Goal: Task Accomplishment & Management: Manage account settings

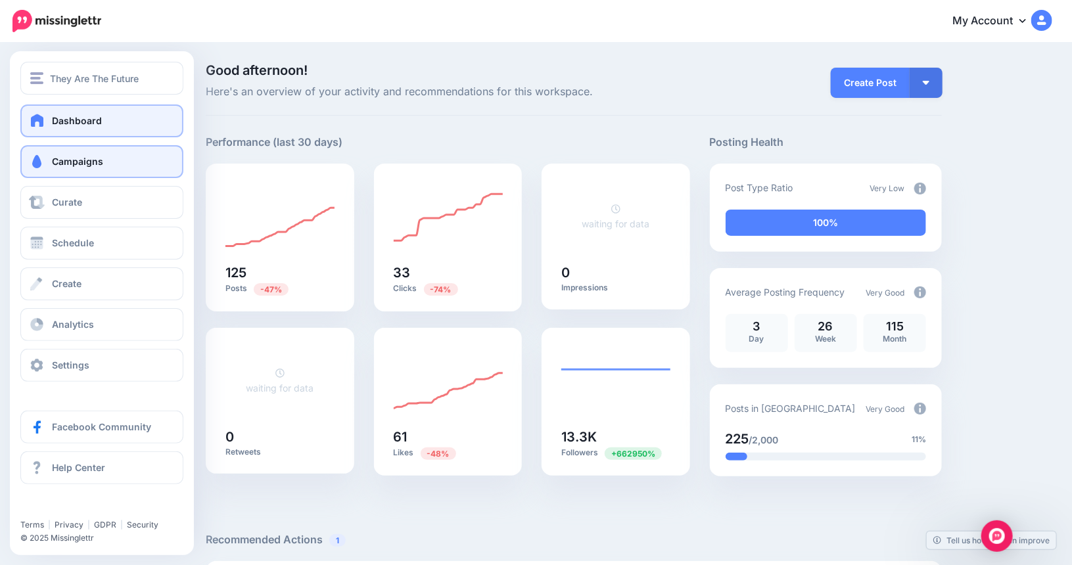
click at [49, 162] on link "Campaigns" at bounding box center [101, 161] width 163 height 33
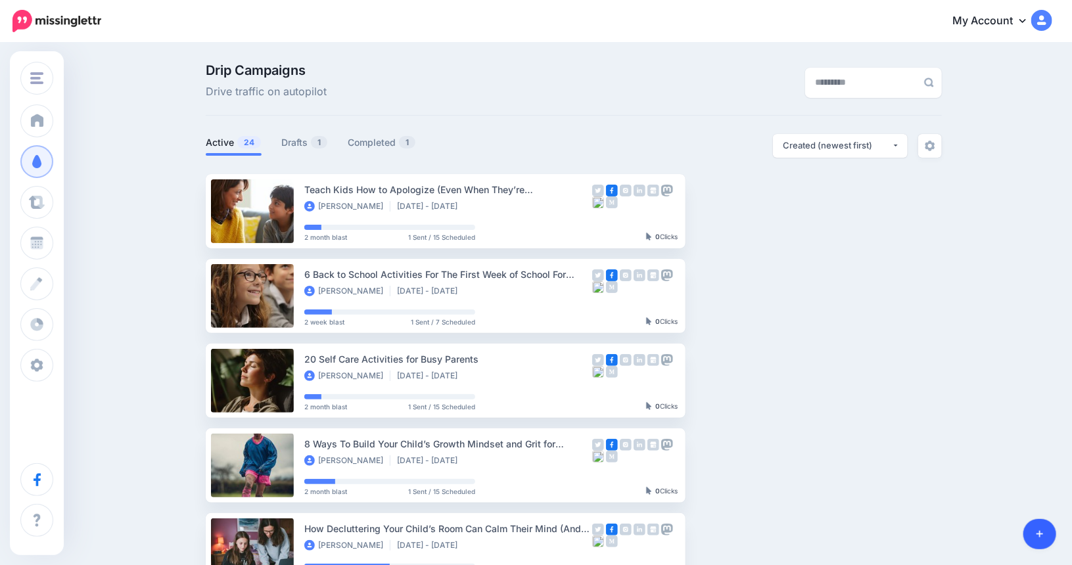
click at [1034, 543] on link at bounding box center [1040, 534] width 34 height 30
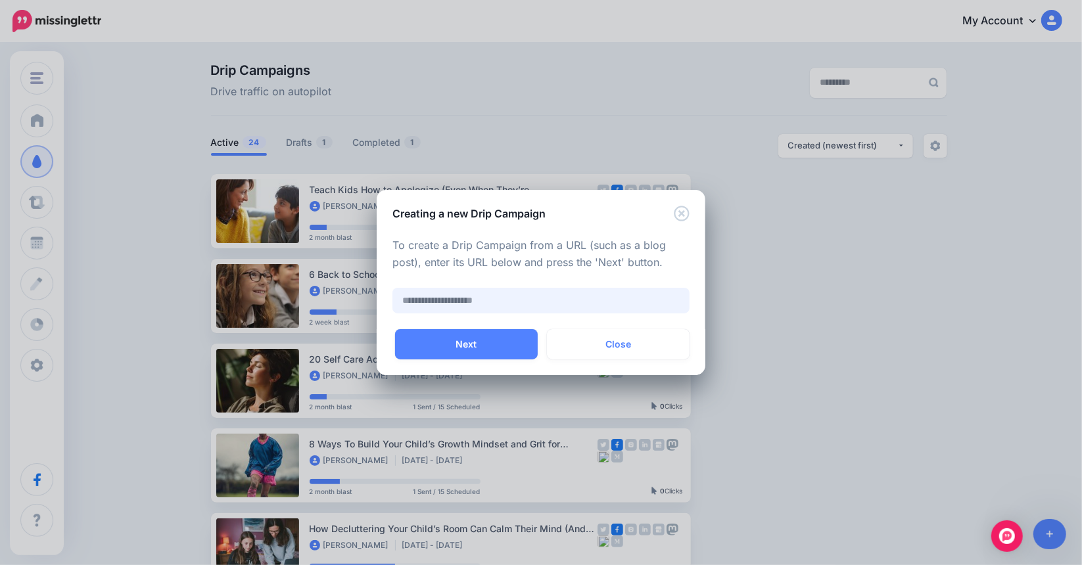
paste input "**********"
type input "**********"
click at [492, 350] on button "Next" at bounding box center [466, 344] width 143 height 30
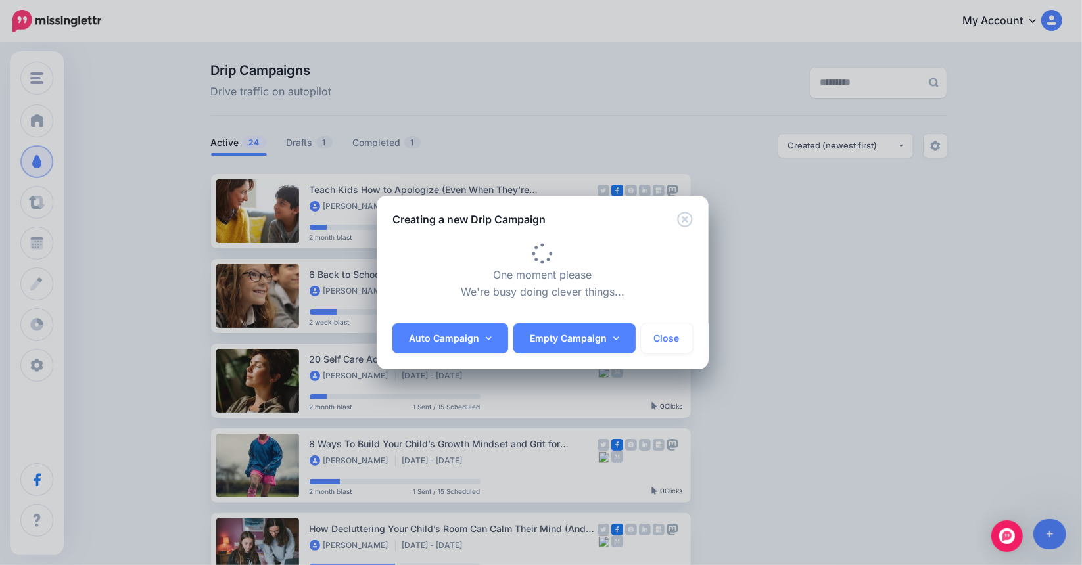
type input "**********"
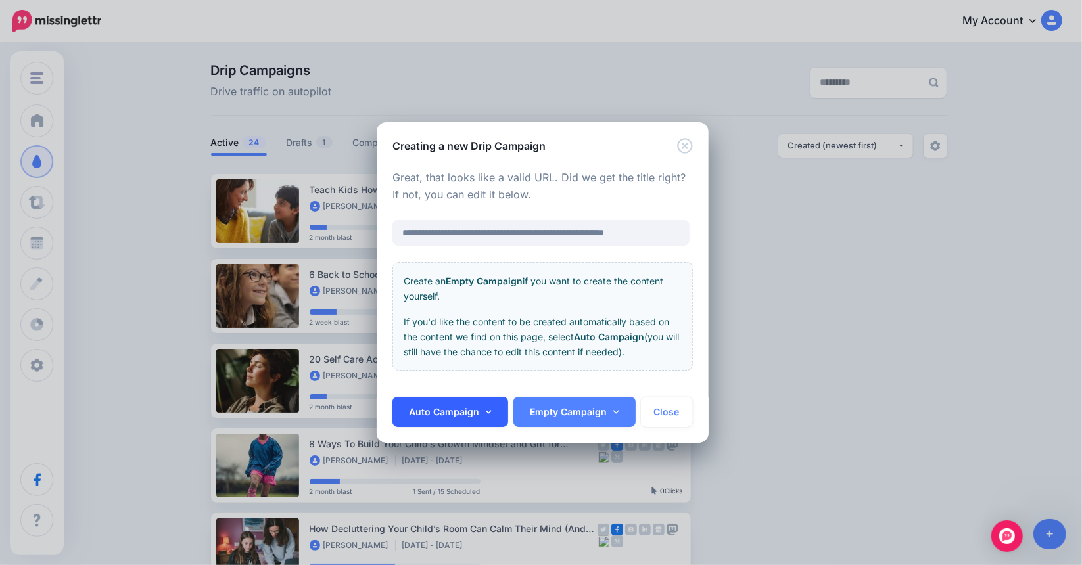
click at [495, 407] on link "Auto Campaign" at bounding box center [450, 412] width 116 height 30
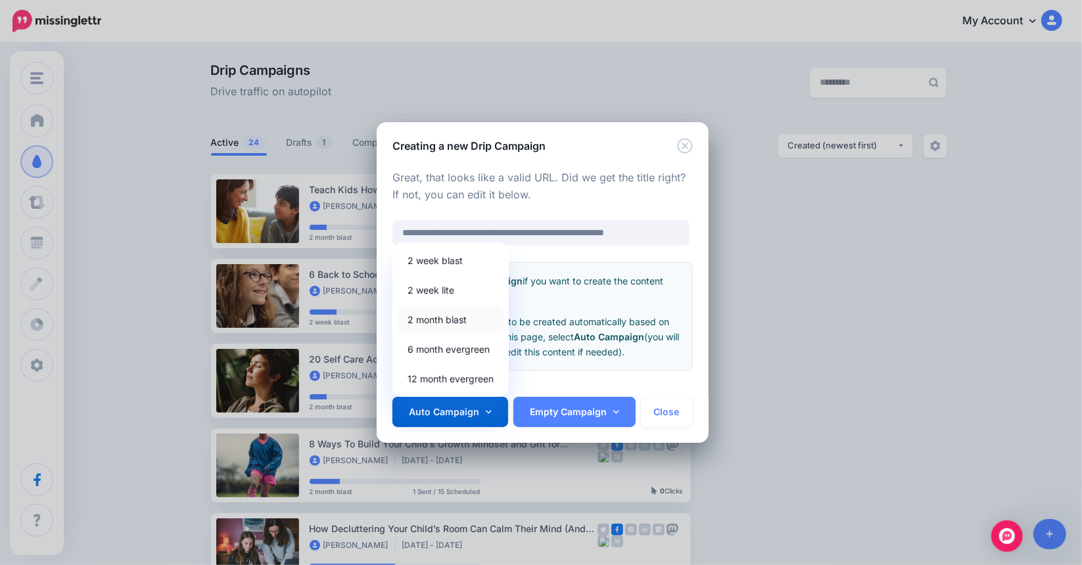
click at [450, 319] on link "2 month blast" at bounding box center [451, 320] width 106 height 26
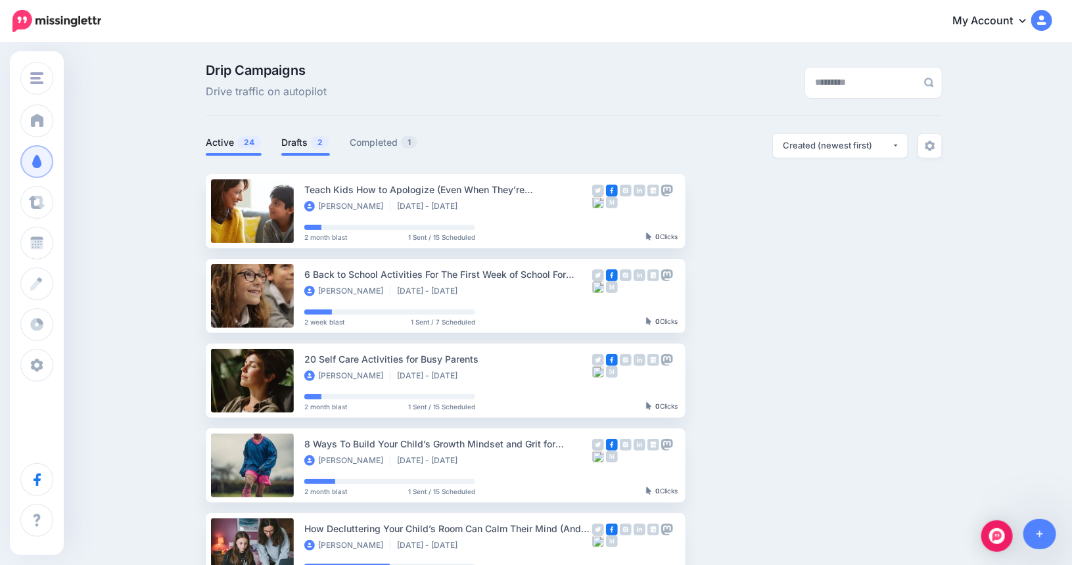
click at [304, 143] on link "Drafts 2" at bounding box center [305, 143] width 49 height 16
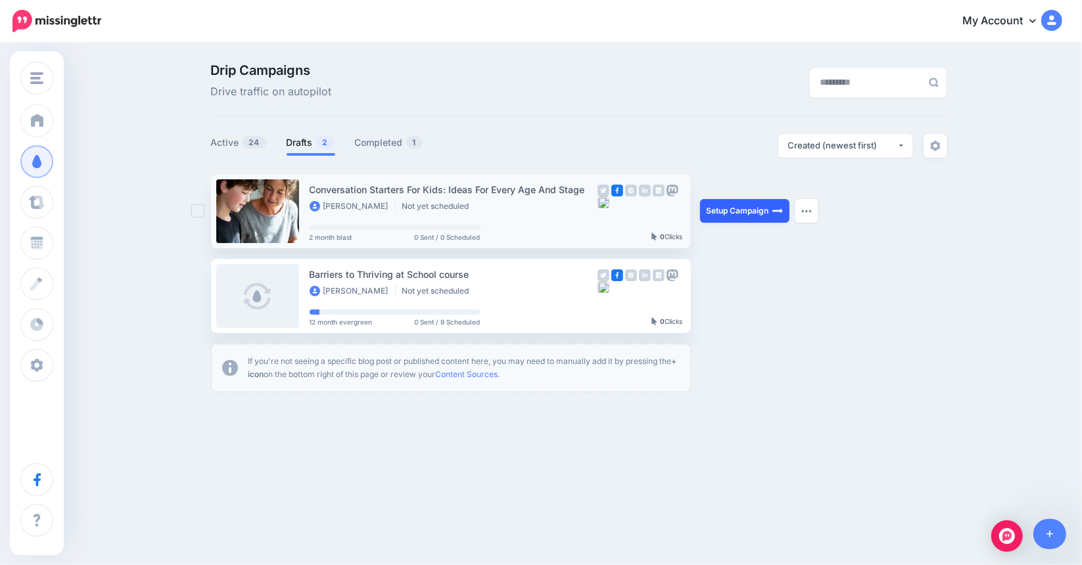
click at [728, 207] on link "Setup Campaign" at bounding box center [744, 211] width 89 height 24
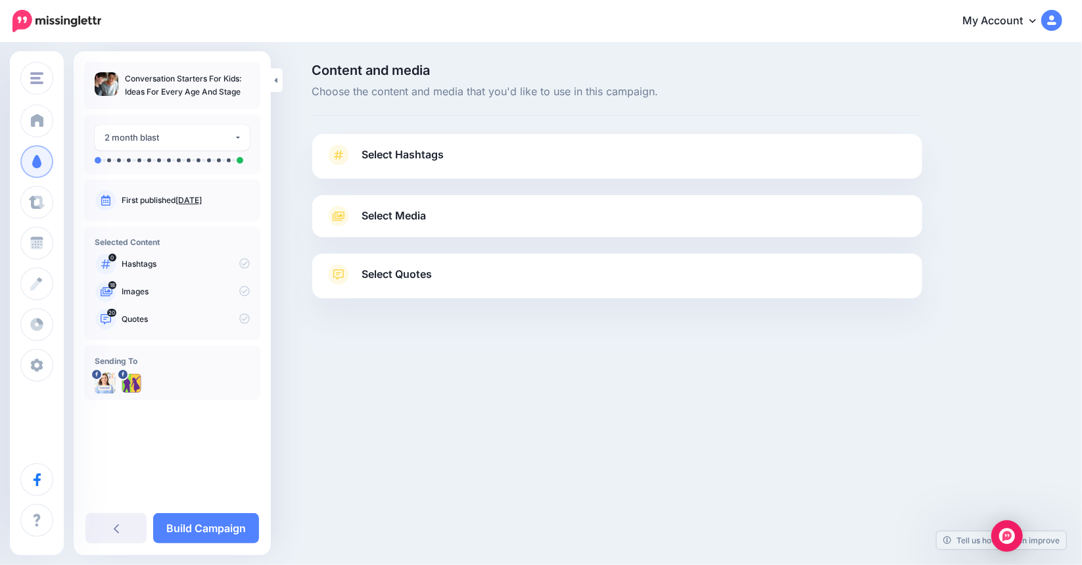
click at [384, 213] on span "Select Media" at bounding box center [394, 216] width 64 height 18
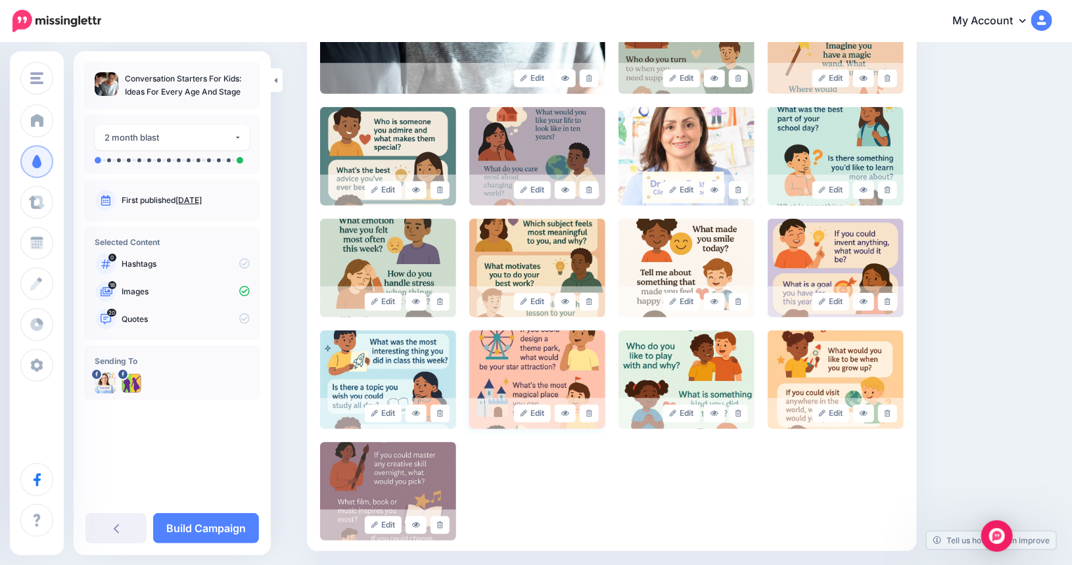
scroll to position [394, 0]
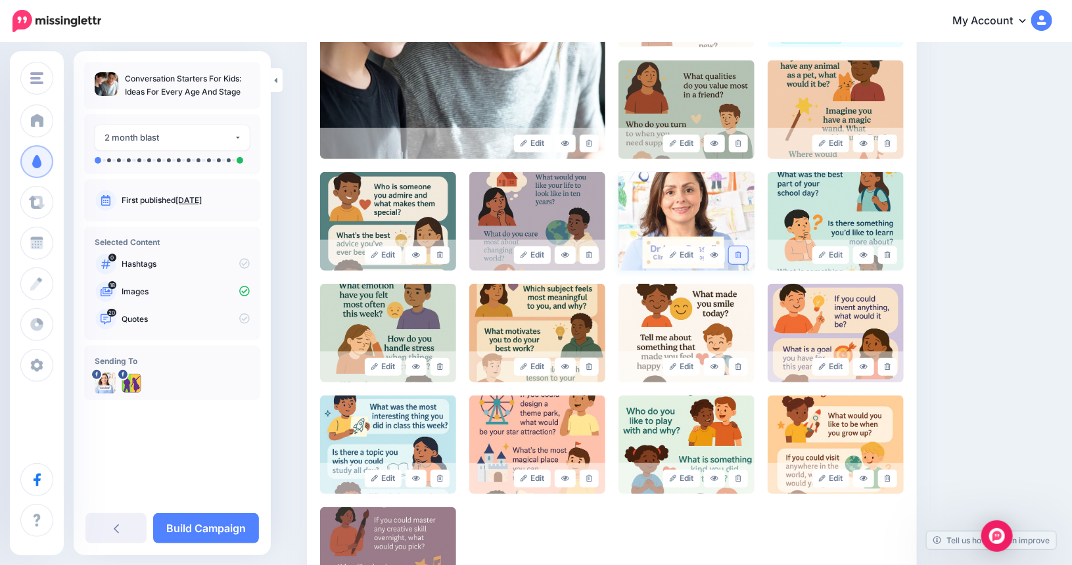
click at [740, 252] on icon at bounding box center [738, 255] width 6 height 7
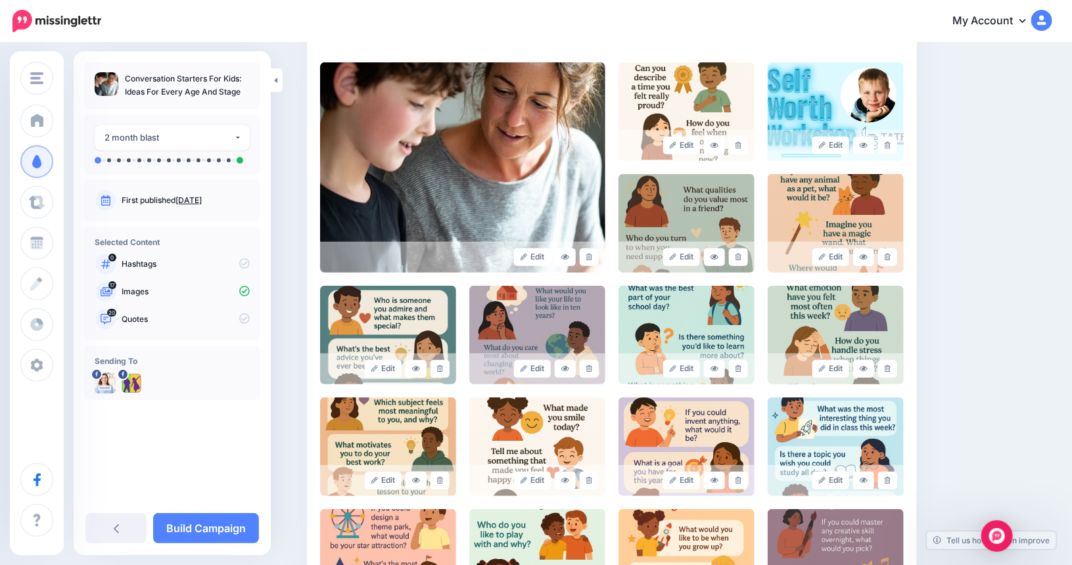
scroll to position [262, 0]
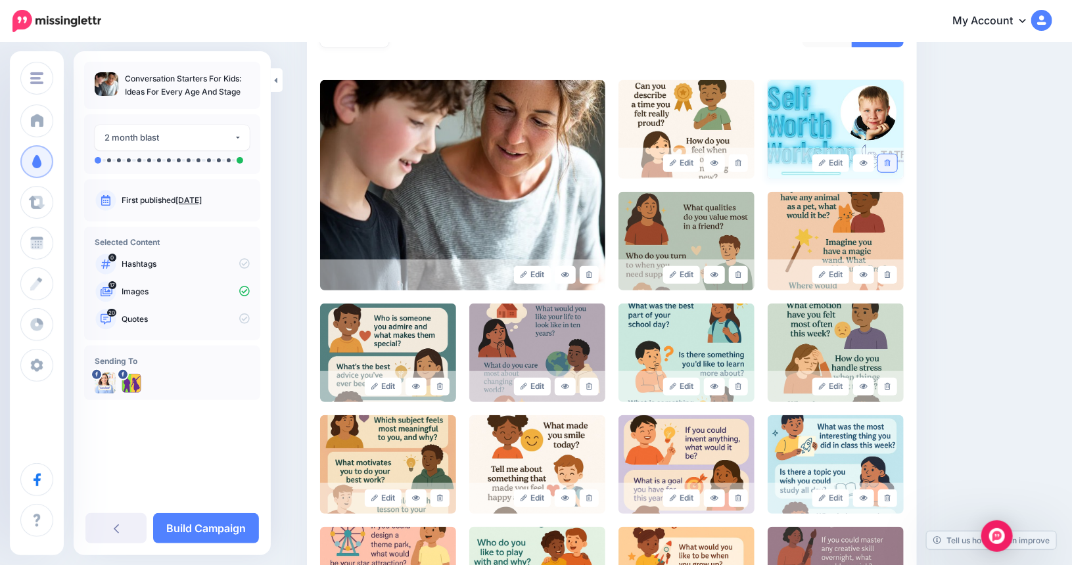
click at [890, 160] on icon at bounding box center [888, 163] width 6 height 7
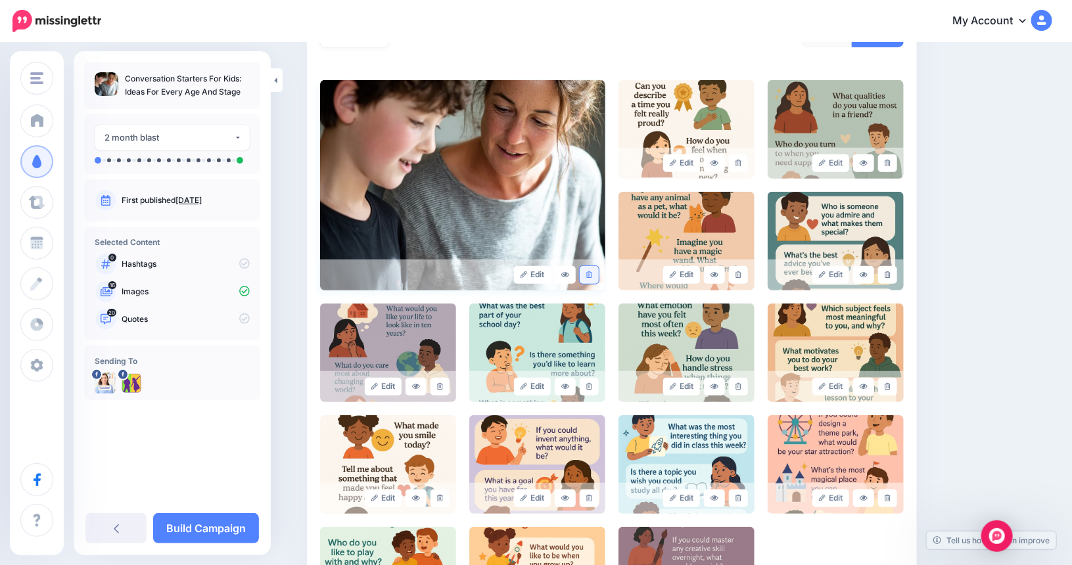
click at [592, 273] on icon at bounding box center [589, 274] width 6 height 7
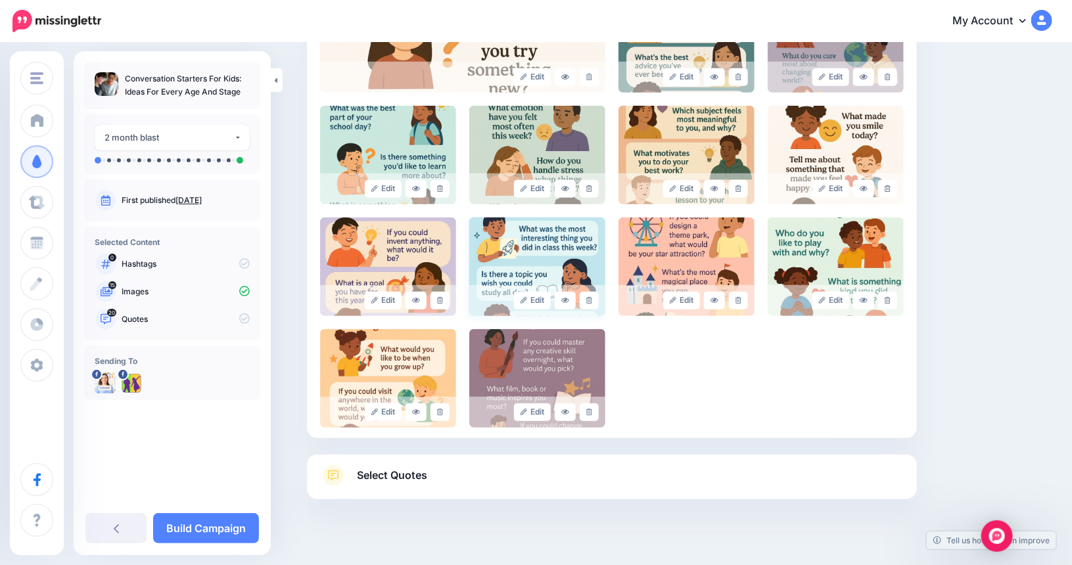
scroll to position [479, 0]
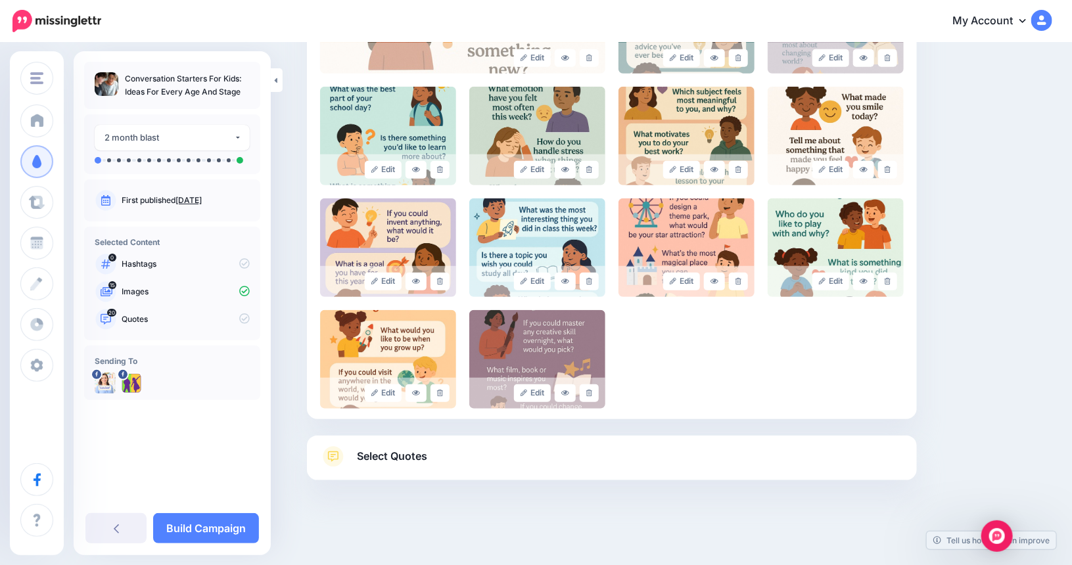
click at [389, 455] on span "Select Quotes" at bounding box center [392, 457] width 70 height 18
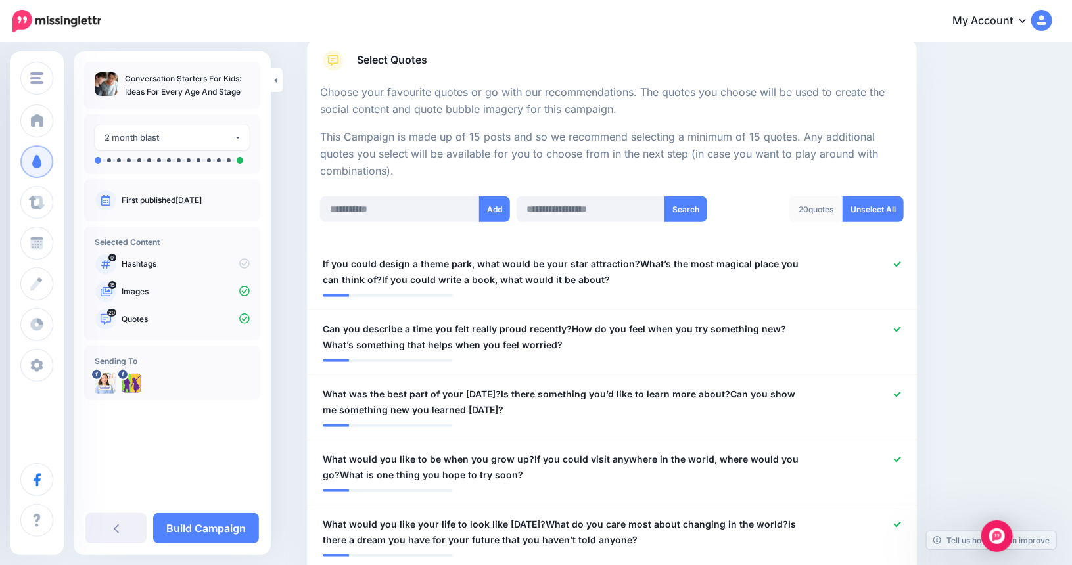
scroll to position [216, 0]
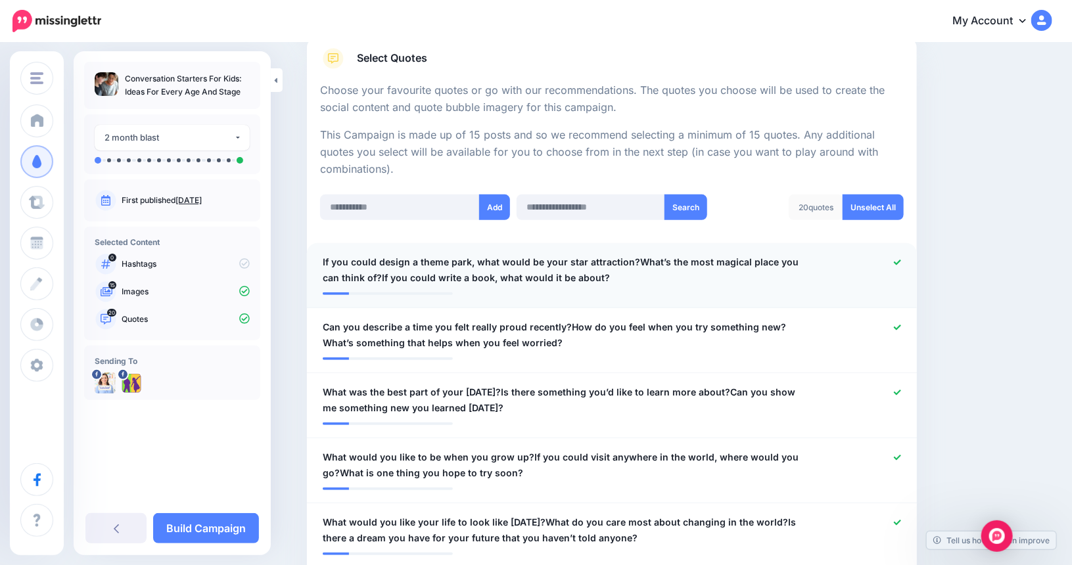
click at [901, 261] on icon at bounding box center [897, 262] width 7 height 7
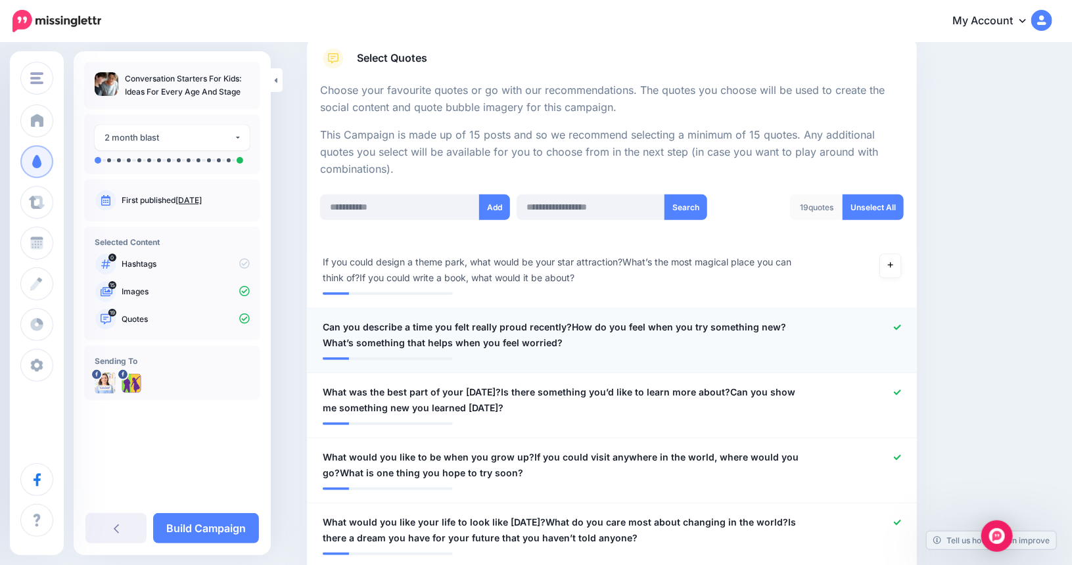
click at [901, 326] on icon at bounding box center [897, 327] width 7 height 7
click at [901, 389] on icon at bounding box center [897, 392] width 7 height 7
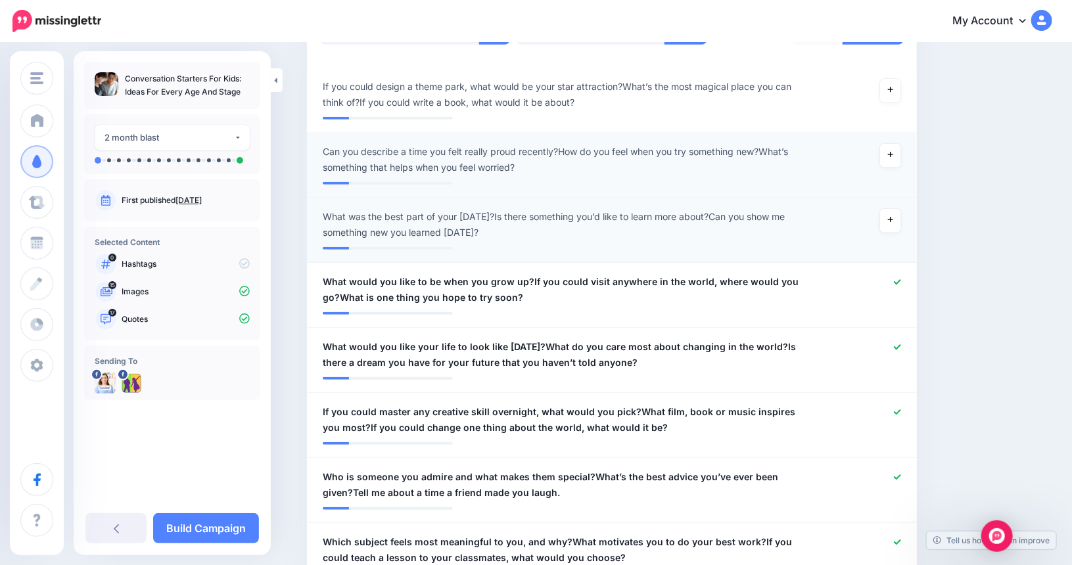
scroll to position [413, 0]
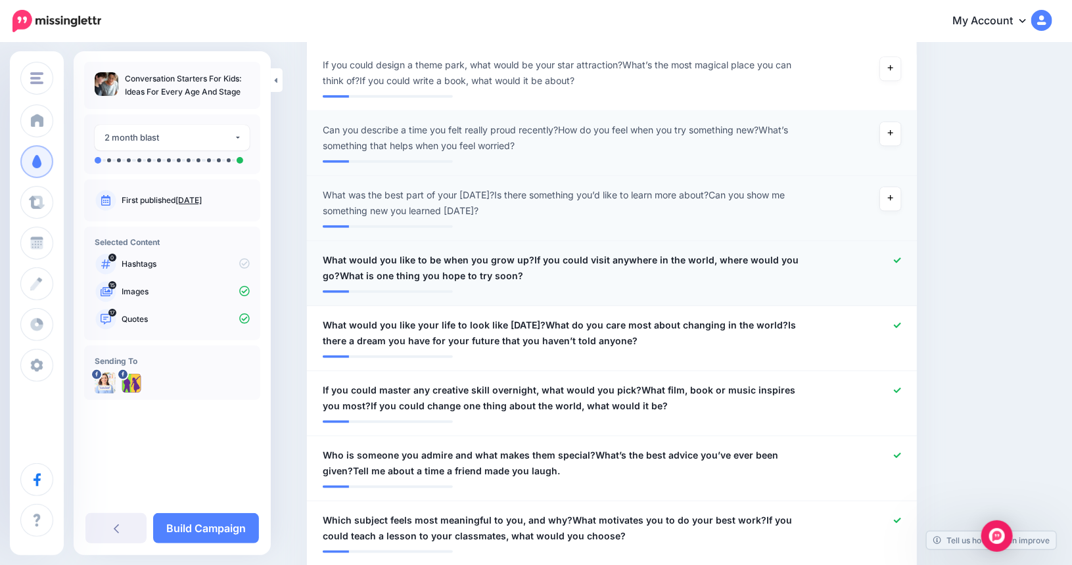
click at [901, 258] on icon at bounding box center [897, 260] width 7 height 7
click at [901, 326] on icon at bounding box center [897, 325] width 7 height 5
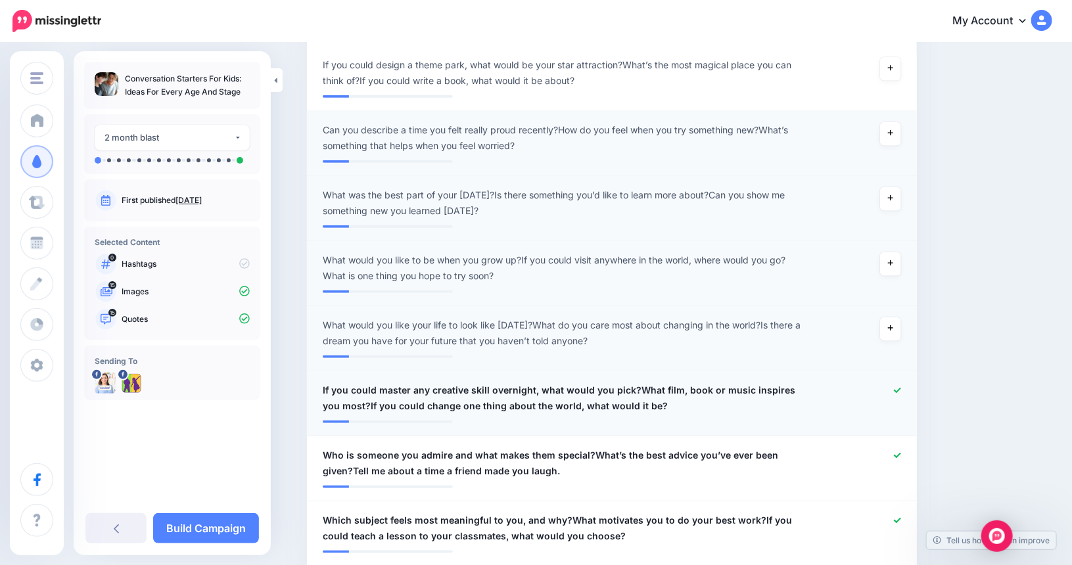
click at [900, 390] on icon at bounding box center [897, 390] width 7 height 7
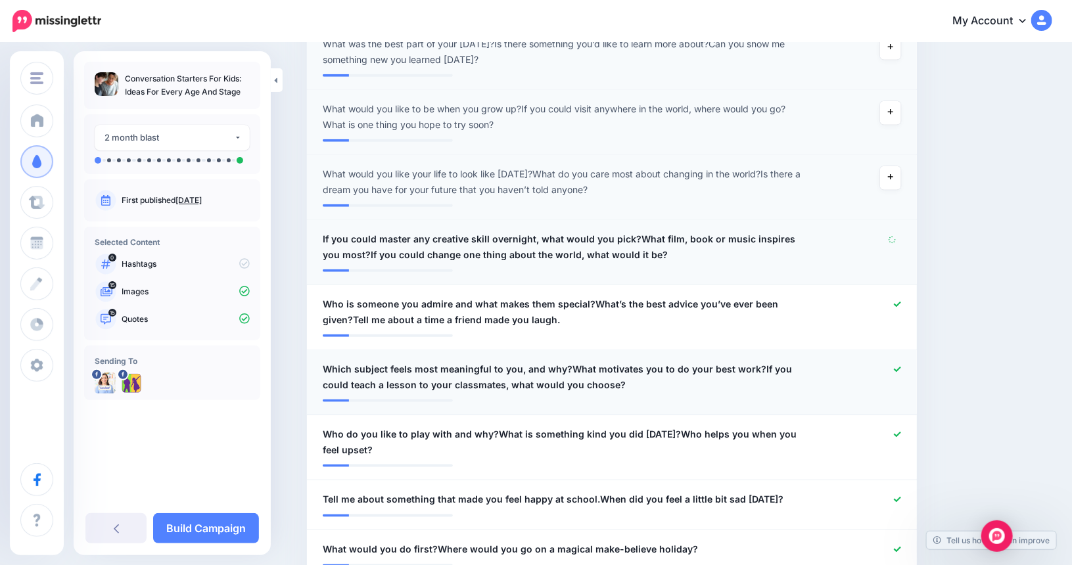
scroll to position [611, 0]
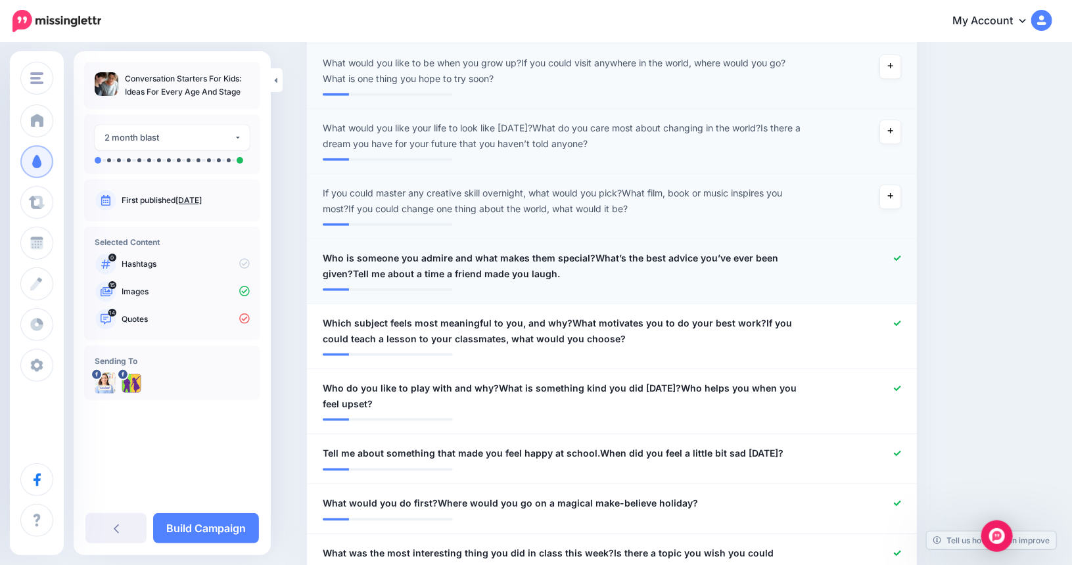
click at [900, 255] on icon at bounding box center [897, 258] width 7 height 7
click at [900, 325] on icon at bounding box center [897, 323] width 7 height 5
click at [901, 390] on icon at bounding box center [897, 388] width 7 height 5
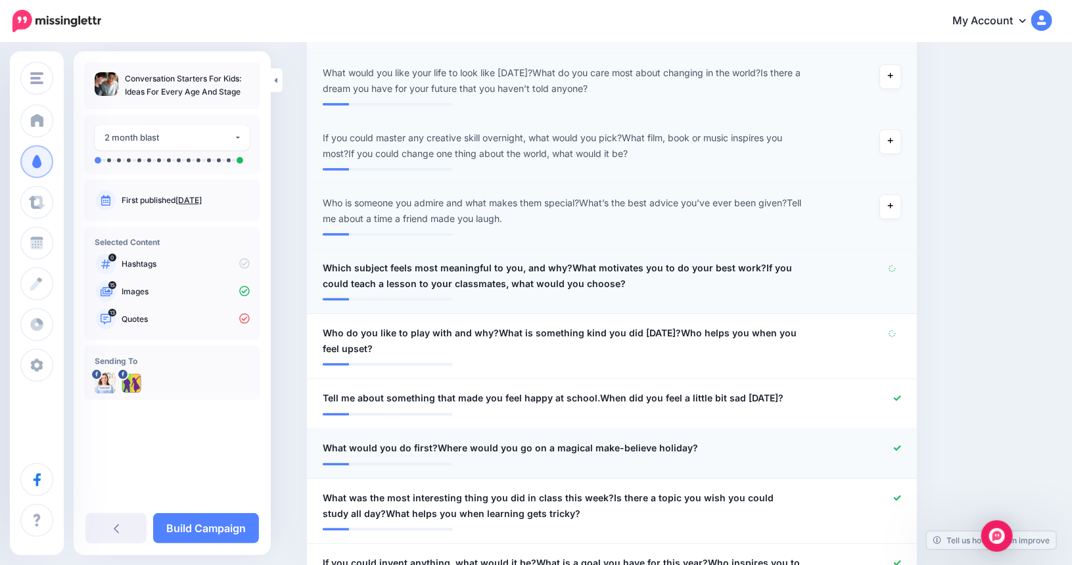
scroll to position [742, 0]
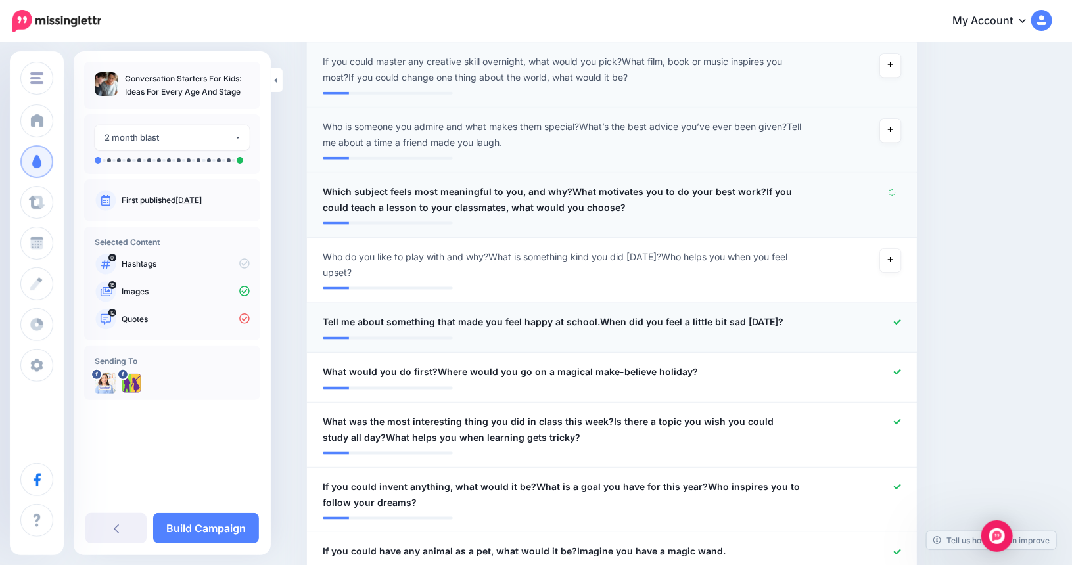
click at [901, 320] on icon at bounding box center [897, 321] width 7 height 5
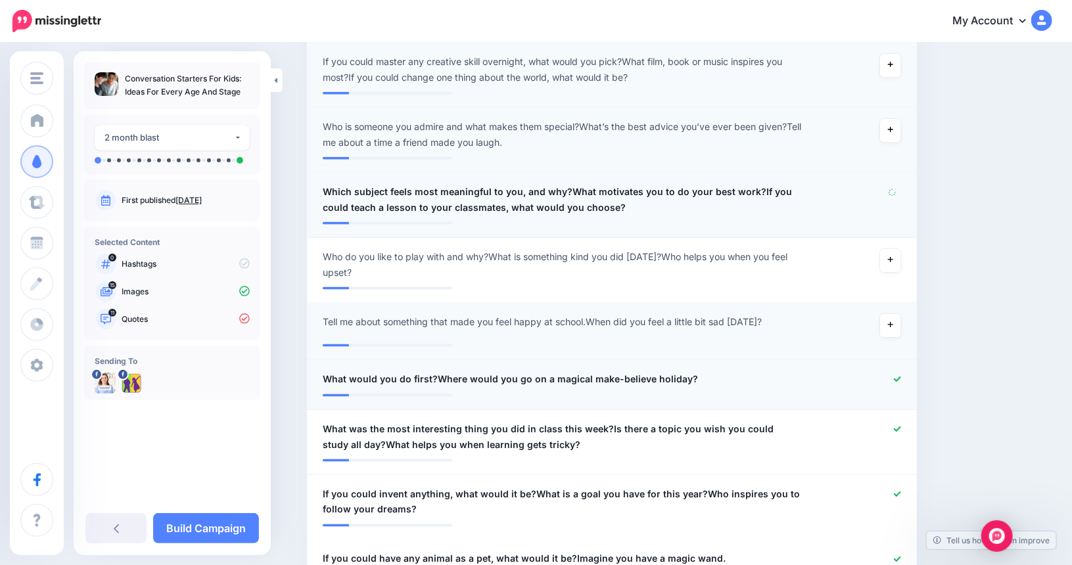
click at [899, 375] on link at bounding box center [897, 379] width 7 height 9
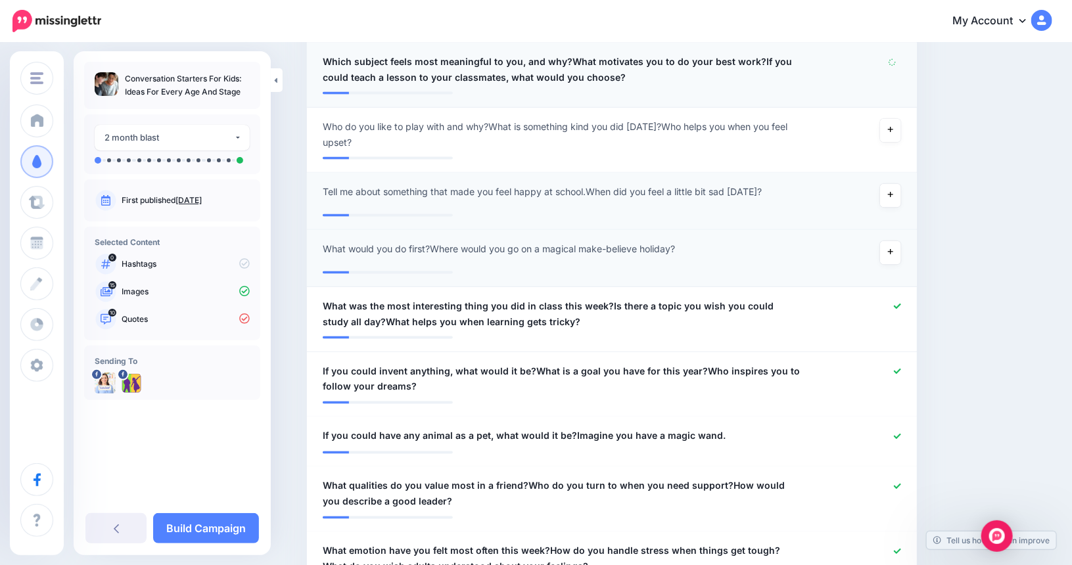
scroll to position [873, 0]
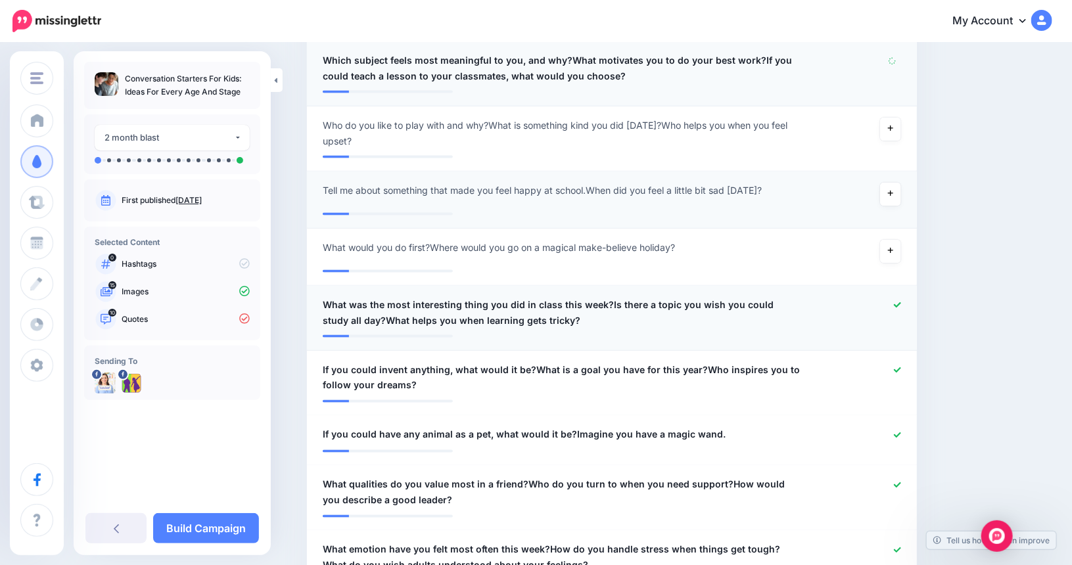
click at [900, 304] on icon at bounding box center [897, 305] width 7 height 7
click at [901, 369] on icon at bounding box center [897, 370] width 7 height 7
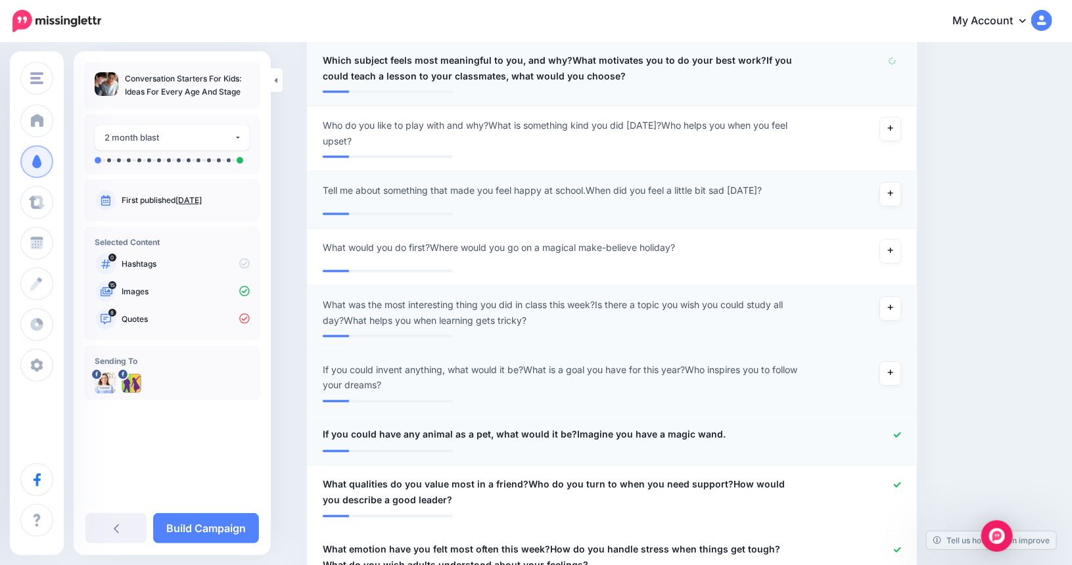
click at [899, 434] on icon at bounding box center [897, 435] width 7 height 7
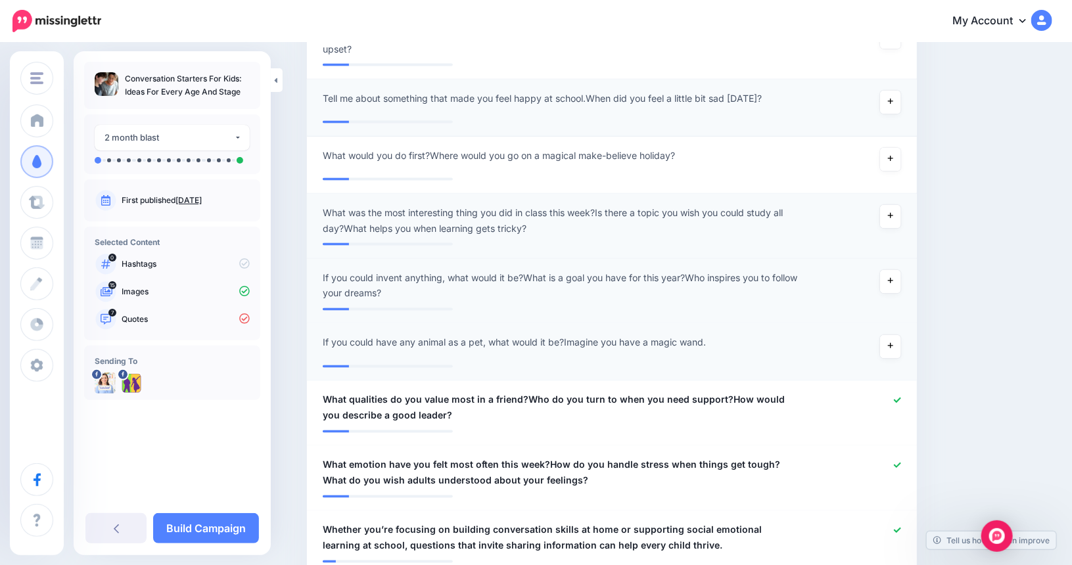
scroll to position [1005, 0]
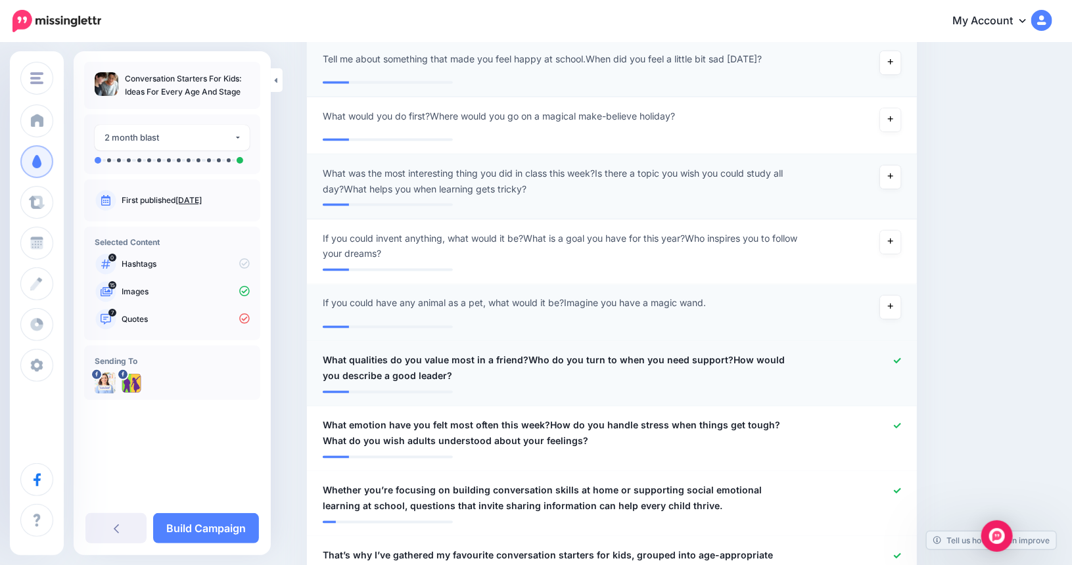
click at [900, 358] on icon at bounding box center [897, 361] width 7 height 7
click at [900, 424] on icon at bounding box center [897, 426] width 7 height 7
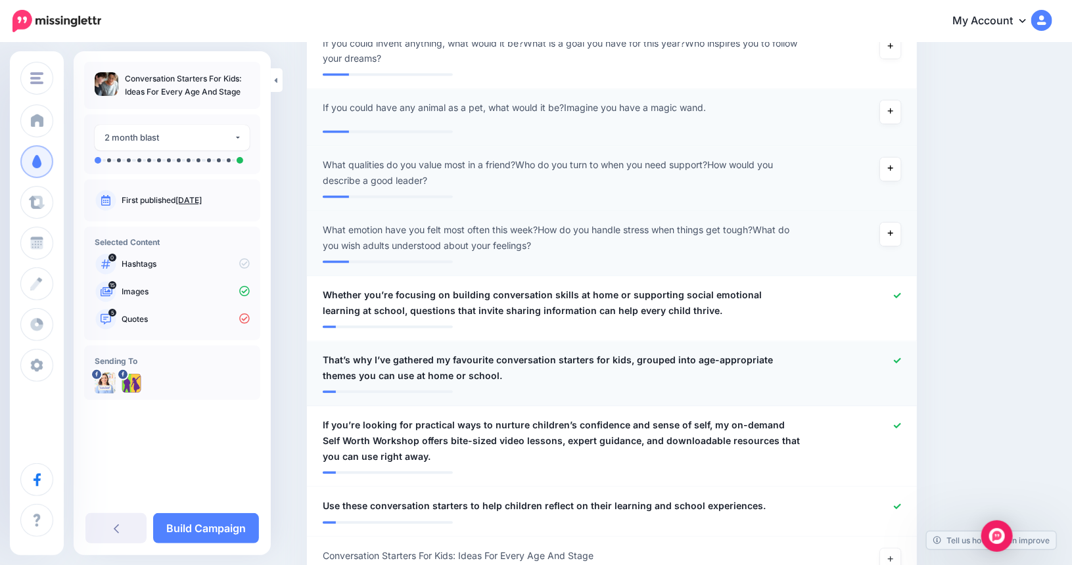
scroll to position [1202, 0]
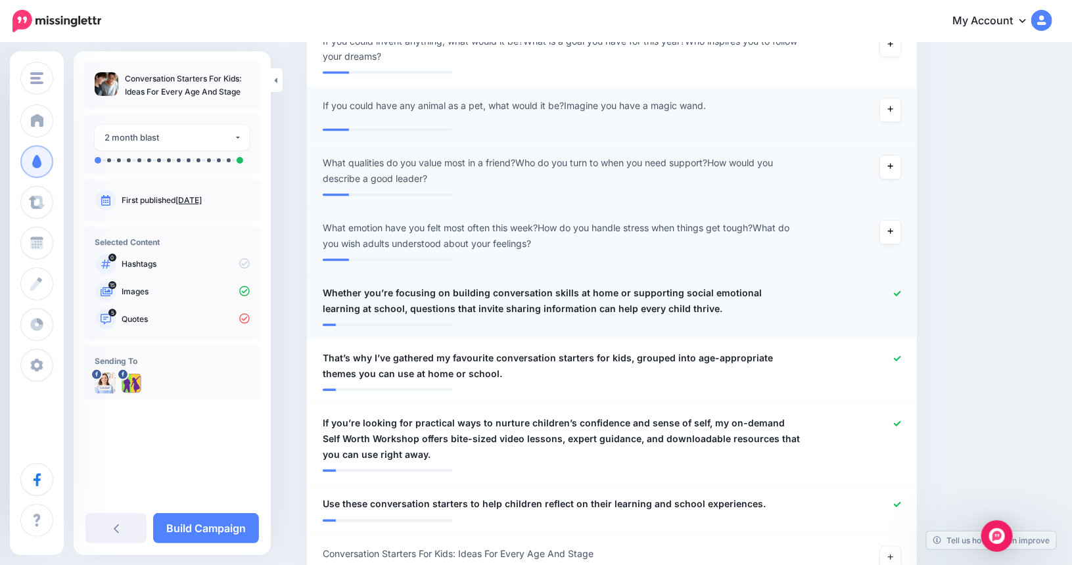
click at [900, 290] on icon at bounding box center [897, 293] width 7 height 7
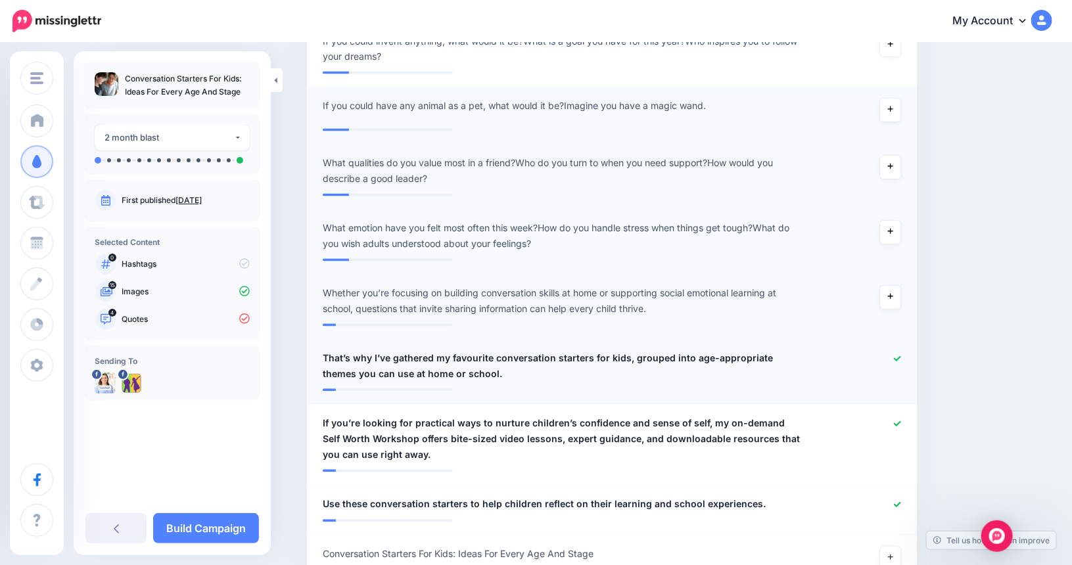
click at [900, 358] on icon at bounding box center [897, 359] width 7 height 7
click at [900, 424] on icon at bounding box center [897, 423] width 7 height 5
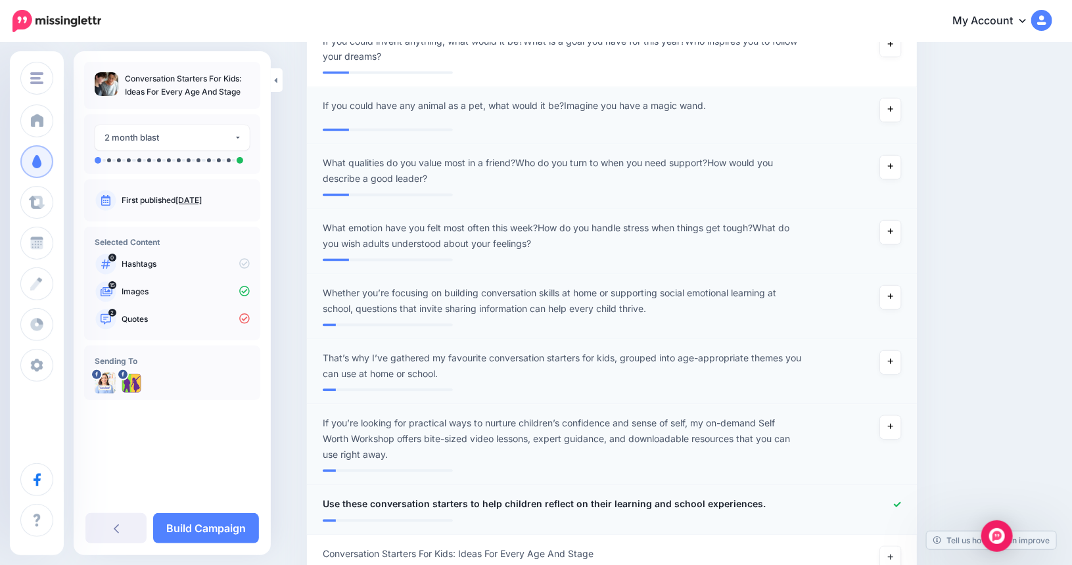
click at [898, 505] on icon at bounding box center [897, 504] width 7 height 7
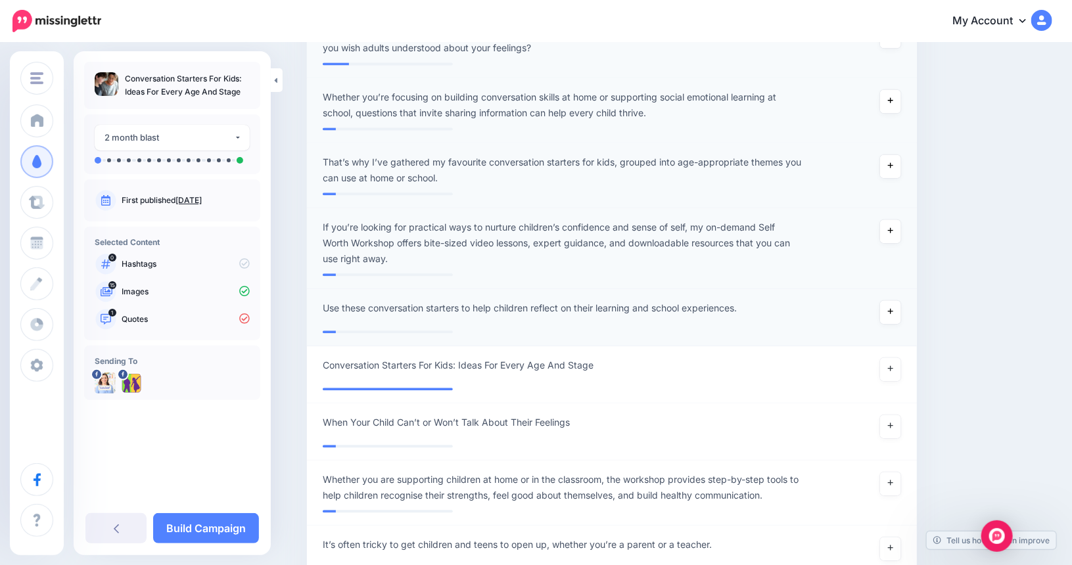
scroll to position [1399, 0]
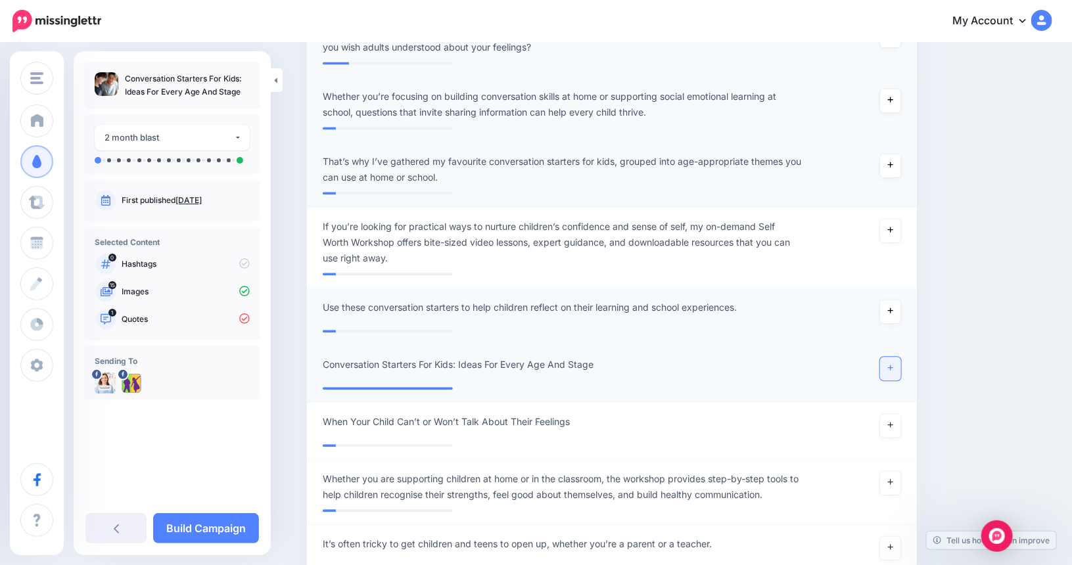
click at [893, 367] on icon at bounding box center [890, 367] width 5 height 5
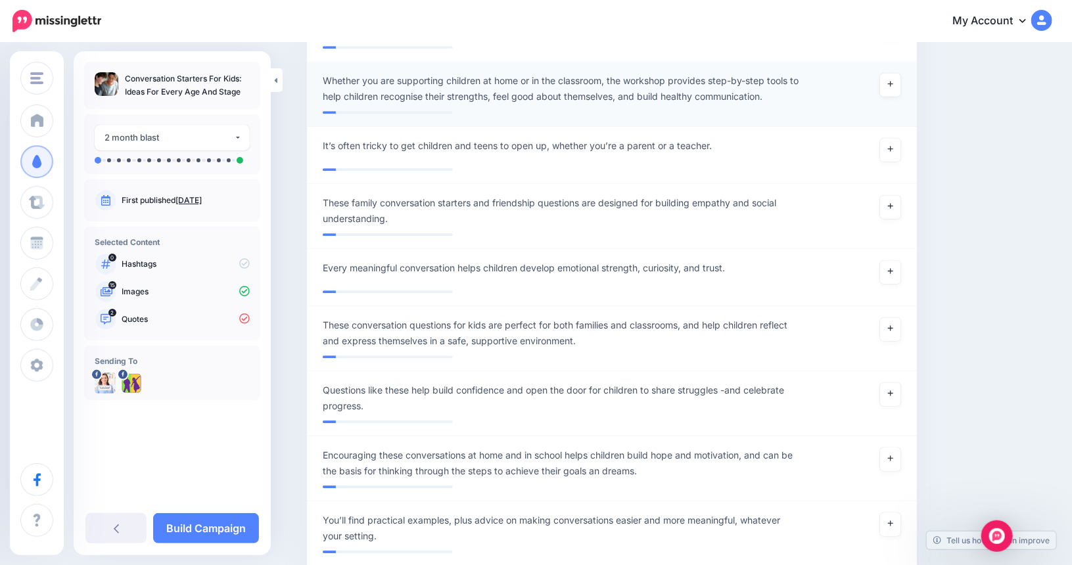
scroll to position [1793, 0]
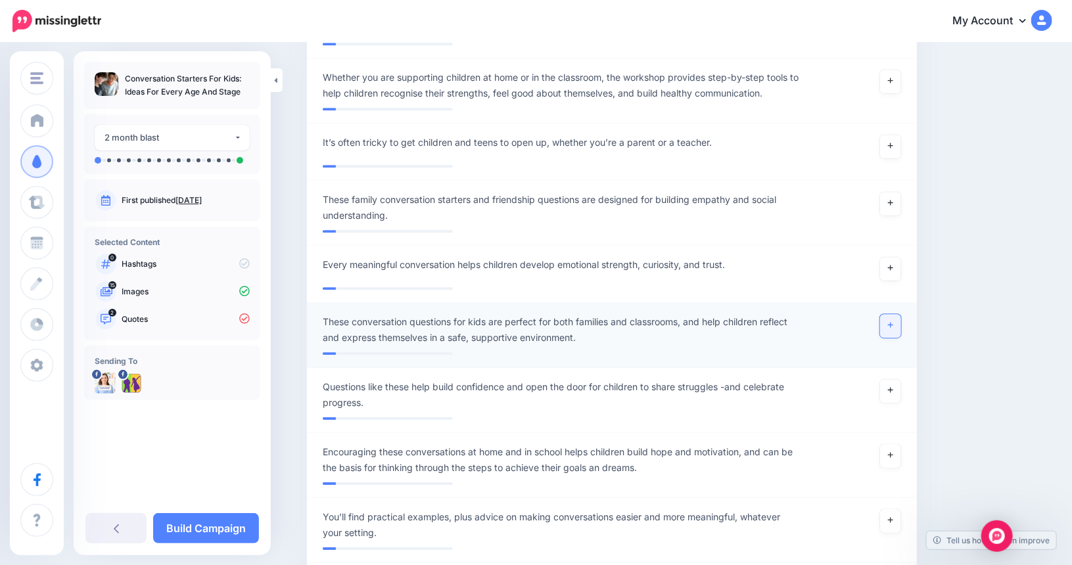
click at [893, 327] on icon at bounding box center [890, 324] width 5 height 7
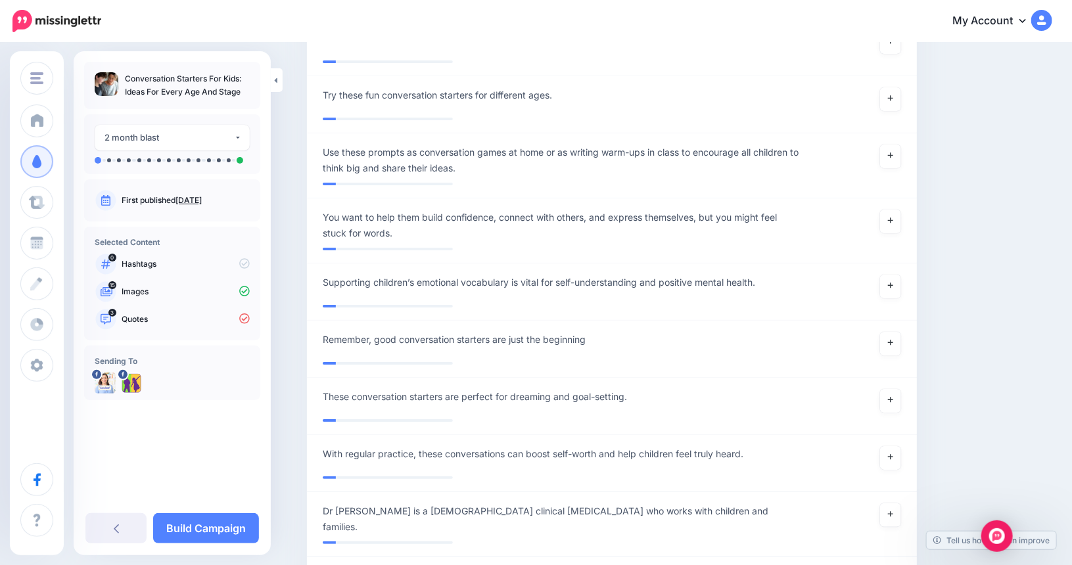
scroll to position [2385, 0]
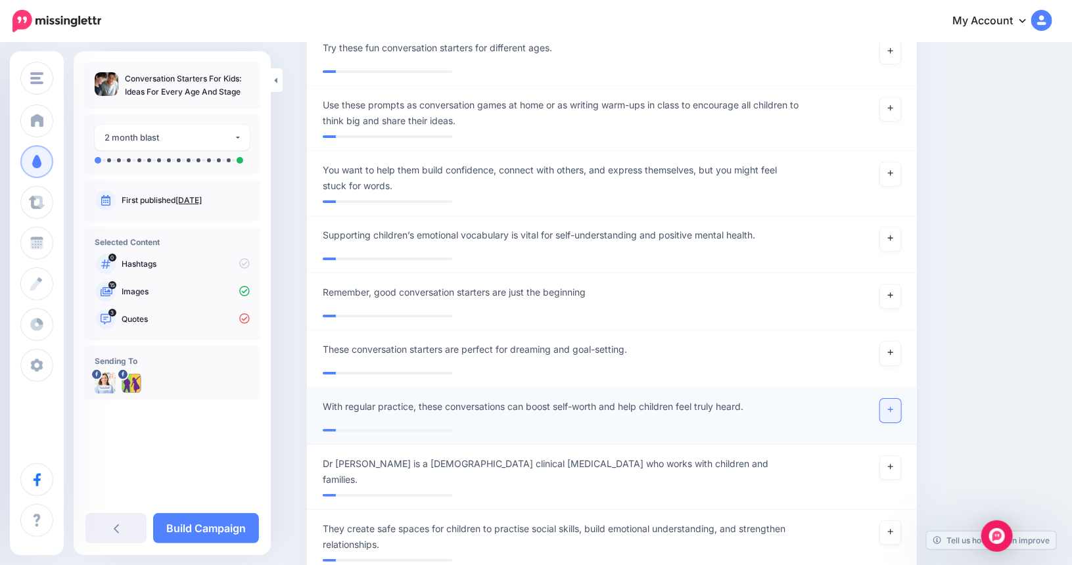
click at [893, 407] on icon at bounding box center [890, 409] width 5 height 7
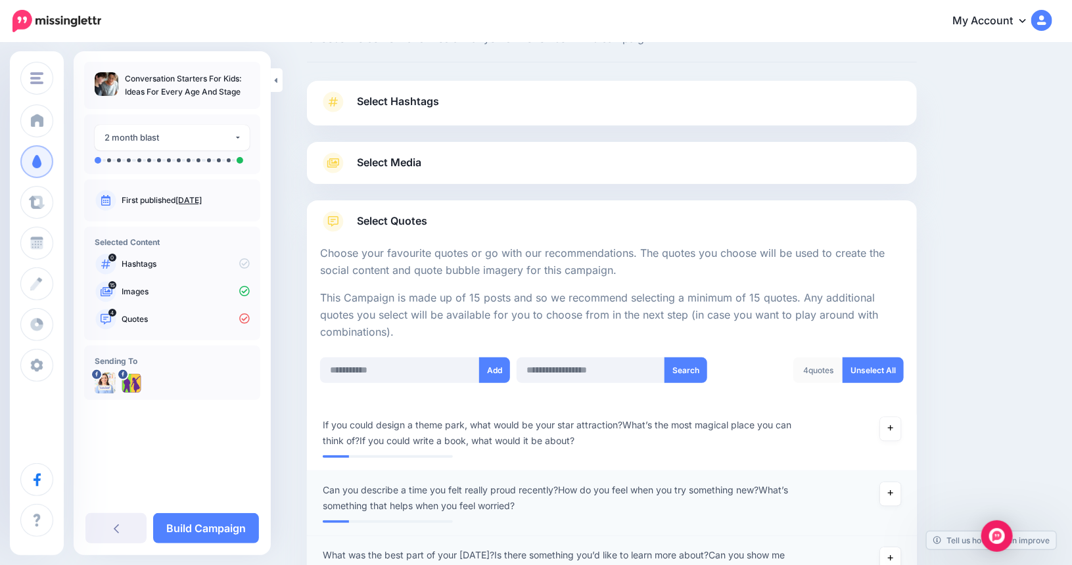
scroll to position [0, 0]
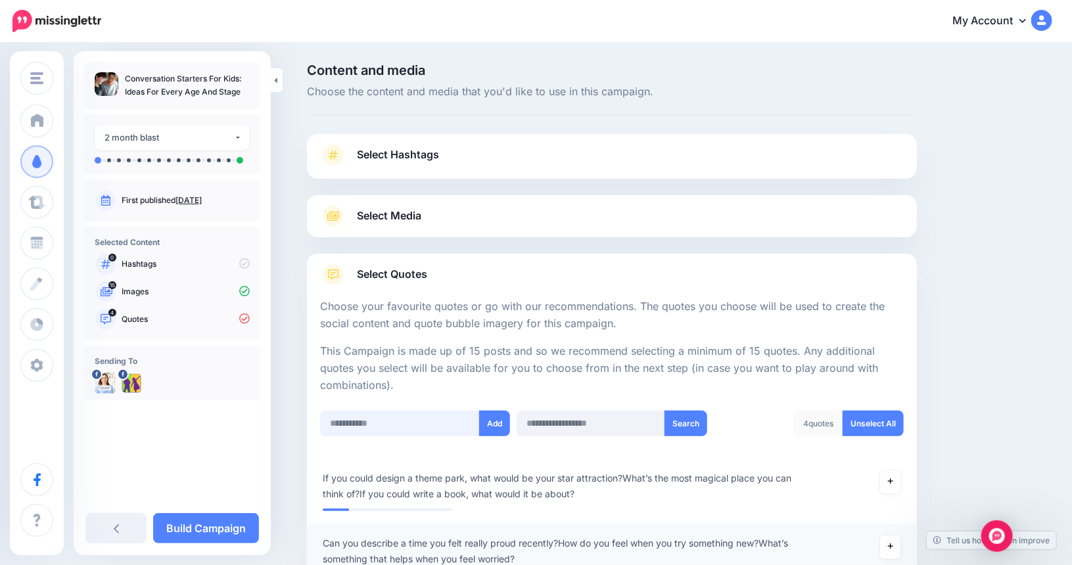
paste input "**********"
type input "**********"
click at [496, 423] on button "Add" at bounding box center [494, 424] width 31 height 26
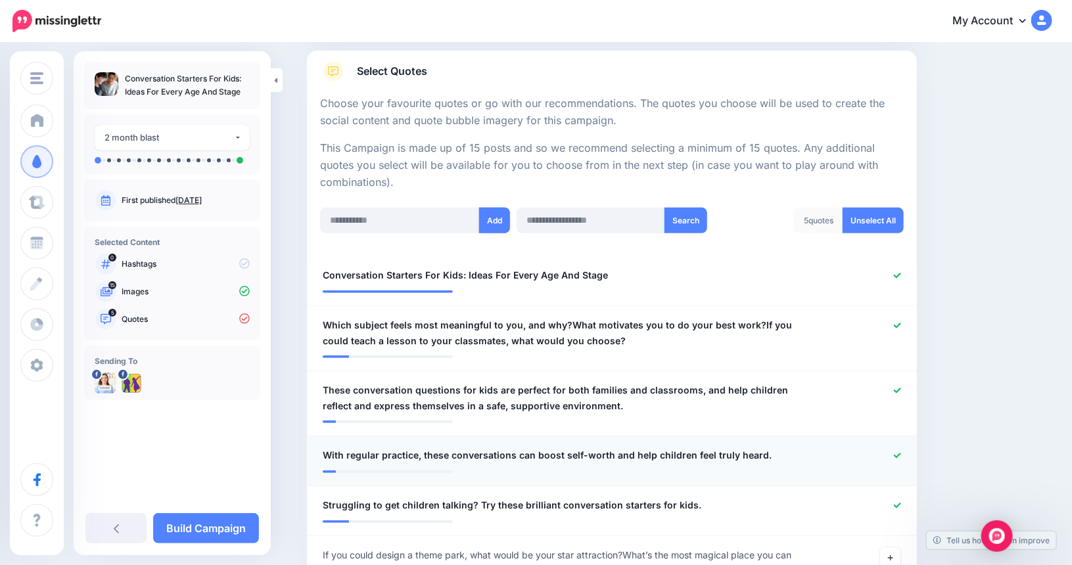
scroll to position [196, 0]
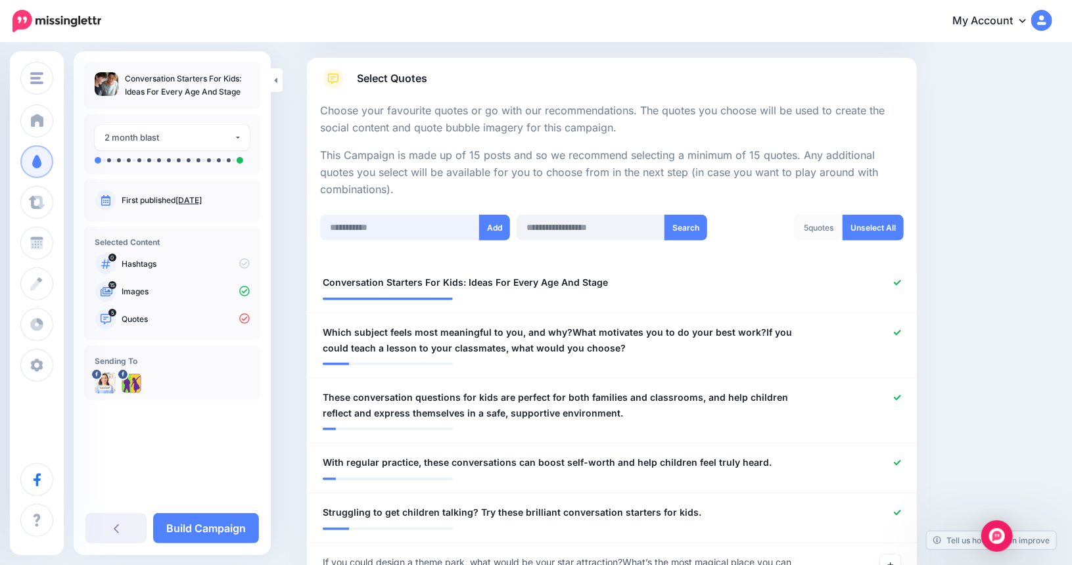
paste input "**********"
type input "**********"
click at [499, 226] on button "Add" at bounding box center [494, 228] width 31 height 26
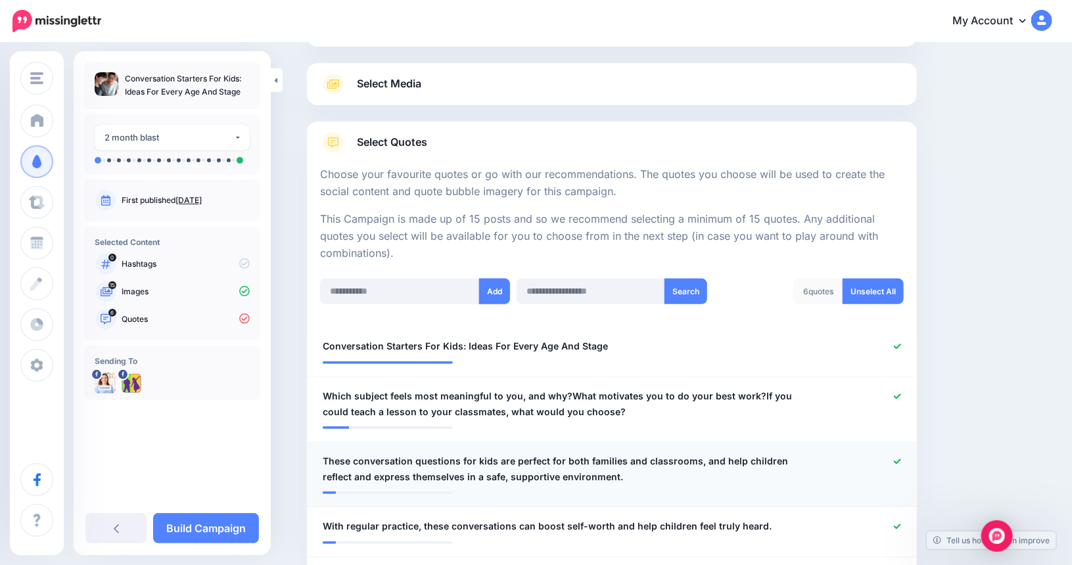
scroll to position [130, 0]
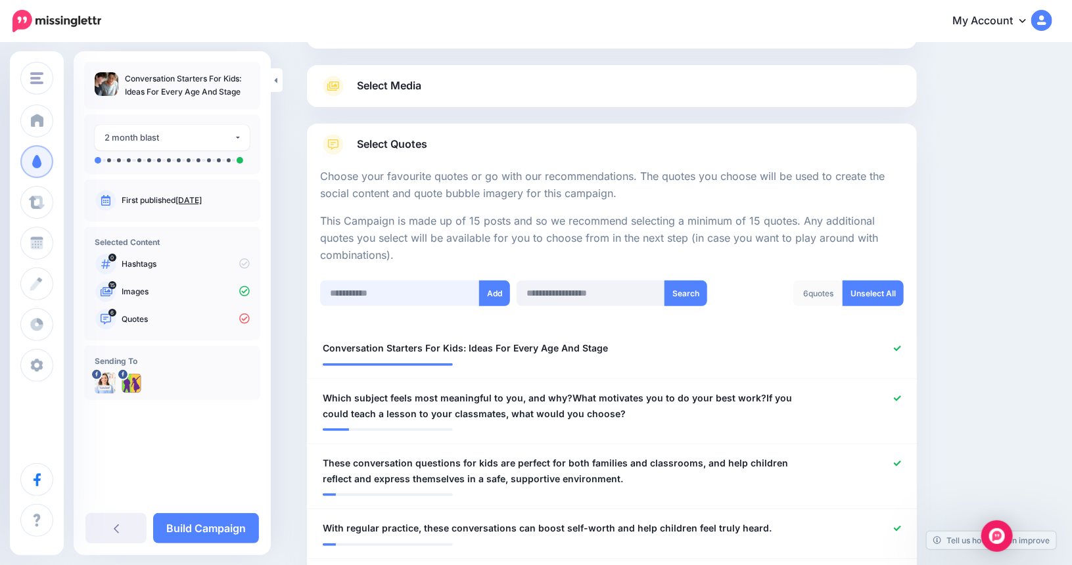
paste input "**********"
type input "**********"
click at [499, 292] on button "Add" at bounding box center [494, 294] width 31 height 26
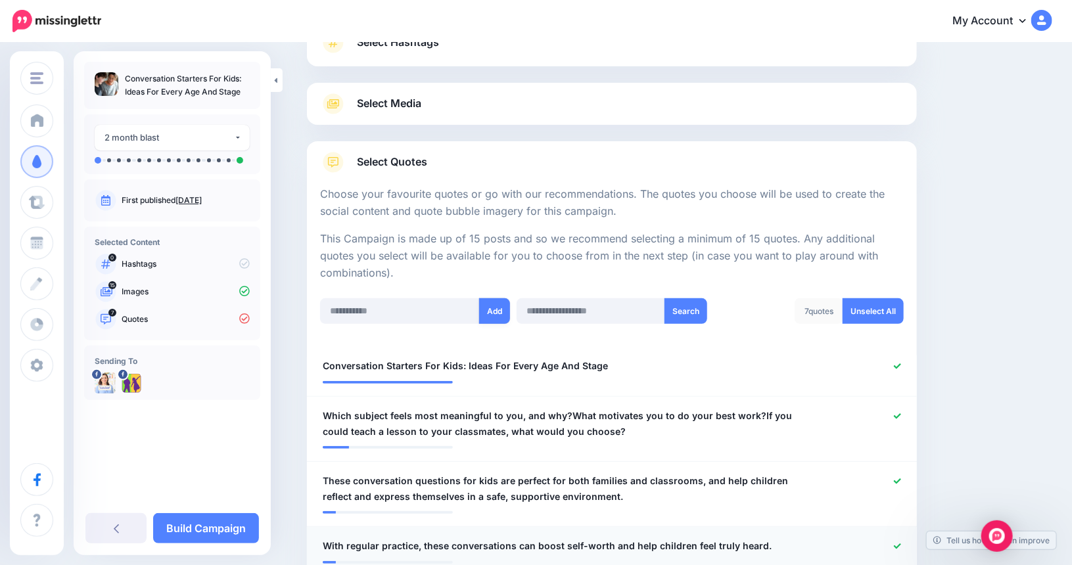
scroll to position [64, 0]
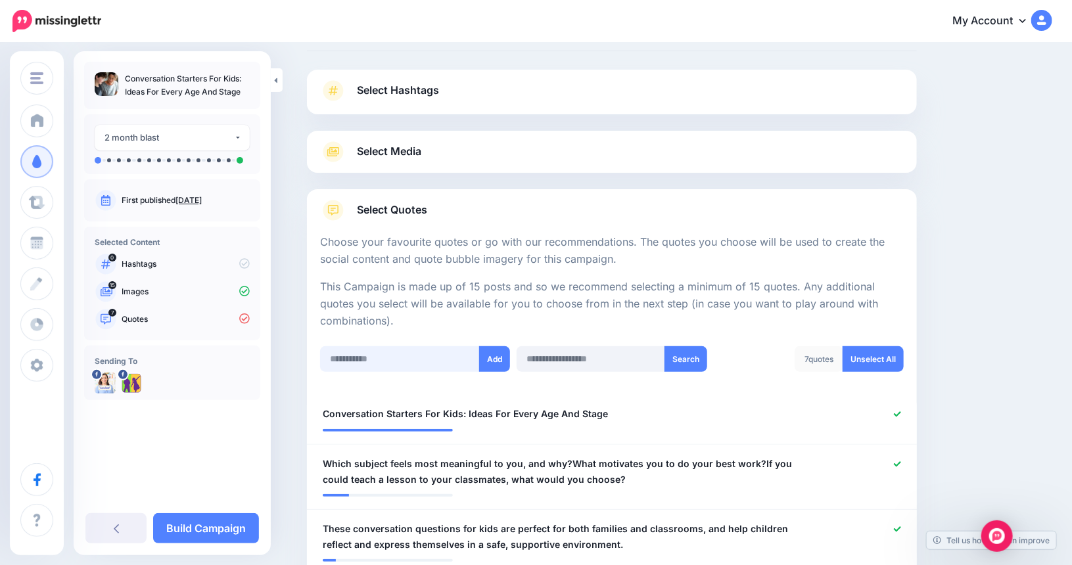
paste input "**********"
drag, startPoint x: 375, startPoint y: 360, endPoint x: 341, endPoint y: 359, distance: 34.2
click at [341, 359] on input "**********" at bounding box center [400, 359] width 160 height 26
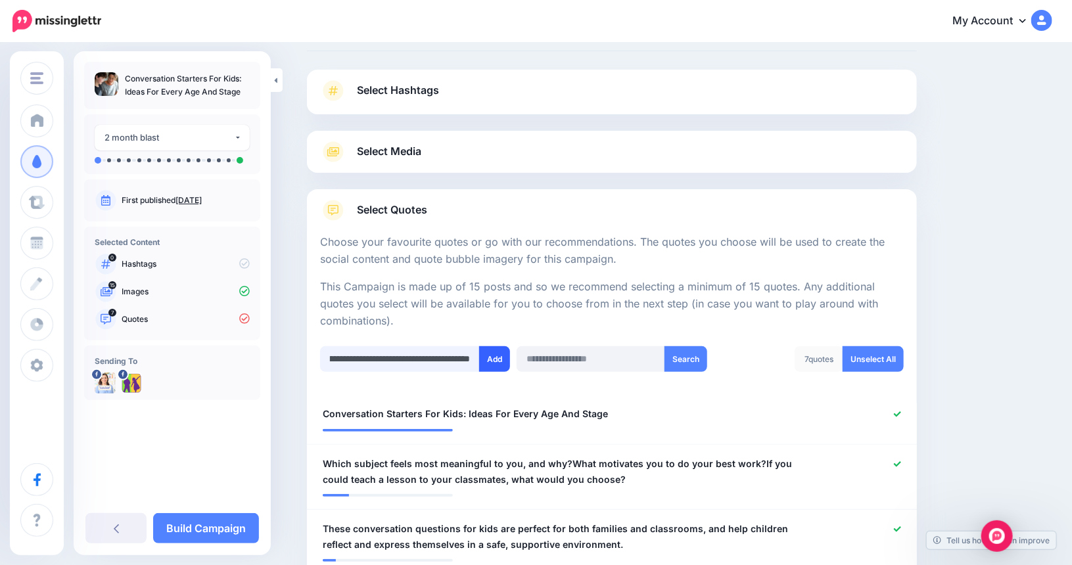
type input "**********"
click at [499, 358] on button "Add" at bounding box center [494, 359] width 31 height 26
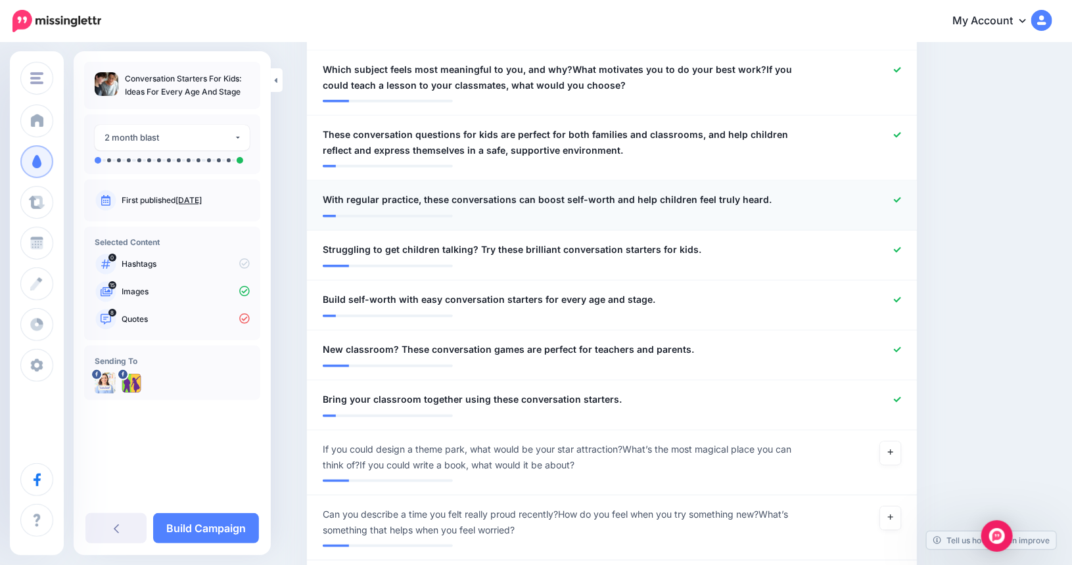
scroll to position [130, 0]
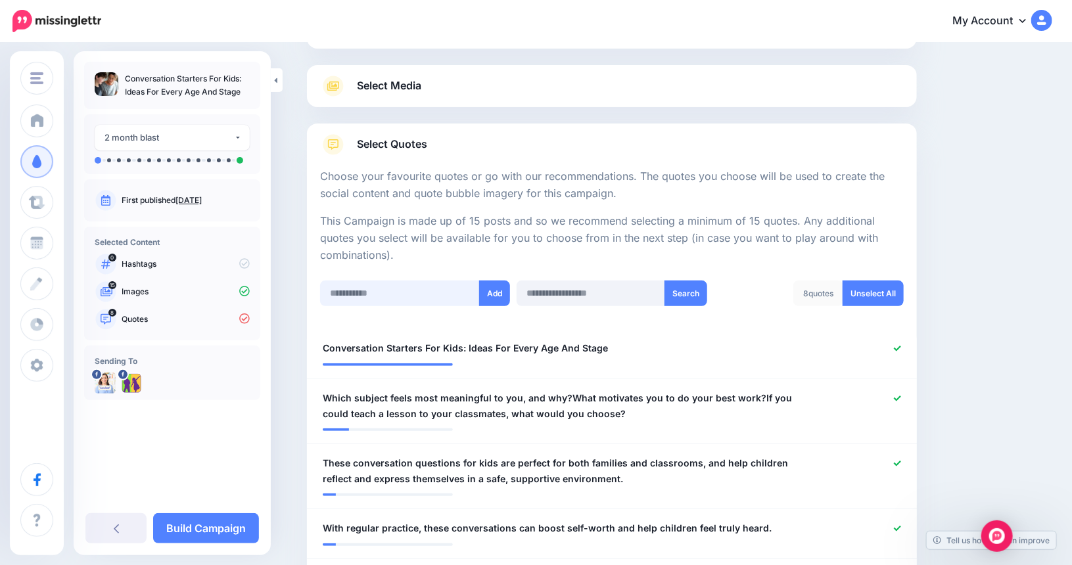
paste input "**********"
drag, startPoint x: 345, startPoint y: 294, endPoint x: 356, endPoint y: 289, distance: 11.5
click at [345, 294] on input "**********" at bounding box center [400, 294] width 160 height 26
type input "**********"
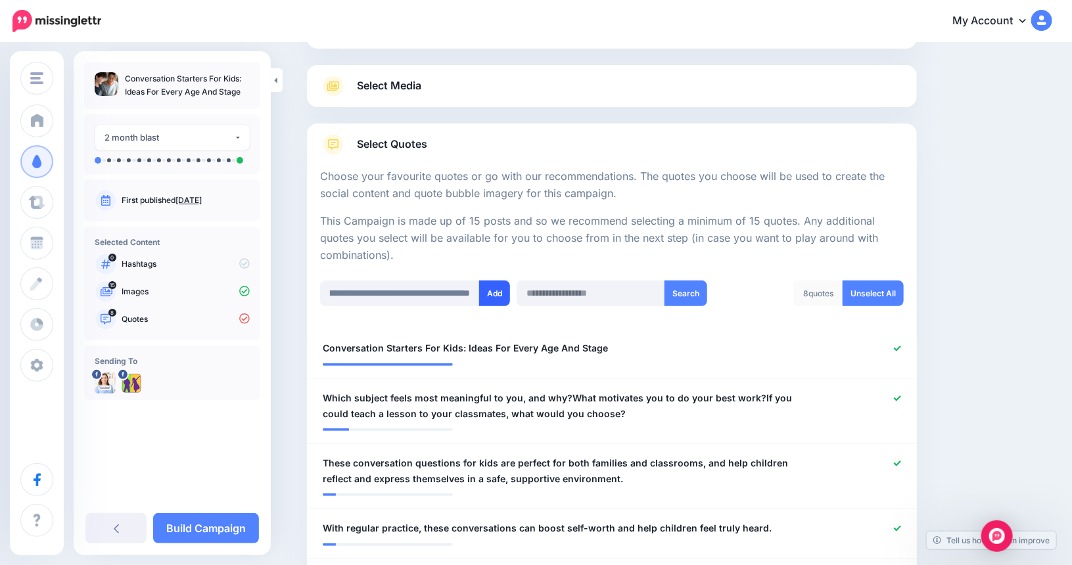
click at [499, 288] on button "Add" at bounding box center [494, 294] width 31 height 26
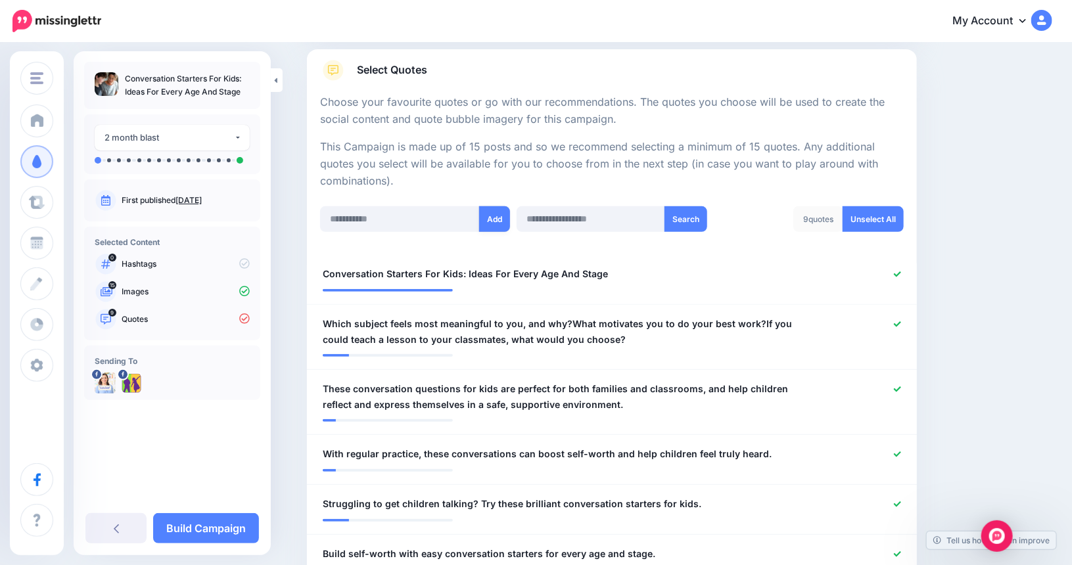
scroll to position [196, 0]
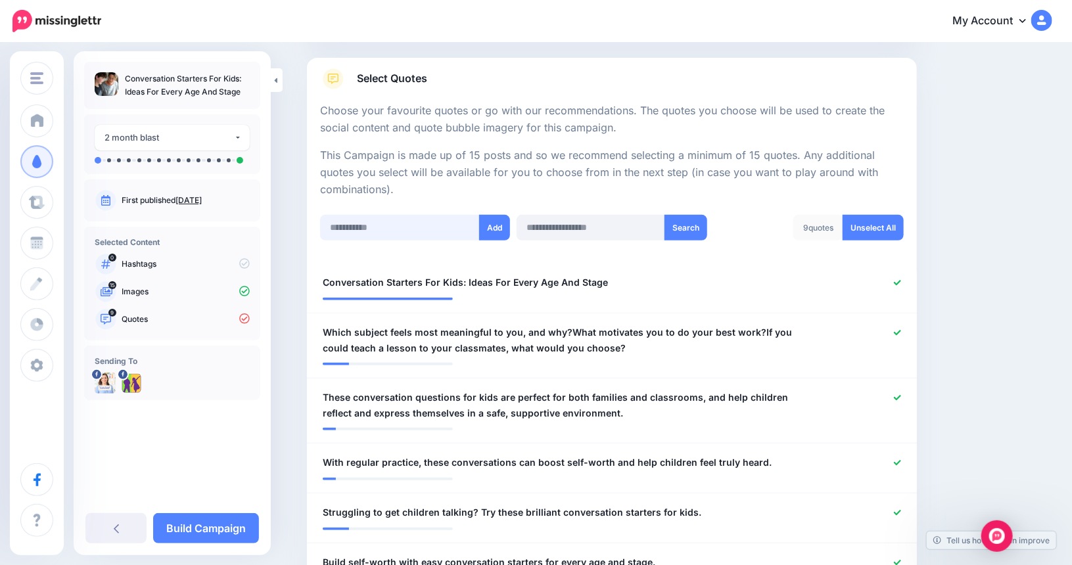
paste input "**********"
click at [348, 227] on input "**********" at bounding box center [400, 228] width 160 height 26
type input "**********"
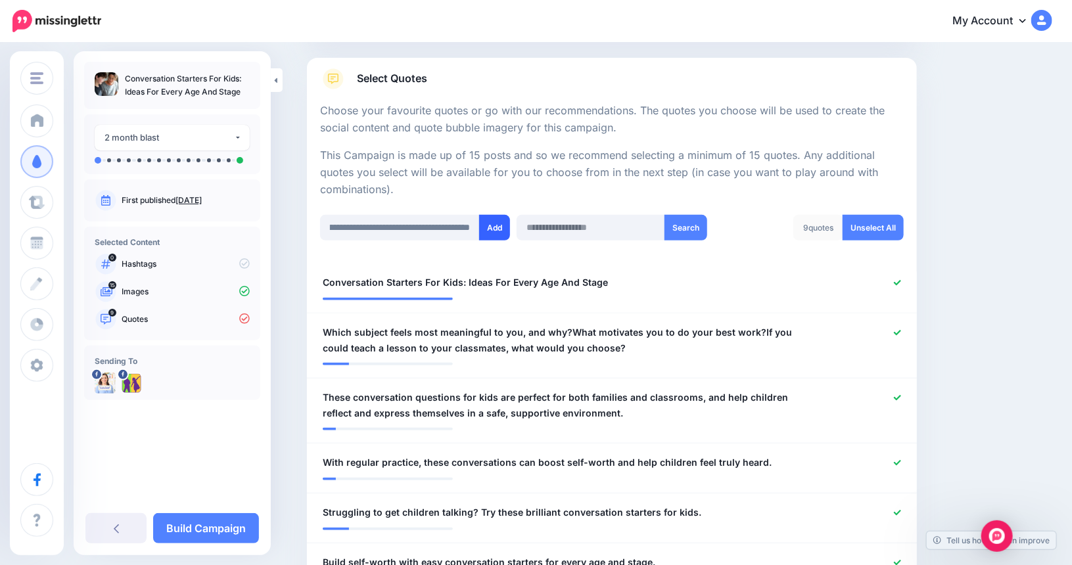
scroll to position [0, 0]
click at [508, 227] on button "Add" at bounding box center [494, 228] width 31 height 26
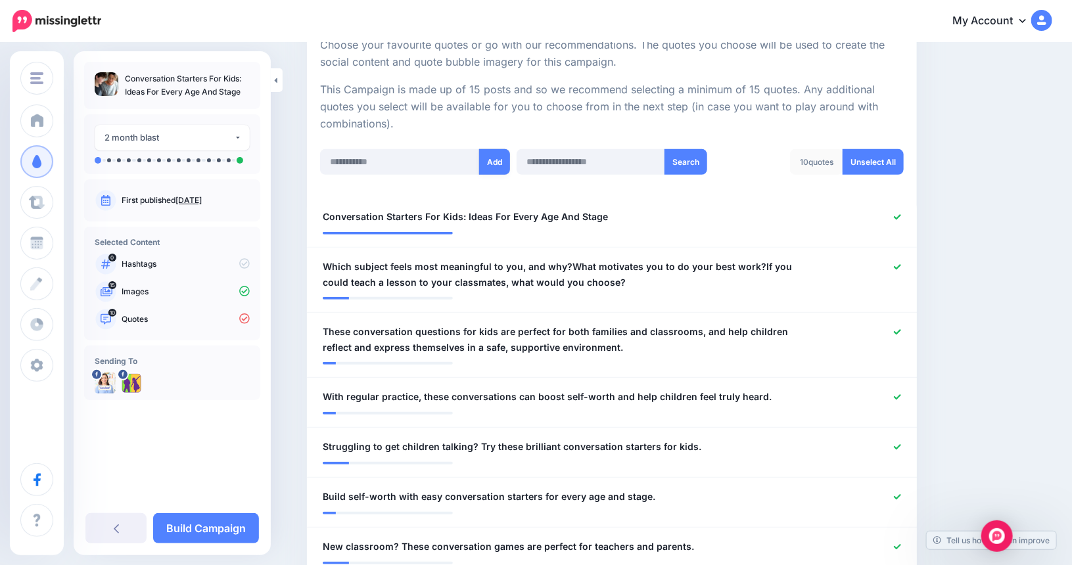
scroll to position [196, 0]
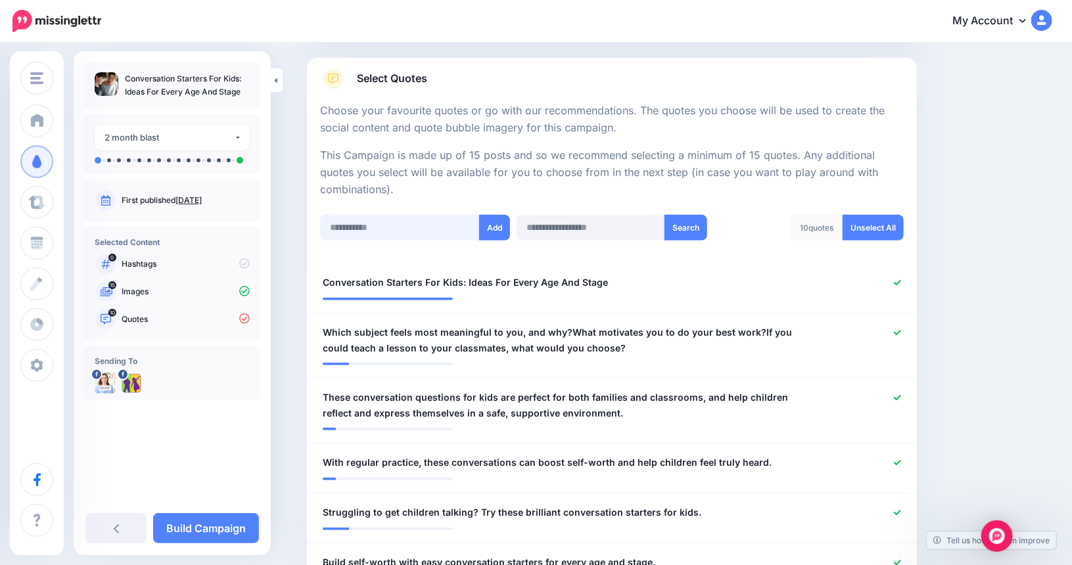
paste input "**********"
drag, startPoint x: 375, startPoint y: 227, endPoint x: 363, endPoint y: 227, distance: 11.8
click at [363, 227] on input "**********" at bounding box center [400, 228] width 160 height 26
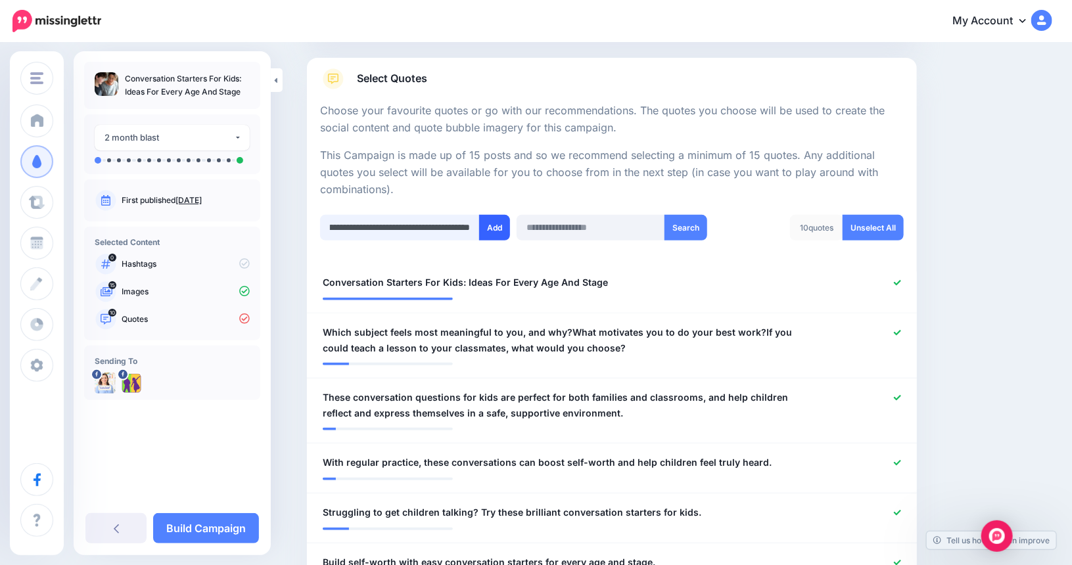
type input "**********"
click at [504, 227] on button "Add" at bounding box center [494, 228] width 31 height 26
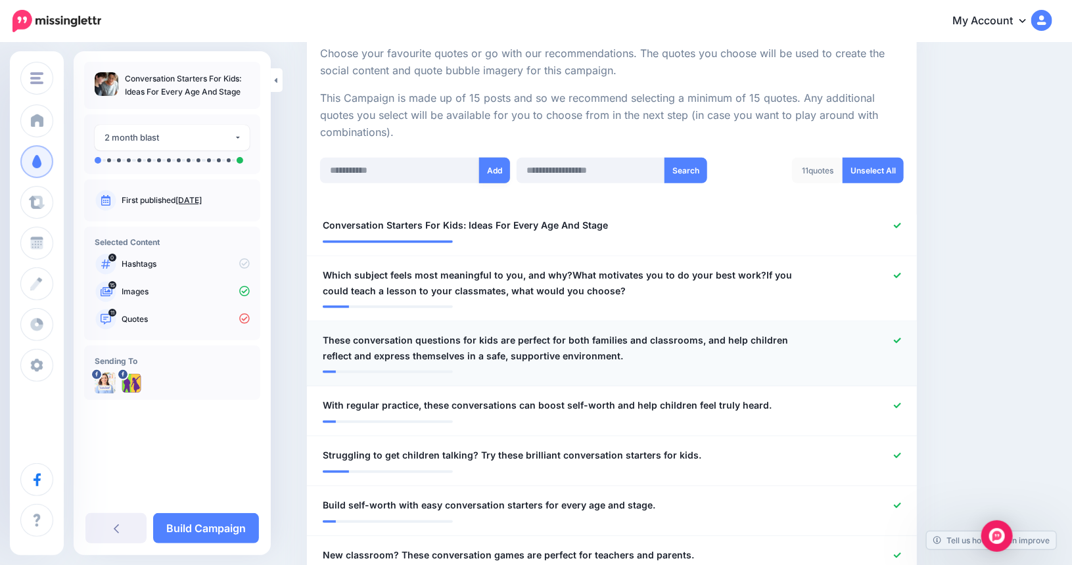
scroll to position [196, 0]
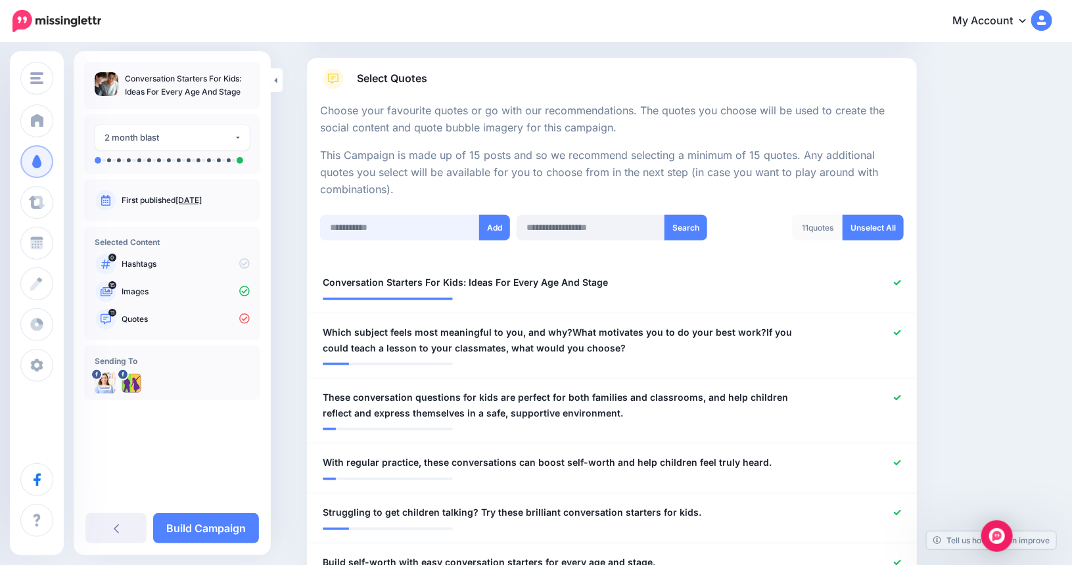
paste input "**********"
type input "**********"
click at [503, 229] on button "Add" at bounding box center [494, 228] width 31 height 26
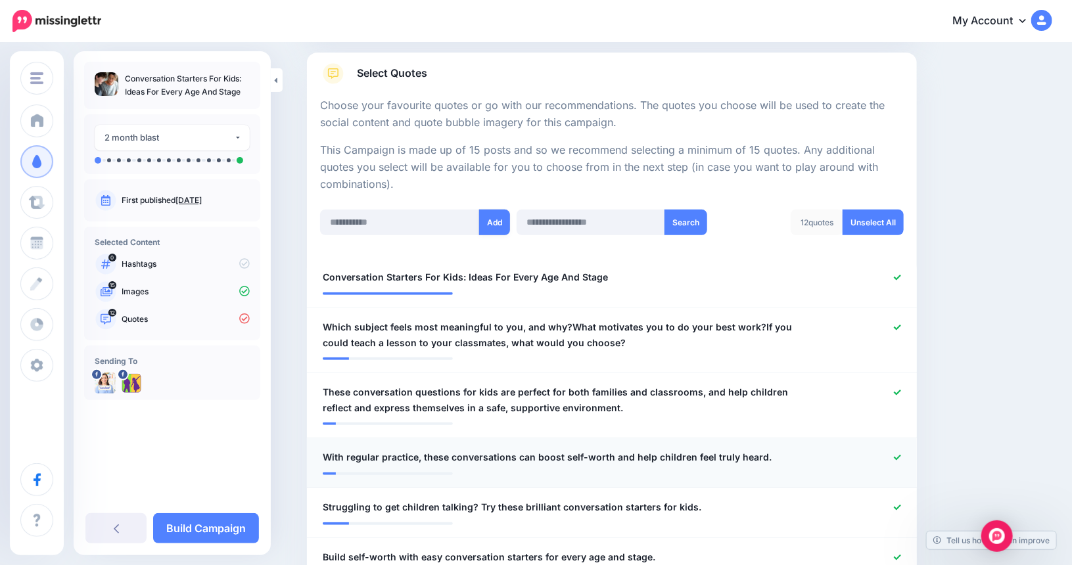
scroll to position [196, 0]
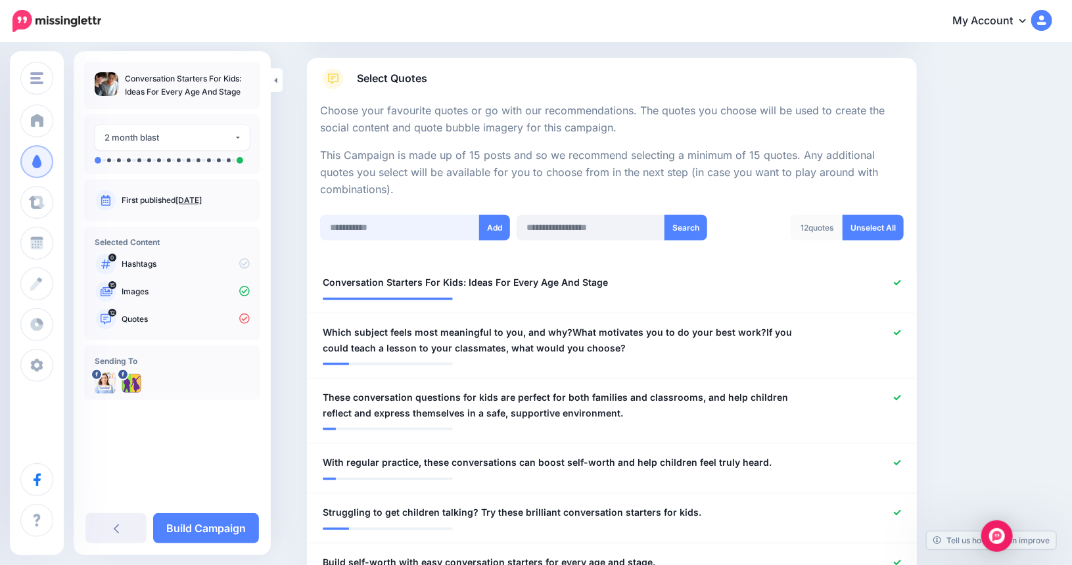
paste input "**********"
type input "**********"
click at [496, 226] on button "Add" at bounding box center [494, 228] width 31 height 26
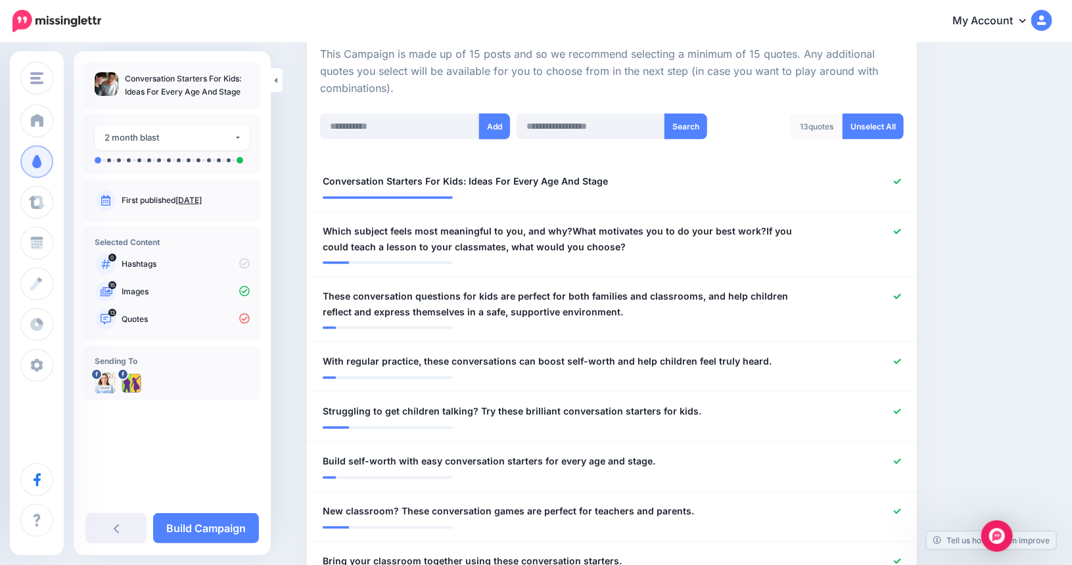
scroll to position [262, 0]
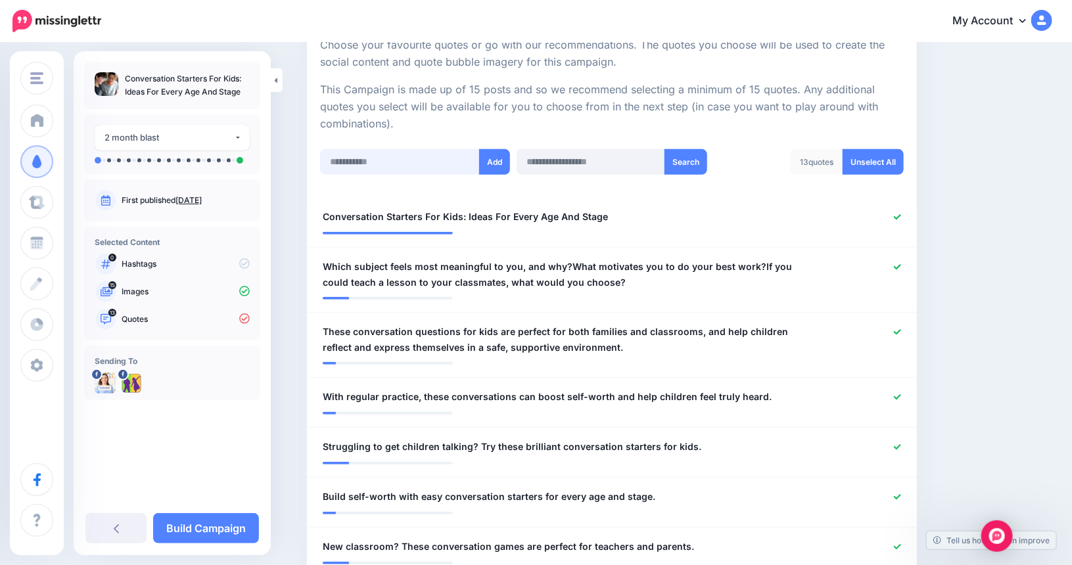
paste input "**********"
click at [348, 162] on input "**********" at bounding box center [400, 162] width 160 height 26
click at [355, 160] on input "**********" at bounding box center [400, 162] width 160 height 26
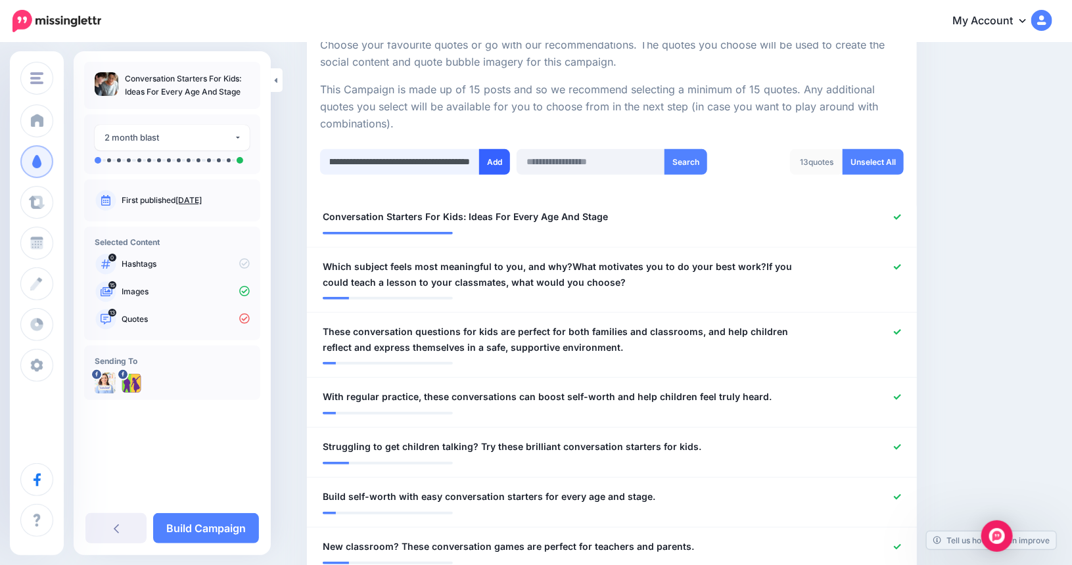
type input "**********"
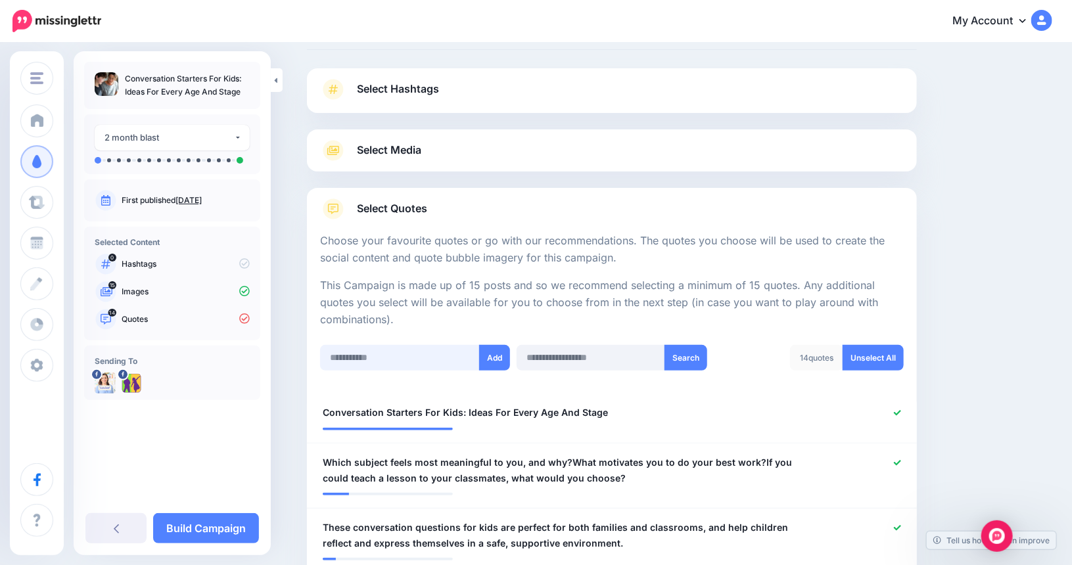
scroll to position [0, 0]
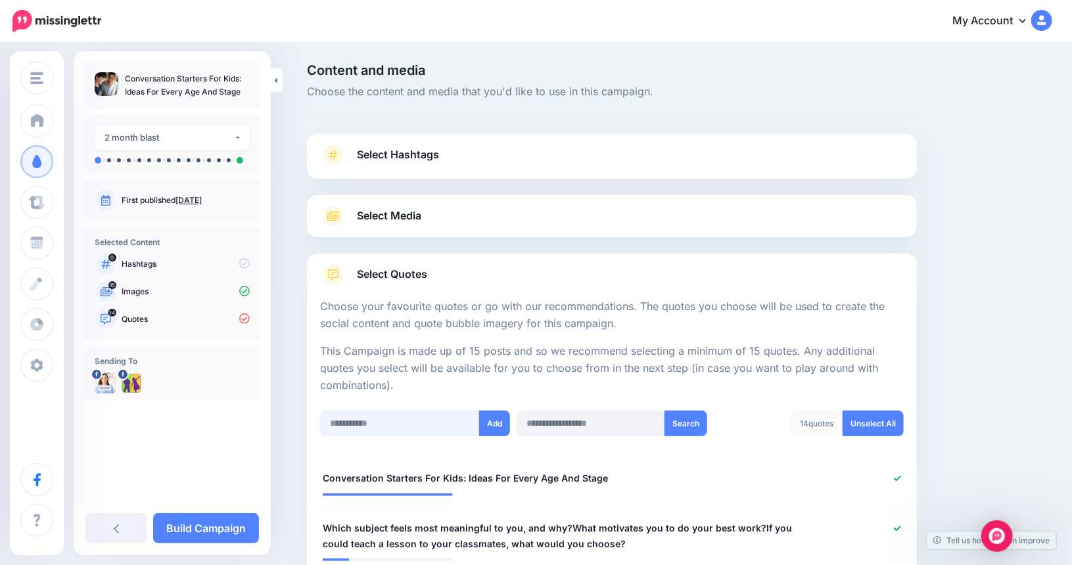
click at [361, 417] on input "text" at bounding box center [400, 424] width 160 height 26
paste input "**********"
type input "**********"
click at [503, 428] on button "Add" at bounding box center [494, 424] width 31 height 26
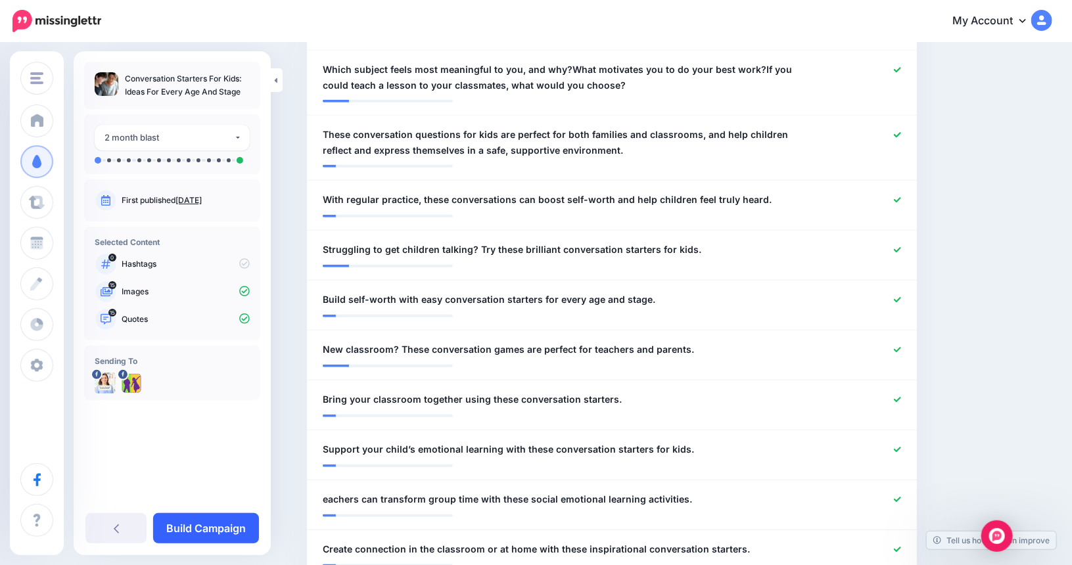
click at [185, 526] on link "Build Campaign" at bounding box center [206, 528] width 106 height 30
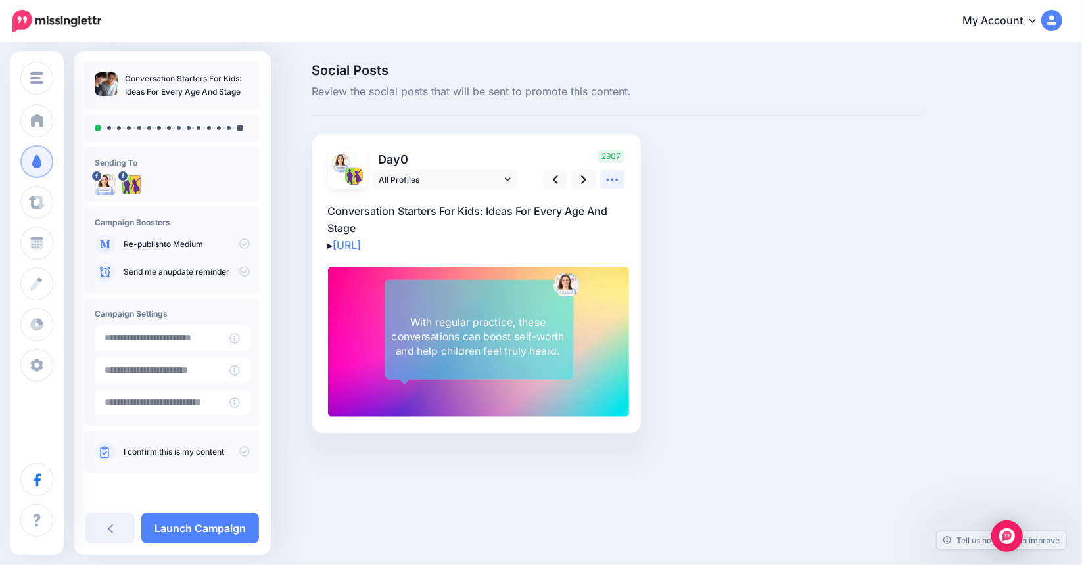
click at [607, 179] on icon at bounding box center [613, 180] width 12 height 3
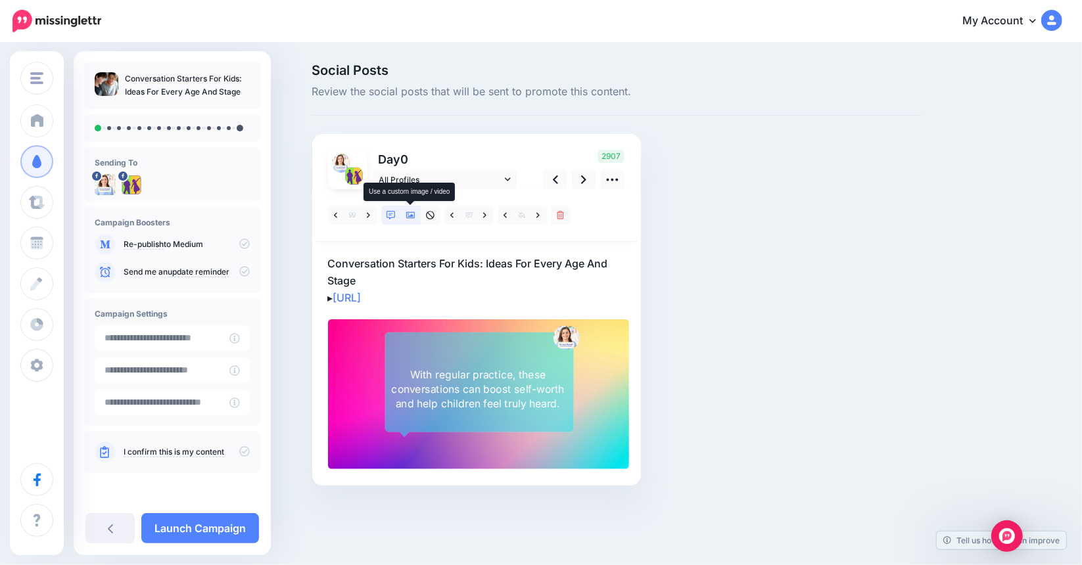
click at [413, 216] on icon at bounding box center [410, 215] width 9 height 7
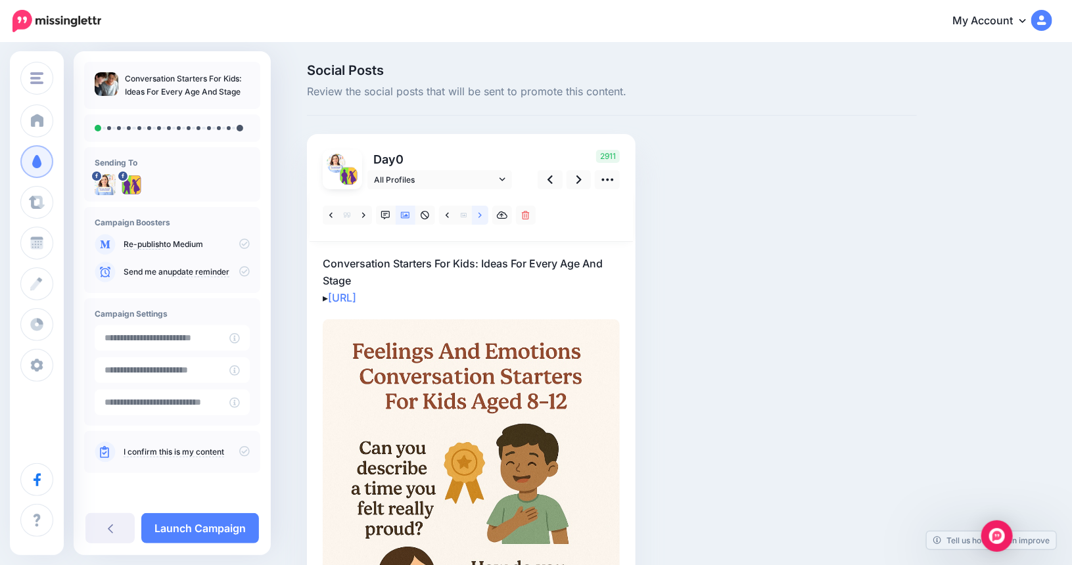
click at [488, 214] on link at bounding box center [480, 215] width 16 height 19
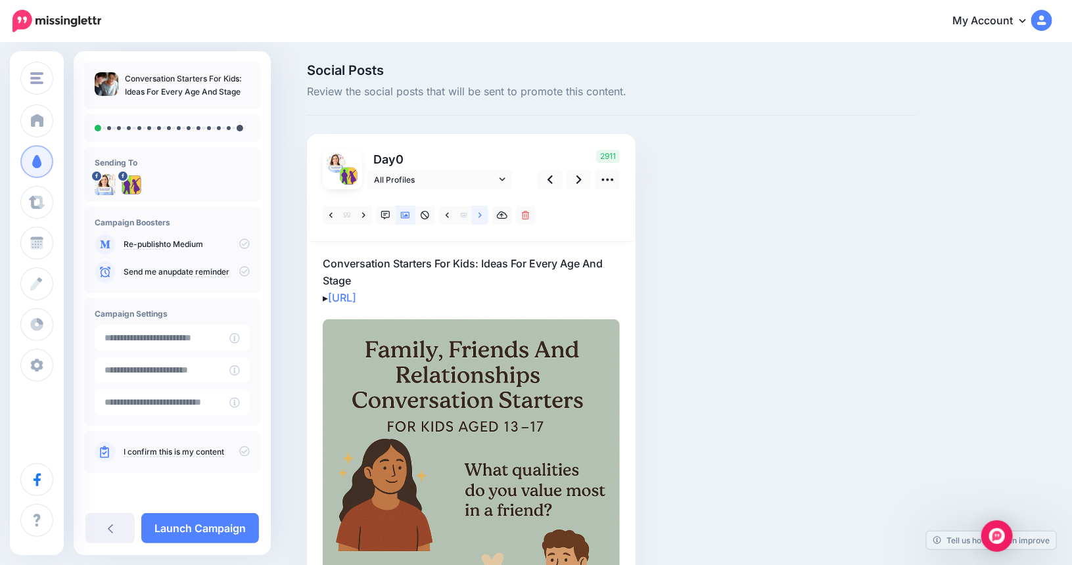
click at [488, 214] on link at bounding box center [480, 215] width 16 height 19
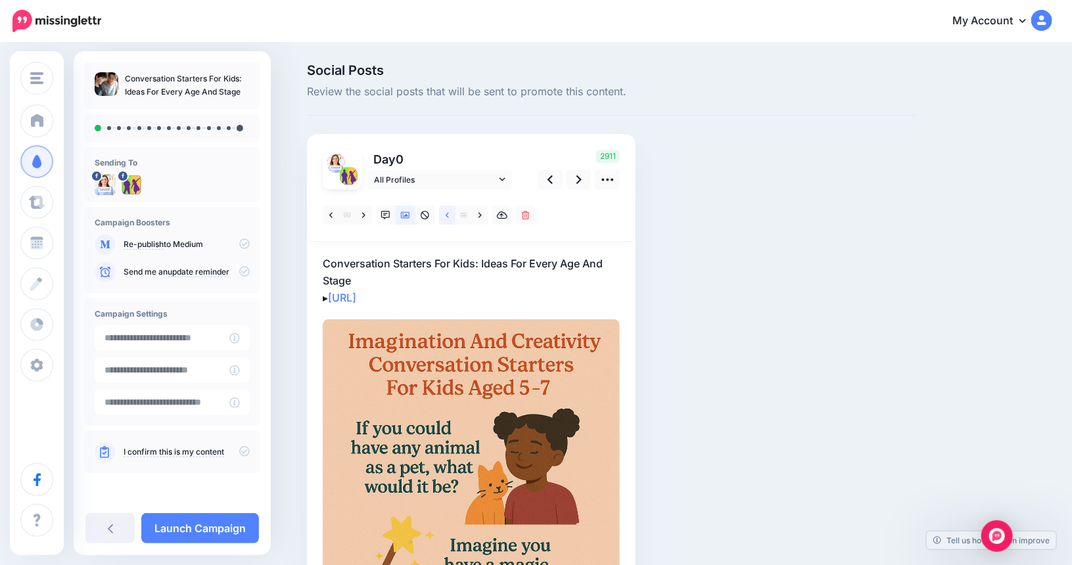
click at [455, 210] on link at bounding box center [447, 215] width 16 height 19
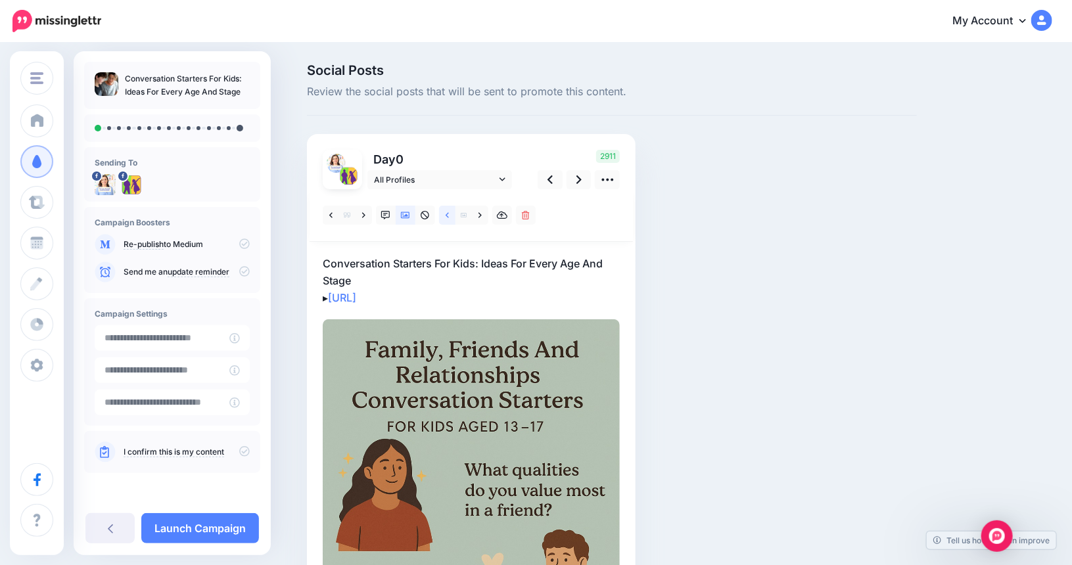
click at [454, 212] on link at bounding box center [447, 215] width 16 height 19
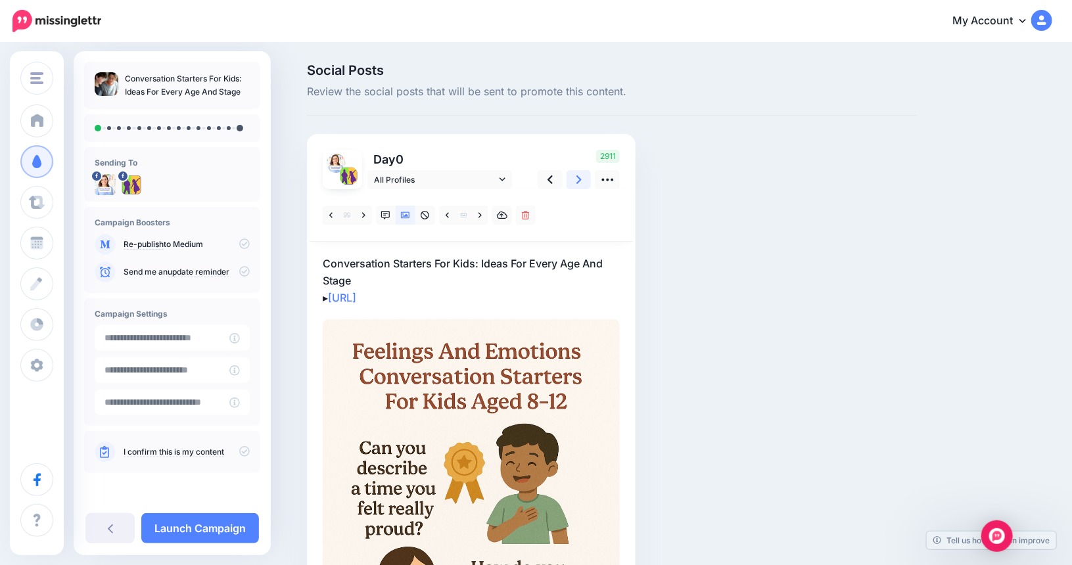
click at [582, 179] on icon at bounding box center [578, 179] width 5 height 9
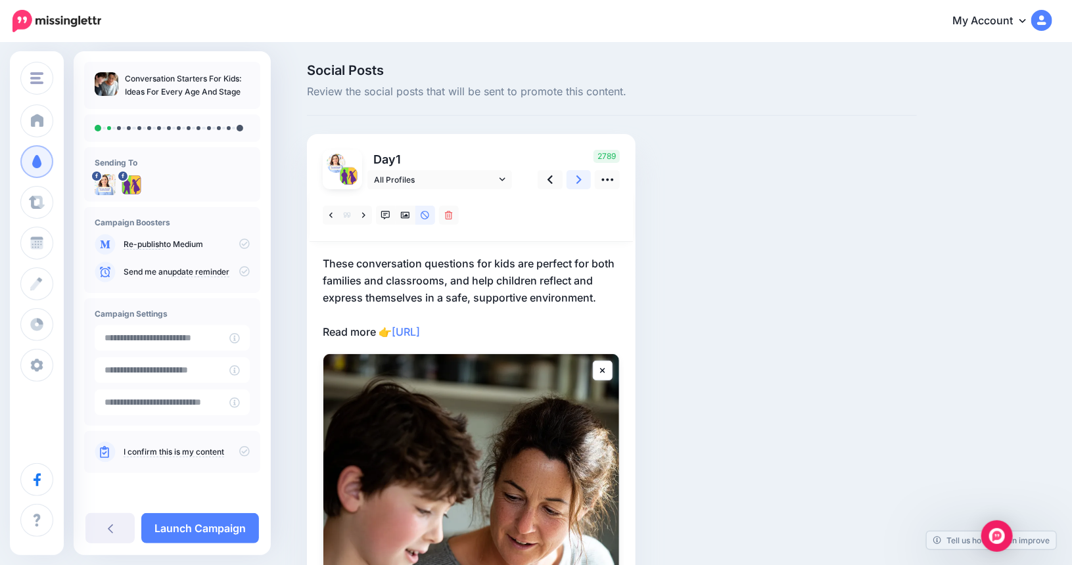
click at [582, 179] on icon at bounding box center [578, 180] width 5 height 14
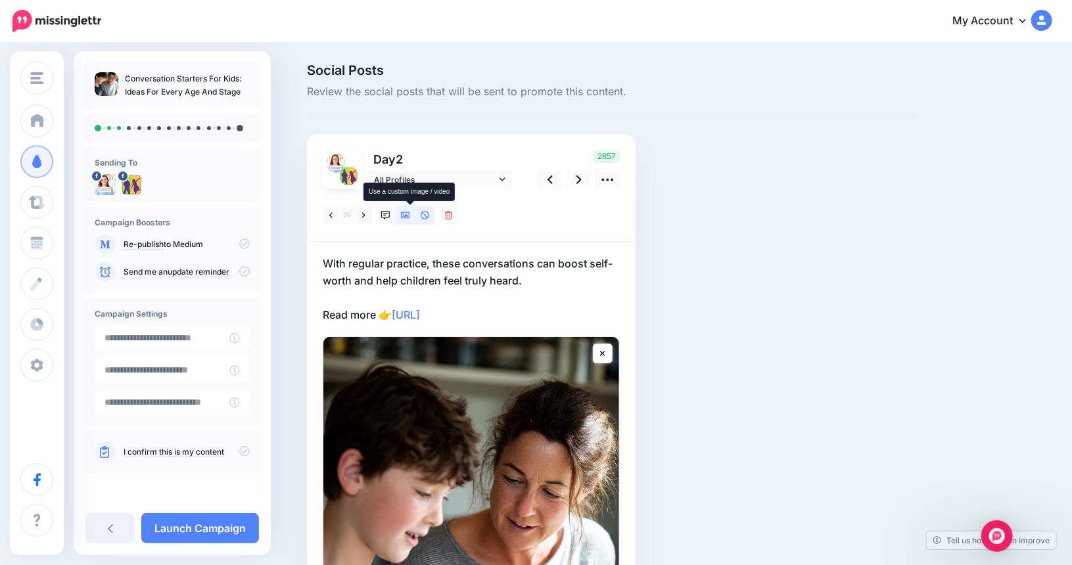
click at [410, 214] on icon at bounding box center [405, 215] width 9 height 9
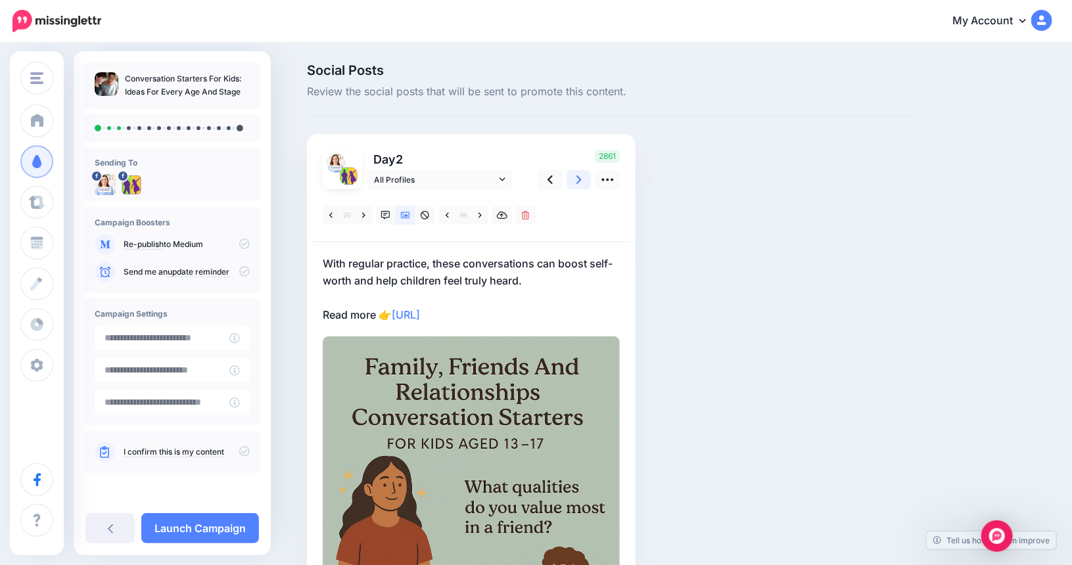
click at [582, 179] on icon at bounding box center [578, 179] width 5 height 9
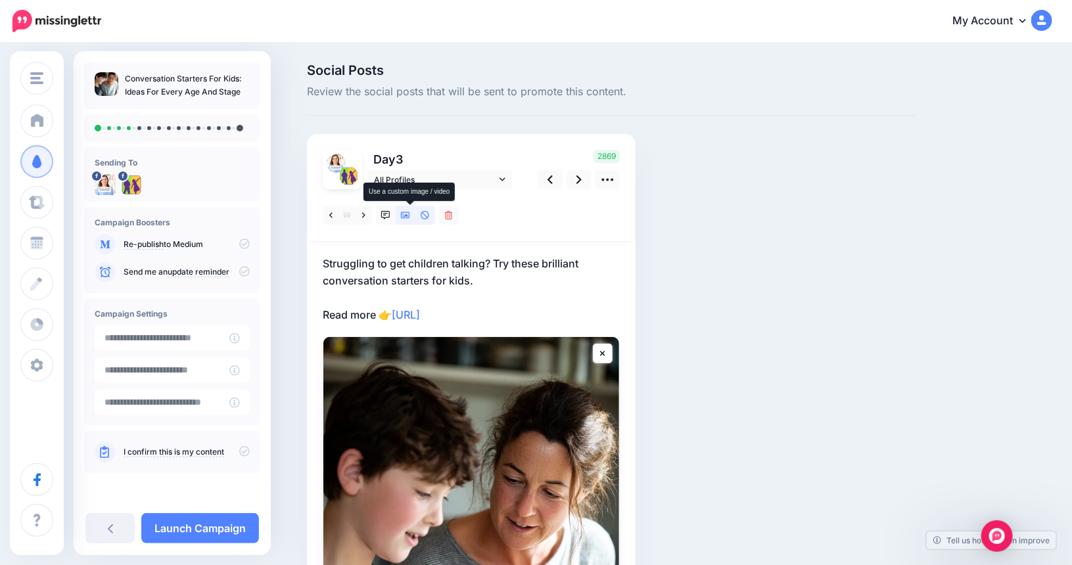
click at [410, 213] on icon at bounding box center [405, 215] width 9 height 9
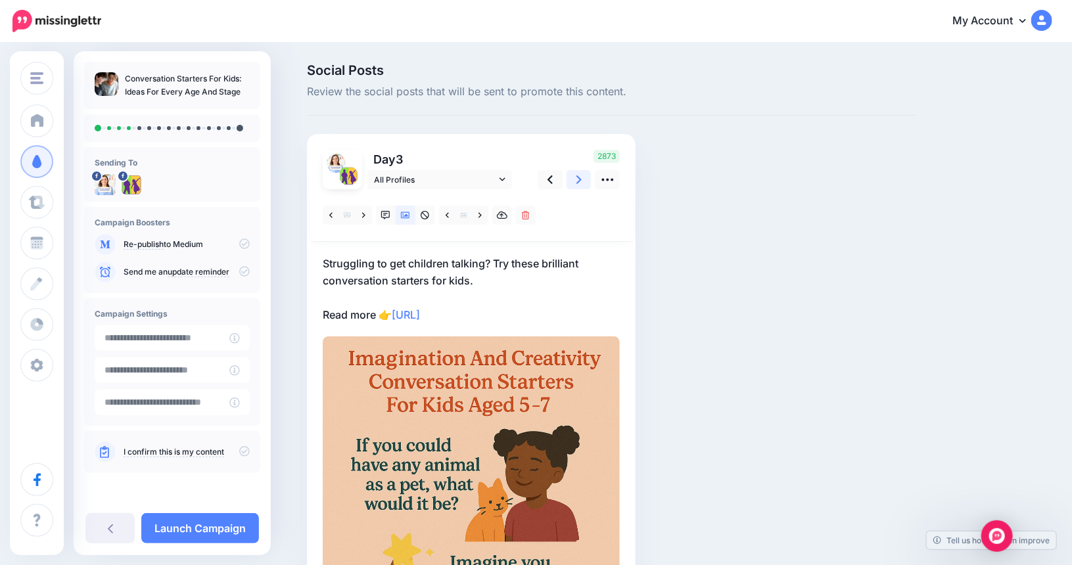
click at [582, 180] on icon at bounding box center [578, 180] width 5 height 14
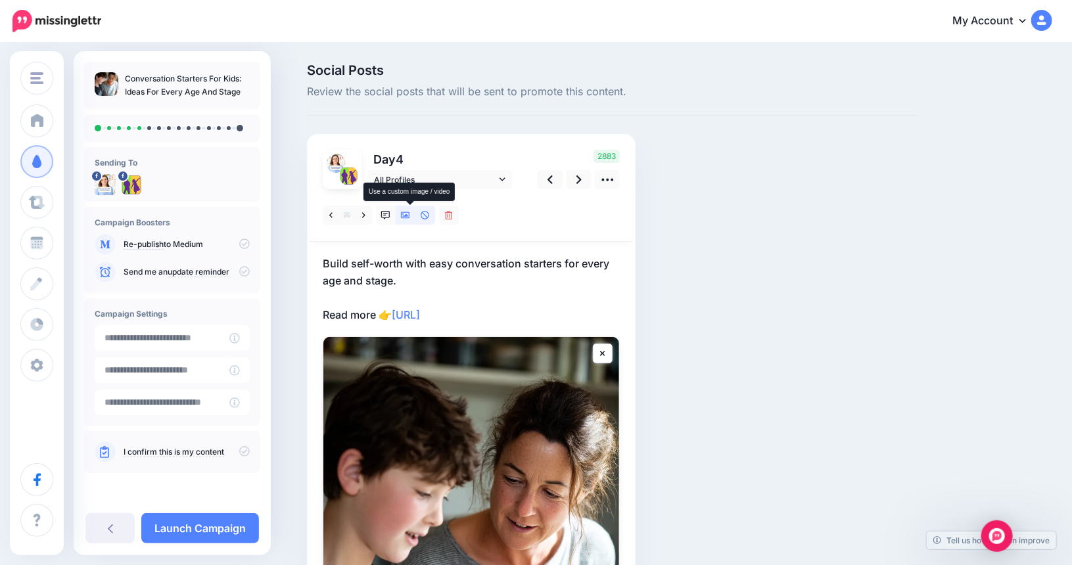
click at [405, 216] on link at bounding box center [406, 215] width 20 height 19
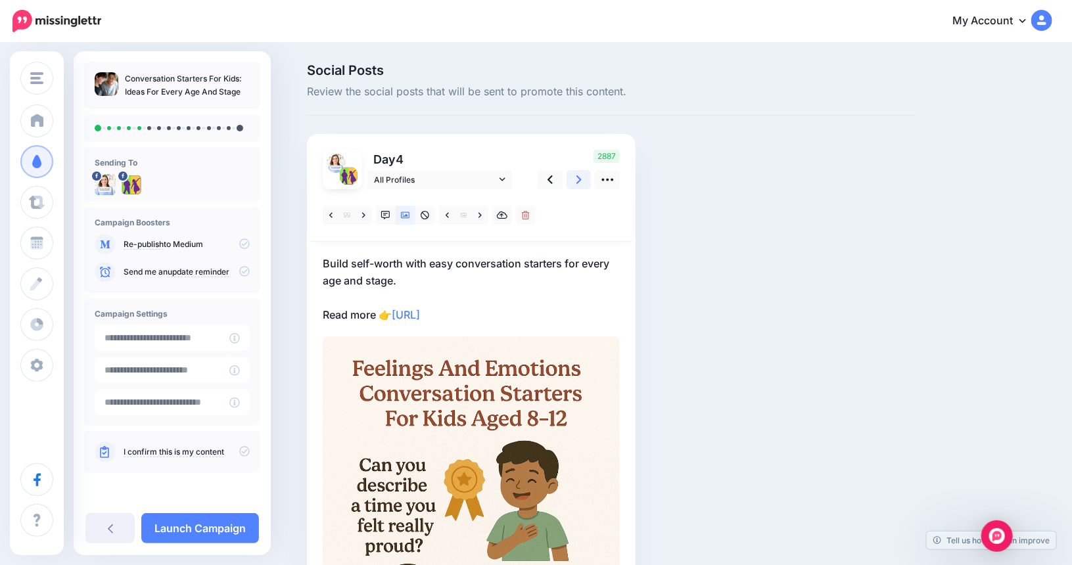
click at [582, 176] on icon at bounding box center [578, 179] width 5 height 9
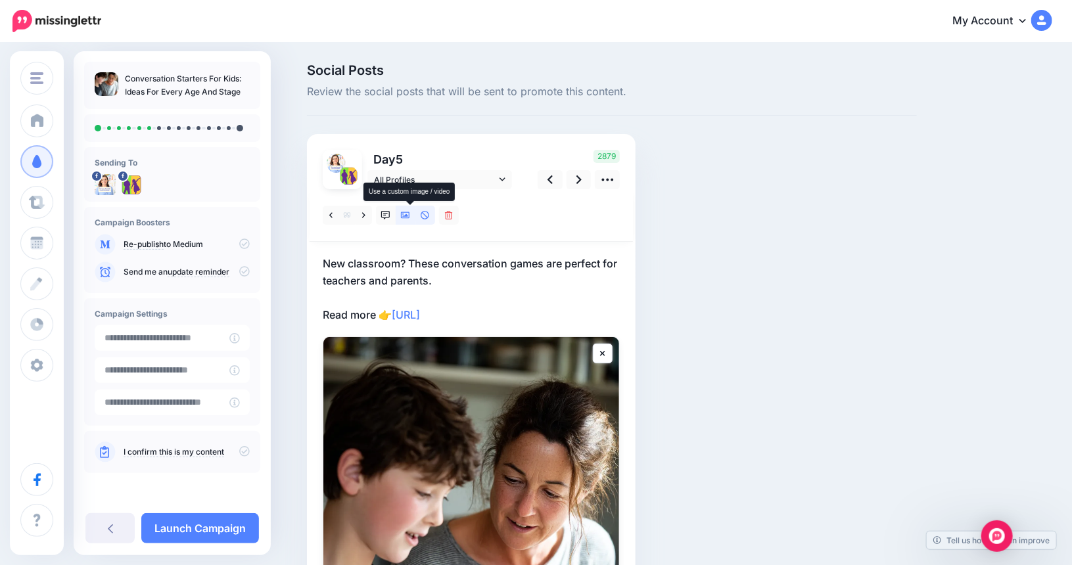
click at [410, 215] on icon at bounding box center [405, 215] width 9 height 7
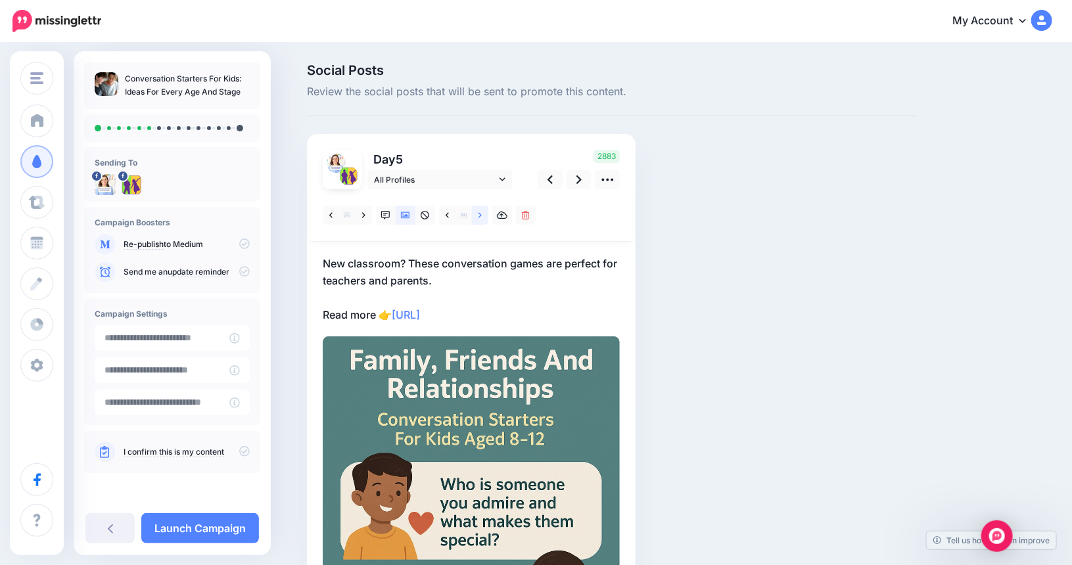
click at [482, 214] on link at bounding box center [480, 215] width 16 height 19
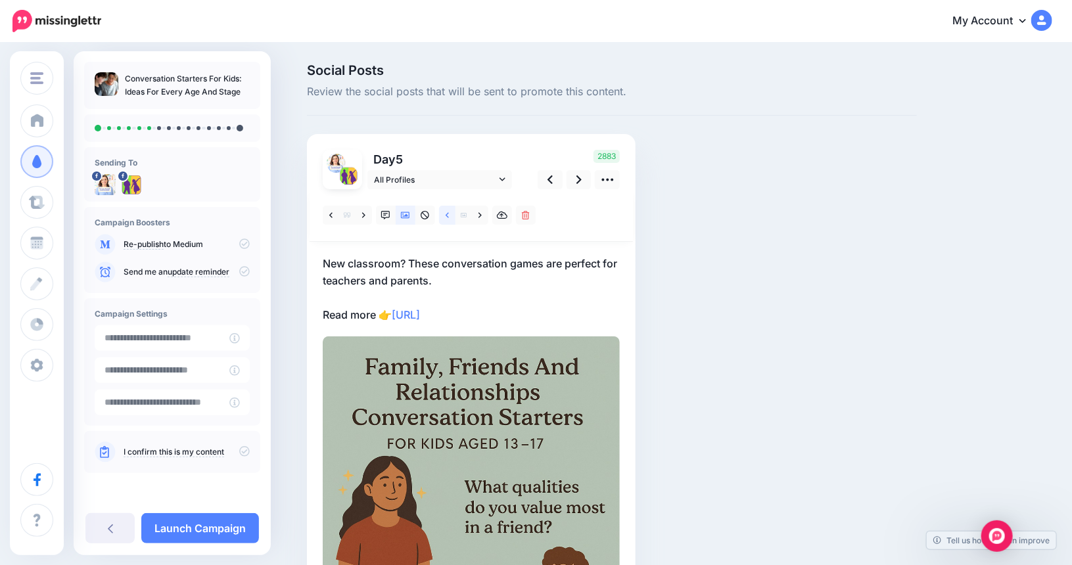
click at [449, 214] on icon at bounding box center [447, 214] width 3 height 5
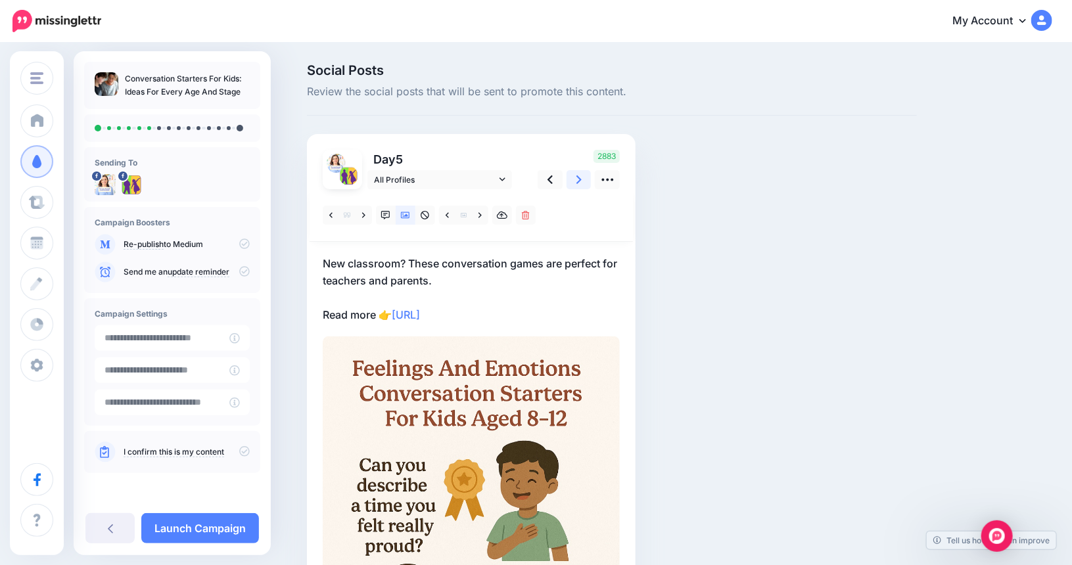
click at [582, 181] on icon at bounding box center [578, 179] width 5 height 9
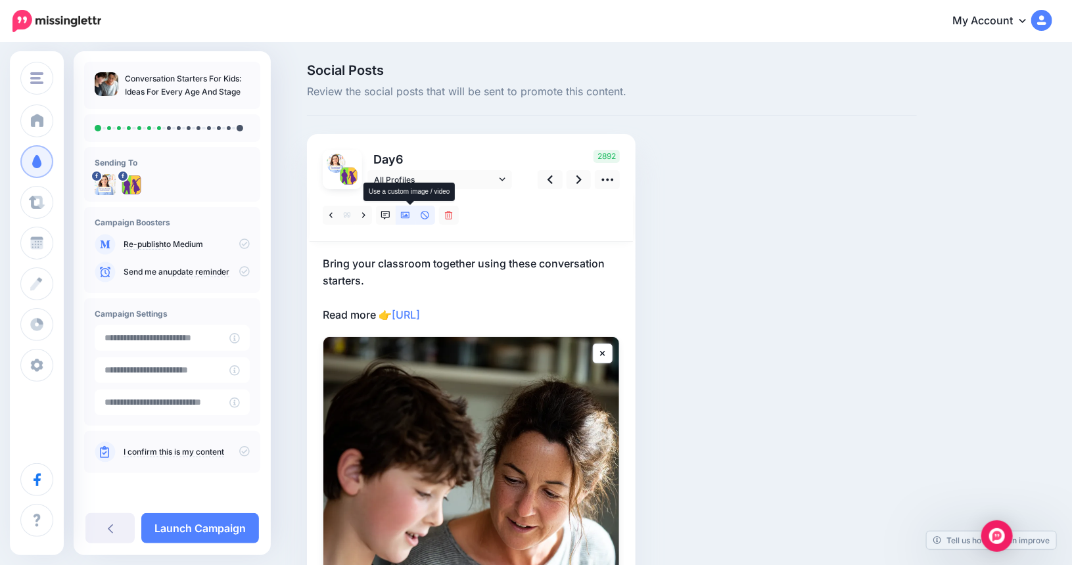
click at [403, 213] on link at bounding box center [406, 215] width 20 height 19
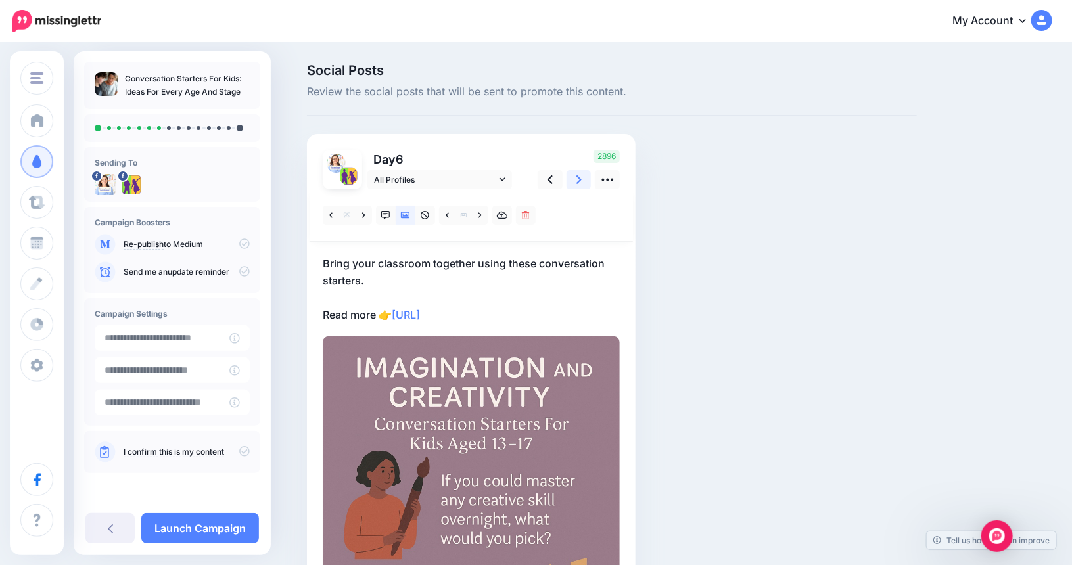
click at [588, 179] on link at bounding box center [578, 179] width 25 height 19
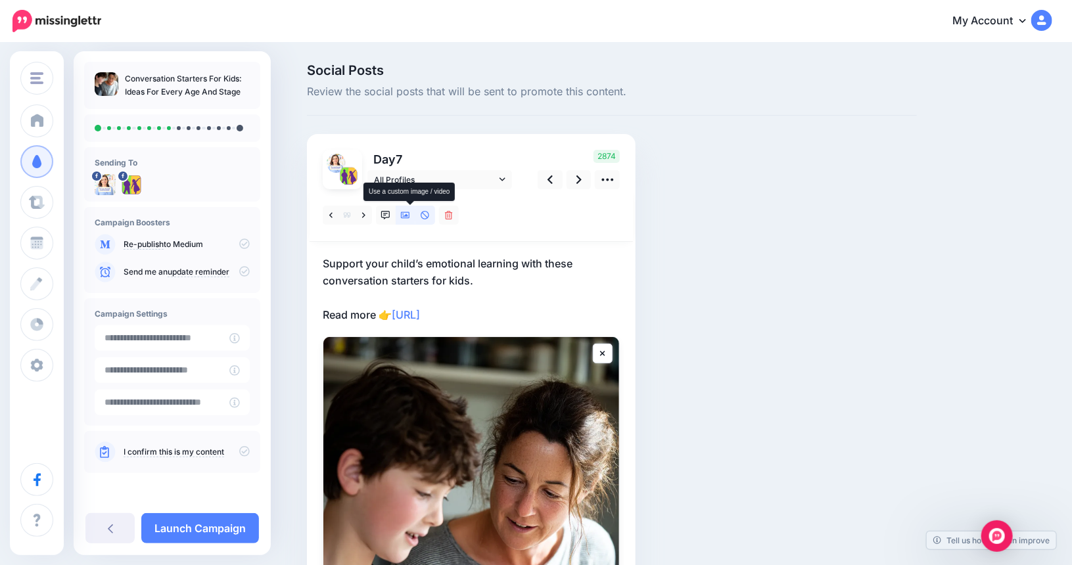
click at [410, 218] on icon at bounding box center [405, 215] width 9 height 7
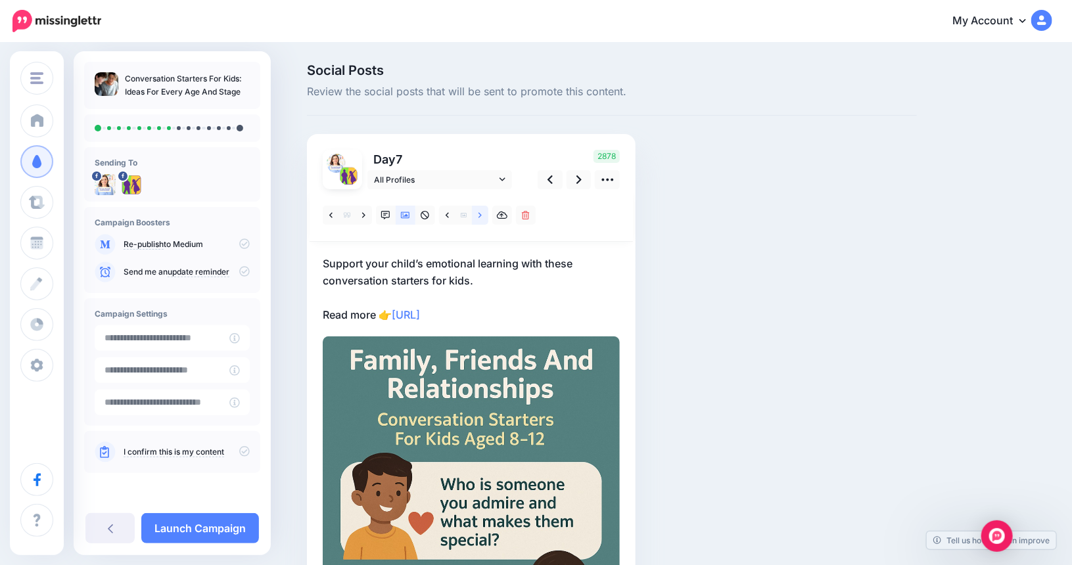
click at [488, 214] on link at bounding box center [480, 215] width 16 height 19
click at [482, 213] on link at bounding box center [480, 215] width 16 height 19
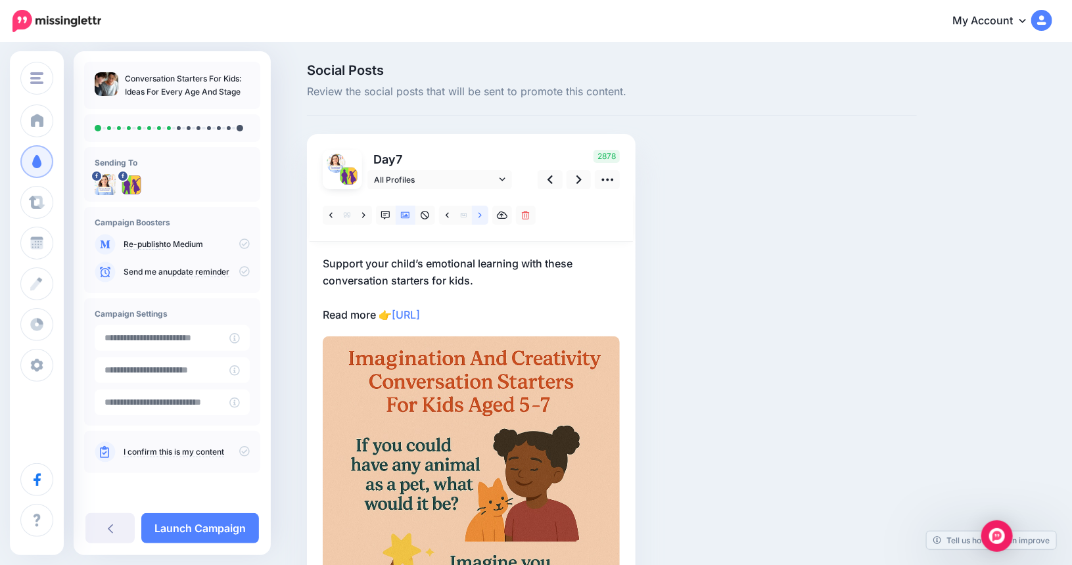
click at [482, 213] on link at bounding box center [480, 215] width 16 height 19
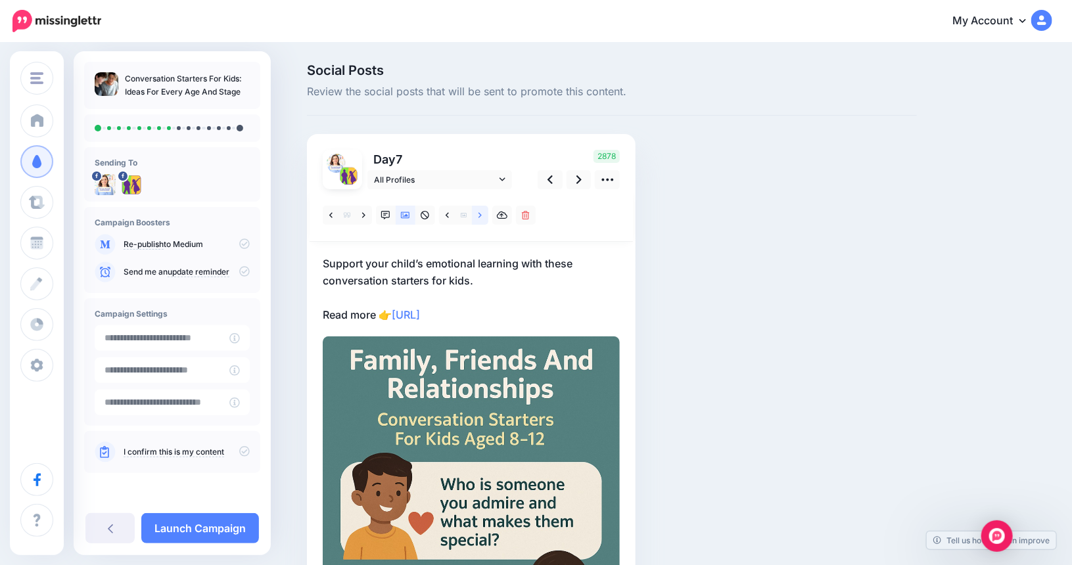
click at [482, 213] on link at bounding box center [480, 215] width 16 height 19
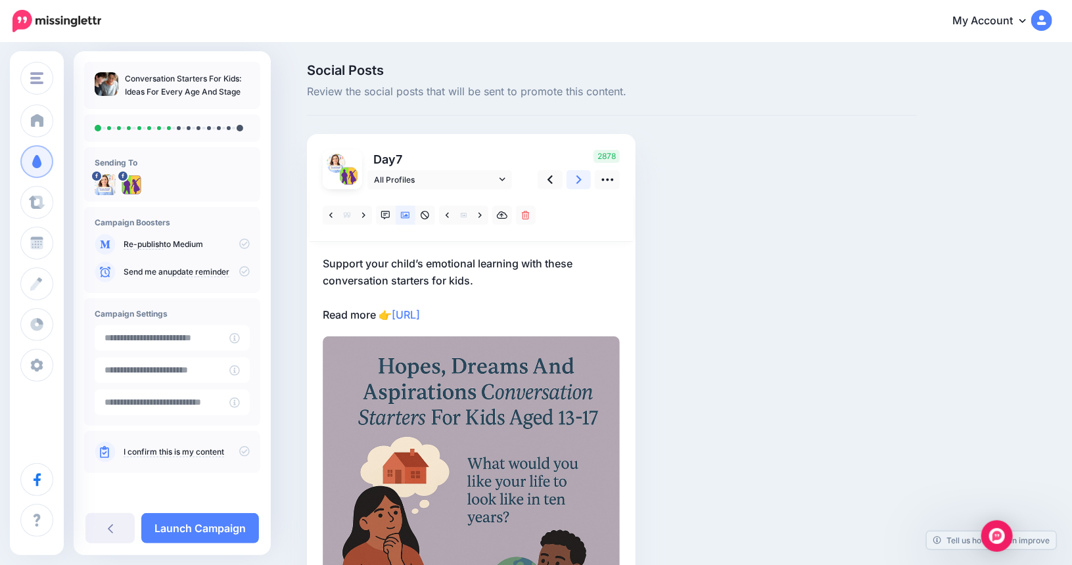
click at [582, 178] on icon at bounding box center [578, 180] width 5 height 14
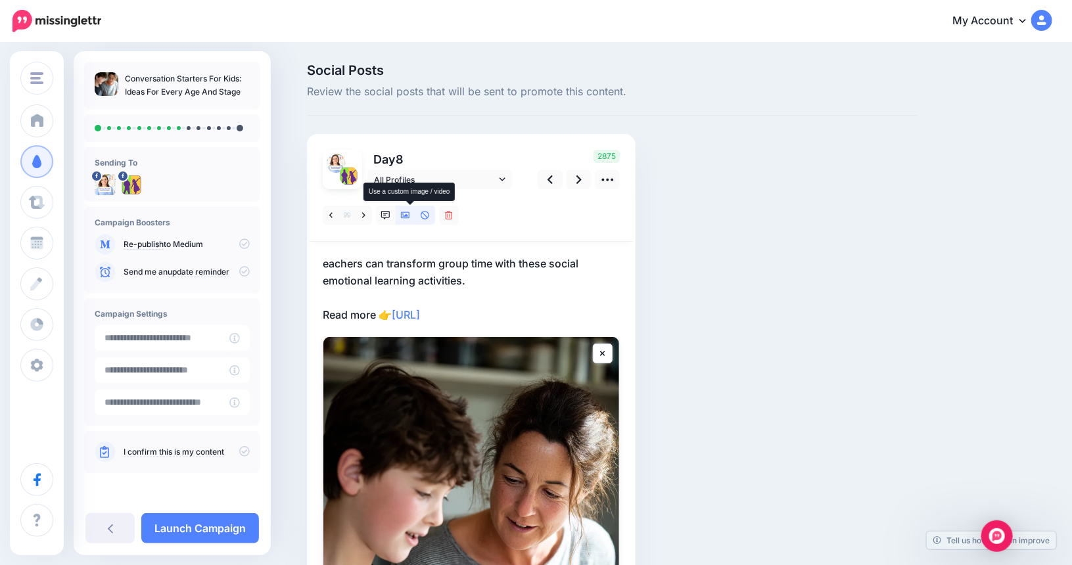
click at [410, 215] on icon at bounding box center [405, 215] width 9 height 7
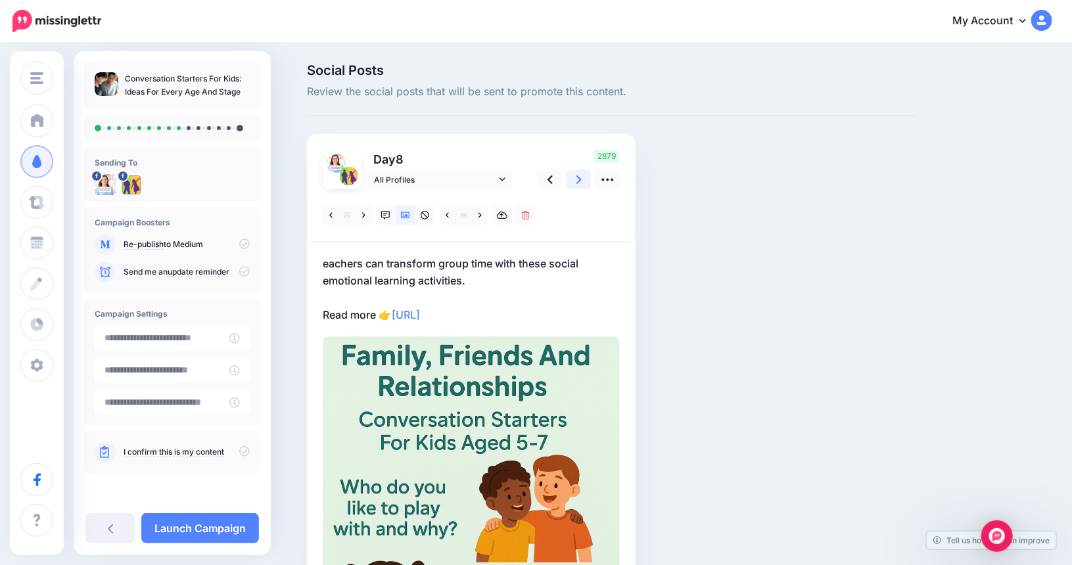
click at [587, 179] on link at bounding box center [578, 179] width 25 height 19
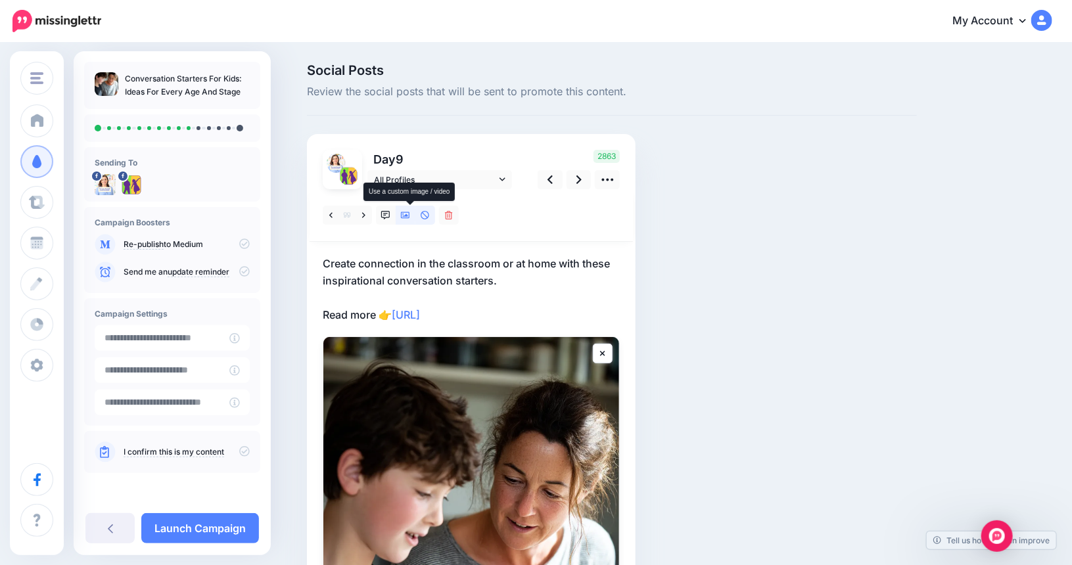
click at [410, 217] on icon at bounding box center [405, 215] width 9 height 9
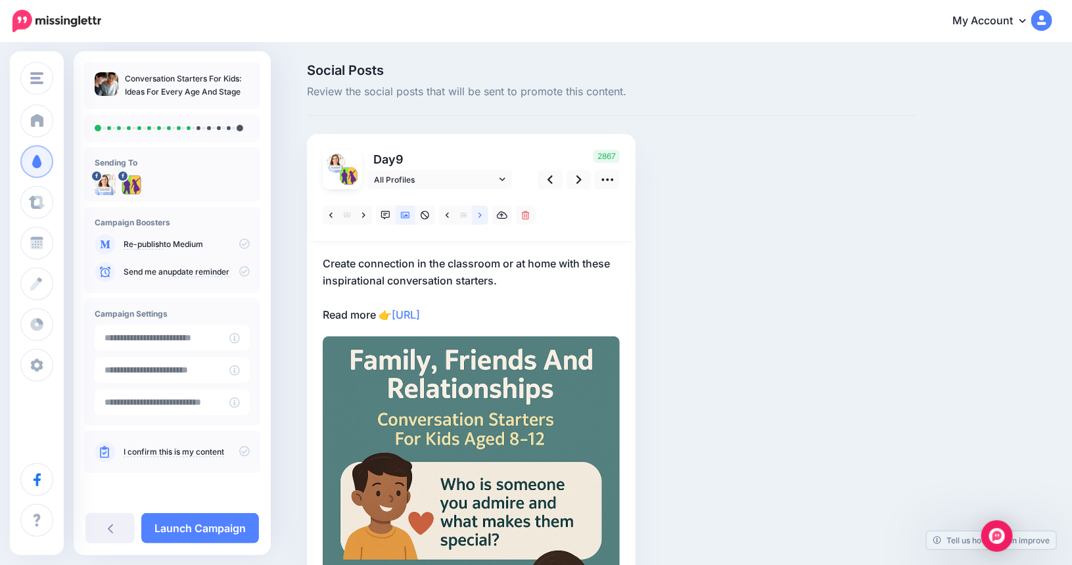
click at [482, 211] on icon at bounding box center [479, 215] width 3 height 9
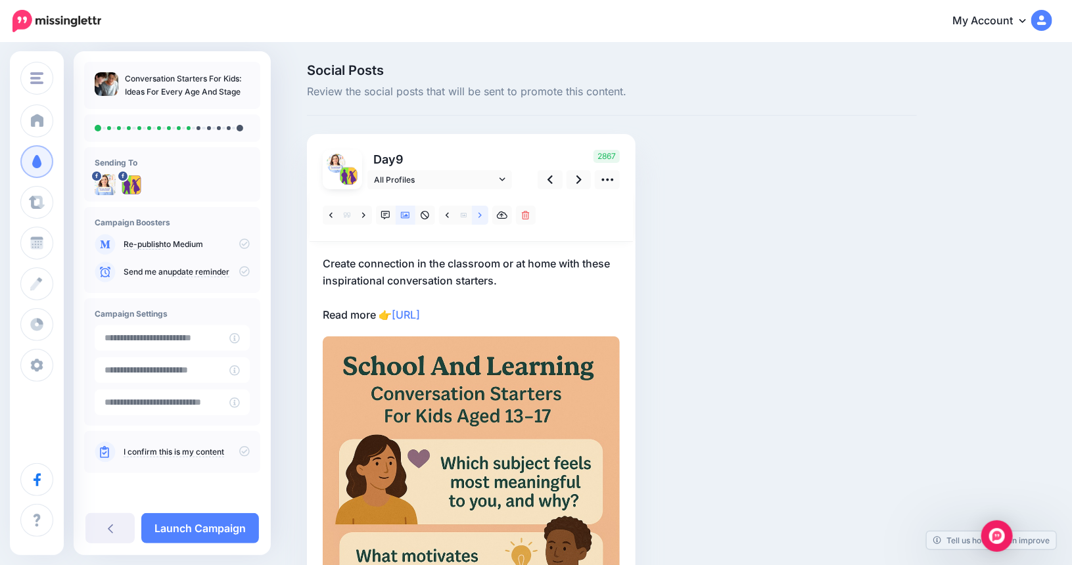
click at [482, 211] on icon at bounding box center [479, 215] width 3 height 9
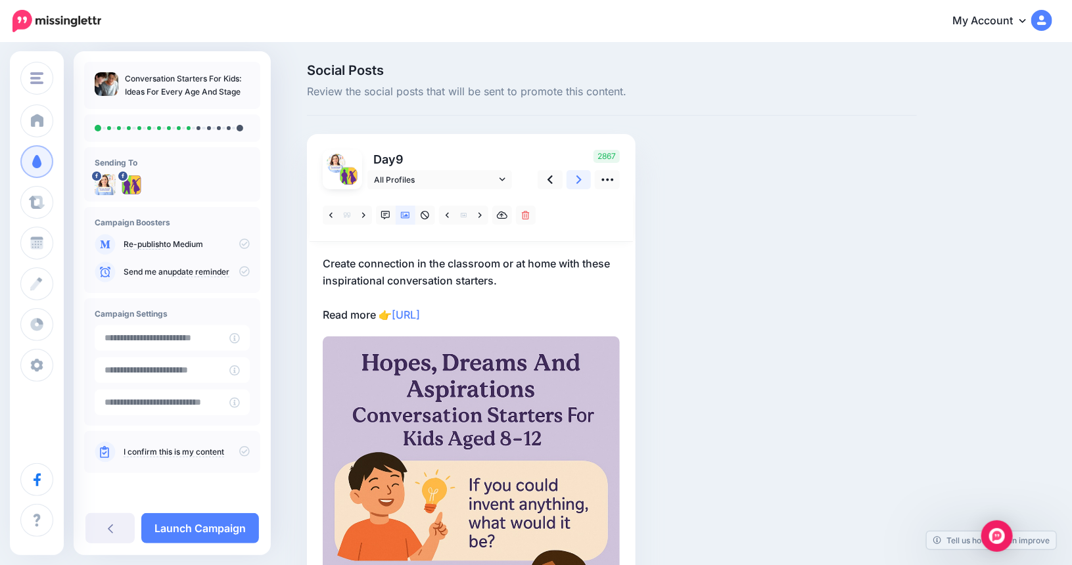
click at [582, 175] on icon at bounding box center [578, 180] width 5 height 14
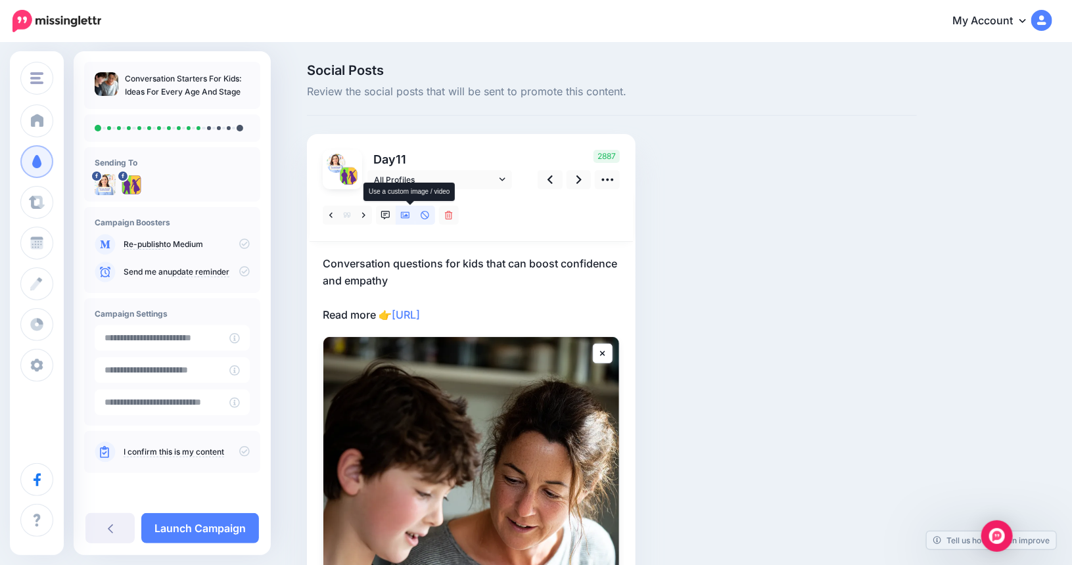
click at [410, 216] on icon at bounding box center [405, 215] width 9 height 7
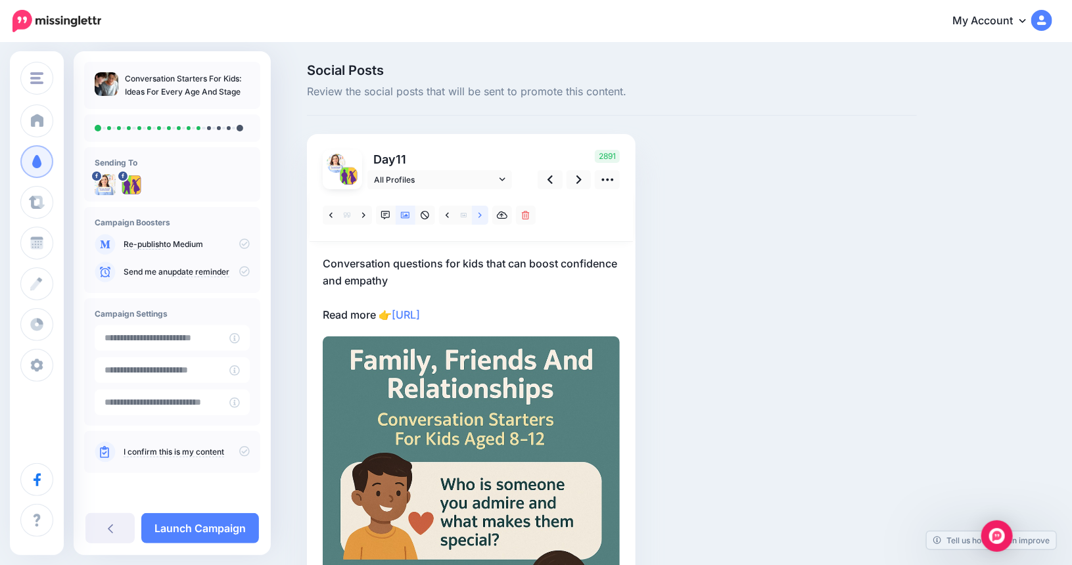
click at [482, 212] on icon at bounding box center [479, 215] width 3 height 9
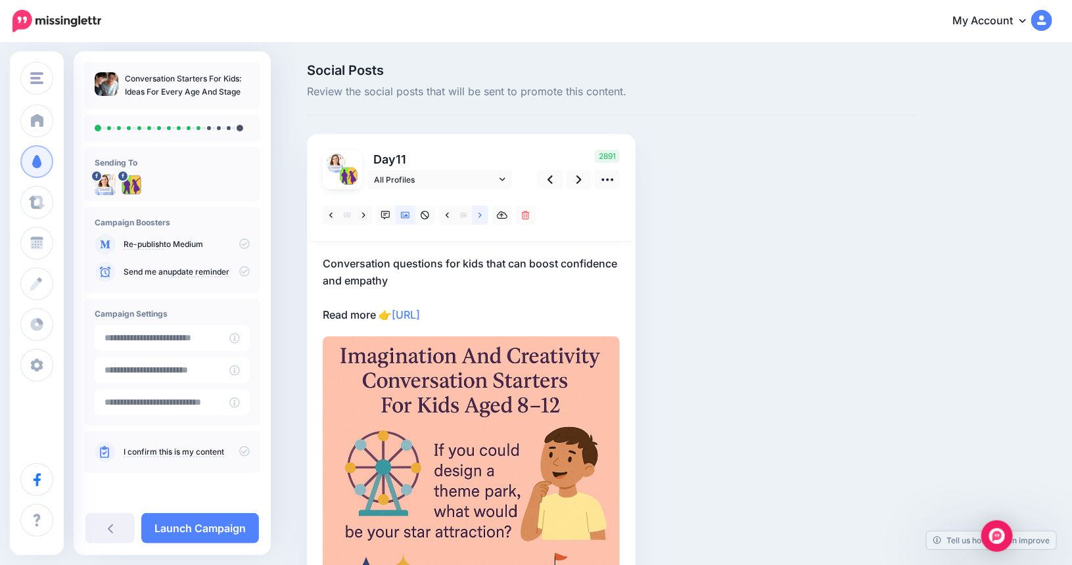
click at [482, 212] on icon at bounding box center [479, 215] width 3 height 9
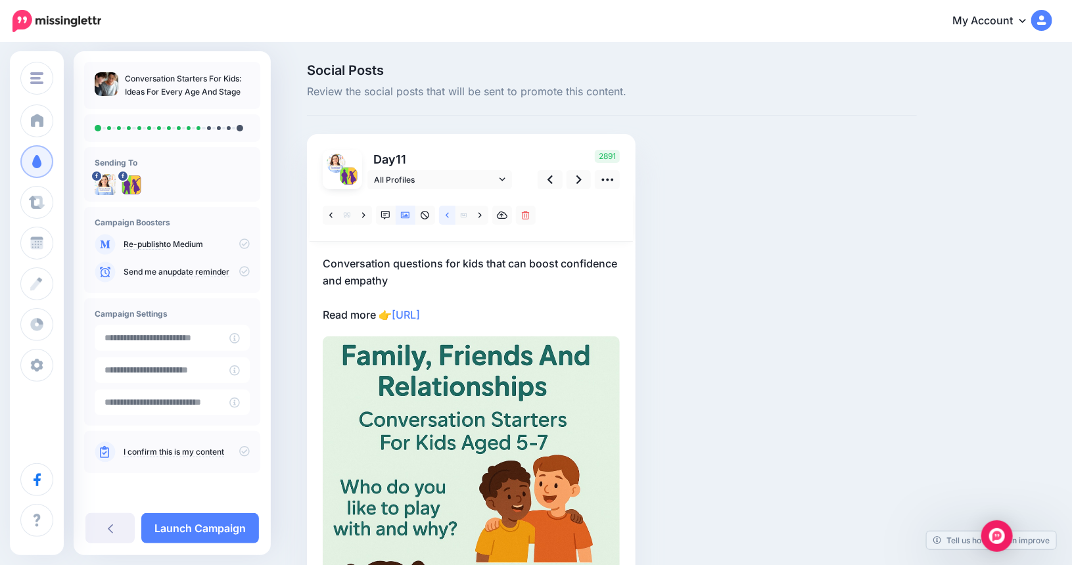
click at [450, 216] on link at bounding box center [447, 215] width 16 height 19
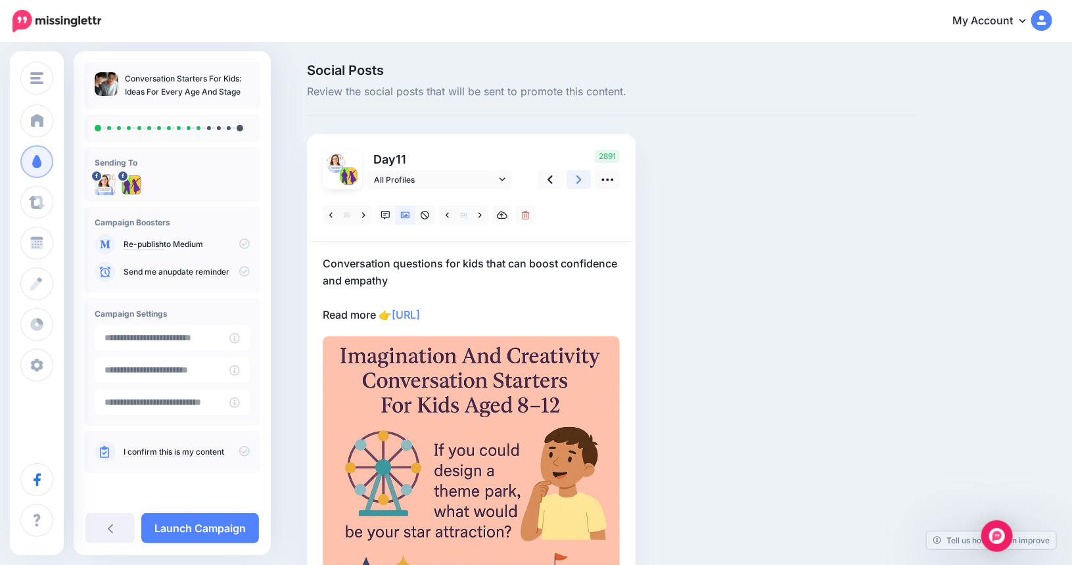
click at [587, 181] on link at bounding box center [578, 179] width 25 height 19
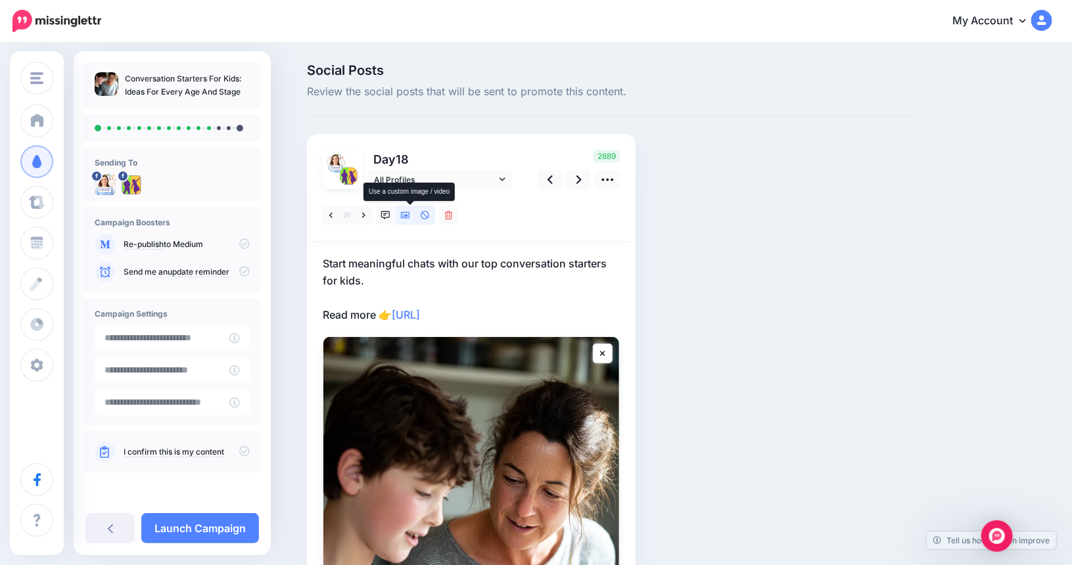
click at [410, 216] on icon at bounding box center [405, 215] width 9 height 7
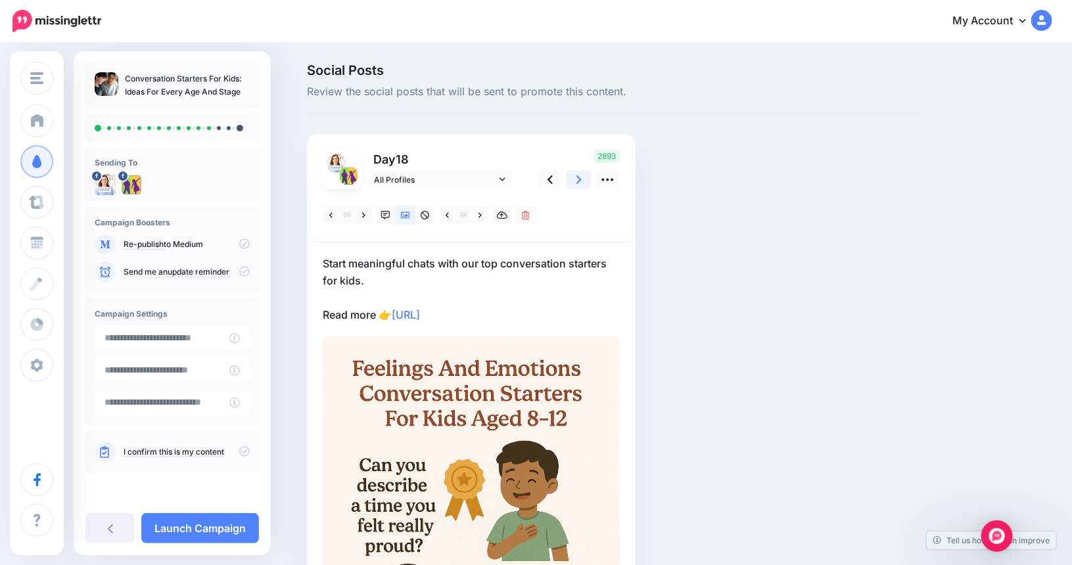
click at [578, 183] on link at bounding box center [578, 179] width 25 height 19
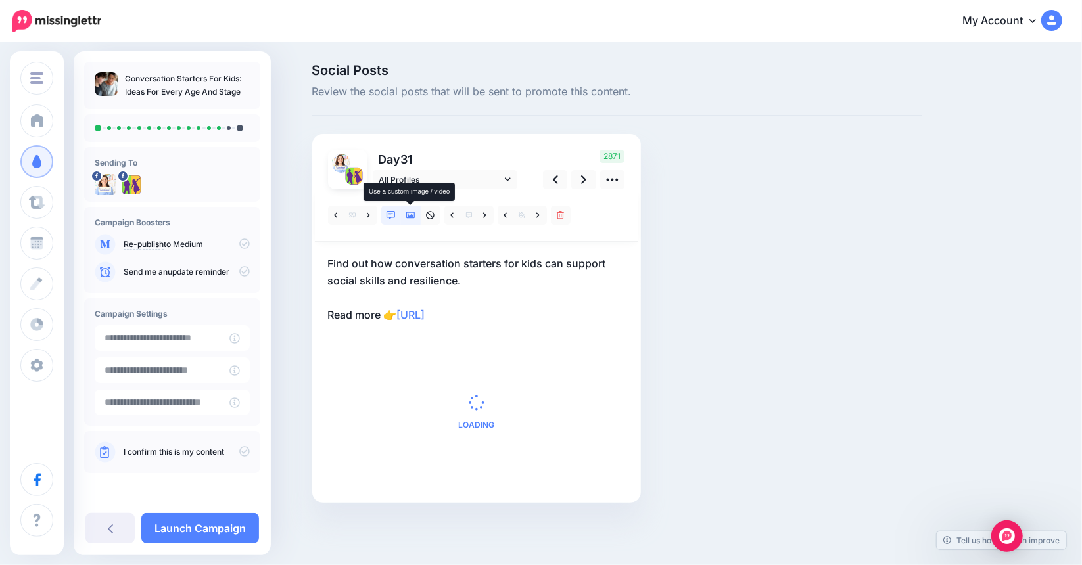
click at [412, 214] on icon at bounding box center [410, 215] width 9 height 7
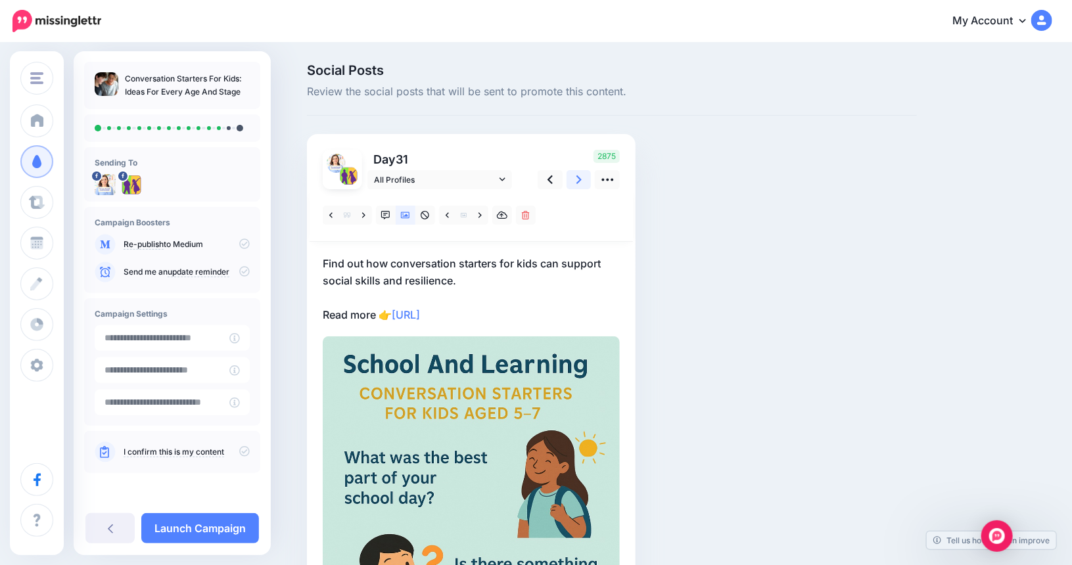
click at [582, 181] on icon at bounding box center [578, 180] width 5 height 14
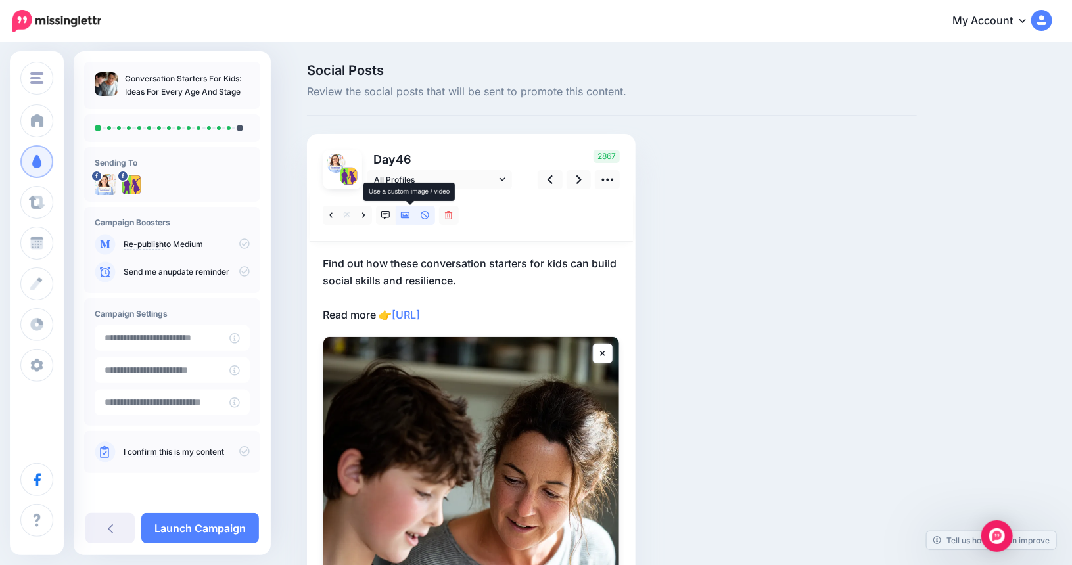
click at [410, 217] on icon at bounding box center [405, 215] width 9 height 9
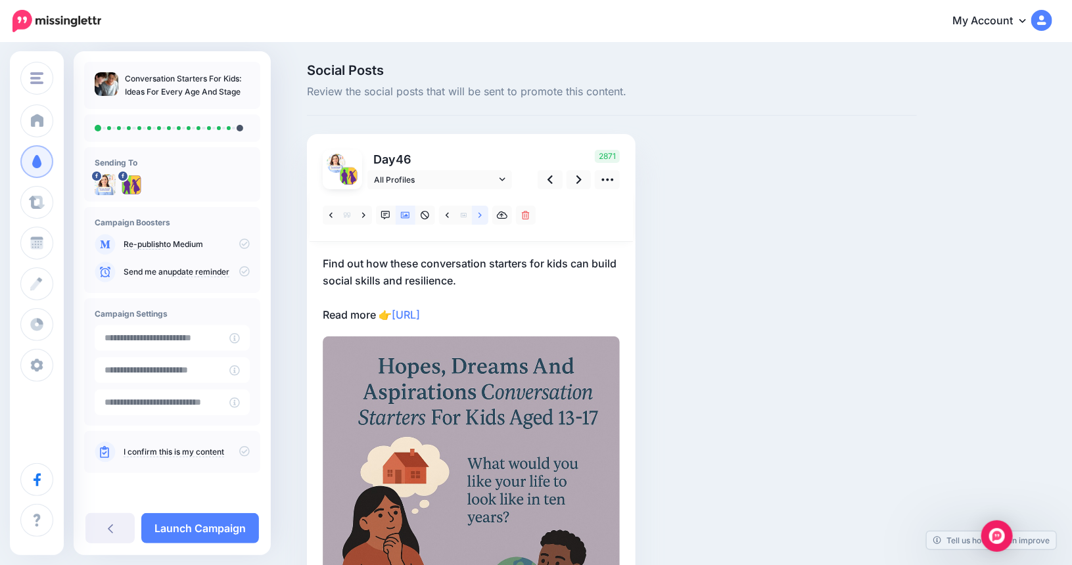
click at [482, 216] on icon at bounding box center [479, 215] width 3 height 9
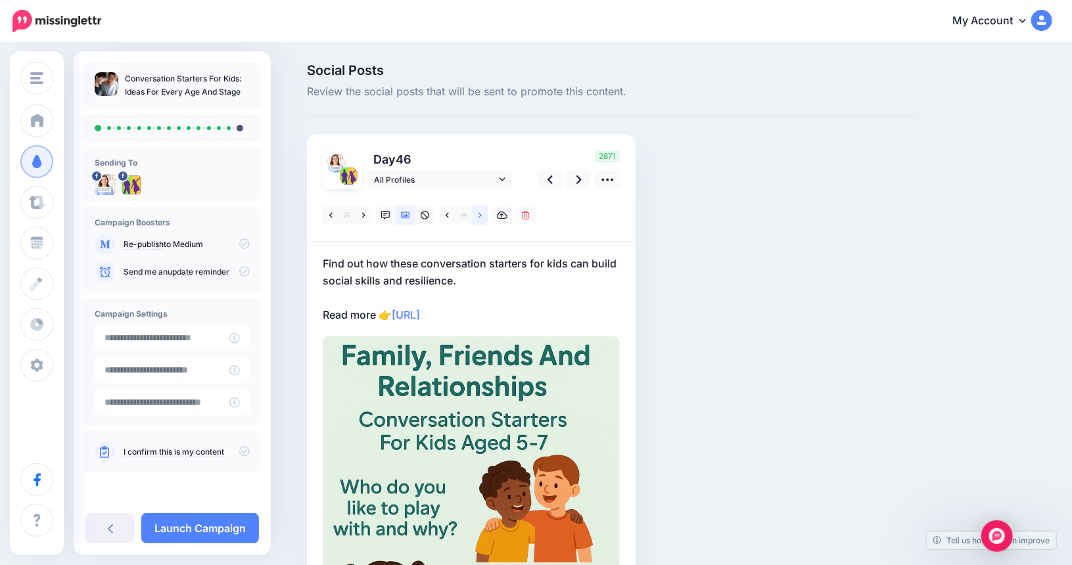
click at [482, 216] on icon at bounding box center [479, 215] width 3 height 9
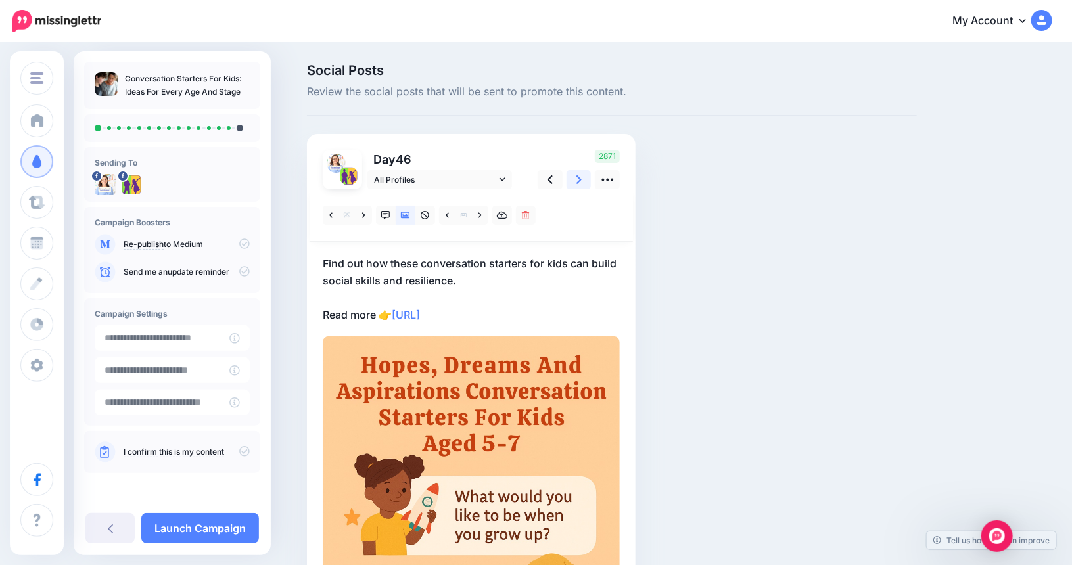
click at [582, 181] on icon at bounding box center [578, 179] width 5 height 9
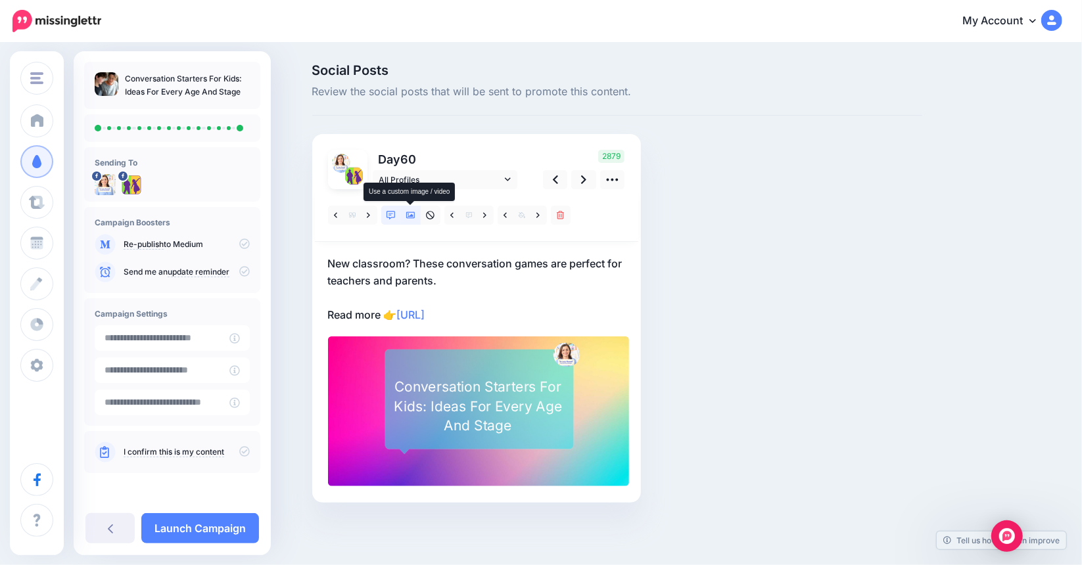
click at [419, 219] on link at bounding box center [411, 215] width 20 height 19
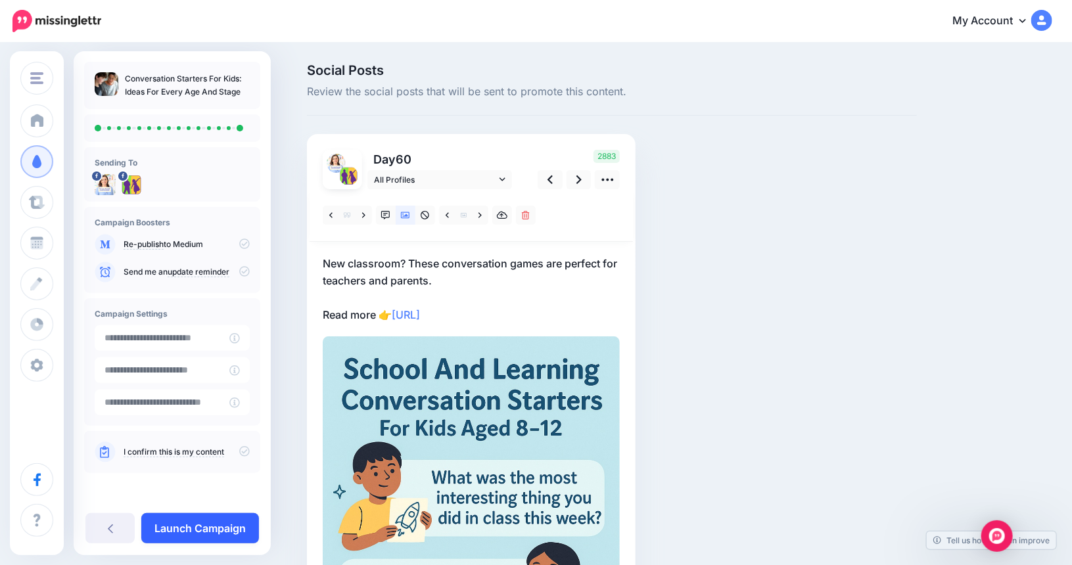
click at [205, 530] on link "Launch Campaign" at bounding box center [200, 528] width 118 height 30
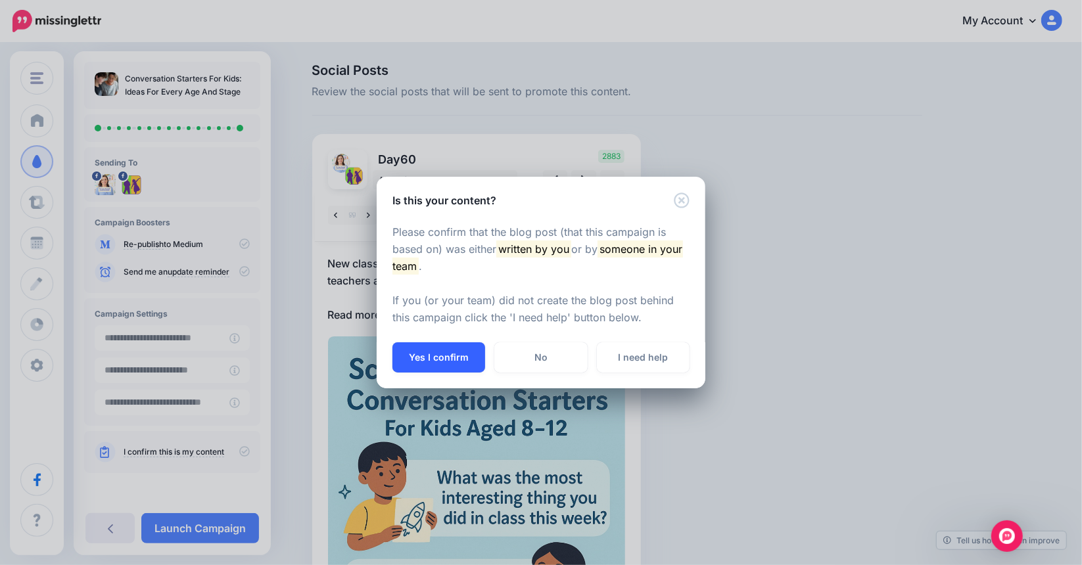
click at [452, 362] on button "Yes I confirm" at bounding box center [438, 357] width 93 height 30
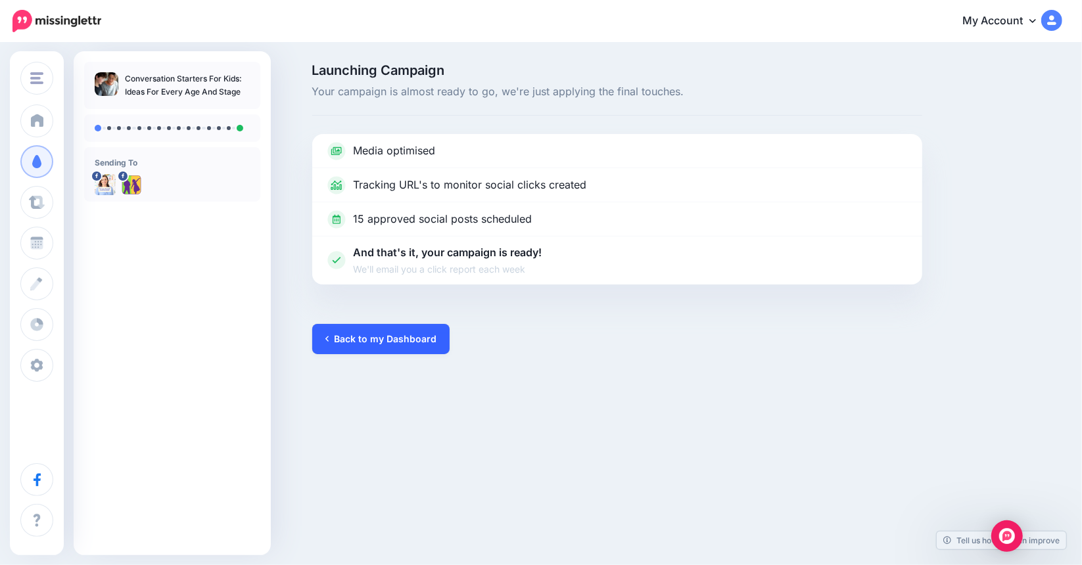
click at [334, 346] on link "Back to my Dashboard" at bounding box center [380, 339] width 137 height 30
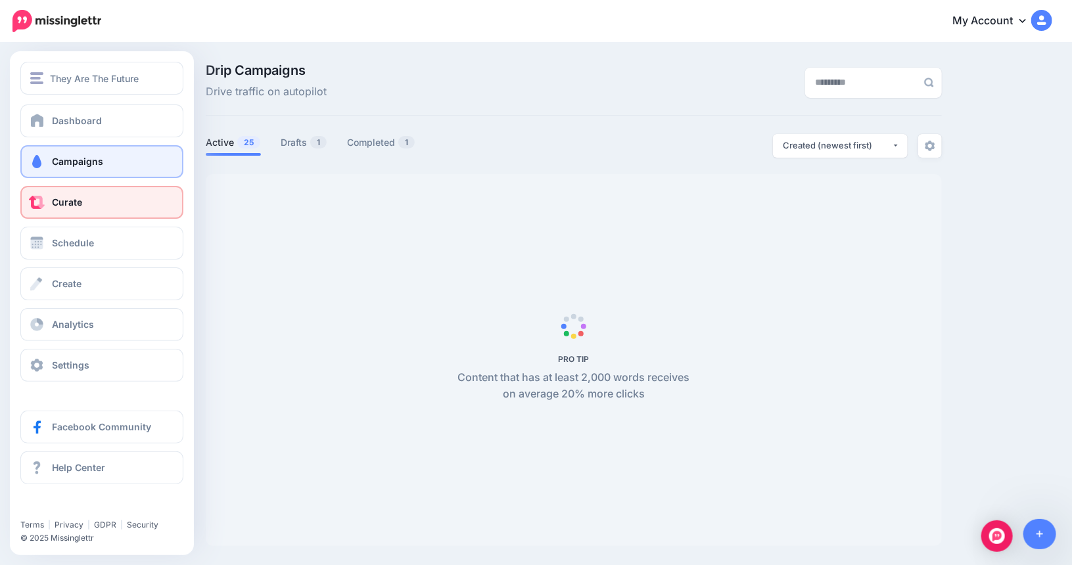
click at [59, 204] on span "Curate" at bounding box center [67, 201] width 30 height 11
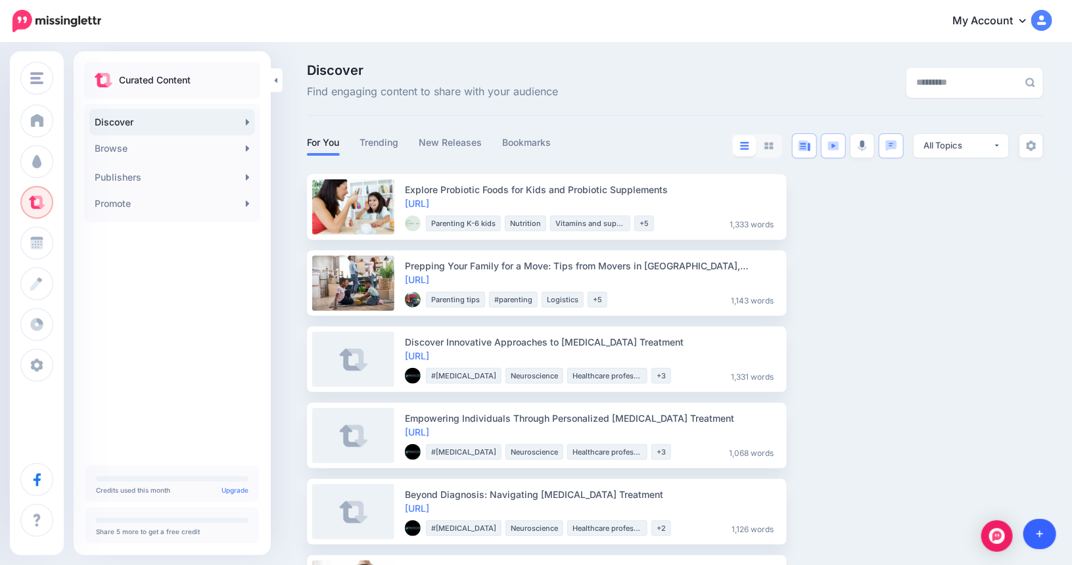
click at [1045, 538] on link at bounding box center [1040, 534] width 34 height 30
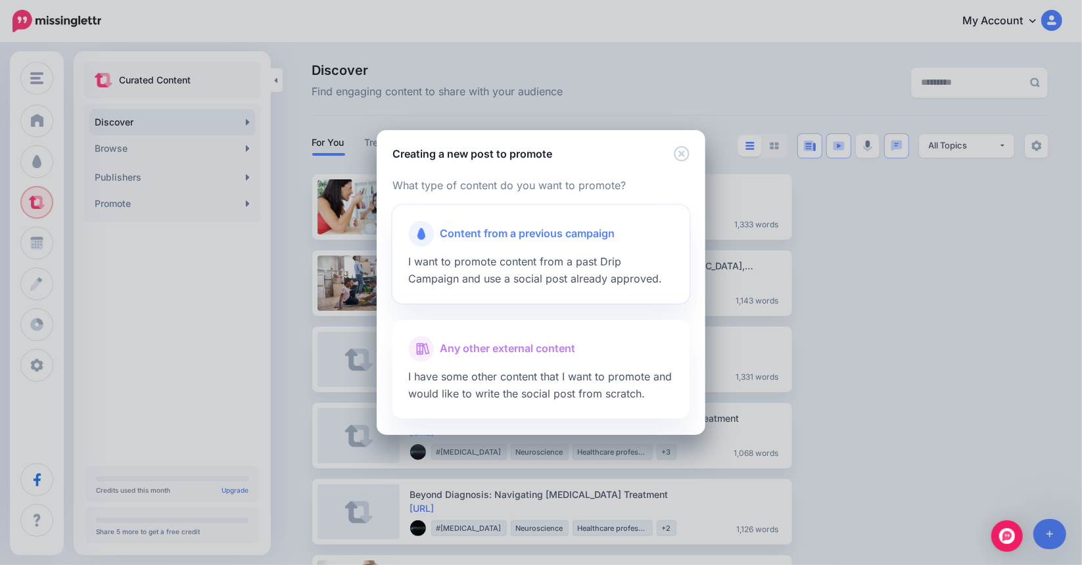
click at [515, 239] on span "Content from a previous campaign" at bounding box center [527, 233] width 175 height 17
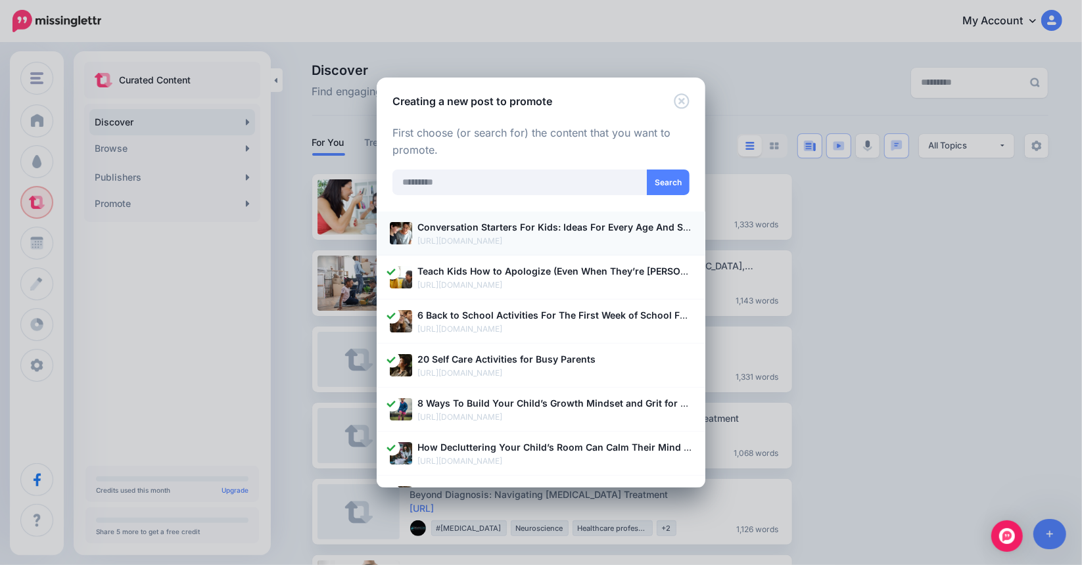
click at [539, 228] on b "Conversation Starters For Kids: Ideas For Every Age And Stage" at bounding box center [559, 226] width 285 height 11
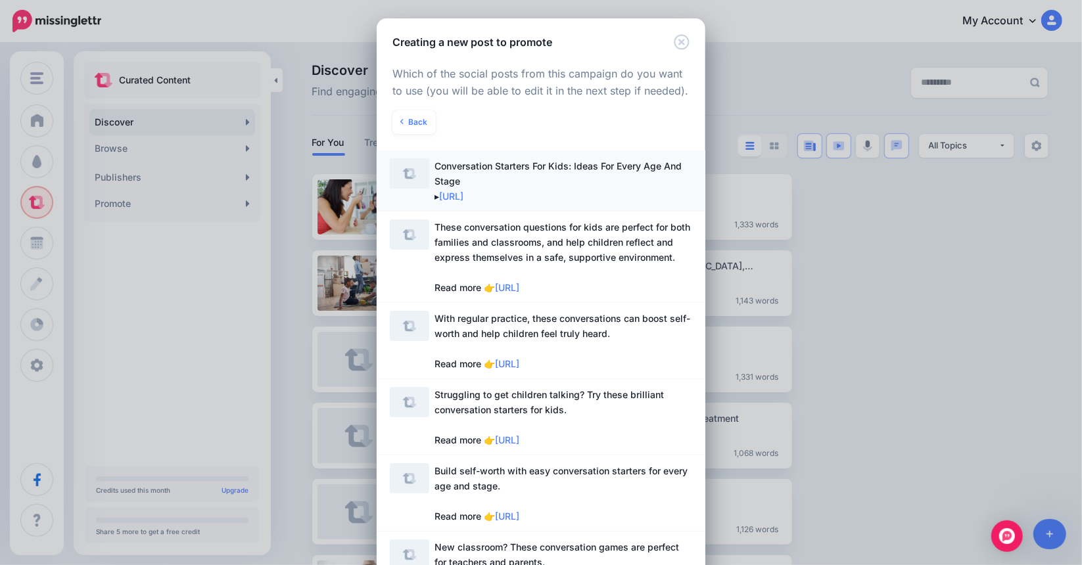
click at [553, 169] on span "Conversation Starters For Kids: Ideas For Every Age And Stage ▸ https://lttr.ai…" at bounding box center [557, 180] width 247 height 41
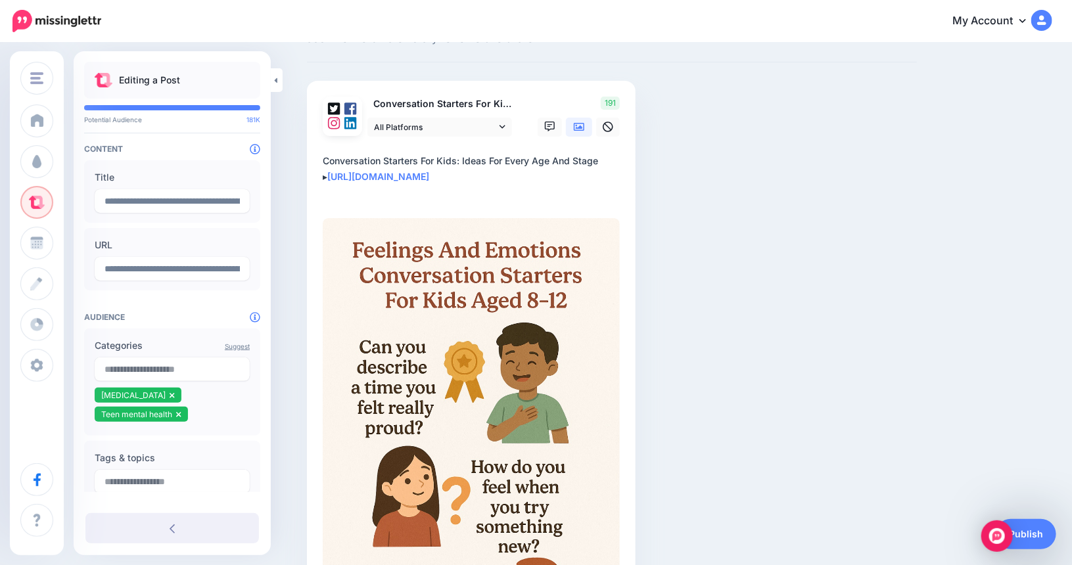
scroll to position [243, 0]
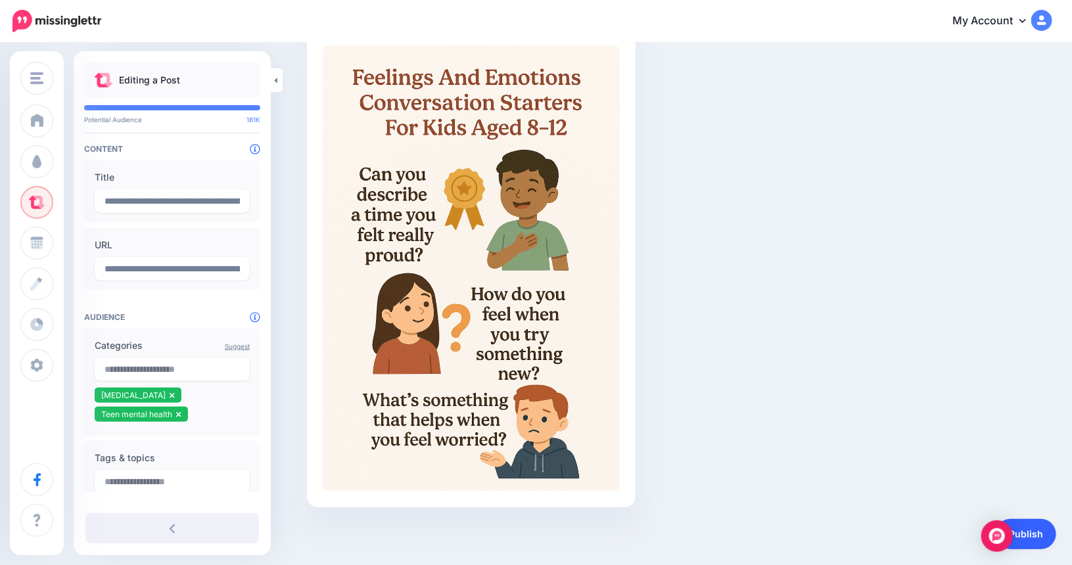
click at [1023, 531] on link "Publish" at bounding box center [1026, 534] width 60 height 30
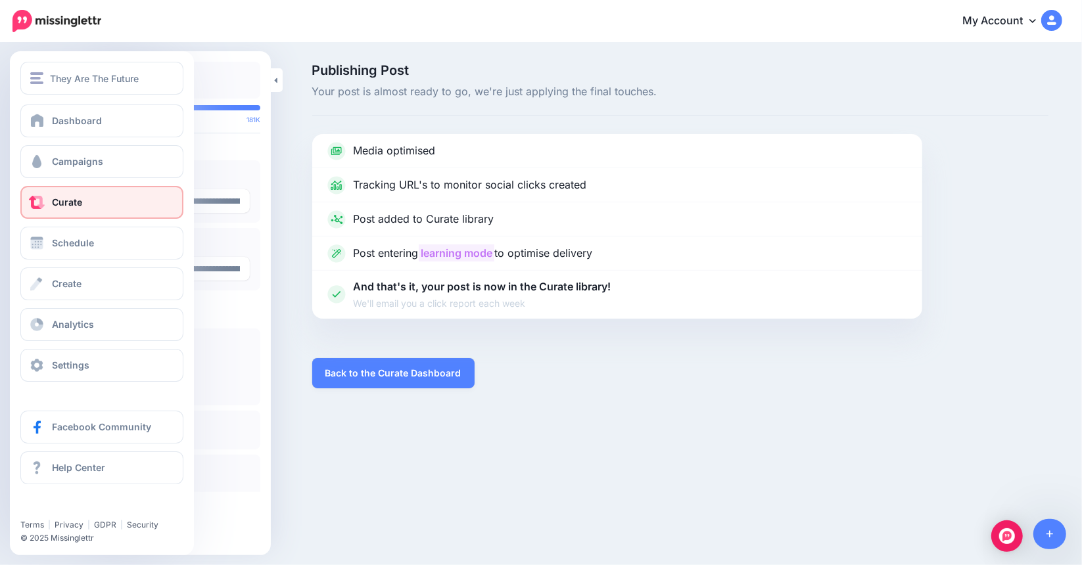
click at [91, 203] on link "Curate" at bounding box center [101, 202] width 163 height 33
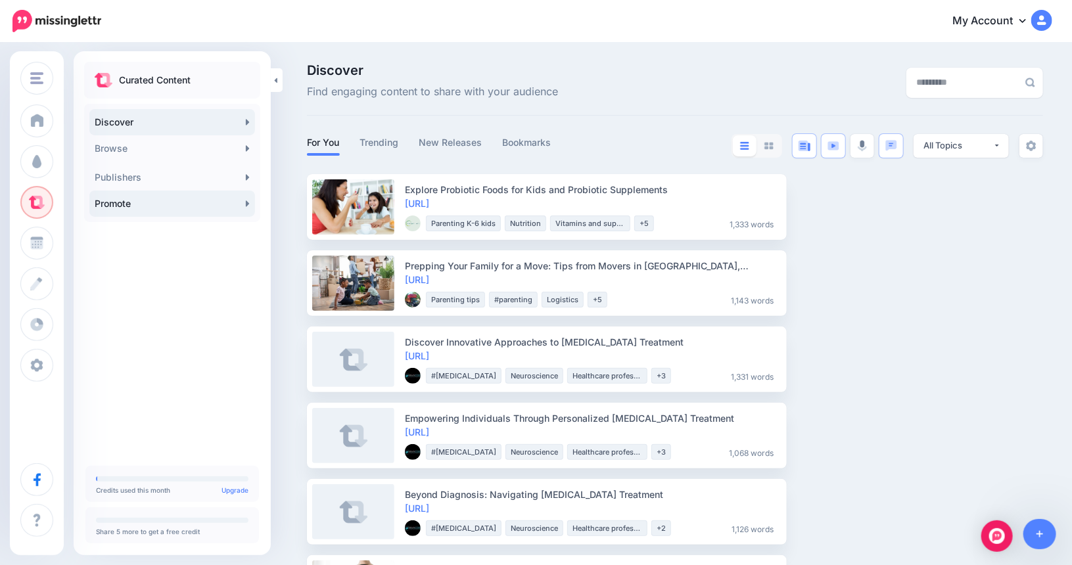
click at [189, 209] on link "Promote" at bounding box center [172, 204] width 166 height 26
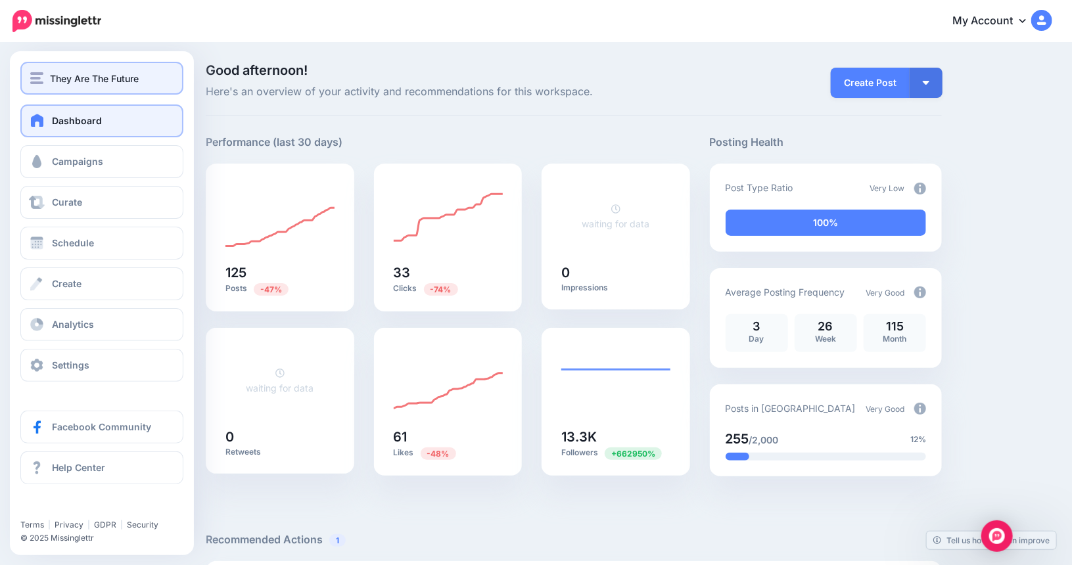
click at [80, 72] on span "They Are The Future" at bounding box center [94, 78] width 89 height 15
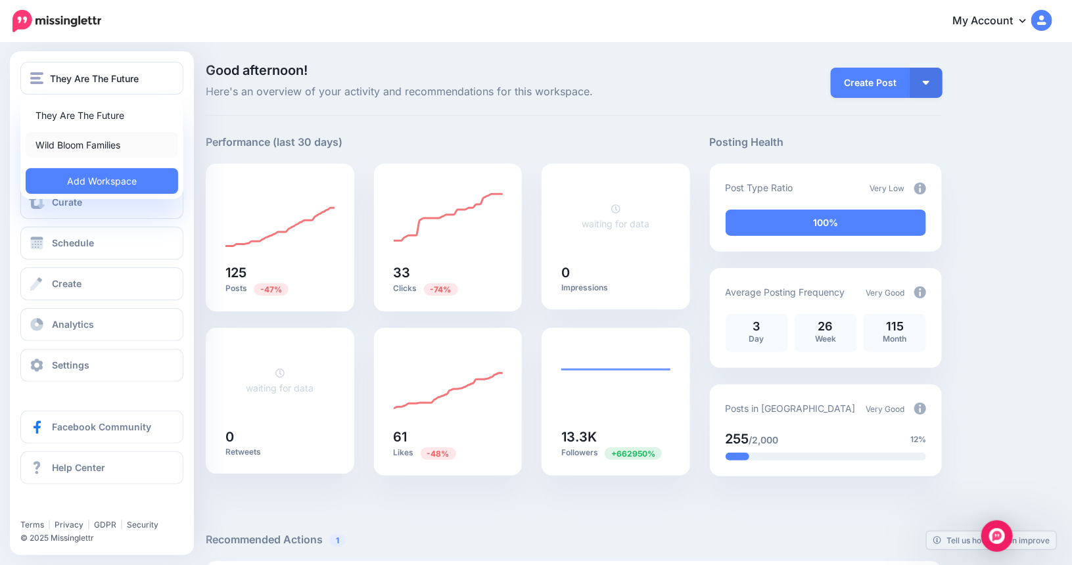
click at [60, 145] on link "Wild Bloom Families" at bounding box center [102, 145] width 152 height 26
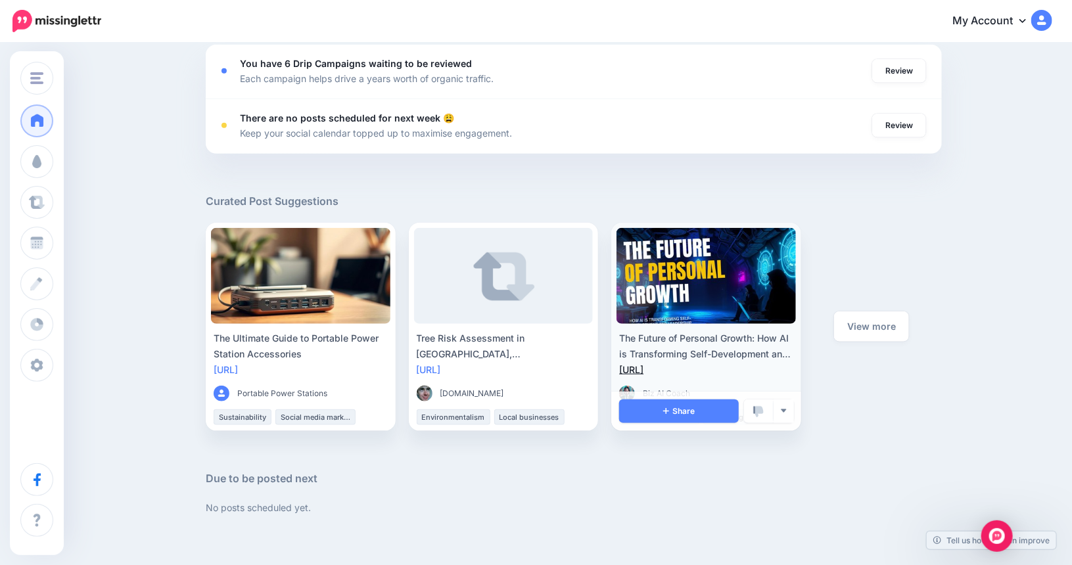
scroll to position [335, 0]
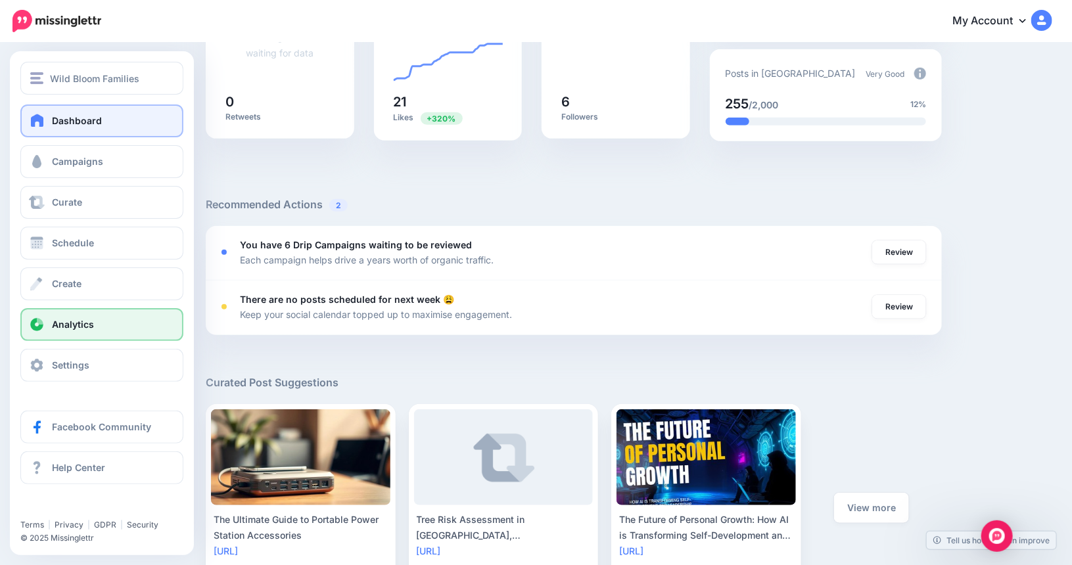
click at [82, 318] on link "Analytics" at bounding box center [101, 324] width 163 height 33
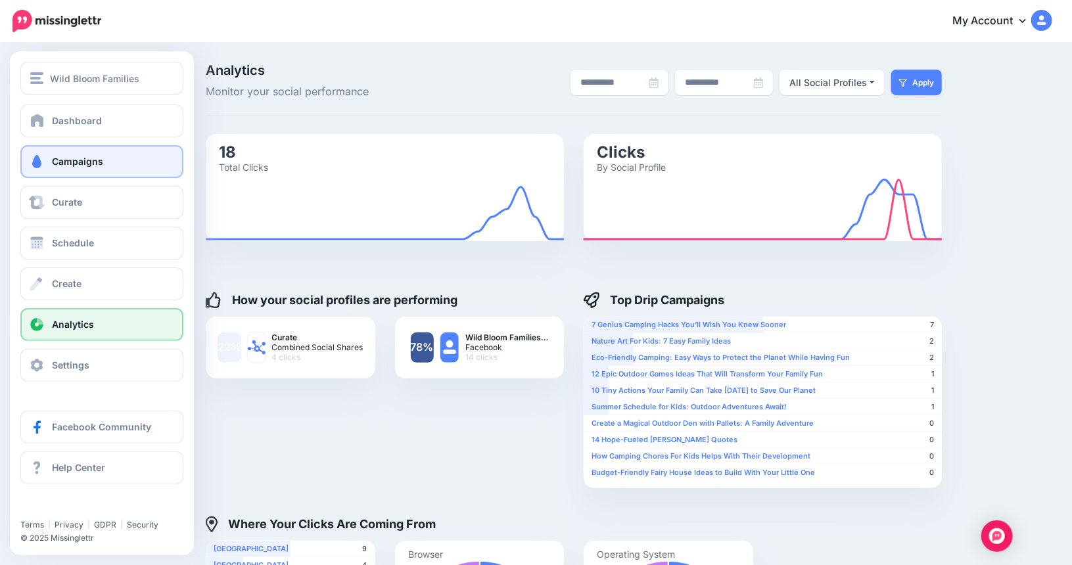
click at [45, 160] on span at bounding box center [36, 161] width 17 height 13
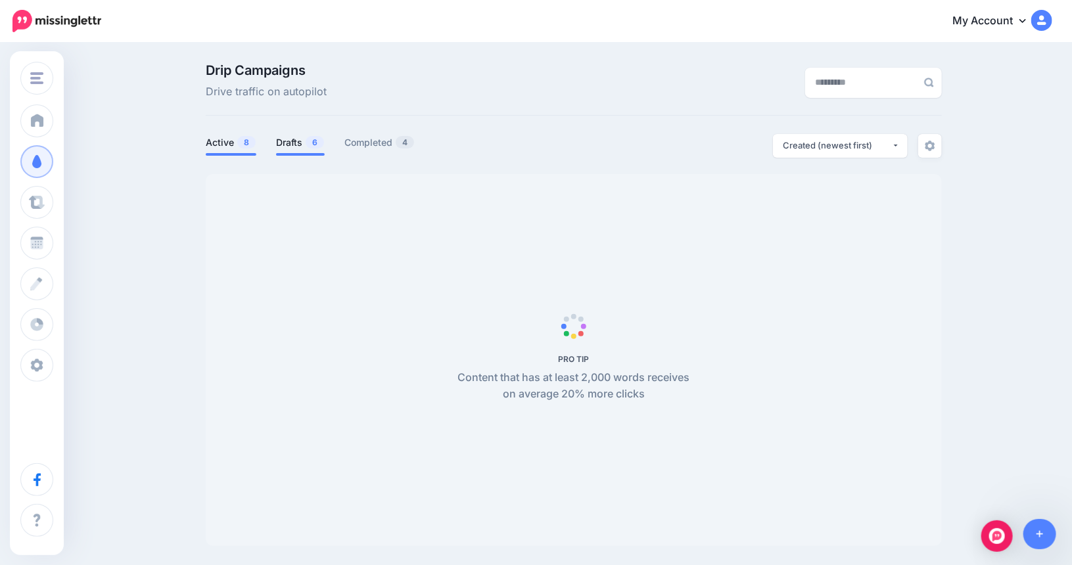
click at [292, 137] on link "Drafts 6" at bounding box center [300, 143] width 49 height 16
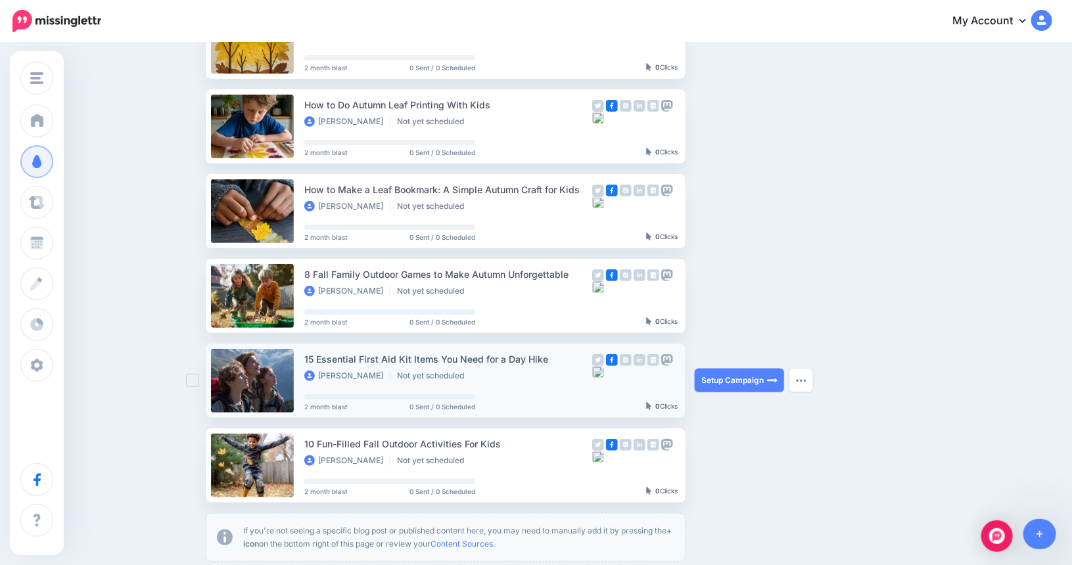
scroll to position [297, 0]
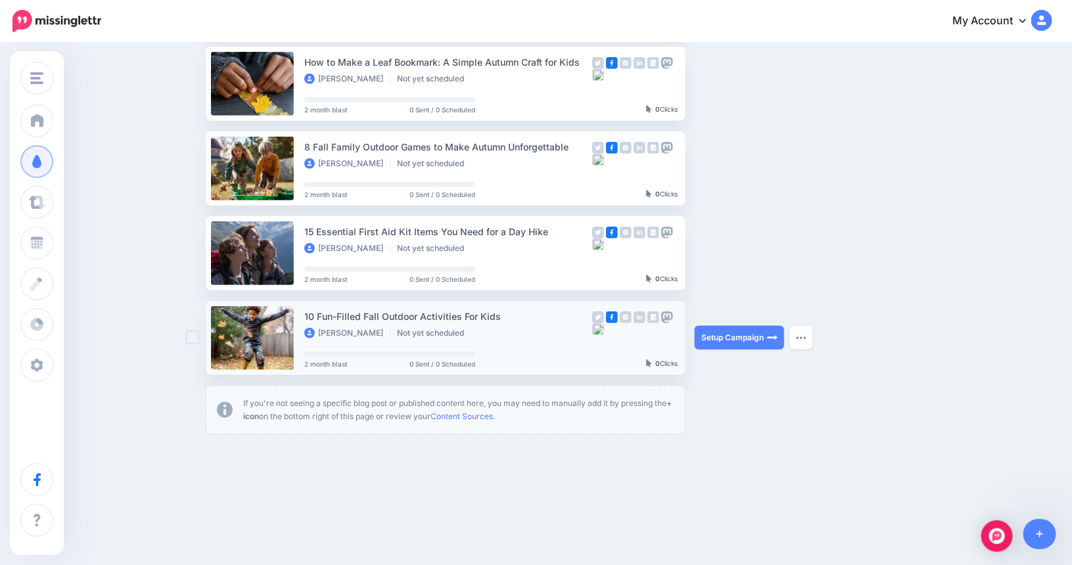
click at [265, 331] on link at bounding box center [252, 338] width 83 height 64
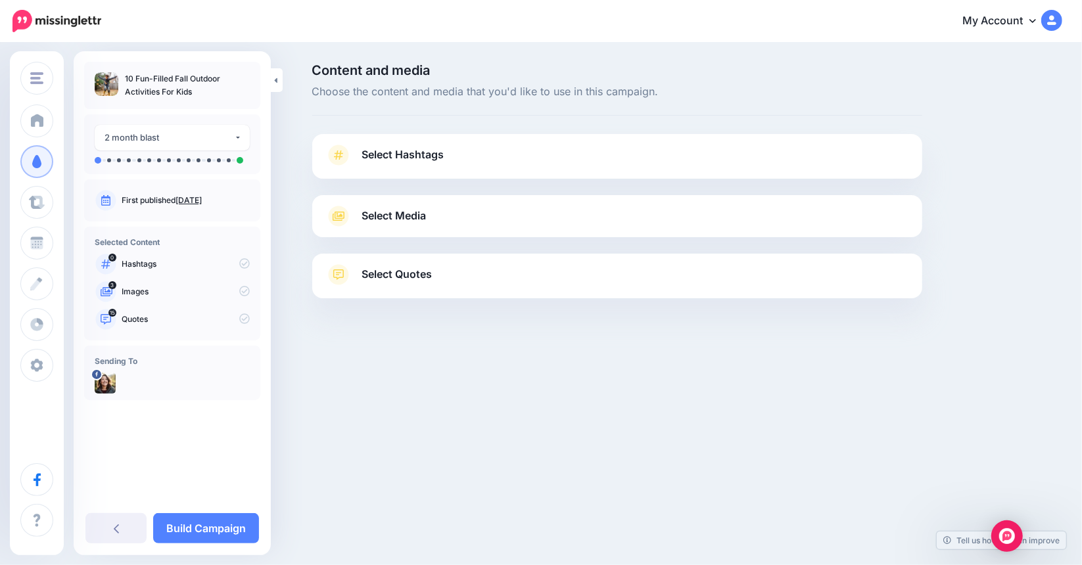
click at [371, 218] on span "Select Media" at bounding box center [394, 216] width 64 height 18
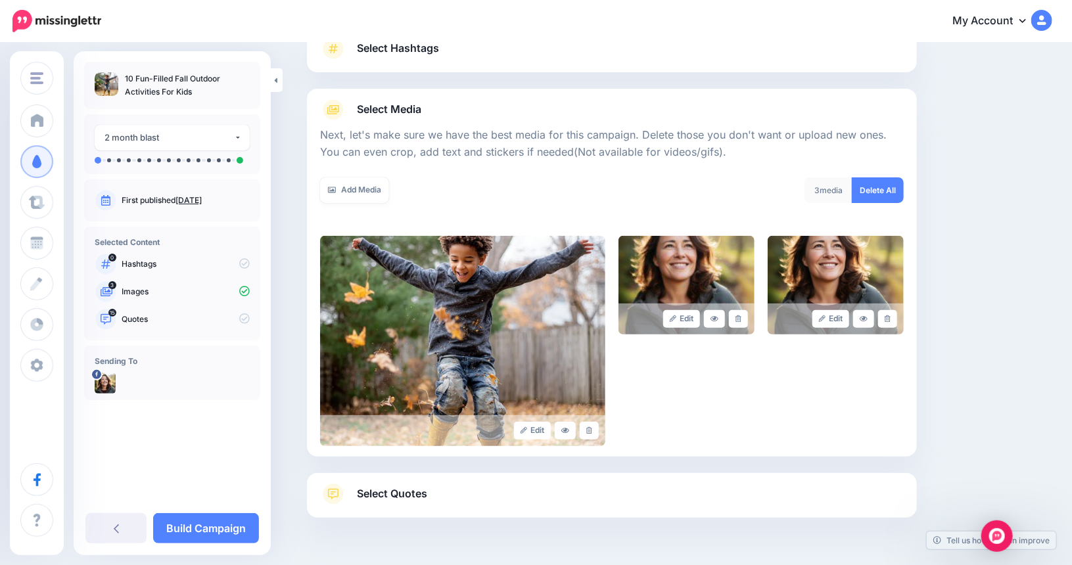
scroll to position [144, 0]
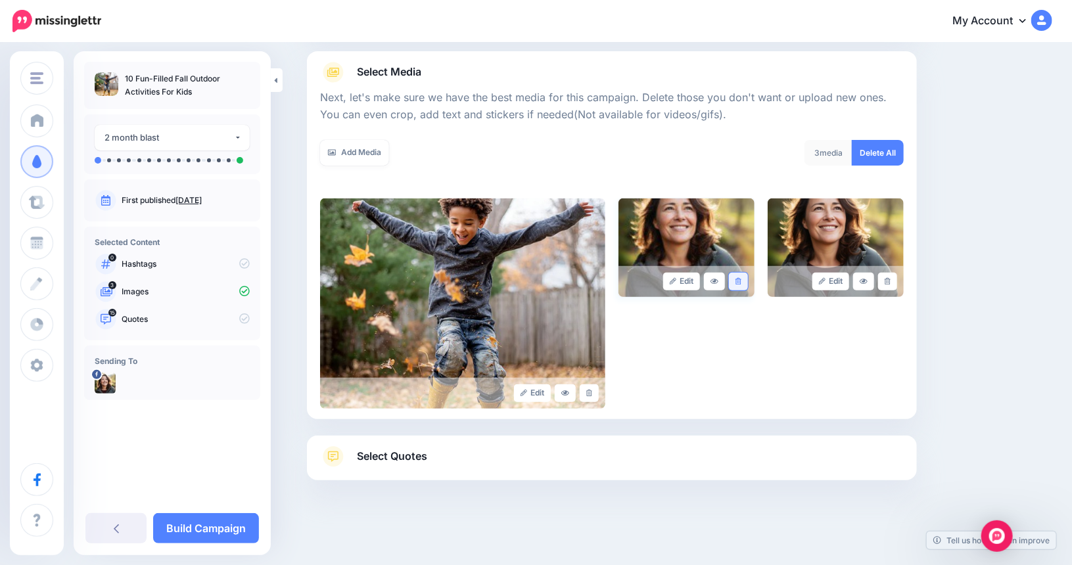
click at [741, 281] on icon at bounding box center [738, 281] width 6 height 7
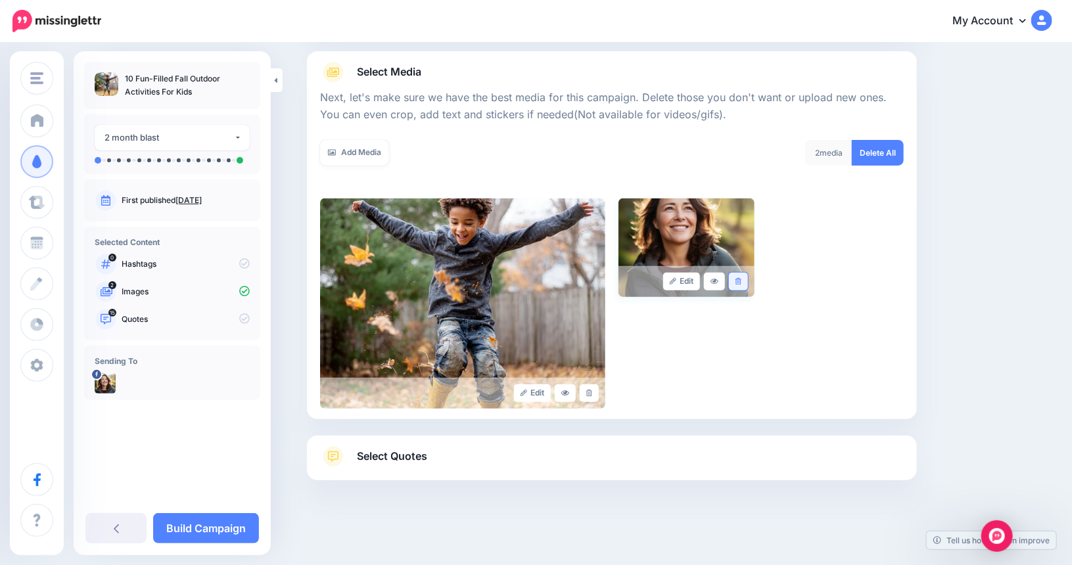
click at [741, 283] on icon at bounding box center [738, 281] width 6 height 7
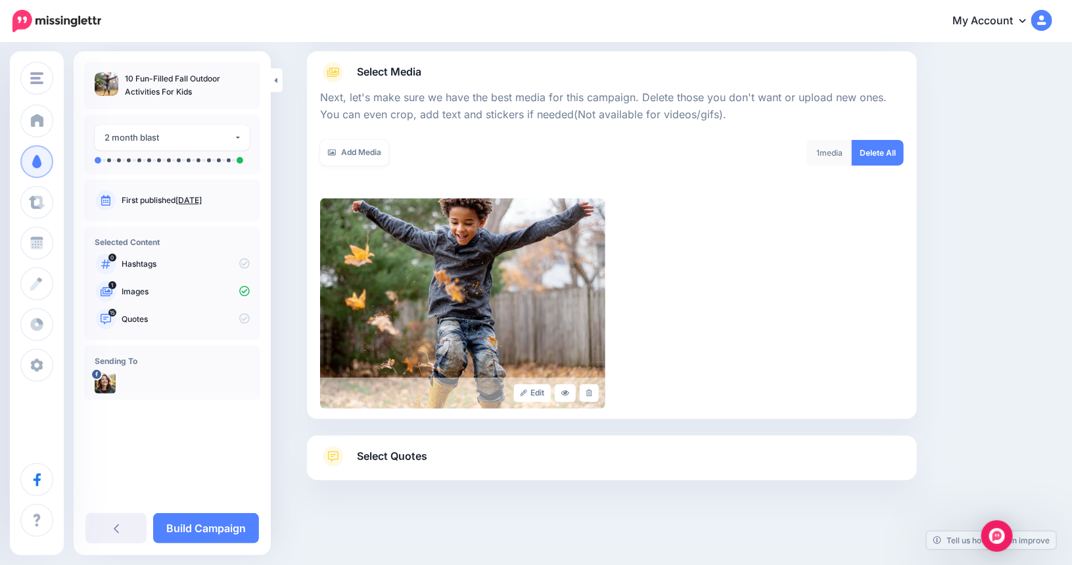
click at [418, 457] on span "Select Quotes" at bounding box center [392, 457] width 70 height 18
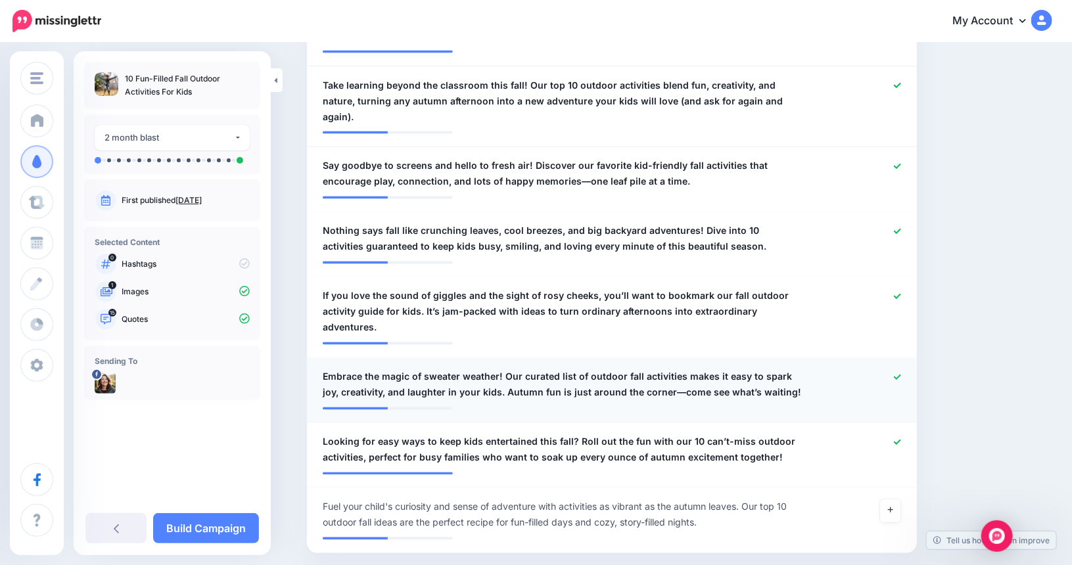
scroll to position [1099, 0]
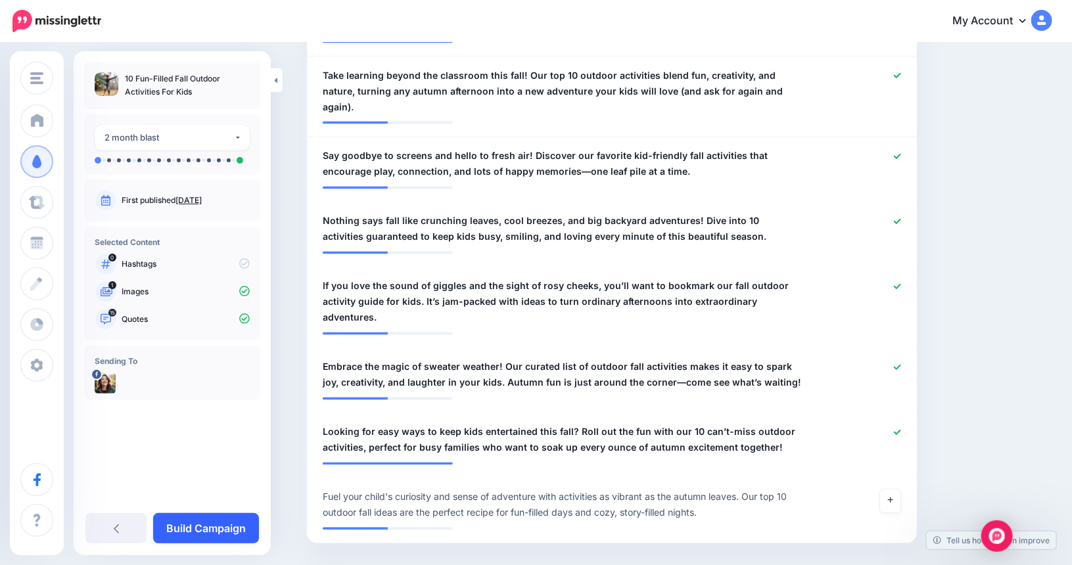
click at [228, 528] on link "Build Campaign" at bounding box center [206, 528] width 106 height 30
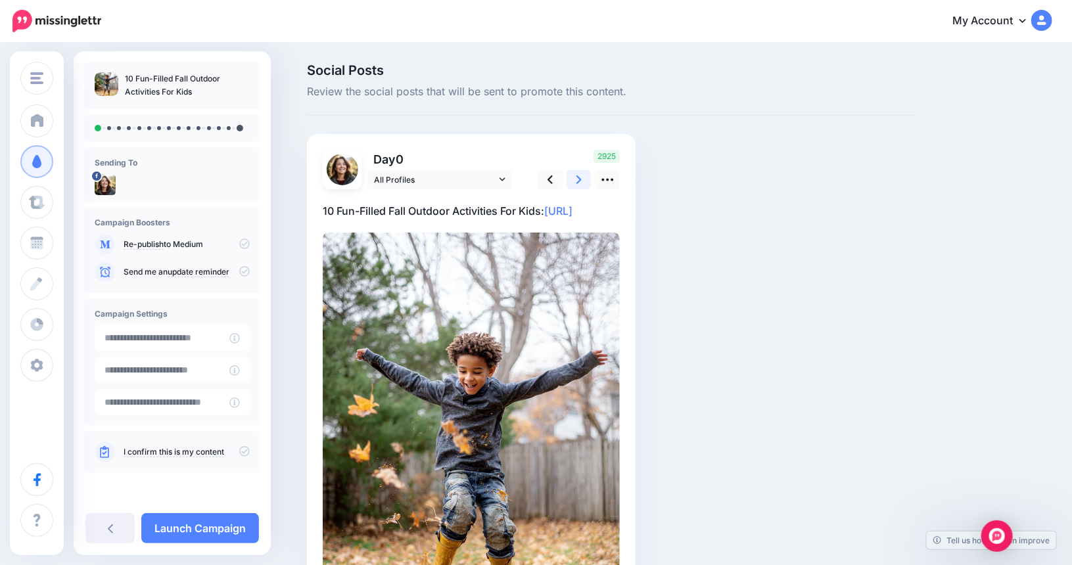
click at [582, 179] on icon at bounding box center [578, 180] width 5 height 14
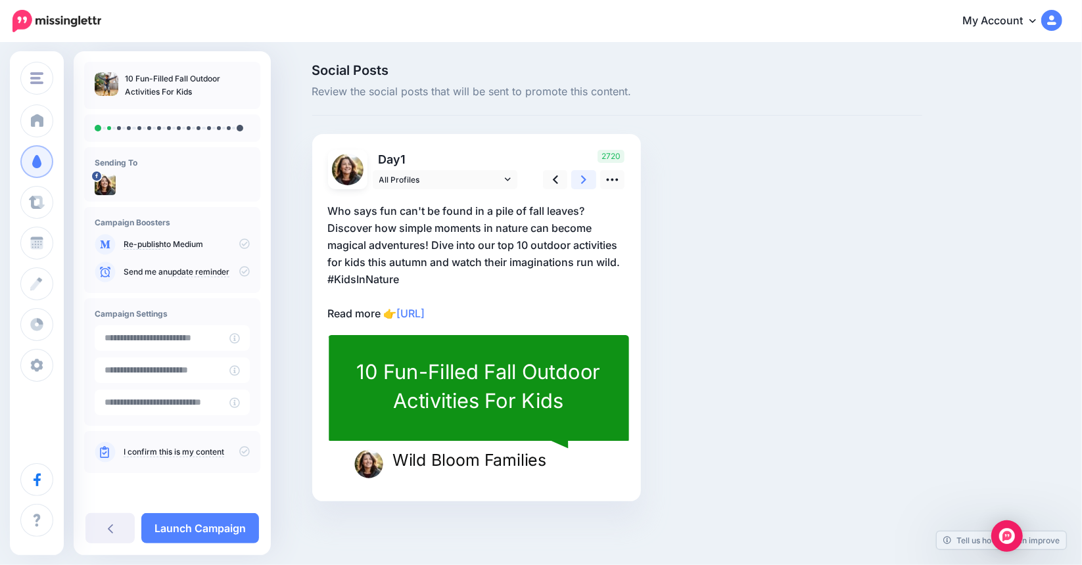
click at [586, 179] on icon at bounding box center [583, 180] width 5 height 14
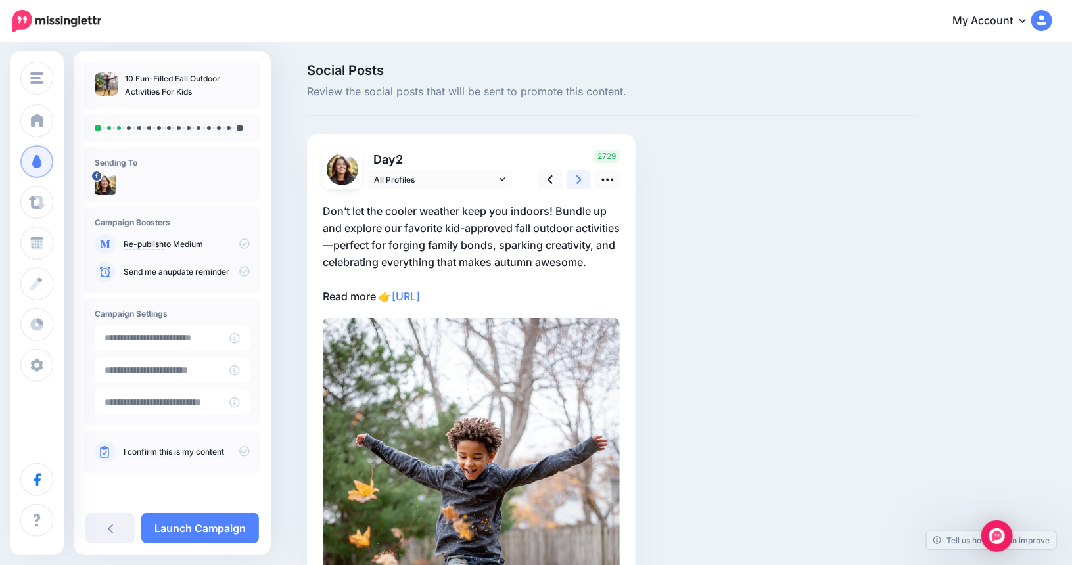
click at [582, 179] on icon at bounding box center [578, 180] width 5 height 14
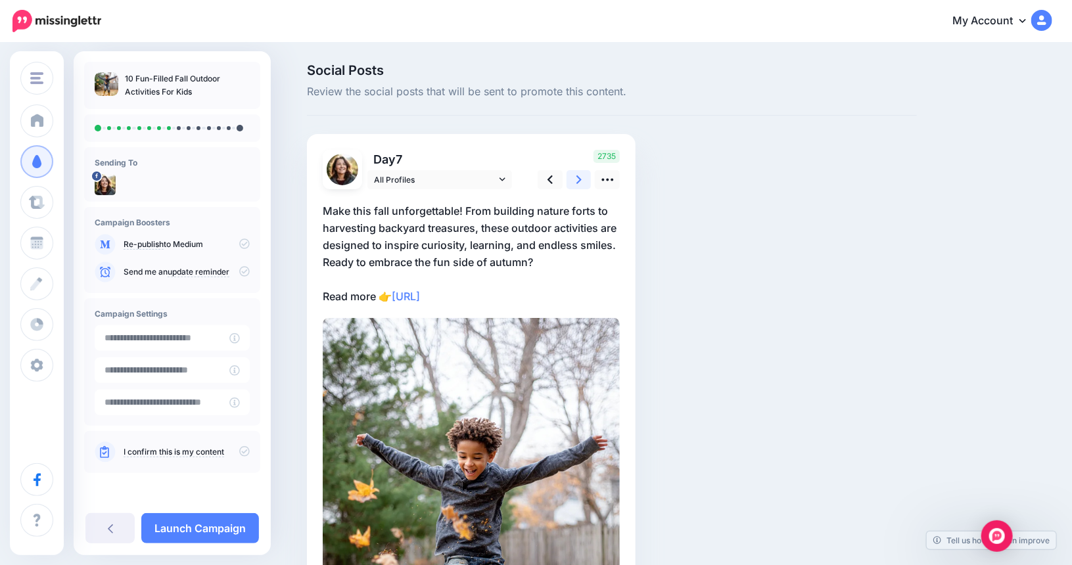
click at [582, 179] on icon at bounding box center [578, 180] width 5 height 14
click at [582, 179] on icon at bounding box center [578, 179] width 5 height 9
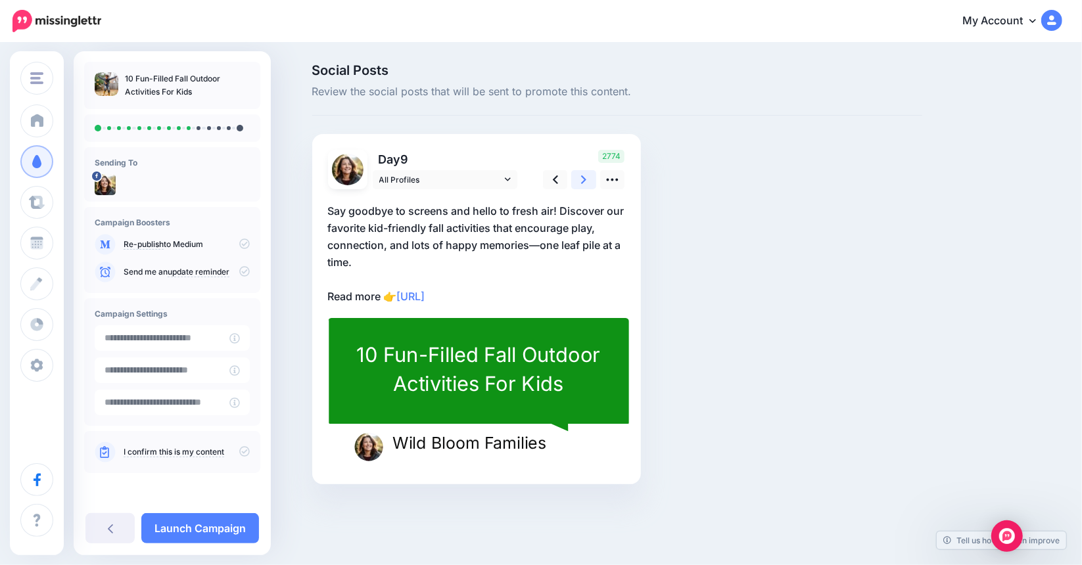
click at [586, 179] on icon at bounding box center [583, 179] width 5 height 9
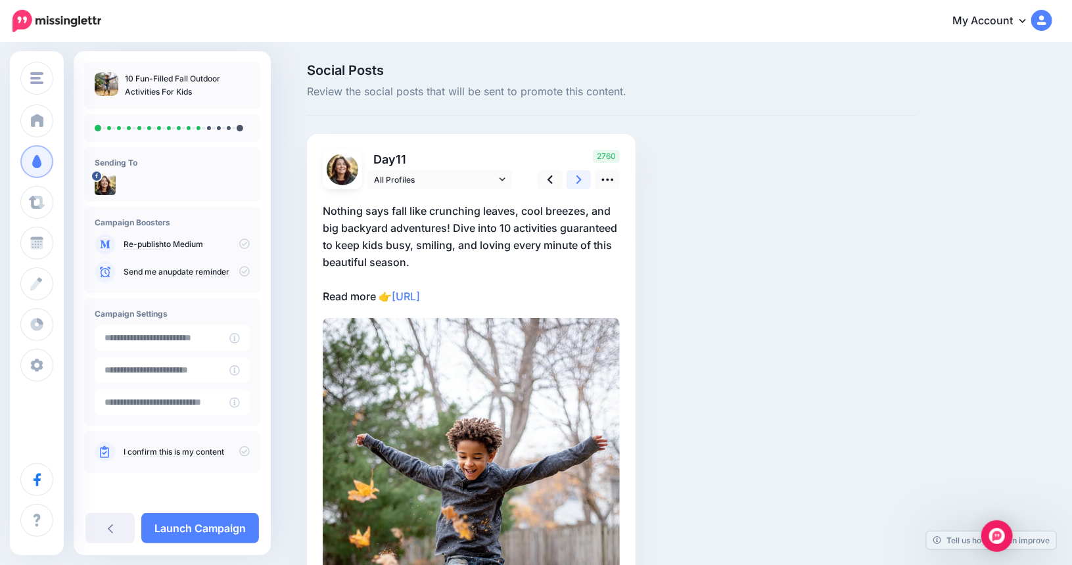
click at [582, 179] on icon at bounding box center [578, 179] width 5 height 9
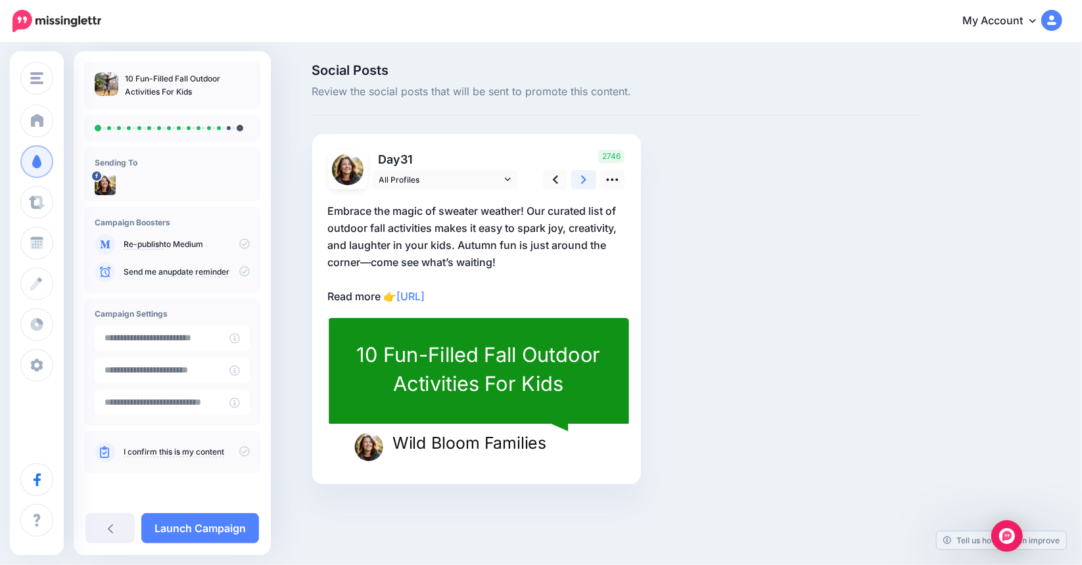
click at [586, 179] on icon at bounding box center [583, 179] width 5 height 9
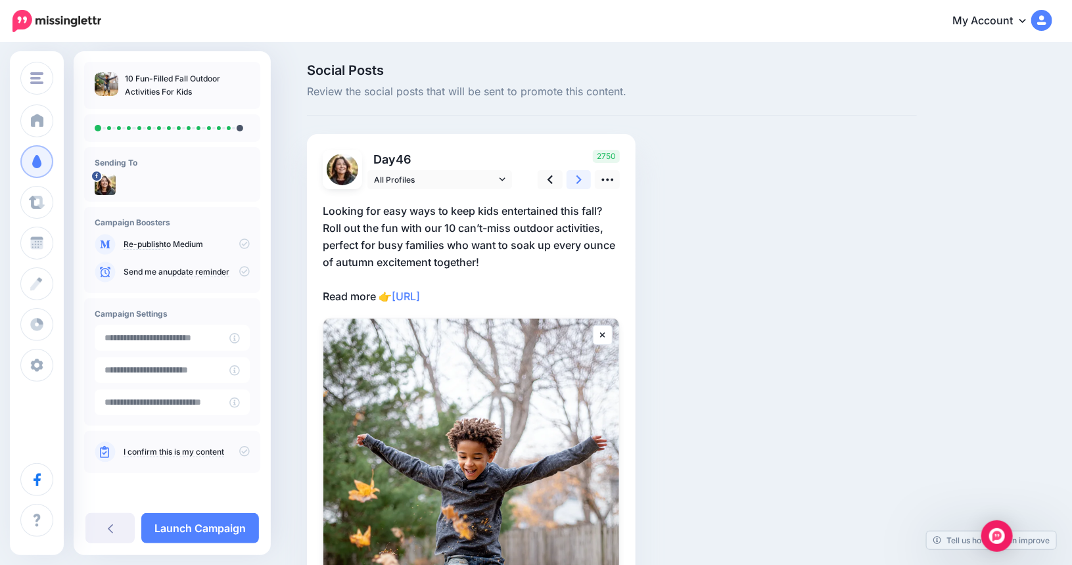
click at [582, 179] on icon at bounding box center [578, 179] width 5 height 9
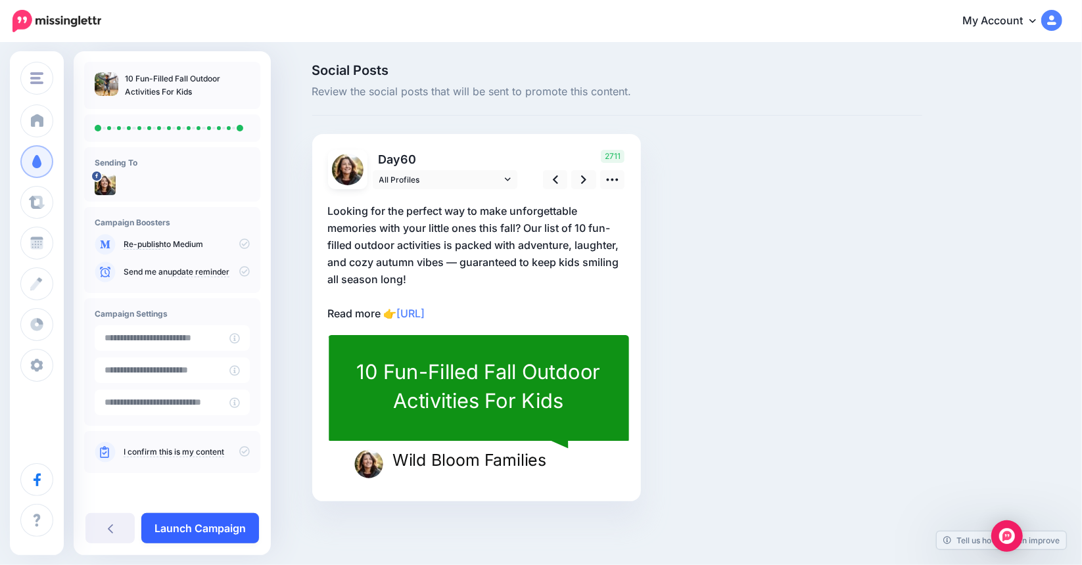
click at [217, 528] on link "Launch Campaign" at bounding box center [200, 528] width 118 height 30
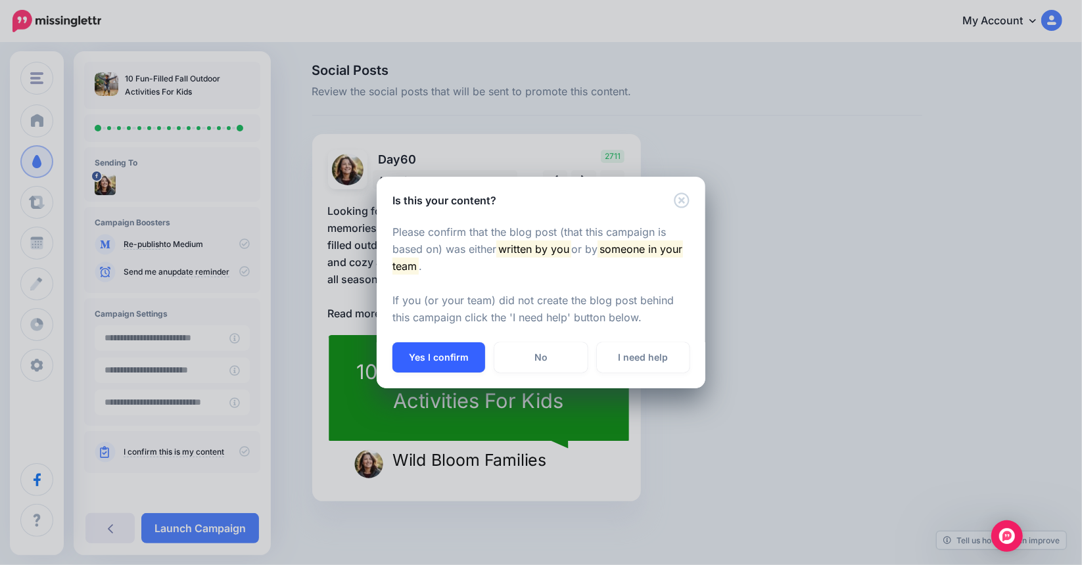
click at [440, 354] on button "Yes I confirm" at bounding box center [438, 357] width 93 height 30
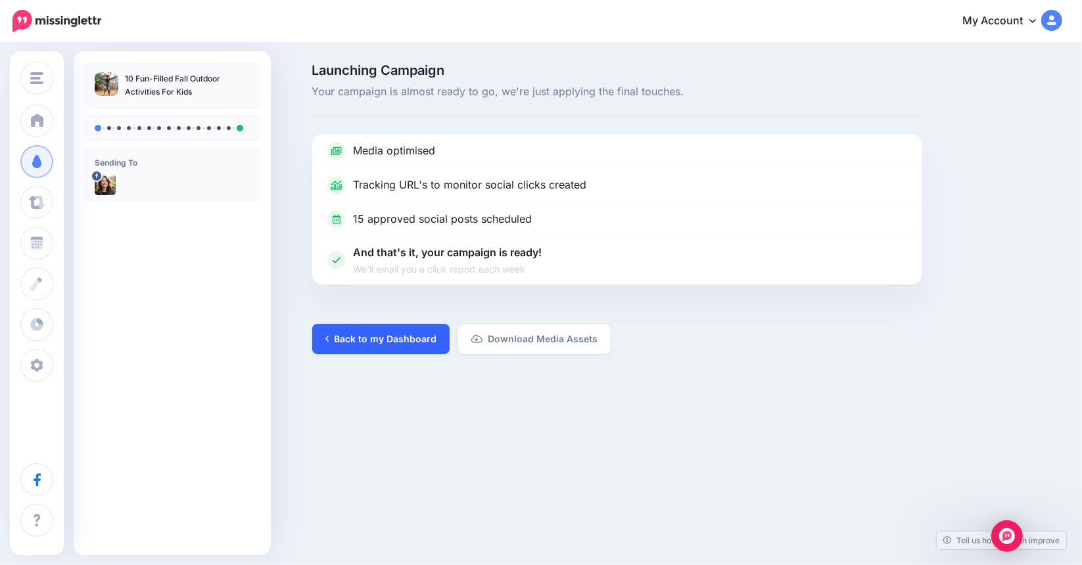
click at [398, 336] on link "Back to my Dashboard" at bounding box center [380, 339] width 137 height 30
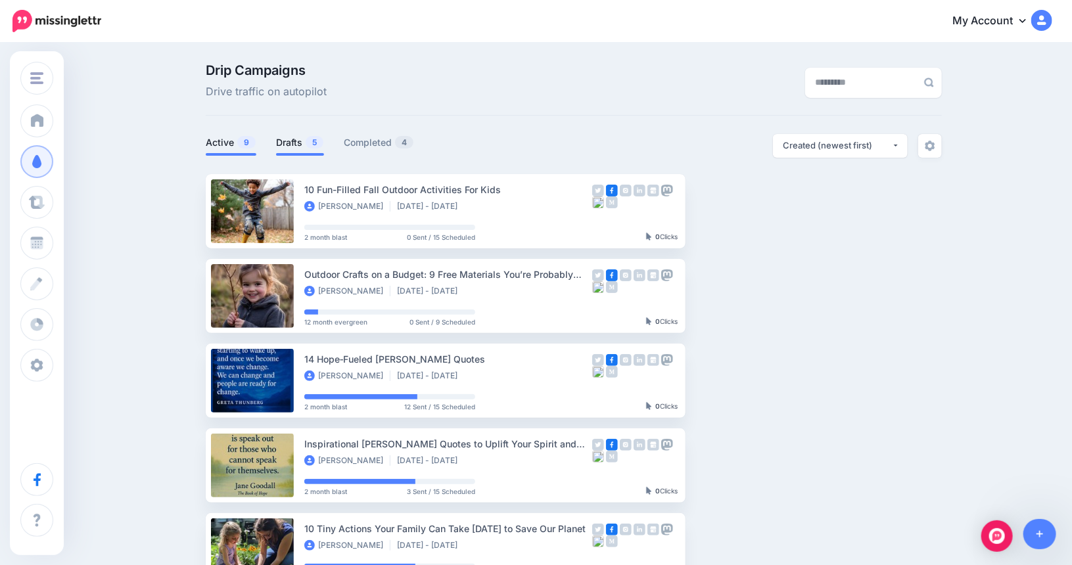
click at [290, 137] on link "Drafts 5" at bounding box center [300, 143] width 48 height 16
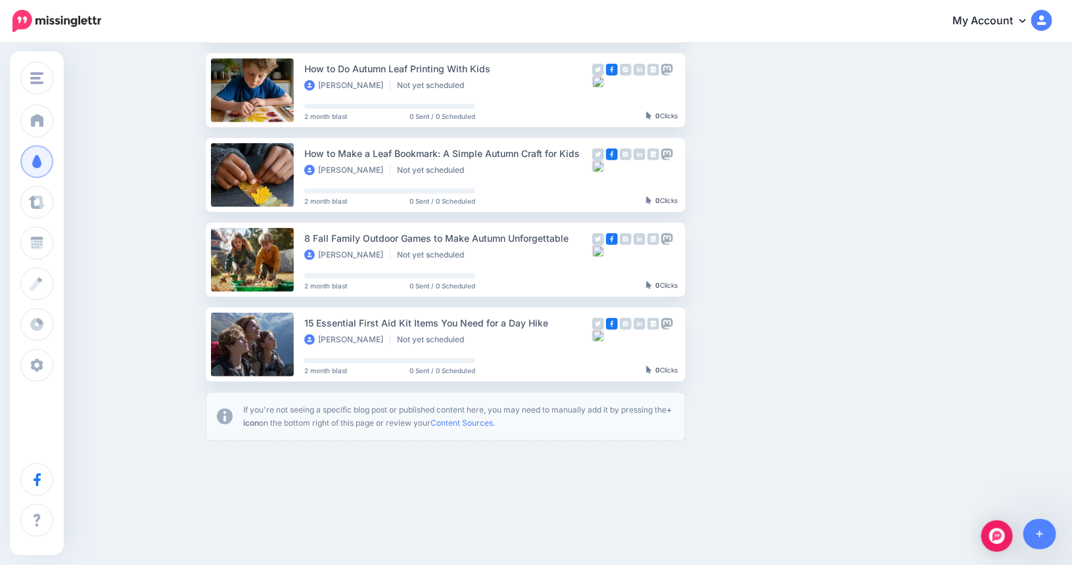
scroll to position [212, 0]
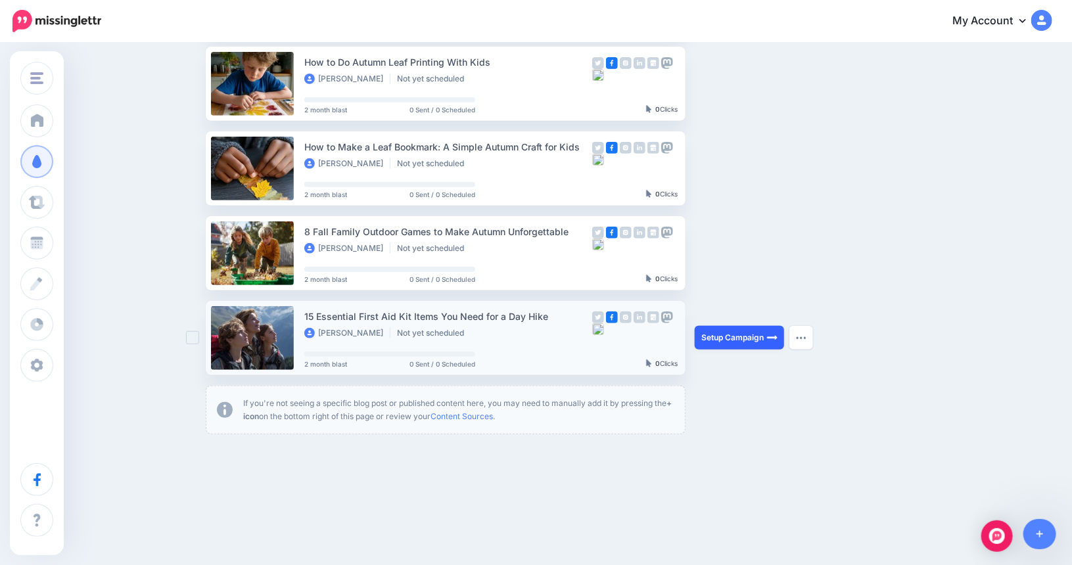
click at [728, 332] on link "Setup Campaign" at bounding box center [739, 338] width 89 height 24
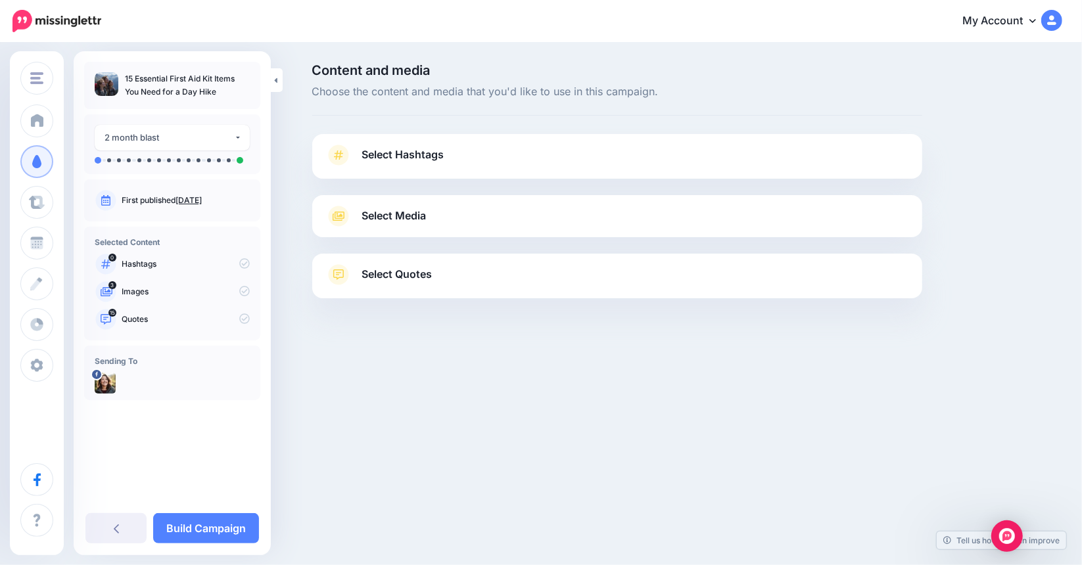
click at [461, 217] on link "Select Media" at bounding box center [617, 216] width 584 height 21
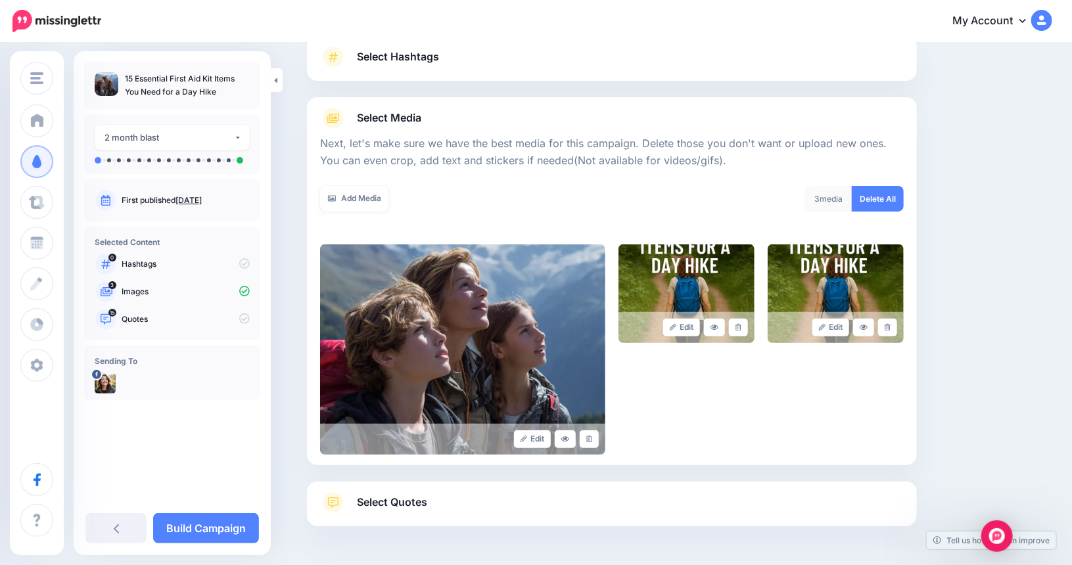
scroll to position [144, 0]
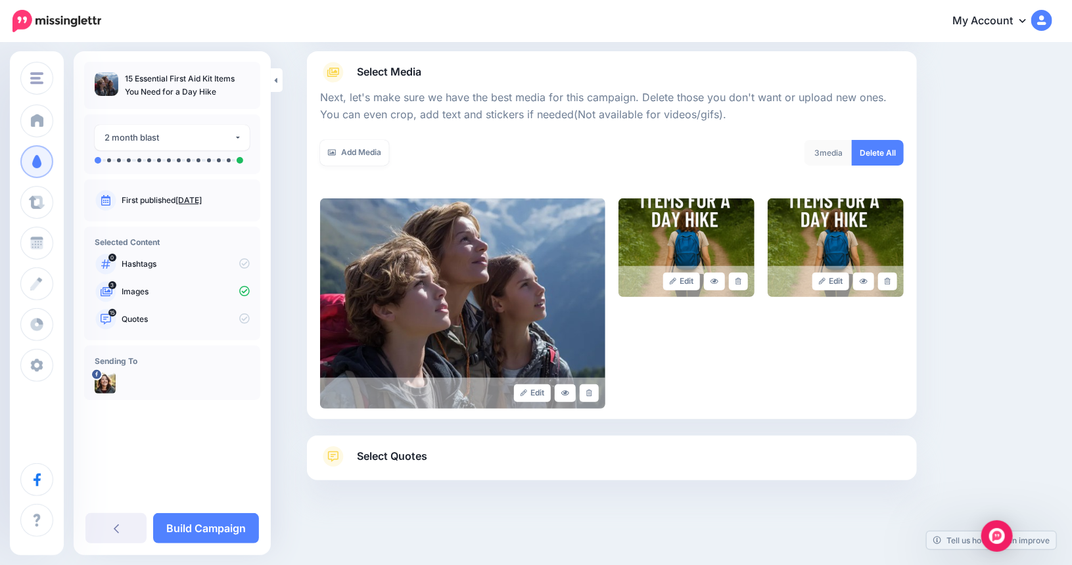
click at [526, 461] on link "Select Quotes" at bounding box center [612, 463] width 584 height 34
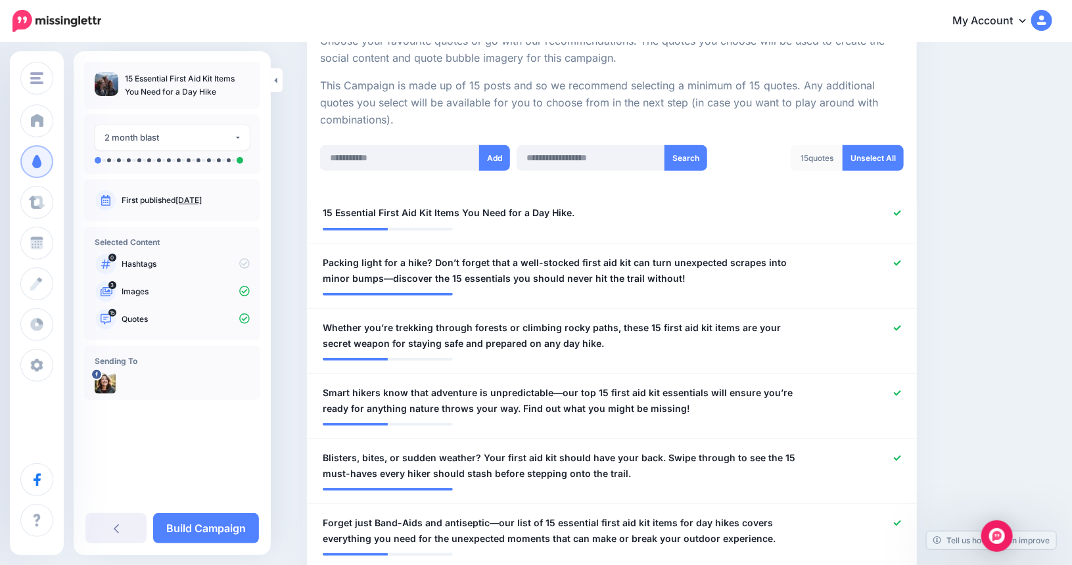
scroll to position [275, 0]
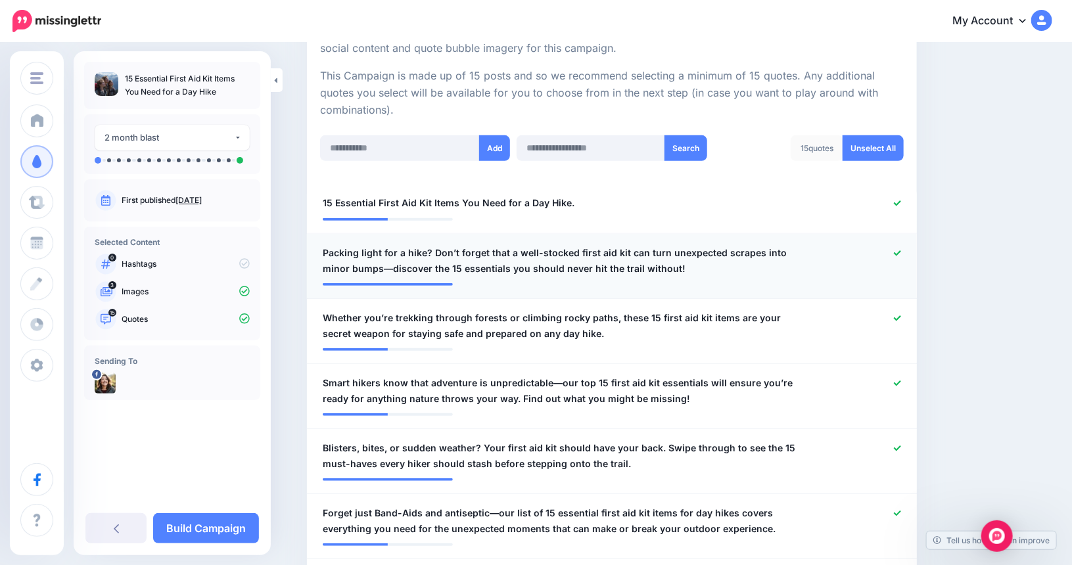
click at [364, 264] on span "Packing light for a hike? Don’t forget that a well-stocked first aid kit can tu…" at bounding box center [562, 261] width 479 height 32
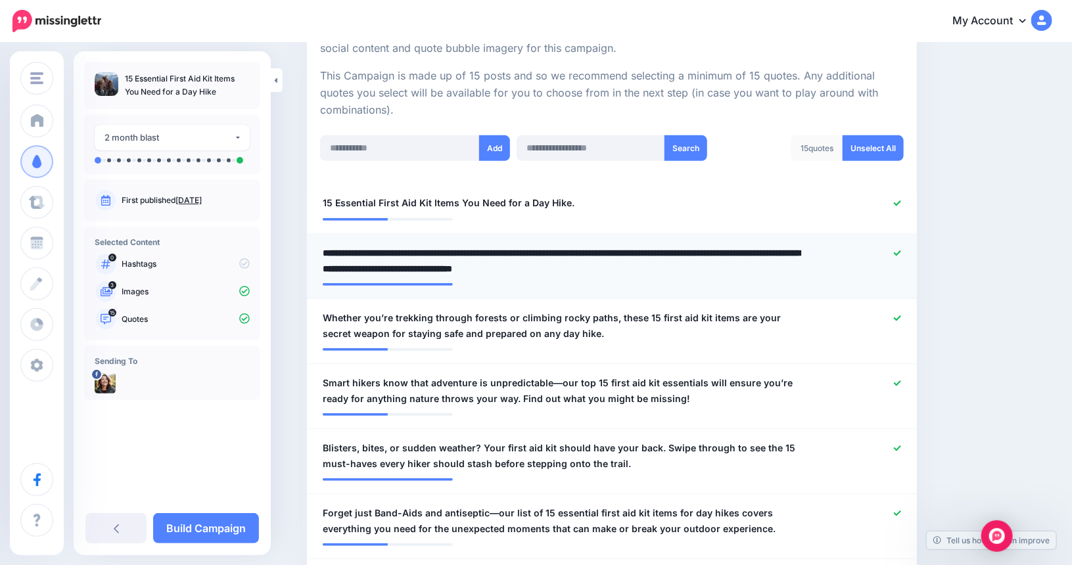
click at [367, 271] on textarea "**********" at bounding box center [562, 261] width 479 height 32
type textarea "**********"
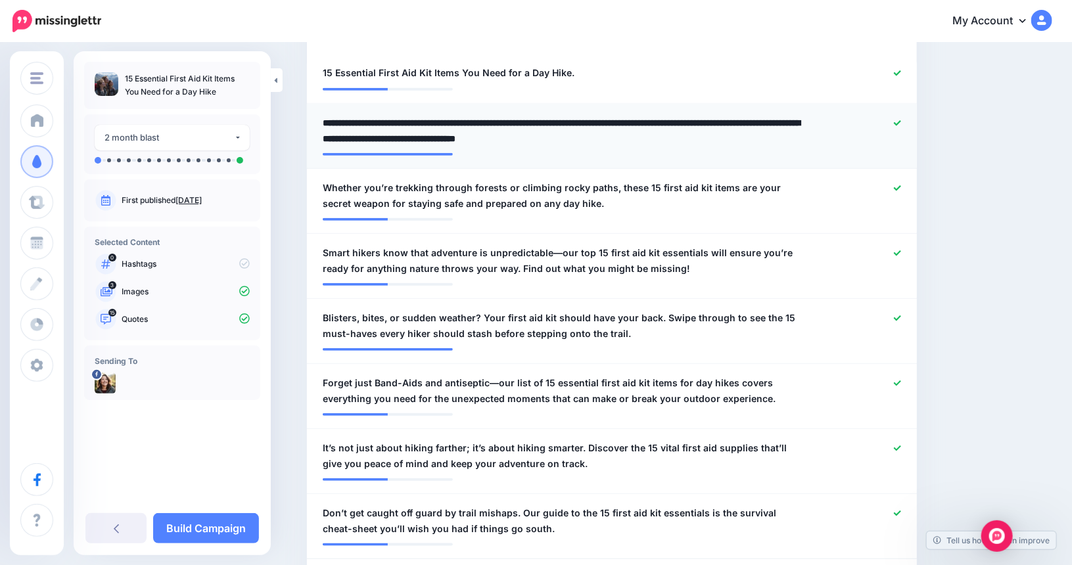
scroll to position [407, 0]
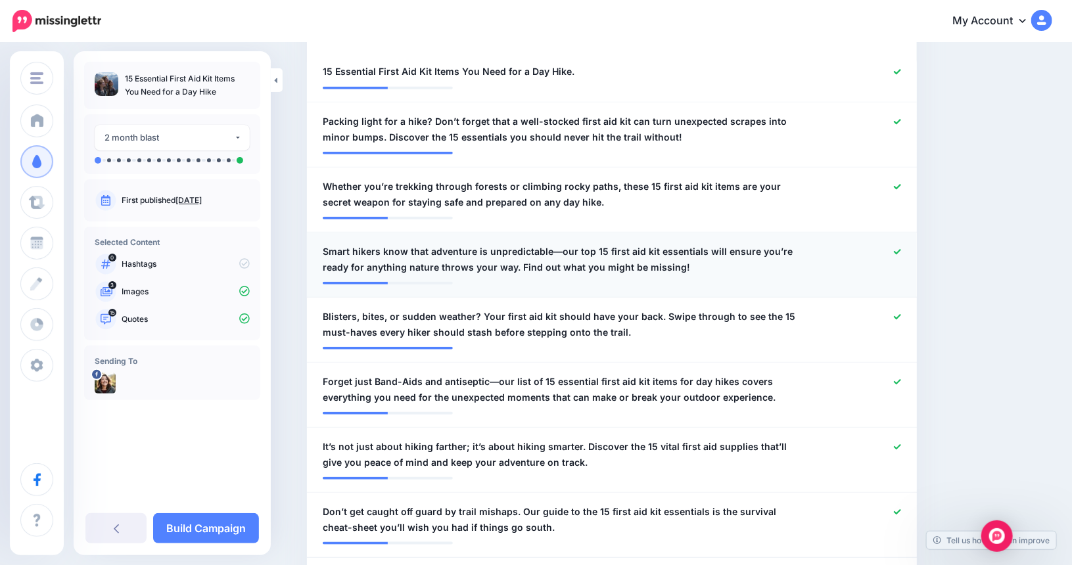
click at [549, 252] on span "Smart hikers know that adventure is unpredictable—our top 15 first aid kit esse…" at bounding box center [562, 260] width 479 height 32
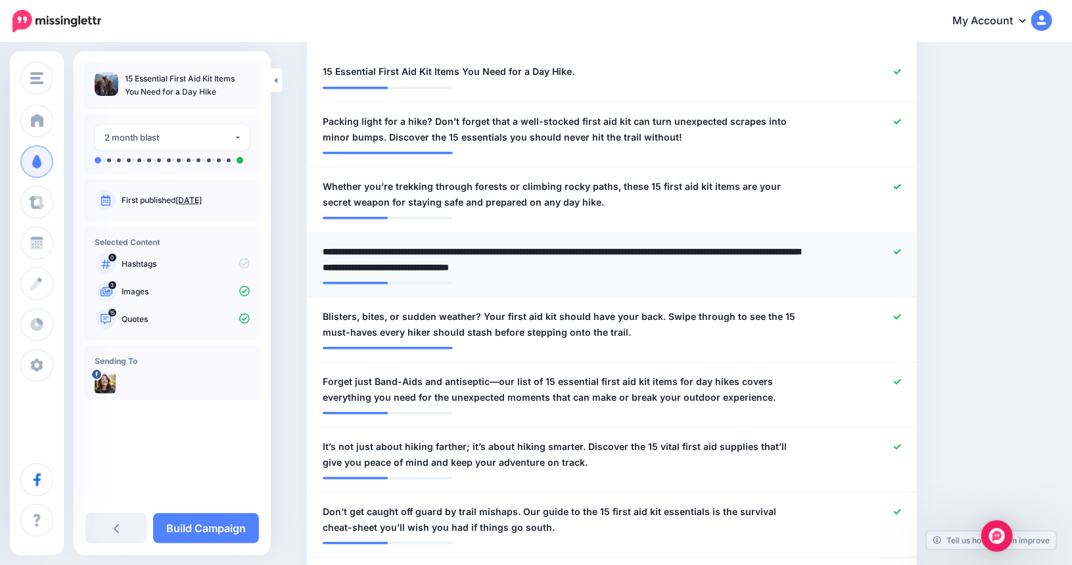
click at [563, 250] on textarea "**********" at bounding box center [562, 260] width 479 height 32
type textarea "**********"
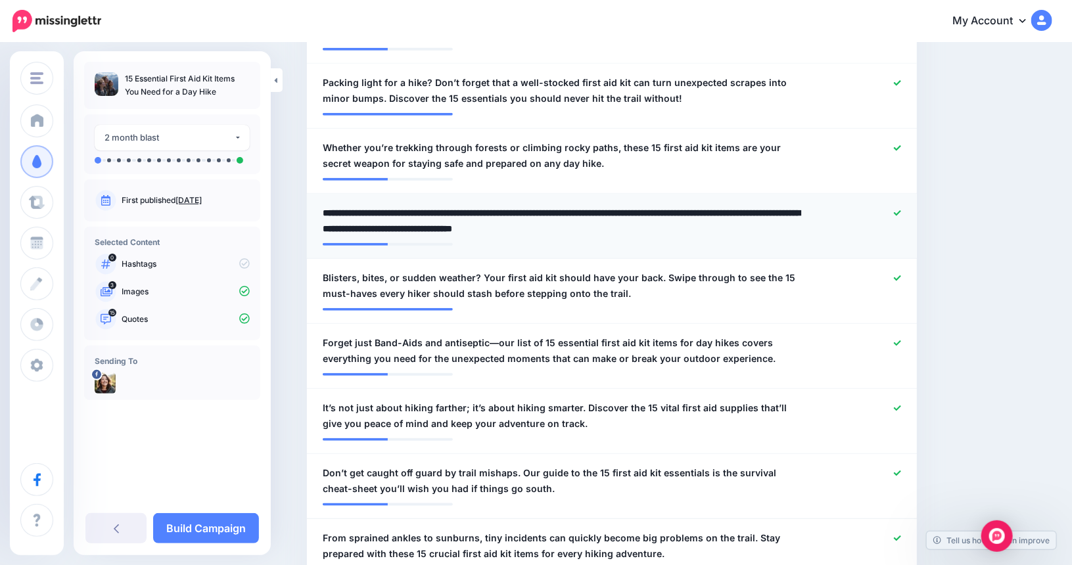
scroll to position [473, 0]
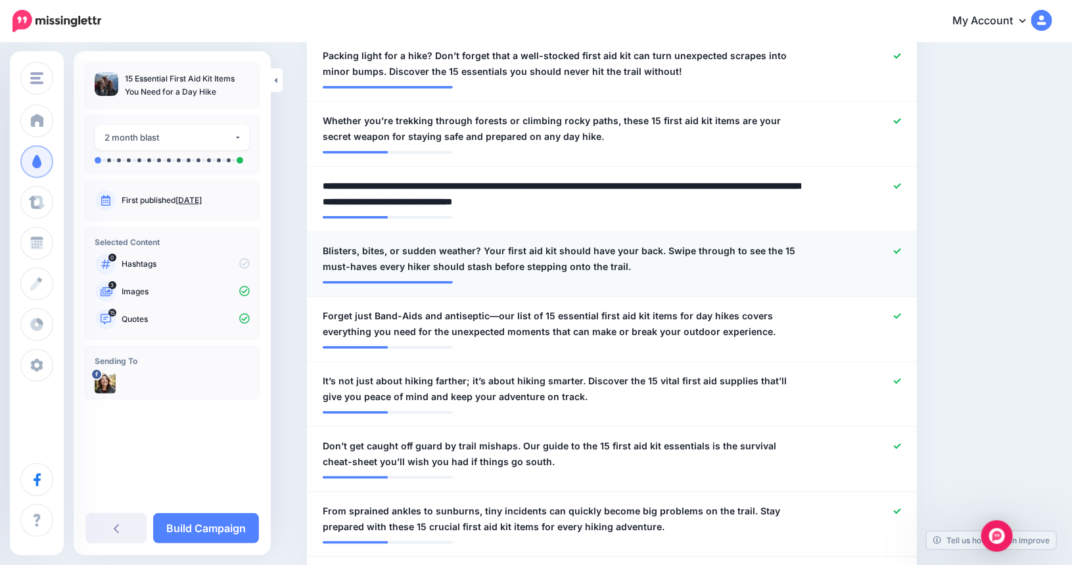
click at [666, 250] on span "Blisters, bites, or sudden weather? Your first aid kit should have your back. S…" at bounding box center [562, 259] width 479 height 32
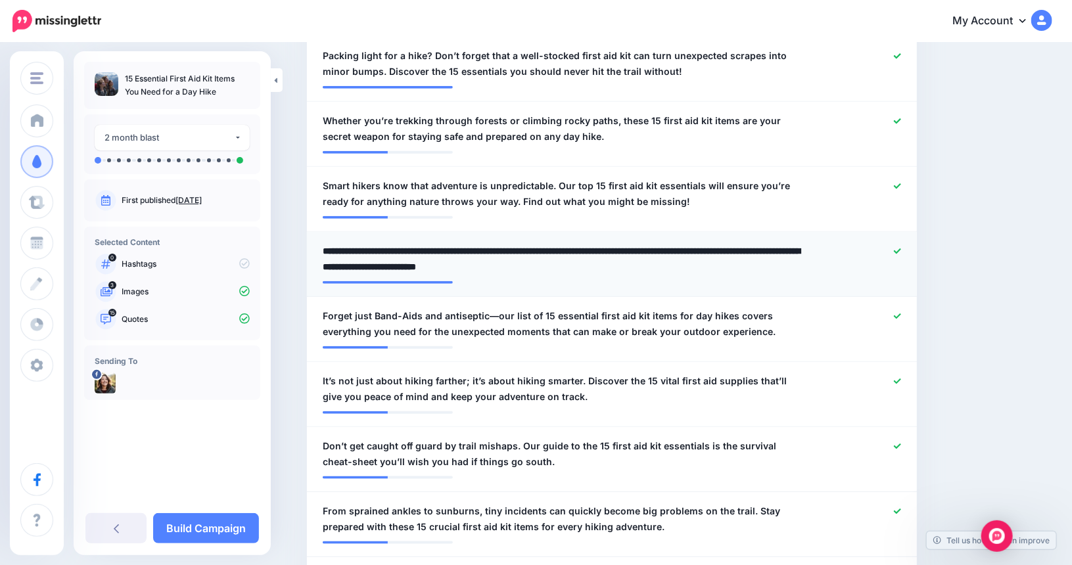
drag, startPoint x: 663, startPoint y: 250, endPoint x: 744, endPoint y: 254, distance: 81.0
click at [744, 254] on textarea "**********" at bounding box center [562, 259] width 479 height 32
type textarea "**********"
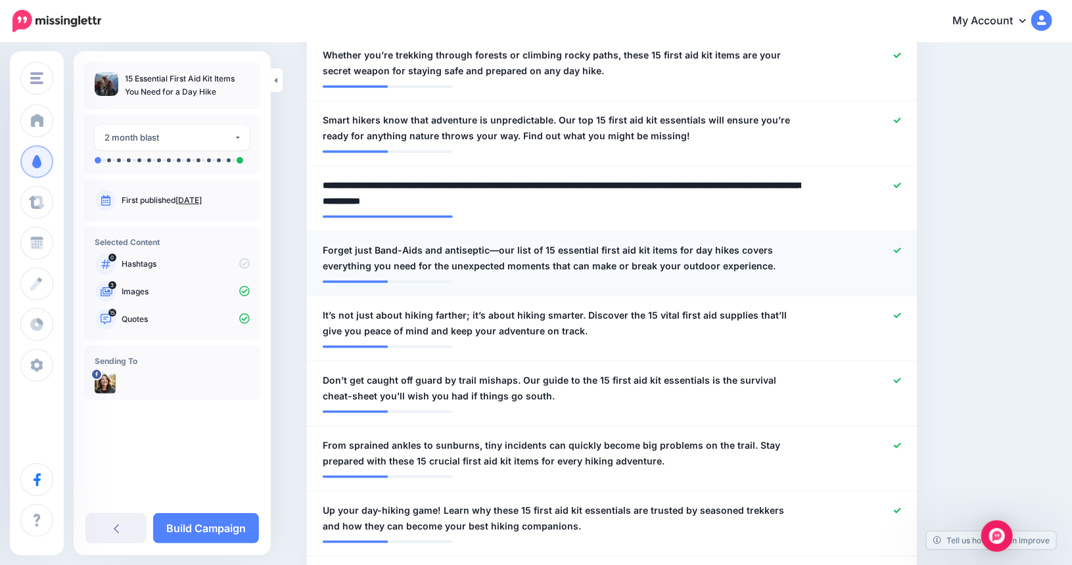
click at [498, 250] on span "Forget just Band-Aids and antiseptic—our list of 15 essential first aid kit ite…" at bounding box center [562, 259] width 479 height 32
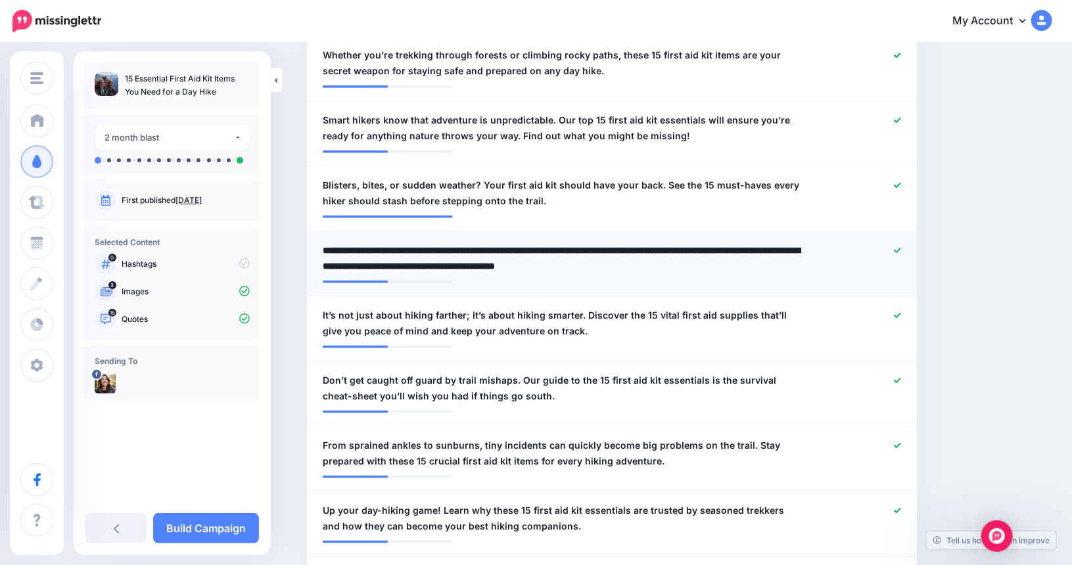
click at [501, 250] on textarea "**********" at bounding box center [562, 259] width 479 height 32
type textarea "**********"
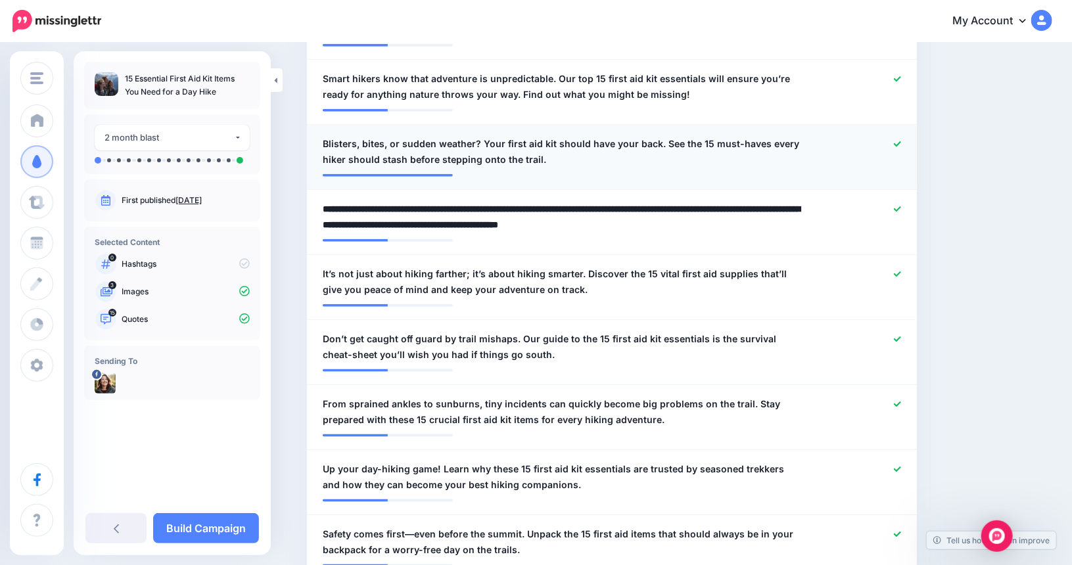
scroll to position [604, 0]
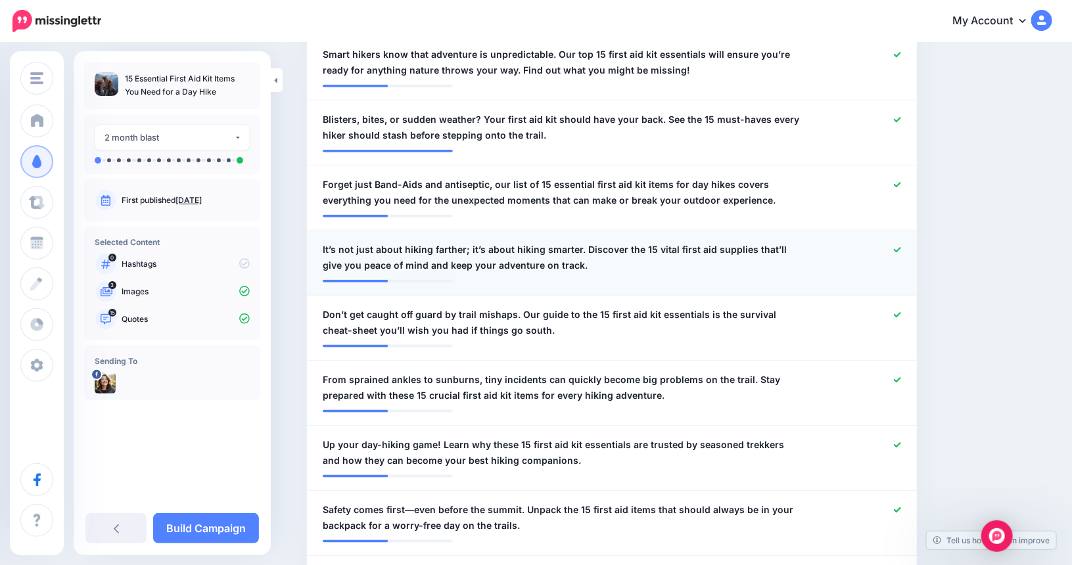
click at [575, 245] on span "It’s not just about hiking farther; it’s about hiking smarter. Discover the 15 …" at bounding box center [562, 258] width 479 height 32
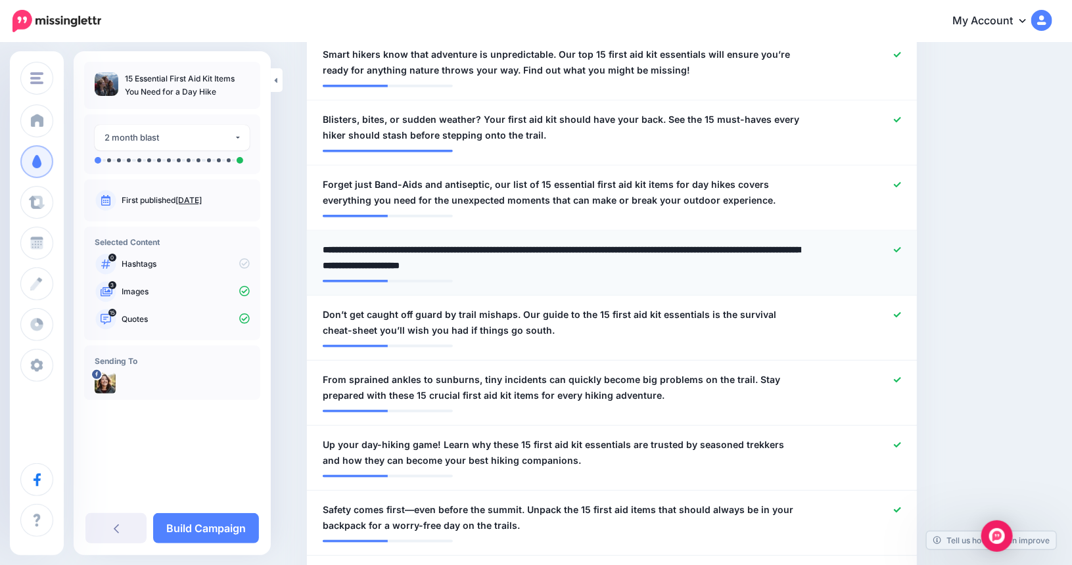
drag, startPoint x: 584, startPoint y: 248, endPoint x: 323, endPoint y: 241, distance: 261.6
click at [323, 242] on div "**********" at bounding box center [562, 258] width 499 height 32
type textarea "**********"
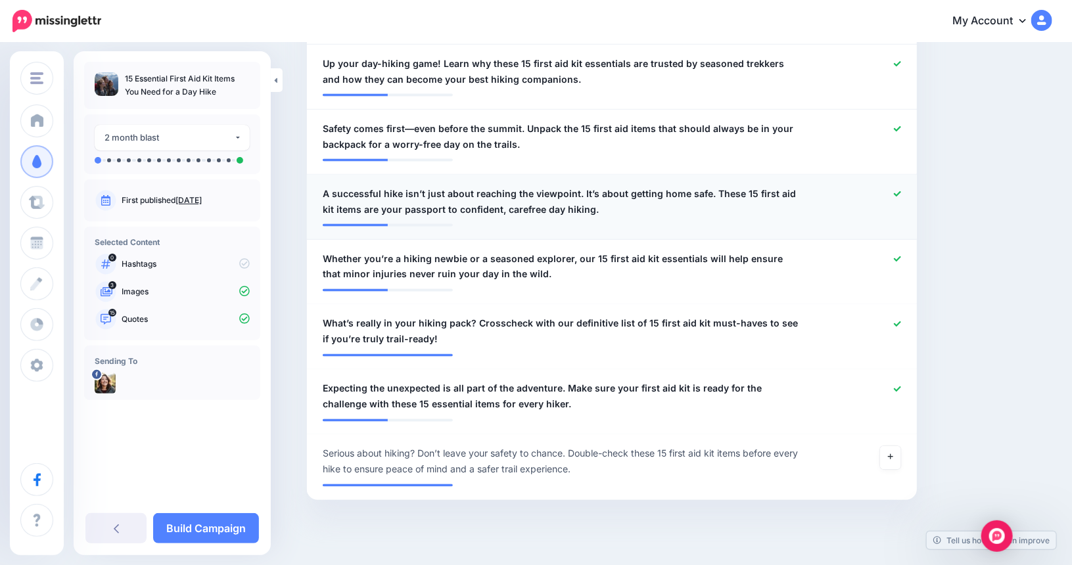
scroll to position [999, 0]
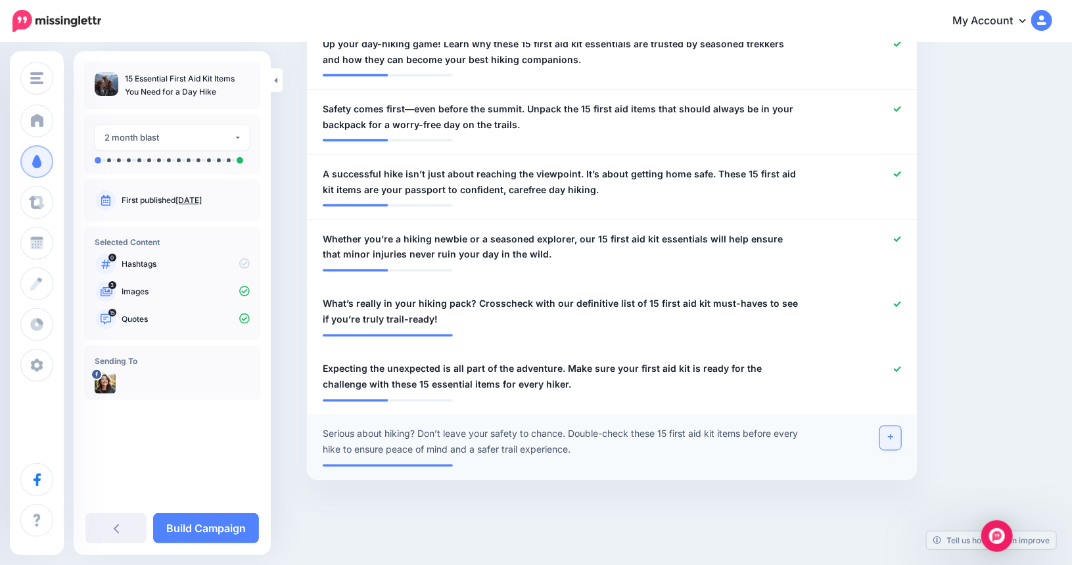
click at [892, 439] on link at bounding box center [890, 439] width 21 height 24
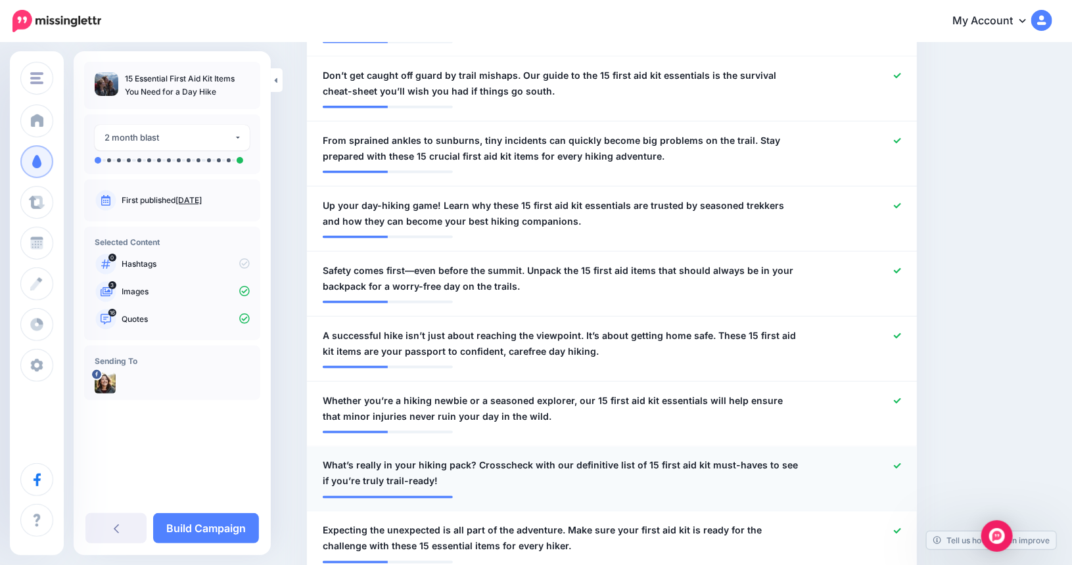
scroll to position [990, 0]
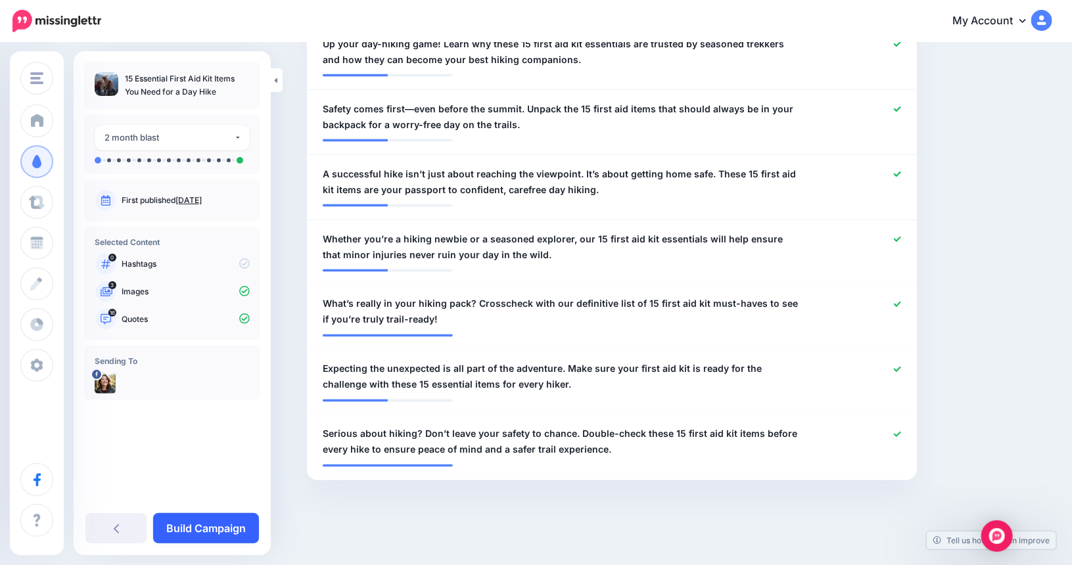
click at [200, 518] on link "Build Campaign" at bounding box center [206, 528] width 106 height 30
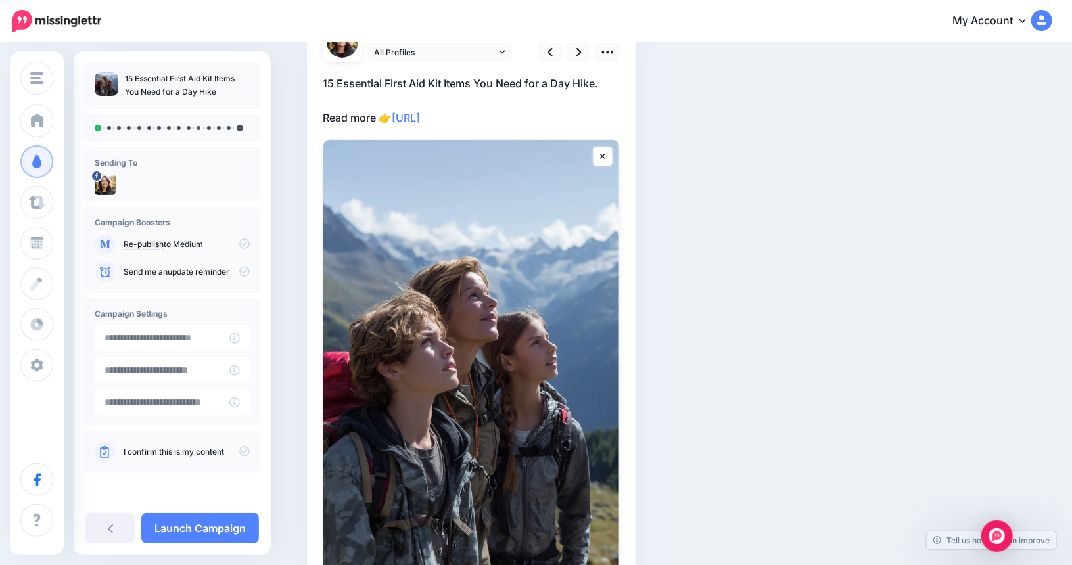
scroll to position [7, 0]
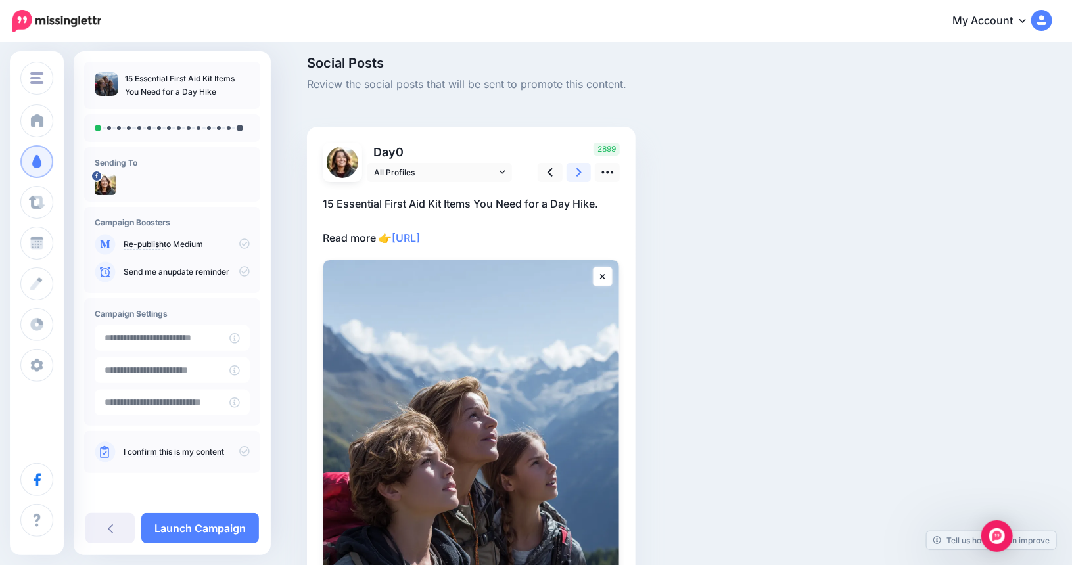
click at [582, 171] on icon at bounding box center [578, 173] width 5 height 14
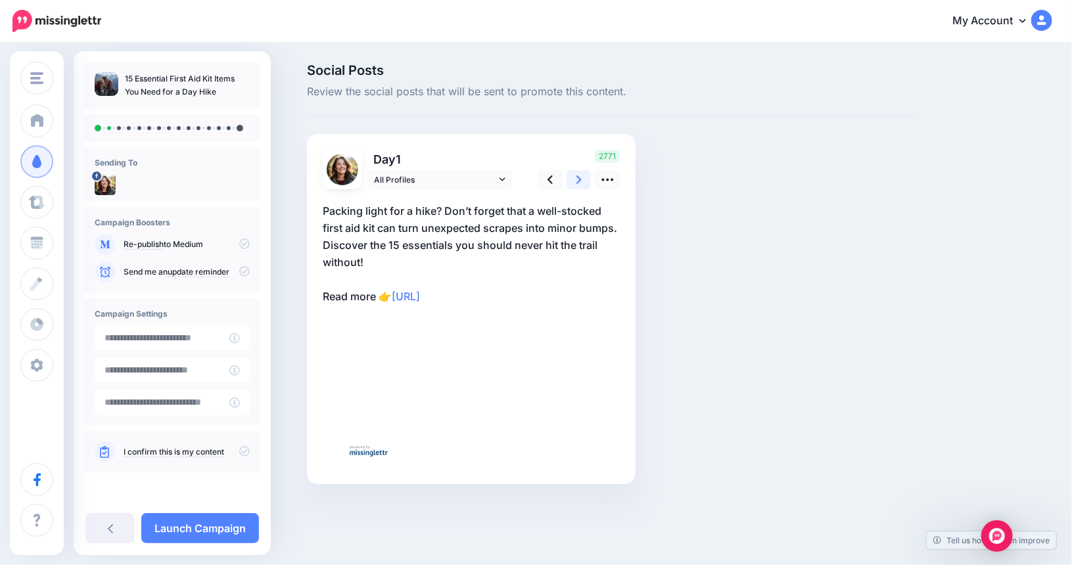
scroll to position [0, 0]
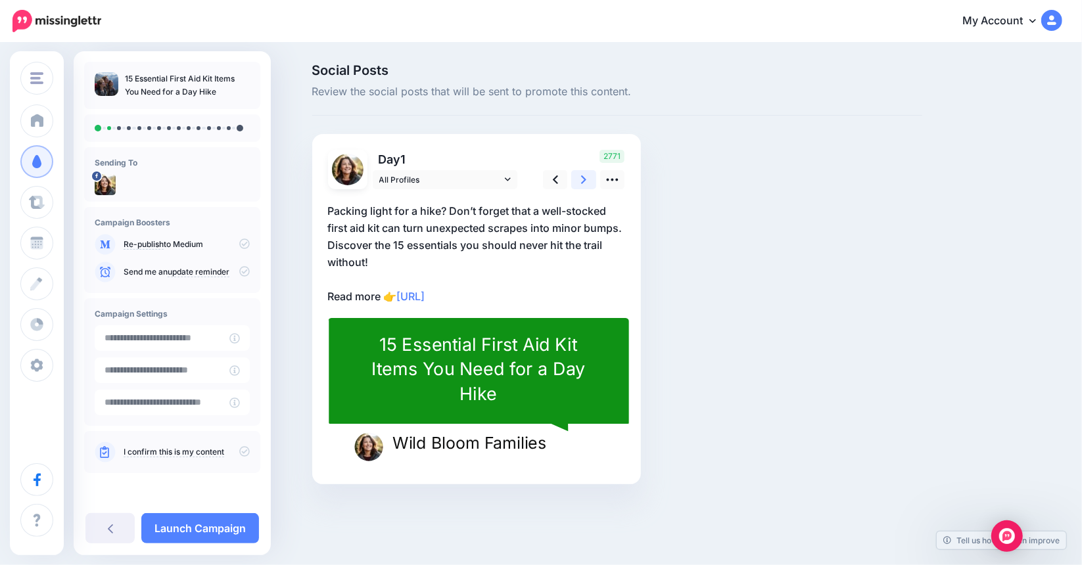
click at [582, 179] on icon at bounding box center [583, 180] width 5 height 14
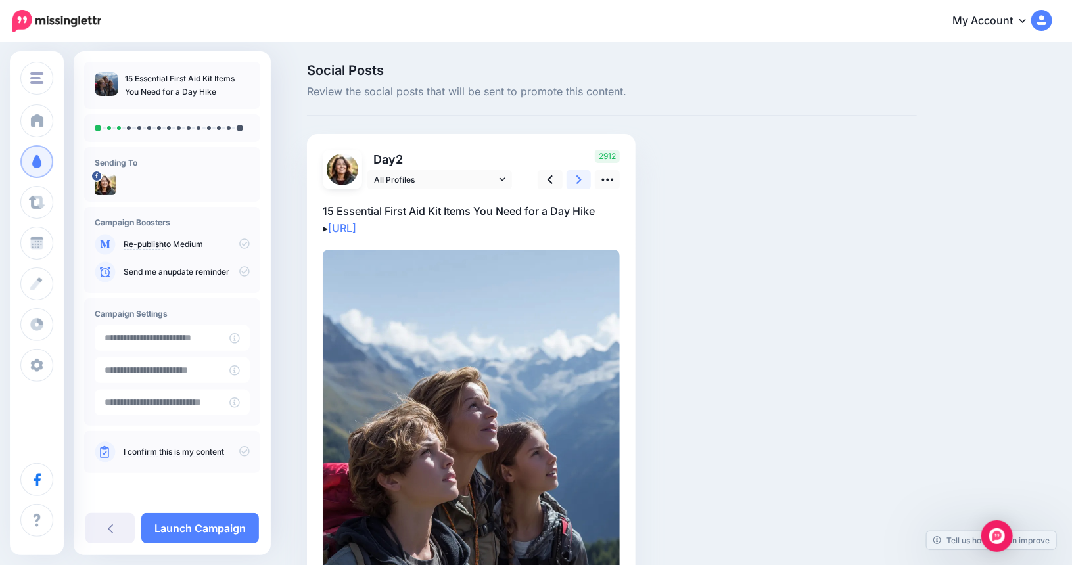
click at [582, 179] on icon at bounding box center [578, 180] width 5 height 14
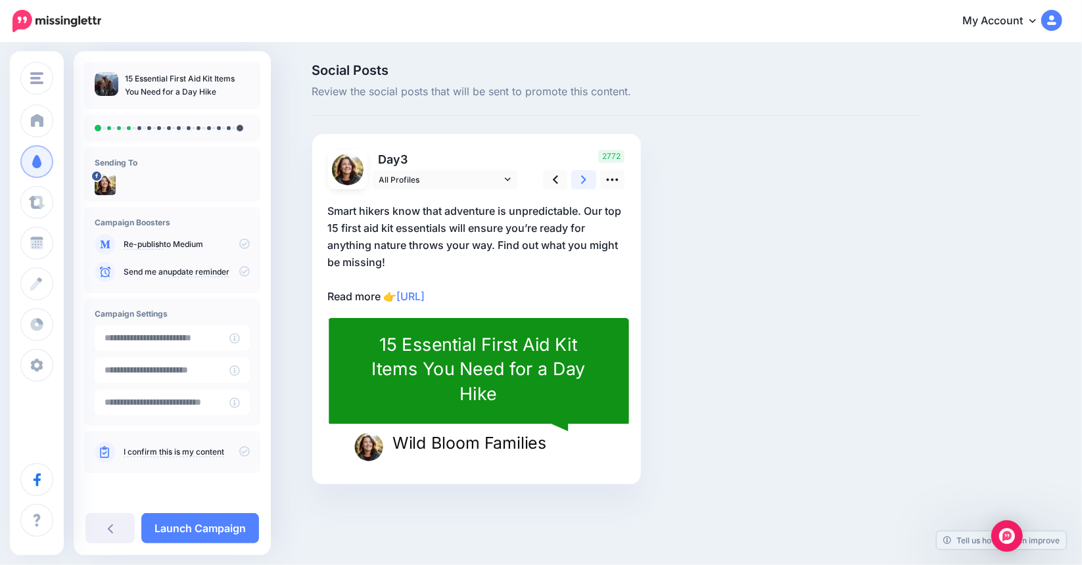
click at [582, 181] on icon at bounding box center [583, 180] width 5 height 14
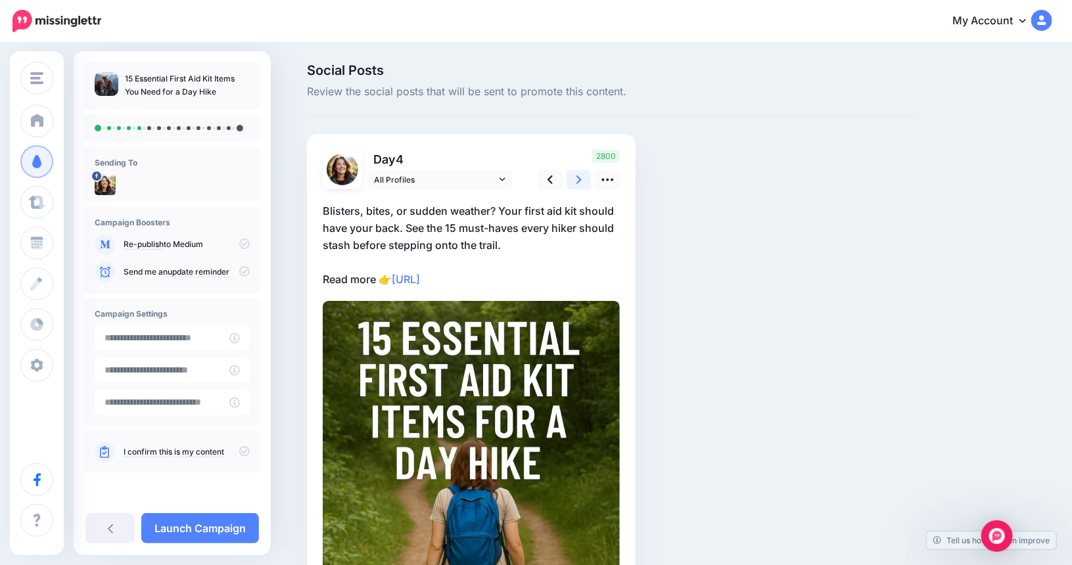
click at [582, 180] on icon at bounding box center [578, 180] width 5 height 14
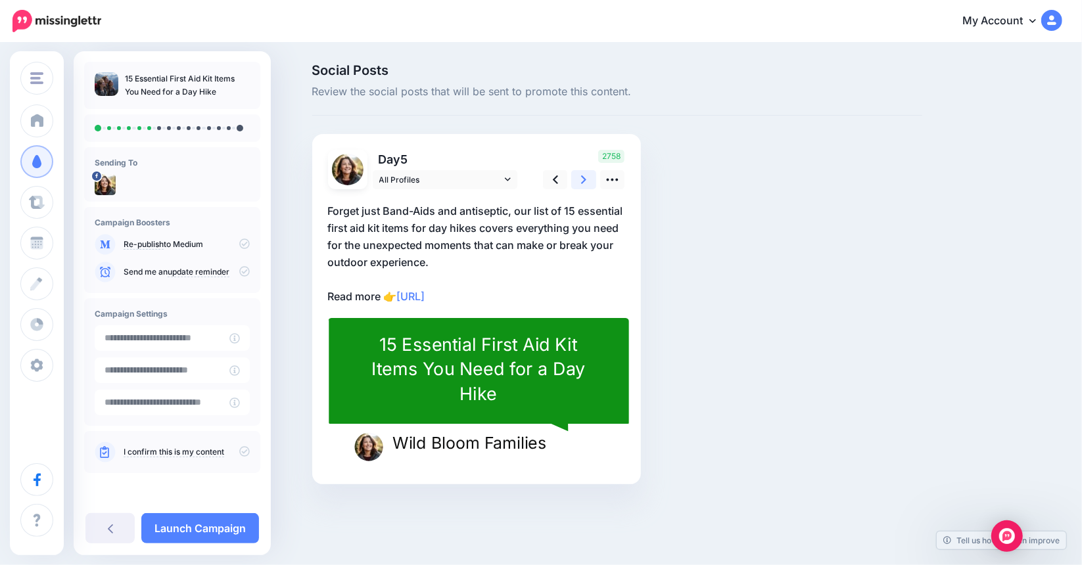
click at [582, 185] on icon at bounding box center [583, 180] width 5 height 14
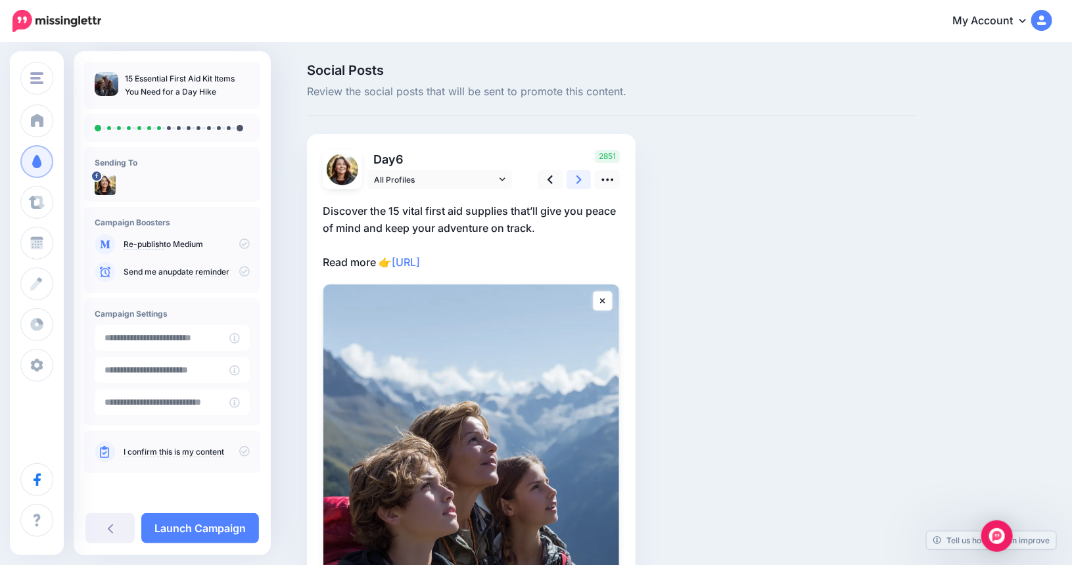
click at [582, 187] on link at bounding box center [578, 179] width 25 height 19
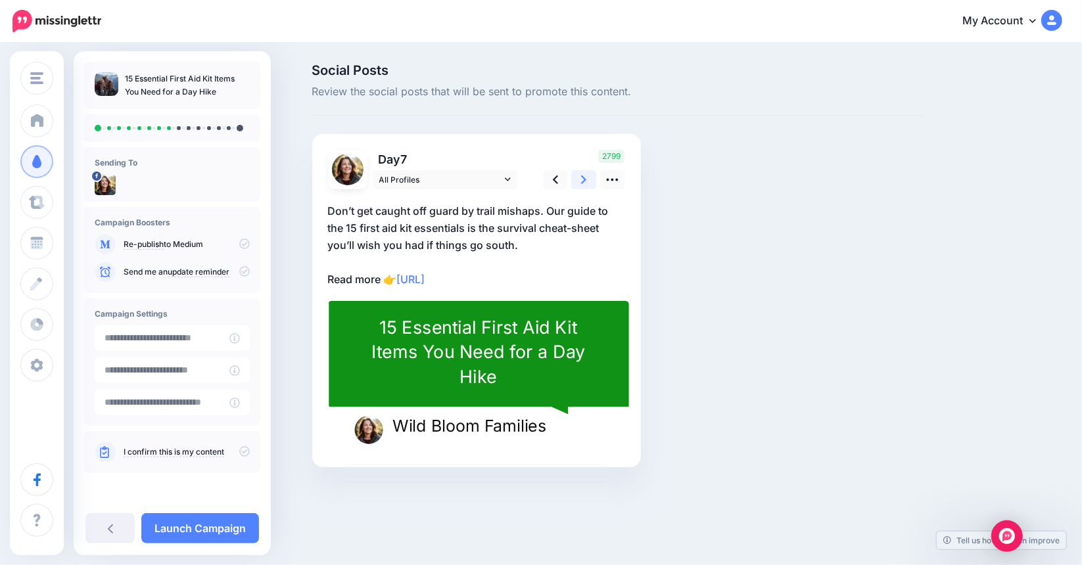
click at [582, 187] on link at bounding box center [583, 179] width 25 height 19
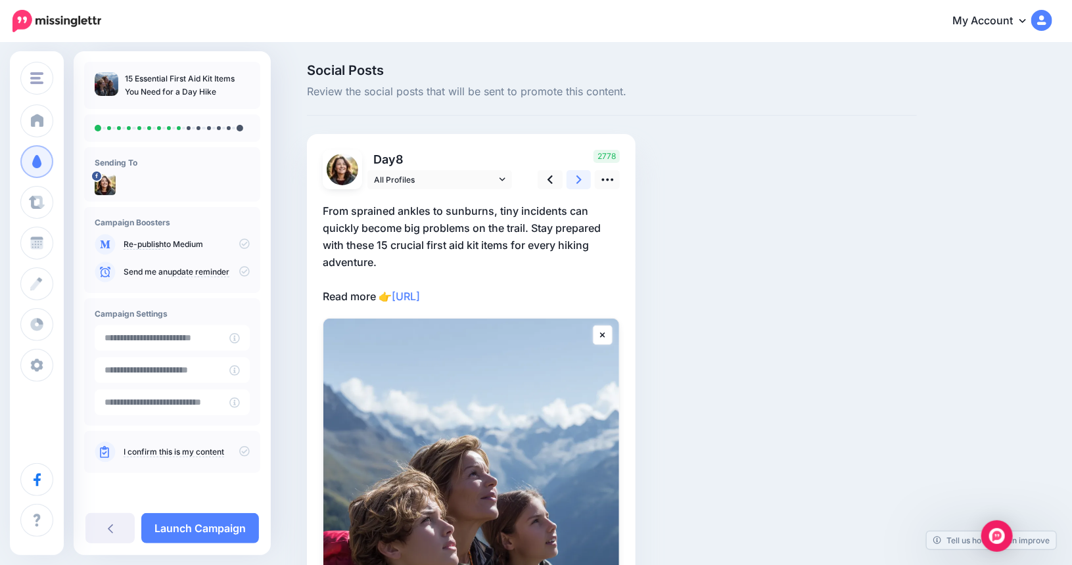
click at [582, 183] on icon at bounding box center [578, 179] width 5 height 9
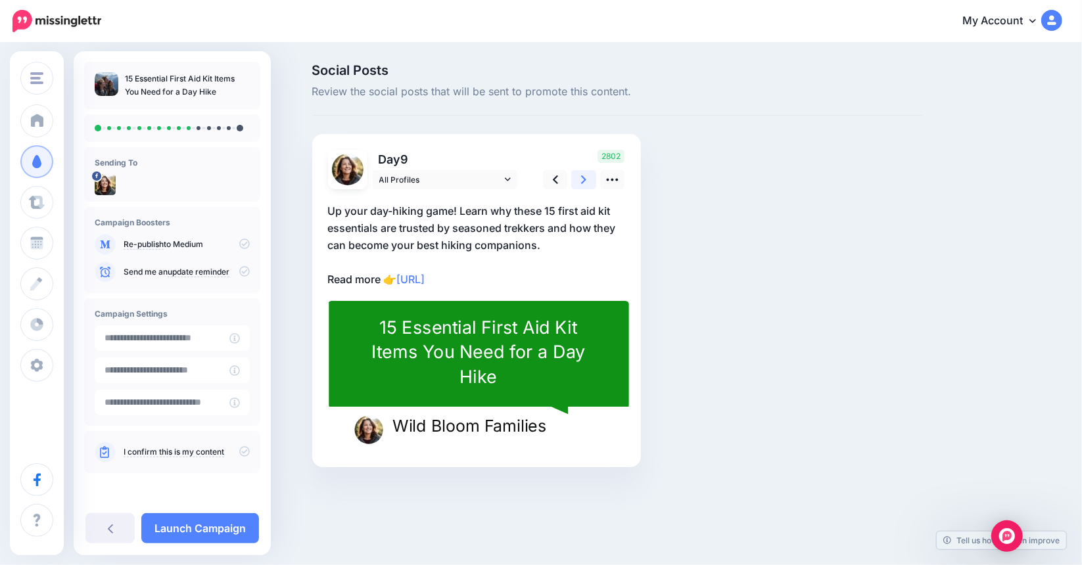
click at [582, 187] on link at bounding box center [583, 179] width 25 height 19
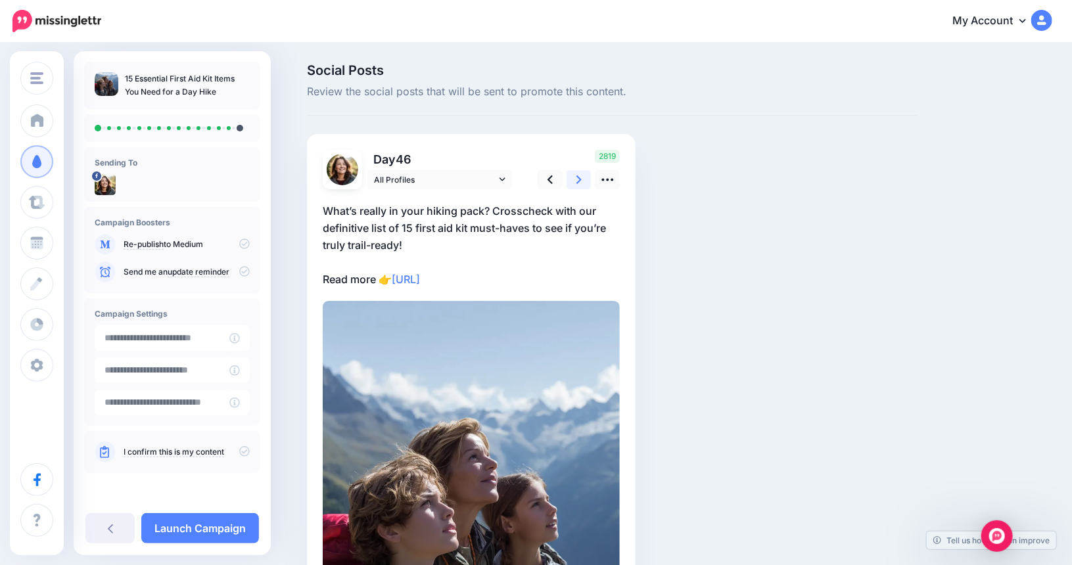
click at [582, 187] on link at bounding box center [578, 179] width 25 height 19
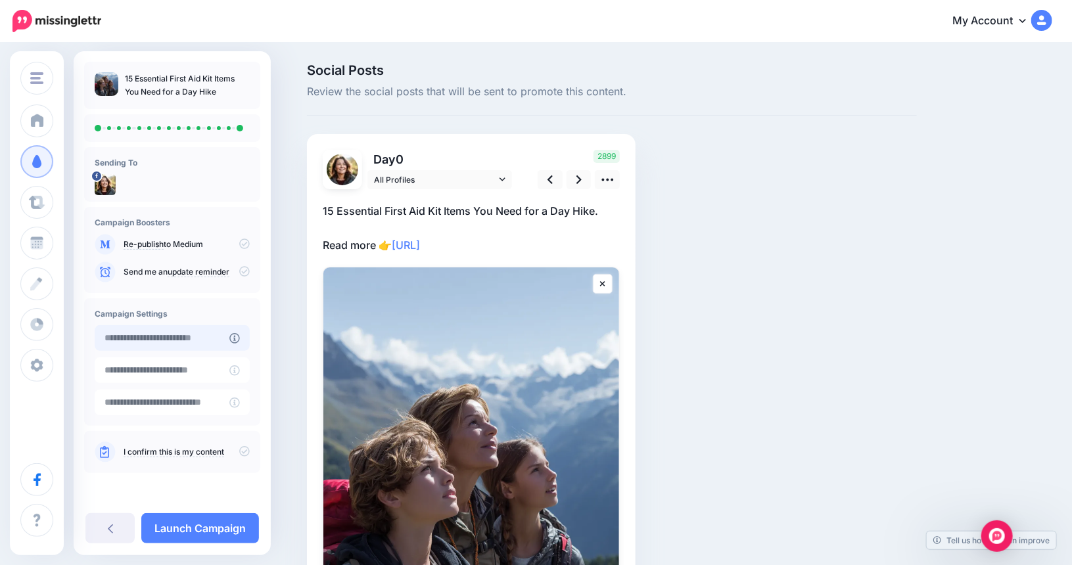
click at [172, 345] on input "text" at bounding box center [162, 338] width 135 height 26
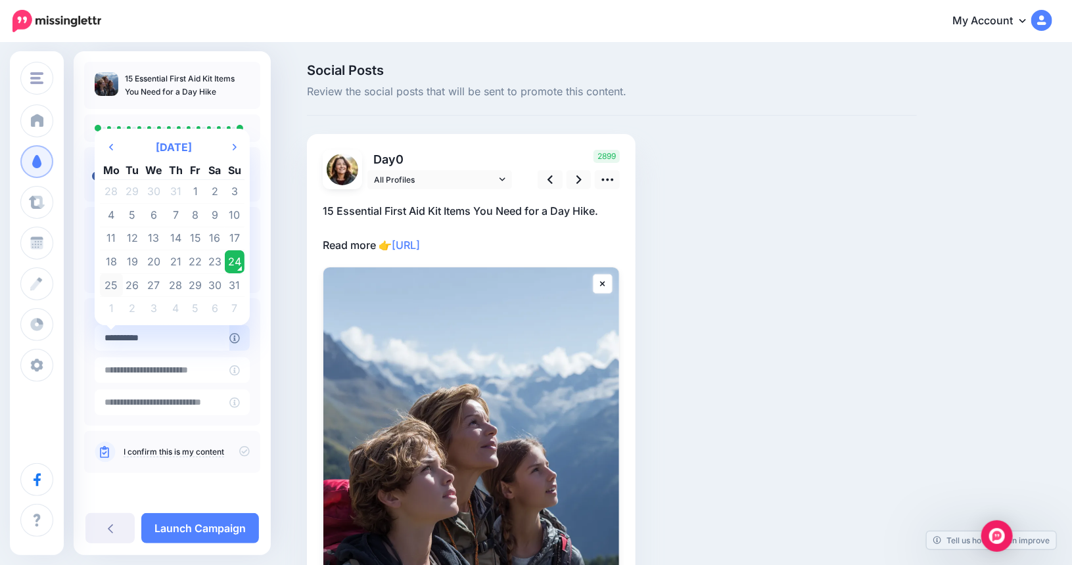
click at [109, 285] on td "25" at bounding box center [111, 285] width 23 height 24
type input "**********"
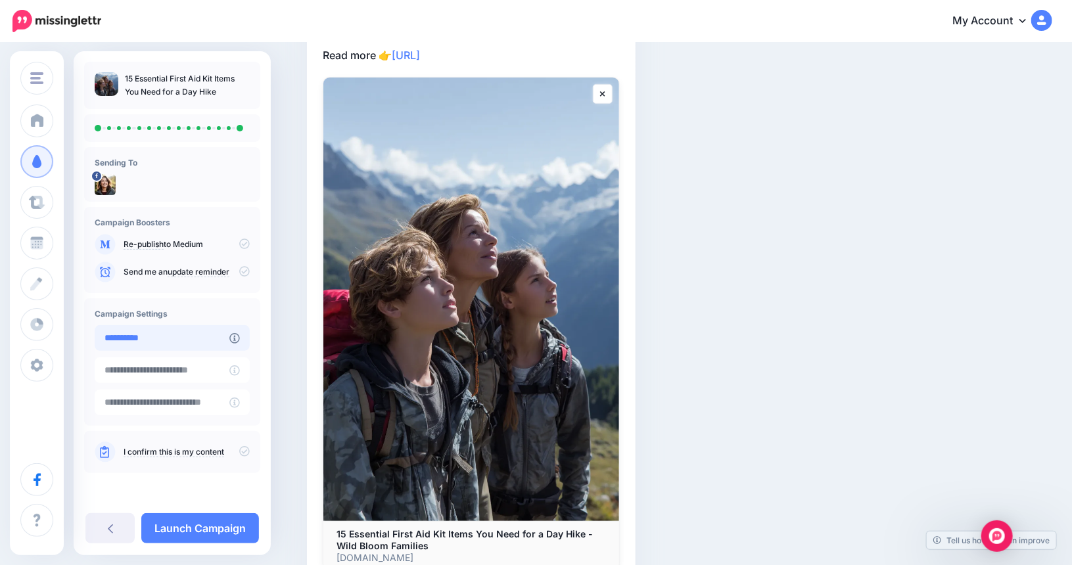
scroll to position [197, 0]
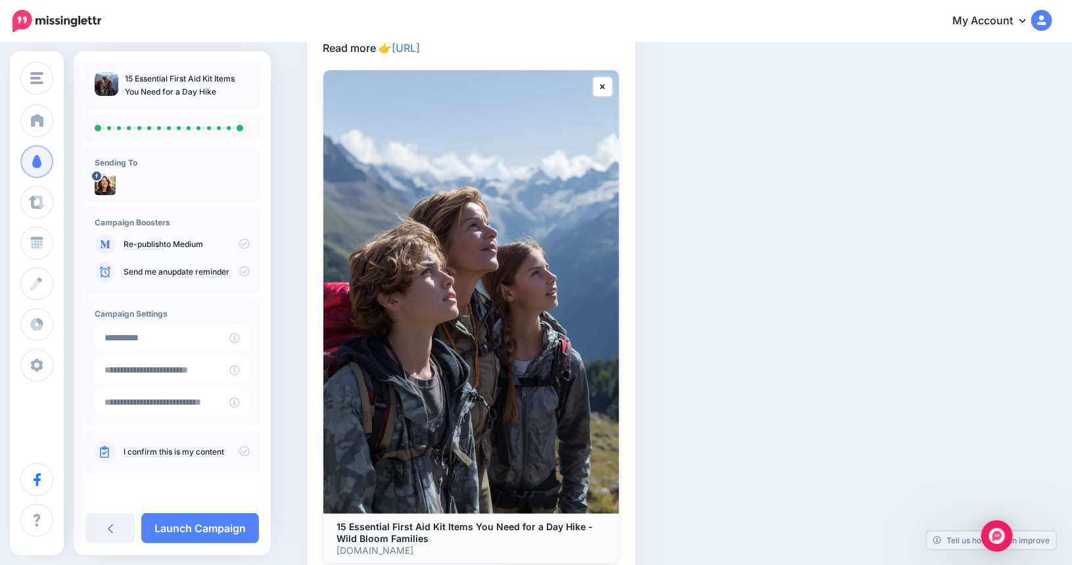
click at [191, 452] on link "I confirm this is my content" at bounding box center [174, 452] width 101 height 11
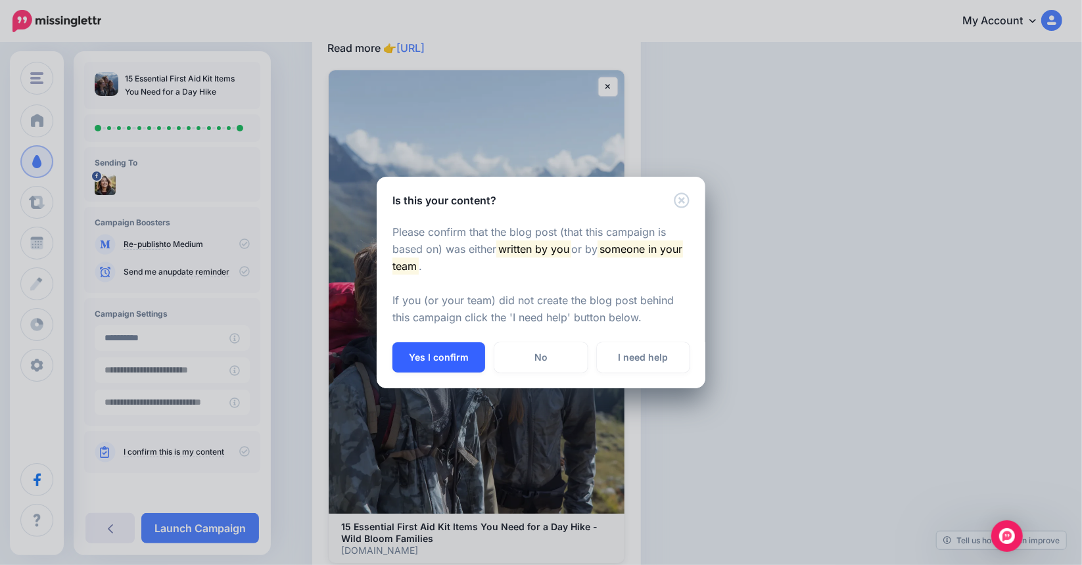
click at [446, 360] on button "Yes I confirm" at bounding box center [438, 357] width 93 height 30
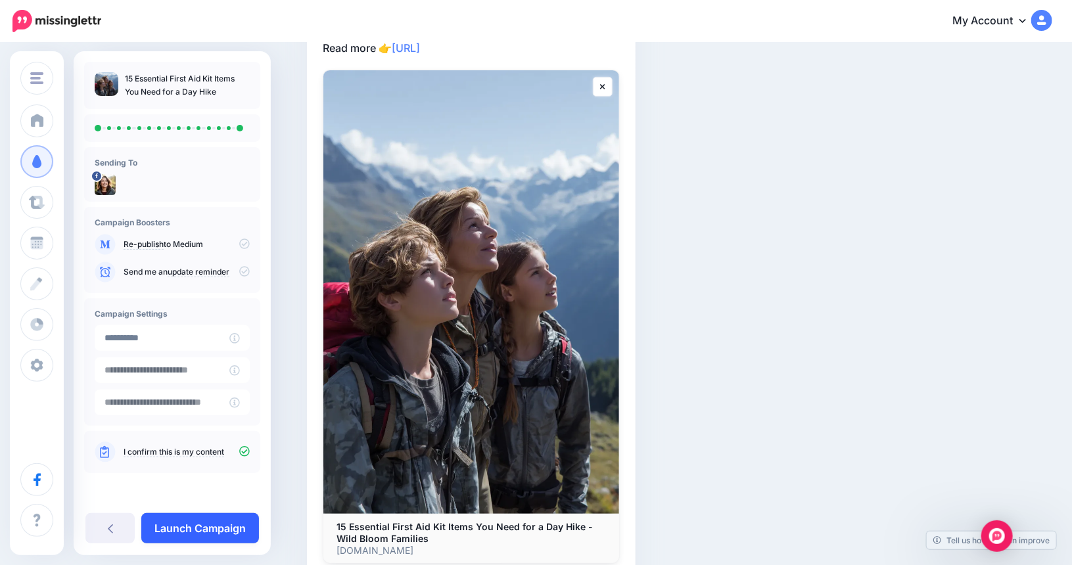
click at [224, 520] on link "Launch Campaign" at bounding box center [200, 528] width 118 height 30
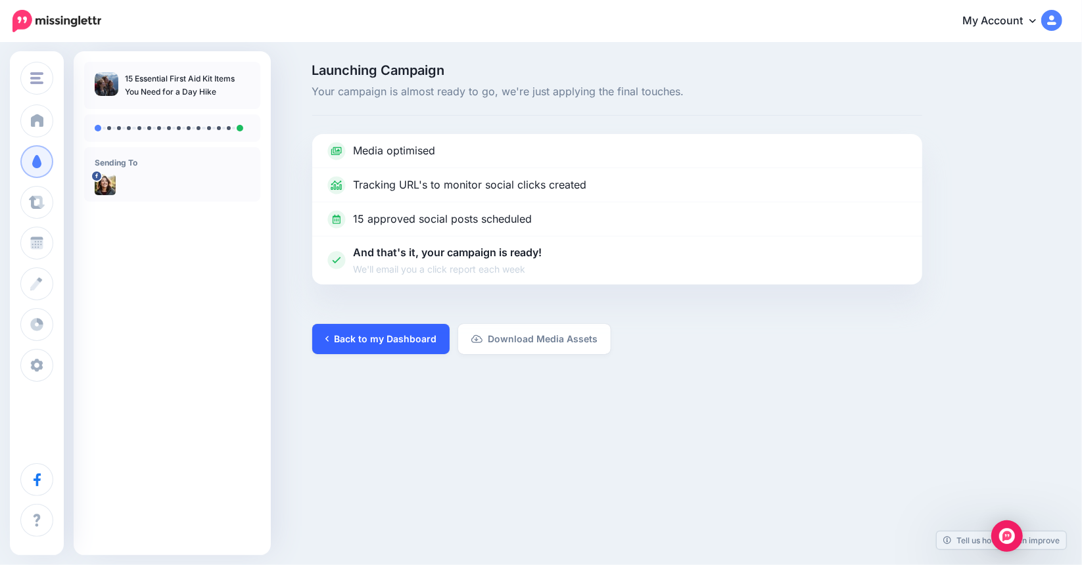
click at [382, 345] on link "Back to my Dashboard" at bounding box center [380, 339] width 137 height 30
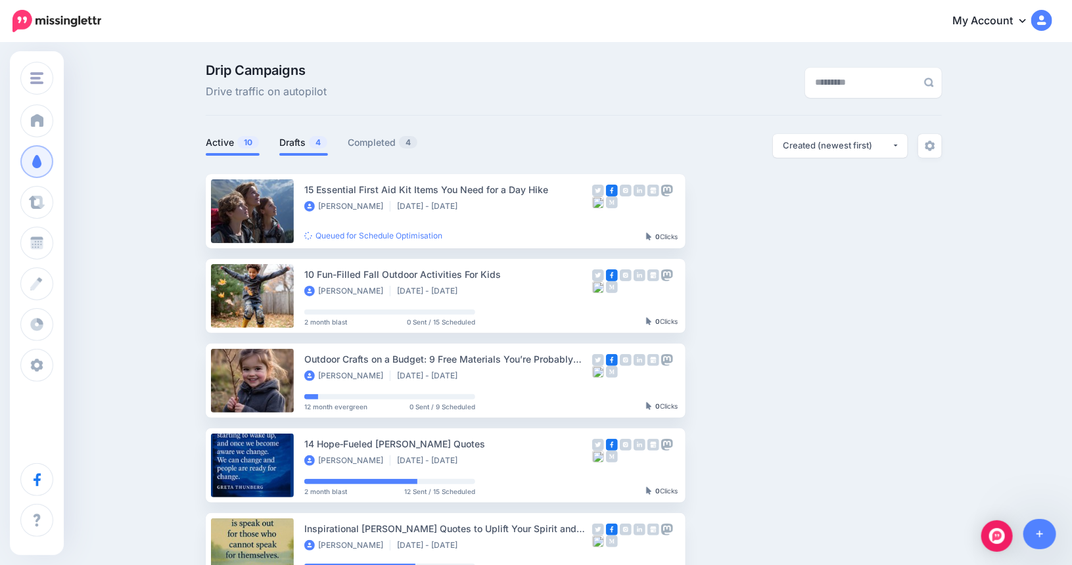
click at [304, 148] on link "Drafts 4" at bounding box center [303, 143] width 49 height 16
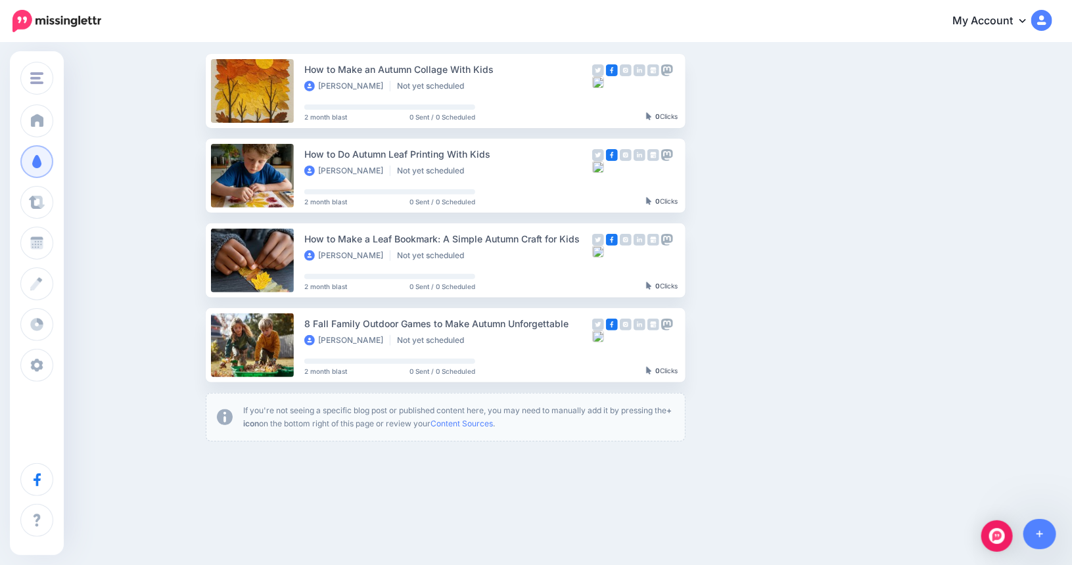
scroll to position [127, 0]
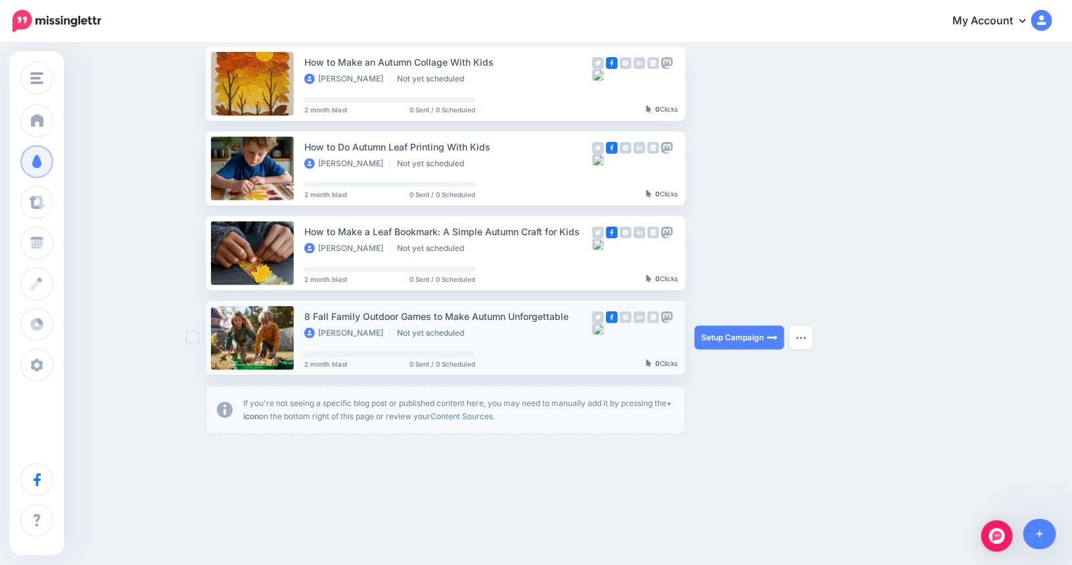
click at [392, 313] on div "8 Fall Family Outdoor Games to Make Autumn Unforgettable" at bounding box center [448, 316] width 288 height 15
click at [739, 336] on link "Setup Campaign" at bounding box center [739, 338] width 89 height 24
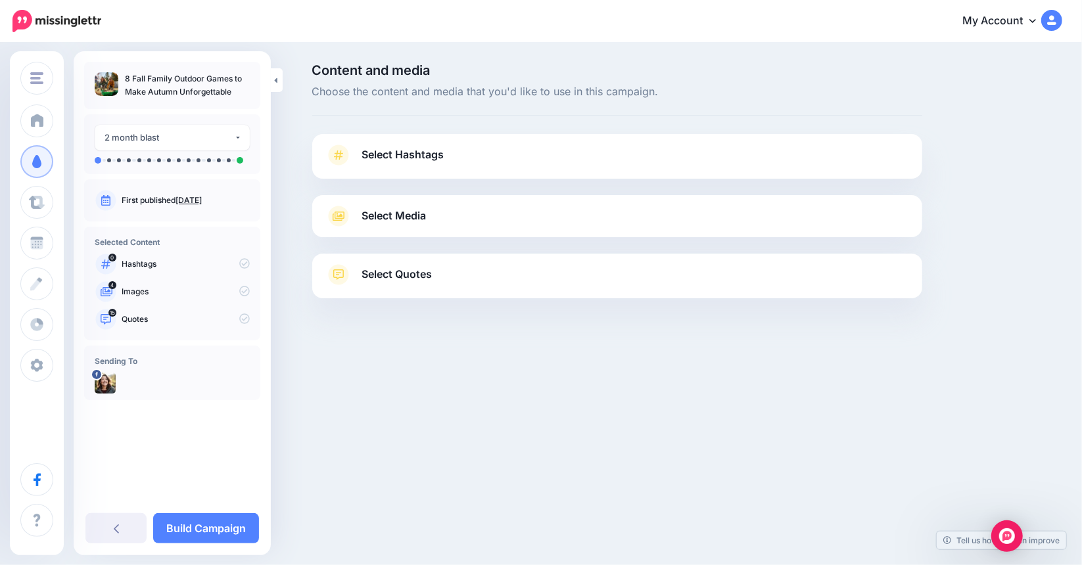
click at [447, 220] on link "Select Media" at bounding box center [617, 216] width 584 height 21
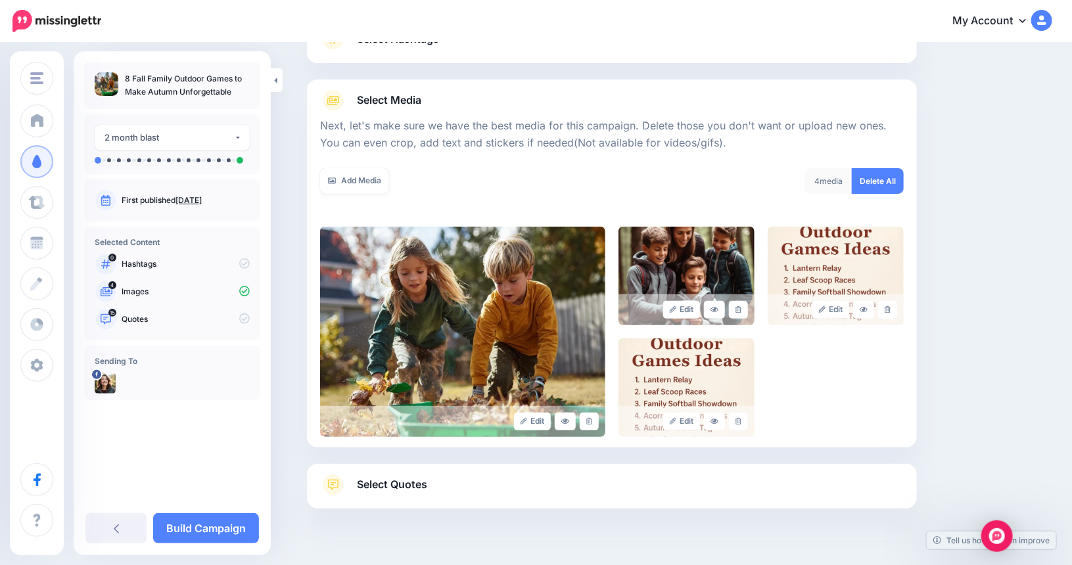
scroll to position [144, 0]
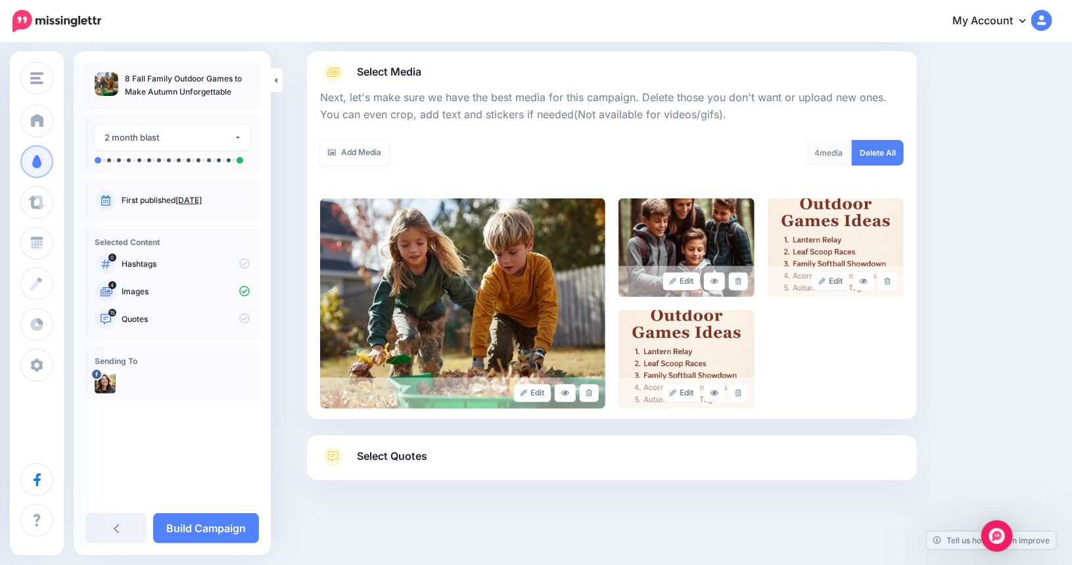
click at [445, 450] on link "Select Quotes" at bounding box center [612, 463] width 584 height 34
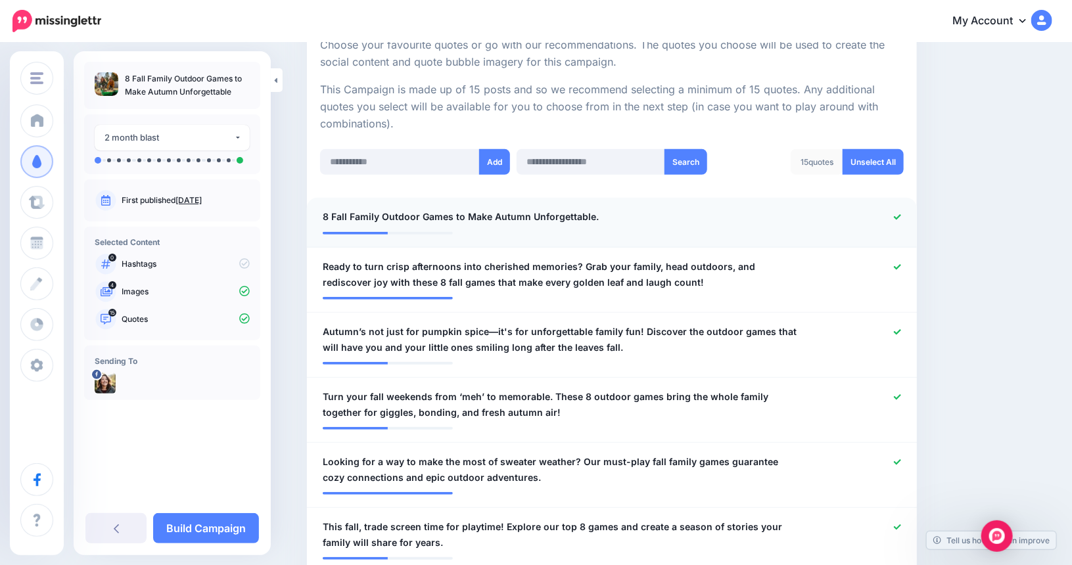
scroll to position [275, 0]
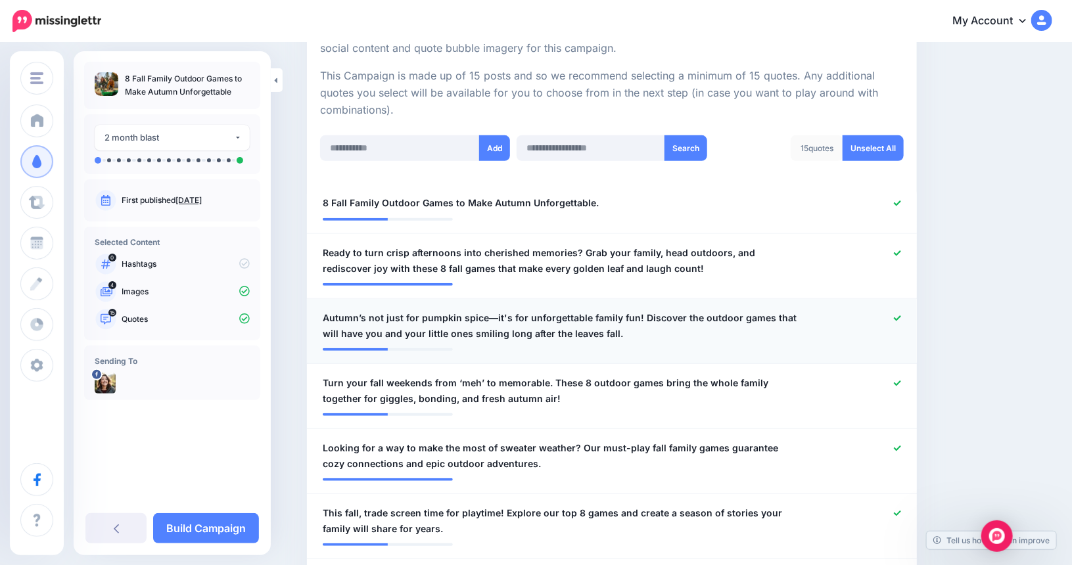
click at [490, 315] on span "Autumn’s not just for pumpkin spice—it's for unforgettable family fun! Discover…" at bounding box center [562, 326] width 479 height 32
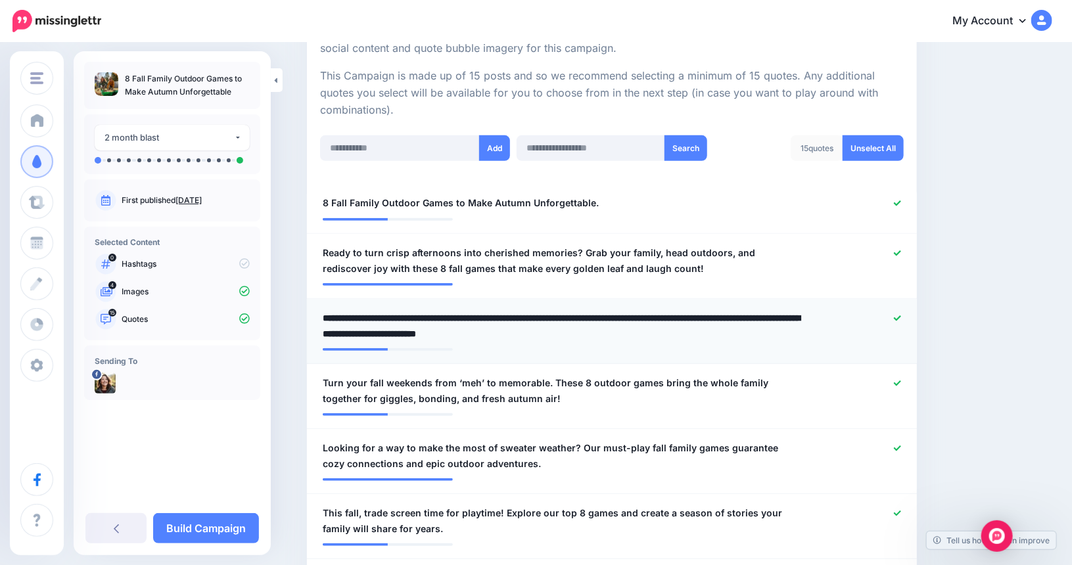
drag, startPoint x: 370, startPoint y: 317, endPoint x: 511, endPoint y: 312, distance: 141.4
click at [511, 312] on textarea "**********" at bounding box center [562, 326] width 479 height 32
type textarea "**********"
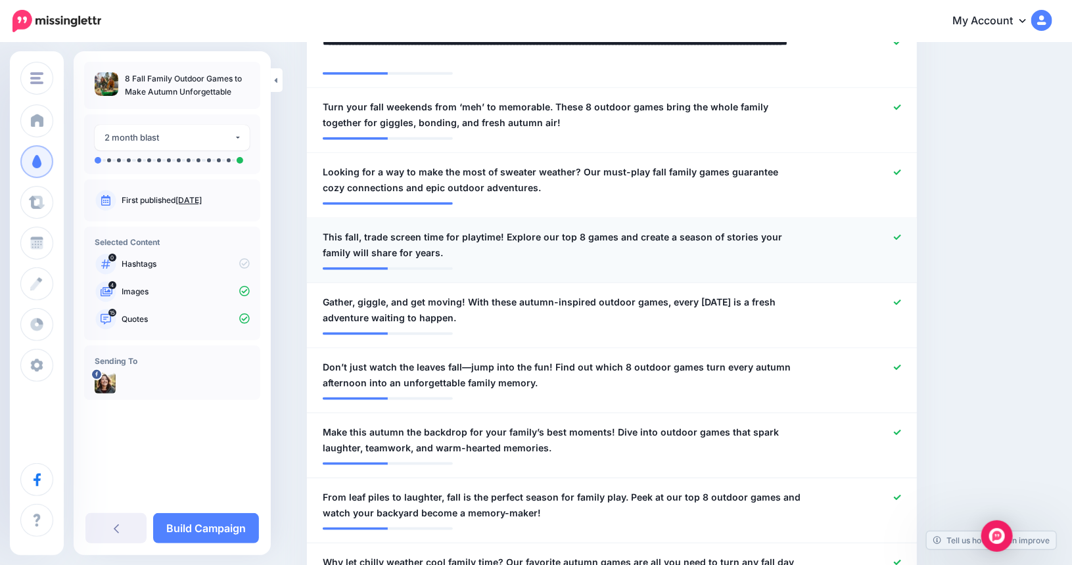
scroll to position [735, 0]
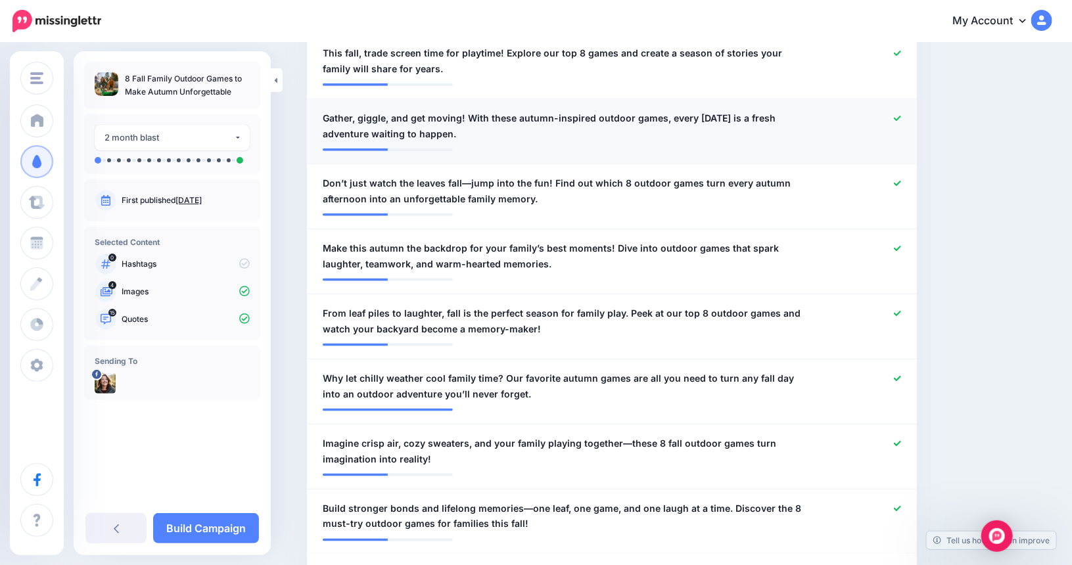
click at [901, 116] on icon at bounding box center [897, 118] width 7 height 7
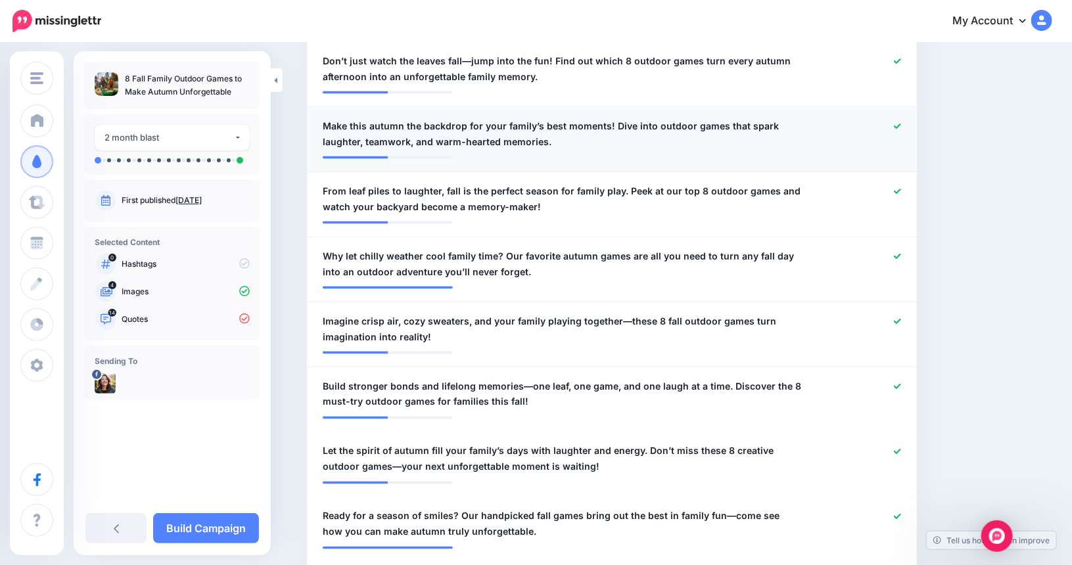
scroll to position [867, 0]
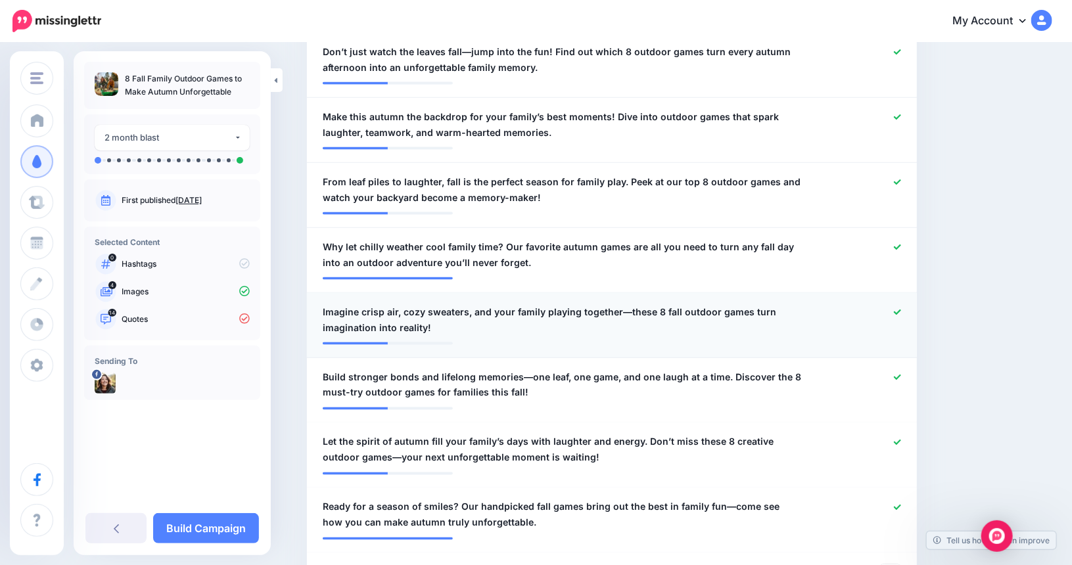
click at [624, 311] on span "Imagine crisp air, cozy sweaters, and your family playing together—these 8 fall…" at bounding box center [562, 320] width 479 height 32
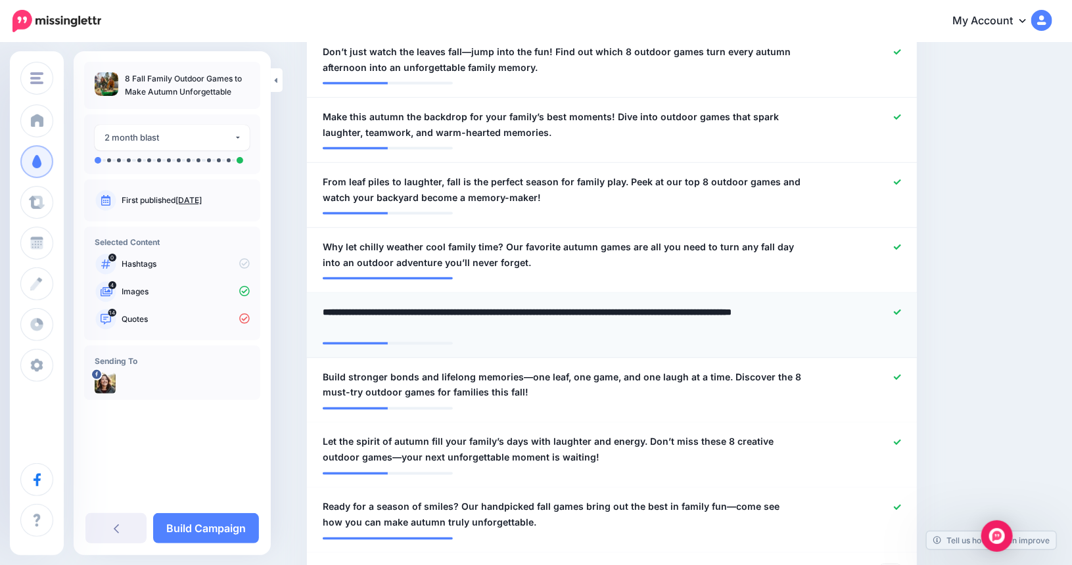
click at [629, 312] on textarea "**********" at bounding box center [562, 320] width 479 height 32
type textarea "**********"
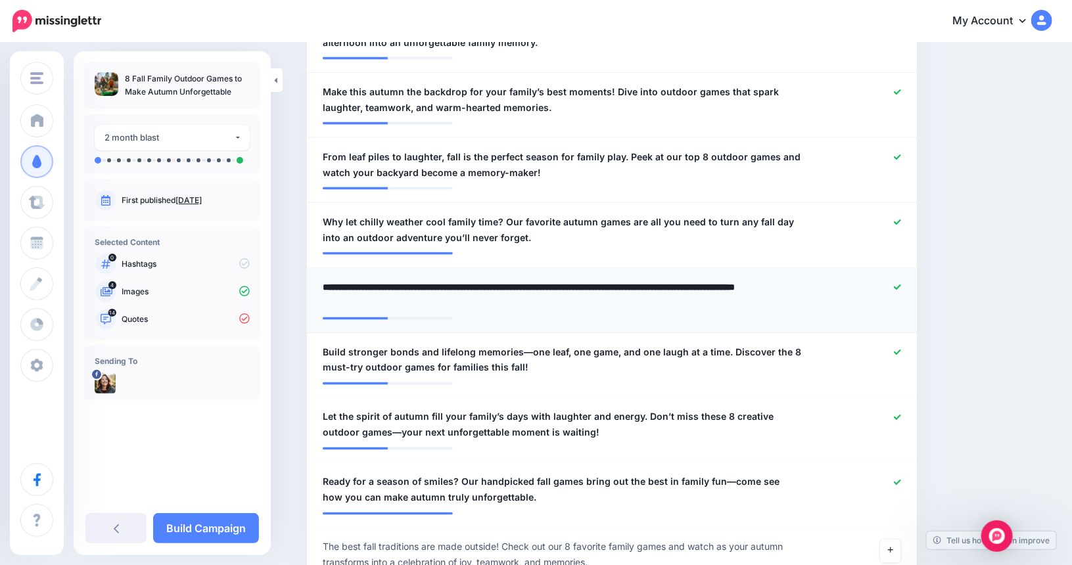
scroll to position [933, 0]
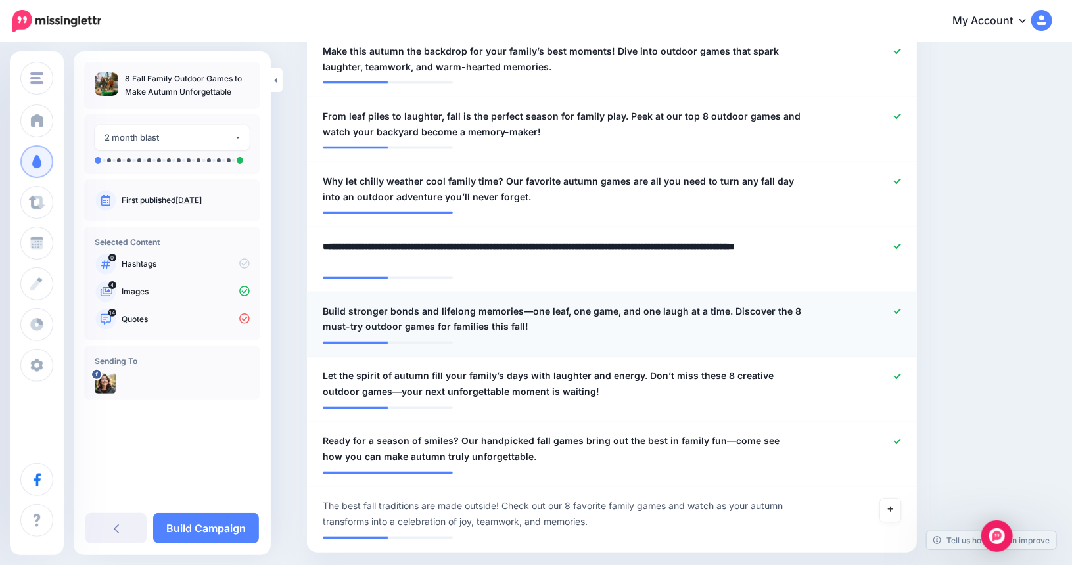
click at [529, 310] on span "Build stronger bonds and lifelong memories—one leaf, one game, and one laugh at…" at bounding box center [562, 320] width 479 height 32
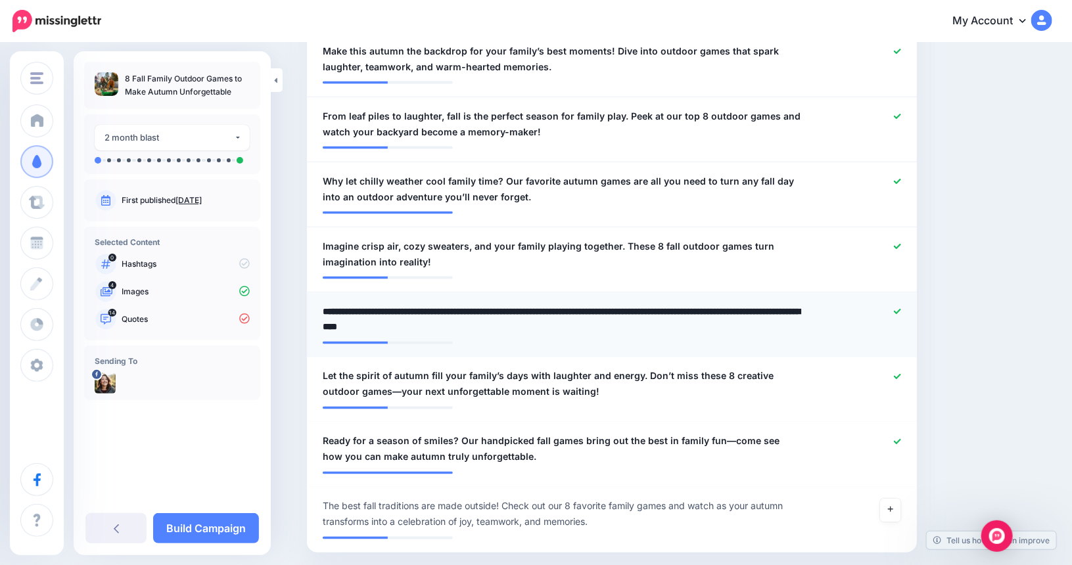
click at [530, 310] on textarea "**********" at bounding box center [562, 320] width 479 height 32
type textarea "**********"
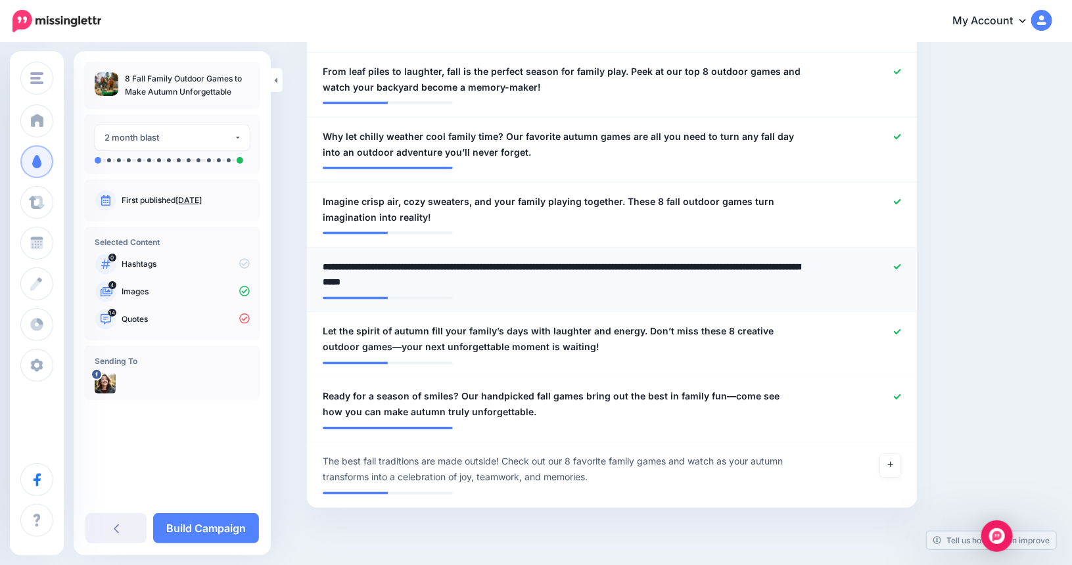
scroll to position [998, 0]
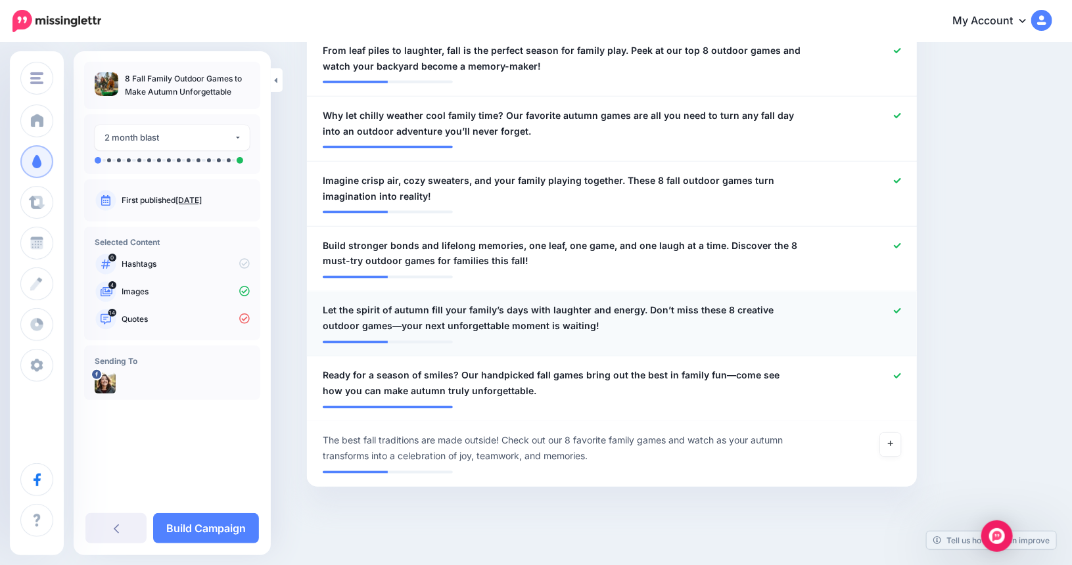
click at [367, 322] on span "Let the spirit of autumn fill your family’s days with laughter and energy. Don’…" at bounding box center [562, 319] width 479 height 32
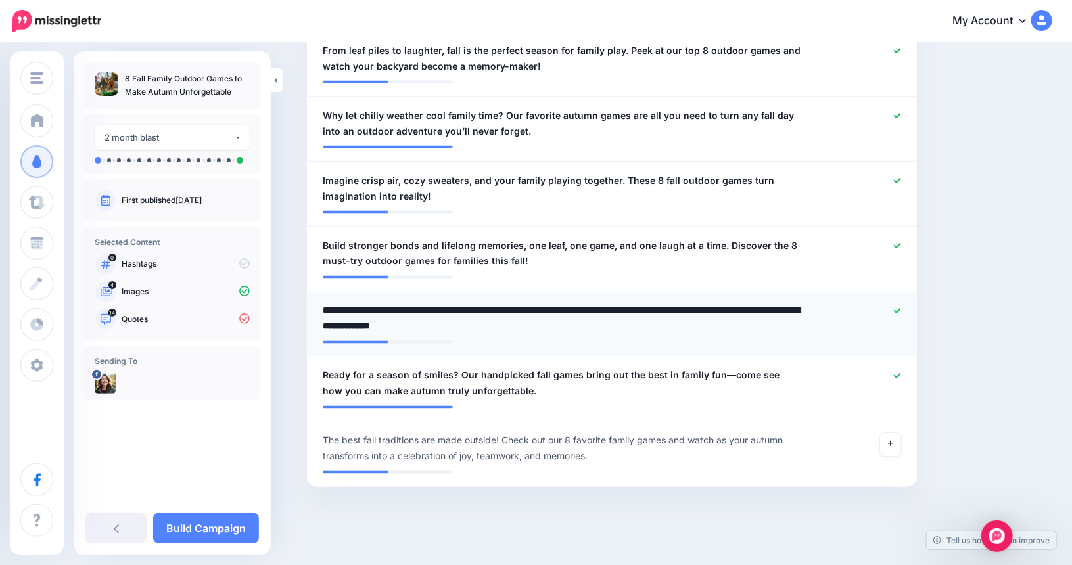
click at [368, 325] on textarea "**********" at bounding box center [562, 319] width 479 height 32
type textarea "**********"
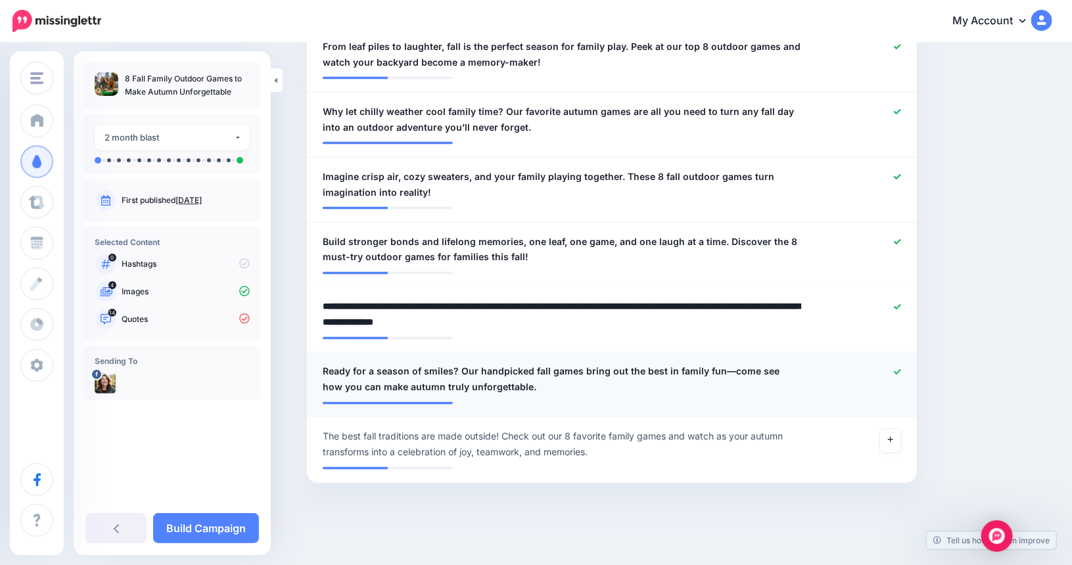
scroll to position [1005, 0]
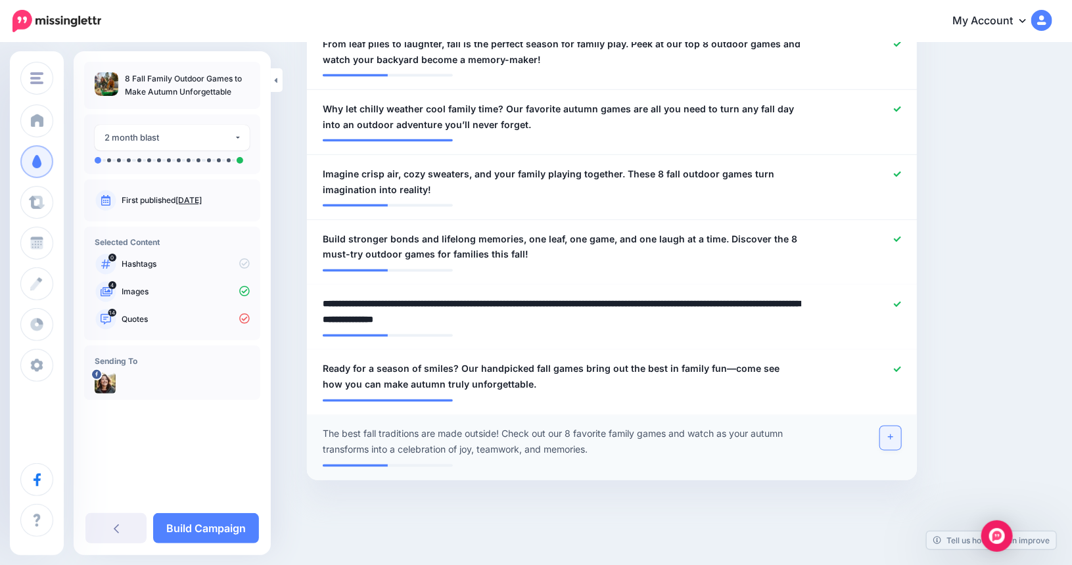
click at [891, 438] on link at bounding box center [890, 439] width 21 height 24
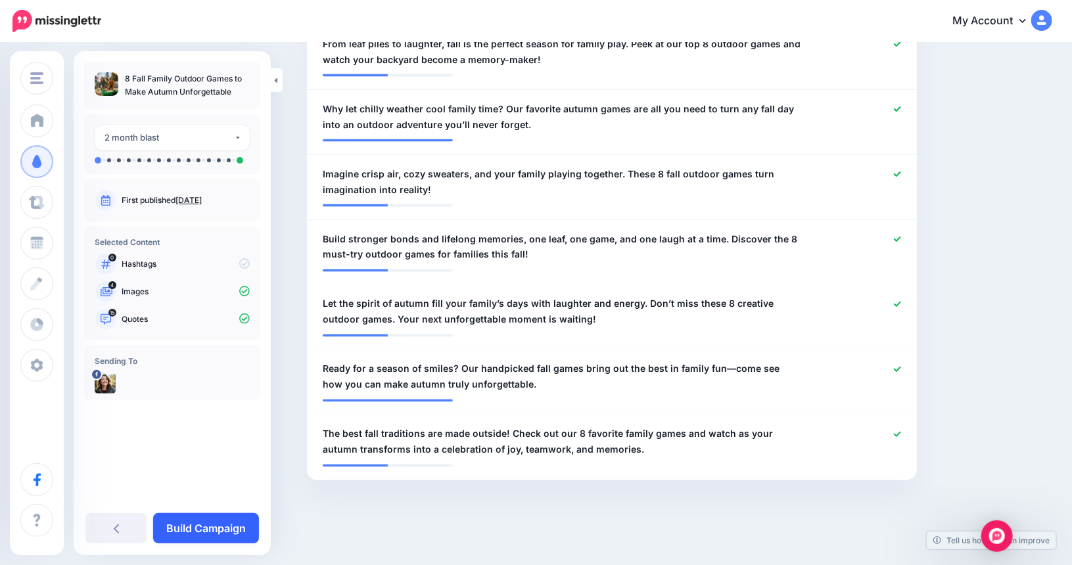
click at [220, 534] on link "Build Campaign" at bounding box center [206, 528] width 106 height 30
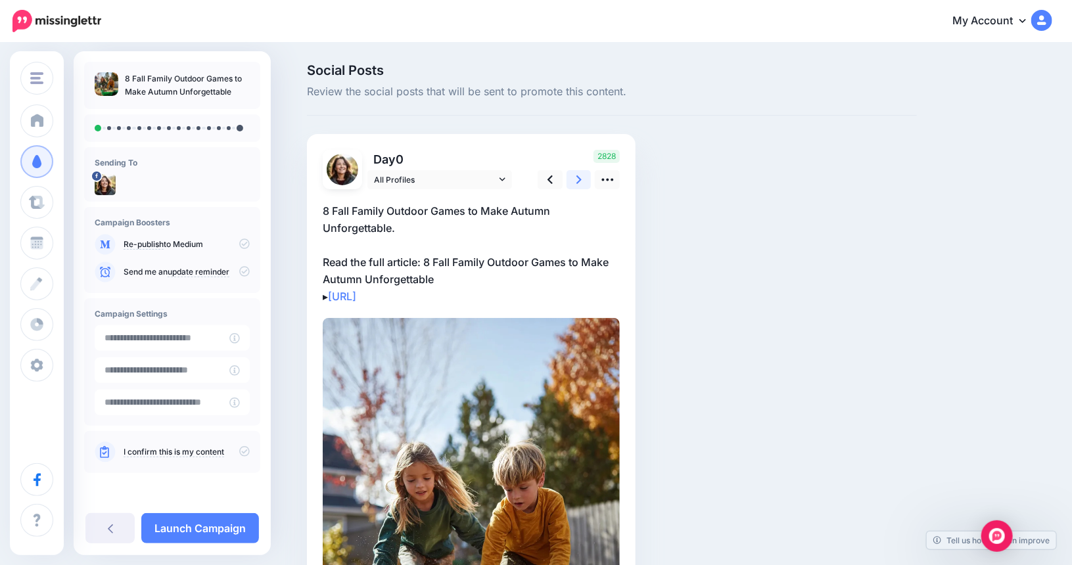
click at [582, 181] on icon at bounding box center [578, 180] width 5 height 14
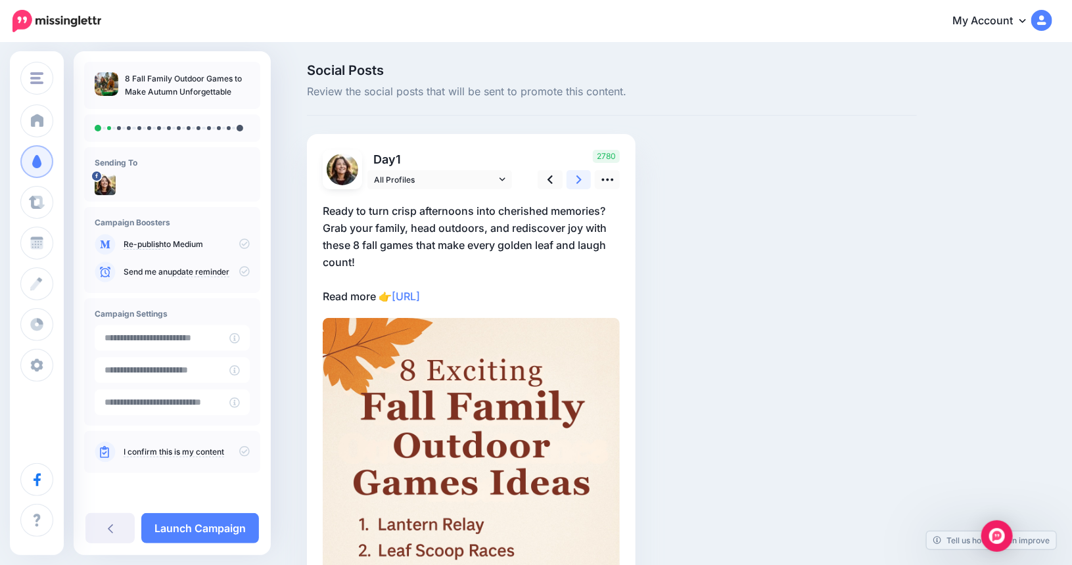
click at [580, 178] on link at bounding box center [578, 179] width 25 height 19
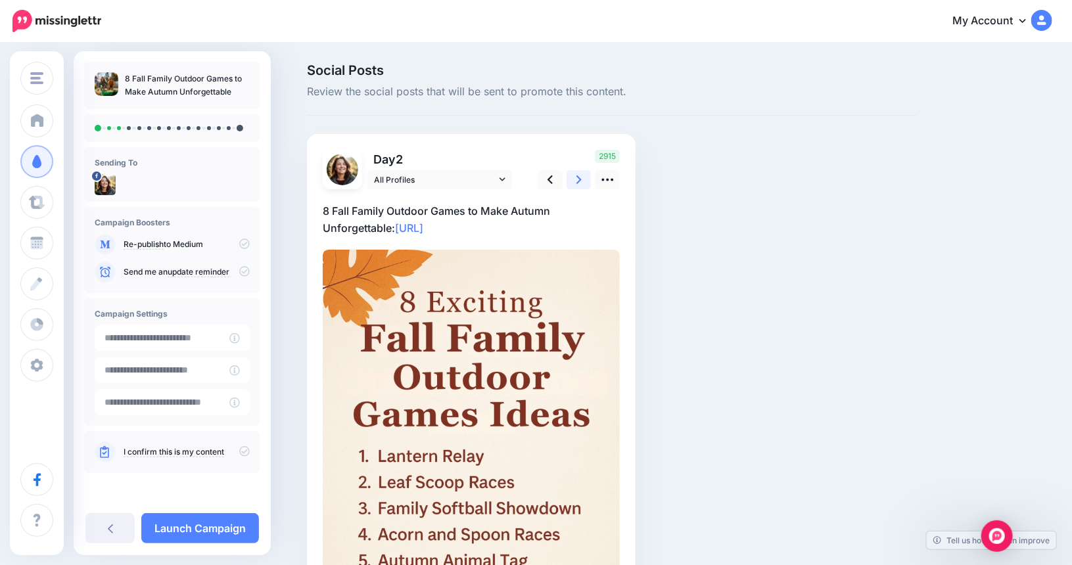
click at [588, 173] on link at bounding box center [578, 179] width 25 height 19
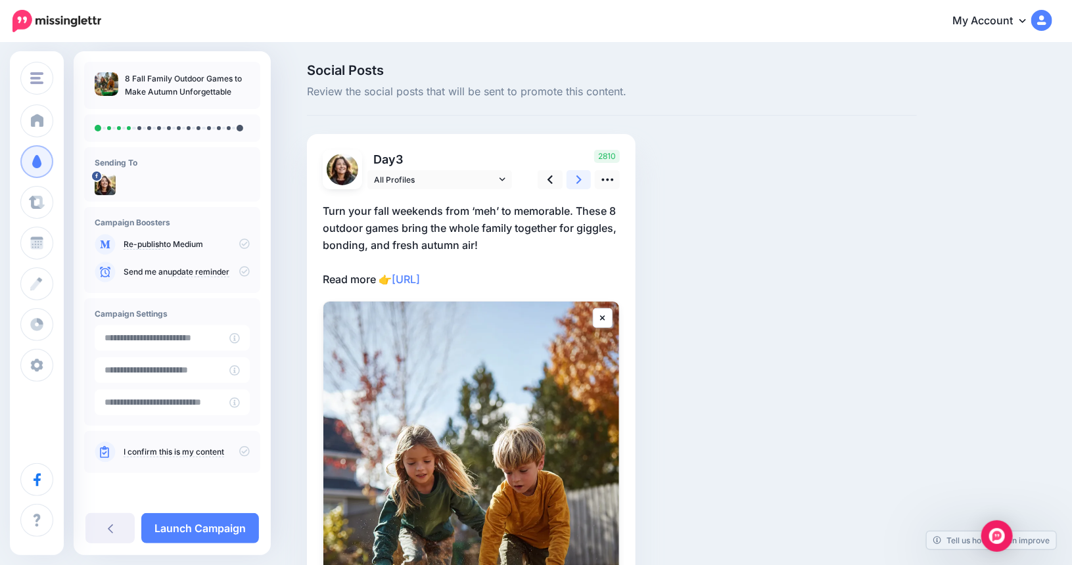
click at [582, 179] on icon at bounding box center [578, 180] width 5 height 14
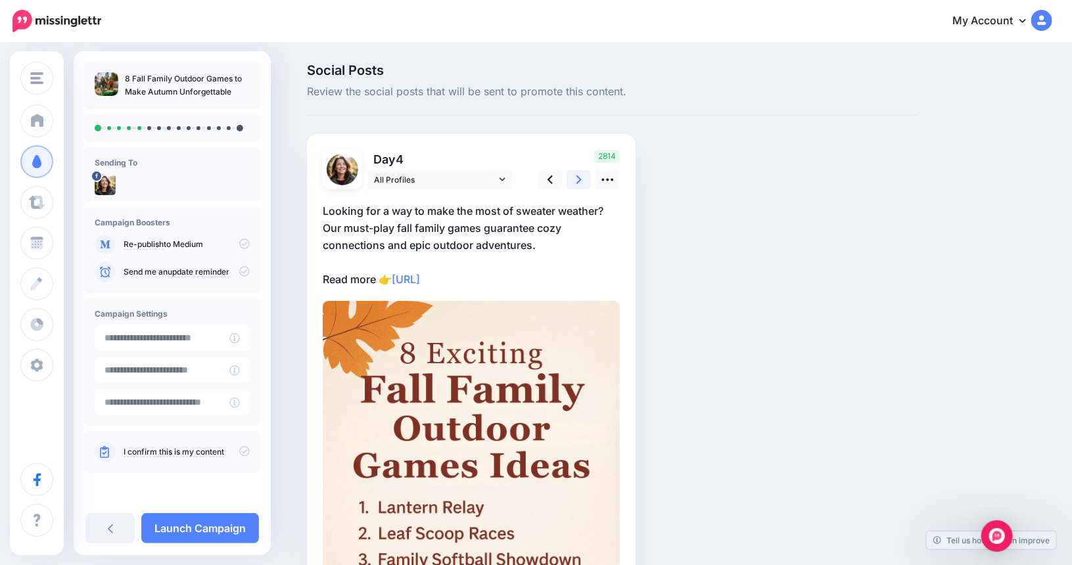
click at [582, 179] on icon at bounding box center [578, 180] width 5 height 14
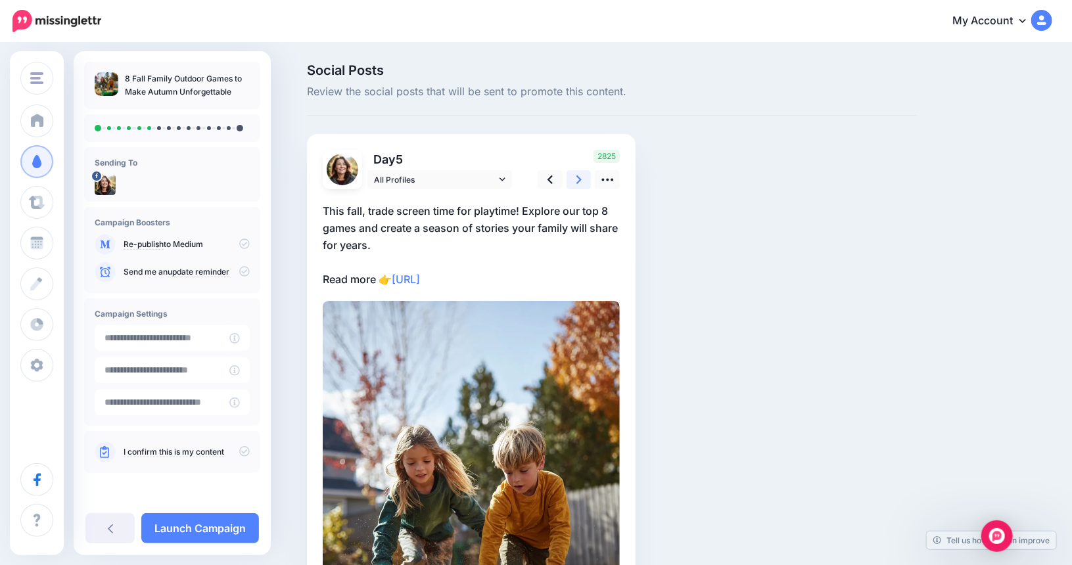
click at [582, 179] on icon at bounding box center [578, 180] width 5 height 14
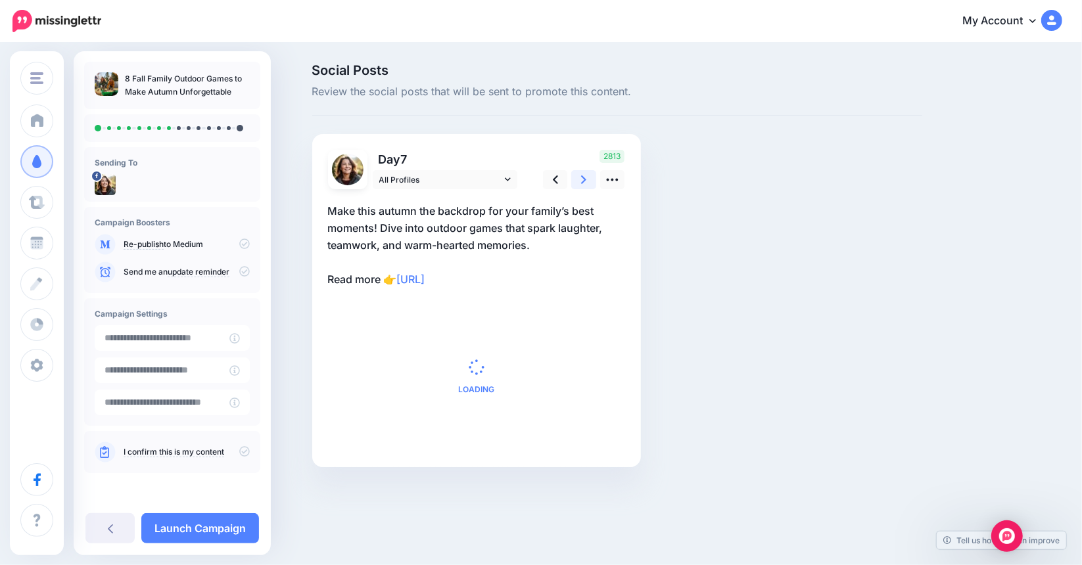
click at [583, 179] on icon at bounding box center [583, 180] width 5 height 14
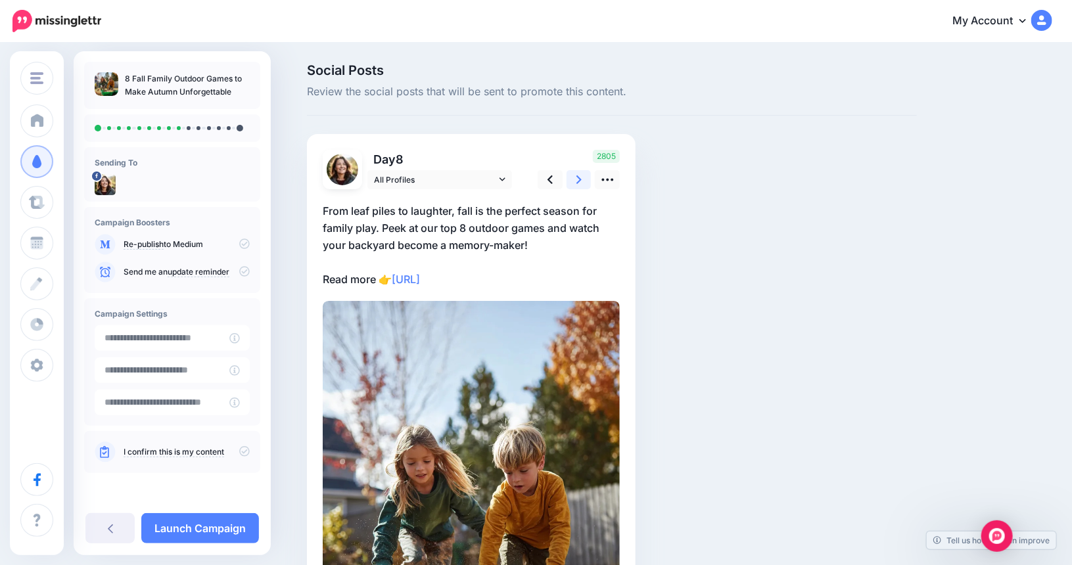
click at [582, 179] on icon at bounding box center [578, 180] width 5 height 14
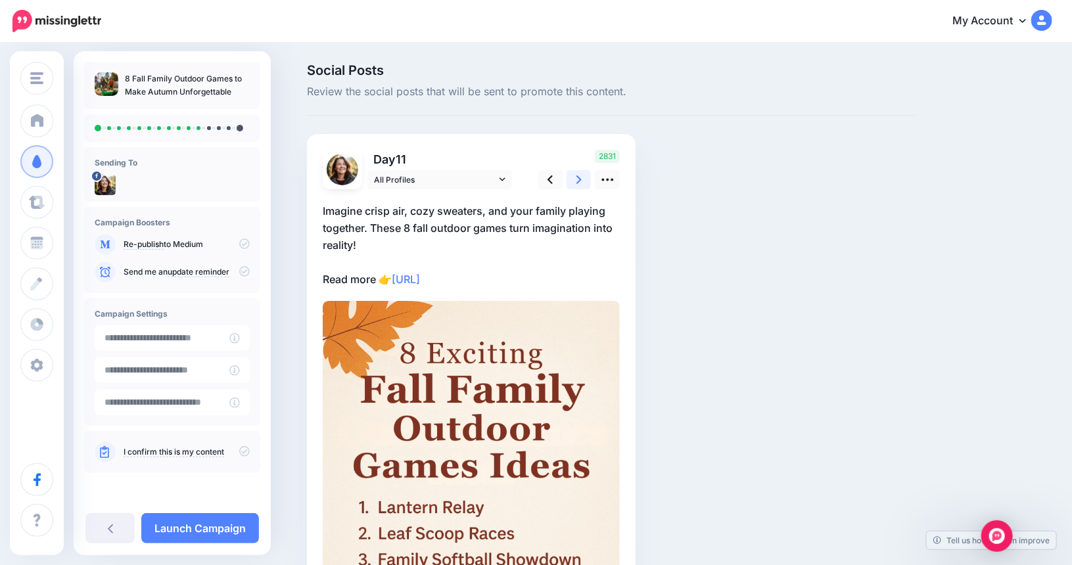
click at [582, 179] on icon at bounding box center [578, 180] width 5 height 14
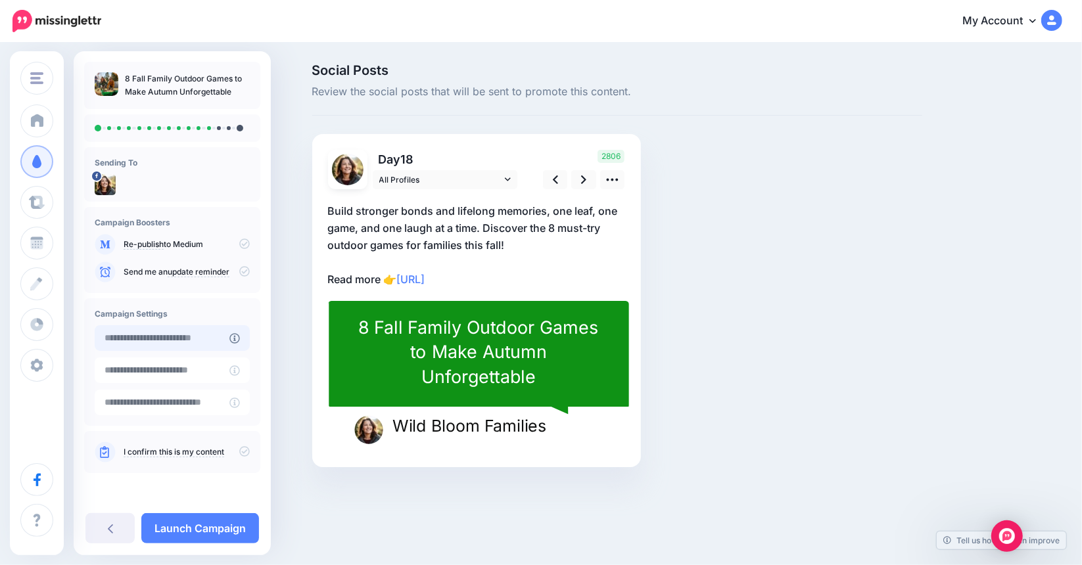
click at [190, 337] on input "text" at bounding box center [162, 338] width 135 height 26
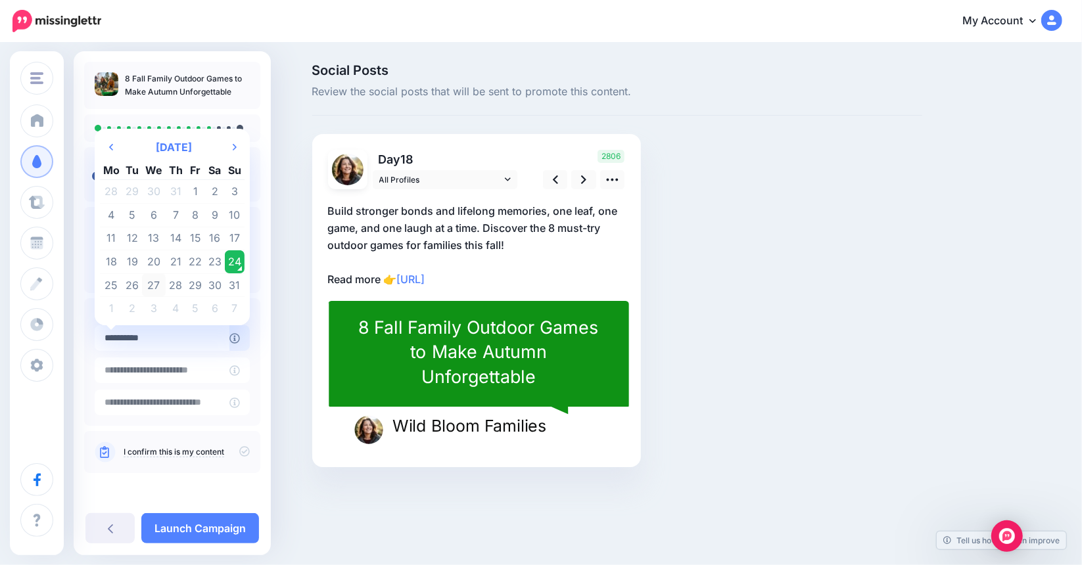
click at [158, 285] on td "27" at bounding box center [154, 285] width 24 height 24
type input "**********"
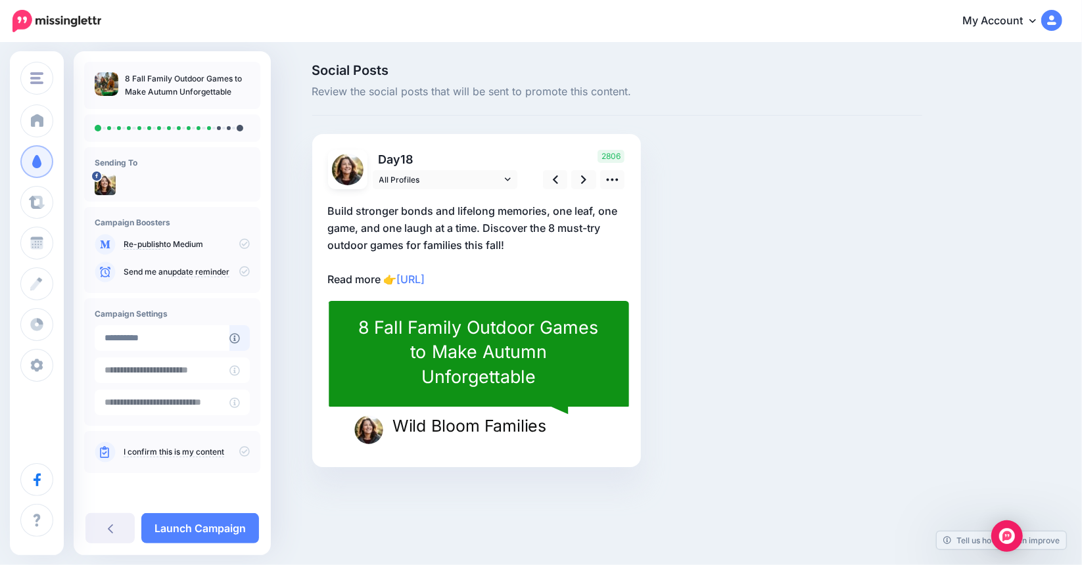
click at [176, 450] on link "I confirm this is my content" at bounding box center [174, 452] width 101 height 11
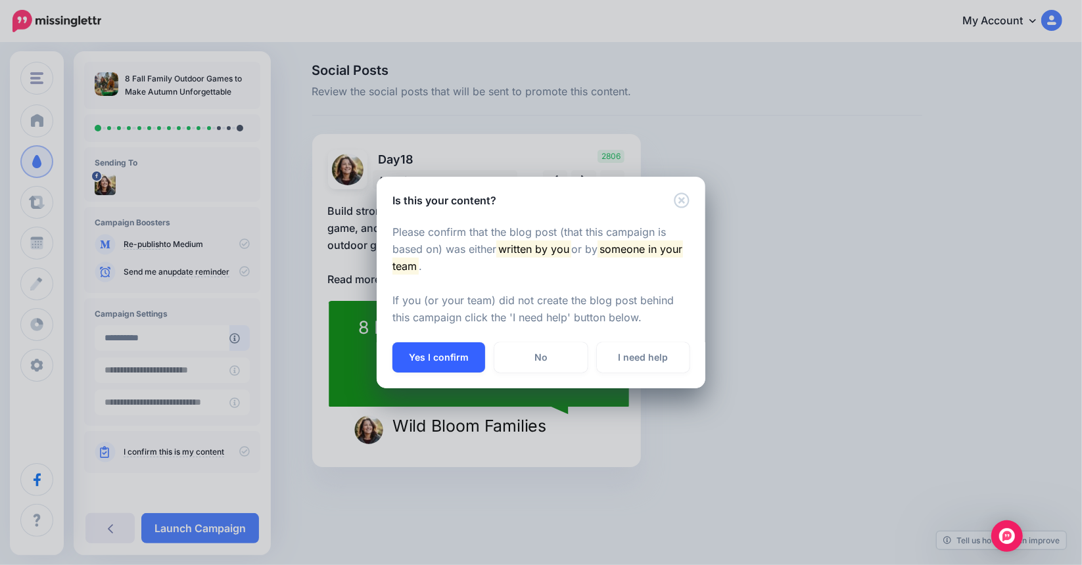
click at [436, 357] on button "Yes I confirm" at bounding box center [438, 357] width 93 height 30
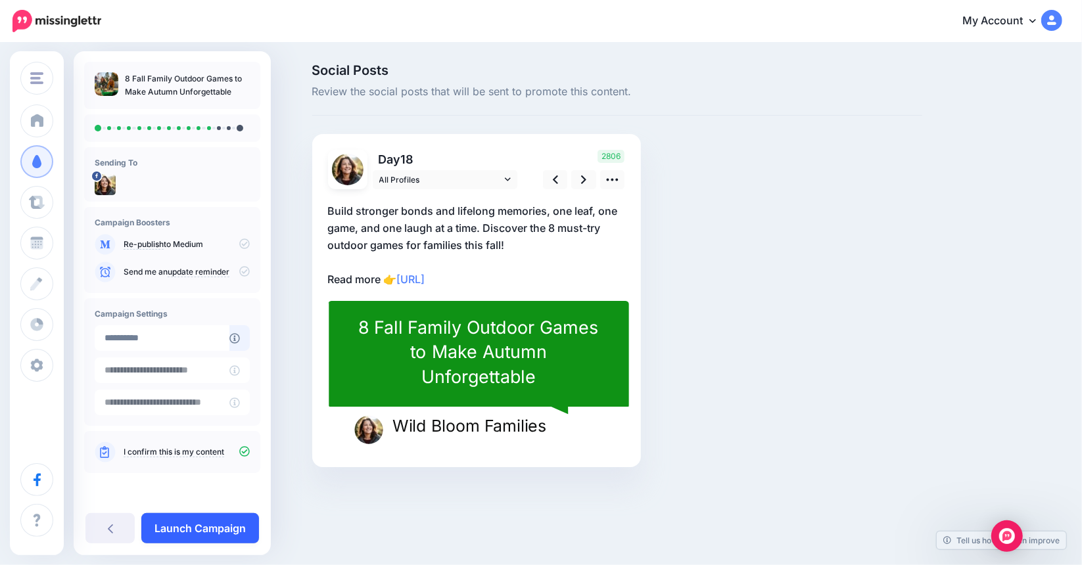
click at [211, 534] on link "Launch Campaign" at bounding box center [200, 528] width 118 height 30
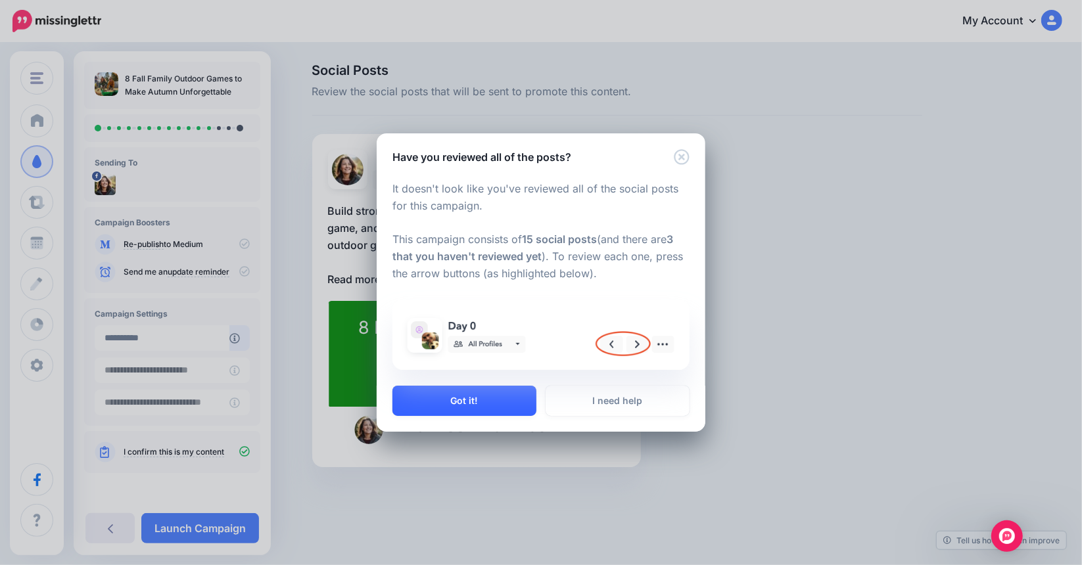
click at [450, 404] on button "Got it!" at bounding box center [464, 401] width 144 height 30
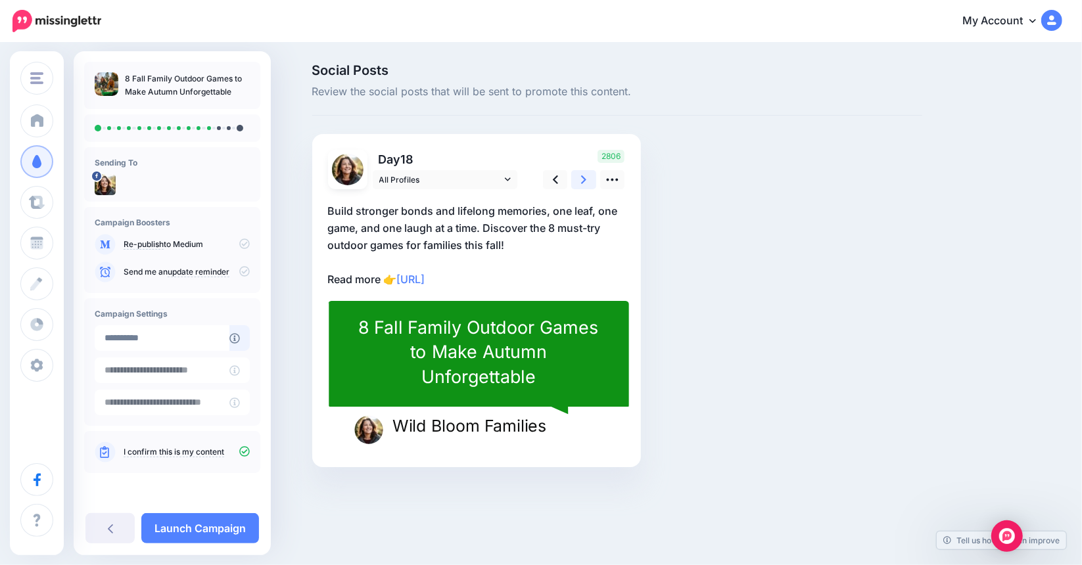
click at [582, 176] on icon at bounding box center [583, 179] width 5 height 9
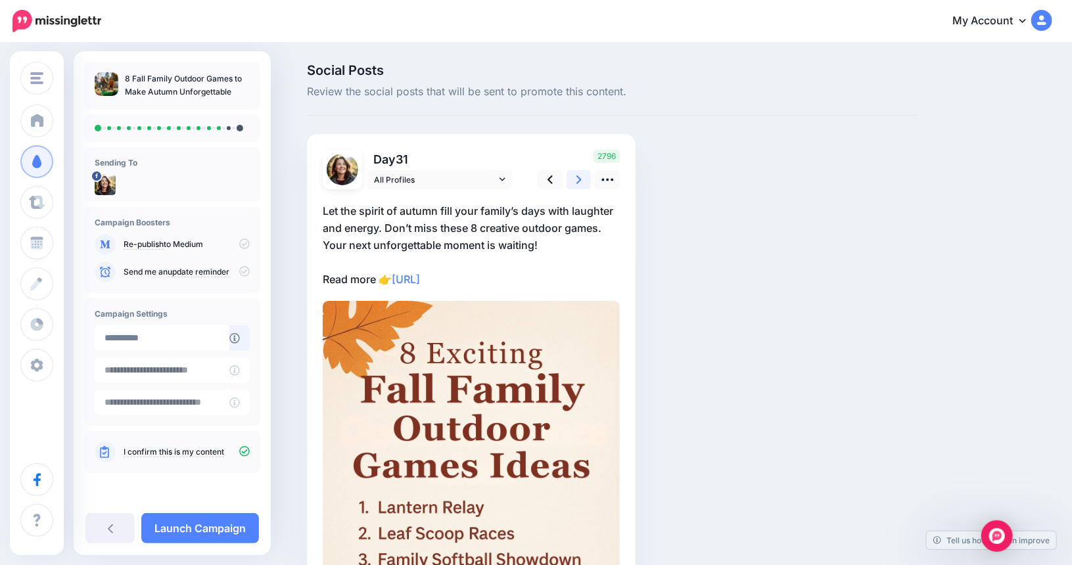
click at [582, 176] on icon at bounding box center [578, 179] width 5 height 9
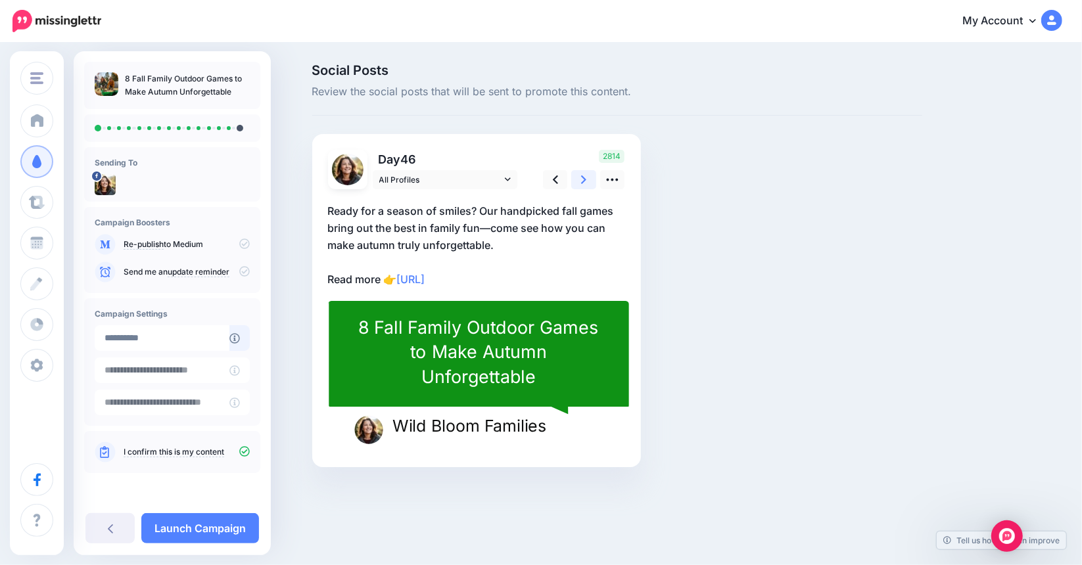
click at [582, 176] on icon at bounding box center [583, 179] width 5 height 9
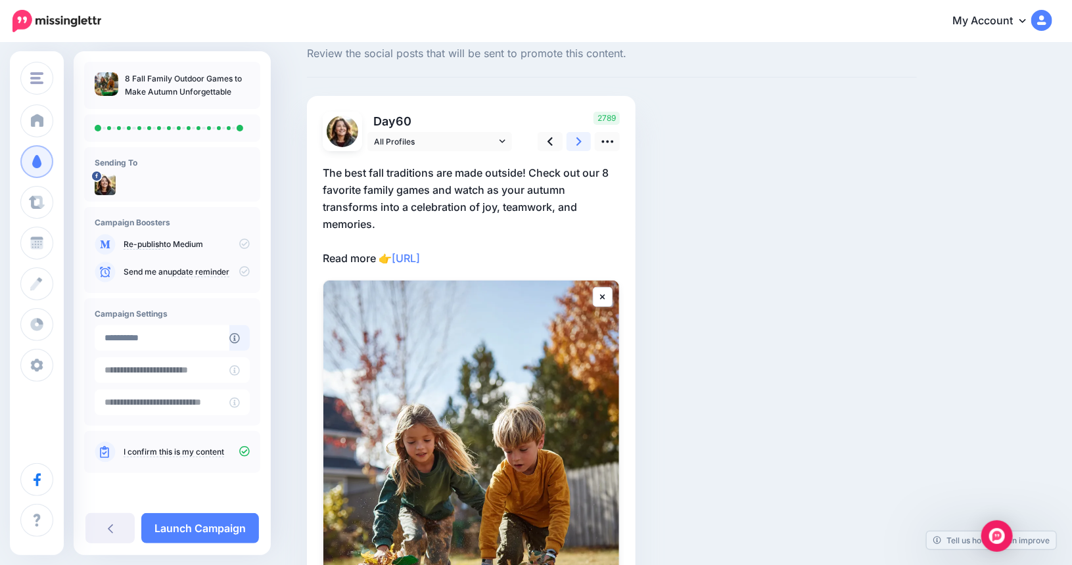
scroll to position [66, 0]
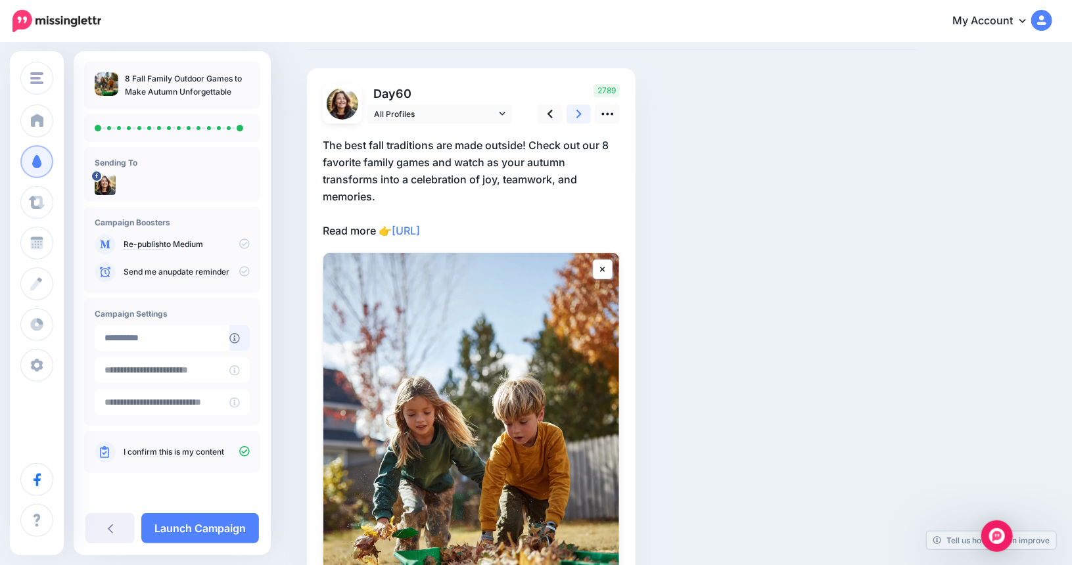
click at [588, 118] on link at bounding box center [578, 113] width 25 height 19
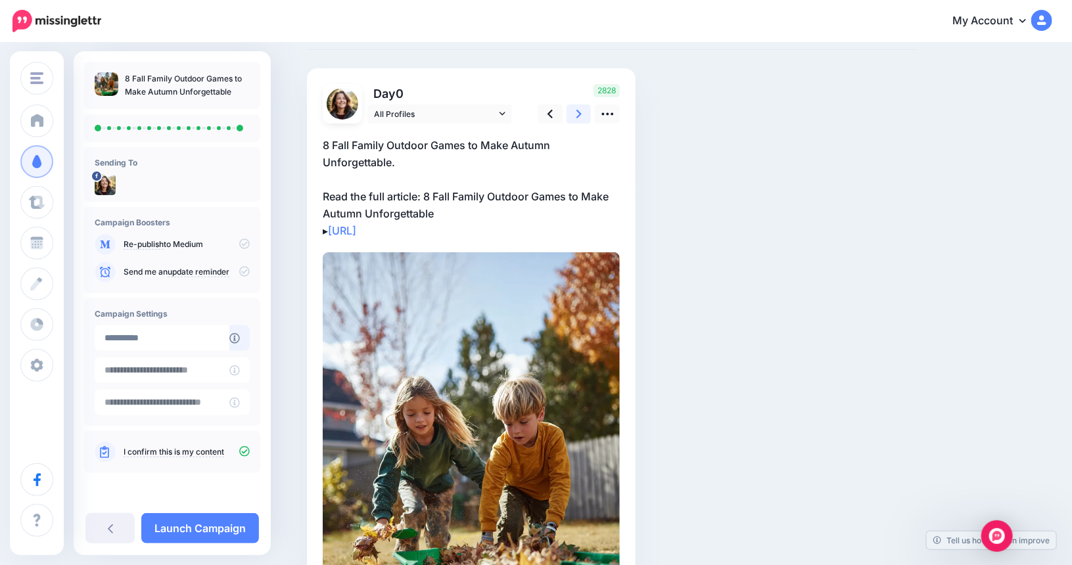
scroll to position [0, 0]
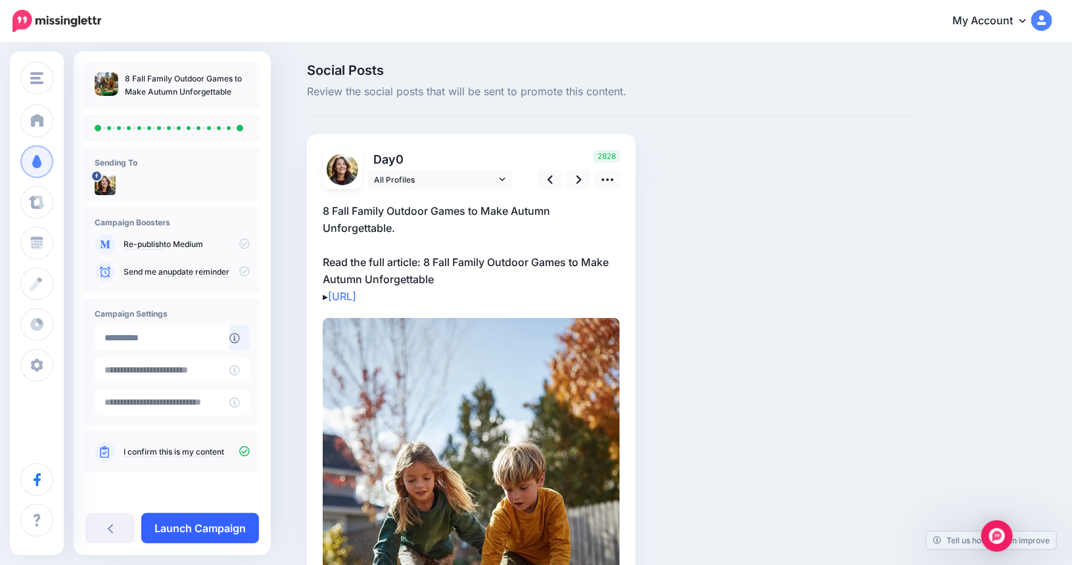
click at [195, 528] on link "Launch Campaign" at bounding box center [200, 528] width 118 height 30
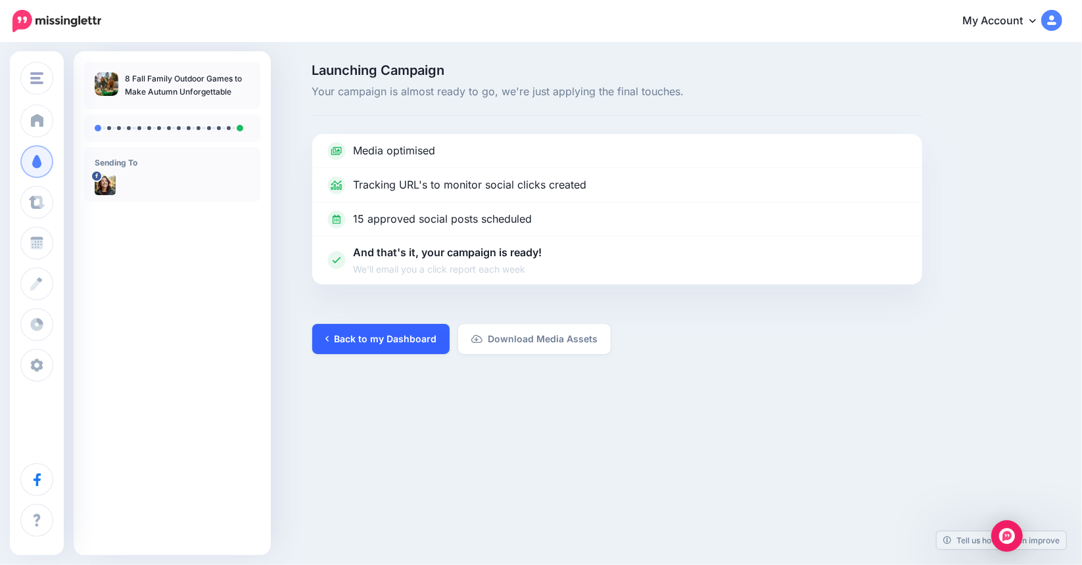
click at [375, 346] on link "Back to my Dashboard" at bounding box center [380, 339] width 137 height 30
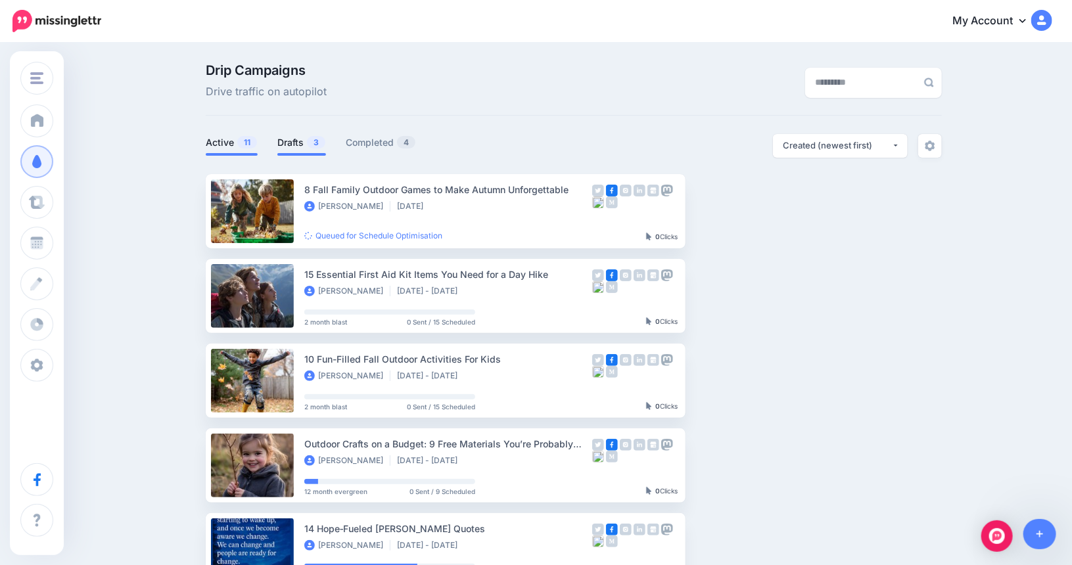
click at [304, 139] on link "Drafts 3" at bounding box center [301, 143] width 49 height 16
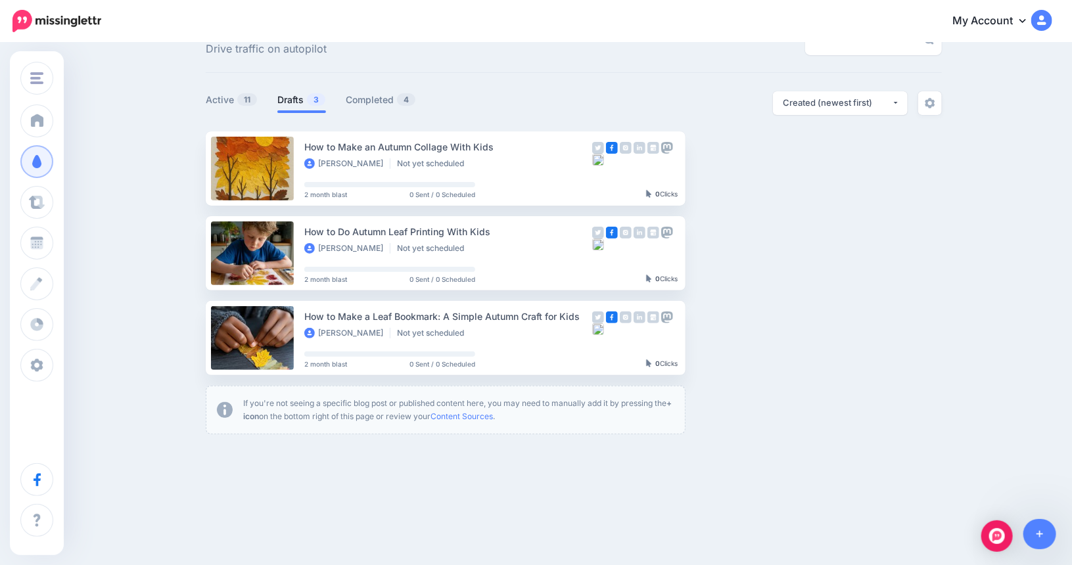
scroll to position [43, 0]
click at [727, 336] on link "Setup Campaign" at bounding box center [739, 338] width 89 height 24
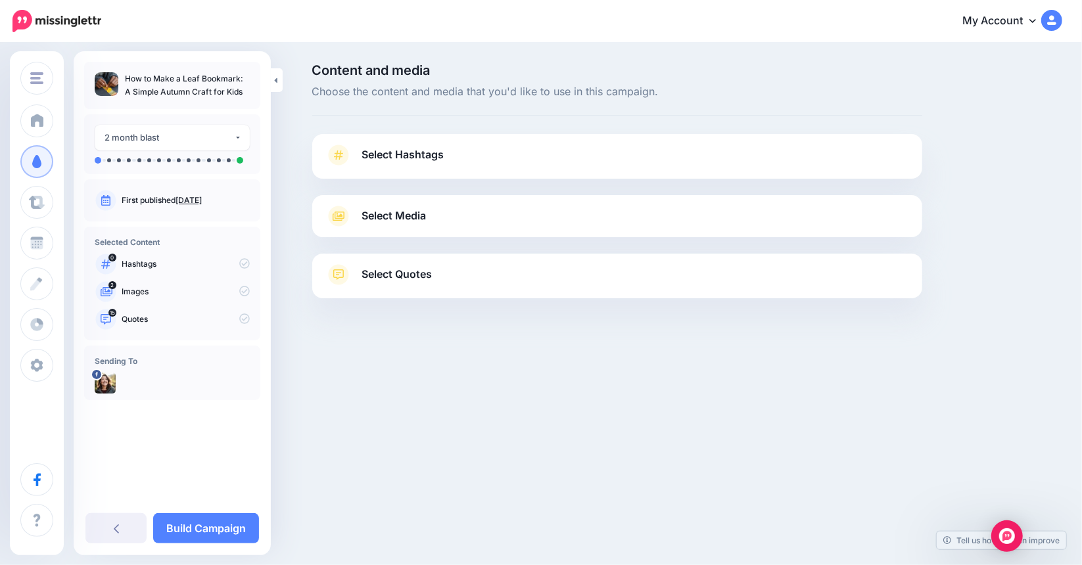
click at [383, 229] on div "Select Media Next, let's make sure we have the best media for this campaign. De…" at bounding box center [617, 216] width 610 height 42
click at [398, 221] on span "Select Media" at bounding box center [394, 216] width 64 height 18
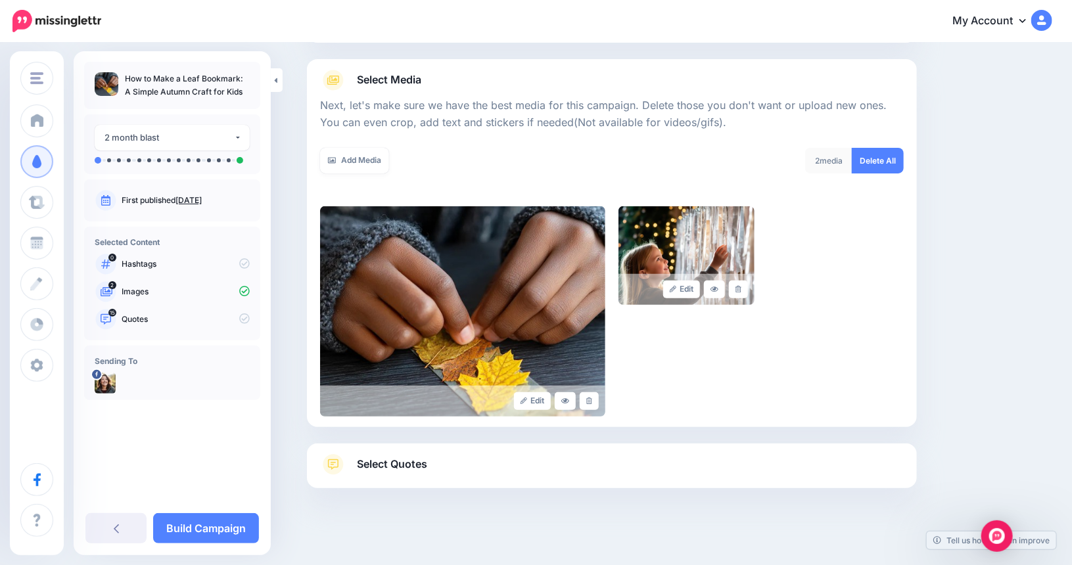
scroll to position [144, 0]
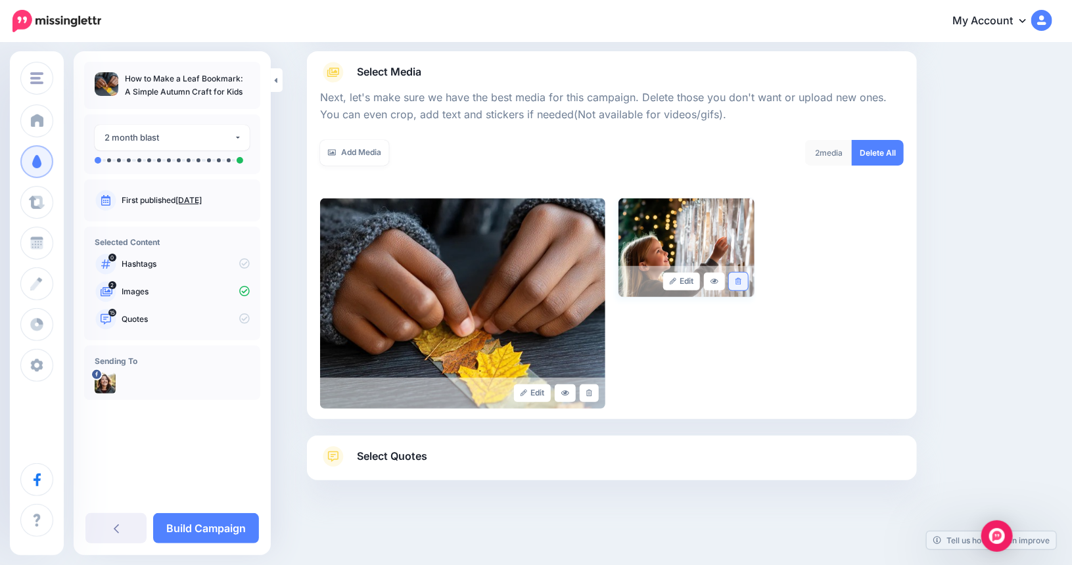
click at [741, 282] on icon at bounding box center [738, 281] width 6 height 7
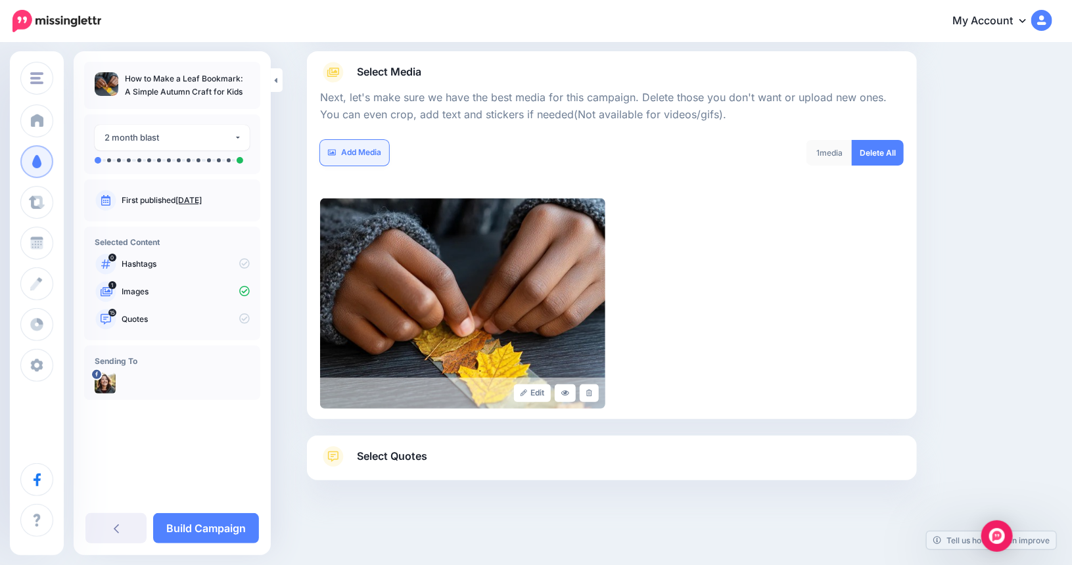
click at [363, 154] on link "Add Media" at bounding box center [354, 153] width 69 height 26
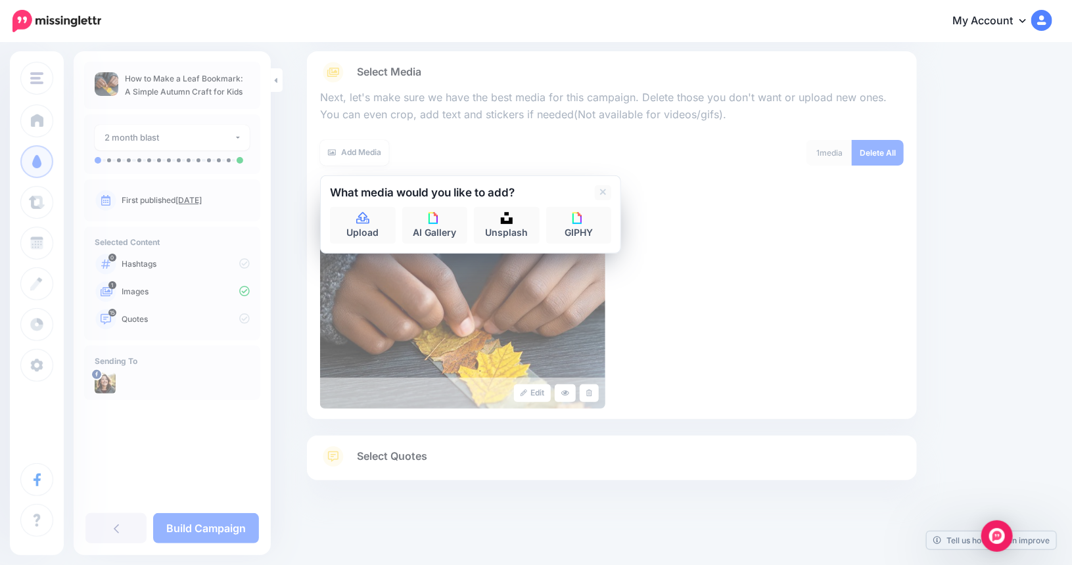
click at [604, 170] on div "Add Media What media would you like to add? Upload AI Gallery Unsplash GIPHY" at bounding box center [461, 161] width 302 height 42
click at [765, 198] on div "Edit" at bounding box center [612, 303] width 584 height 210
click at [606, 189] on icon at bounding box center [603, 192] width 7 height 7
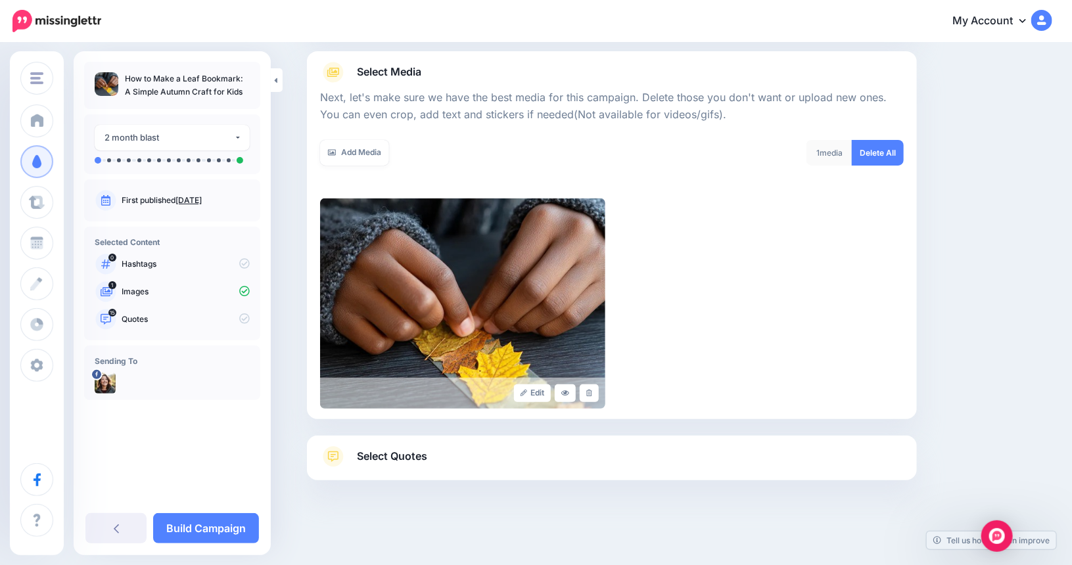
click at [403, 457] on span "Select Quotes" at bounding box center [392, 457] width 70 height 18
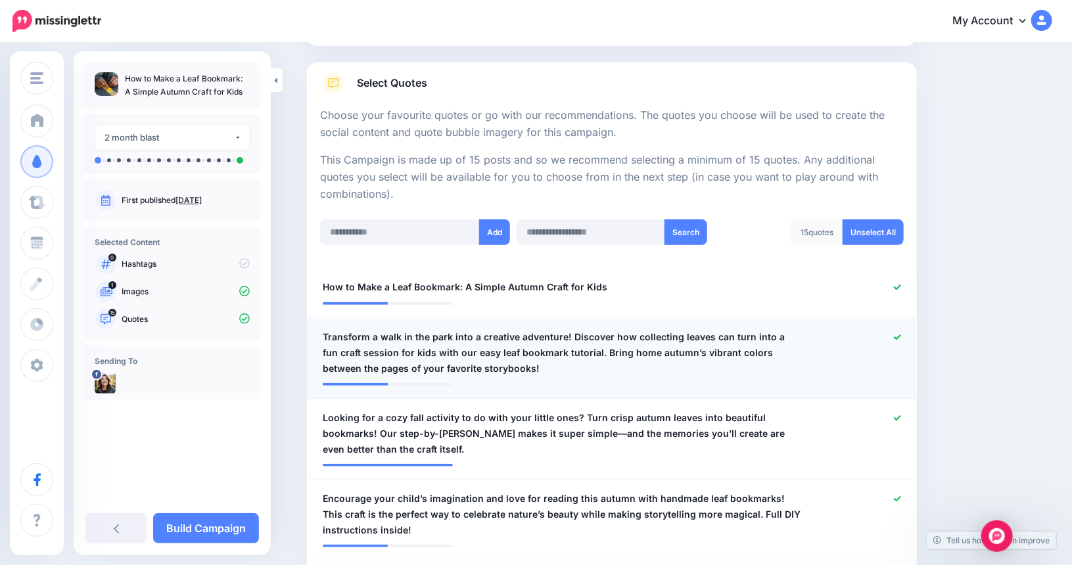
scroll to position [341, 0]
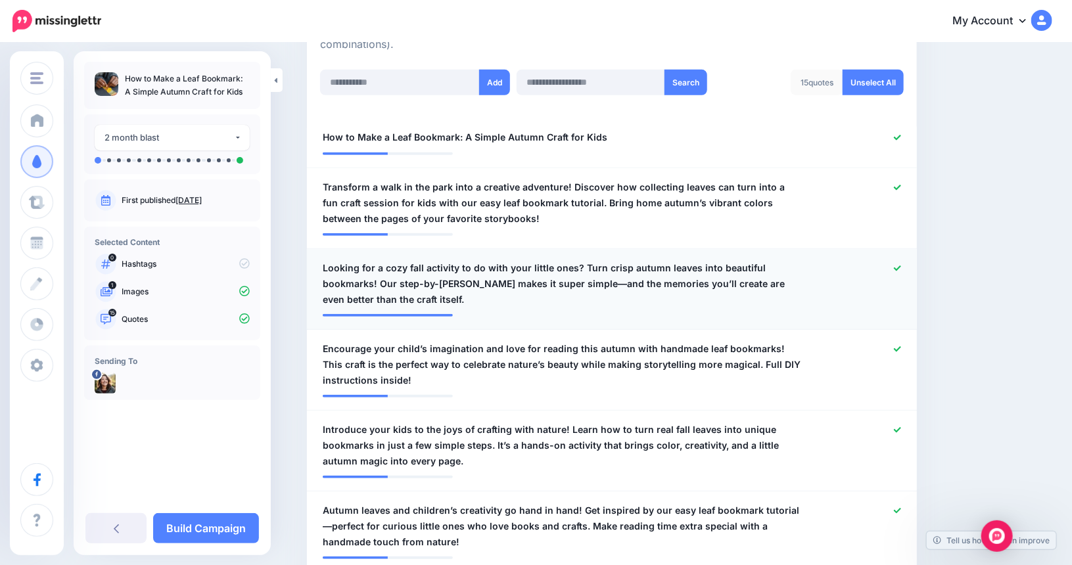
click at [587, 283] on span "Looking for a cozy fall activity to do with your little ones? Turn crisp autumn…" at bounding box center [562, 283] width 479 height 47
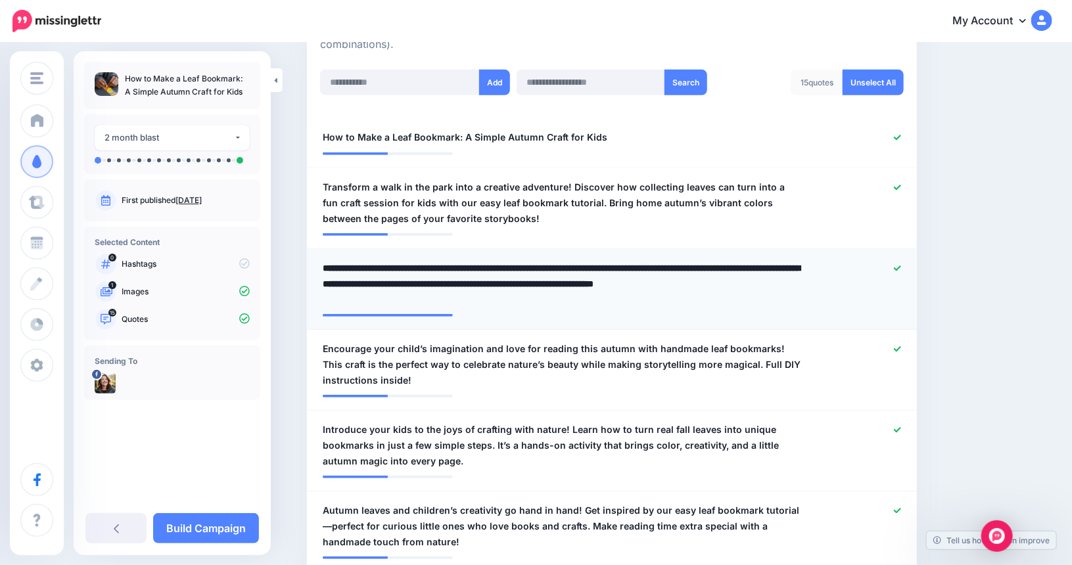
click at [591, 283] on textarea "**********" at bounding box center [562, 283] width 479 height 47
type textarea "**********"
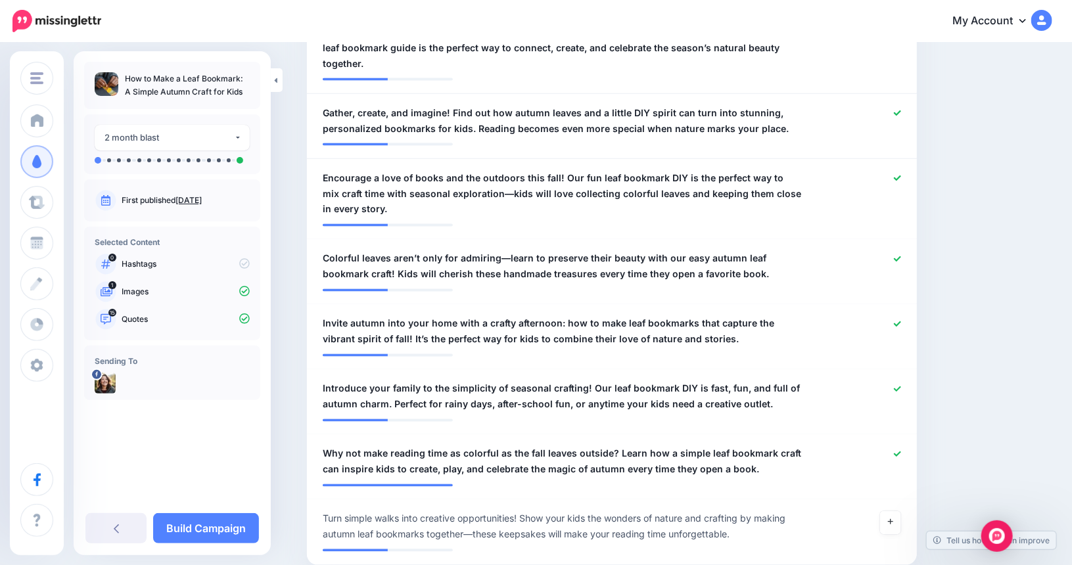
scroll to position [1115, 0]
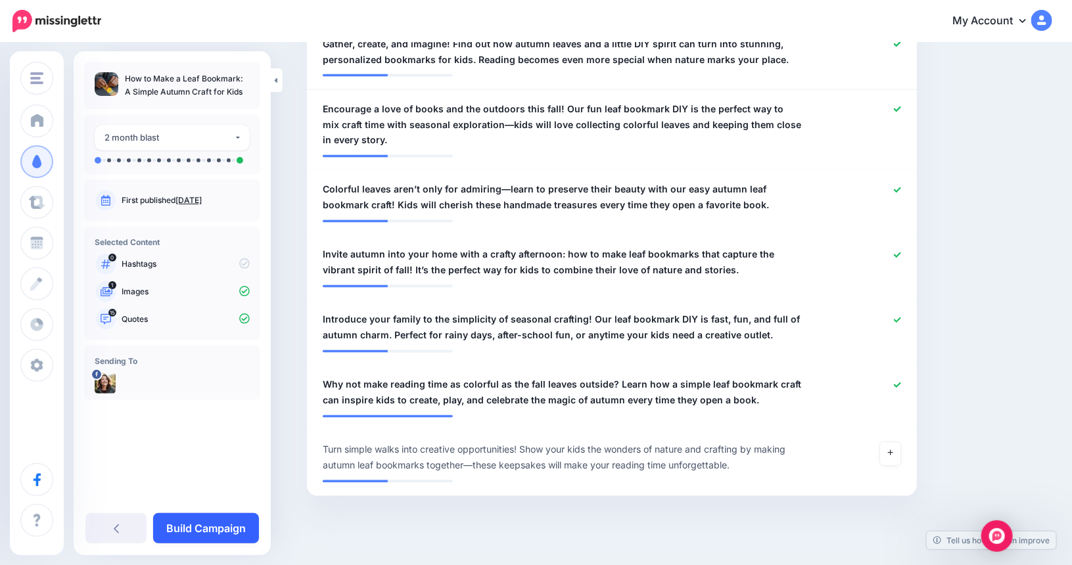
click at [231, 525] on link "Build Campaign" at bounding box center [206, 528] width 106 height 30
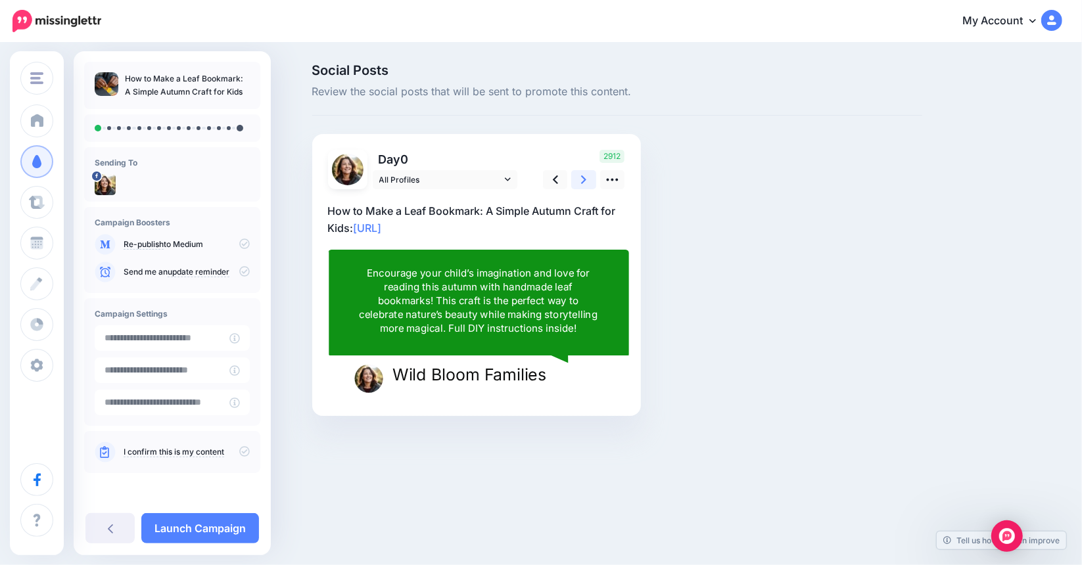
click at [584, 181] on icon at bounding box center [583, 179] width 5 height 9
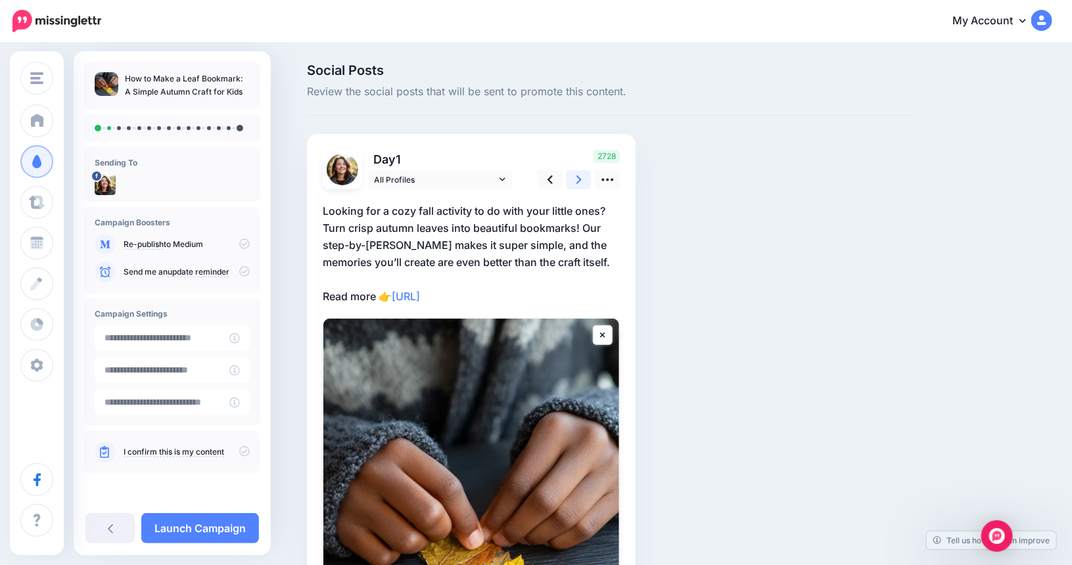
click at [582, 185] on icon at bounding box center [578, 180] width 5 height 14
click at [581, 184] on icon at bounding box center [578, 180] width 5 height 14
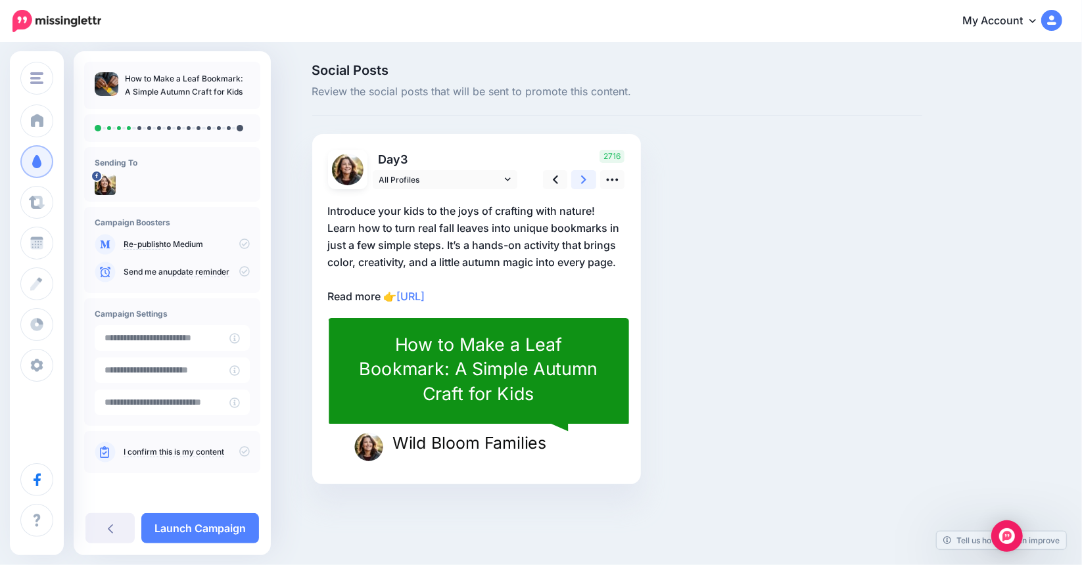
click at [581, 184] on icon at bounding box center [583, 180] width 5 height 14
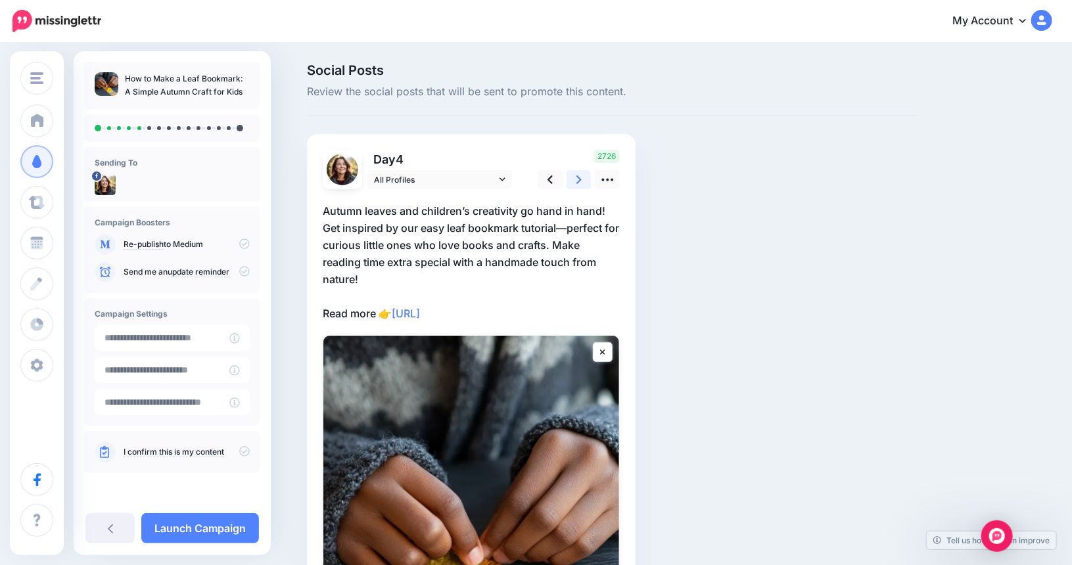
click at [587, 178] on link at bounding box center [578, 179] width 25 height 19
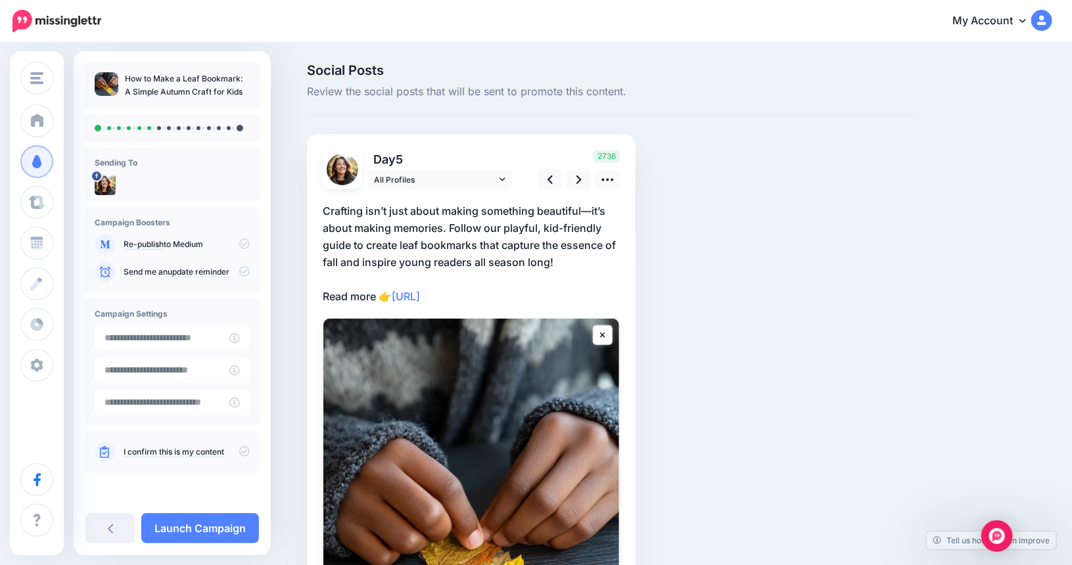
click at [474, 215] on p "Crafting isn’t just about making something beautiful—it’s about making memories…" at bounding box center [471, 253] width 297 height 103
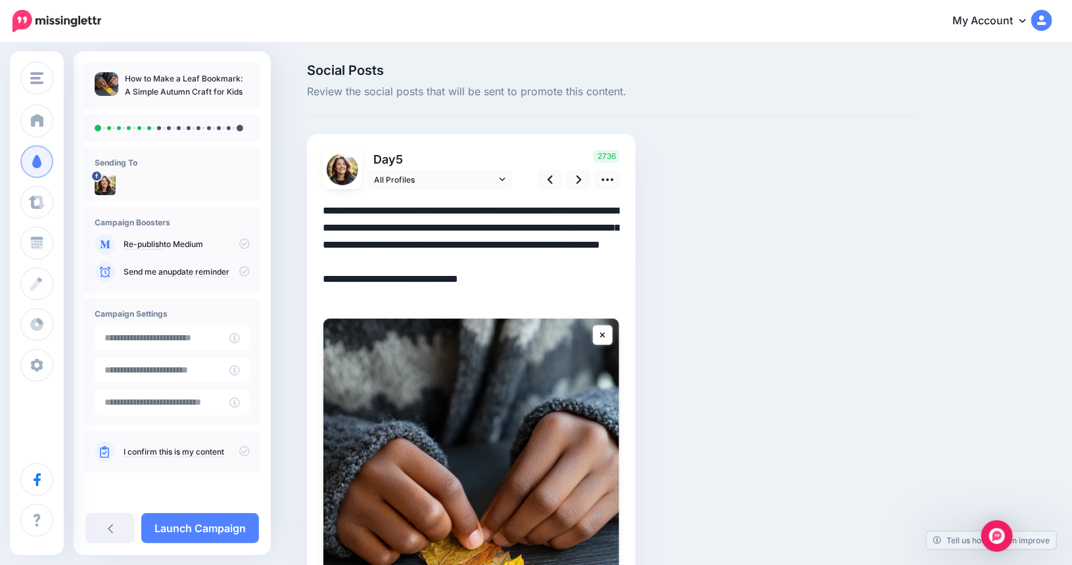
drag, startPoint x: 371, startPoint y: 208, endPoint x: 611, endPoint y: 210, distance: 239.9
click at [611, 210] on textarea "**********" at bounding box center [471, 253] width 297 height 103
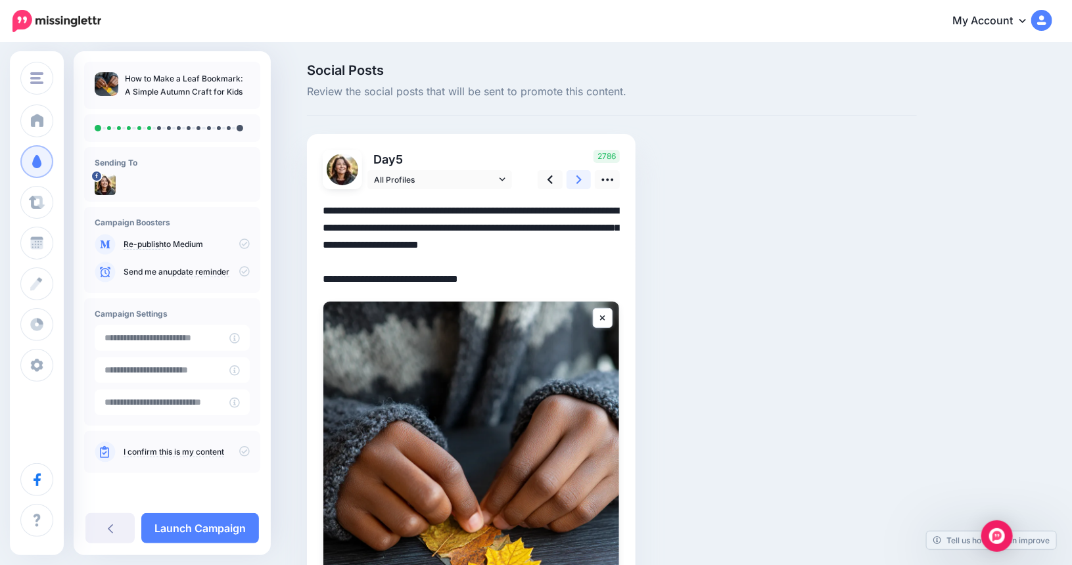
click at [579, 179] on link at bounding box center [578, 179] width 25 height 19
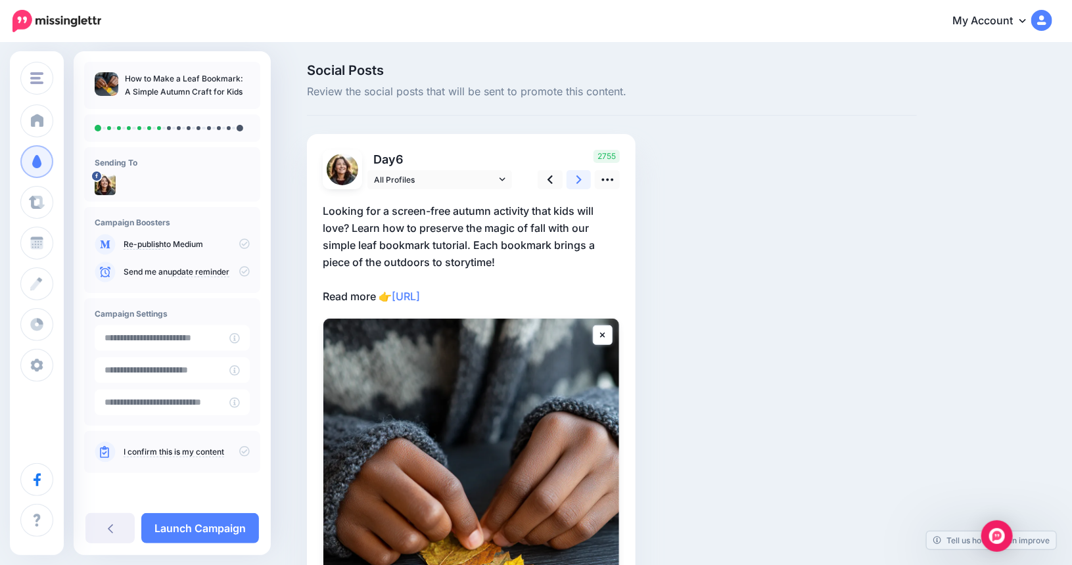
click at [579, 179] on link at bounding box center [578, 179] width 25 height 19
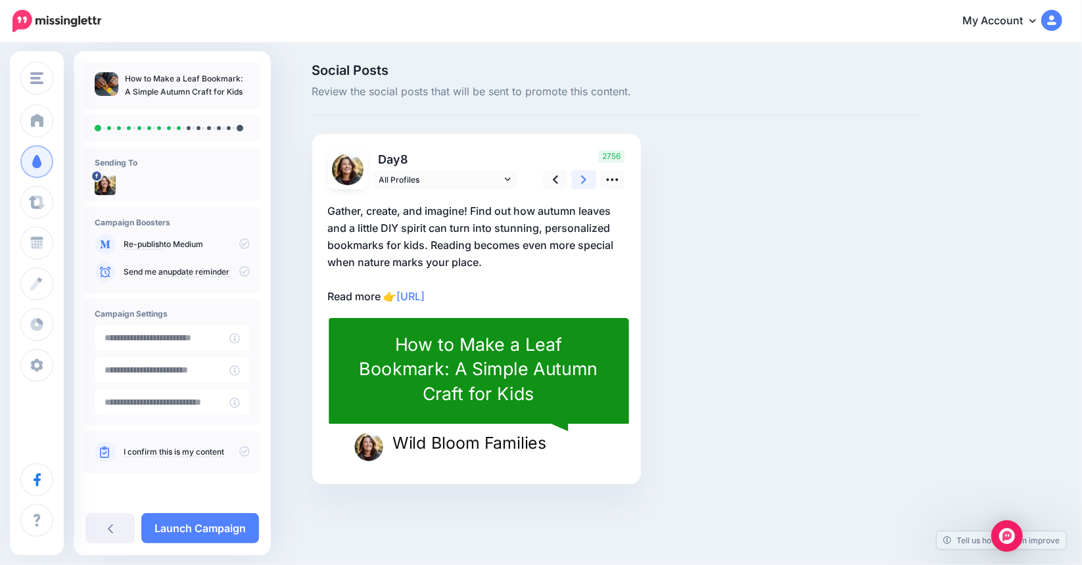
click at [579, 179] on link at bounding box center [583, 179] width 25 height 19
click at [454, 244] on p "Encourage a love of books and the outdoors this fall! Our fun leaf bookmark DIY…" at bounding box center [476, 253] width 297 height 103
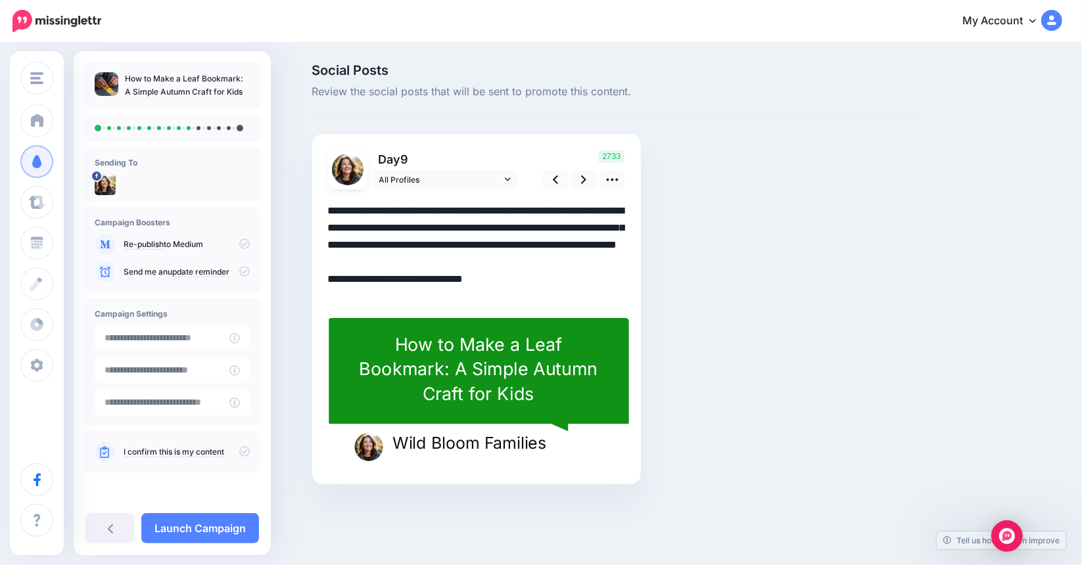
click at [455, 246] on textarea "**********" at bounding box center [476, 253] width 297 height 103
click at [585, 179] on icon at bounding box center [583, 179] width 5 height 9
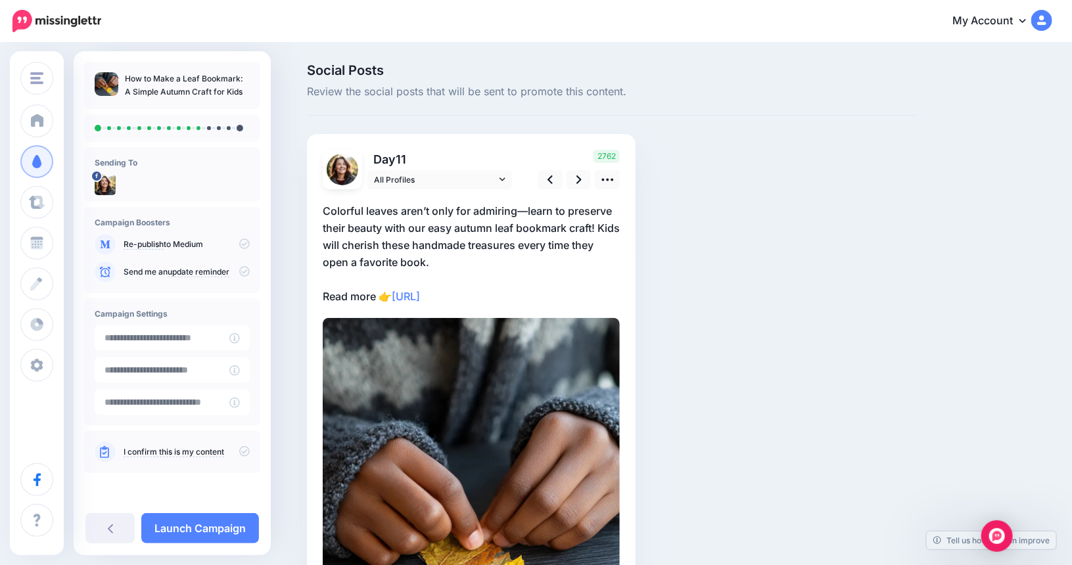
click at [528, 210] on p "Colorful leaves aren’t only for admiring—learn to preserve their beauty with ou…" at bounding box center [471, 253] width 297 height 103
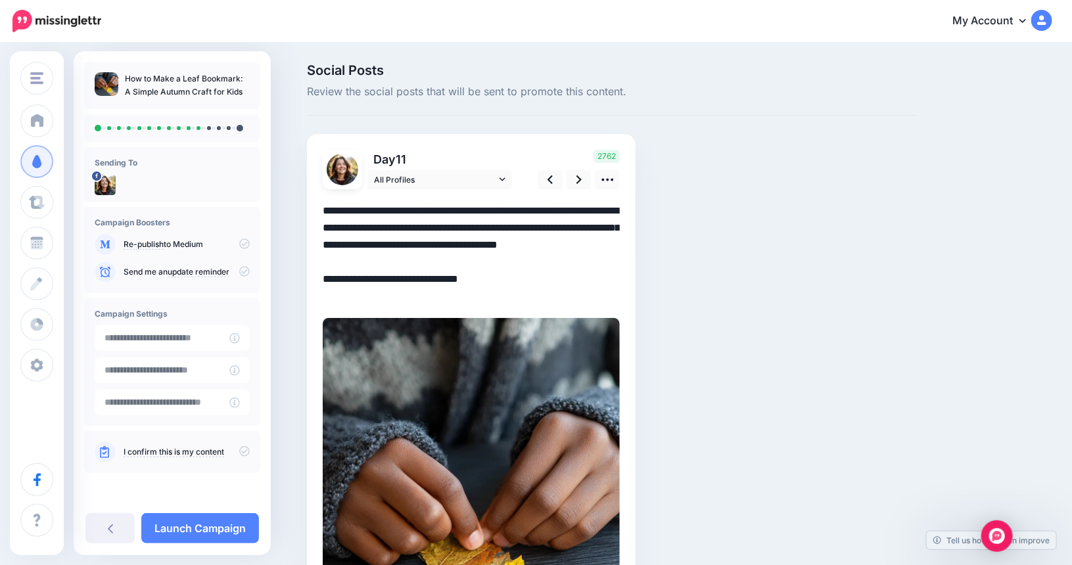
click at [524, 214] on textarea "**********" at bounding box center [471, 253] width 297 height 103
drag, startPoint x: 537, startPoint y: 208, endPoint x: 316, endPoint y: 214, distance: 220.9
click at [316, 214] on div "Day 11 All Profiles" at bounding box center [471, 431] width 329 height 594
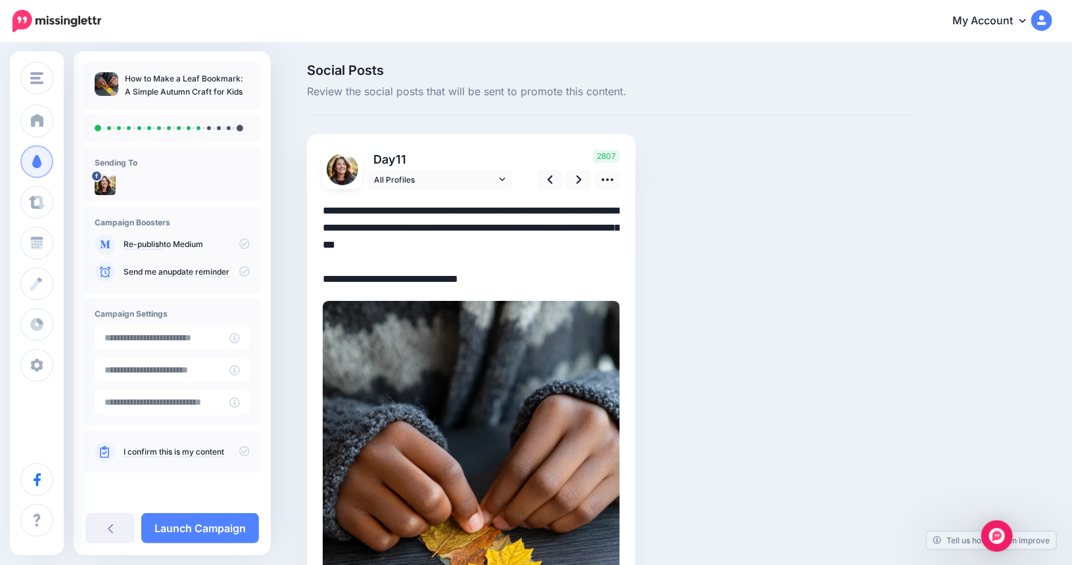
click at [421, 208] on textarea "**********" at bounding box center [471, 244] width 297 height 85
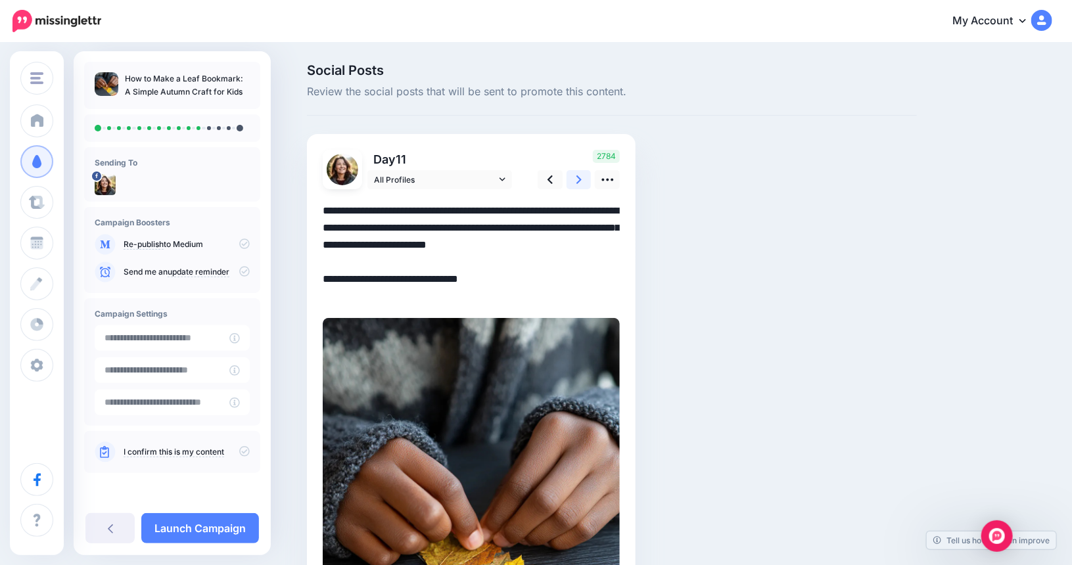
type textarea "**********"
click at [581, 182] on icon at bounding box center [578, 180] width 5 height 14
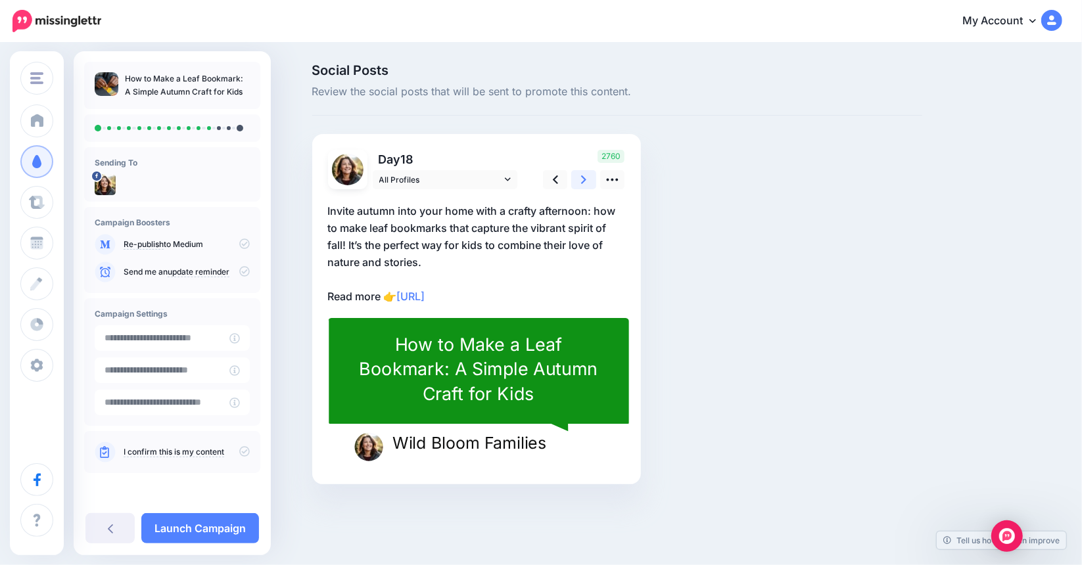
click at [585, 179] on icon at bounding box center [583, 179] width 5 height 9
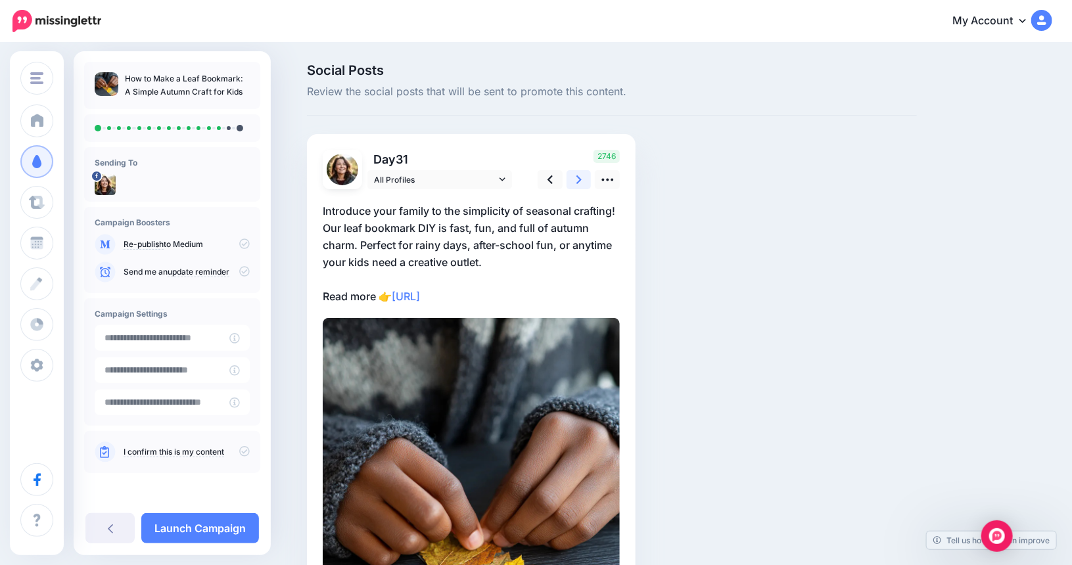
click at [582, 179] on icon at bounding box center [578, 179] width 5 height 9
click at [200, 373] on input "**********" at bounding box center [162, 371] width 135 height 26
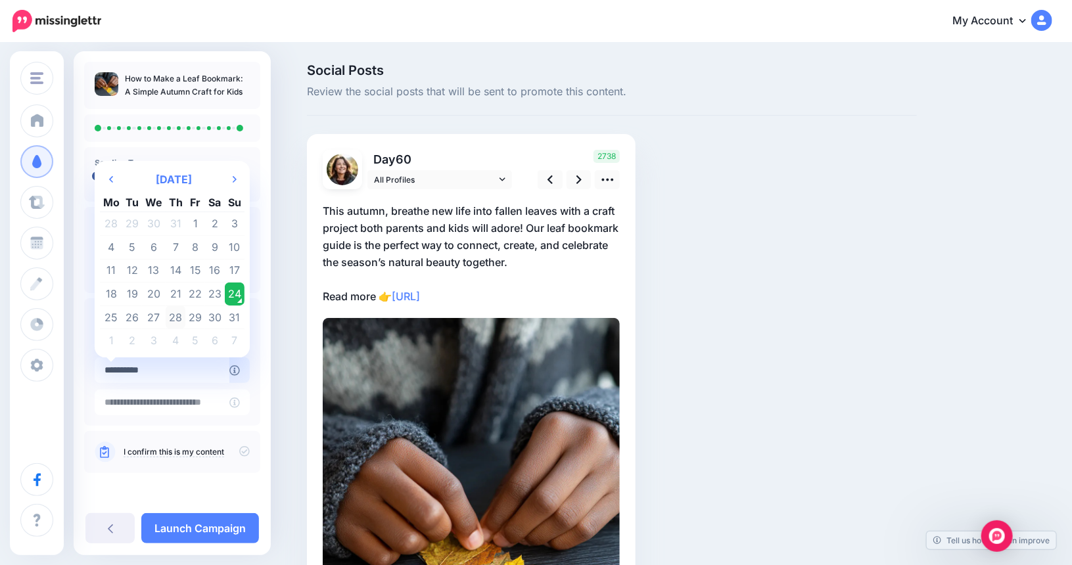
click at [174, 316] on td "28" at bounding box center [176, 318] width 20 height 24
type input "**********"
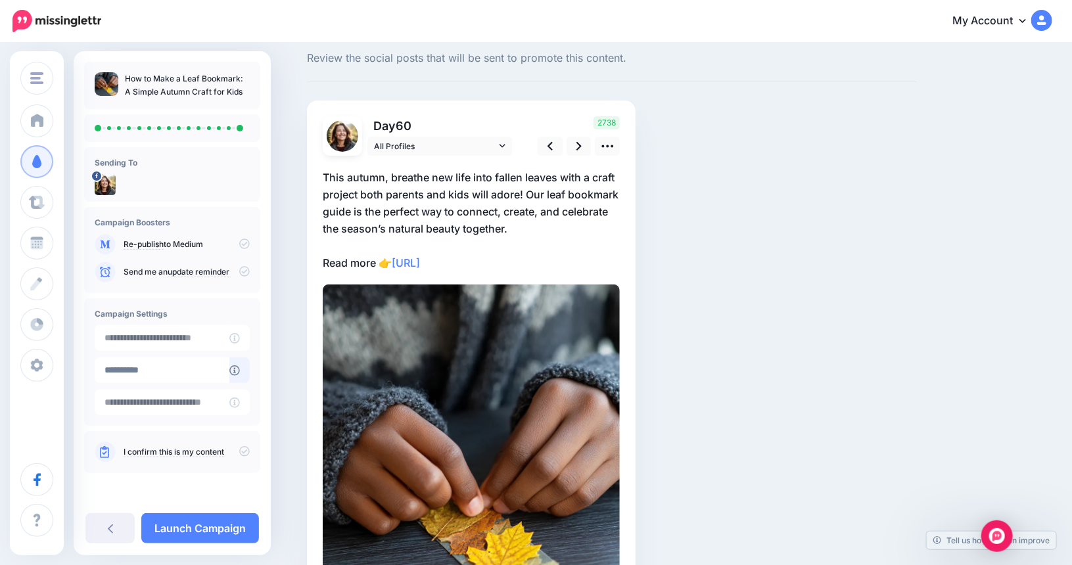
scroll to position [66, 0]
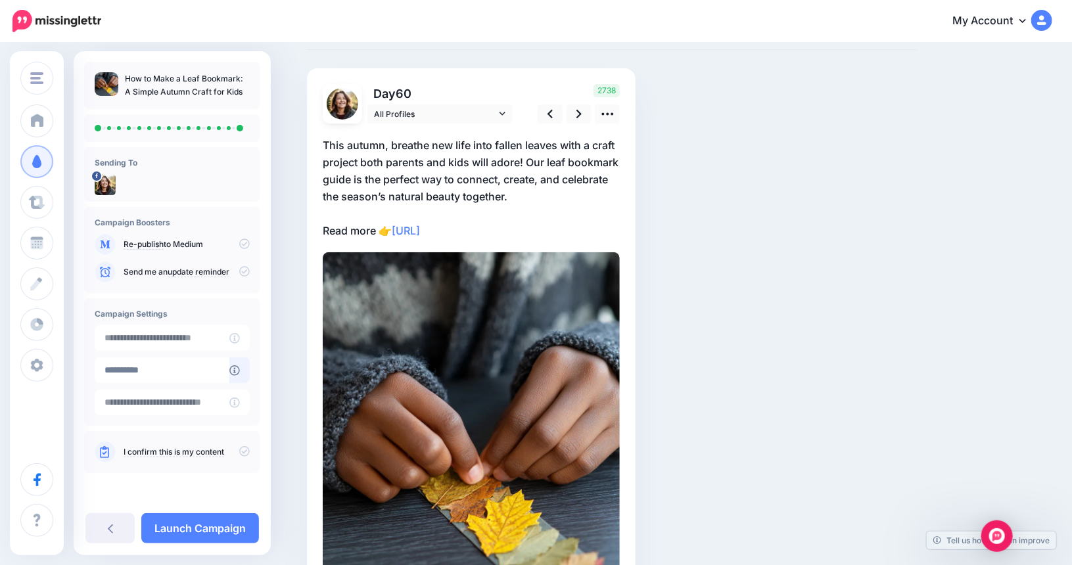
click at [186, 450] on link "I confirm this is my content" at bounding box center [174, 452] width 101 height 11
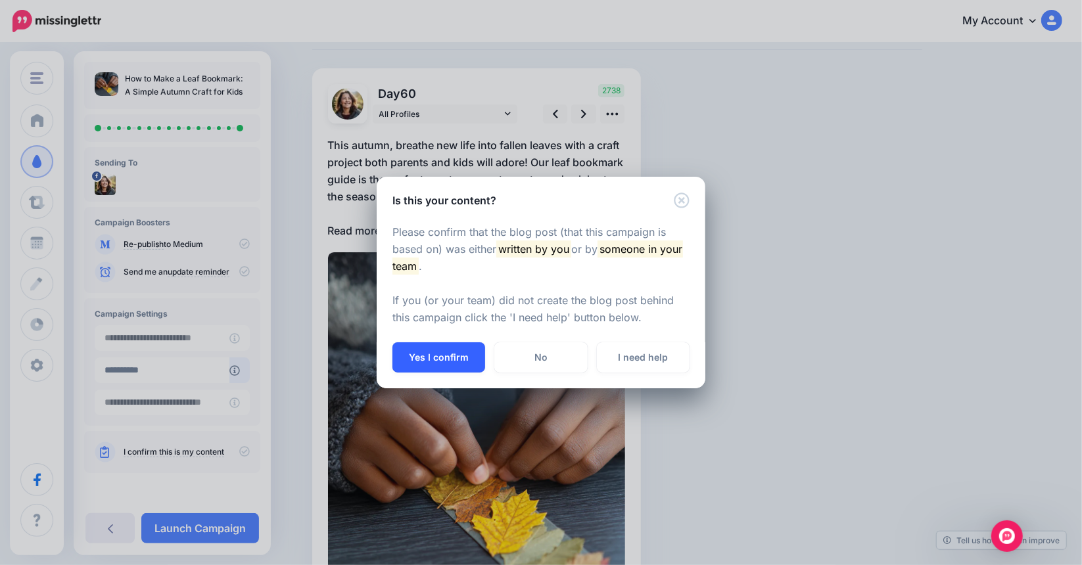
click at [427, 352] on button "Yes I confirm" at bounding box center [438, 357] width 93 height 30
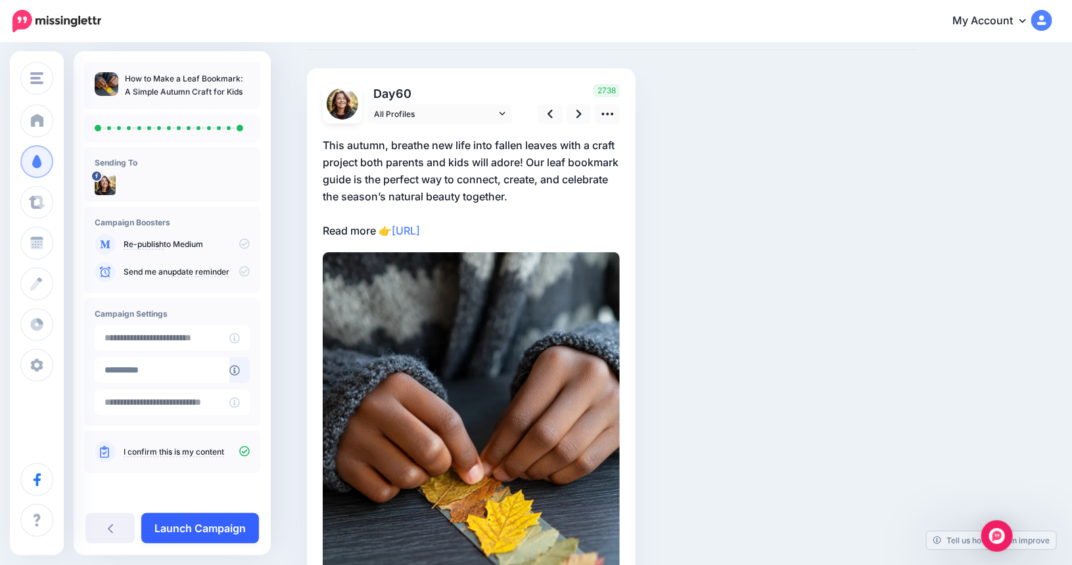
click at [216, 528] on link "Launch Campaign" at bounding box center [200, 528] width 118 height 30
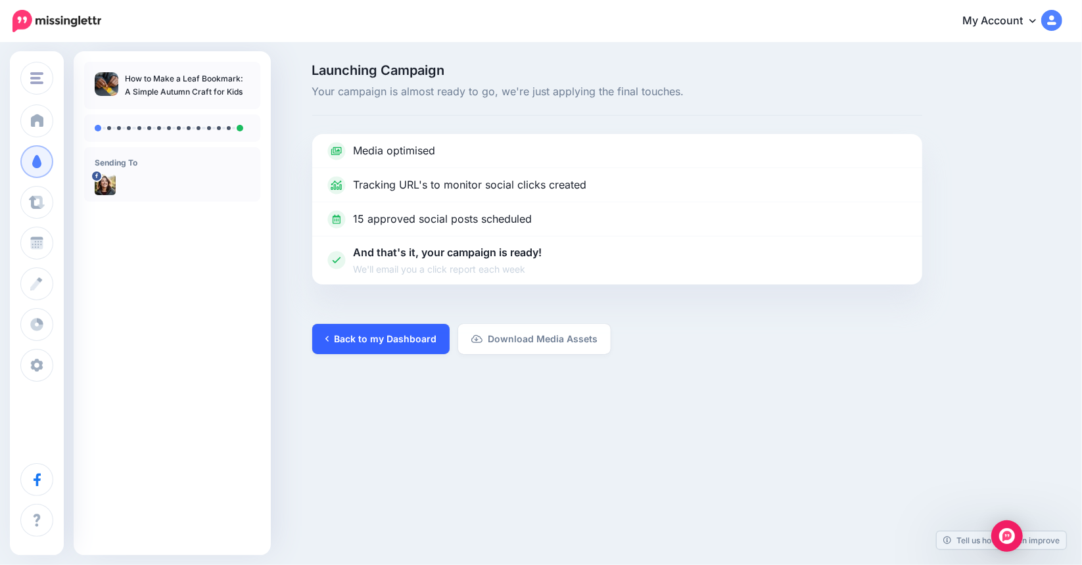
click at [371, 341] on link "Back to my Dashboard" at bounding box center [380, 339] width 137 height 30
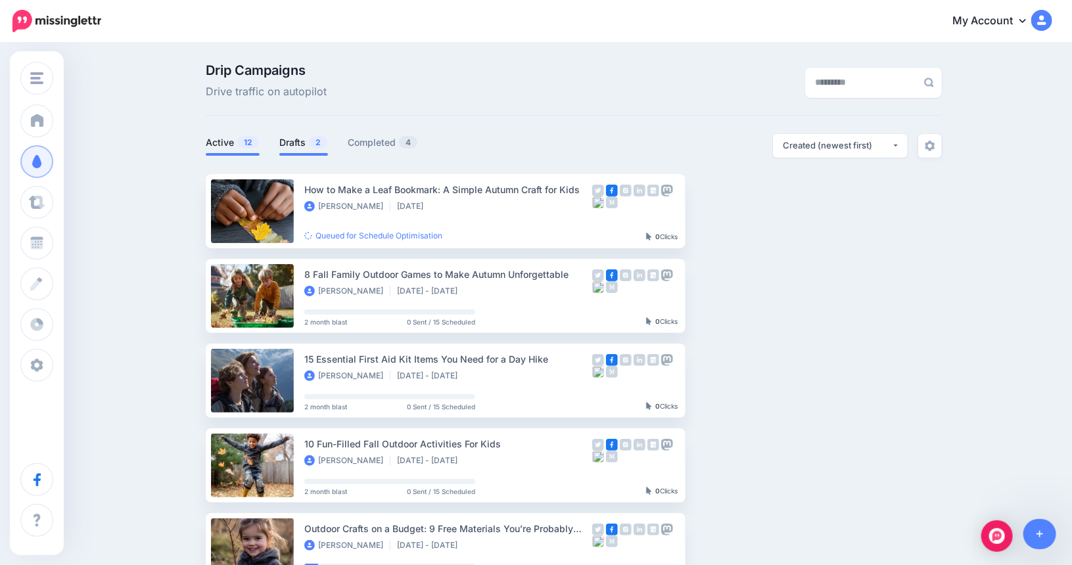
click at [305, 141] on link "Drafts 2" at bounding box center [303, 143] width 49 height 16
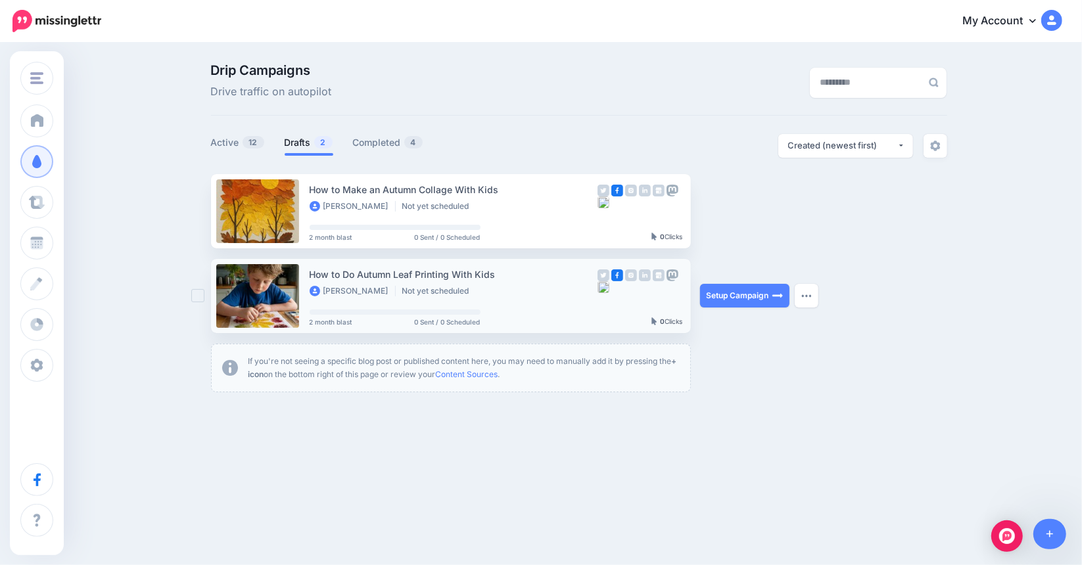
click at [367, 278] on div "How to Do Autumn Leaf Printing With Kids" at bounding box center [454, 274] width 288 height 15
click at [739, 291] on link "Setup Campaign" at bounding box center [744, 296] width 89 height 24
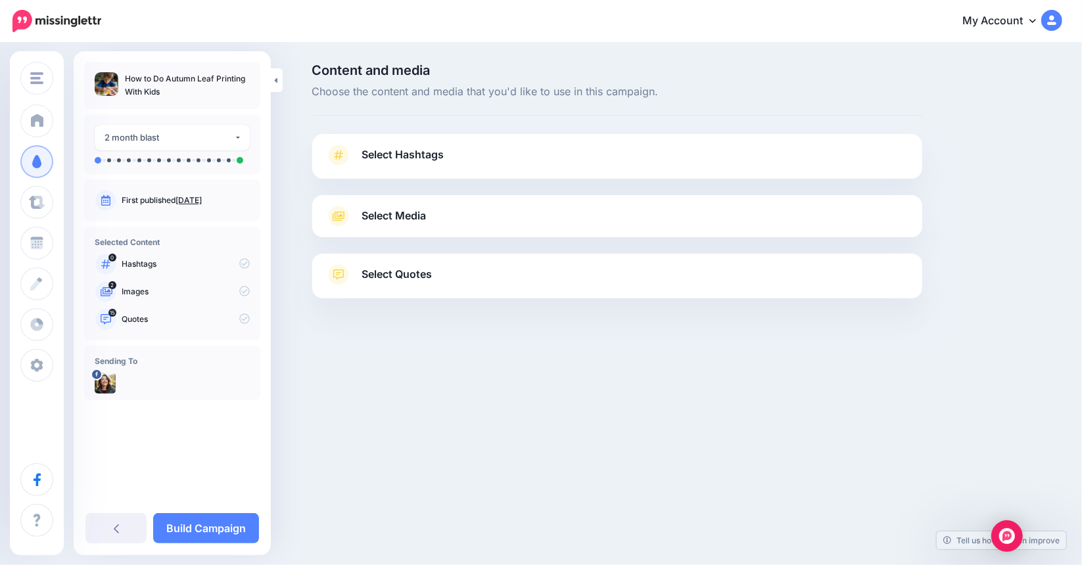
click at [427, 210] on span "Select Media" at bounding box center [394, 216] width 64 height 18
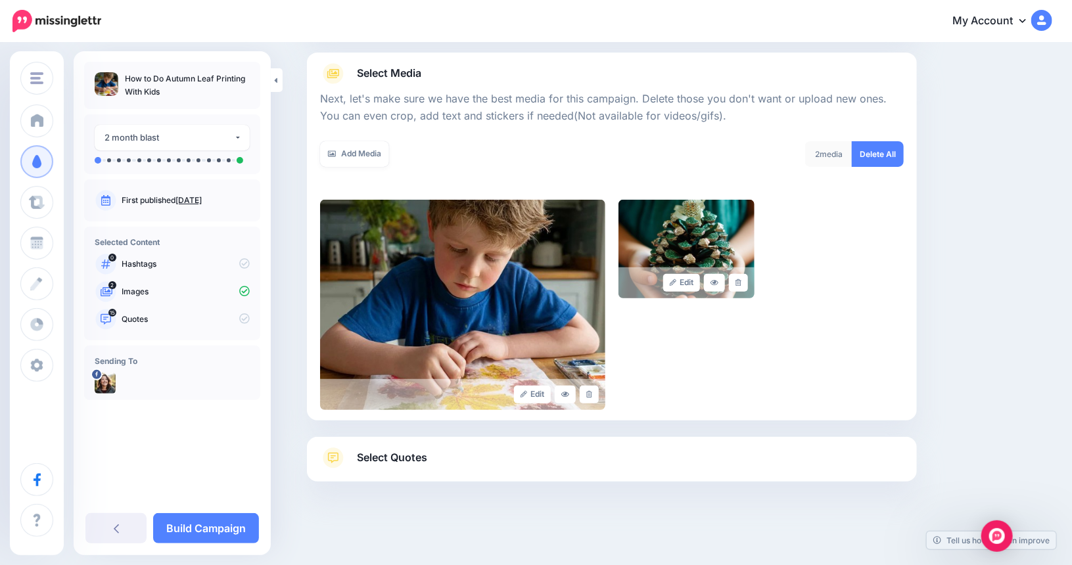
scroll to position [144, 0]
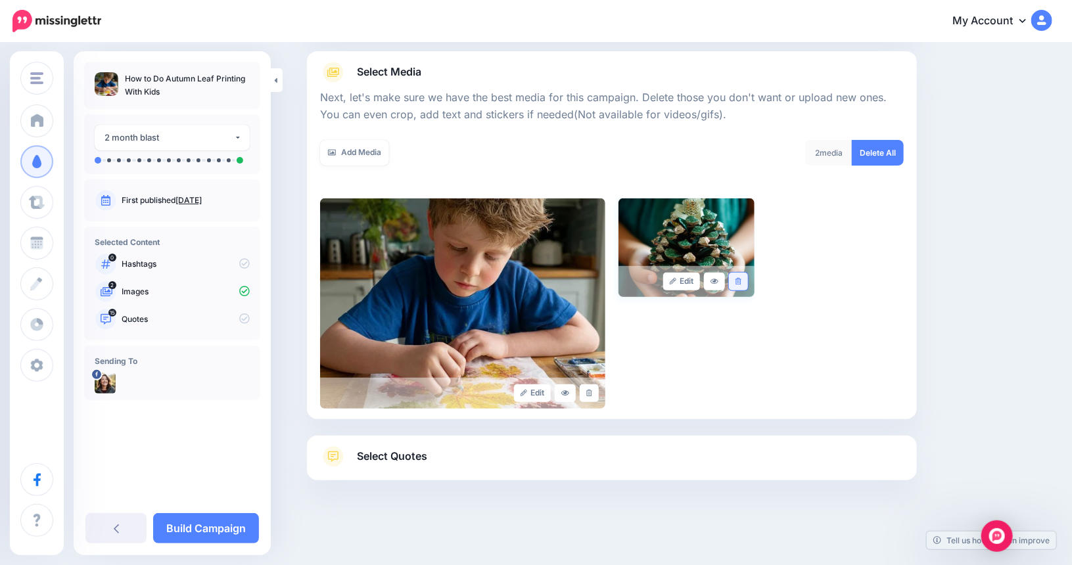
click at [747, 280] on link at bounding box center [738, 282] width 19 height 18
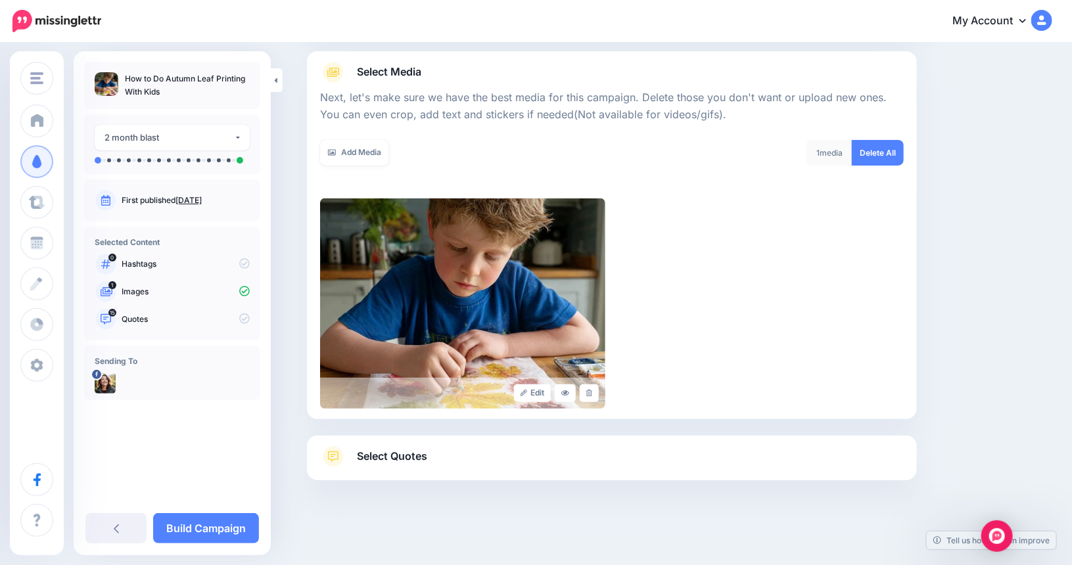
click at [423, 457] on span "Select Quotes" at bounding box center [392, 457] width 70 height 18
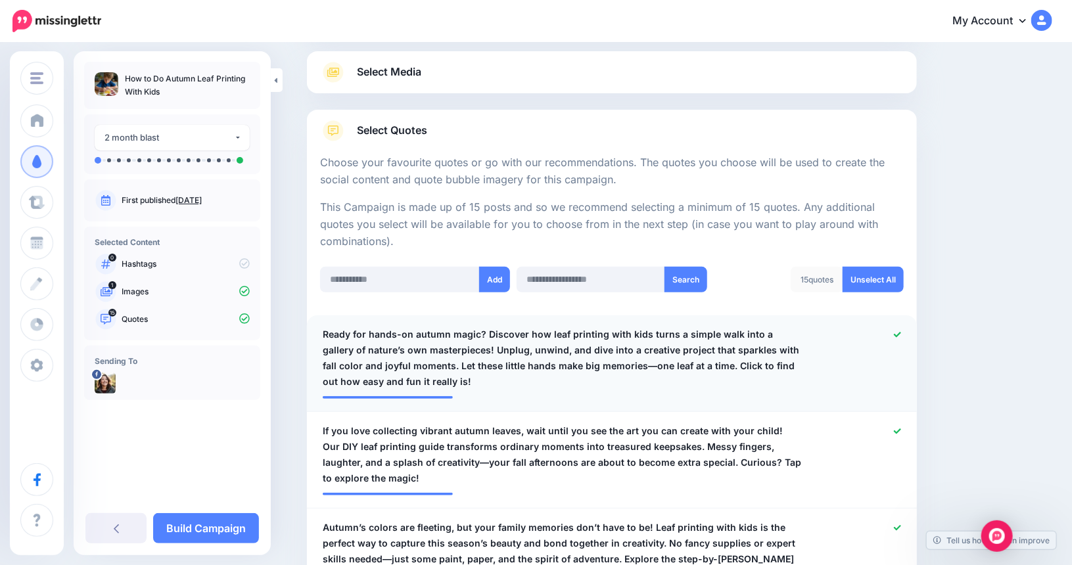
click at [451, 353] on span "Ready for hands-on autumn magic? Discover how leaf printing with kids turns a s…" at bounding box center [562, 358] width 479 height 63
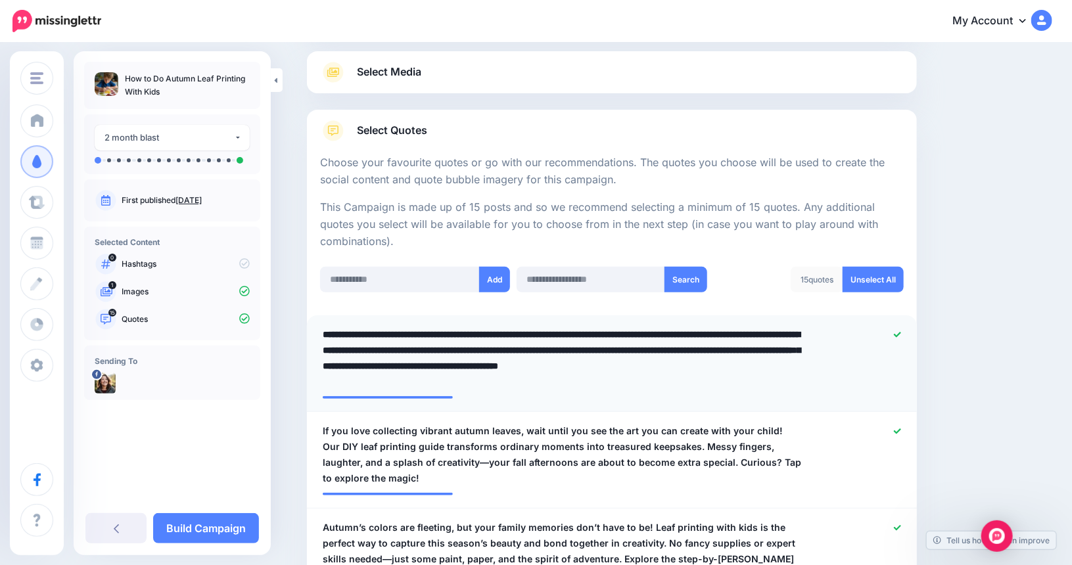
drag, startPoint x: 453, startPoint y: 350, endPoint x: 313, endPoint y: 325, distance: 141.4
click at [313, 325] on li "**********" at bounding box center [612, 363] width 610 height 97
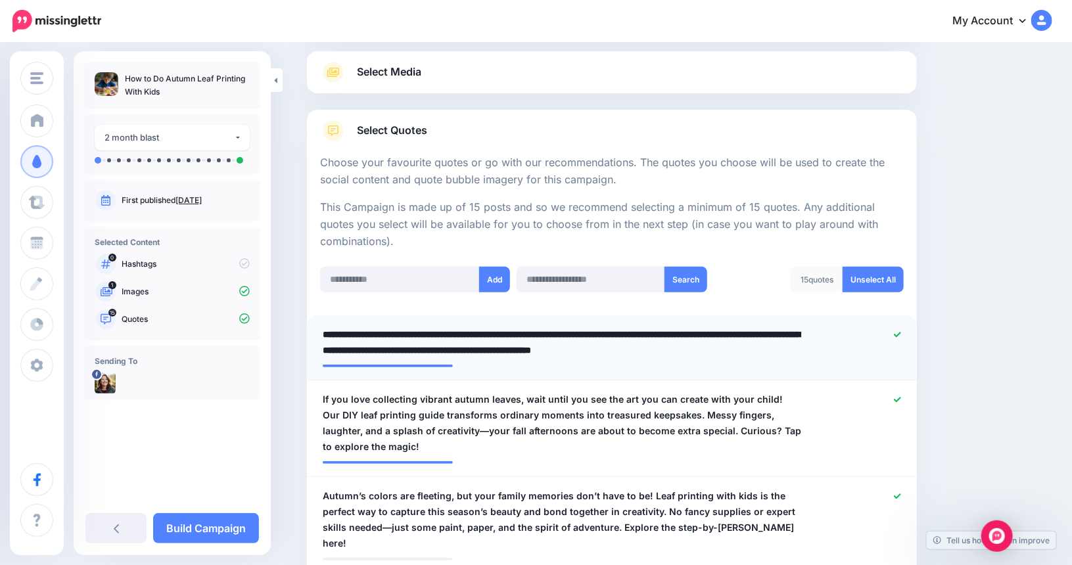
drag, startPoint x: 474, startPoint y: 353, endPoint x: 464, endPoint y: 353, distance: 9.9
click at [464, 353] on textarea "**********" at bounding box center [562, 343] width 479 height 32
type textarea "**********"
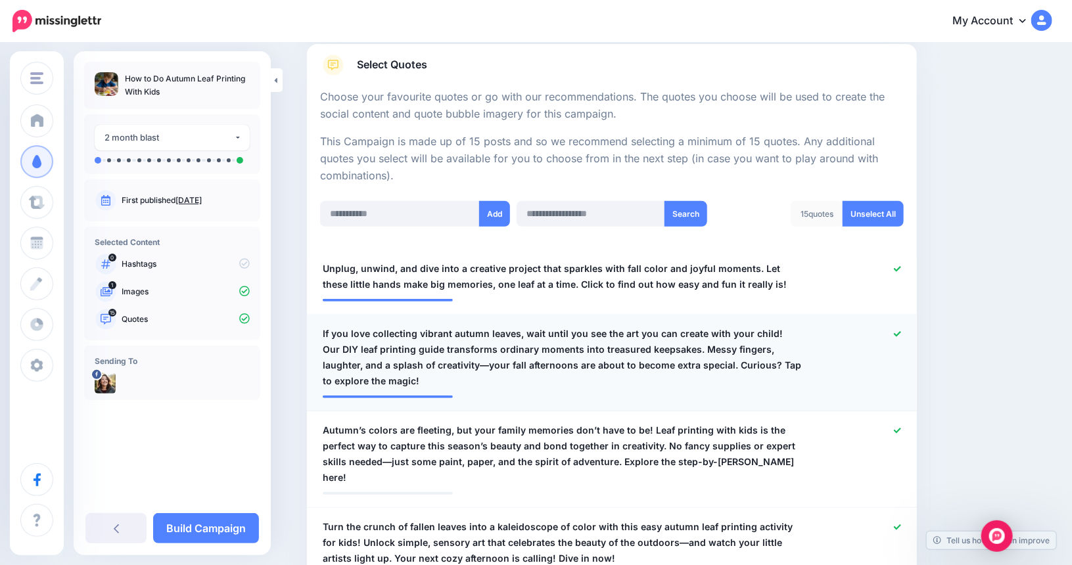
click at [776, 329] on span "If you love collecting vibrant autumn leaves, wait until you see the art you ca…" at bounding box center [562, 357] width 479 height 63
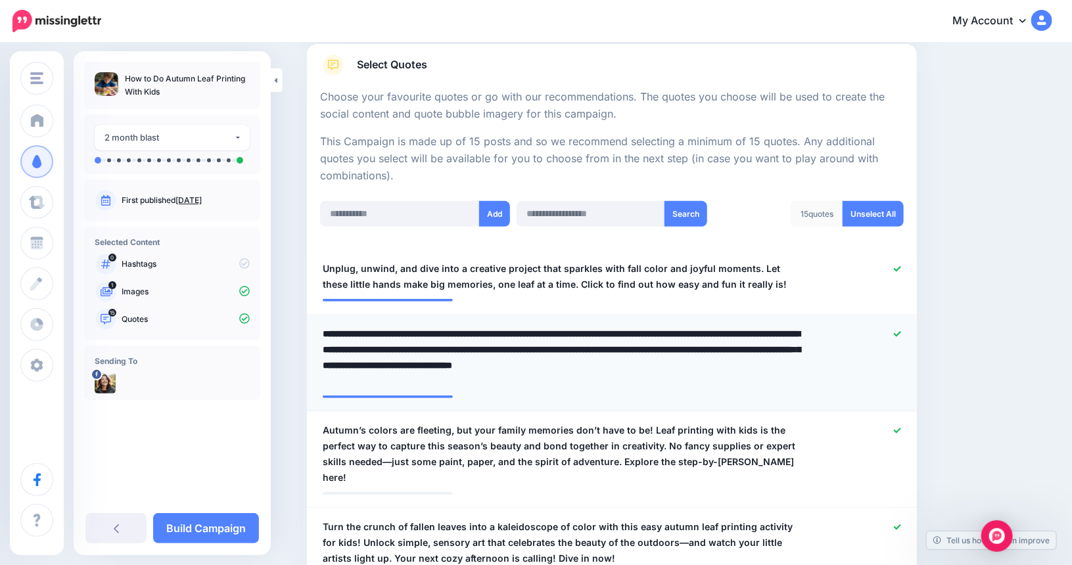
drag, startPoint x: 776, startPoint y: 331, endPoint x: 735, endPoint y: 361, distance: 50.9
click at [735, 361] on textarea "**********" at bounding box center [562, 357] width 479 height 63
type textarea "**********"
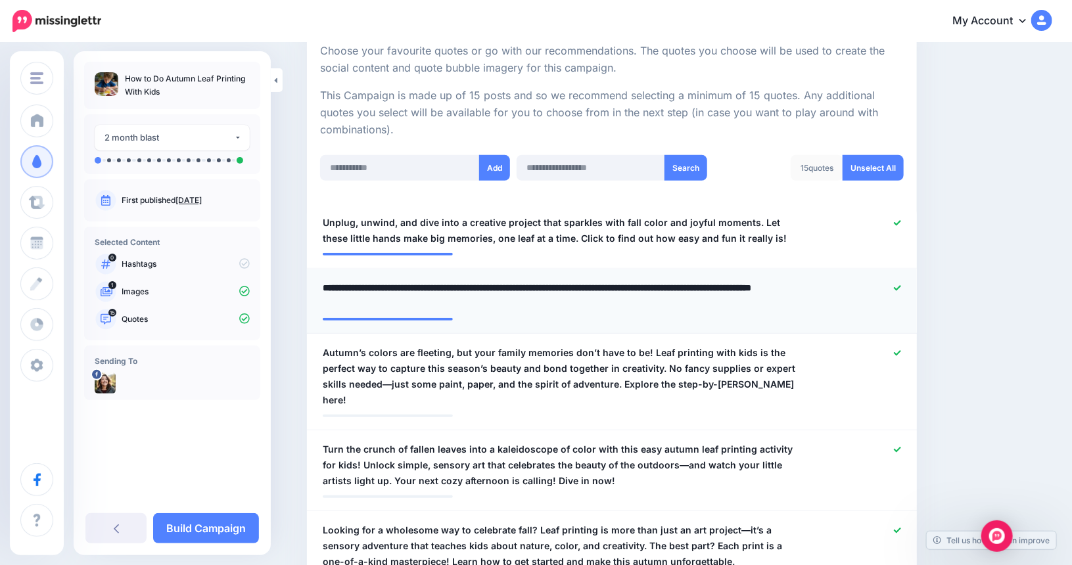
scroll to position [275, 0]
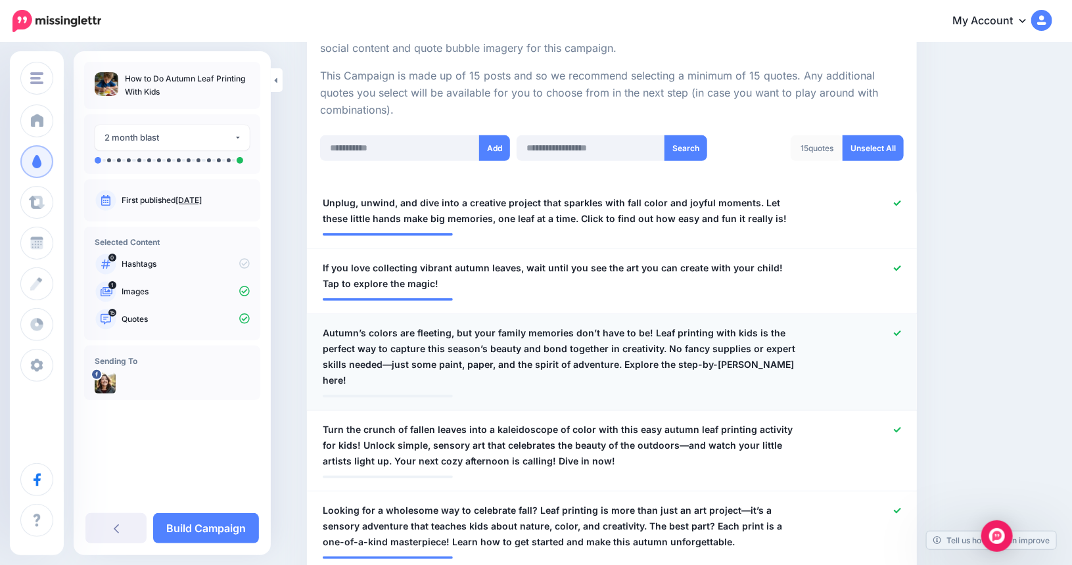
click at [667, 347] on span "Autumn’s colors are fleeting, but your family memories don’t have to be! Leaf p…" at bounding box center [562, 356] width 479 height 63
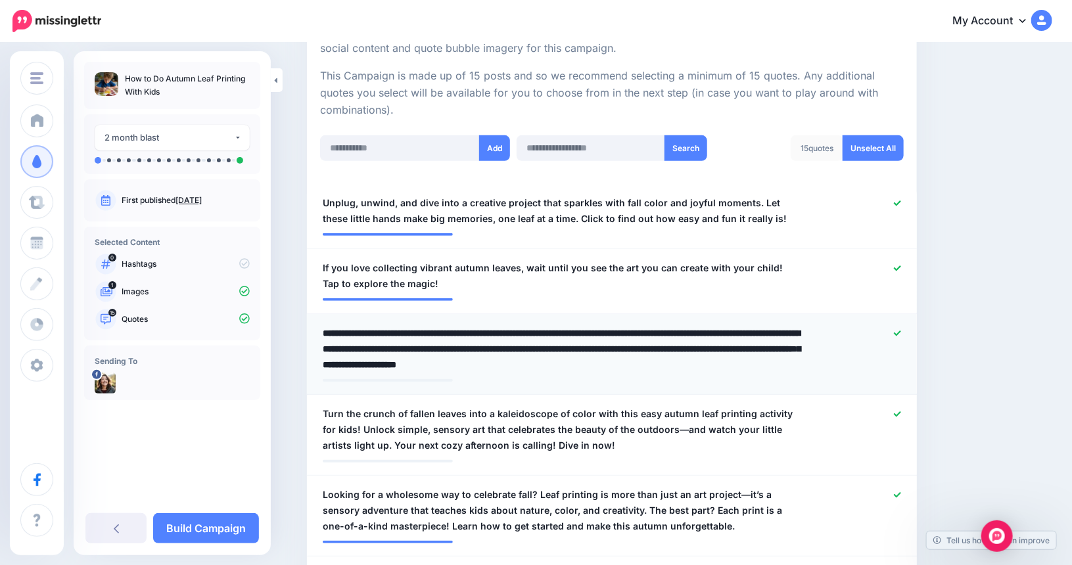
drag, startPoint x: 667, startPoint y: 347, endPoint x: 800, endPoint y: 365, distance: 134.7
click at [800, 365] on textarea "**********" at bounding box center [562, 348] width 479 height 47
type textarea "**********"
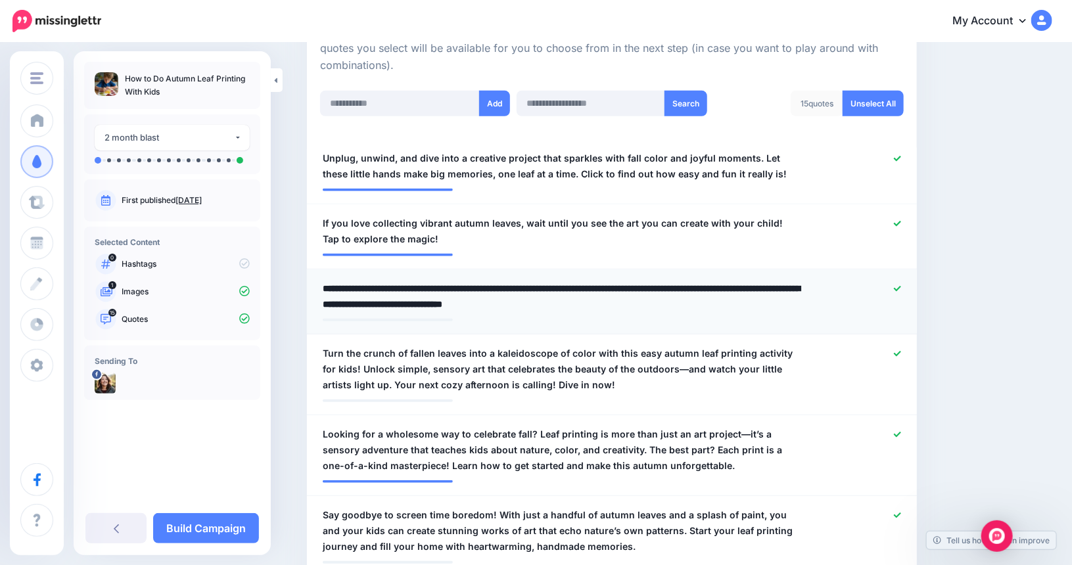
scroll to position [341, 0]
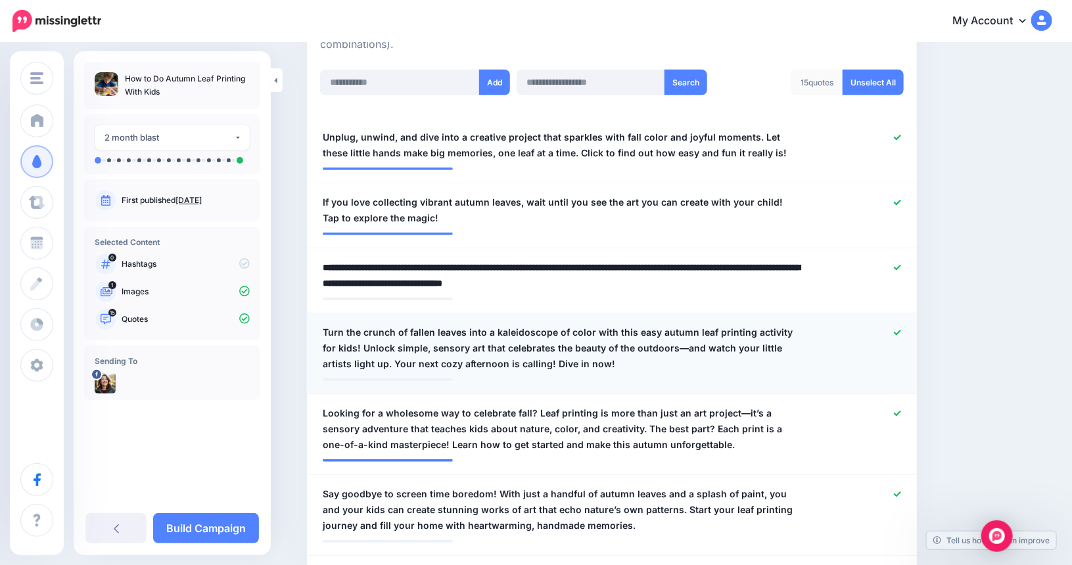
click at [351, 344] on span "Turn the crunch of fallen leaves into a kaleidoscope of color with this easy au…" at bounding box center [562, 348] width 479 height 47
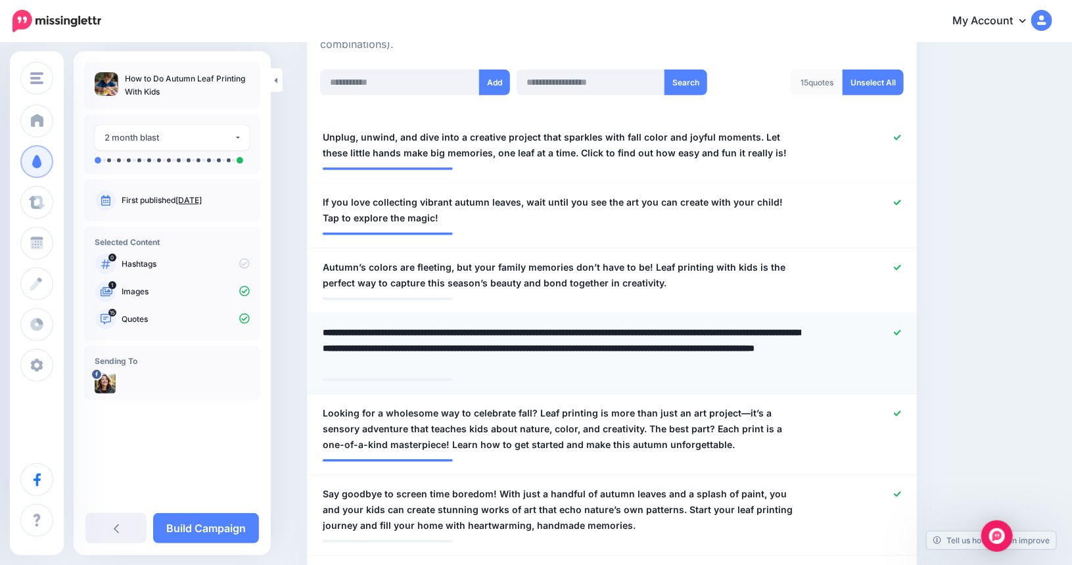
drag, startPoint x: 352, startPoint y: 344, endPoint x: 650, endPoint y: 374, distance: 299.2
click at [650, 374] on li "**********" at bounding box center [612, 353] width 610 height 81
type textarea "**********"
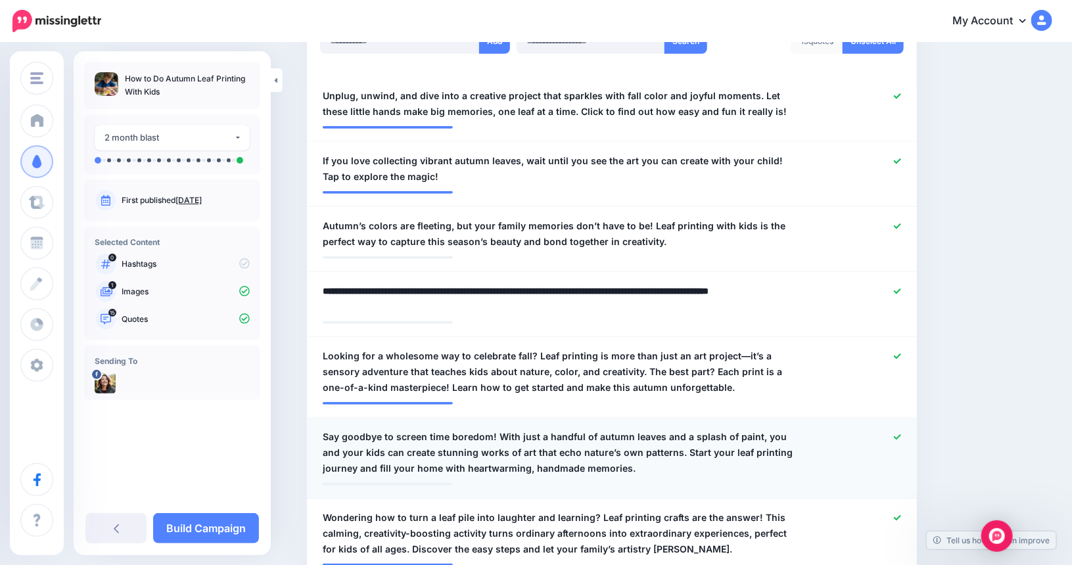
scroll to position [538, 0]
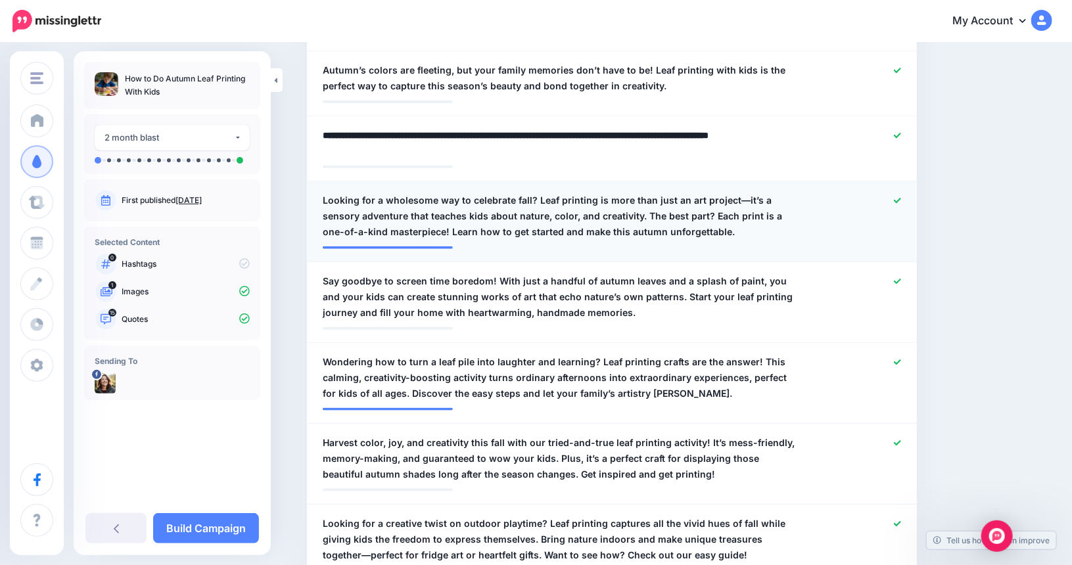
click at [562, 199] on span "Looking for a wholesome way to celebrate fall? Leaf printing is more than just …" at bounding box center [562, 216] width 479 height 47
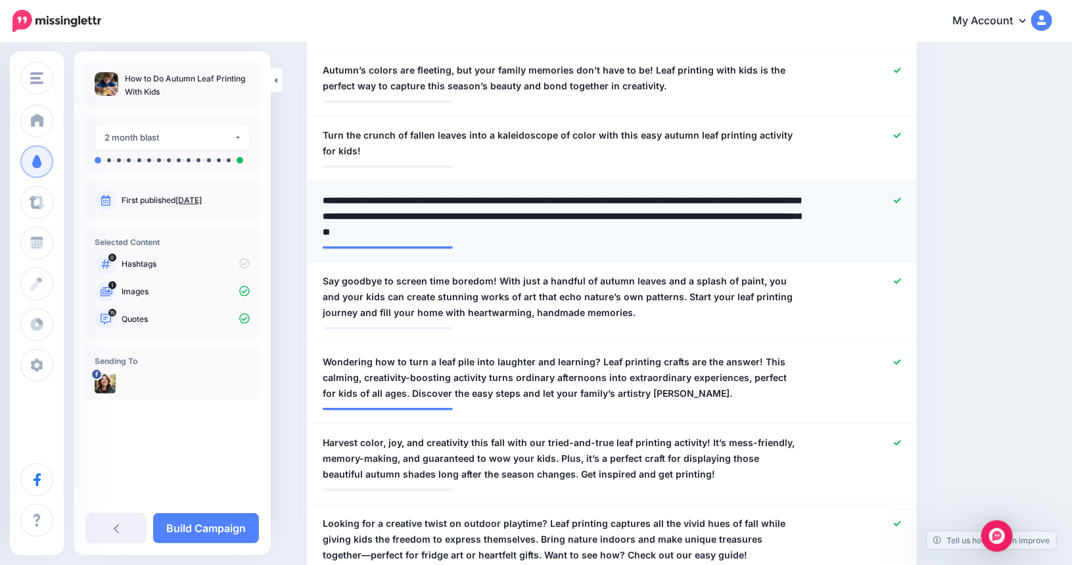
drag, startPoint x: 607, startPoint y: 198, endPoint x: 755, endPoint y: 191, distance: 148.0
click at [755, 191] on li "**********" at bounding box center [612, 221] width 610 height 81
drag, startPoint x: 455, startPoint y: 214, endPoint x: 709, endPoint y: 208, distance: 254.4
click at [710, 208] on textarea "**********" at bounding box center [562, 216] width 479 height 47
type textarea "**********"
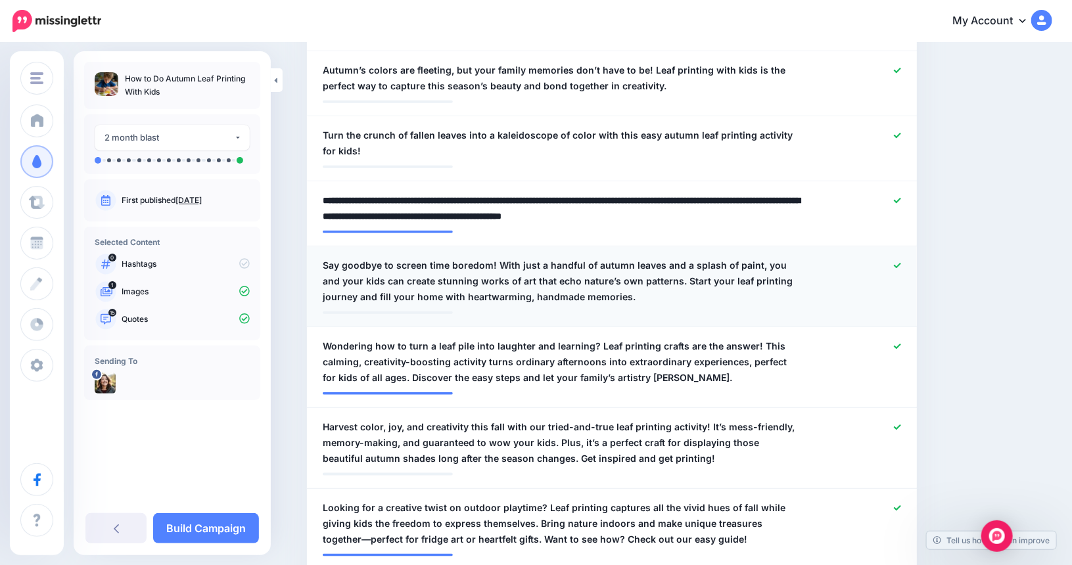
click at [645, 279] on span "Say goodbye to screen time boredom! With just a handful of autumn leaves and a …" at bounding box center [562, 281] width 479 height 47
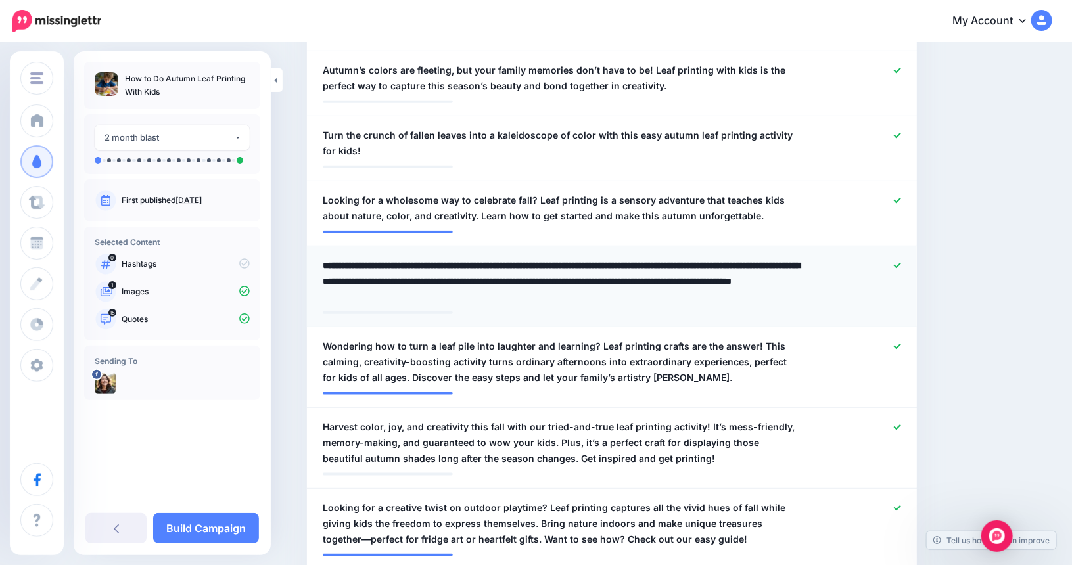
drag, startPoint x: 664, startPoint y: 278, endPoint x: 666, endPoint y: 293, distance: 15.2
click at [666, 293] on textarea "**********" at bounding box center [562, 281] width 479 height 47
type textarea "**********"
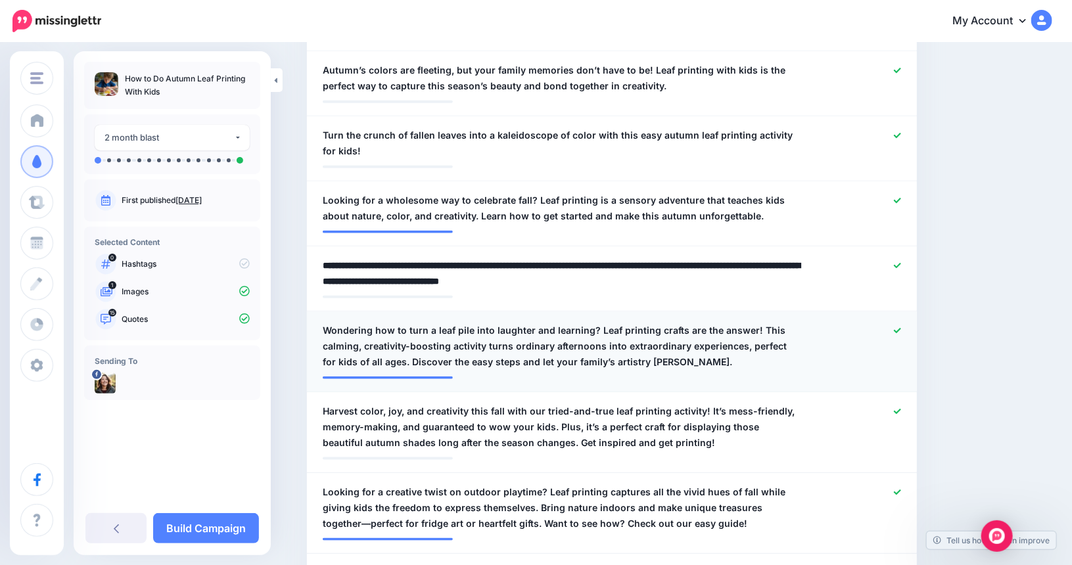
click at [756, 331] on span "Wondering how to turn a leaf pile into laughter and learning? Leaf printing cra…" at bounding box center [562, 346] width 479 height 47
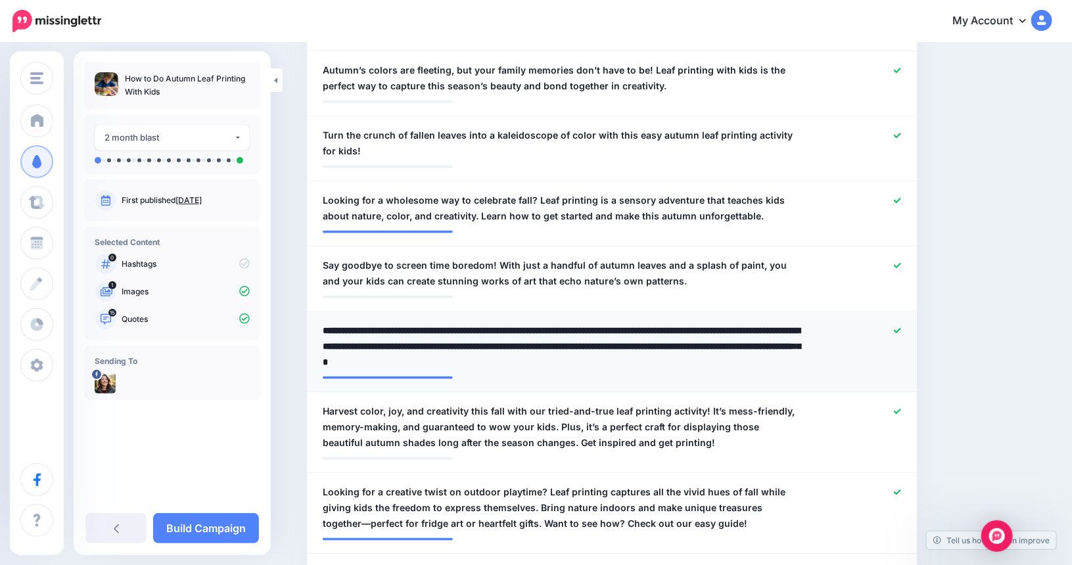
drag, startPoint x: 756, startPoint y: 331, endPoint x: 317, endPoint y: 323, distance: 439.7
click at [317, 323] on li "**********" at bounding box center [612, 352] width 610 height 81
type textarea "**********"
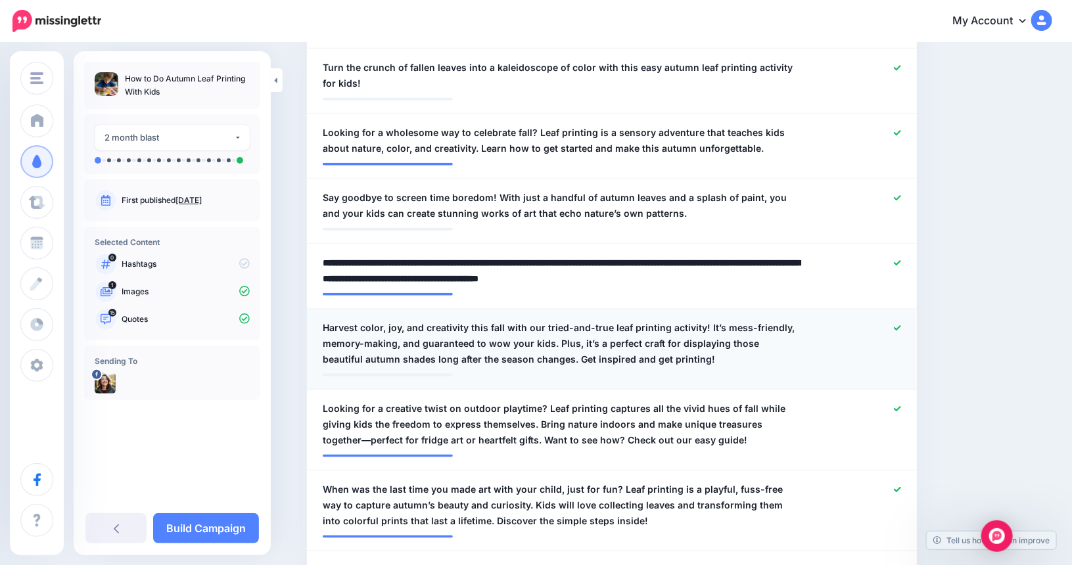
scroll to position [670, 0]
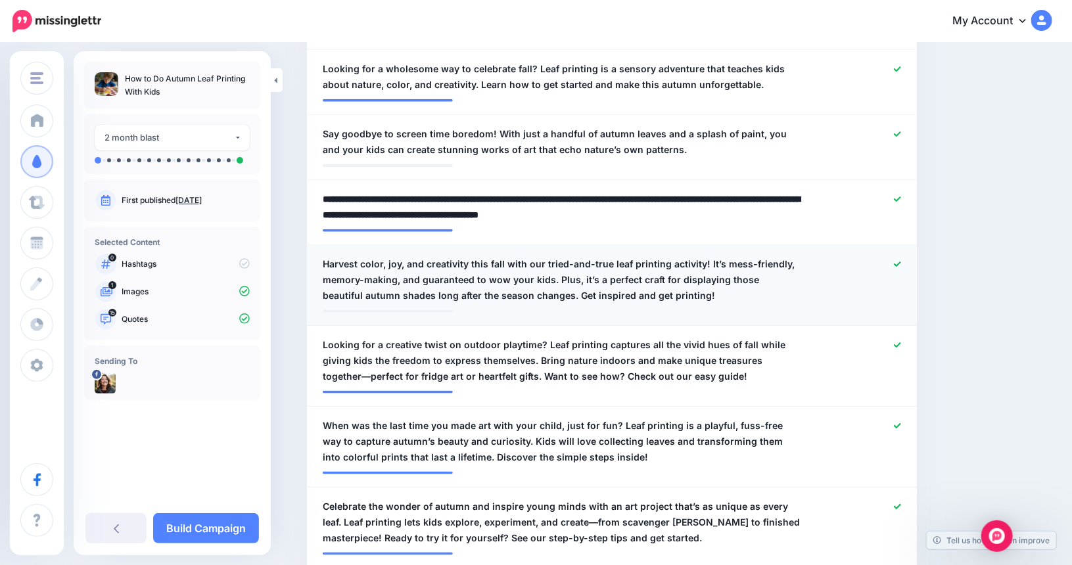
click at [706, 260] on span "Harvest color, joy, and creativity this fall with our tried-and-true leaf print…" at bounding box center [562, 279] width 479 height 47
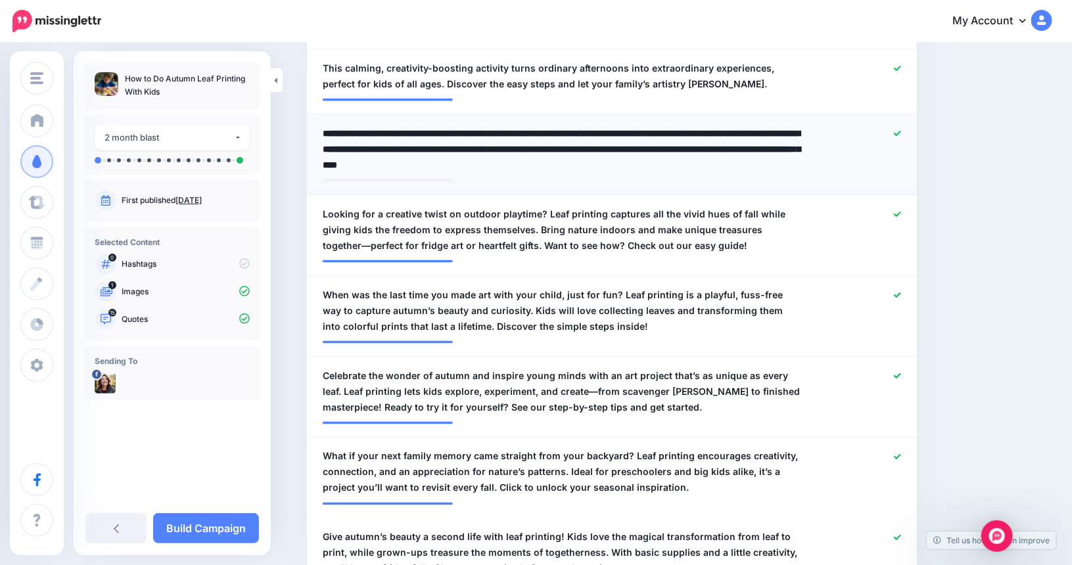
scroll to position [801, 0]
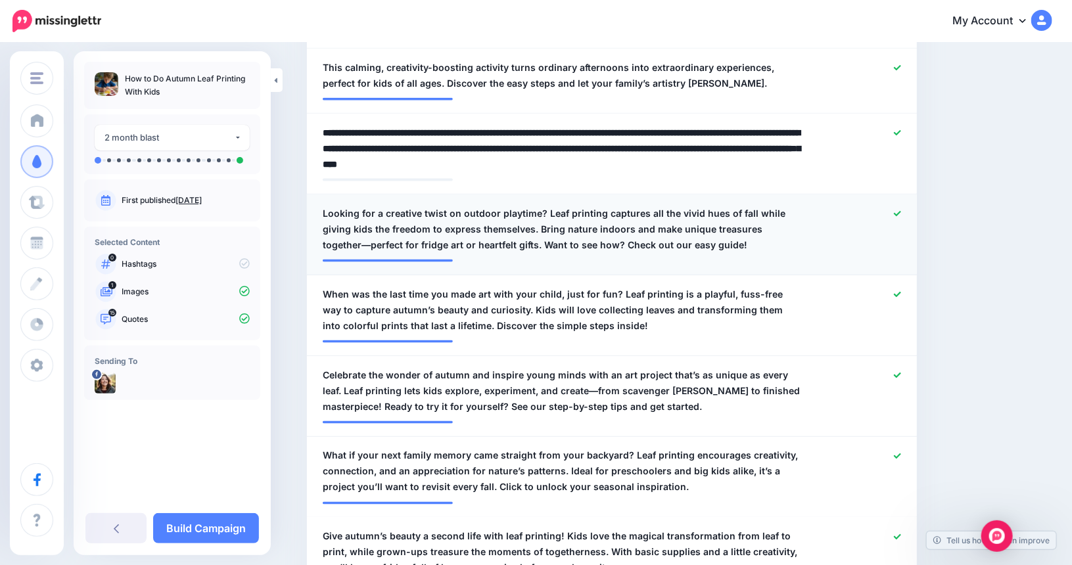
click at [550, 209] on span "Looking for a creative twist on outdoor playtime? Leaf printing captures all th…" at bounding box center [562, 229] width 479 height 47
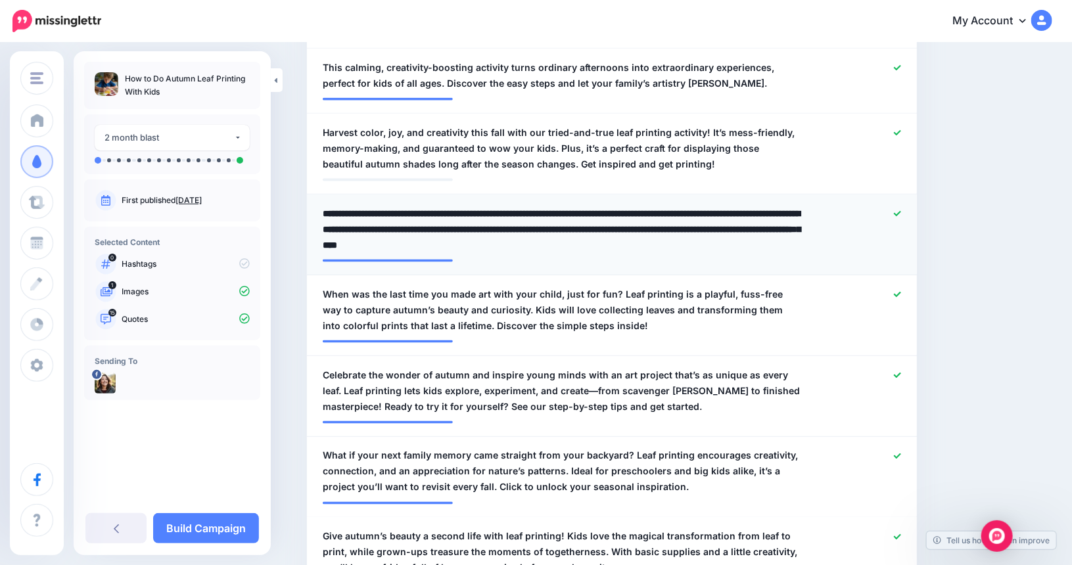
drag, startPoint x: 544, startPoint y: 213, endPoint x: 312, endPoint y: 221, distance: 232.8
click at [312, 221] on li "**********" at bounding box center [612, 235] width 610 height 81
click at [392, 210] on textarea "**********" at bounding box center [562, 229] width 479 height 47
drag, startPoint x: 548, startPoint y: 210, endPoint x: 321, endPoint y: 208, distance: 226.7
click at [321, 208] on div "**********" at bounding box center [562, 229] width 499 height 47
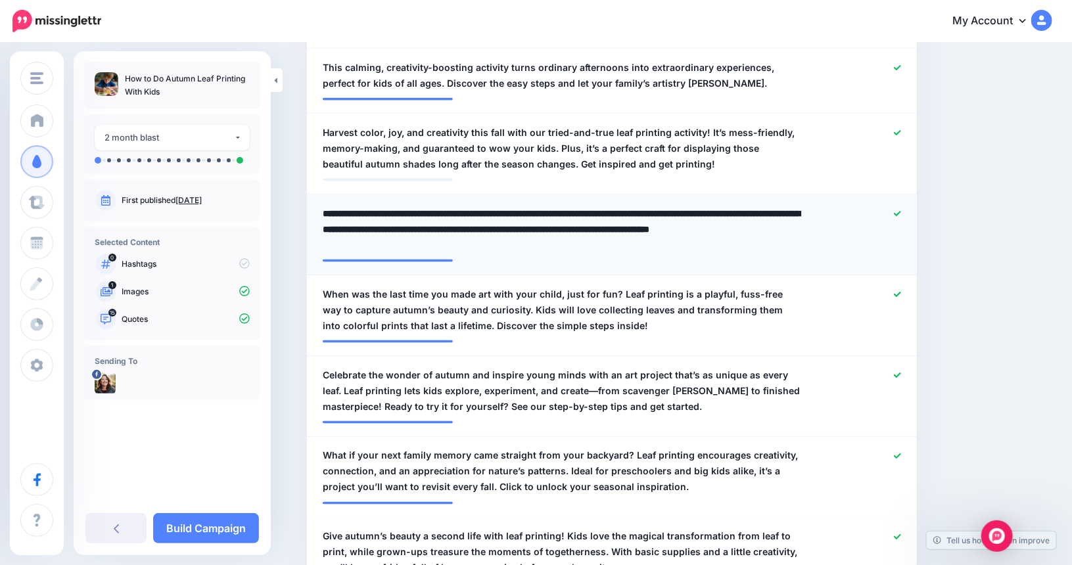
click at [565, 227] on textarea "**********" at bounding box center [562, 229] width 479 height 47
type textarea "**********"
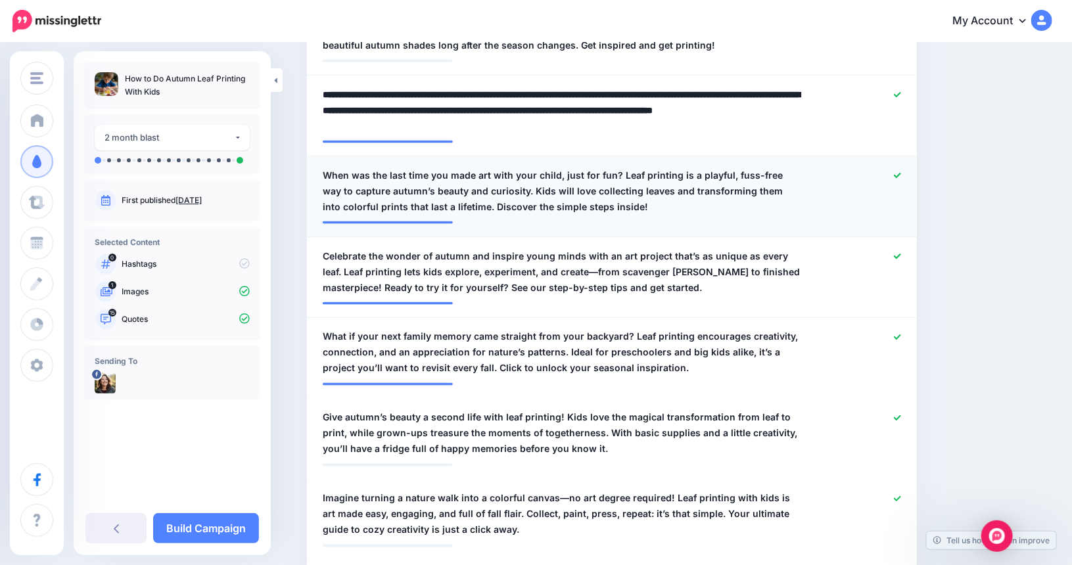
scroll to position [933, 0]
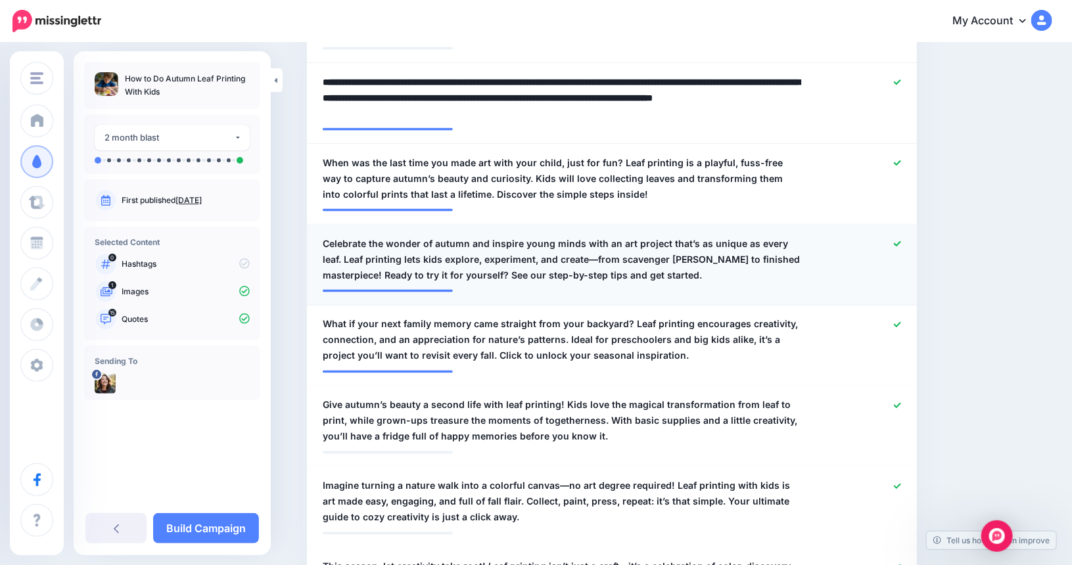
click at [566, 258] on span "Celebrate the wonder of autumn and inspire young minds with an art project that…" at bounding box center [562, 259] width 479 height 47
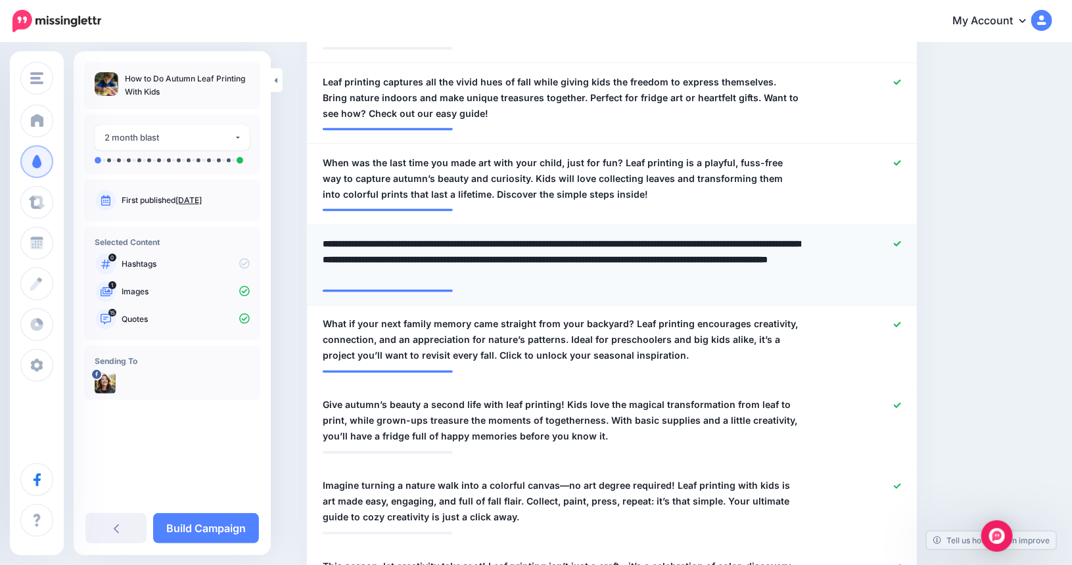
click at [565, 260] on textarea "**********" at bounding box center [562, 259] width 479 height 47
type textarea "**********"
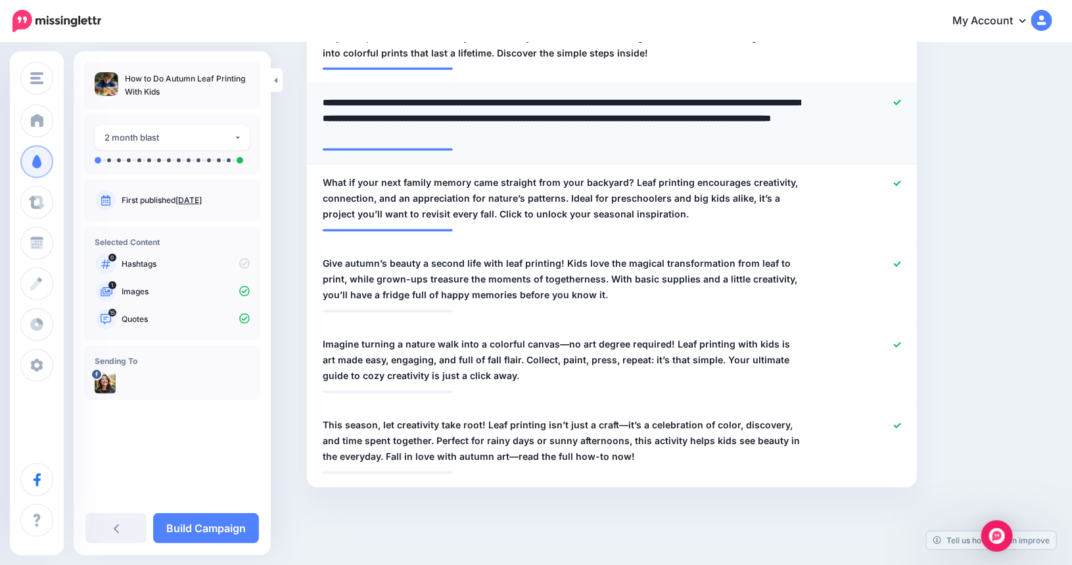
scroll to position [1081, 0]
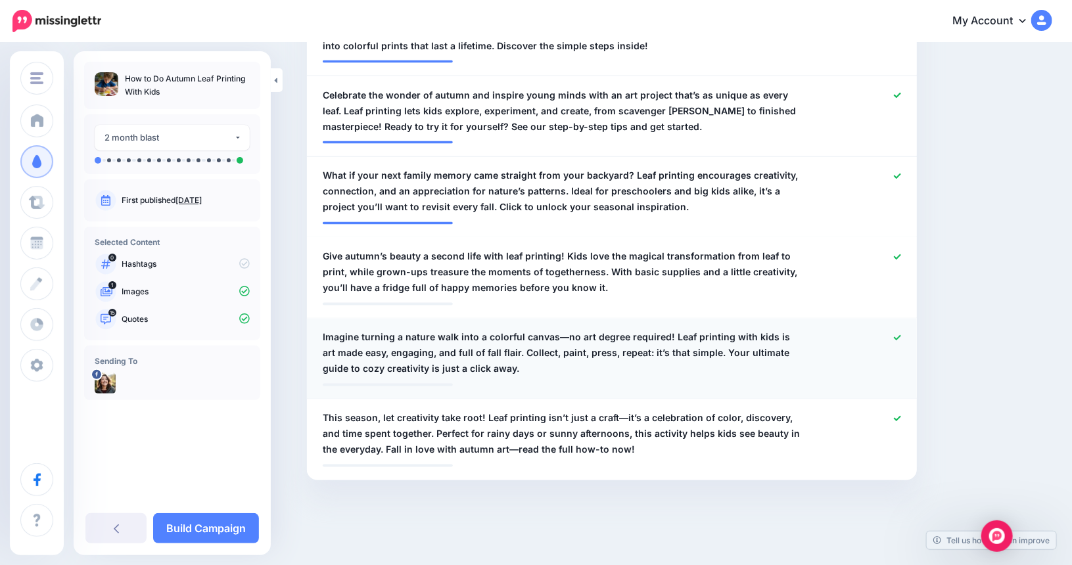
click at [561, 329] on li "**********" at bounding box center [612, 359] width 610 height 81
click at [561, 336] on span "Imagine turning a nature walk into a colorful canvas—no art degree required! Le…" at bounding box center [562, 353] width 479 height 47
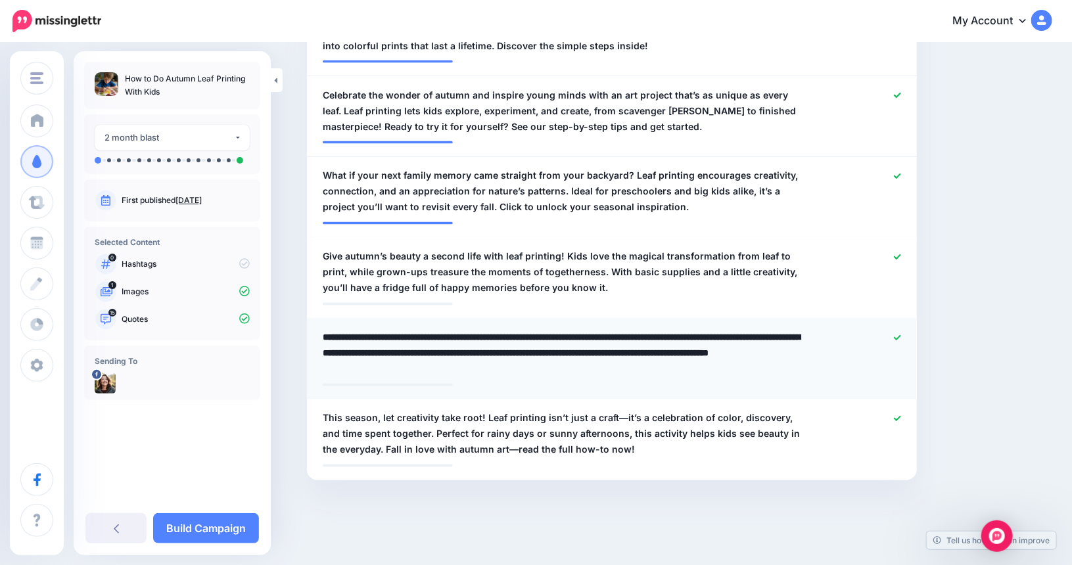
scroll to position [1059, 0]
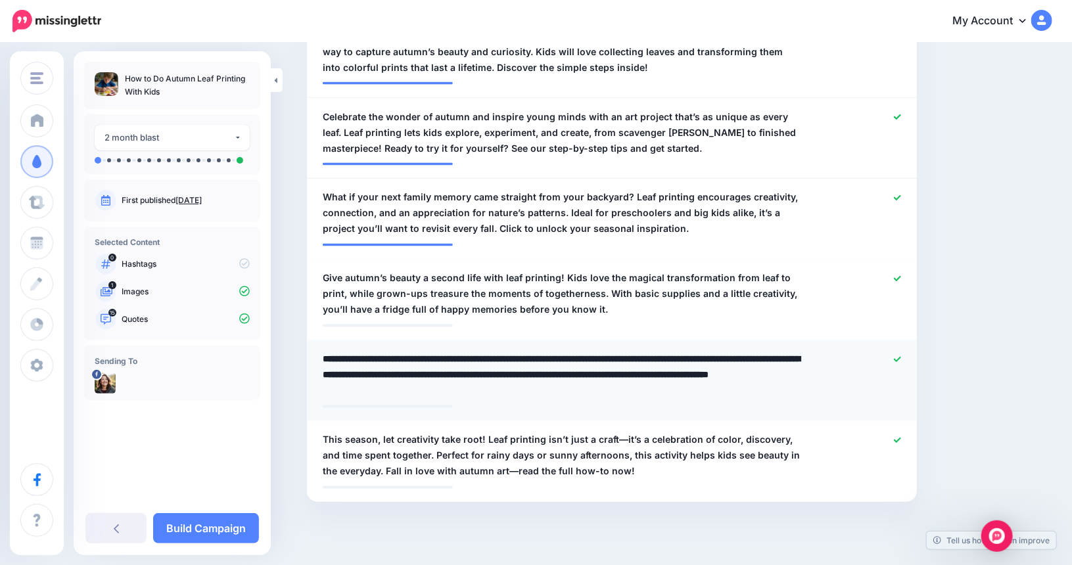
click at [557, 361] on textarea "**********" at bounding box center [562, 375] width 479 height 47
drag, startPoint x: 667, startPoint y: 358, endPoint x: 305, endPoint y: 358, distance: 362.1
type textarea "**********"
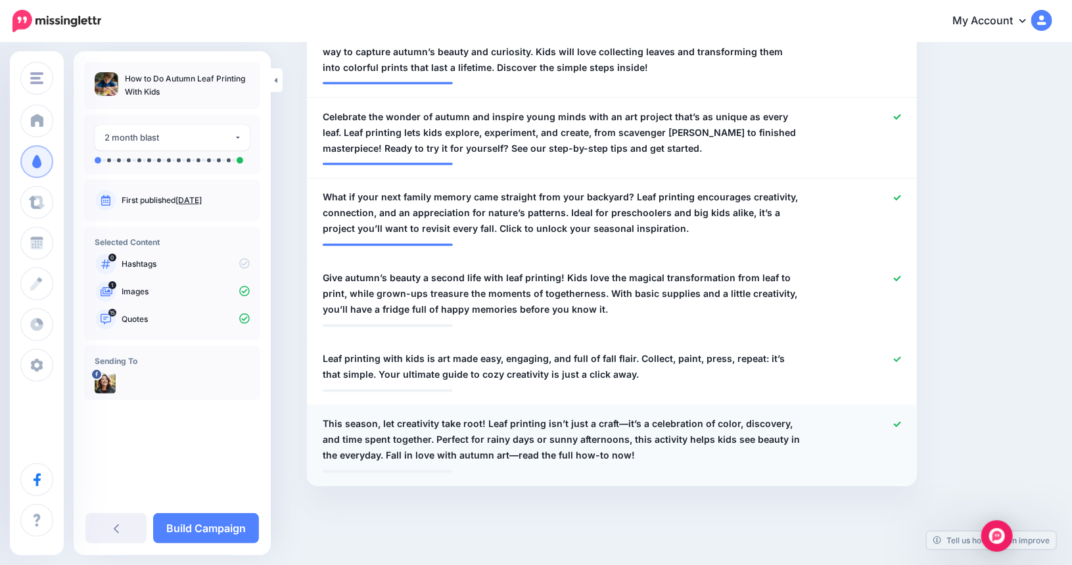
click at [418, 436] on span "This season, let creativity take root! Leaf printing isn’t just a craft—it’s a …" at bounding box center [562, 440] width 479 height 47
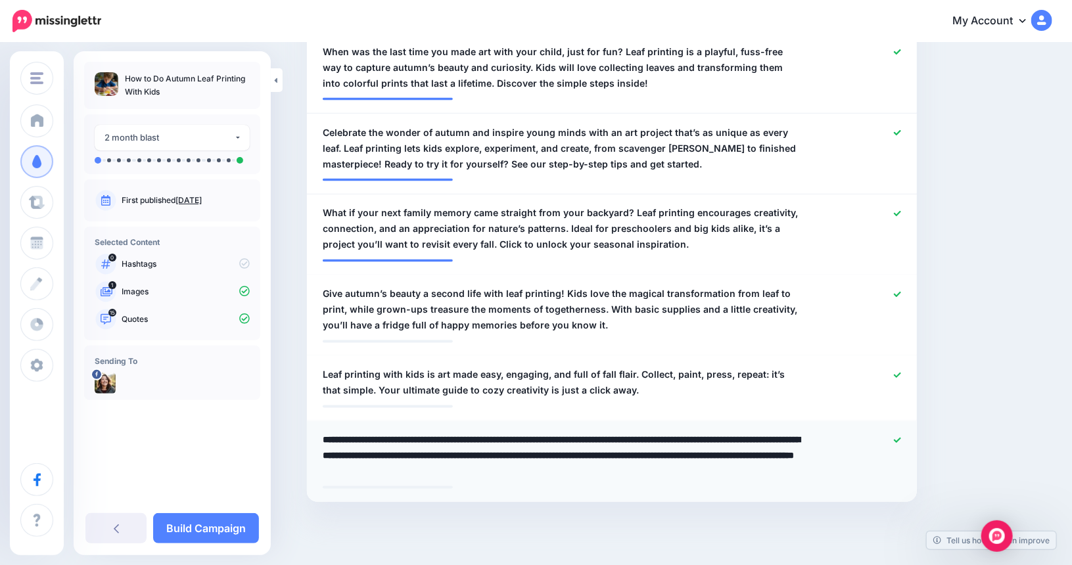
drag, startPoint x: 419, startPoint y: 459, endPoint x: 316, endPoint y: 434, distance: 105.5
click at [316, 434] on li "**********" at bounding box center [612, 461] width 610 height 81
type textarea "**********"
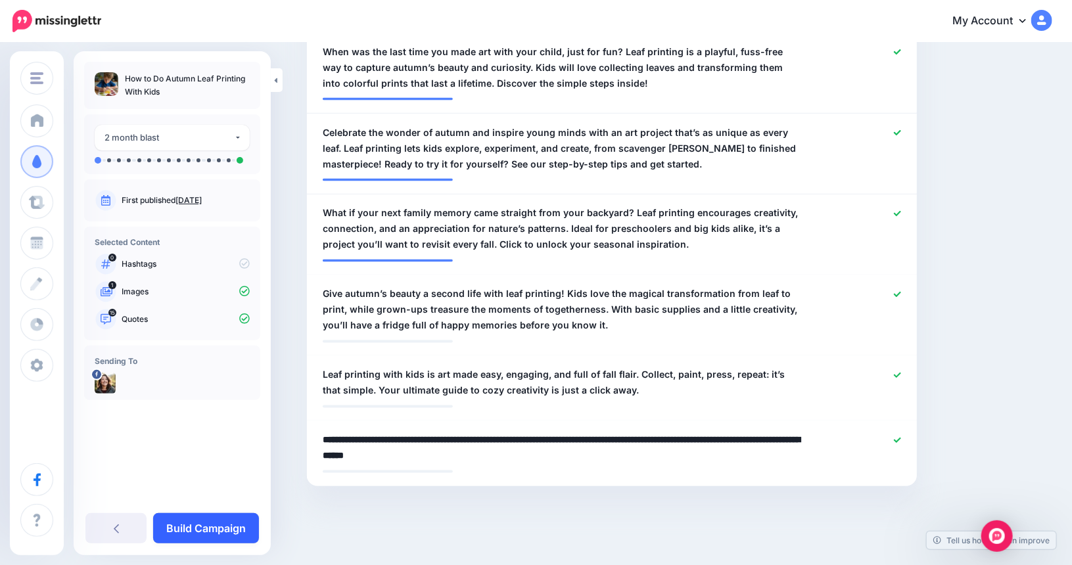
click at [221, 531] on link "Build Campaign" at bounding box center [206, 528] width 106 height 30
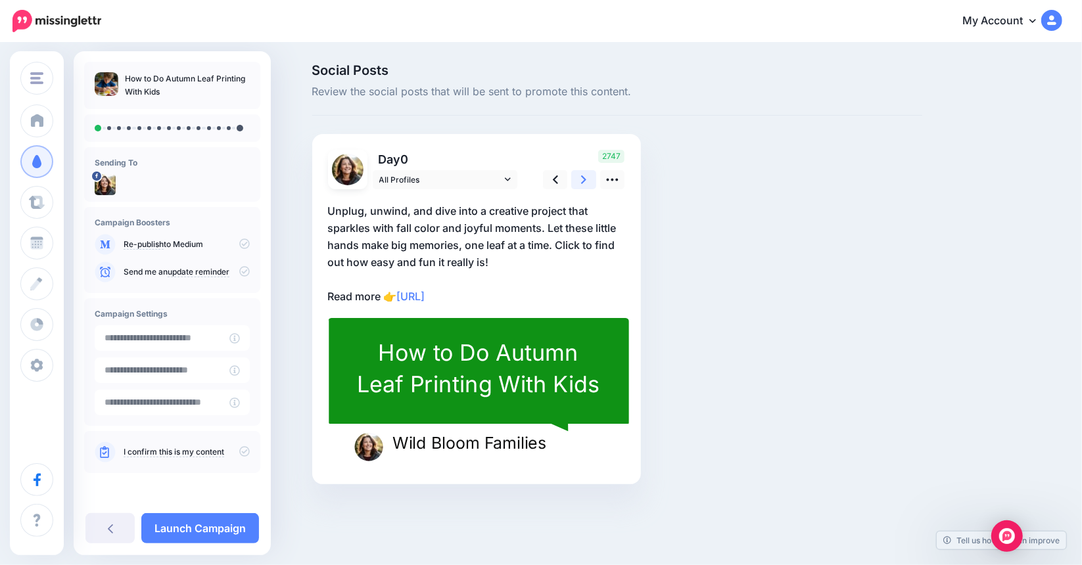
click at [584, 177] on icon at bounding box center [583, 179] width 5 height 9
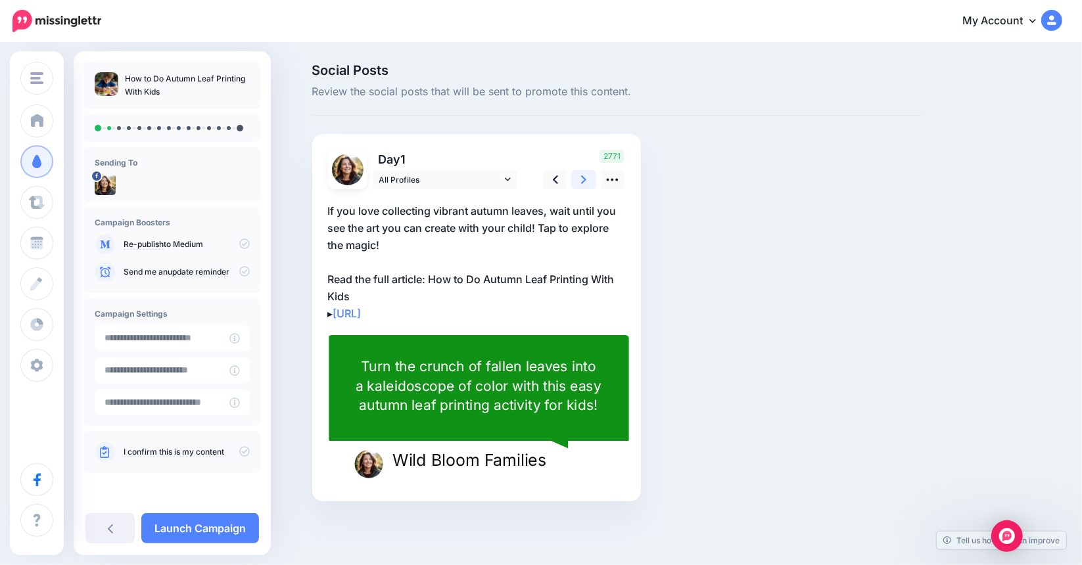
click at [584, 177] on icon at bounding box center [583, 179] width 5 height 9
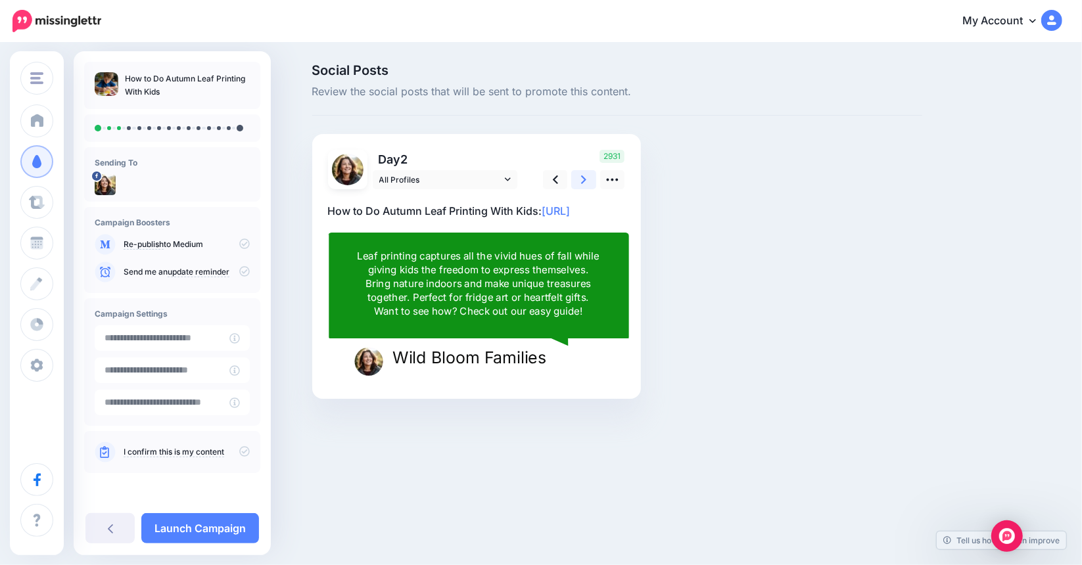
click at [584, 177] on icon at bounding box center [583, 179] width 5 height 9
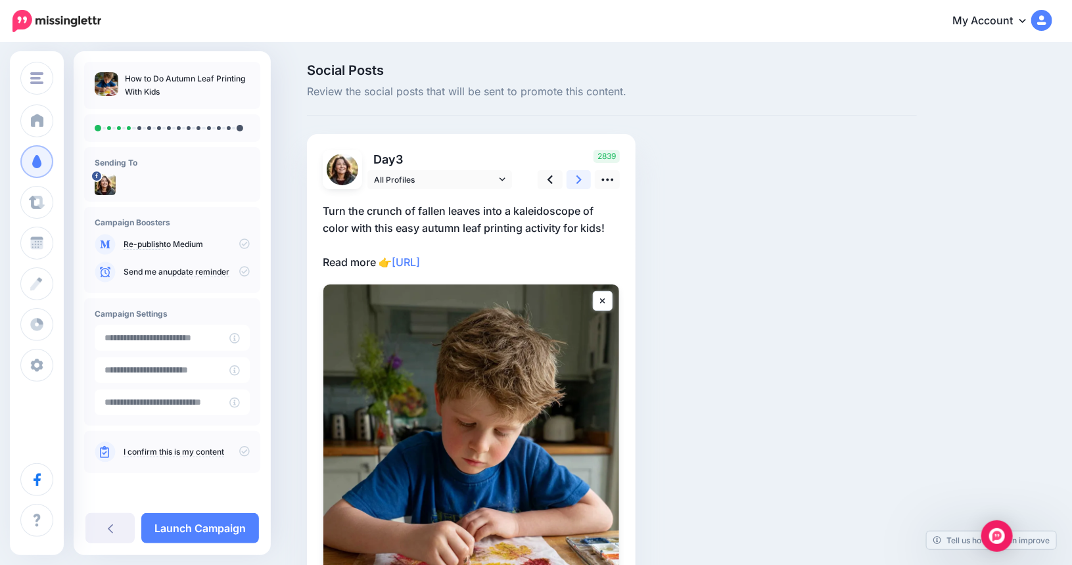
click at [582, 177] on icon at bounding box center [578, 180] width 5 height 14
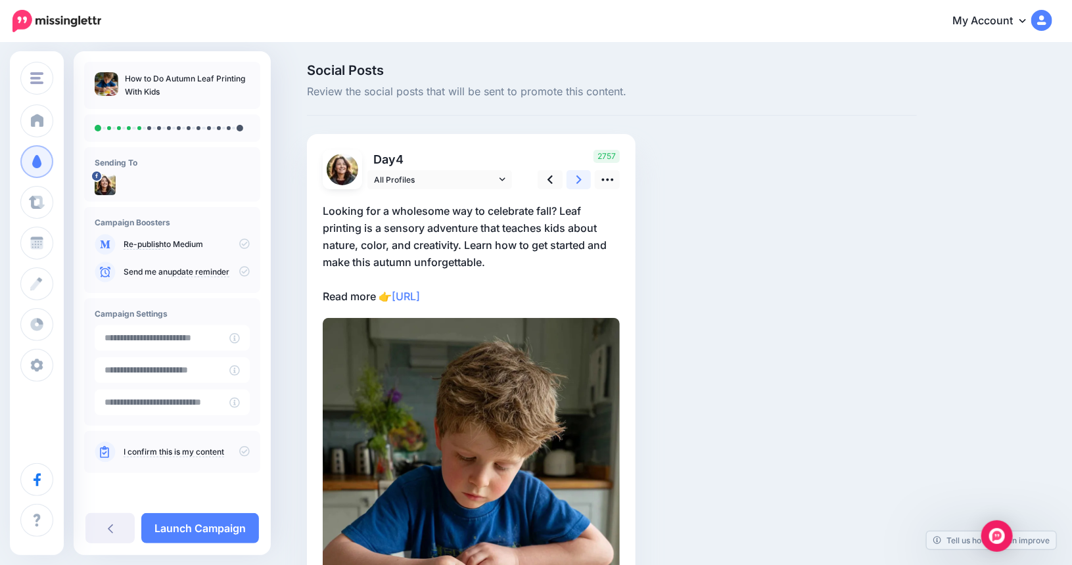
click at [588, 183] on link at bounding box center [578, 179] width 25 height 19
click at [511, 219] on p "Say goodbye to screen time boredom! With just a handful of autumn leaves and a …" at bounding box center [471, 253] width 297 height 103
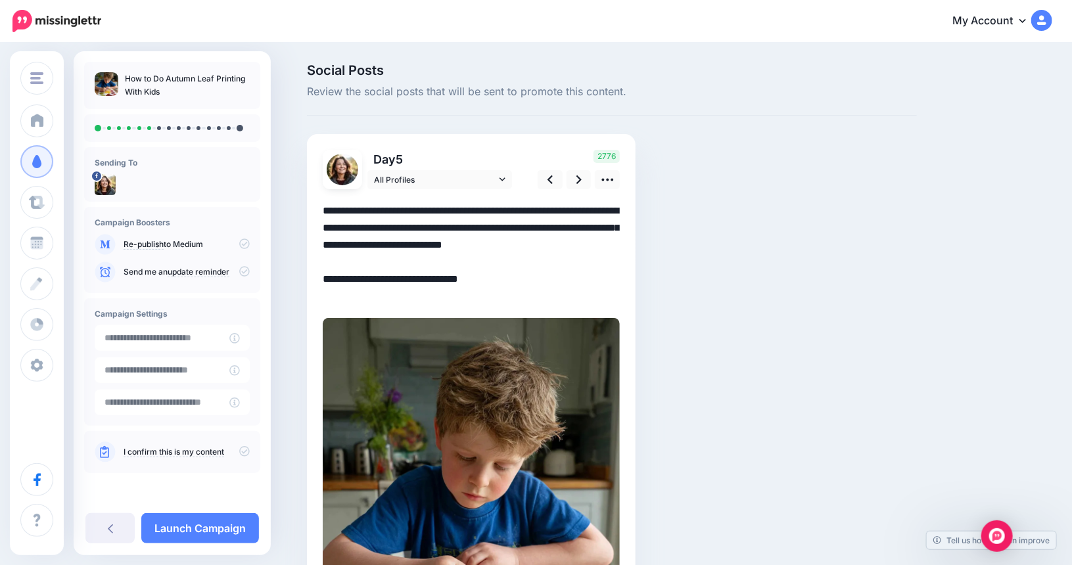
drag, startPoint x: 521, startPoint y: 210, endPoint x: 297, endPoint y: 214, distance: 224.1
click at [297, 214] on div "Social Posts Review the social posts that will be sent to promote this content.…" at bounding box center [536, 415] width 1072 height 743
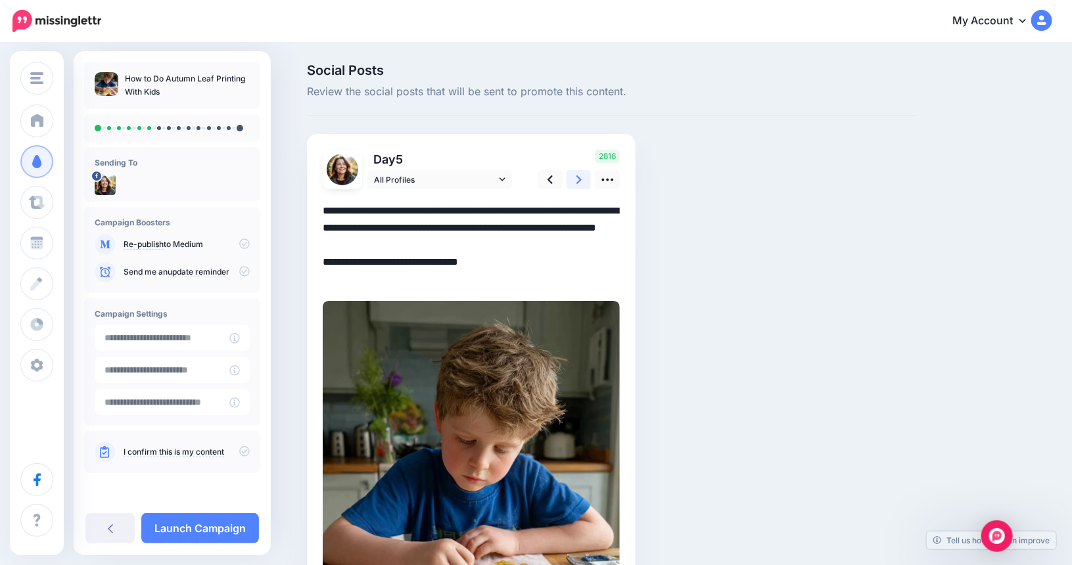
type textarea "**********"
click at [579, 178] on link at bounding box center [578, 179] width 25 height 19
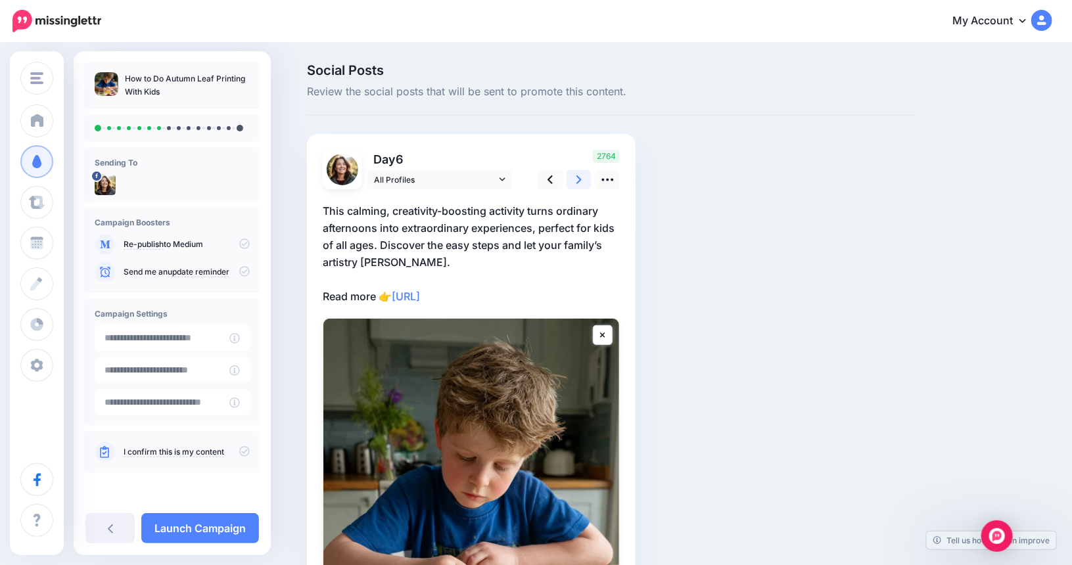
click at [582, 179] on icon at bounding box center [578, 180] width 5 height 14
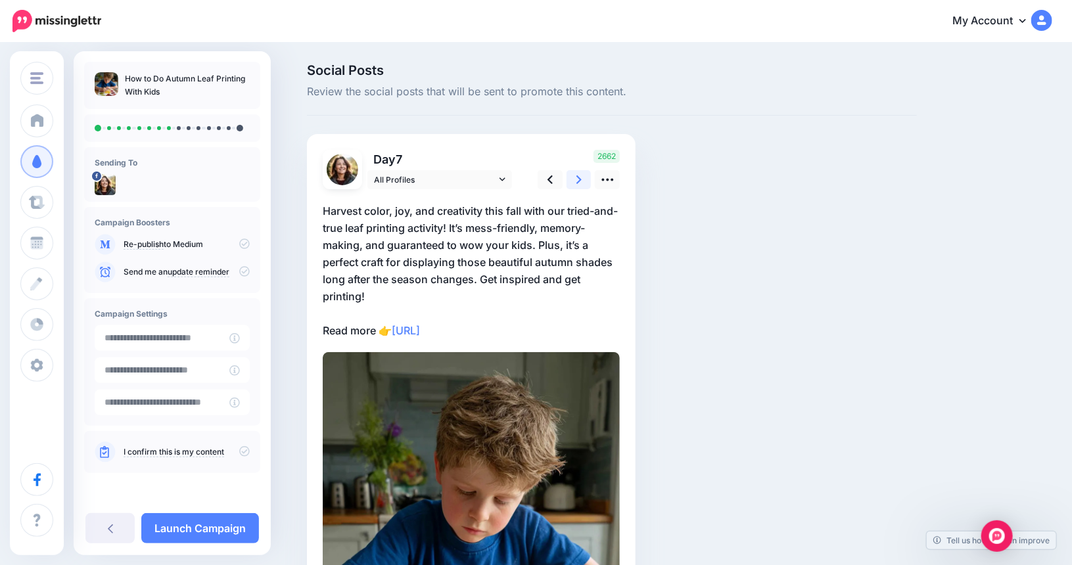
click at [582, 179] on icon at bounding box center [578, 180] width 5 height 14
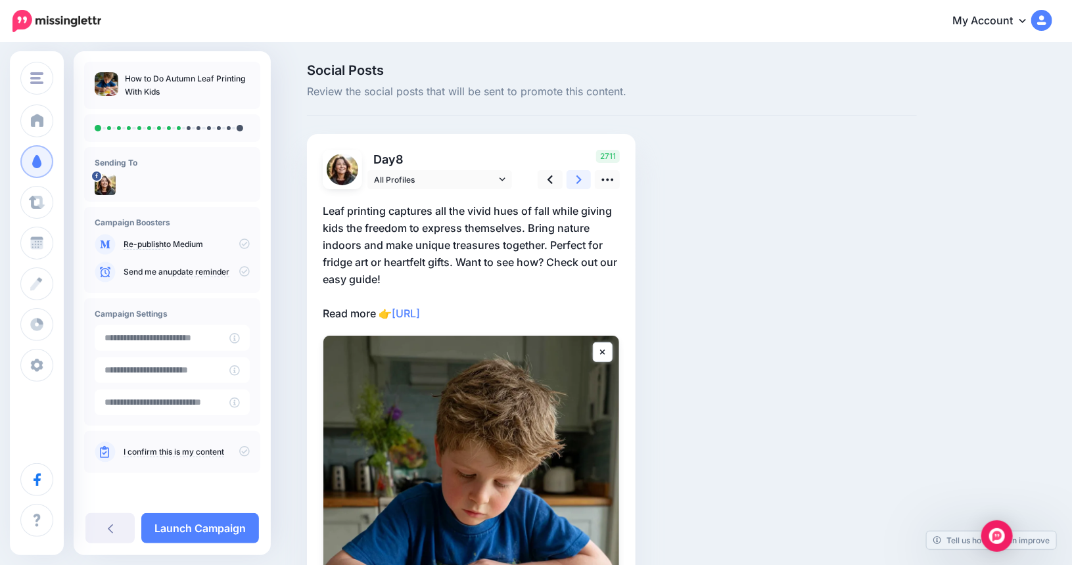
click at [582, 179] on icon at bounding box center [578, 180] width 5 height 14
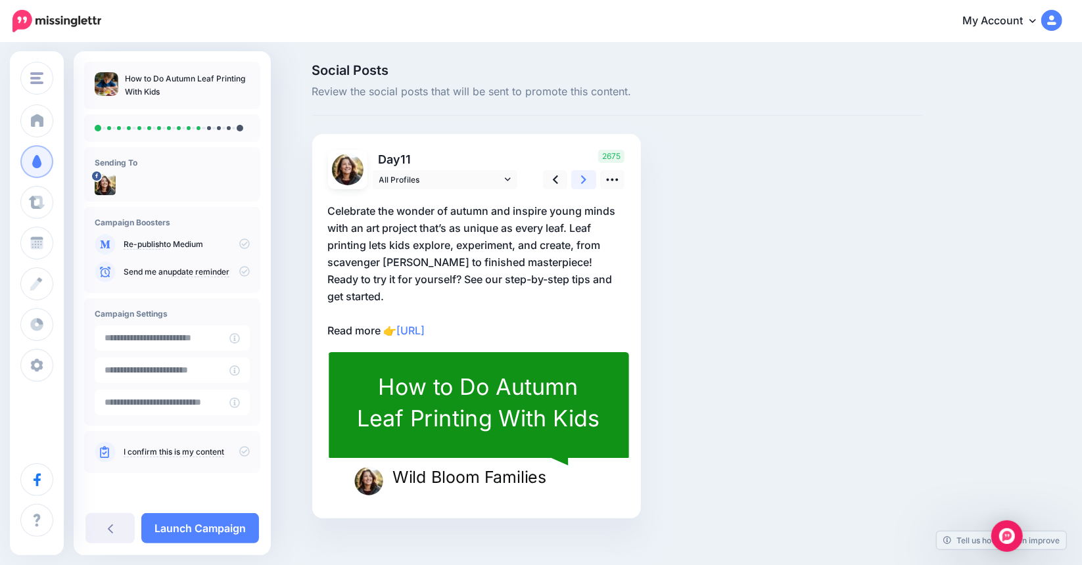
click at [584, 179] on icon at bounding box center [583, 180] width 5 height 14
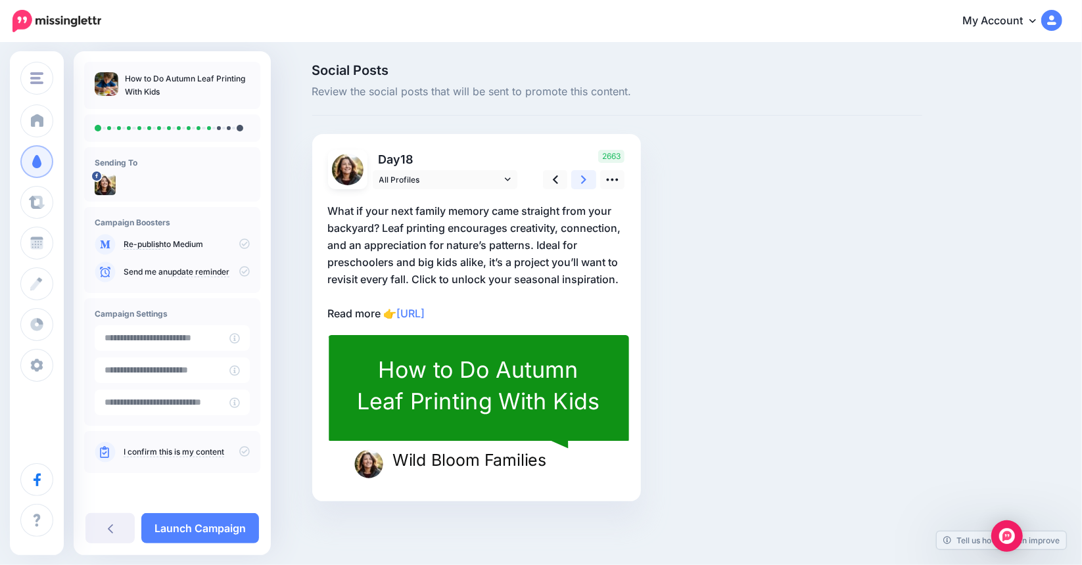
click at [584, 179] on icon at bounding box center [583, 180] width 5 height 14
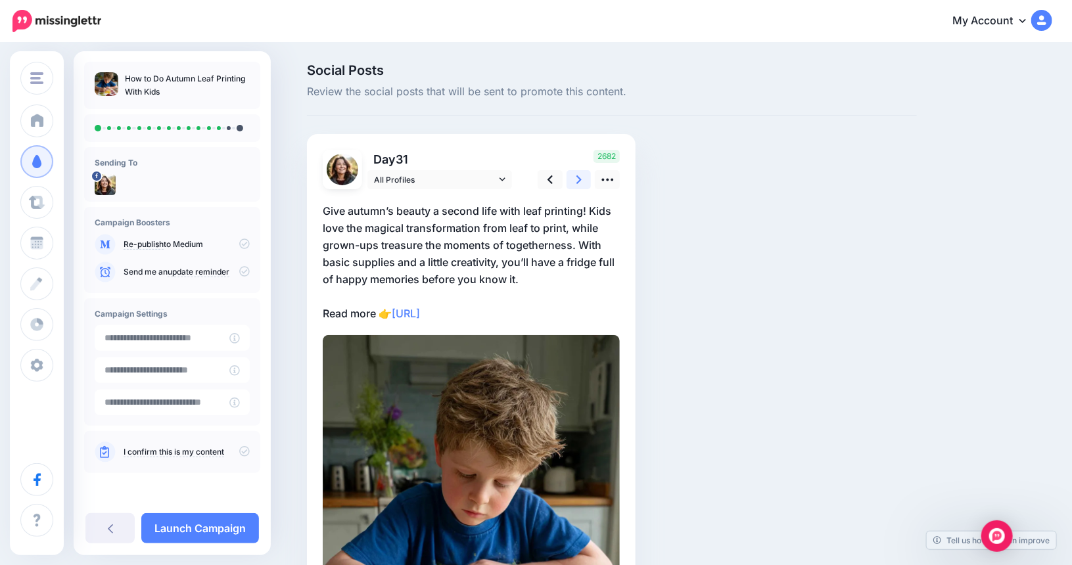
click at [582, 179] on icon at bounding box center [578, 180] width 5 height 14
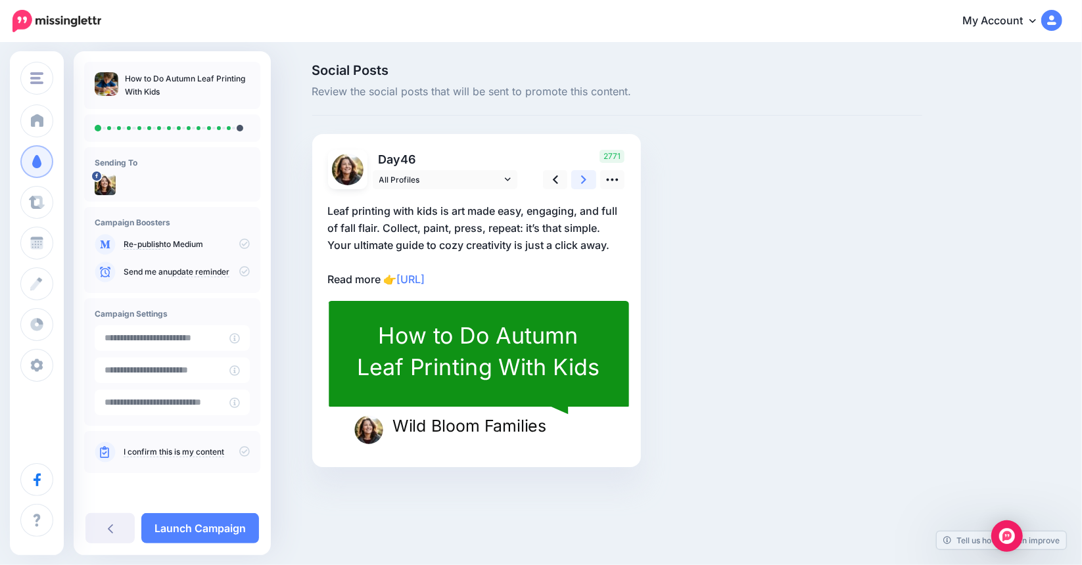
click at [584, 179] on icon at bounding box center [583, 180] width 5 height 14
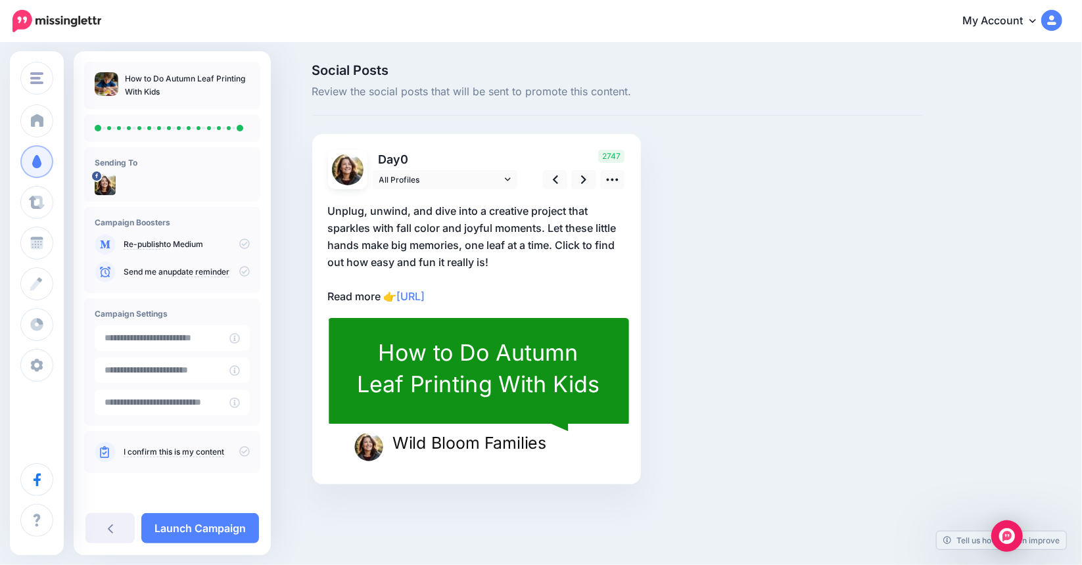
click at [193, 457] on p "I confirm this is my content" at bounding box center [187, 452] width 126 height 12
click at [200, 341] on input "text" at bounding box center [162, 338] width 135 height 26
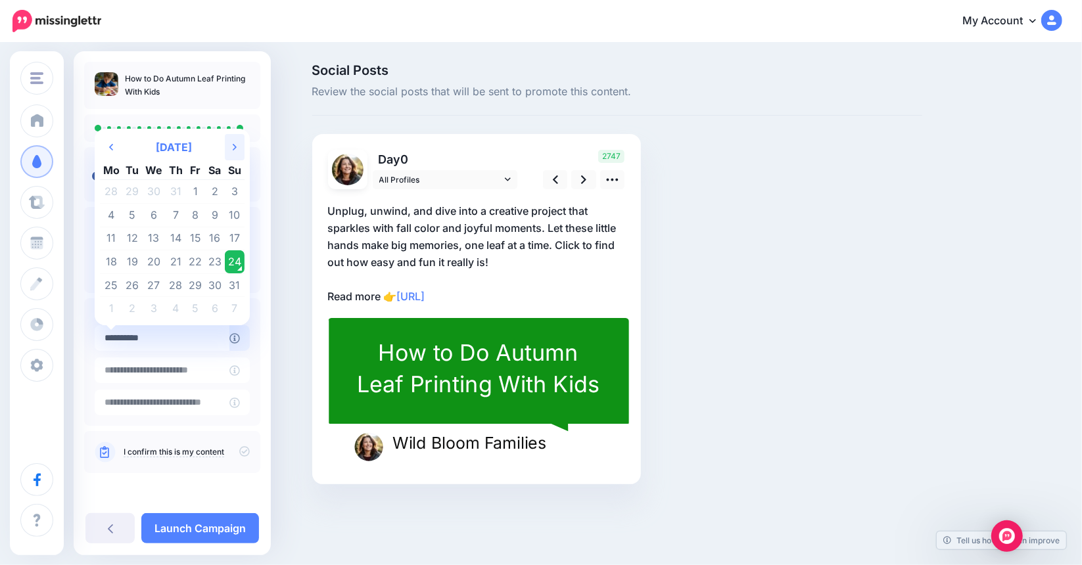
click at [235, 147] on icon "Next Month" at bounding box center [235, 147] width 4 height 11
click at [112, 189] on td "1" at bounding box center [111, 192] width 23 height 24
type input "**********"
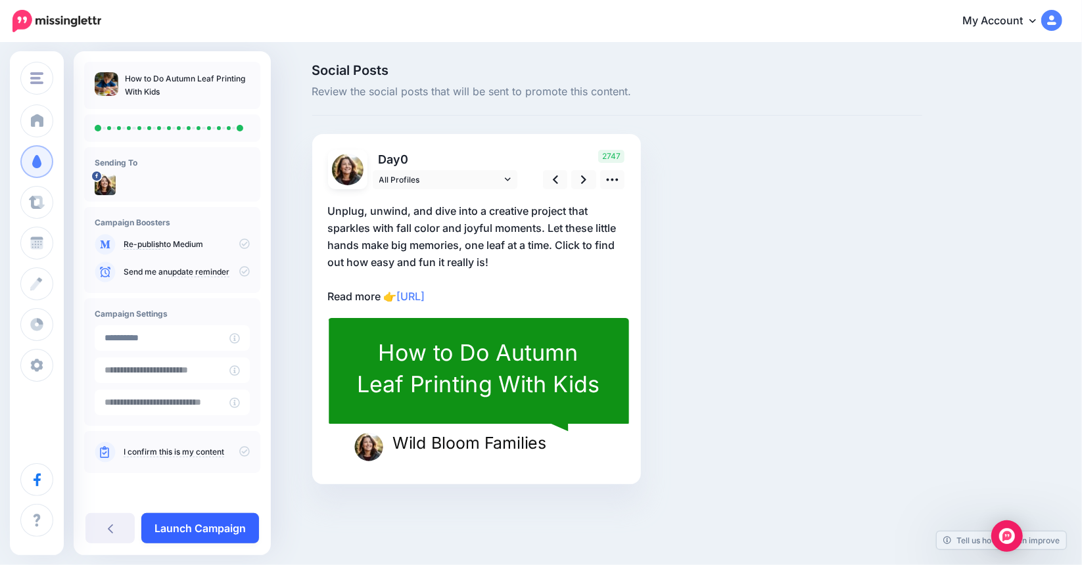
click at [217, 525] on link "Launch Campaign" at bounding box center [200, 528] width 118 height 30
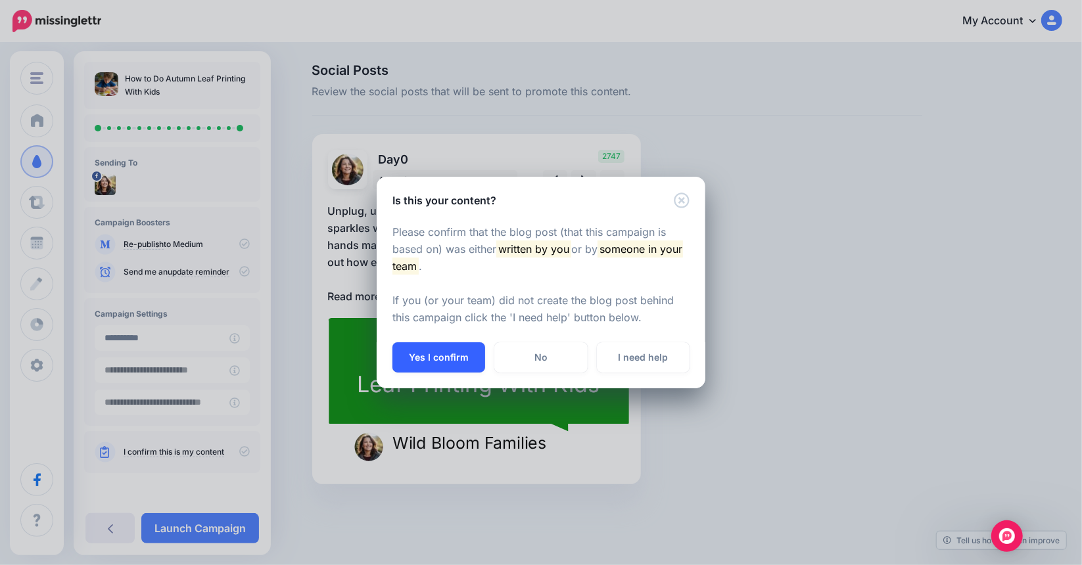
click at [448, 358] on button "Yes I confirm" at bounding box center [438, 357] width 93 height 30
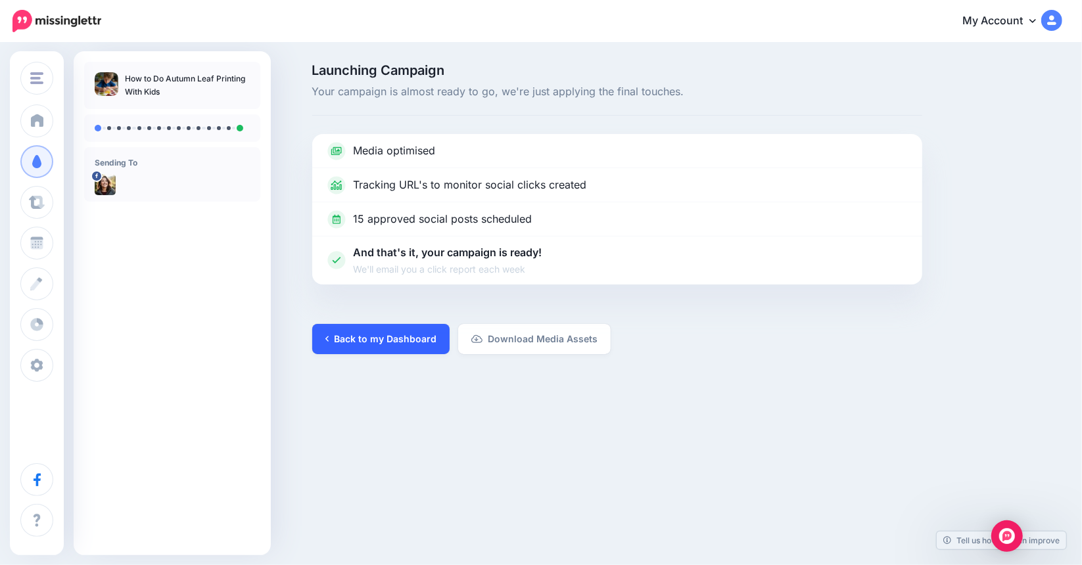
click at [351, 334] on link "Back to my Dashboard" at bounding box center [380, 339] width 137 height 30
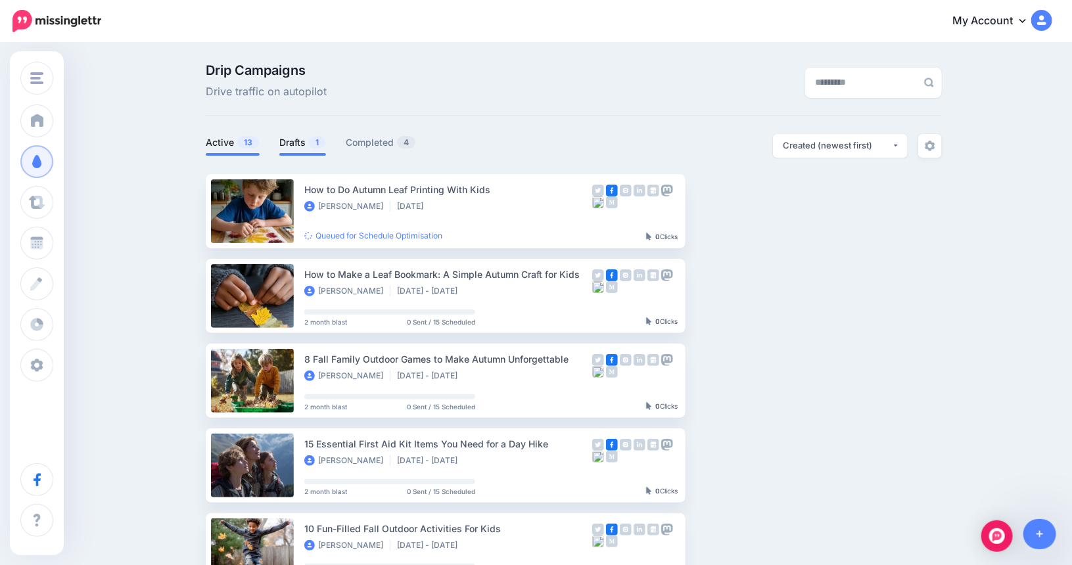
click at [297, 139] on link "Drafts 1" at bounding box center [302, 143] width 47 height 16
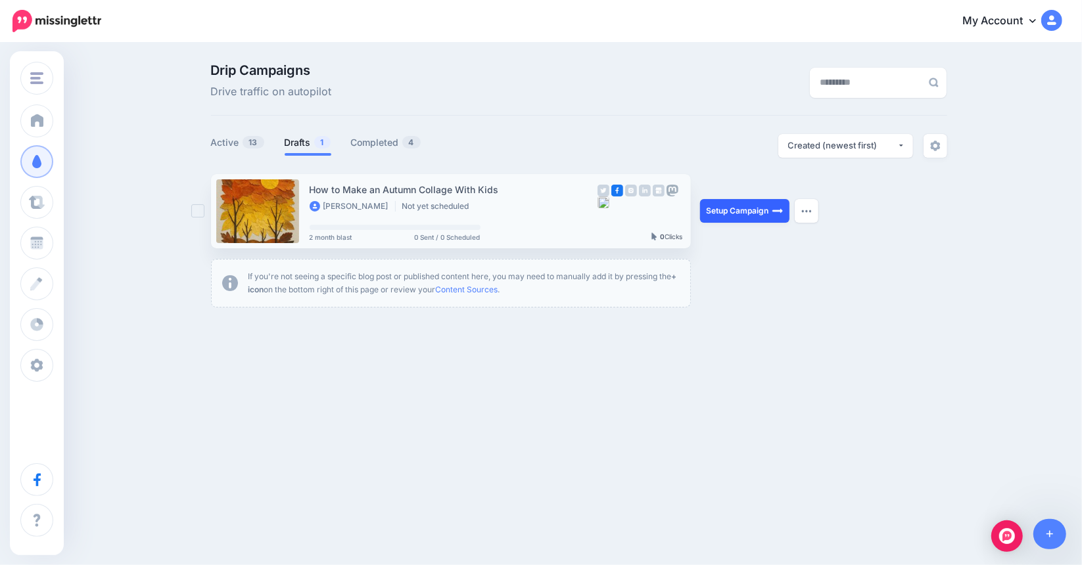
click at [723, 212] on link "Setup Campaign" at bounding box center [744, 211] width 89 height 24
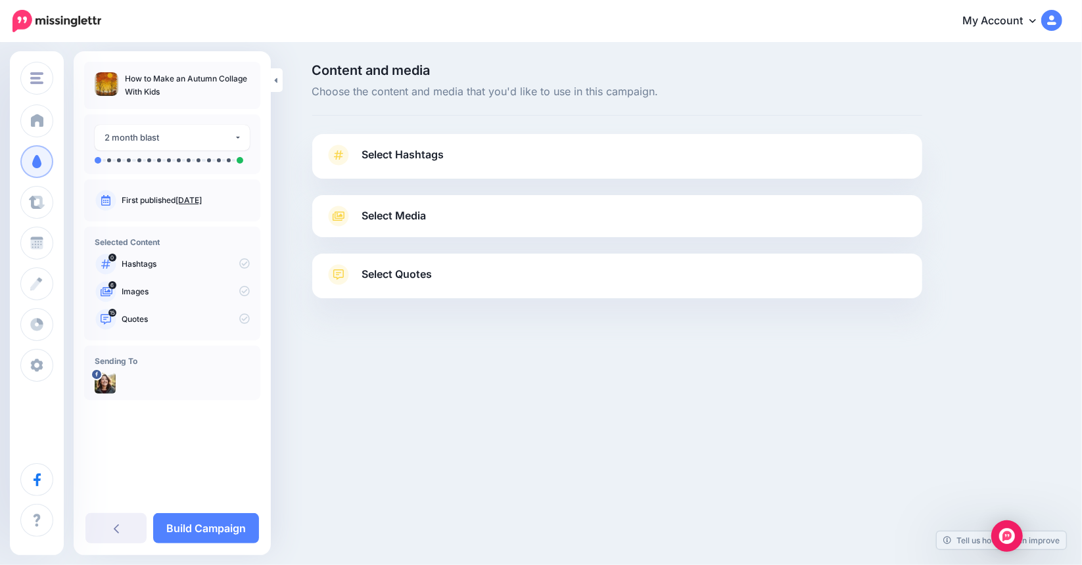
click at [377, 210] on span "Select Media" at bounding box center [394, 216] width 64 height 18
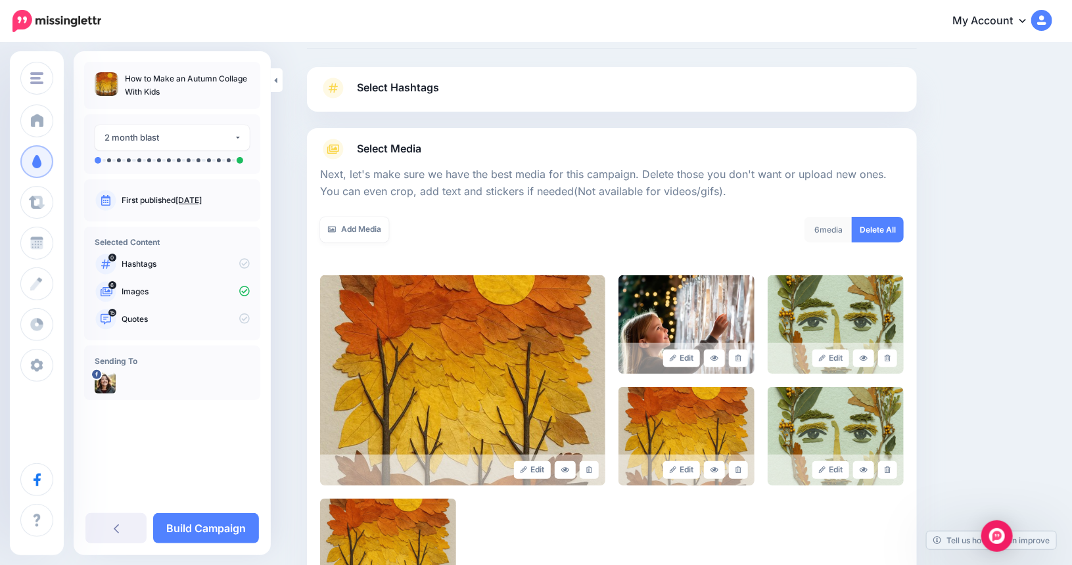
scroll to position [197, 0]
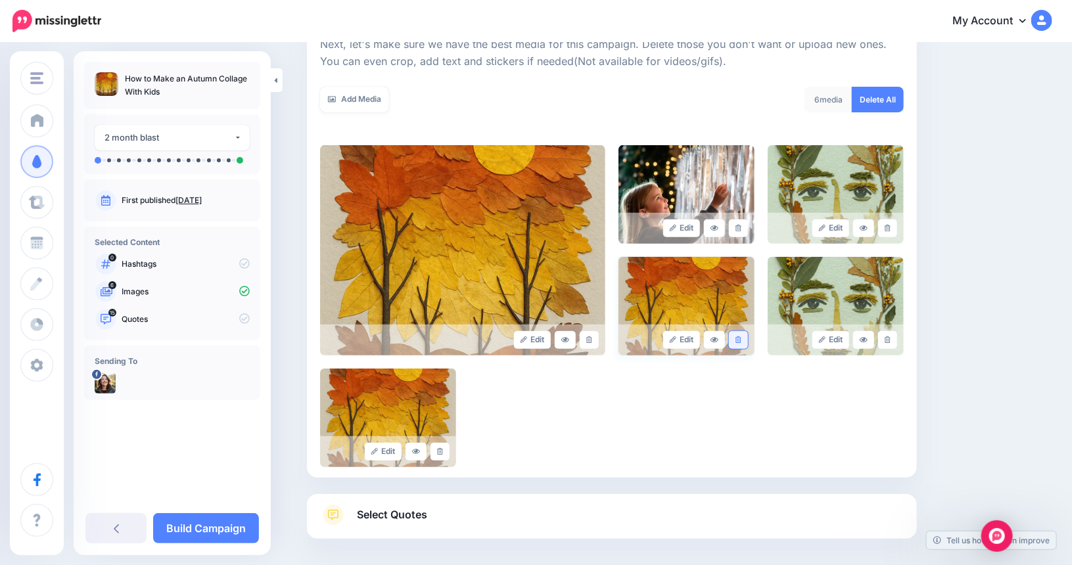
click at [745, 332] on link at bounding box center [738, 340] width 19 height 18
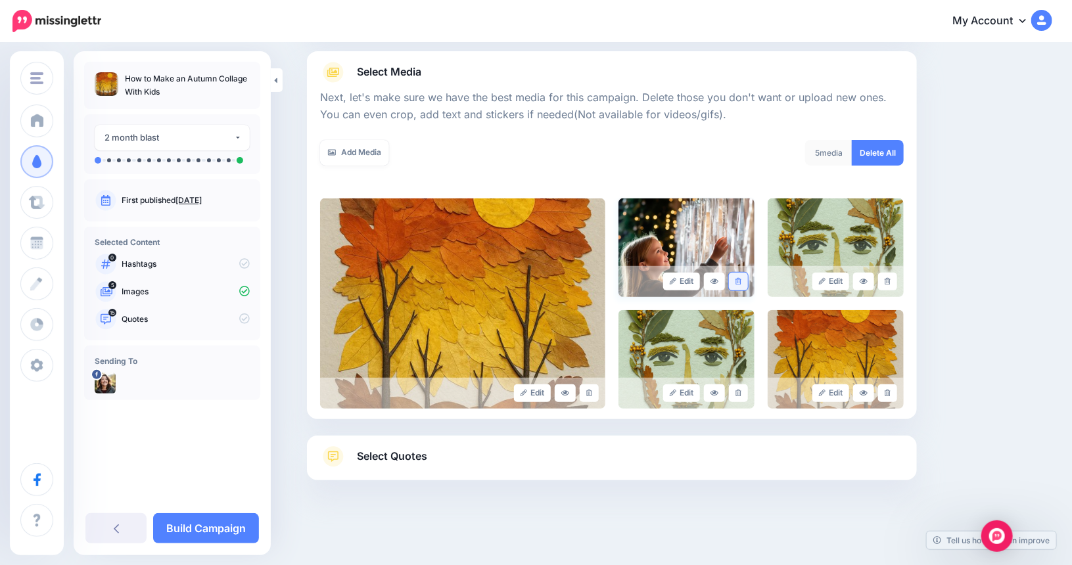
click at [741, 279] on icon at bounding box center [738, 281] width 6 height 7
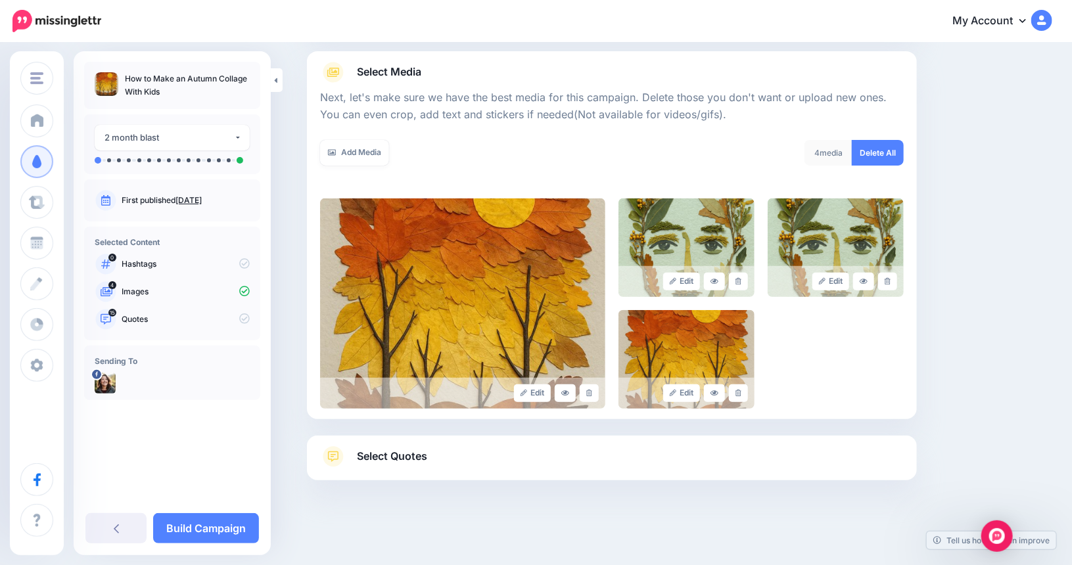
click at [439, 455] on link "Select Quotes" at bounding box center [612, 463] width 584 height 34
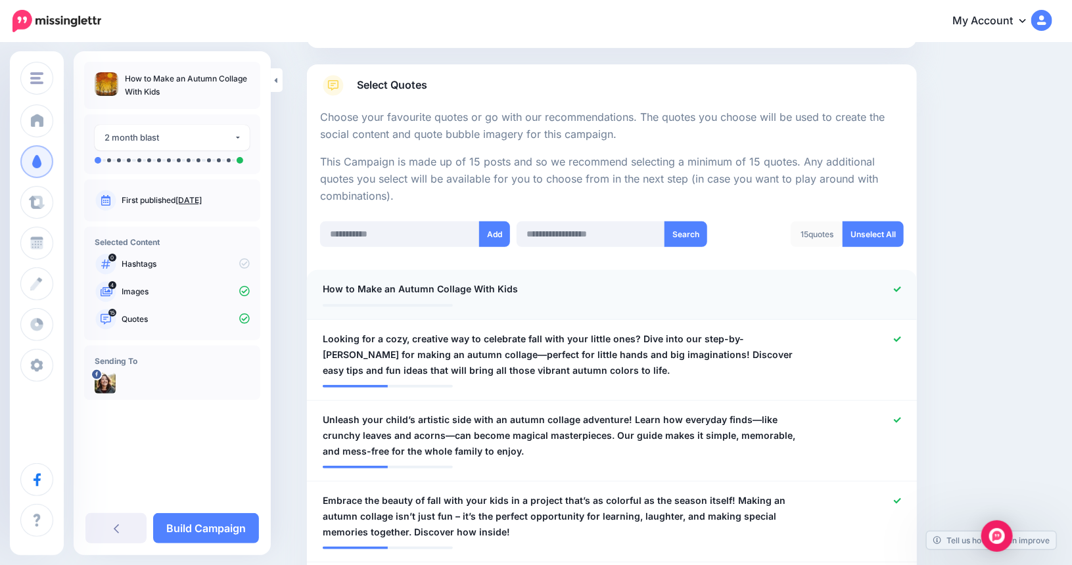
scroll to position [210, 0]
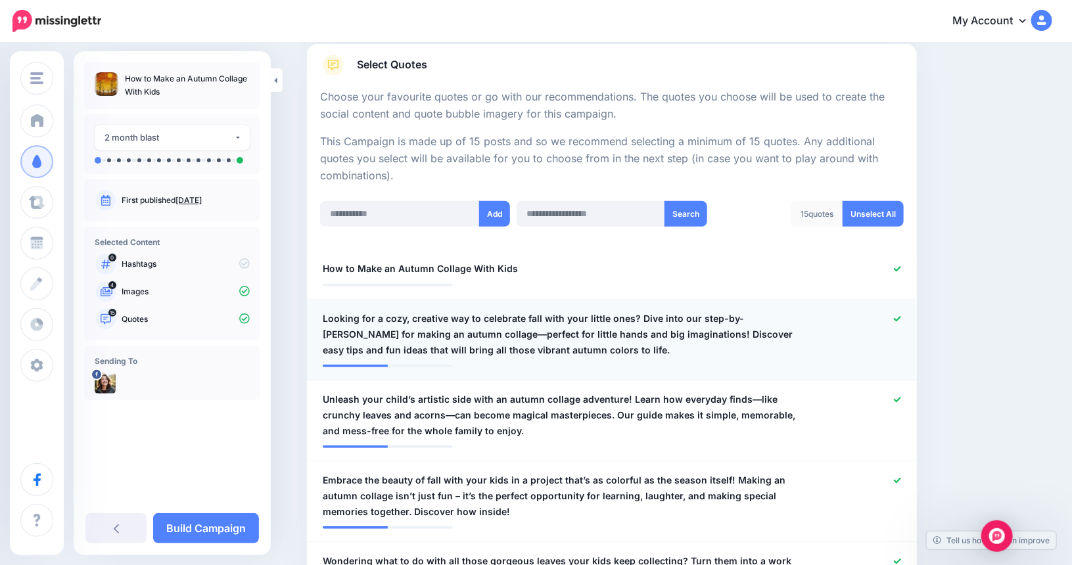
click at [635, 318] on span "Looking for a cozy, creative way to celebrate fall with your little ones? Dive …" at bounding box center [562, 334] width 479 height 47
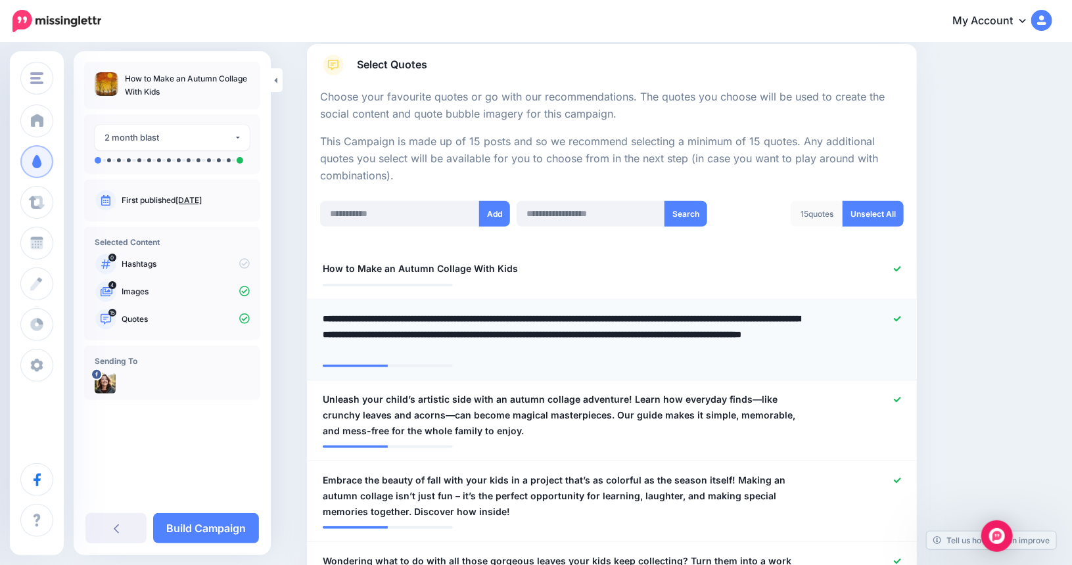
drag, startPoint x: 635, startPoint y: 318, endPoint x: 319, endPoint y: 313, distance: 316.2
click at [319, 313] on div "**********" at bounding box center [562, 334] width 499 height 47
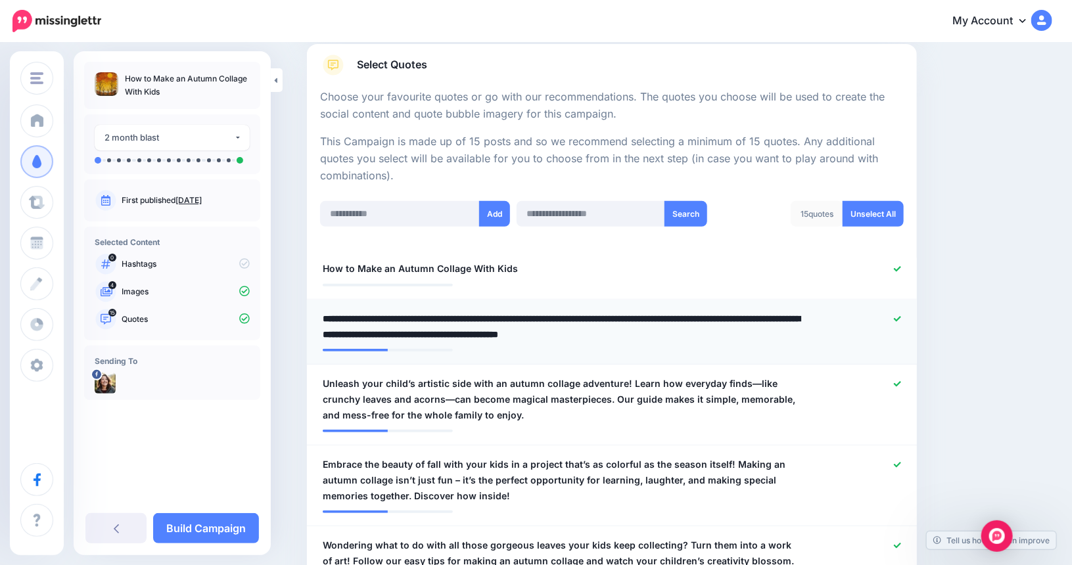
click at [607, 318] on textarea "**********" at bounding box center [562, 327] width 479 height 32
drag, startPoint x: 703, startPoint y: 336, endPoint x: 319, endPoint y: 334, distance: 384.5
click at [319, 334] on div "**********" at bounding box center [562, 327] width 499 height 32
type textarea "**********"
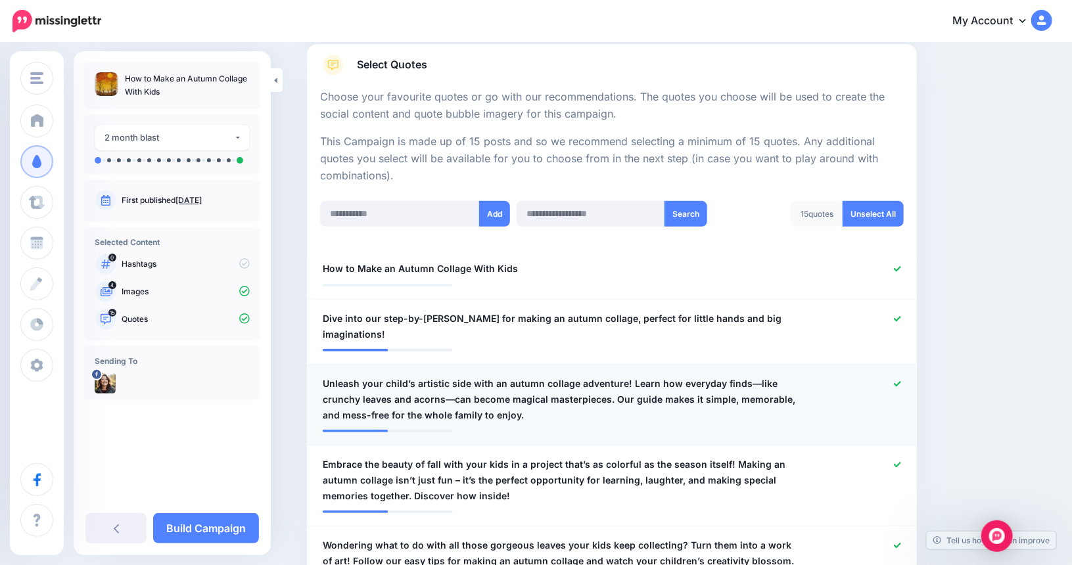
click at [630, 376] on span "Unleash your child’s artistic side with an autumn collage adventure! Learn how …" at bounding box center [562, 399] width 479 height 47
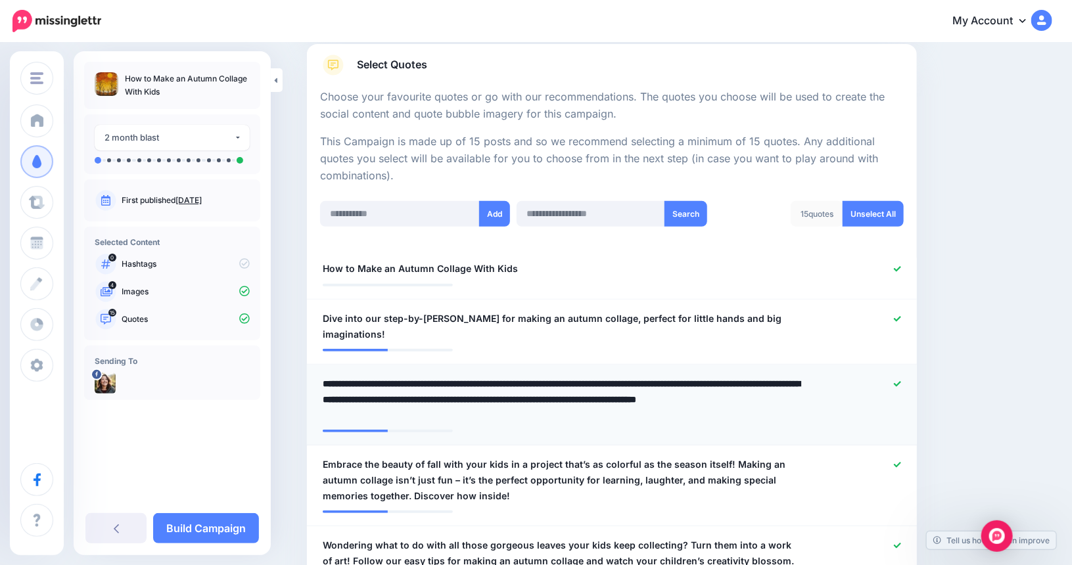
drag, startPoint x: 632, startPoint y: 369, endPoint x: 630, endPoint y: 396, distance: 27.0
click at [630, 396] on textarea "**********" at bounding box center [562, 399] width 479 height 47
type textarea "**********"
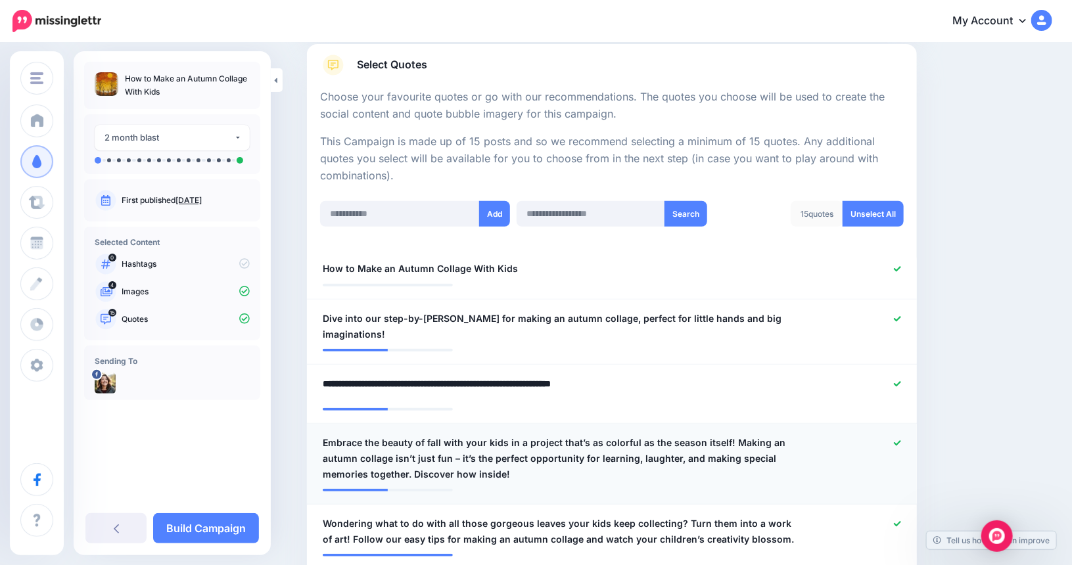
click at [732, 435] on span "Embrace the beauty of fall with your kids in a project that’s as colorful as th…" at bounding box center [562, 458] width 479 height 47
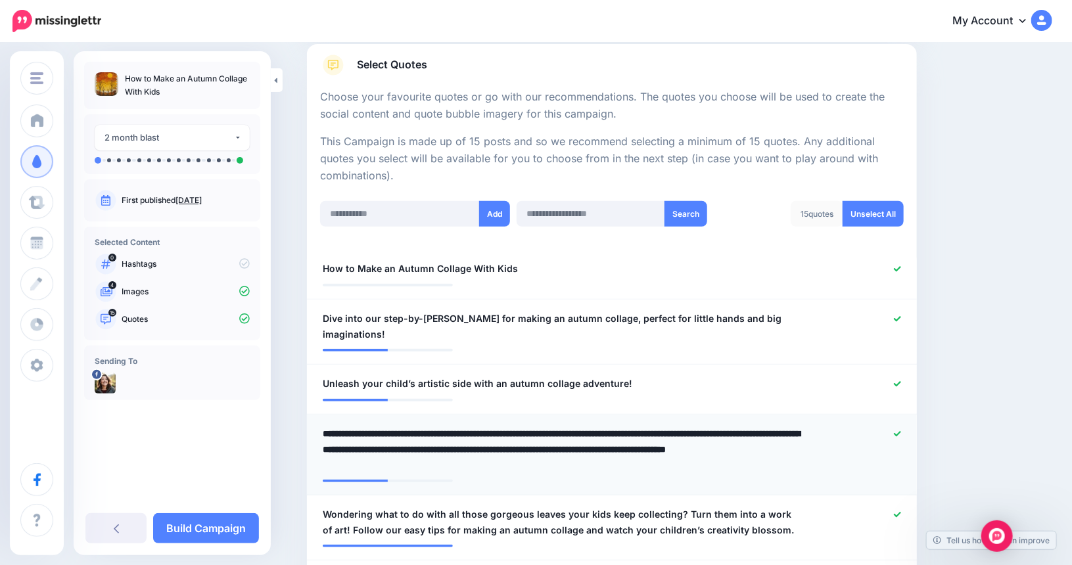
drag, startPoint x: 731, startPoint y: 416, endPoint x: 732, endPoint y: 442, distance: 25.7
click at [732, 442] on textarea "**********" at bounding box center [562, 449] width 479 height 47
type textarea "**********"
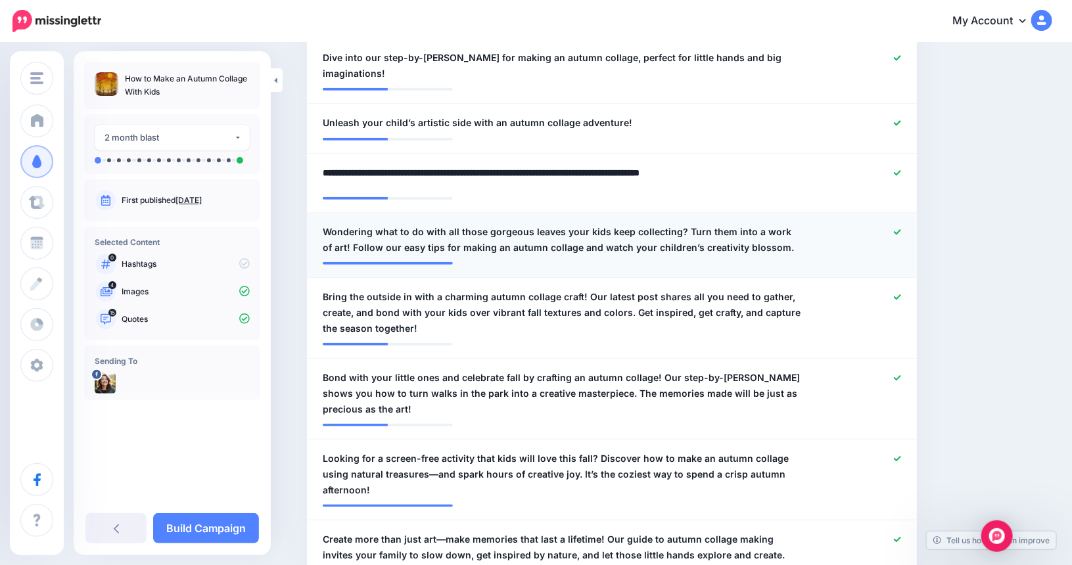
scroll to position [473, 0]
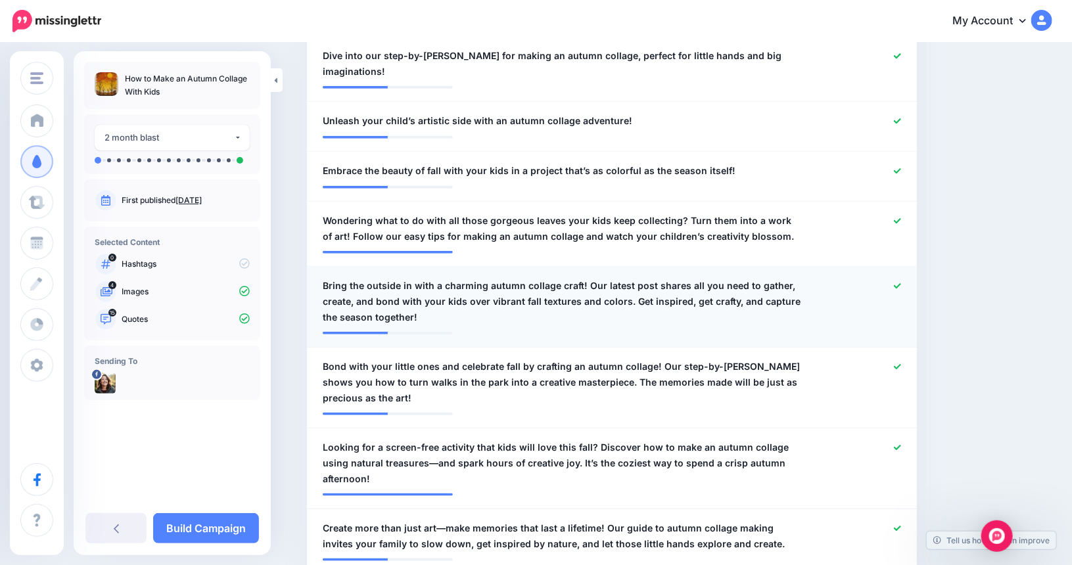
click at [585, 278] on span "Bring the outside in with a charming autumn collage craft! Our latest post shar…" at bounding box center [562, 301] width 479 height 47
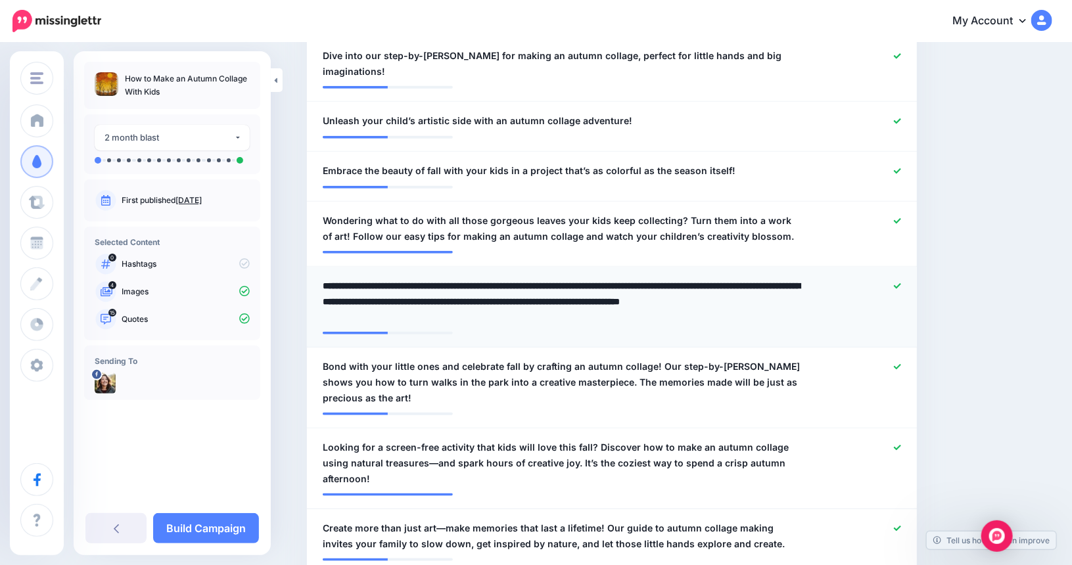
drag, startPoint x: 587, startPoint y: 269, endPoint x: 626, endPoint y: 302, distance: 50.8
click at [626, 302] on textarea "**********" at bounding box center [562, 301] width 479 height 47
type textarea "**********"
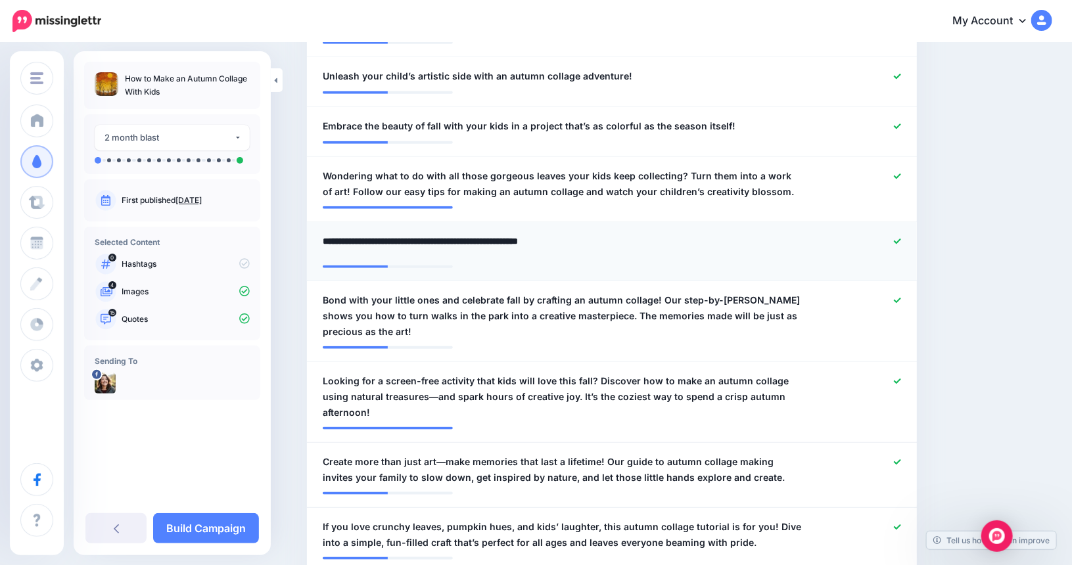
scroll to position [538, 0]
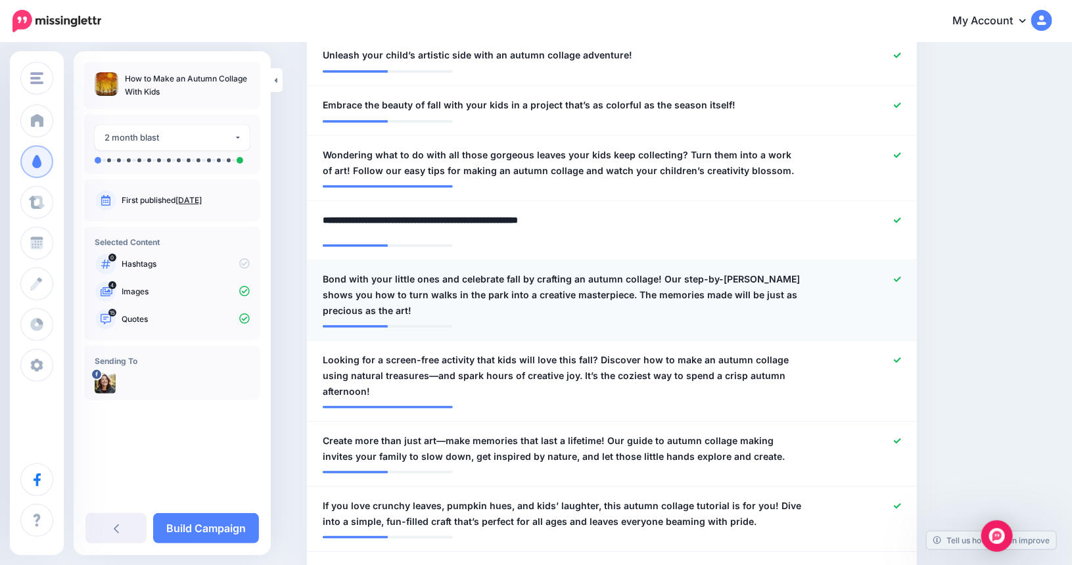
click at [660, 271] on span "Bond with your little ones and celebrate fall by crafting an autumn collage! Ou…" at bounding box center [562, 294] width 479 height 47
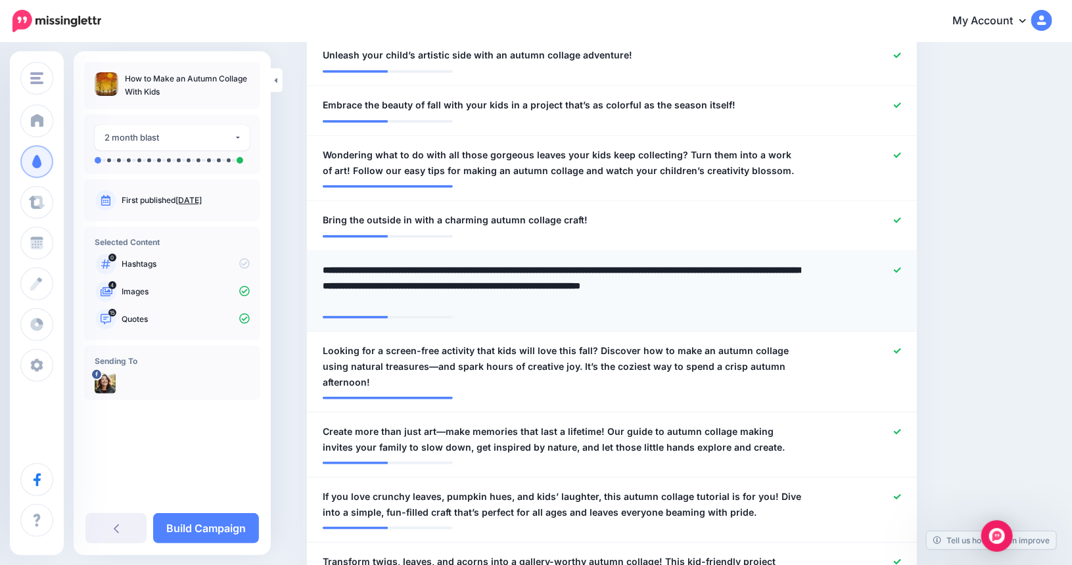
drag, startPoint x: 660, startPoint y: 253, endPoint x: 661, endPoint y: 280, distance: 27.0
click at [661, 280] on textarea "**********" at bounding box center [562, 285] width 479 height 47
type textarea "**********"
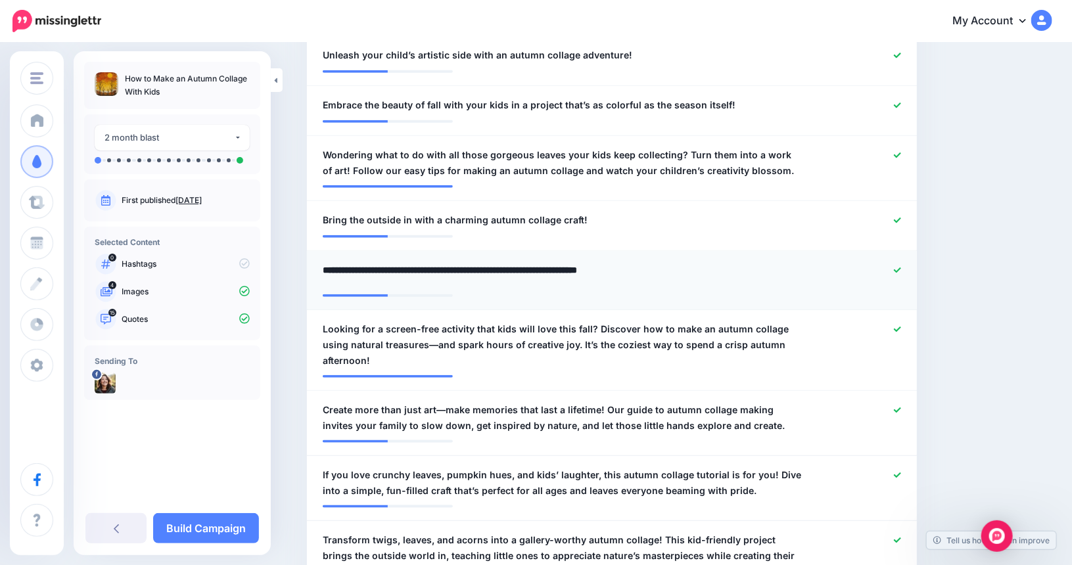
scroll to position [604, 0]
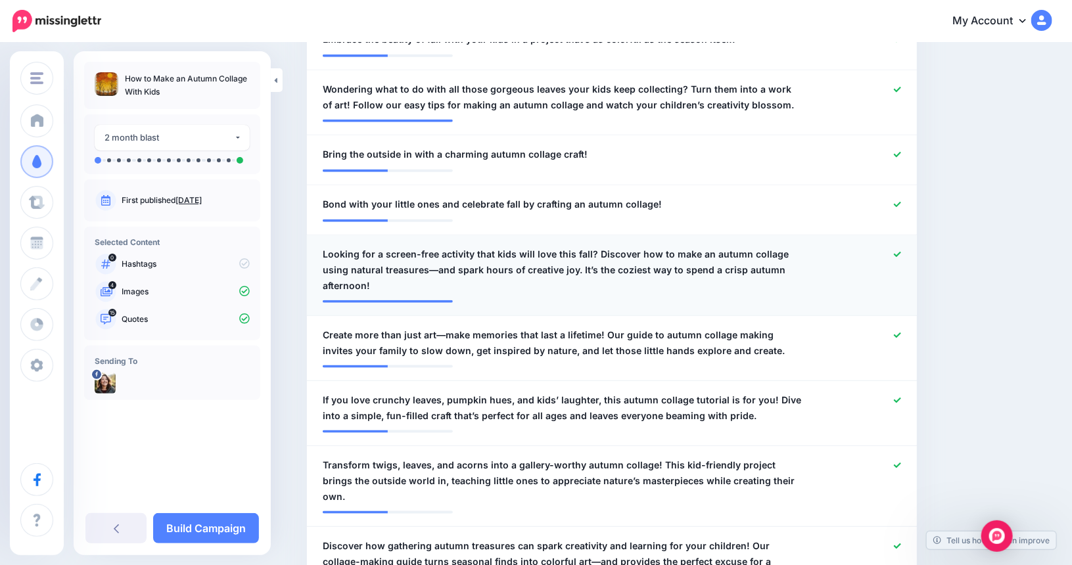
click at [407, 262] on span "Looking for a screen-free activity that kids will love this fall? Discover how …" at bounding box center [562, 269] width 479 height 47
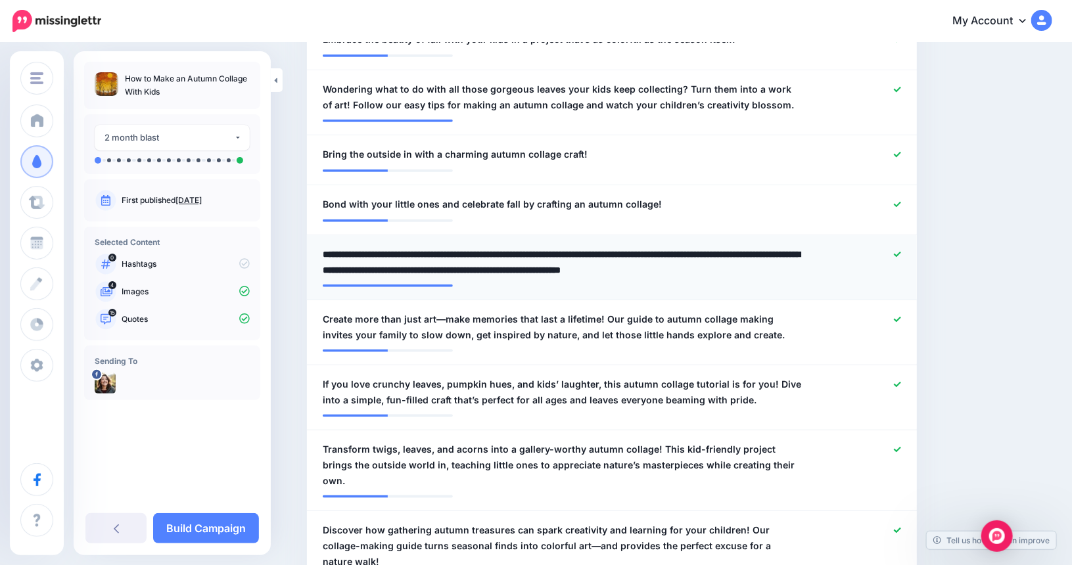
drag, startPoint x: 555, startPoint y: 257, endPoint x: 878, endPoint y: 256, distance: 323.3
click at [878, 256] on div "**********" at bounding box center [612, 262] width 598 height 32
click at [405, 254] on textarea "**********" at bounding box center [562, 262] width 479 height 32
type textarea "**********"
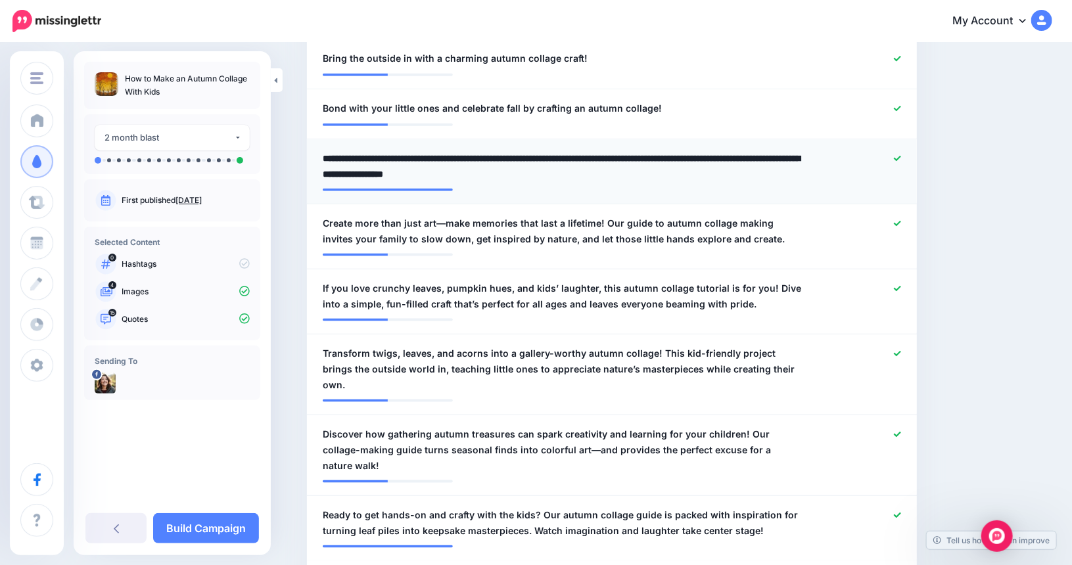
scroll to position [735, 0]
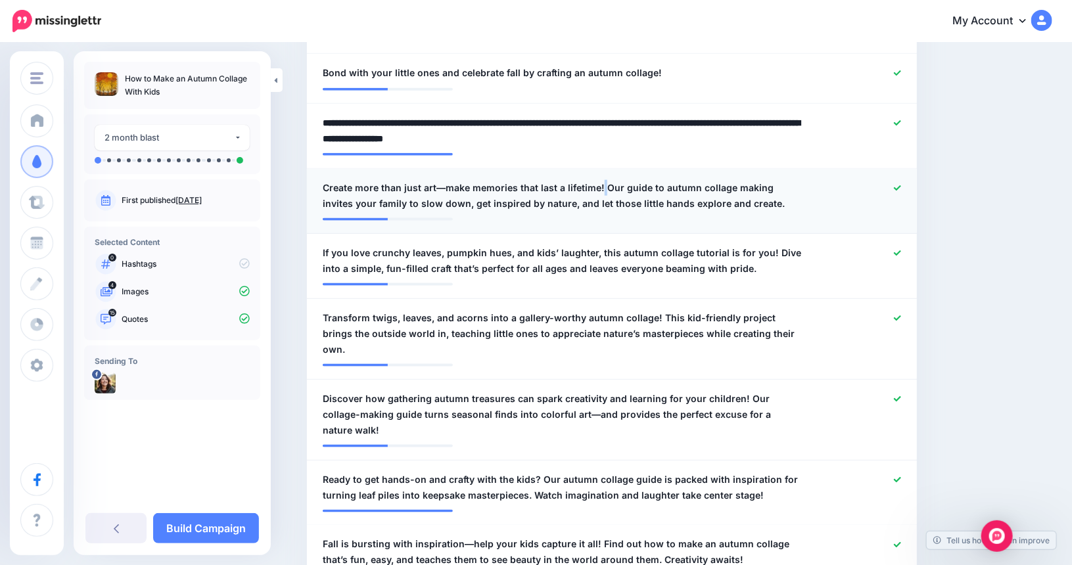
click at [603, 180] on span "Create more than just art—make memories that last a lifetime! Our guide to autu…" at bounding box center [562, 196] width 479 height 32
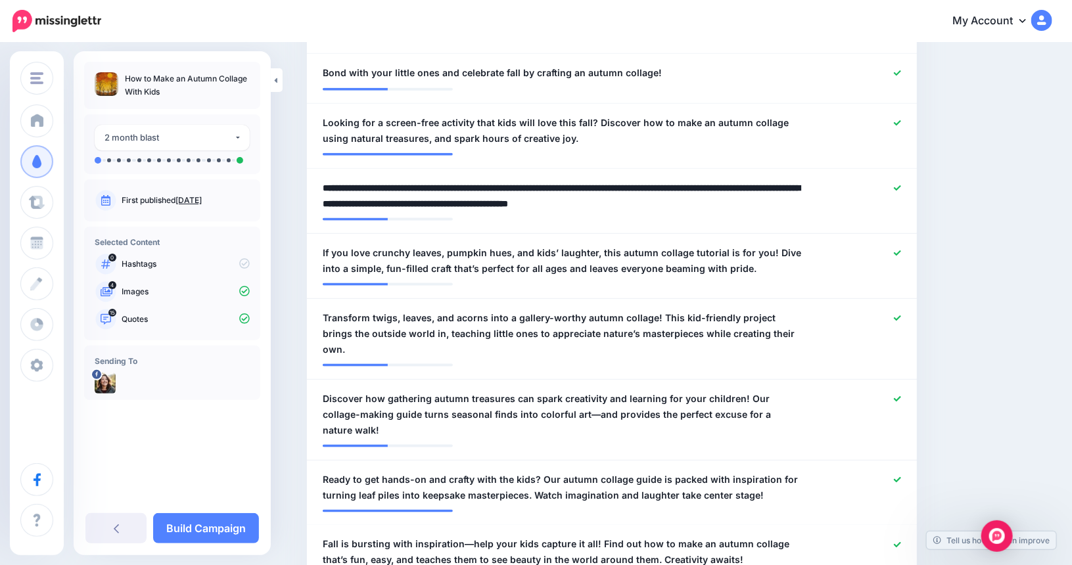
drag, startPoint x: 605, startPoint y: 169, endPoint x: 265, endPoint y: 168, distance: 339.8
click at [265, 168] on div "Wild Bloom Families They Are The Future Wild Bloom Families Add Workspace Dashb…" at bounding box center [536, 66] width 1072 height 1514
type textarea "**********"
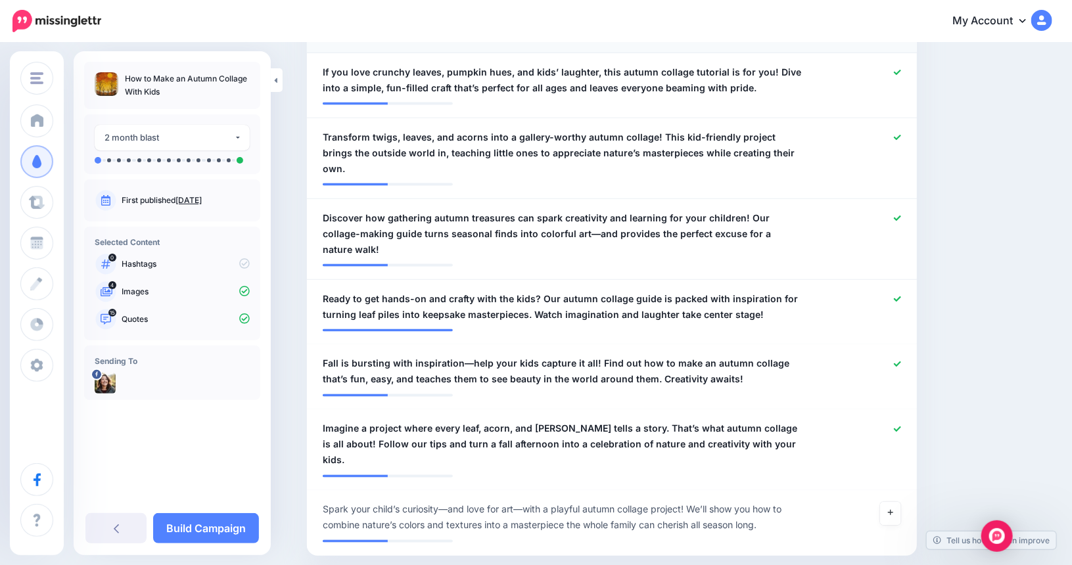
scroll to position [929, 0]
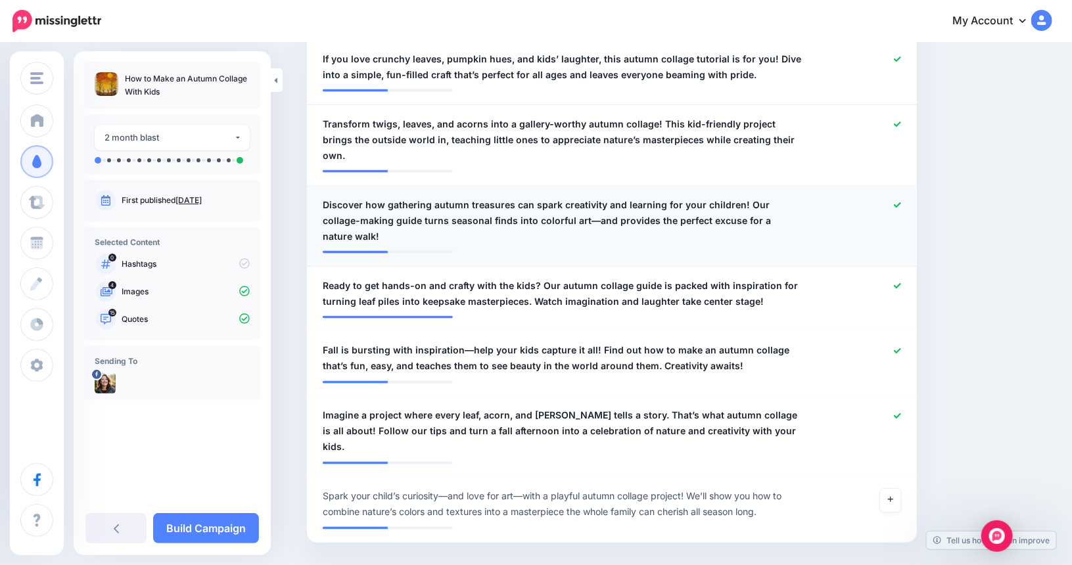
click at [734, 197] on span "Discover how gathering autumn treasures can spark creativity and learning for y…" at bounding box center [562, 220] width 479 height 47
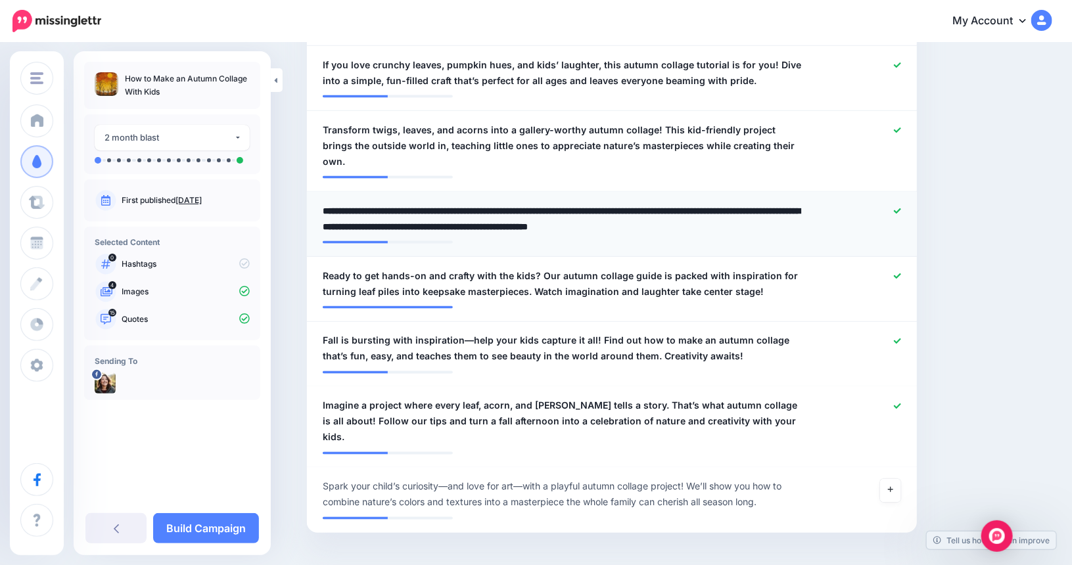
drag, startPoint x: 752, startPoint y: 183, endPoint x: 793, endPoint y: 198, distance: 43.2
click at [793, 203] on textarea "**********" at bounding box center [562, 219] width 479 height 32
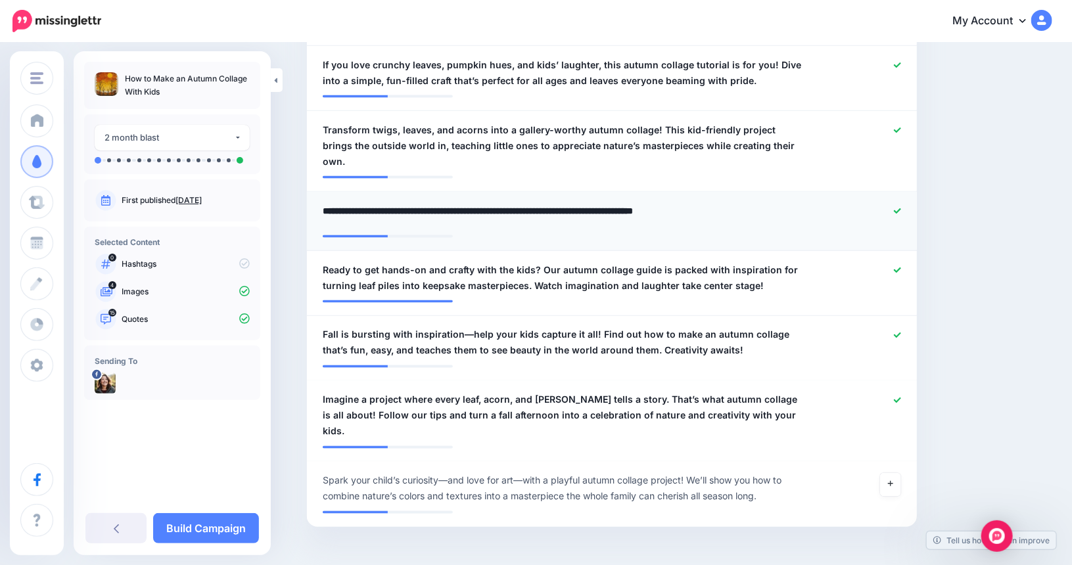
type textarea "**********"
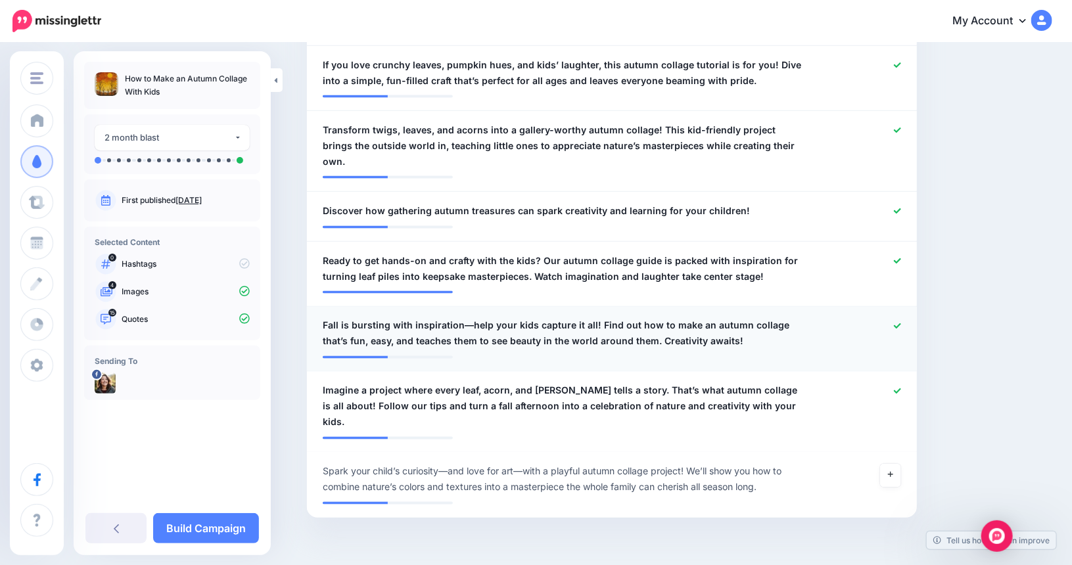
scroll to position [908, 0]
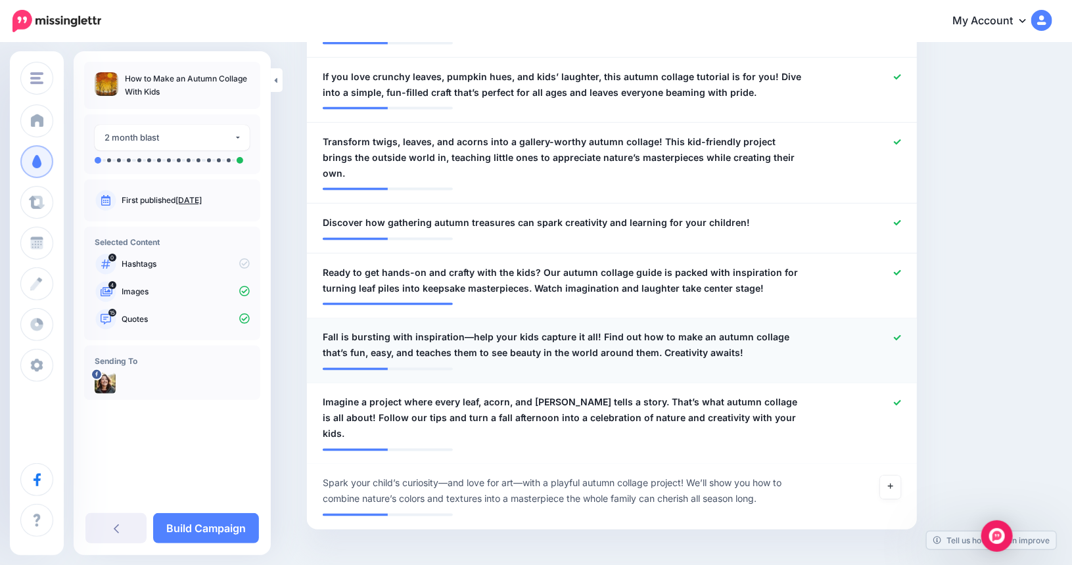
click at [469, 330] on span "Fall is bursting with inspiration—help your kids capture it all! Find out how t…" at bounding box center [562, 346] width 479 height 32
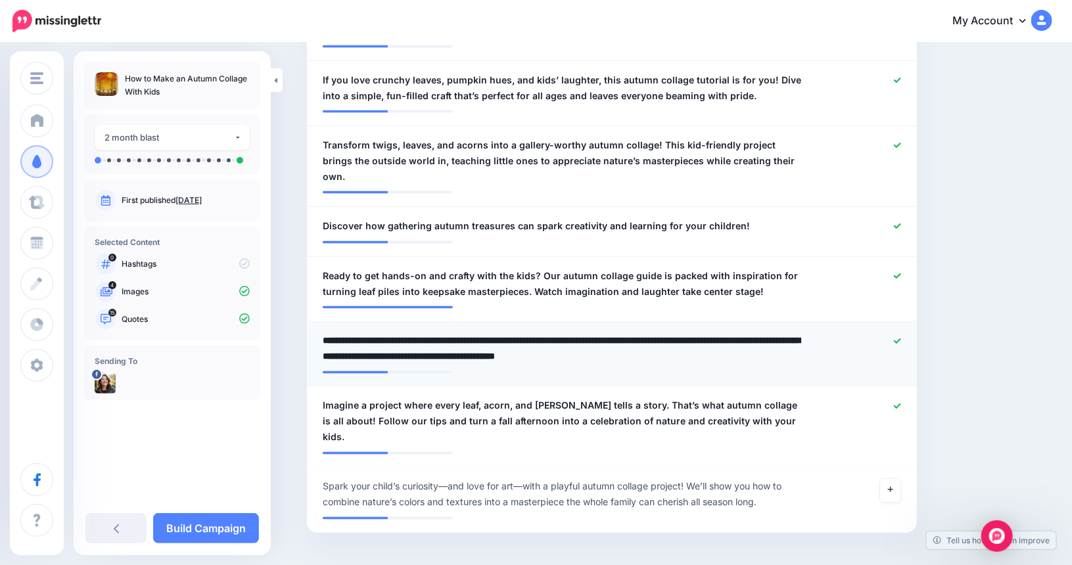
click at [467, 333] on textarea "**********" at bounding box center [562, 349] width 479 height 32
drag, startPoint x: 729, startPoint y: 325, endPoint x: 634, endPoint y: 325, distance: 95.3
click at [634, 333] on textarea "**********" at bounding box center [562, 349] width 479 height 32
type textarea "**********"
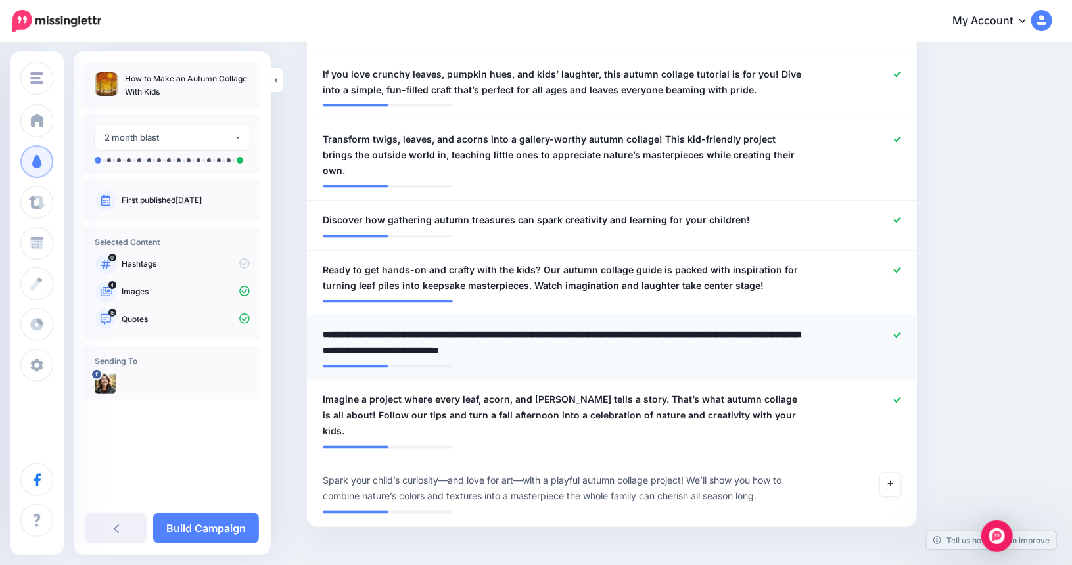
scroll to position [915, 0]
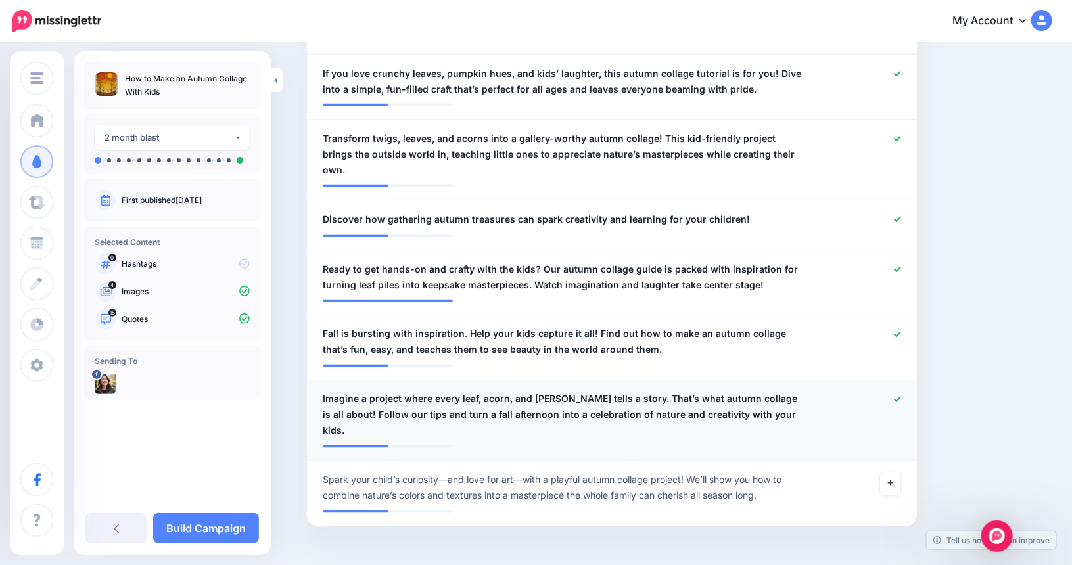
click at [792, 392] on span "Imagine a project where every leaf, acorn, and twig tells a story. That’s what …" at bounding box center [562, 415] width 479 height 47
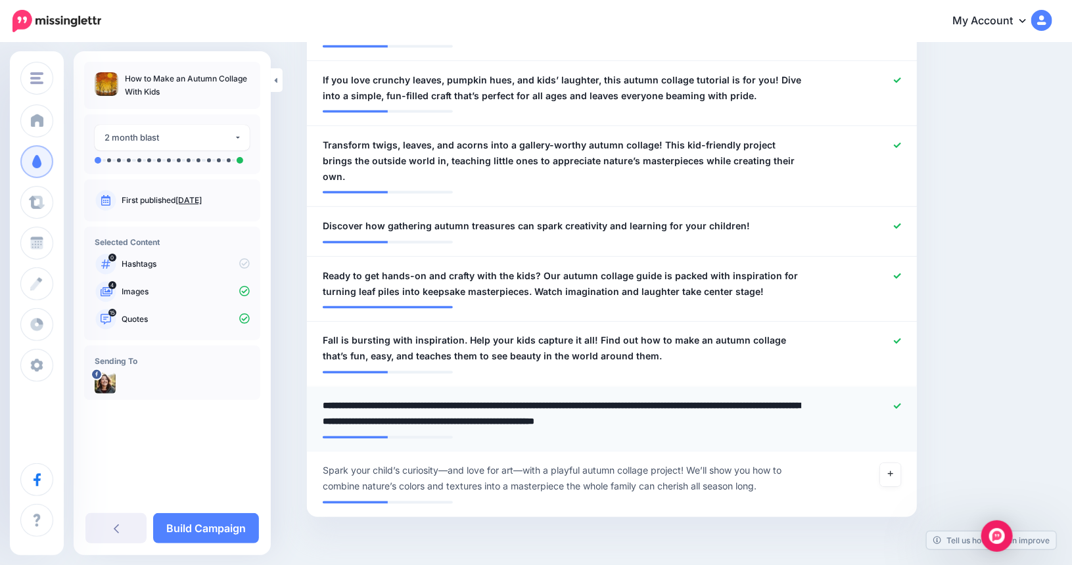
drag, startPoint x: 788, startPoint y: 375, endPoint x: 327, endPoint y: 355, distance: 461.1
click at [327, 387] on li "**********" at bounding box center [612, 419] width 610 height 65
click at [223, 524] on link "Build Campaign" at bounding box center [206, 528] width 106 height 30
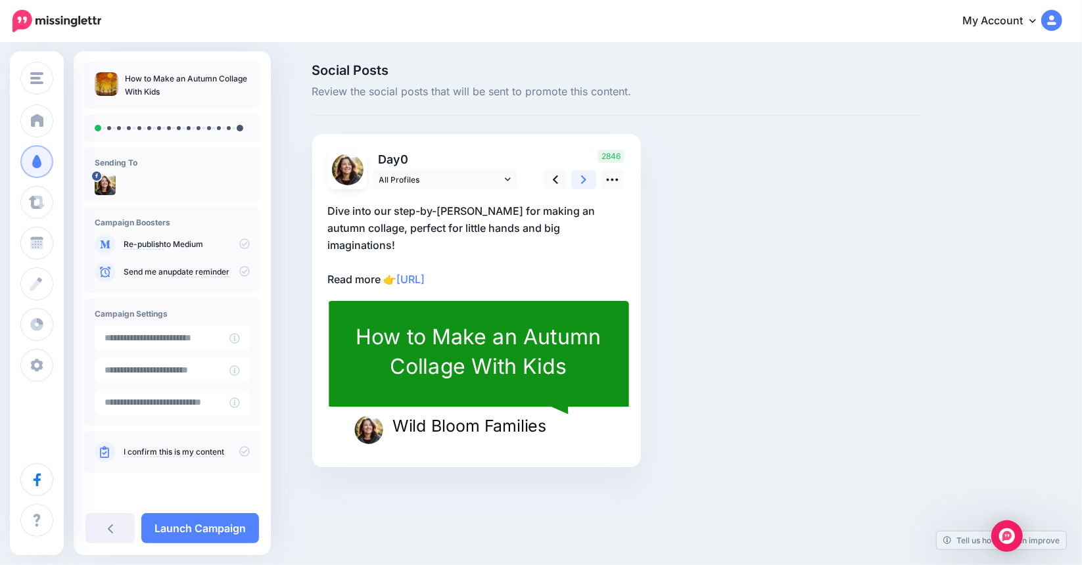
click at [584, 177] on icon at bounding box center [583, 180] width 5 height 14
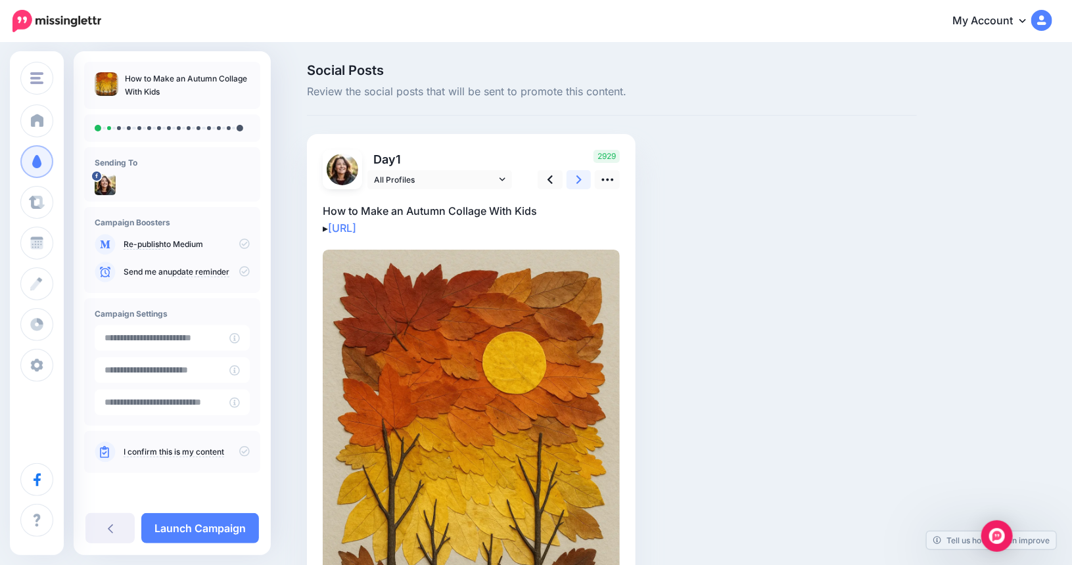
click at [582, 177] on icon at bounding box center [578, 180] width 5 height 14
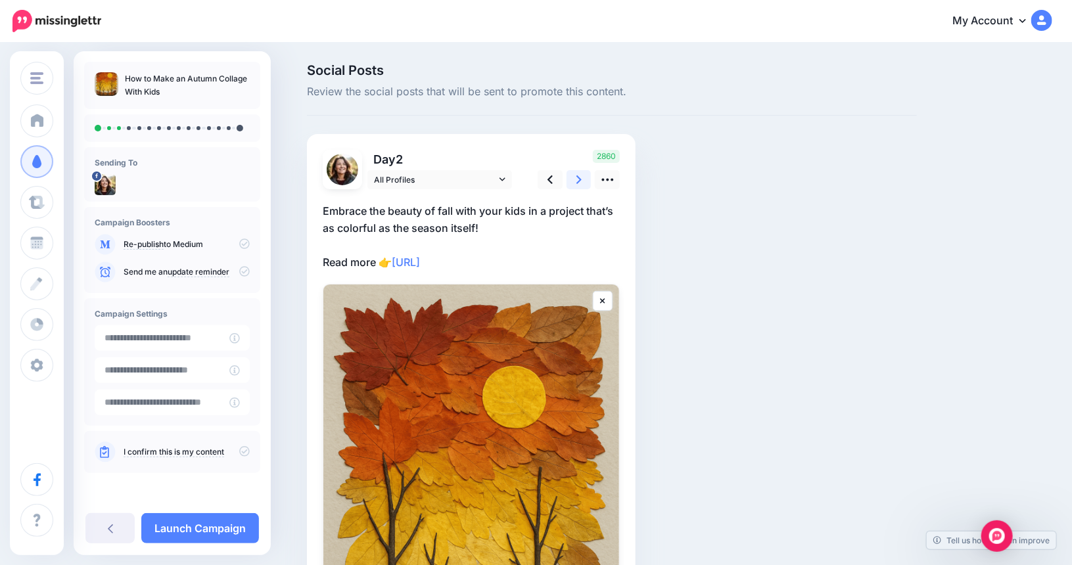
click at [582, 177] on icon at bounding box center [578, 180] width 5 height 14
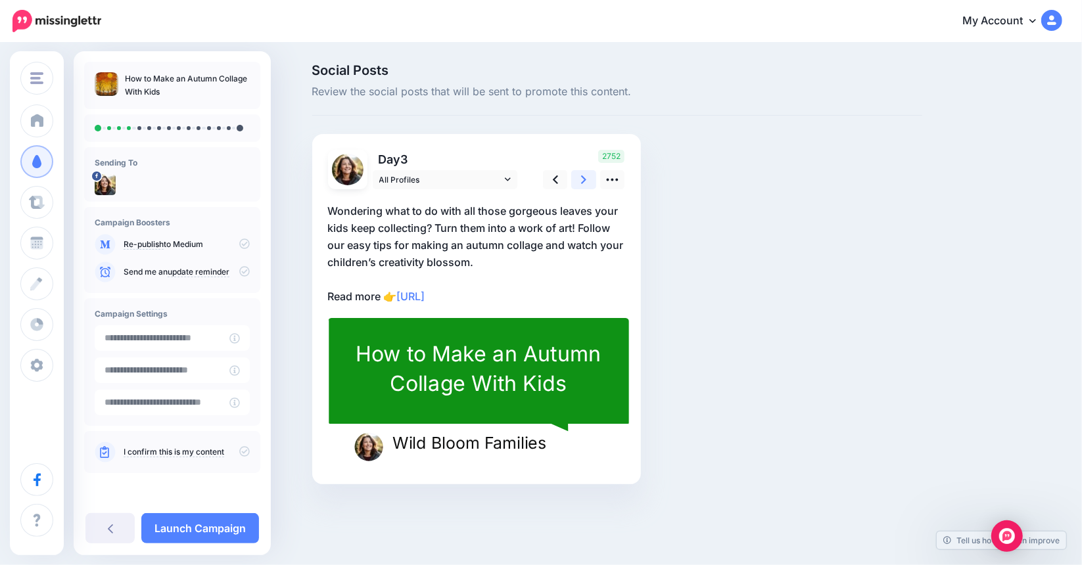
click at [586, 177] on icon at bounding box center [583, 180] width 5 height 14
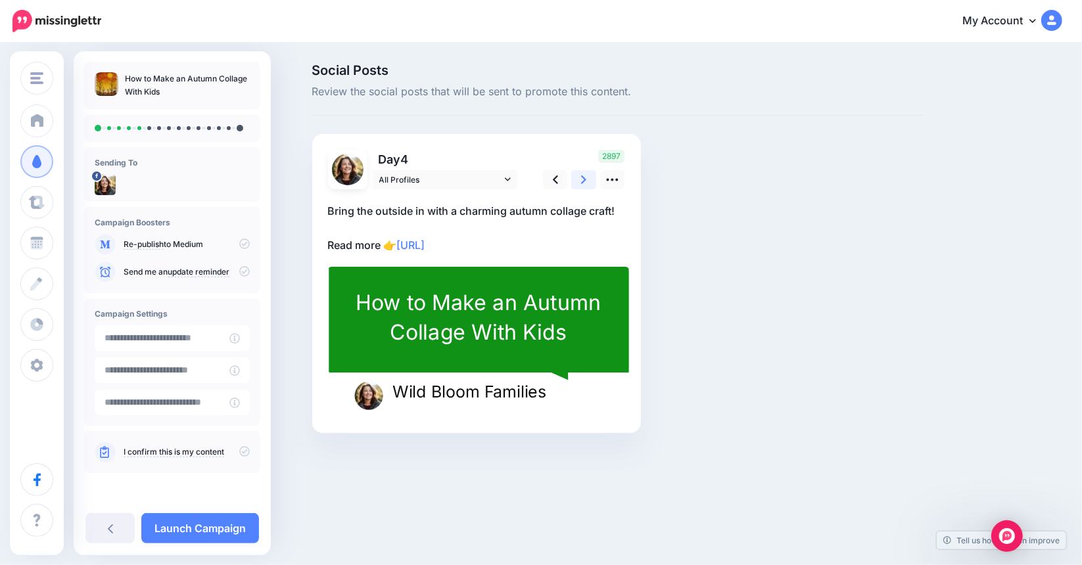
click at [586, 177] on icon at bounding box center [583, 180] width 5 height 14
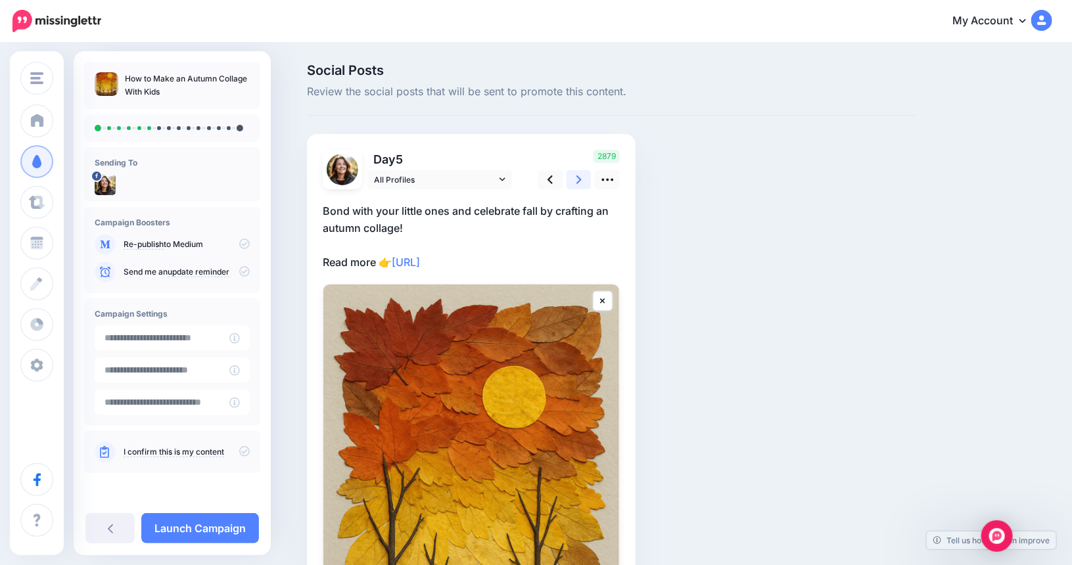
click at [582, 177] on icon at bounding box center [578, 180] width 5 height 14
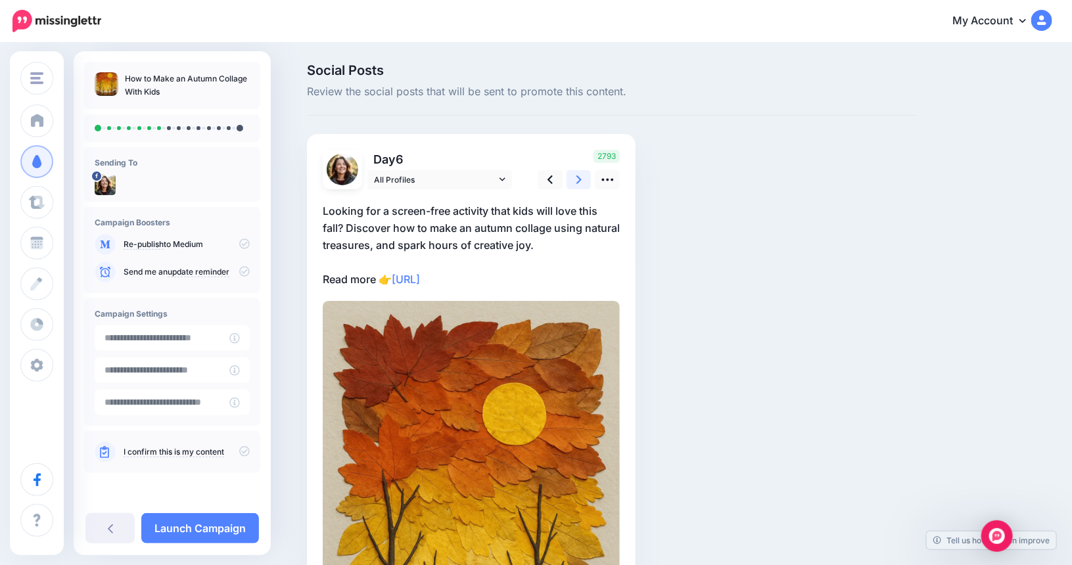
click at [582, 177] on icon at bounding box center [578, 180] width 5 height 14
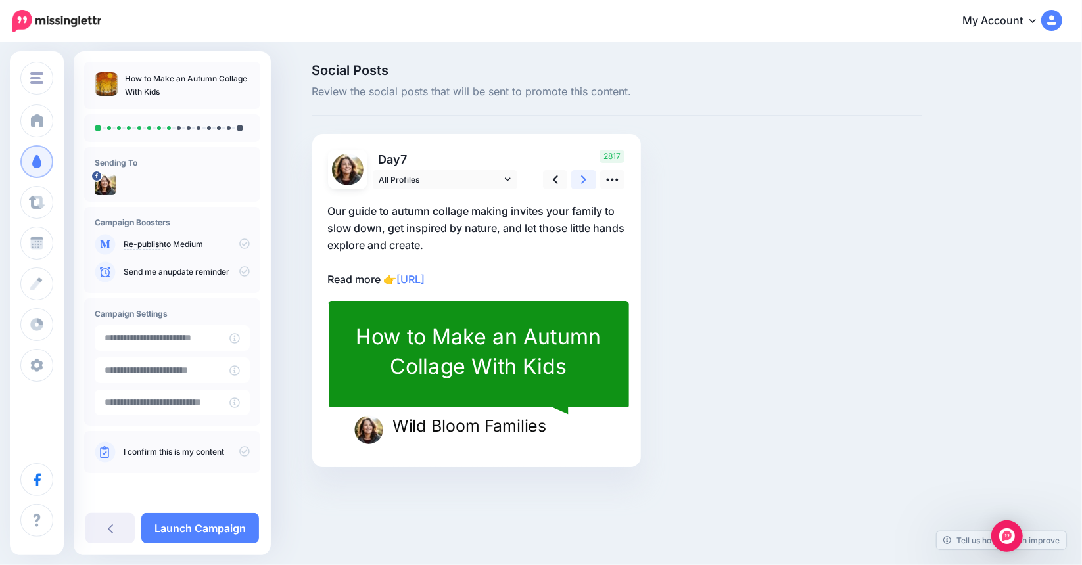
click at [586, 177] on icon at bounding box center [583, 180] width 5 height 14
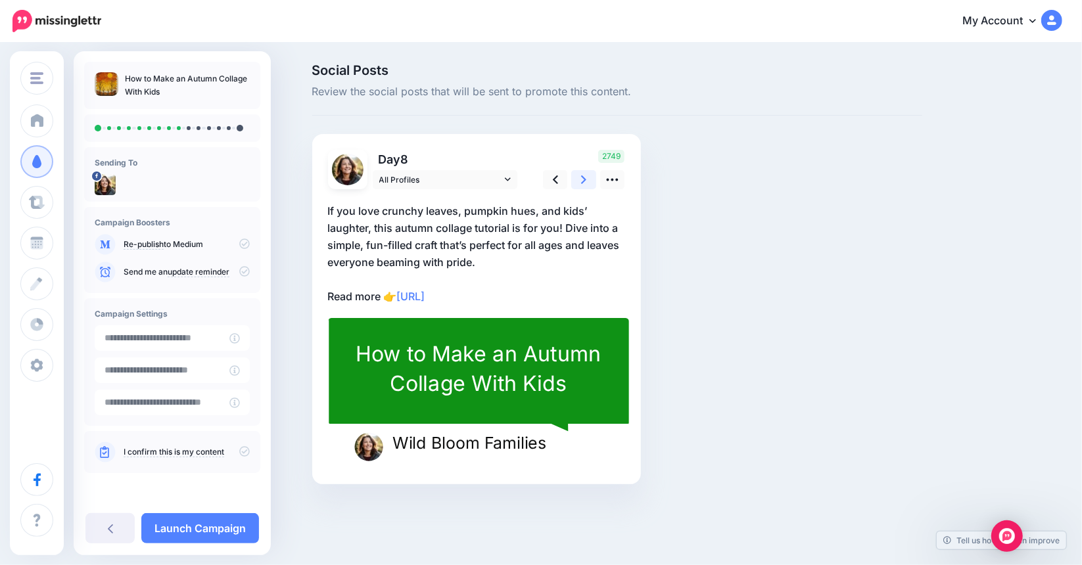
click at [586, 177] on icon at bounding box center [583, 180] width 5 height 14
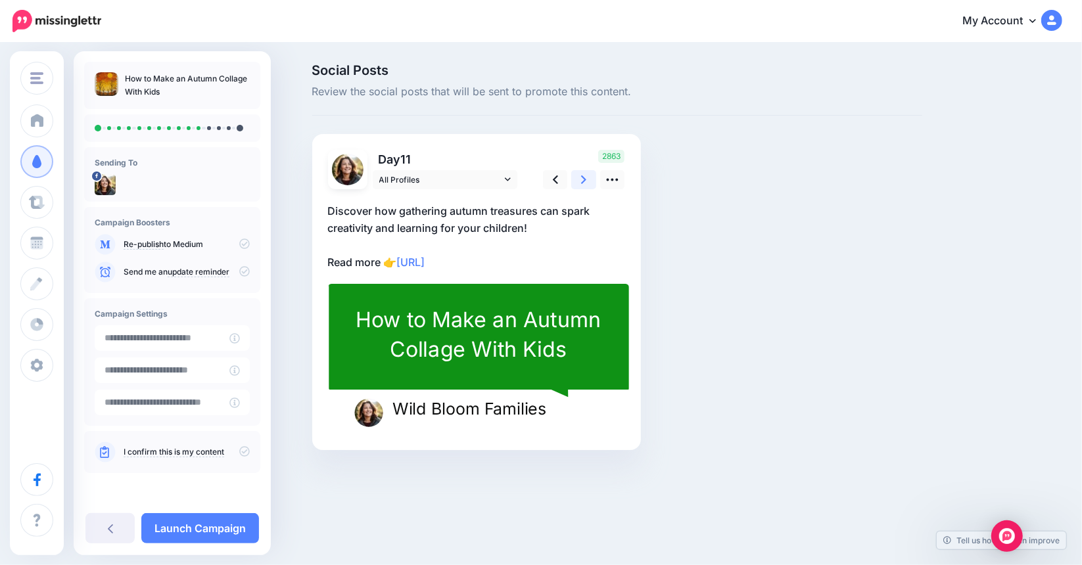
click at [586, 177] on icon at bounding box center [583, 180] width 5 height 14
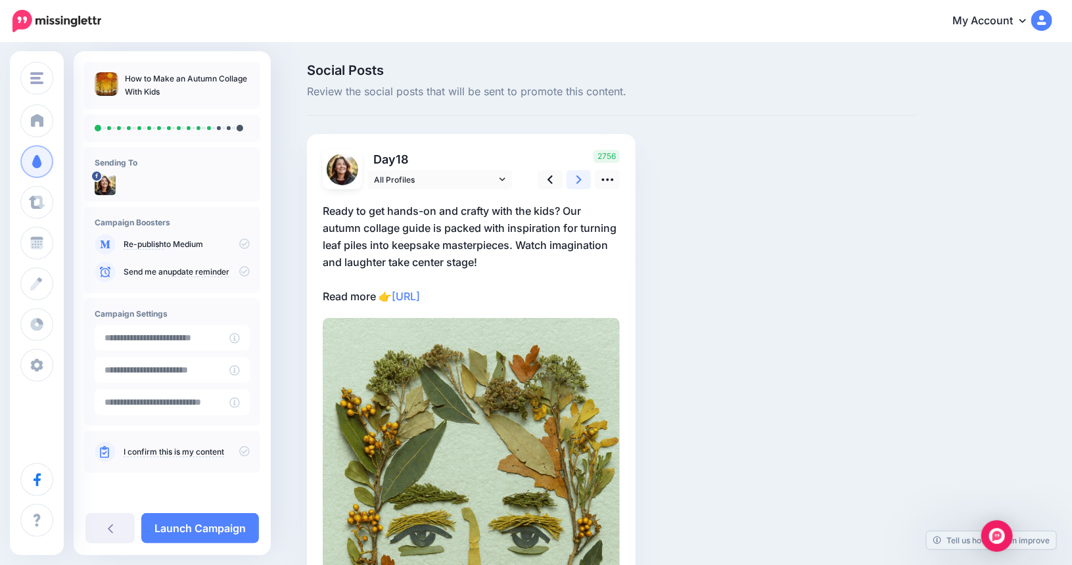
click at [587, 177] on link at bounding box center [578, 179] width 25 height 19
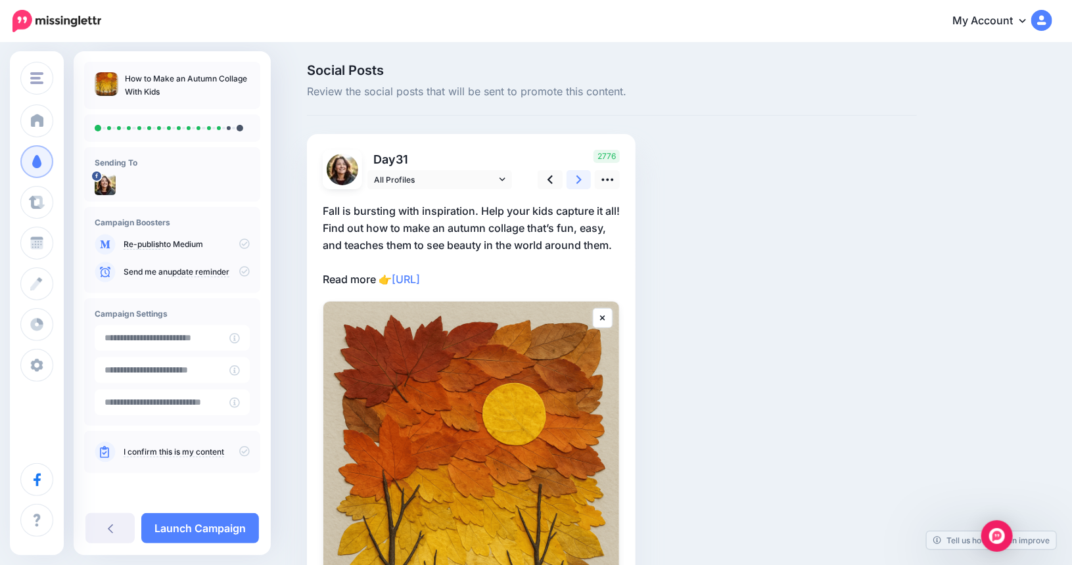
click at [587, 177] on link at bounding box center [578, 179] width 25 height 19
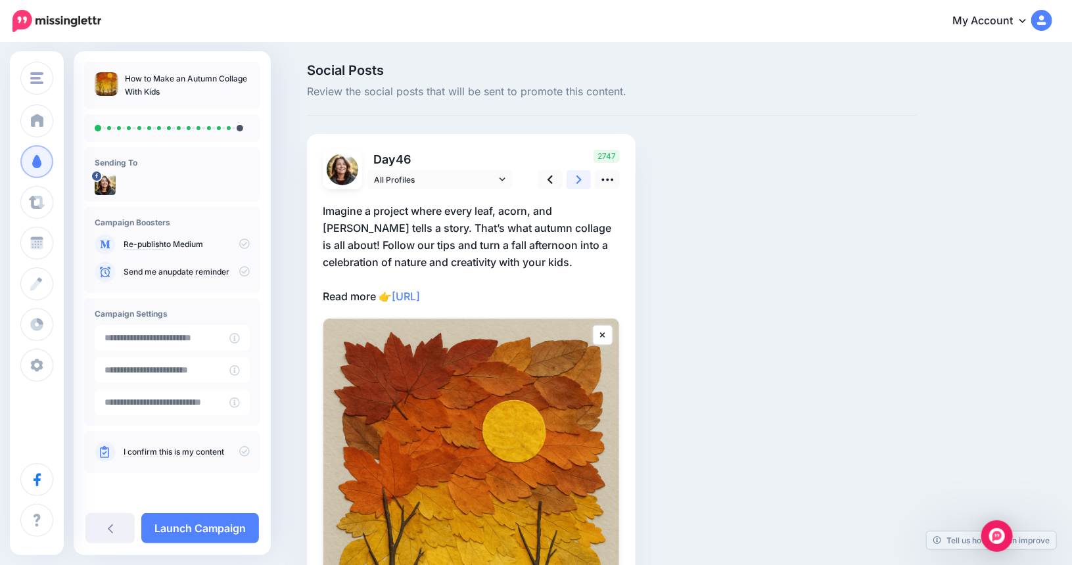
click at [587, 177] on link at bounding box center [578, 179] width 25 height 19
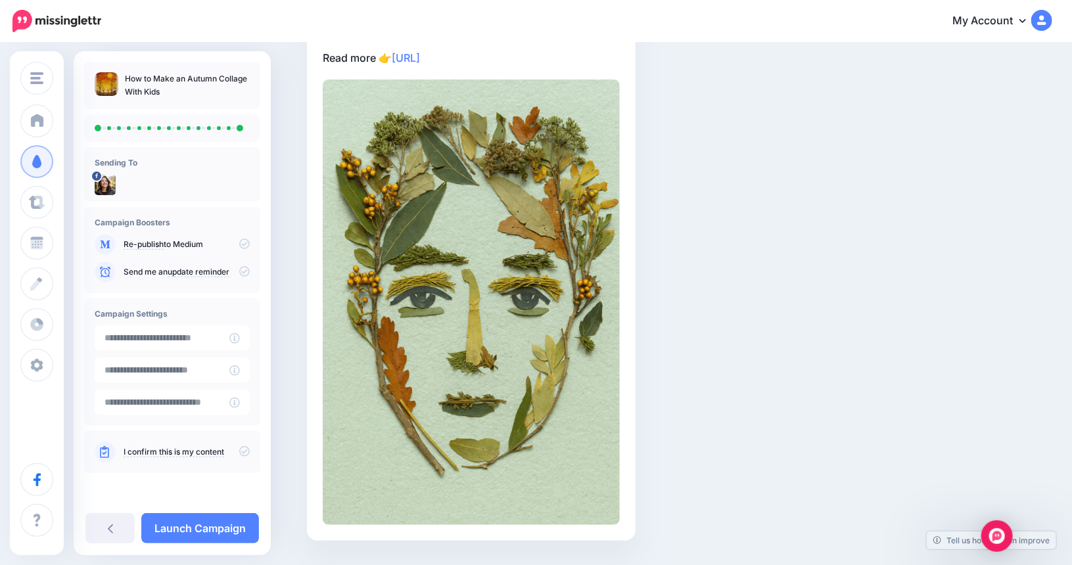
scroll to position [239, 0]
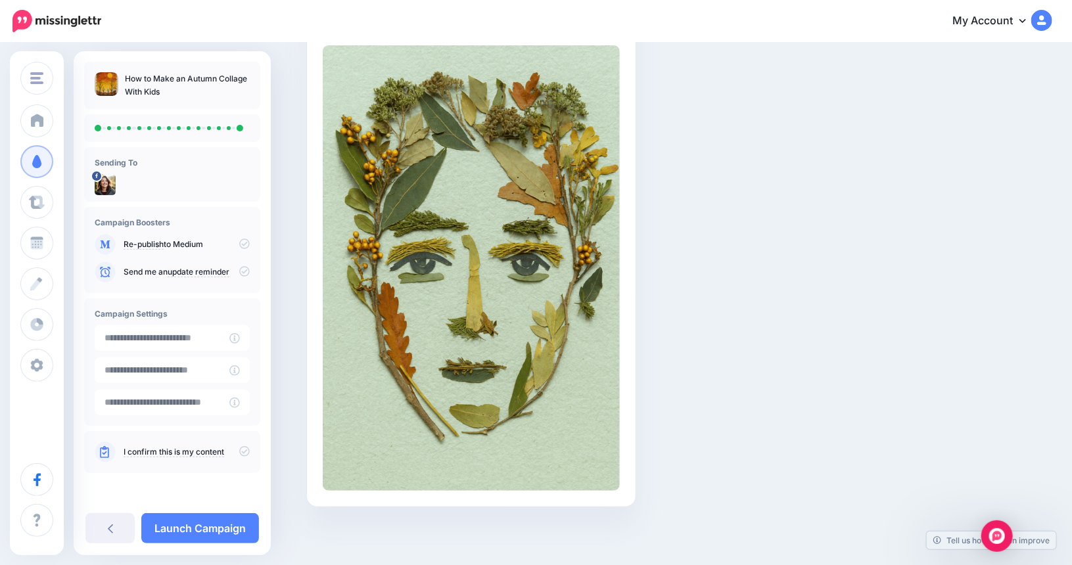
click at [172, 453] on link "I confirm this is my content" at bounding box center [174, 452] width 101 height 11
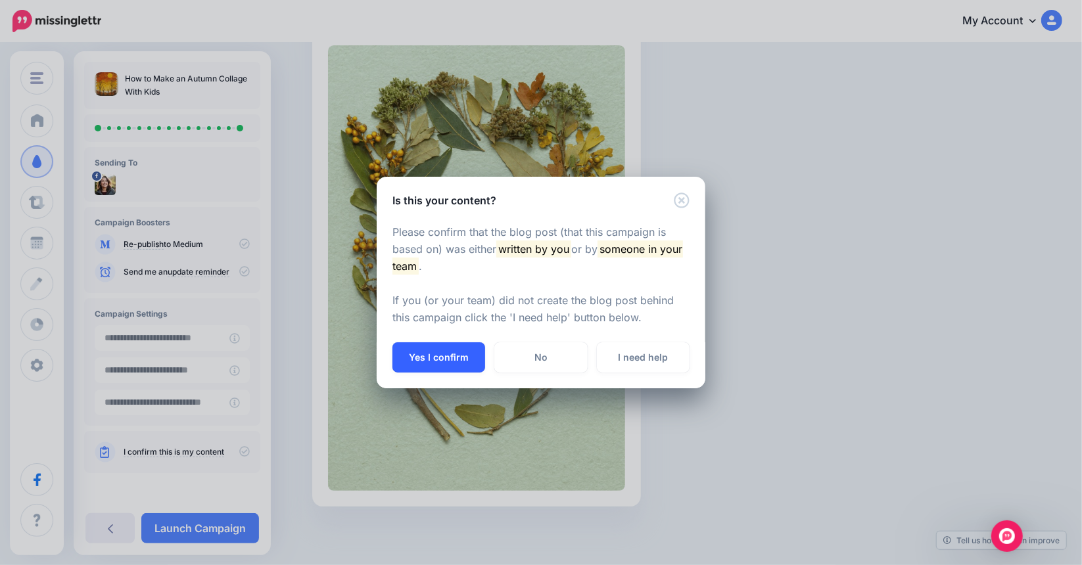
click at [422, 356] on button "Yes I confirm" at bounding box center [438, 357] width 93 height 30
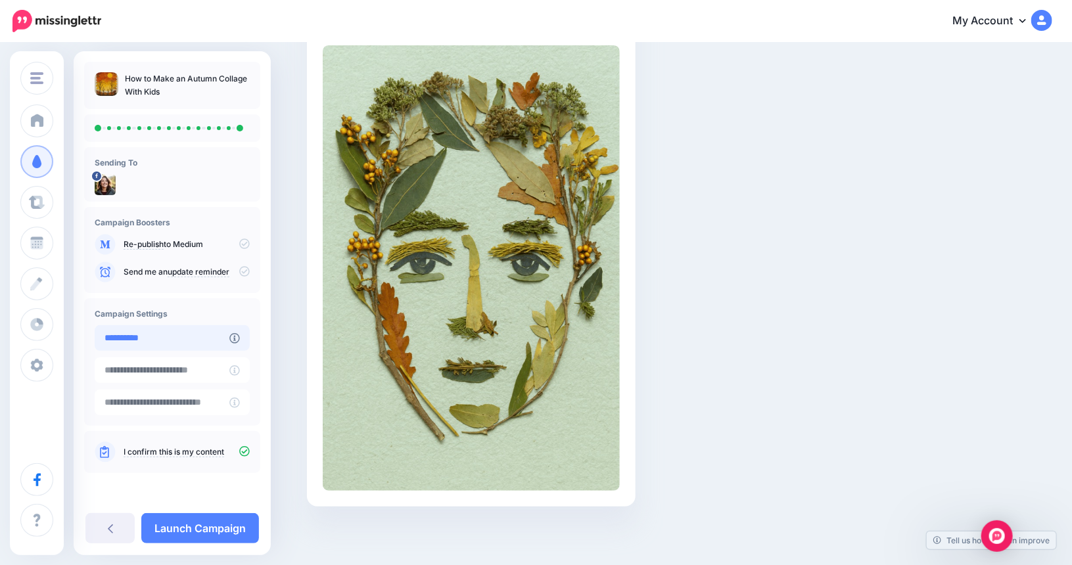
click at [200, 336] on input "**********" at bounding box center [162, 338] width 135 height 26
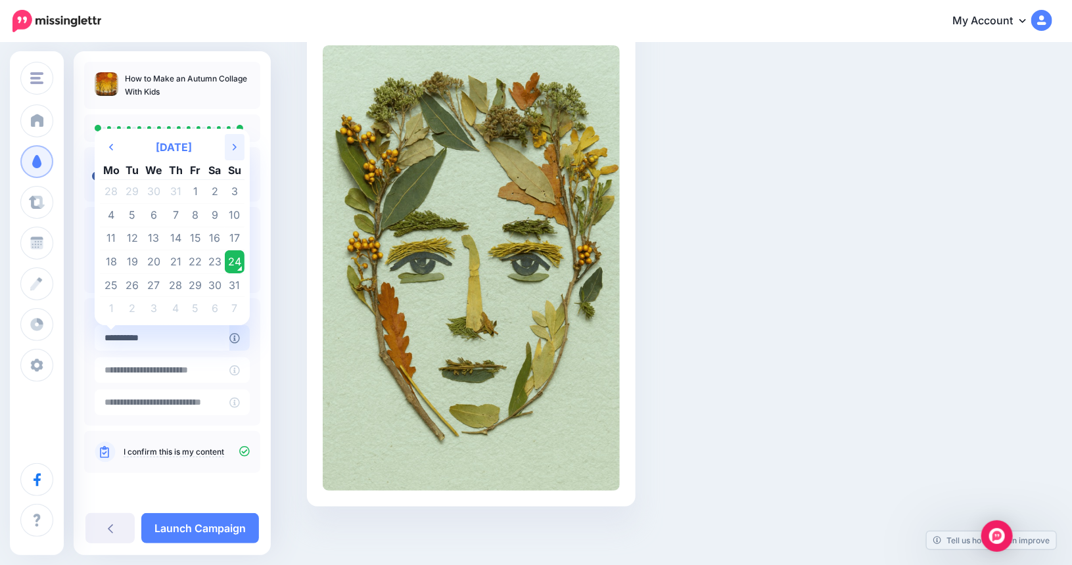
click at [235, 149] on icon at bounding box center [235, 147] width 4 height 7
click at [154, 190] on td "3" at bounding box center [154, 192] width 24 height 24
type input "**********"
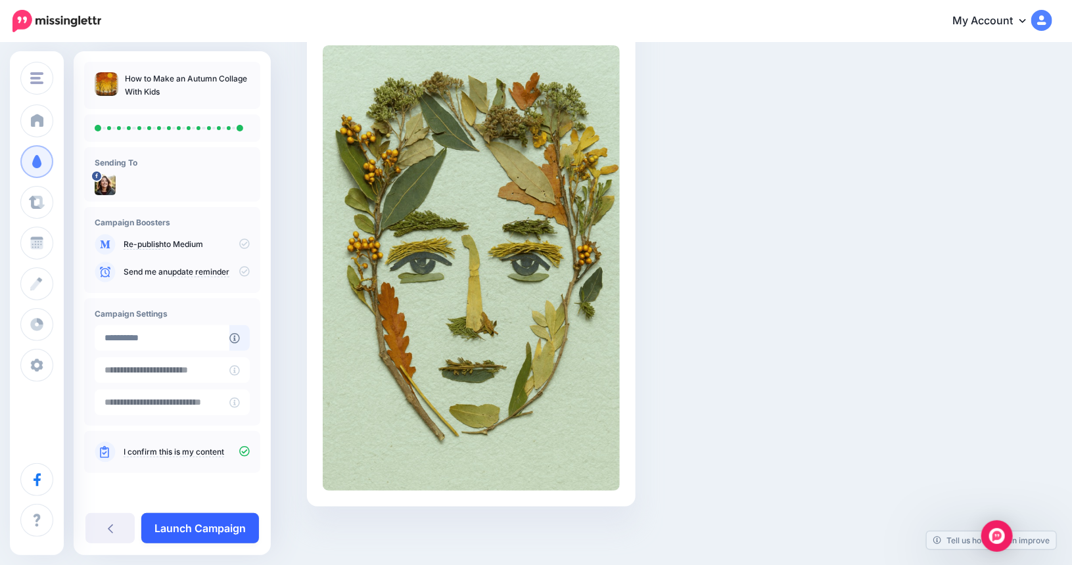
click at [181, 530] on link "Launch Campaign" at bounding box center [200, 528] width 118 height 30
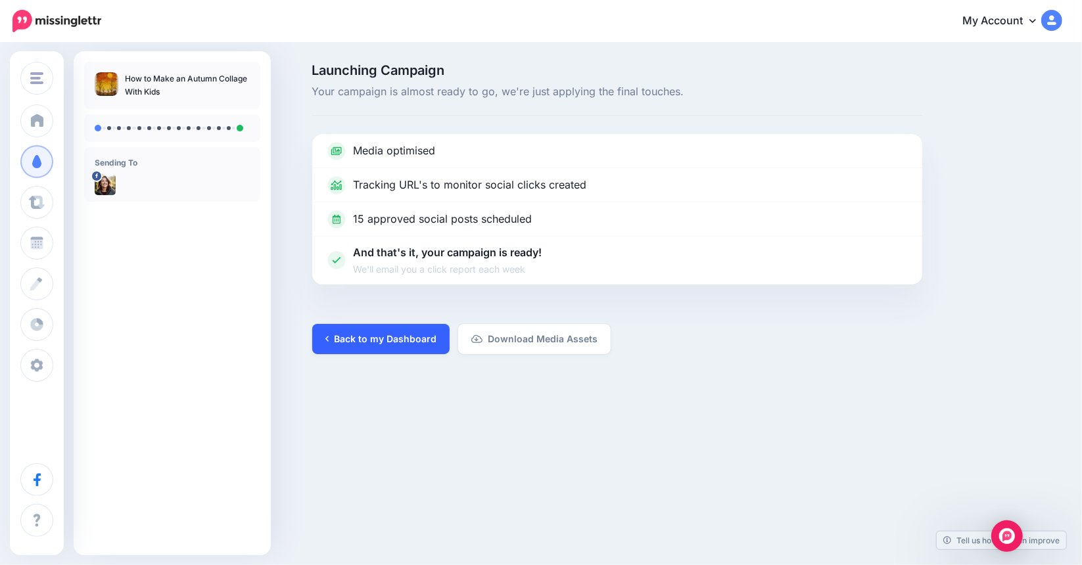
click at [377, 338] on link "Back to my Dashboard" at bounding box center [380, 339] width 137 height 30
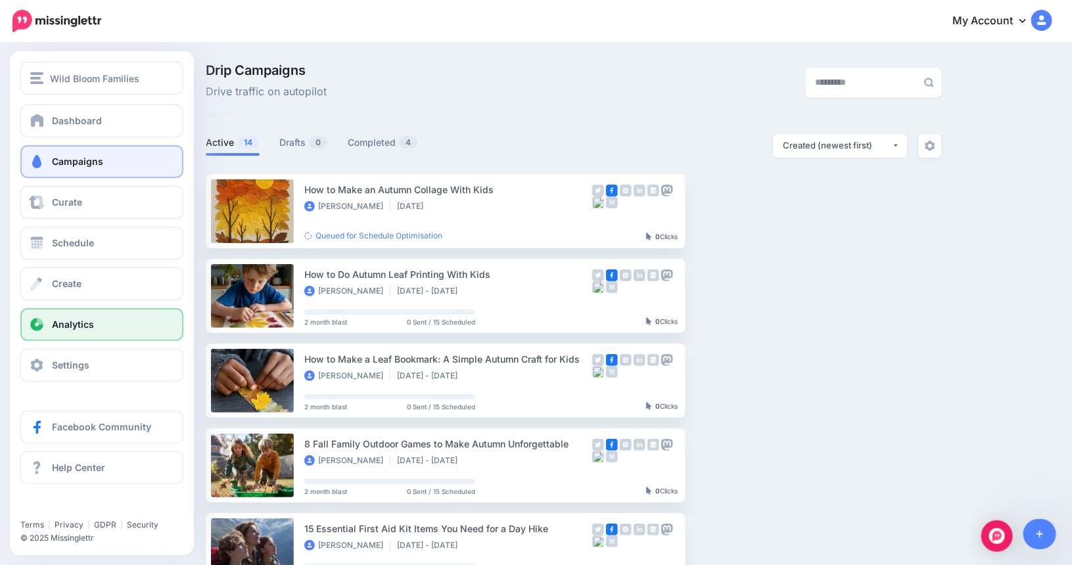
click at [44, 321] on span at bounding box center [36, 324] width 17 height 13
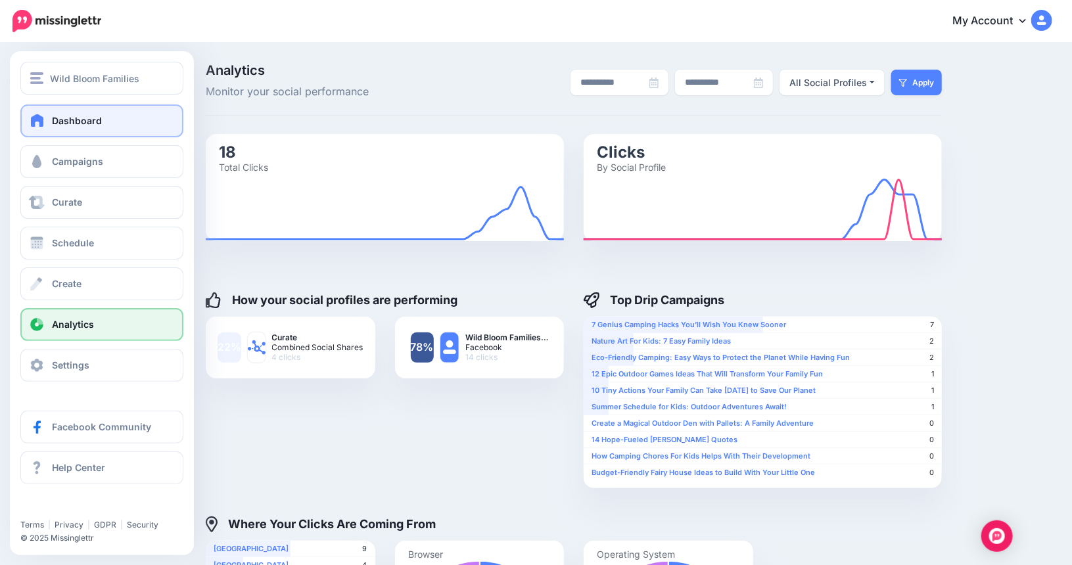
click at [106, 117] on link "Dashboard" at bounding box center [101, 120] width 163 height 33
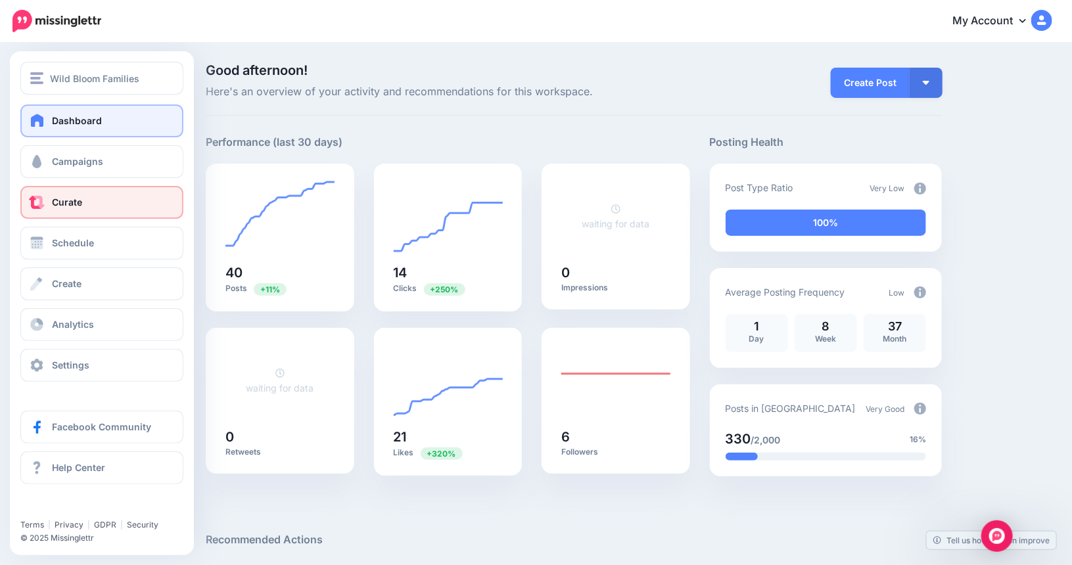
click at [84, 204] on link "Curate" at bounding box center [101, 202] width 163 height 33
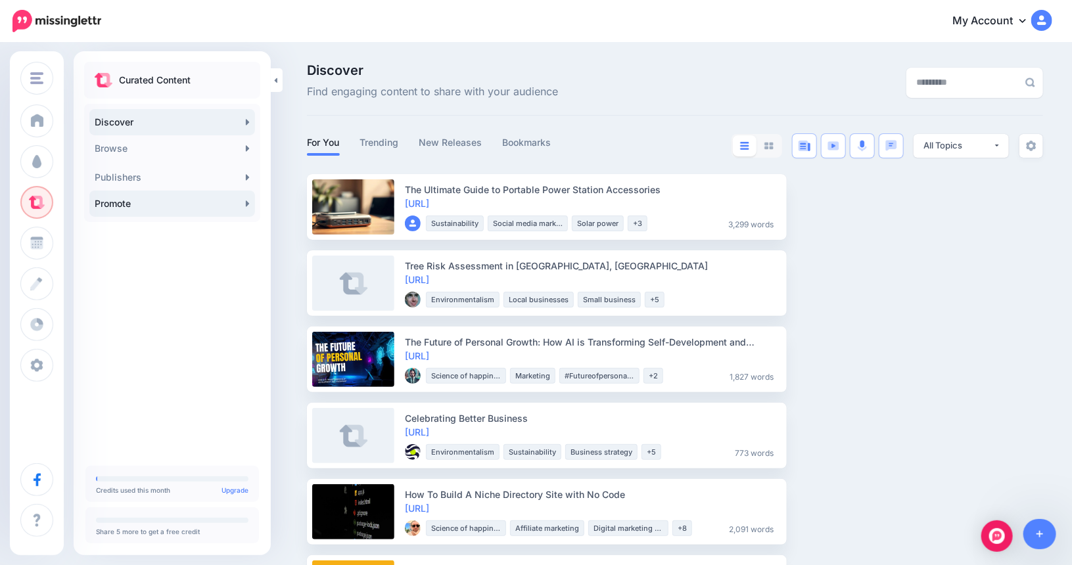
click at [172, 208] on link "Promote" at bounding box center [172, 204] width 166 height 26
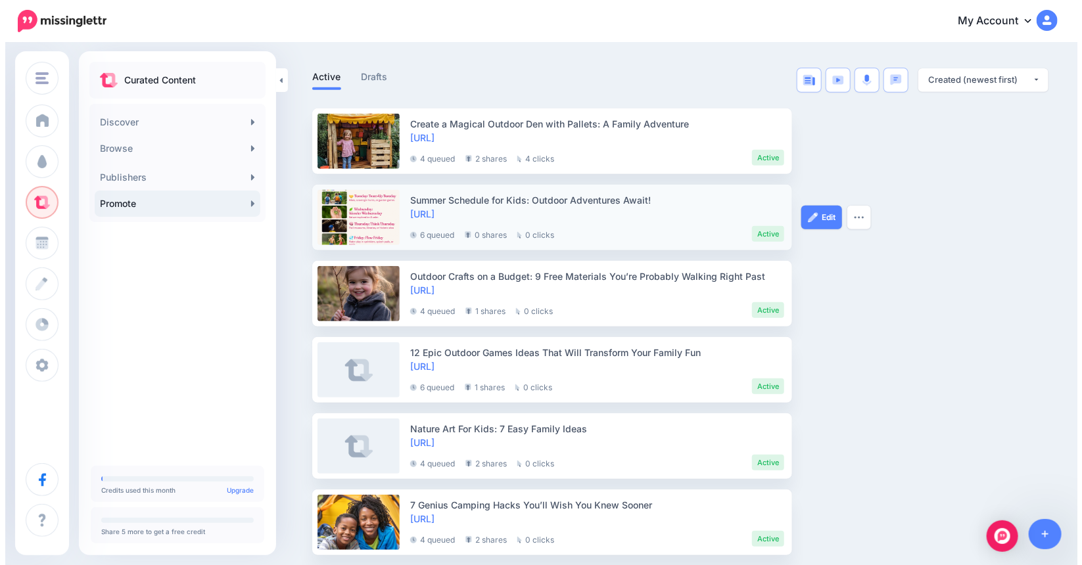
scroll to position [250, 0]
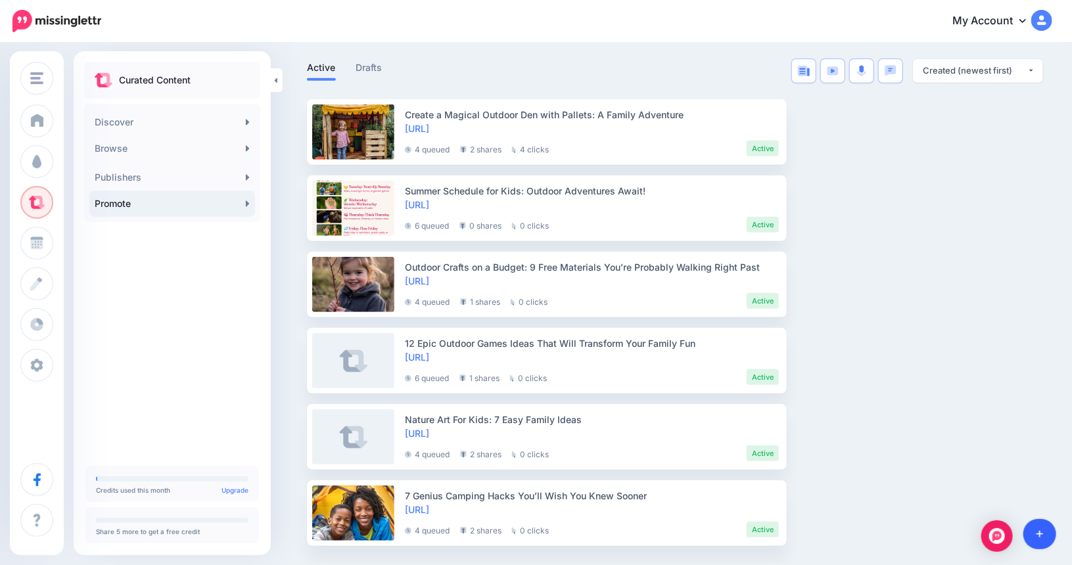
click at [1038, 536] on icon at bounding box center [1039, 534] width 7 height 9
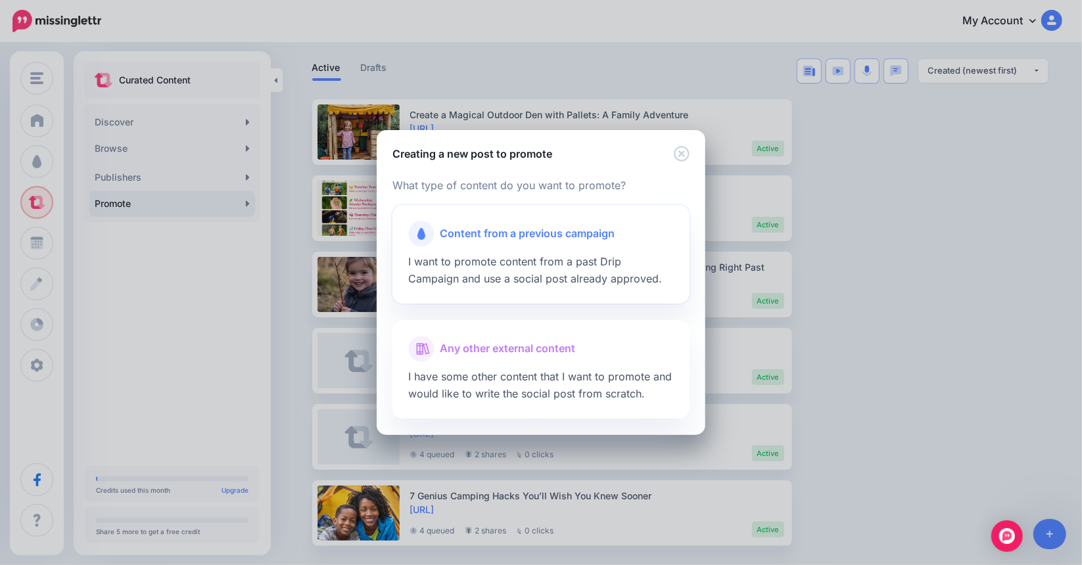
click at [510, 239] on span "Content from a previous campaign" at bounding box center [527, 233] width 175 height 17
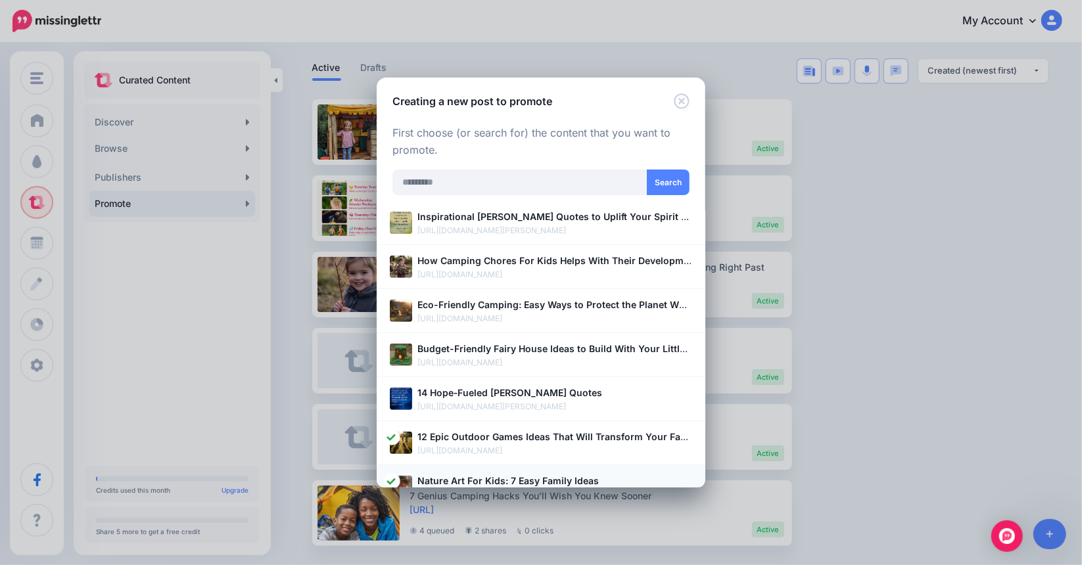
scroll to position [517, 0]
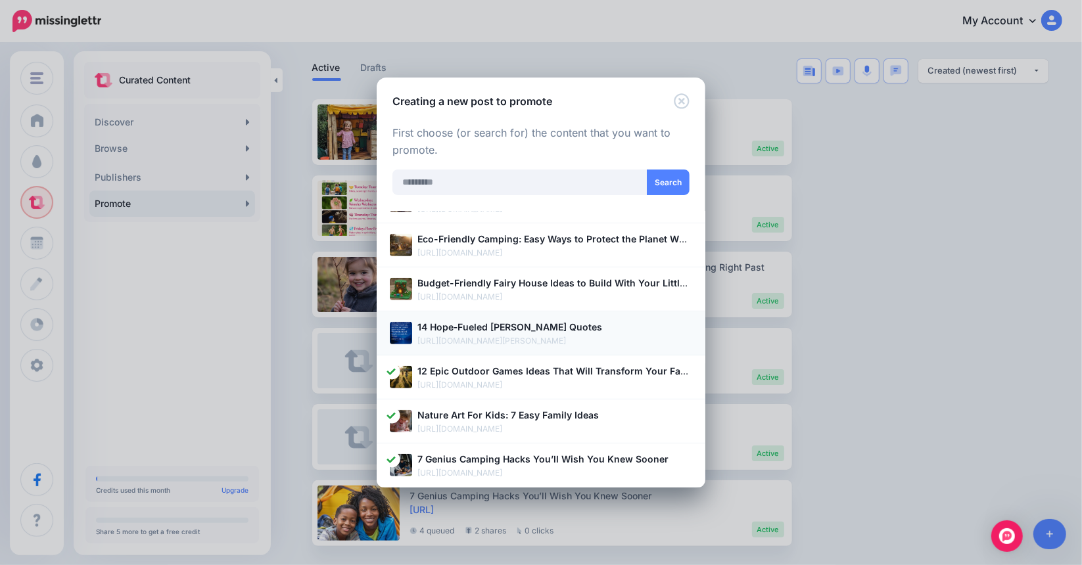
click at [564, 335] on p "https://wildbloomfamilies.com/greta-thunberg-quotes/" at bounding box center [554, 341] width 275 height 13
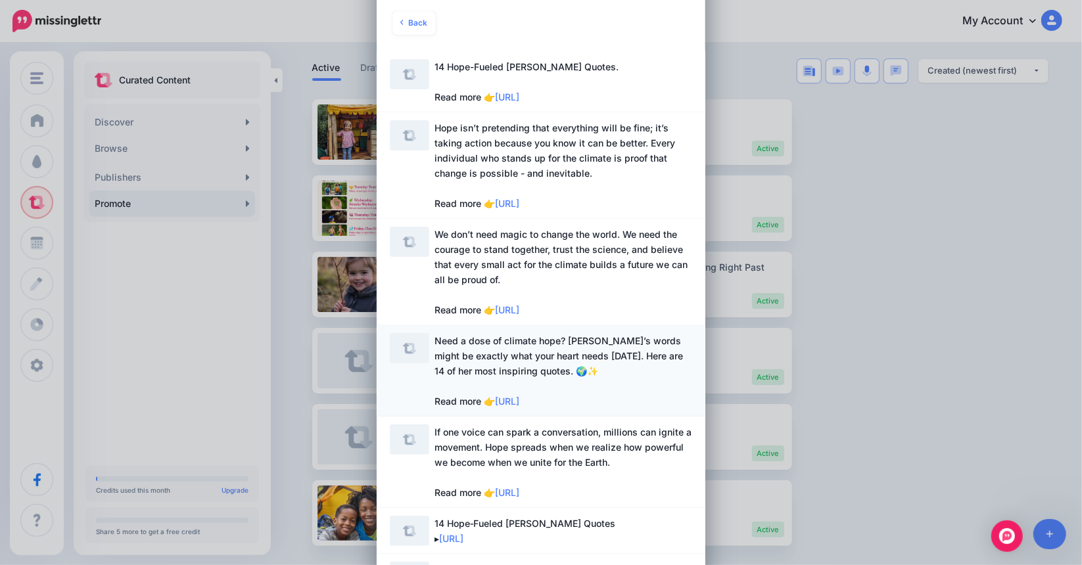
scroll to position [197, 0]
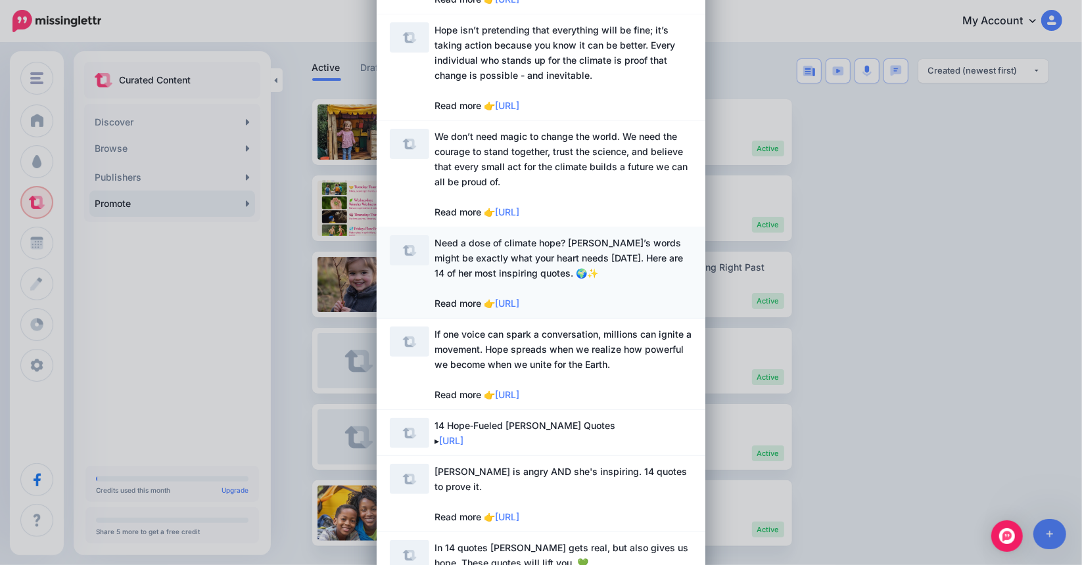
click at [553, 260] on span "Need a dose of climate hope? Greta’s words might be exactly what your heart nee…" at bounding box center [558, 273] width 248 height 72
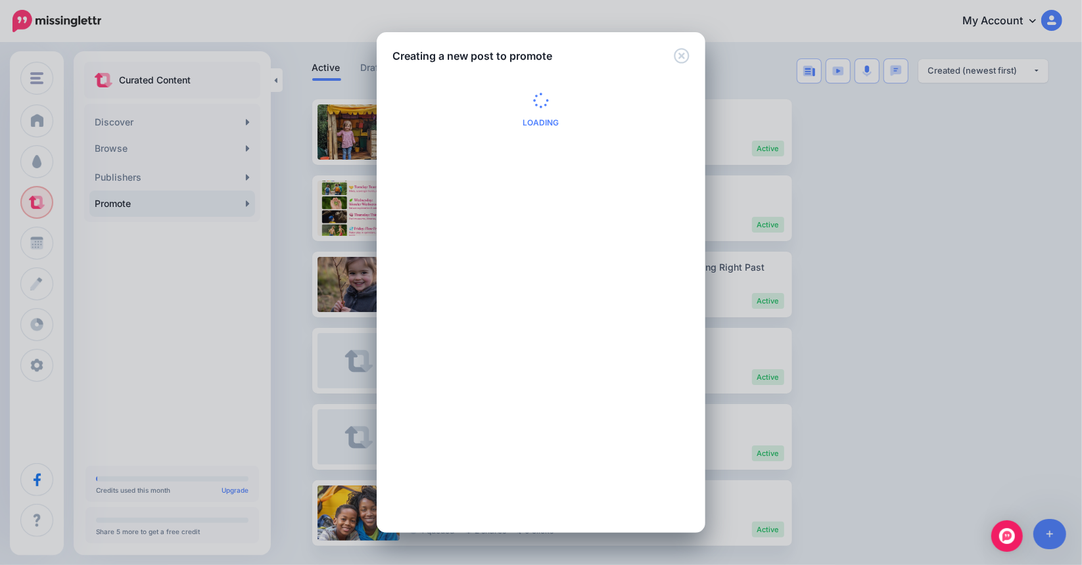
scroll to position [0, 0]
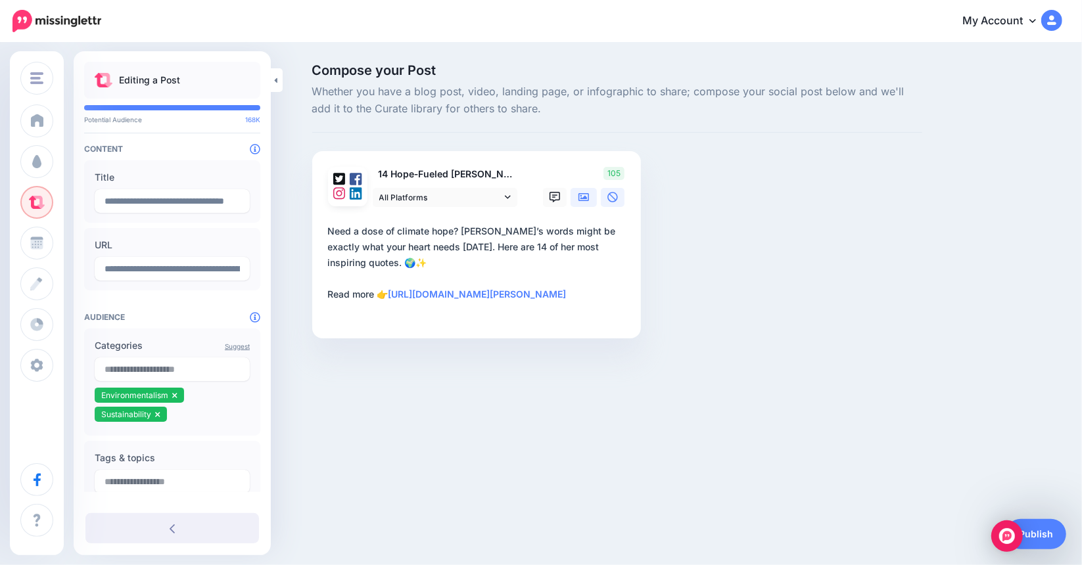
click at [582, 199] on icon at bounding box center [583, 197] width 11 height 11
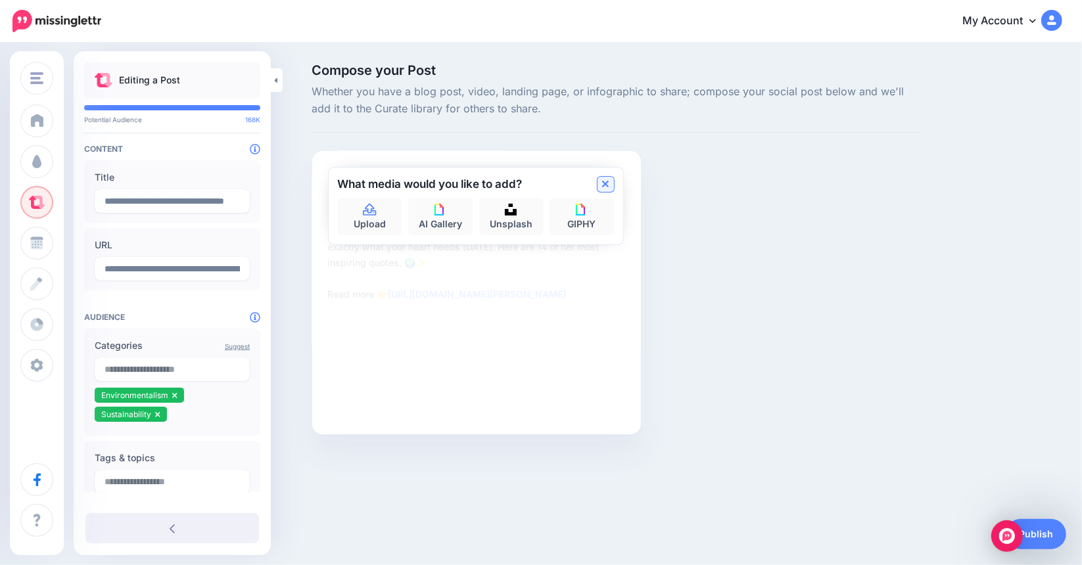
click at [605, 183] on icon at bounding box center [605, 184] width 7 height 7
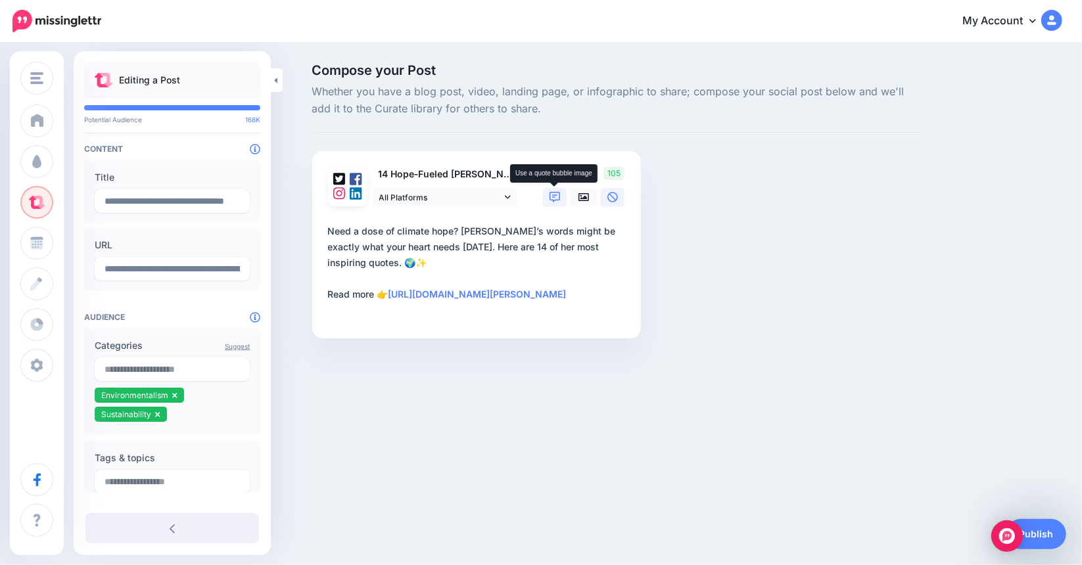
click at [553, 196] on icon at bounding box center [554, 197] width 11 height 11
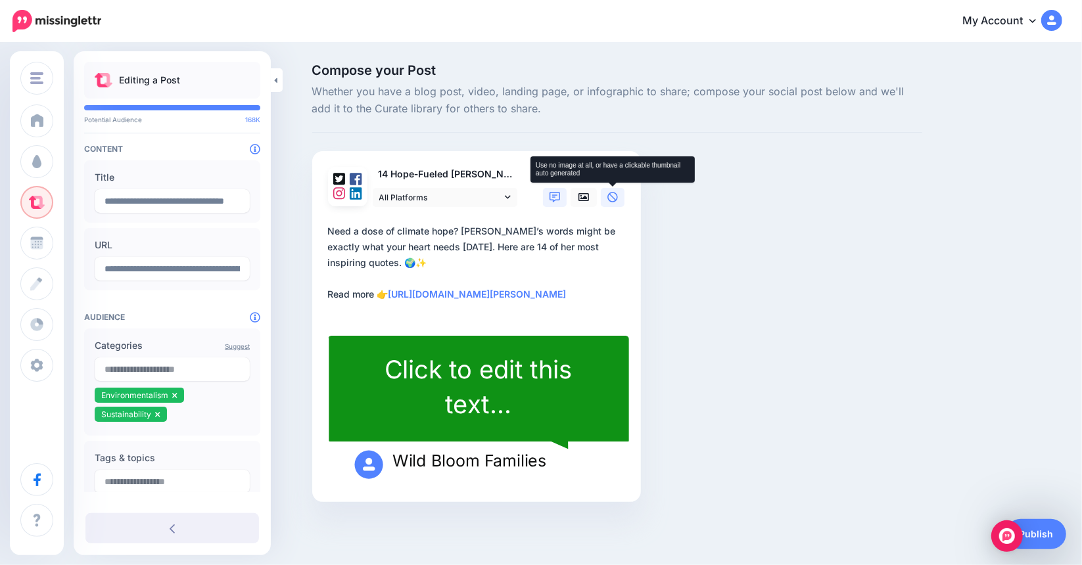
click at [618, 194] on link at bounding box center [613, 197] width 24 height 19
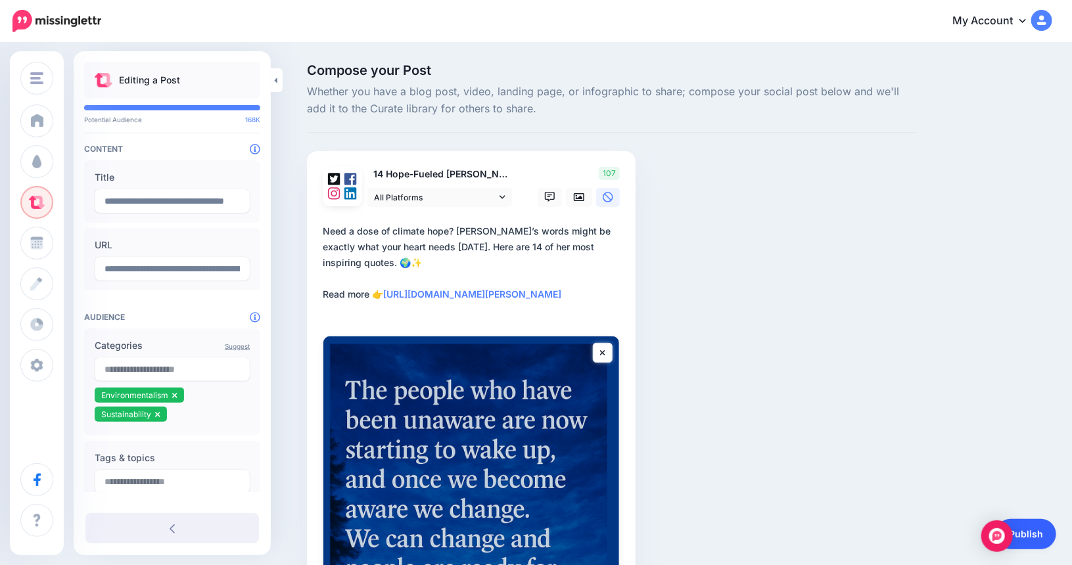
click at [1039, 533] on link "Publish" at bounding box center [1026, 534] width 60 height 30
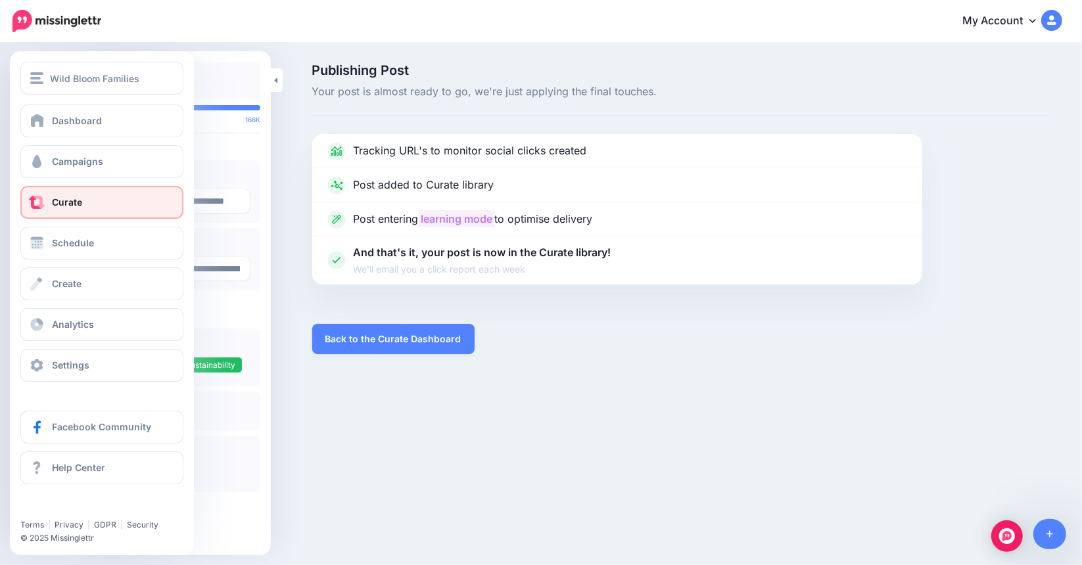
click at [79, 204] on span "Curate" at bounding box center [67, 201] width 30 height 11
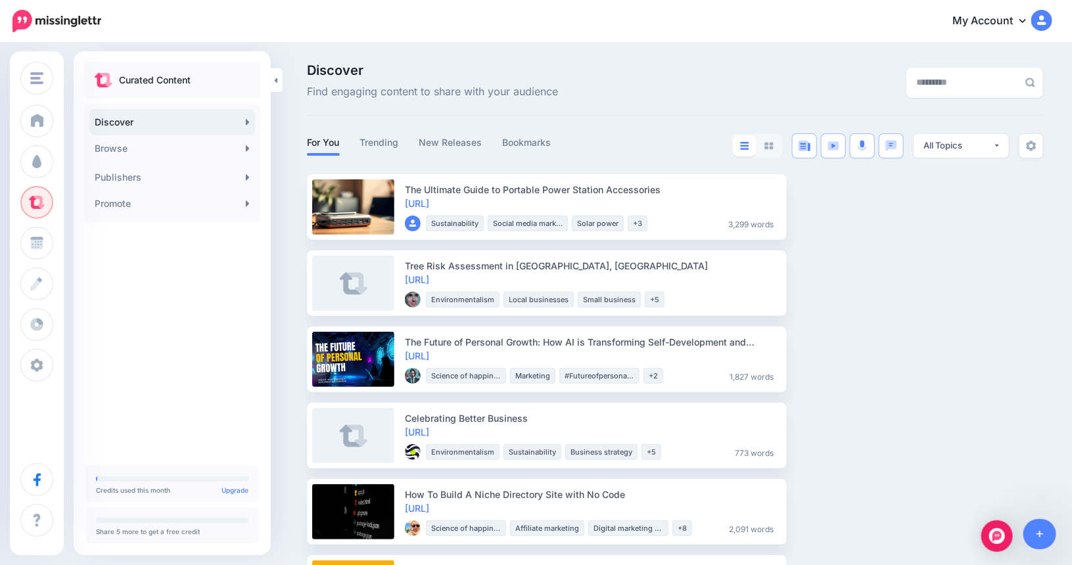
scroll to position [66, 0]
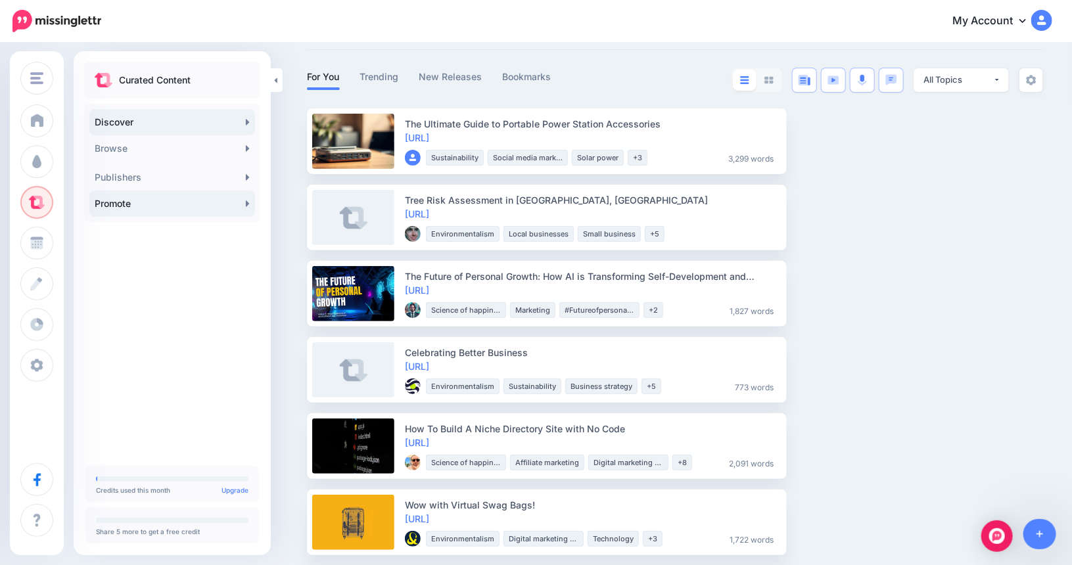
click at [178, 201] on link "Promote" at bounding box center [172, 204] width 166 height 26
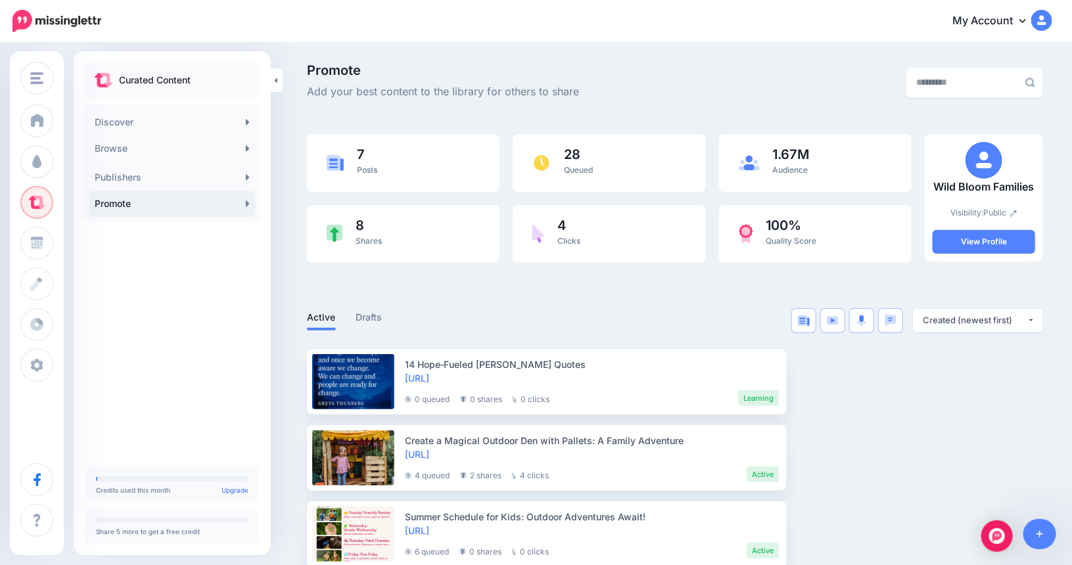
click at [186, 204] on link "Promote" at bounding box center [172, 204] width 166 height 26
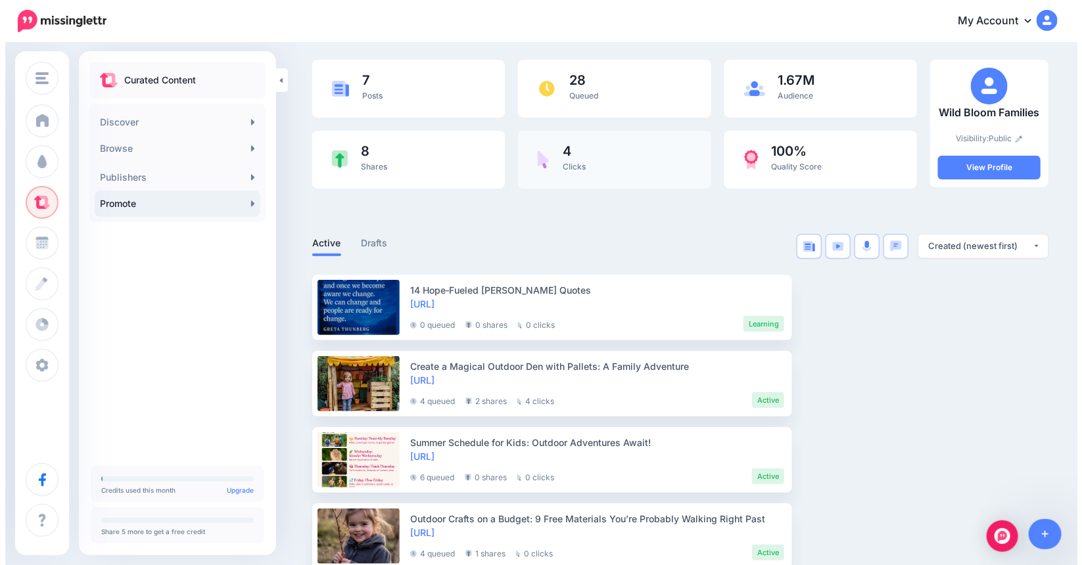
scroll to position [197, 0]
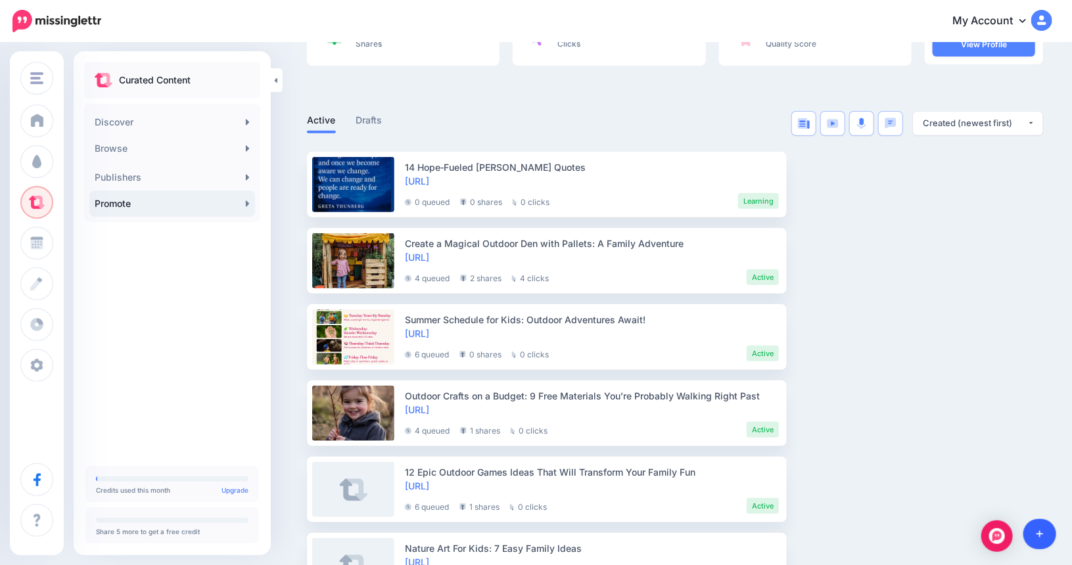
click at [1034, 529] on link at bounding box center [1040, 534] width 34 height 30
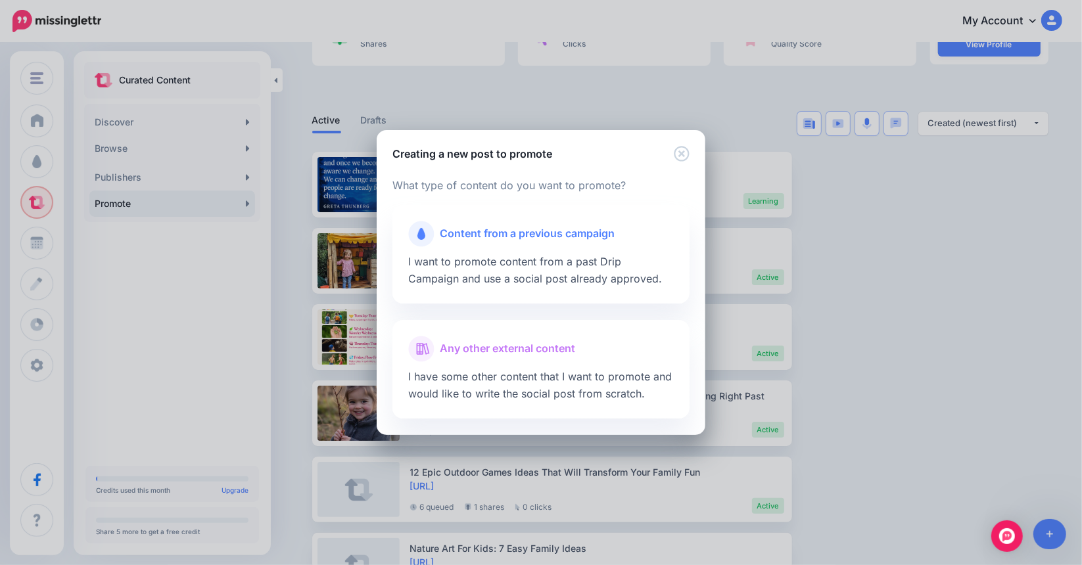
click at [528, 235] on span "Content from a previous campaign" at bounding box center [527, 233] width 175 height 17
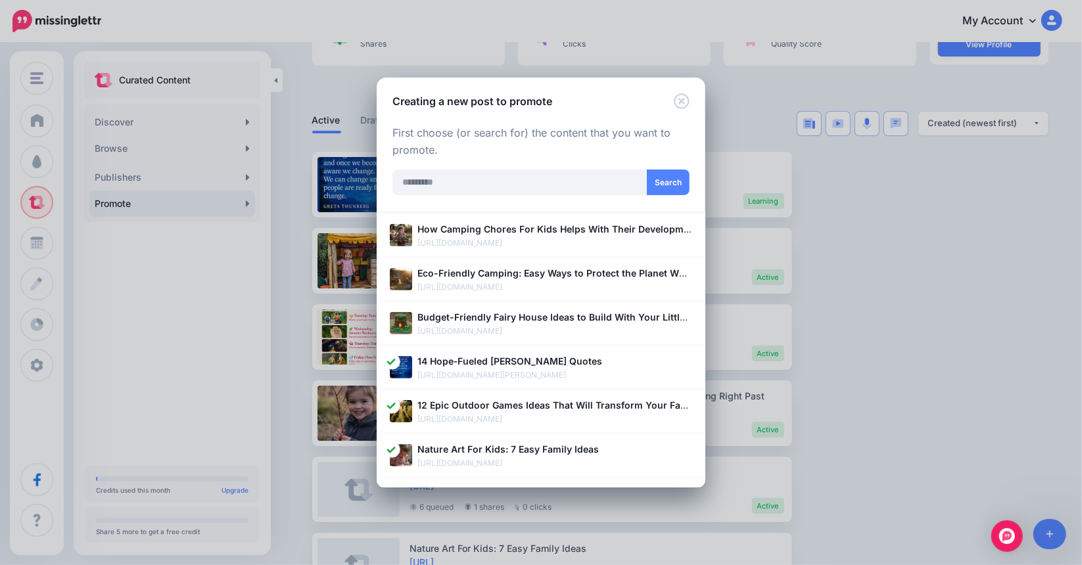
scroll to position [451, 0]
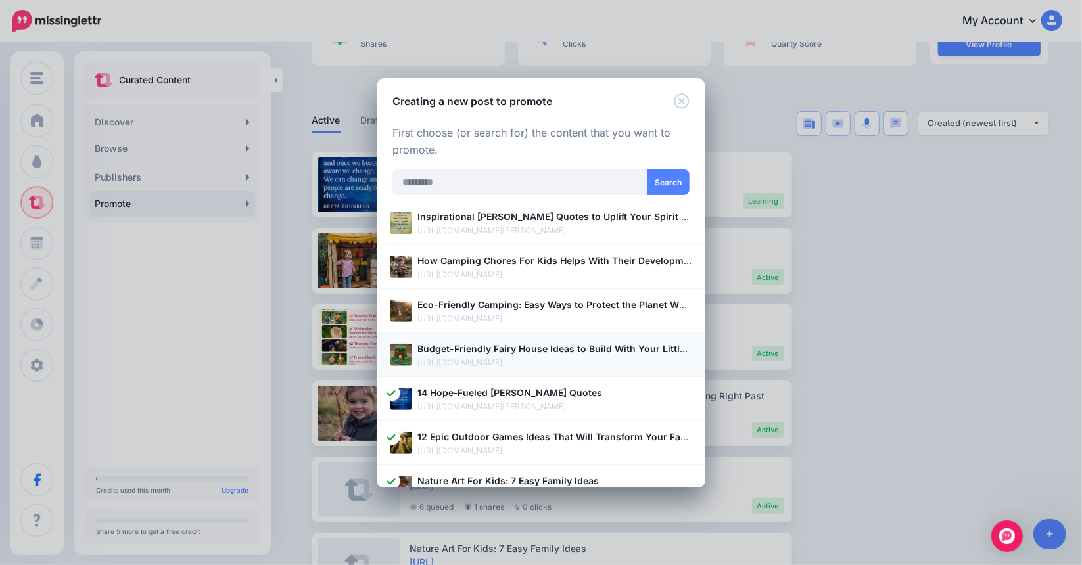
click at [532, 349] on b "Budget-Friendly Fairy House Ideas to Build With Your Little One" at bounding box center [561, 348] width 289 height 11
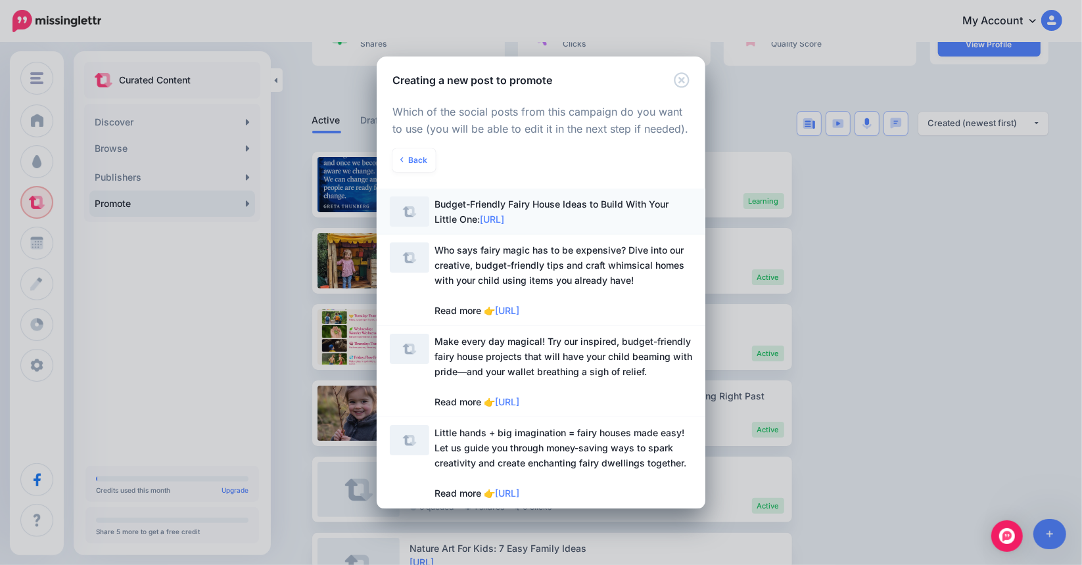
click at [488, 202] on span "Budget-Friendly Fairy House Ideas to Build With Your Little One: [URL]" at bounding box center [551, 211] width 234 height 26
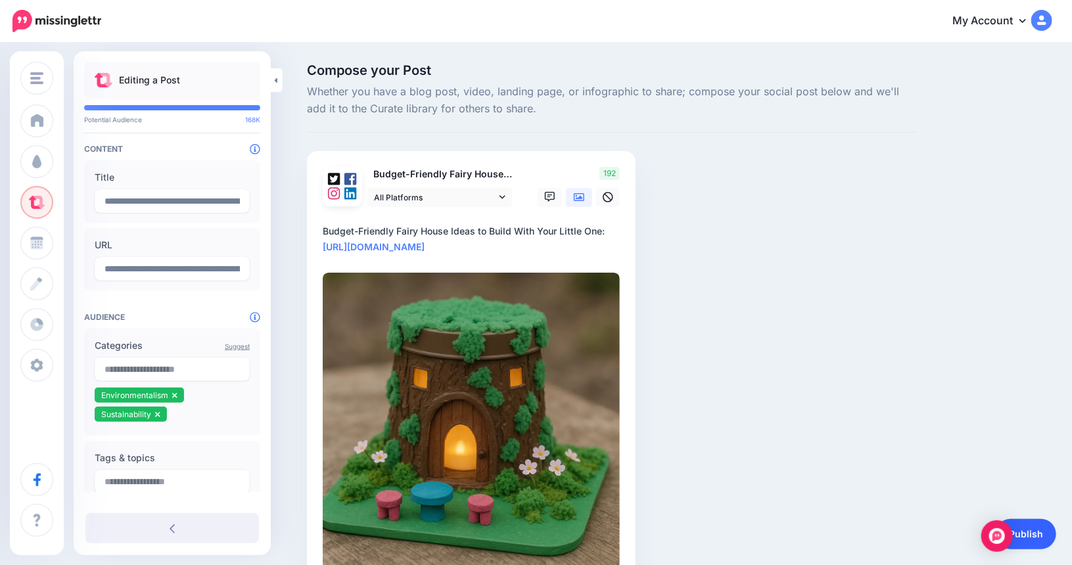
click at [1035, 534] on link "Publish" at bounding box center [1026, 534] width 60 height 30
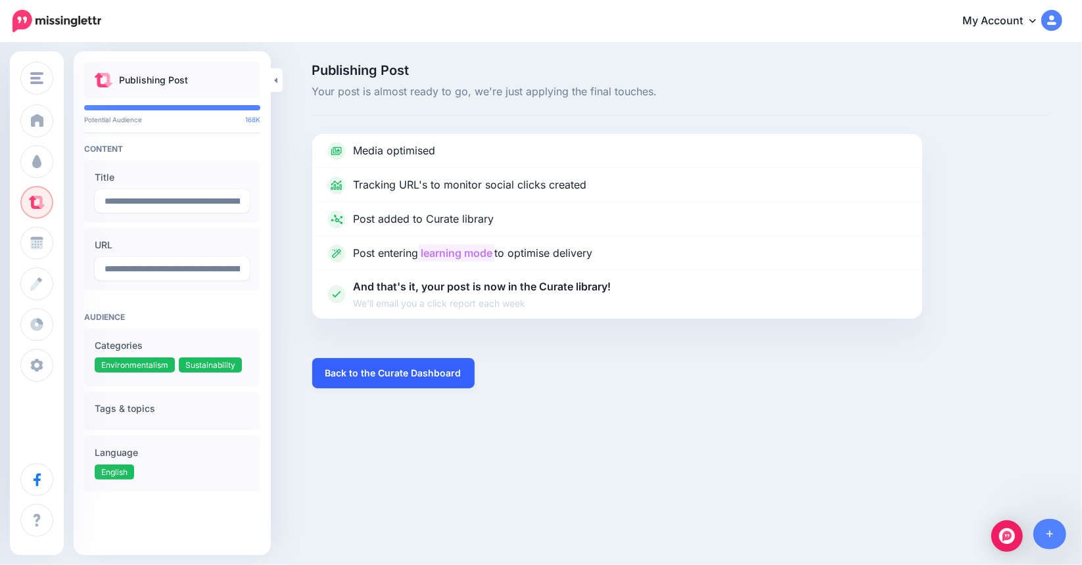
click at [364, 365] on link "Back to the Curate Dashboard" at bounding box center [393, 373] width 162 height 30
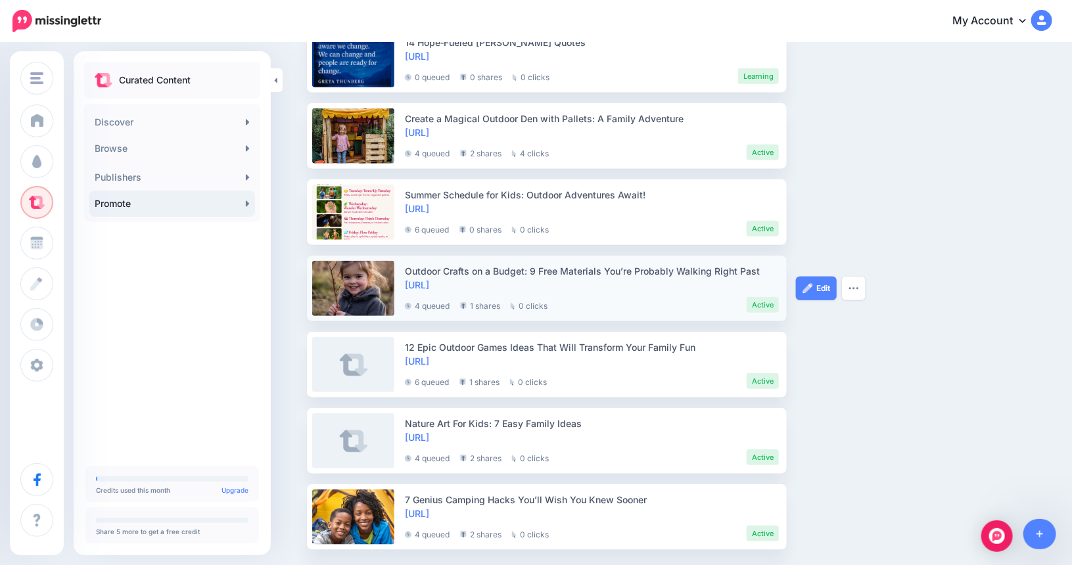
scroll to position [402, 0]
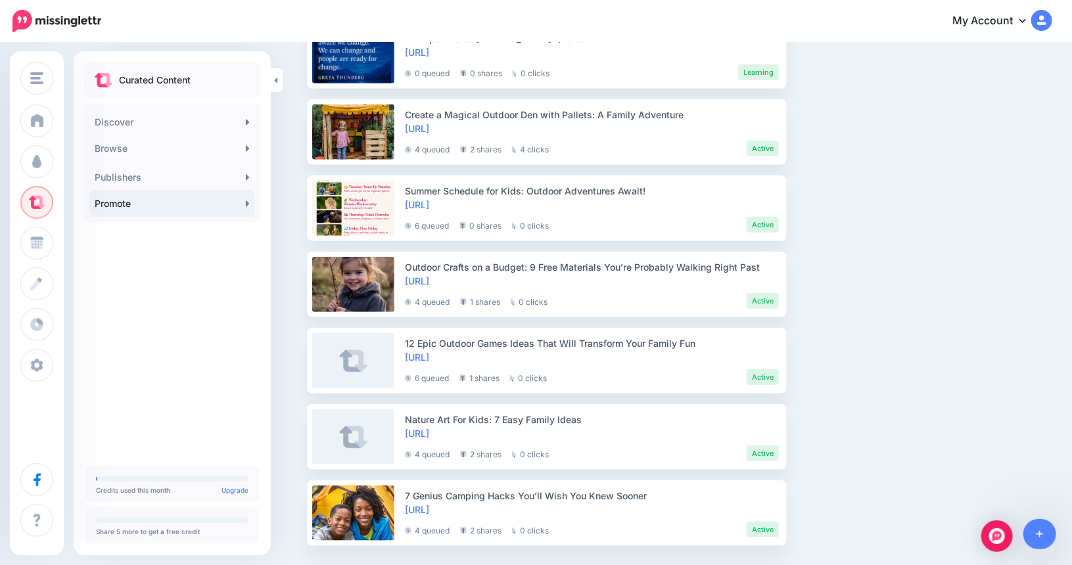
click at [201, 203] on link "Promote" at bounding box center [172, 204] width 166 height 26
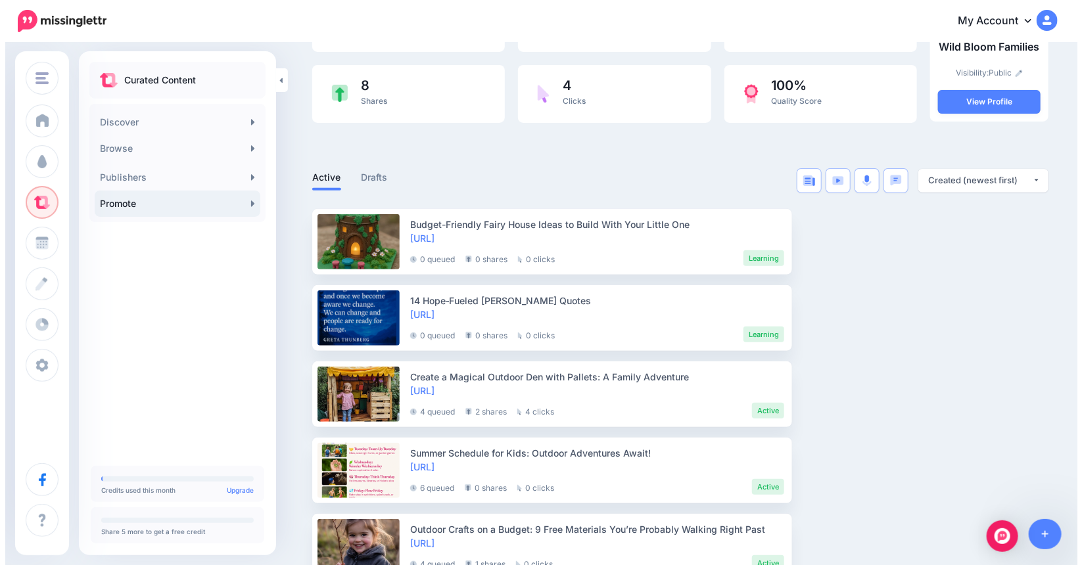
scroll to position [263, 0]
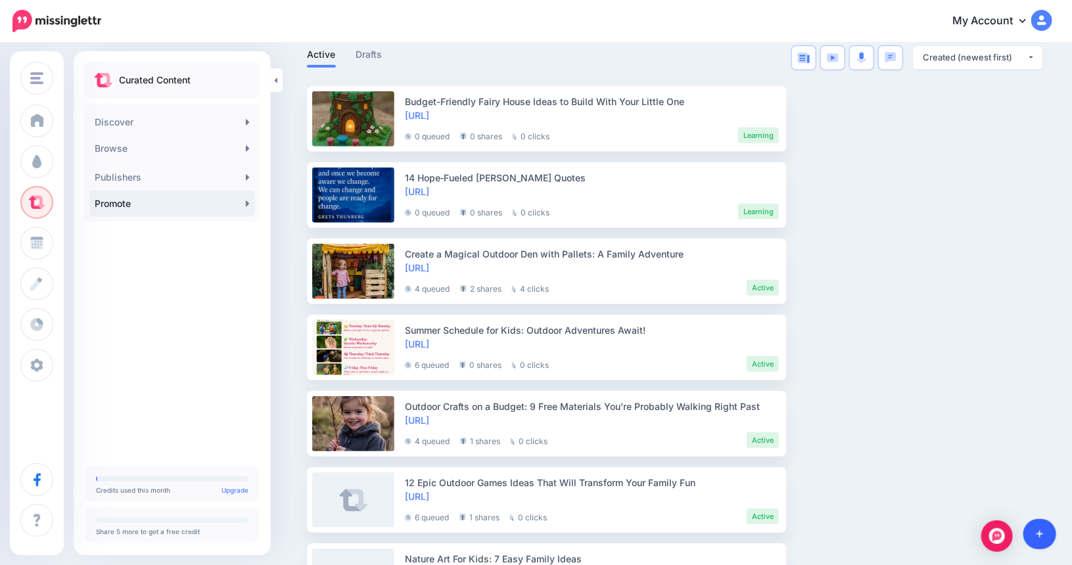
click at [1042, 533] on icon at bounding box center [1039, 534] width 7 height 9
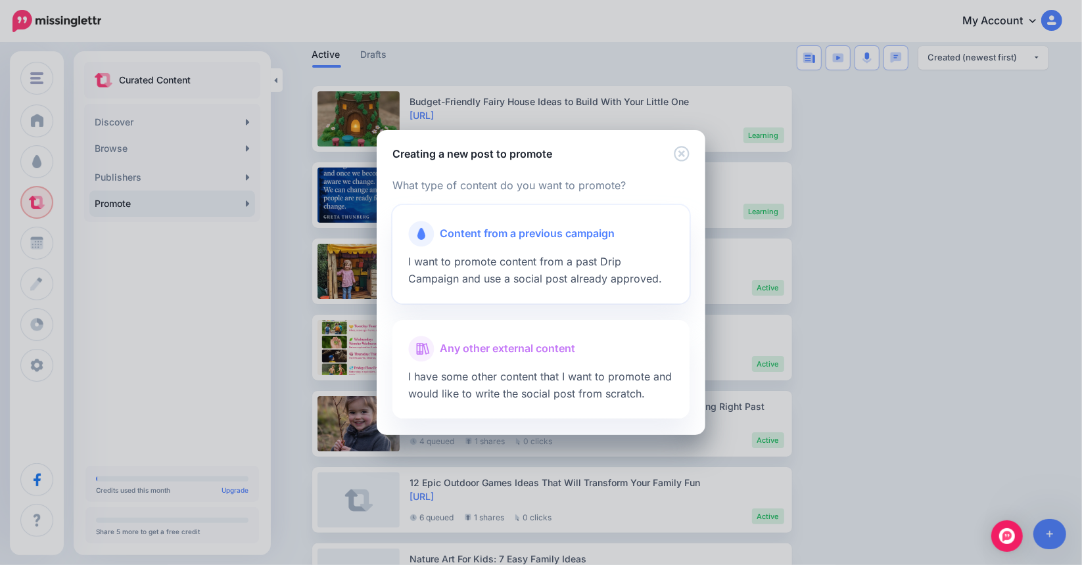
click at [547, 231] on span "Content from a previous campaign" at bounding box center [527, 233] width 175 height 17
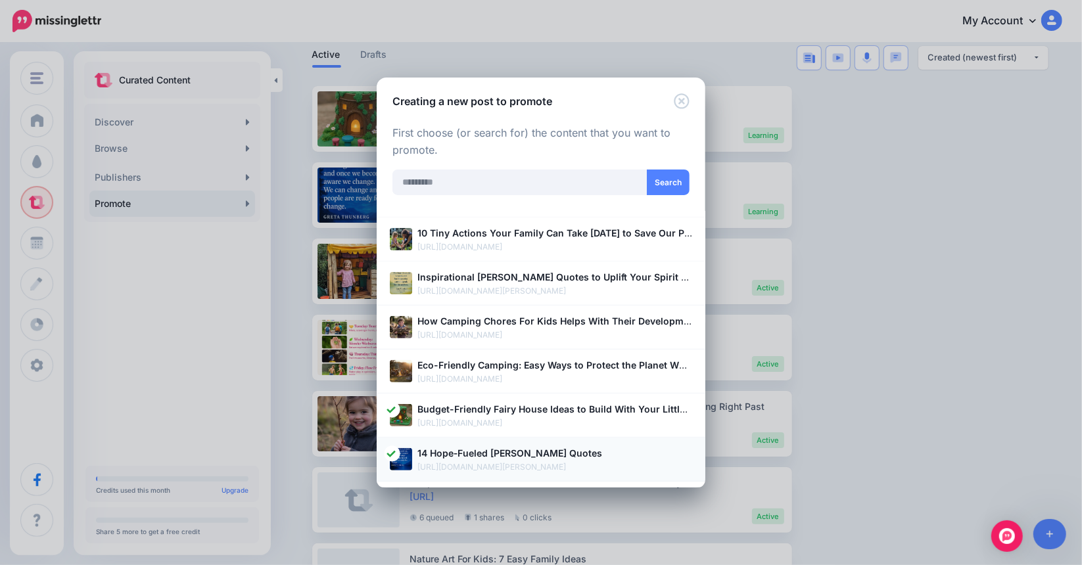
scroll to position [319, 0]
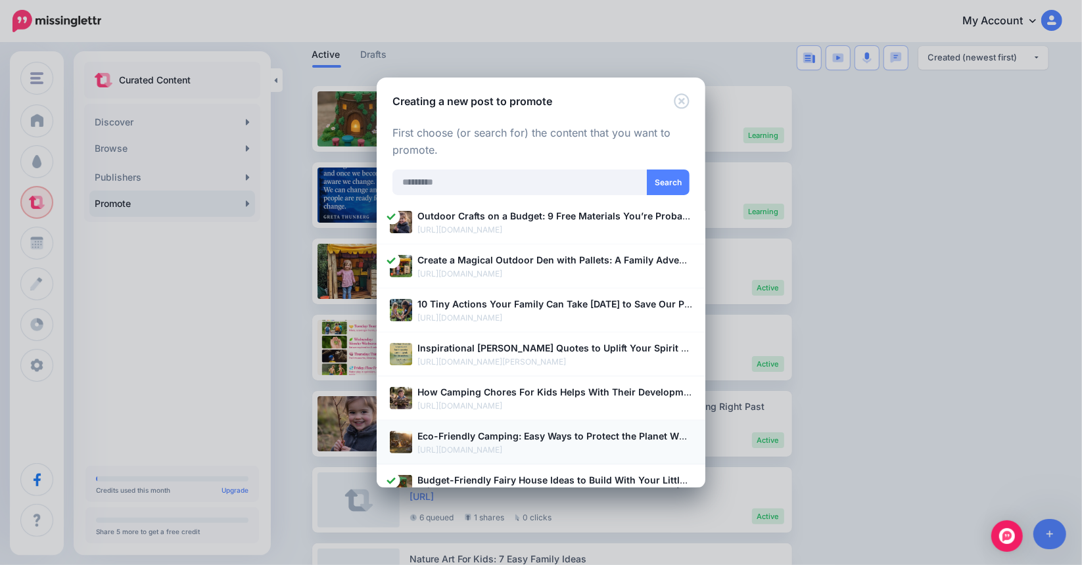
click at [476, 432] on b "Eco-Friendly Camping: Easy Ways to Protect the Planet While Having Fun" at bounding box center [583, 435] width 332 height 11
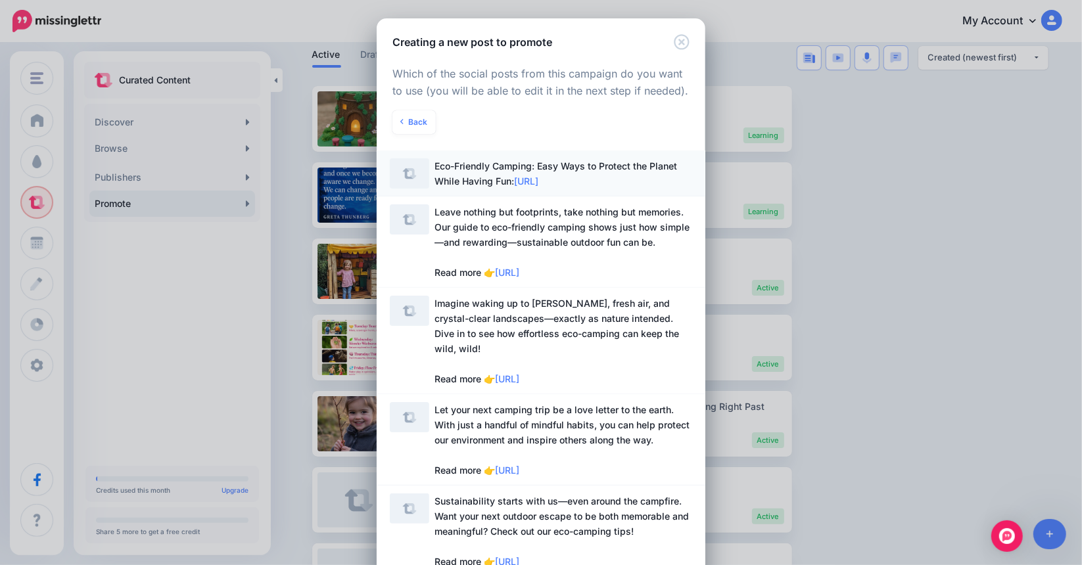
click at [459, 172] on span "Eco-Friendly Camping: Easy Ways to Protect the Planet While Having Fun: https:/…" at bounding box center [563, 173] width 258 height 30
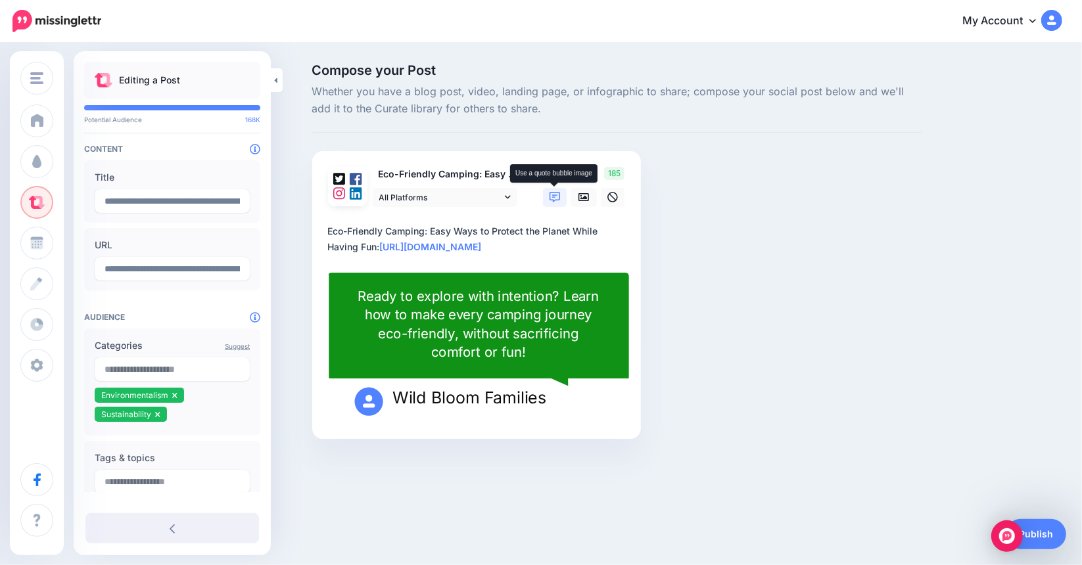
click at [556, 198] on icon at bounding box center [554, 197] width 11 height 11
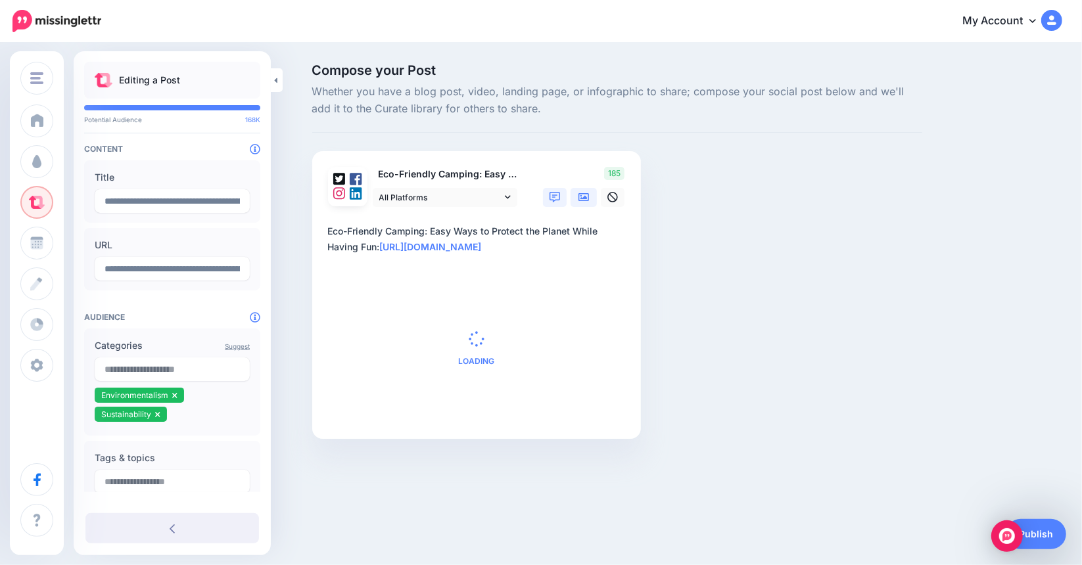
click at [584, 200] on icon at bounding box center [583, 197] width 11 height 8
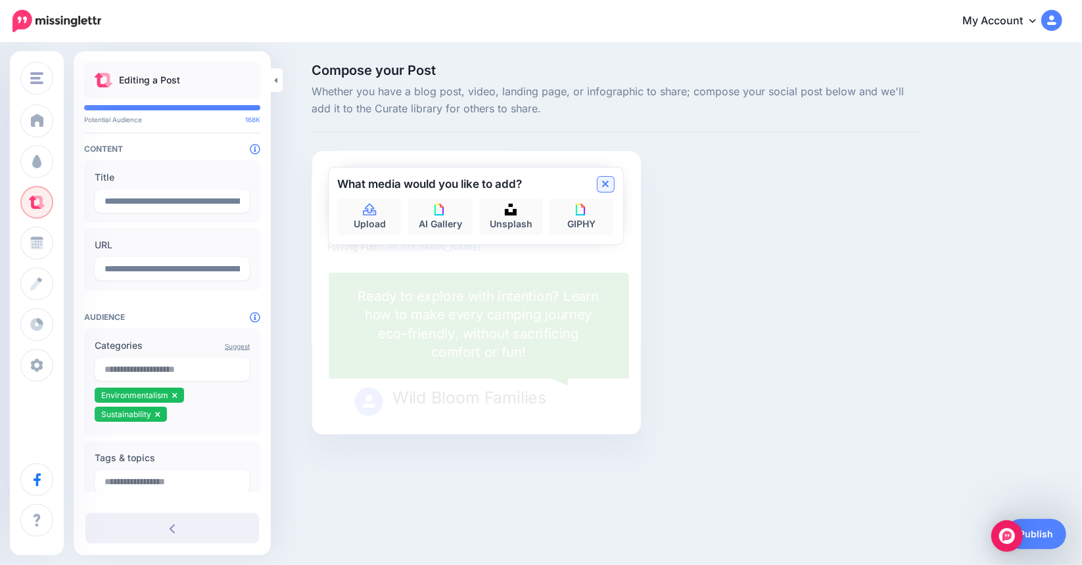
click at [608, 184] on icon at bounding box center [605, 184] width 7 height 11
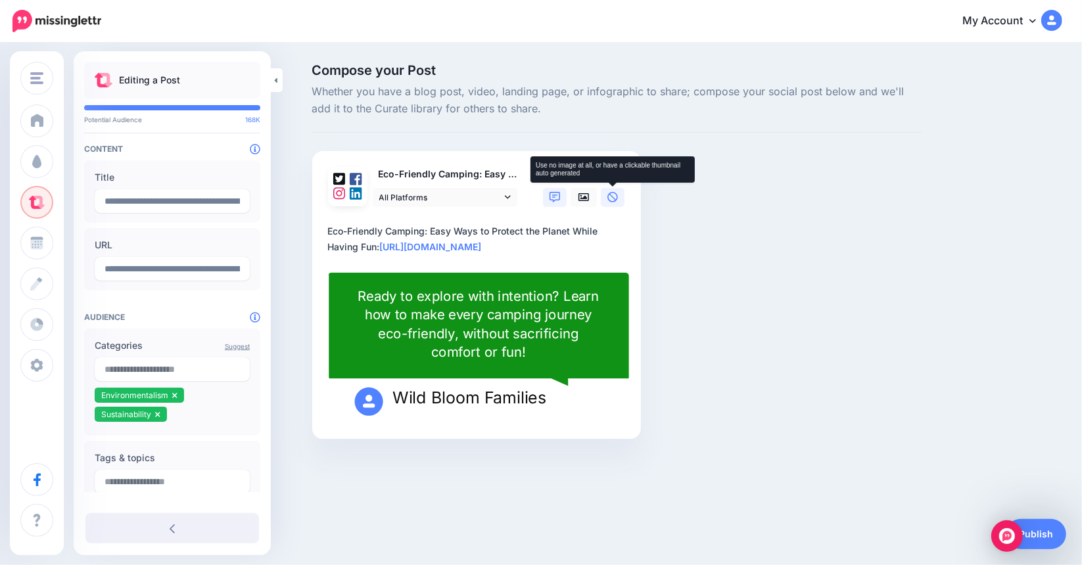
click at [611, 198] on icon at bounding box center [612, 197] width 11 height 11
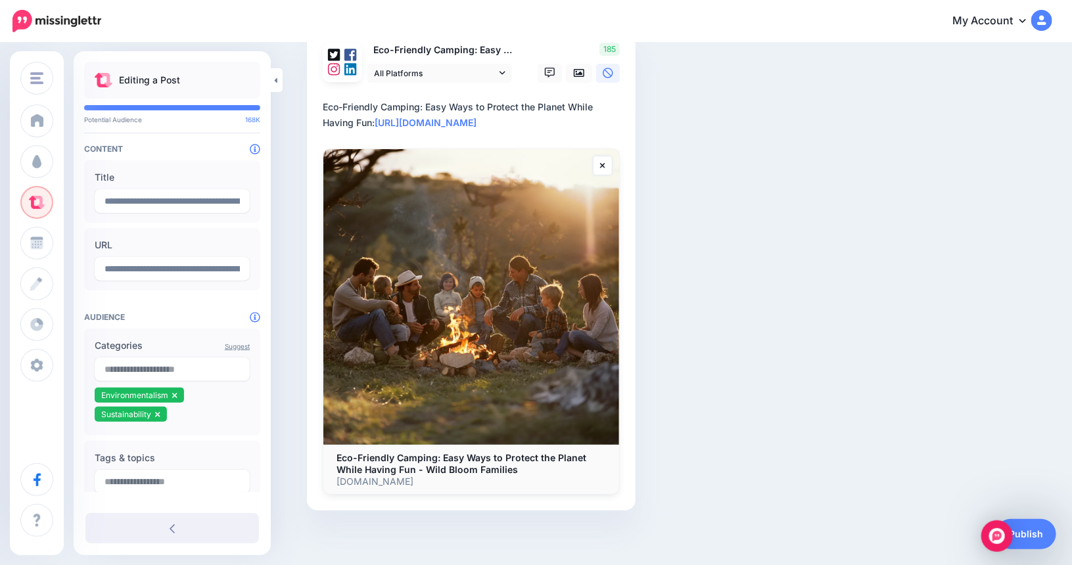
scroll to position [128, 0]
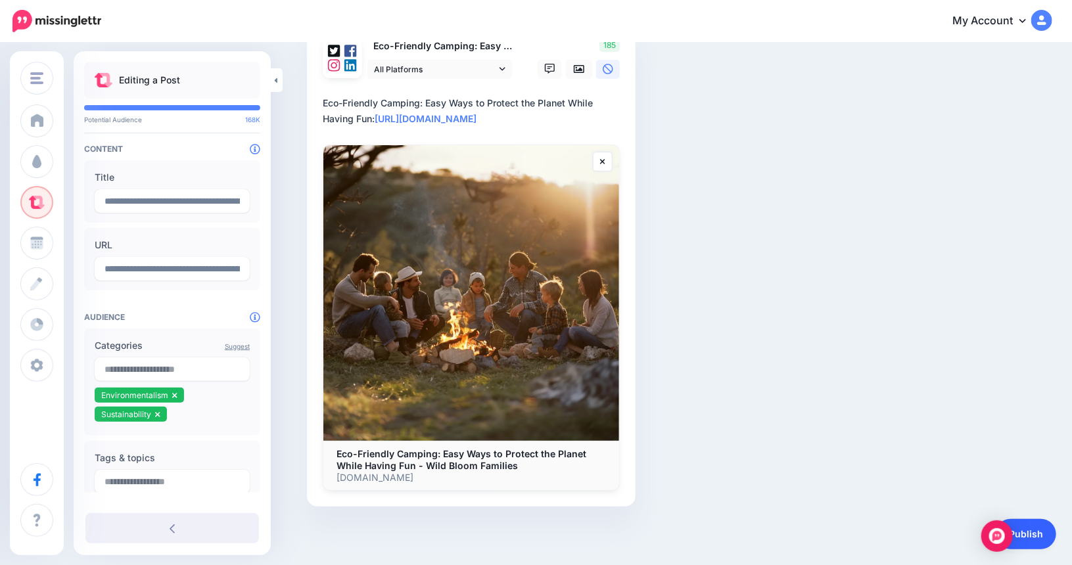
click at [1029, 530] on link "Publish" at bounding box center [1026, 534] width 60 height 30
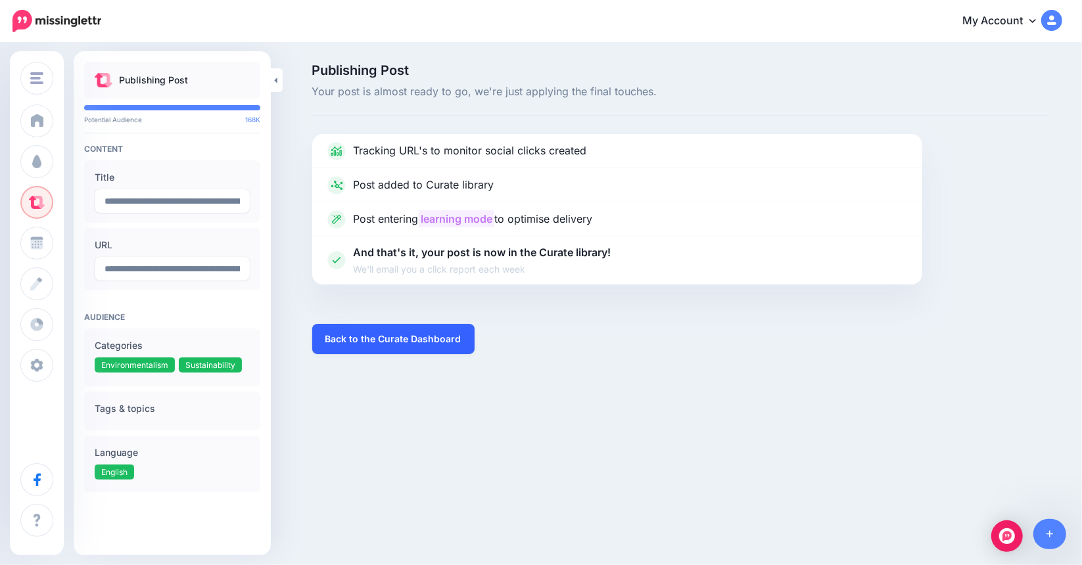
click at [410, 346] on link "Back to the Curate Dashboard" at bounding box center [393, 339] width 162 height 30
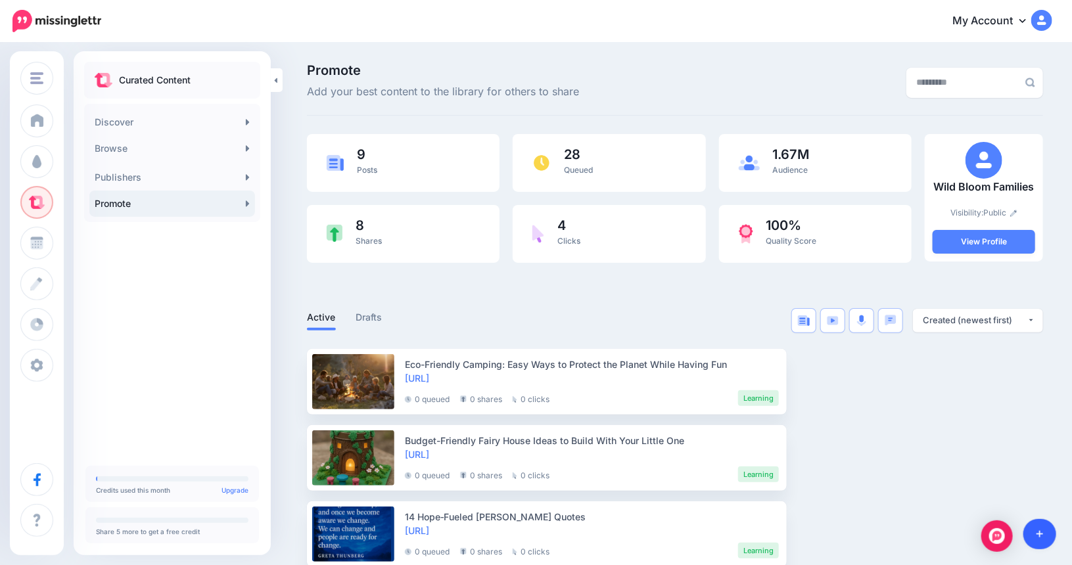
click at [1034, 532] on link at bounding box center [1040, 534] width 34 height 30
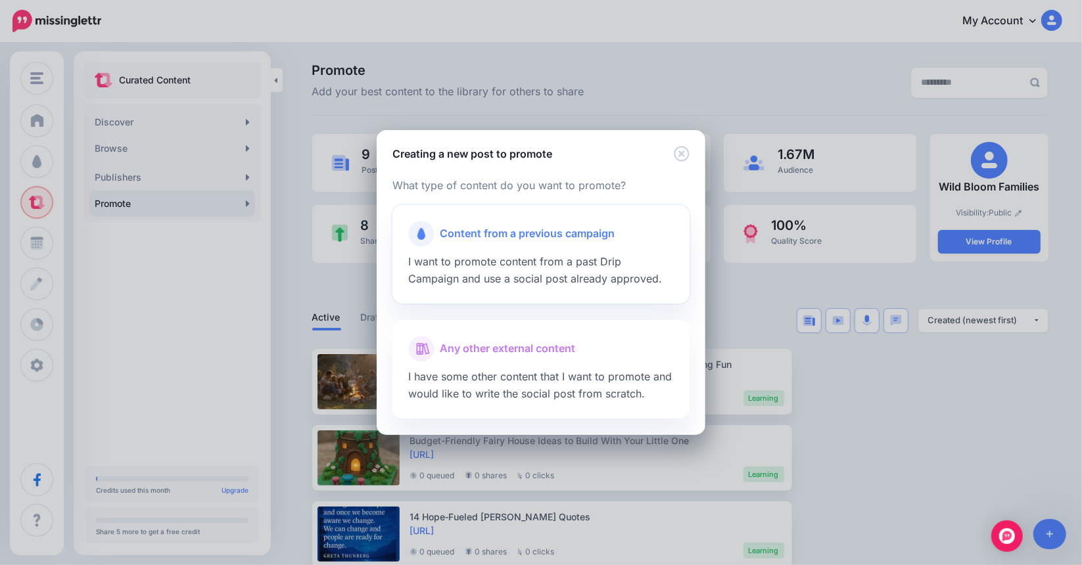
click at [588, 237] on span "Content from a previous campaign" at bounding box center [527, 233] width 175 height 17
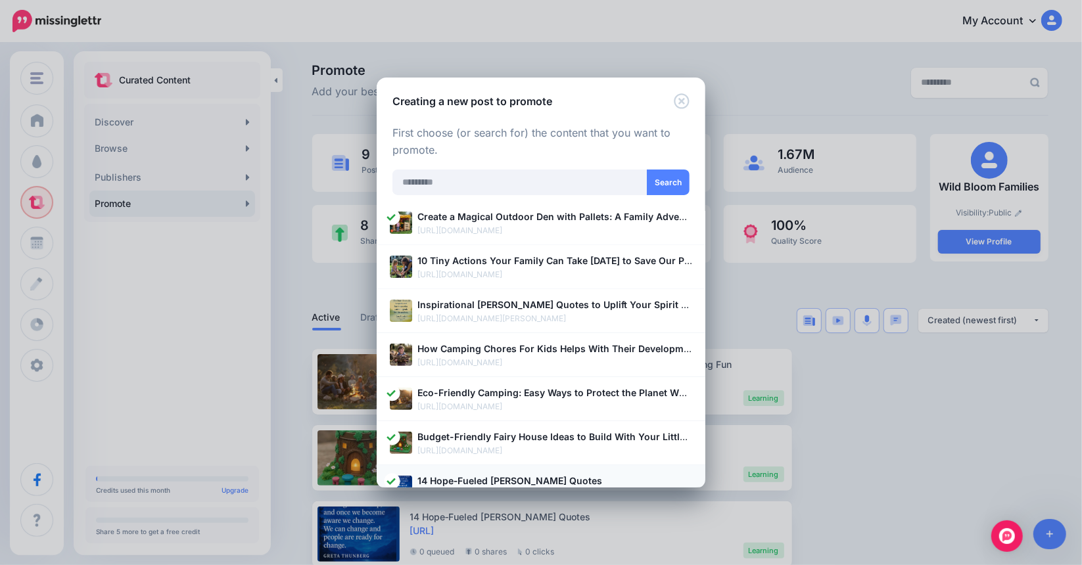
scroll to position [319, 0]
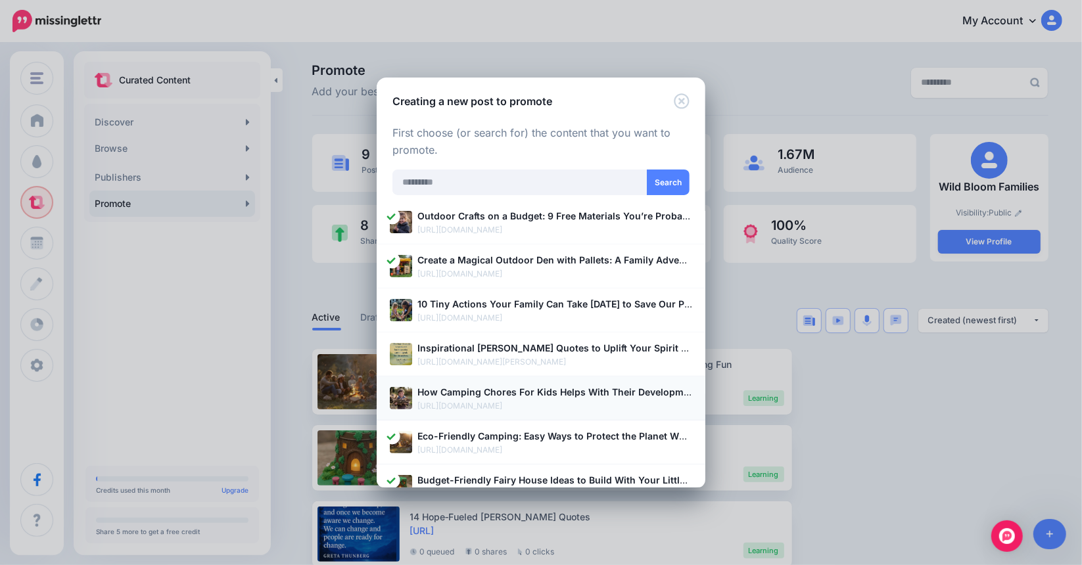
click at [543, 394] on b "How Camping Chores For Kids Helps With Their Development" at bounding box center [557, 391] width 281 height 11
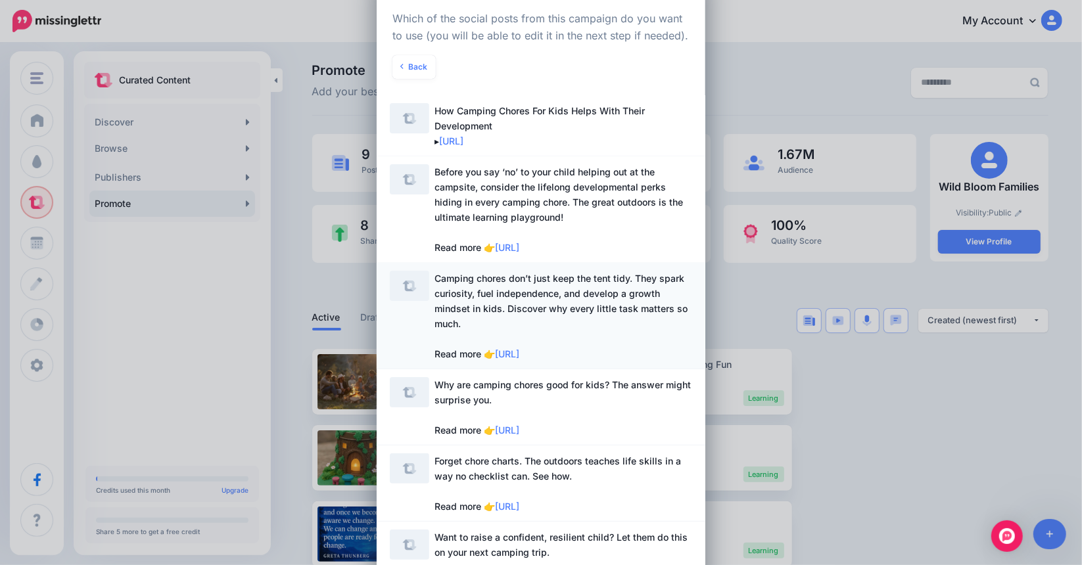
scroll to position [66, 0]
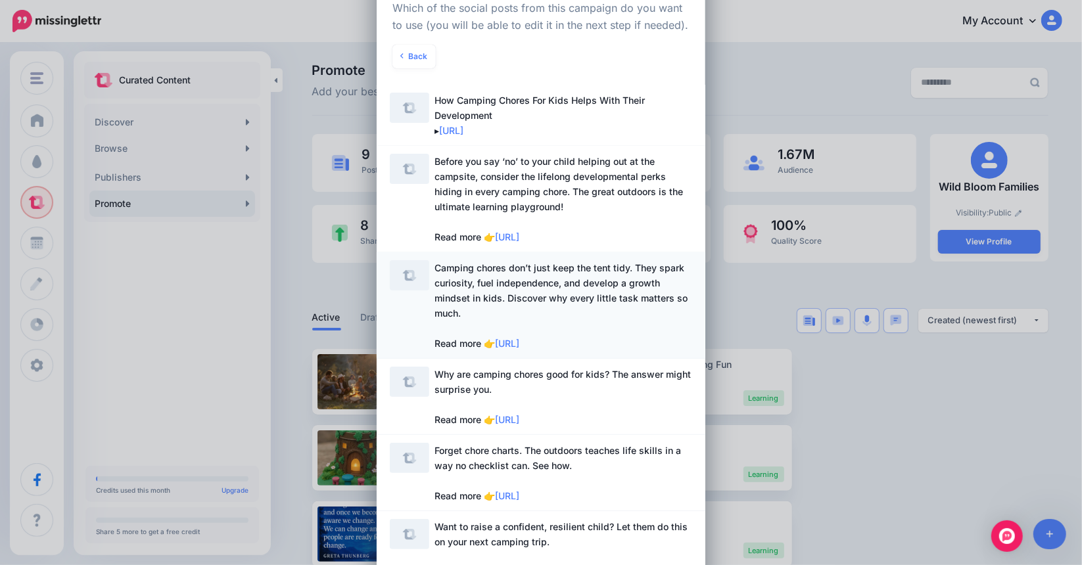
click at [602, 290] on span "Camping chores don’t just keep the tent tidy. They spark curiosity, fuel indepe…" at bounding box center [563, 305] width 258 height 91
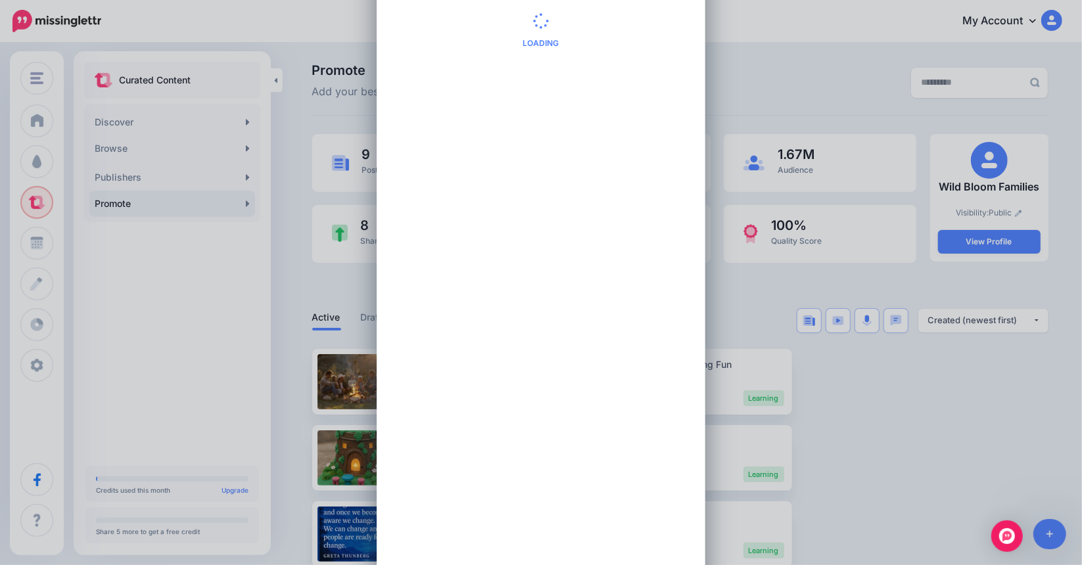
scroll to position [0, 0]
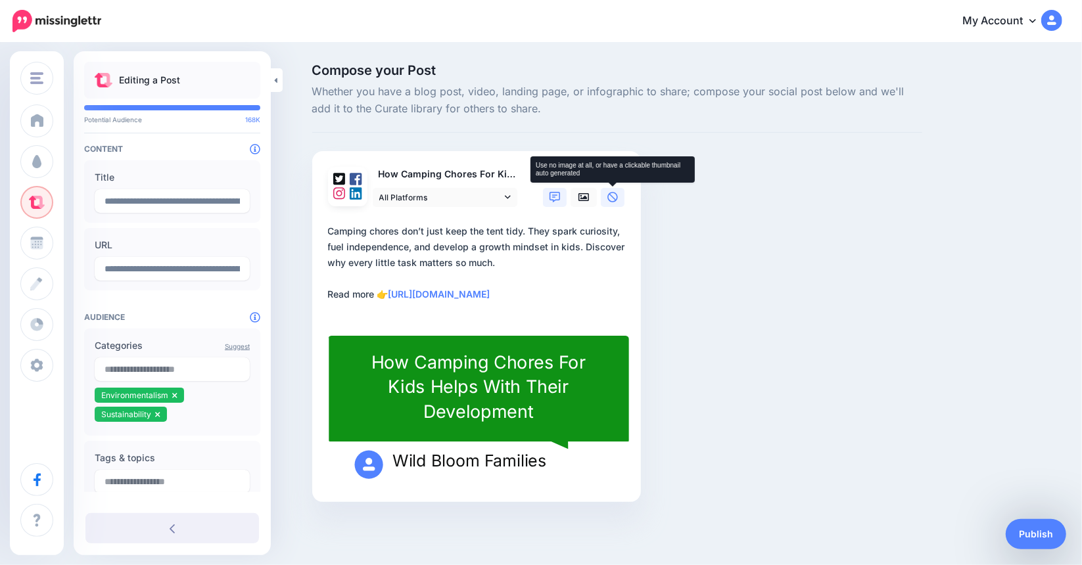
click at [618, 195] on link at bounding box center [613, 197] width 24 height 19
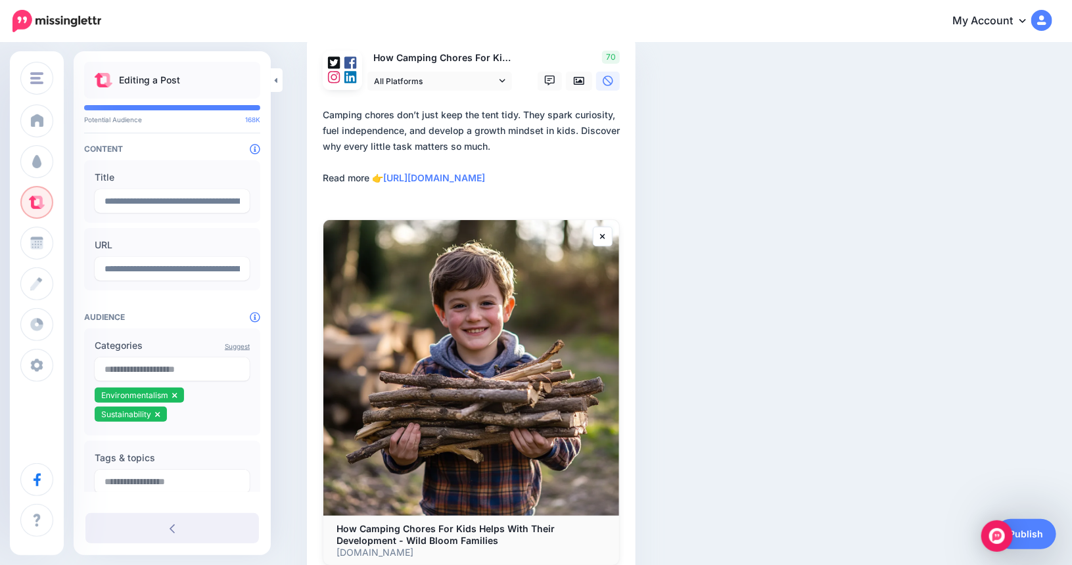
scroll to position [191, 0]
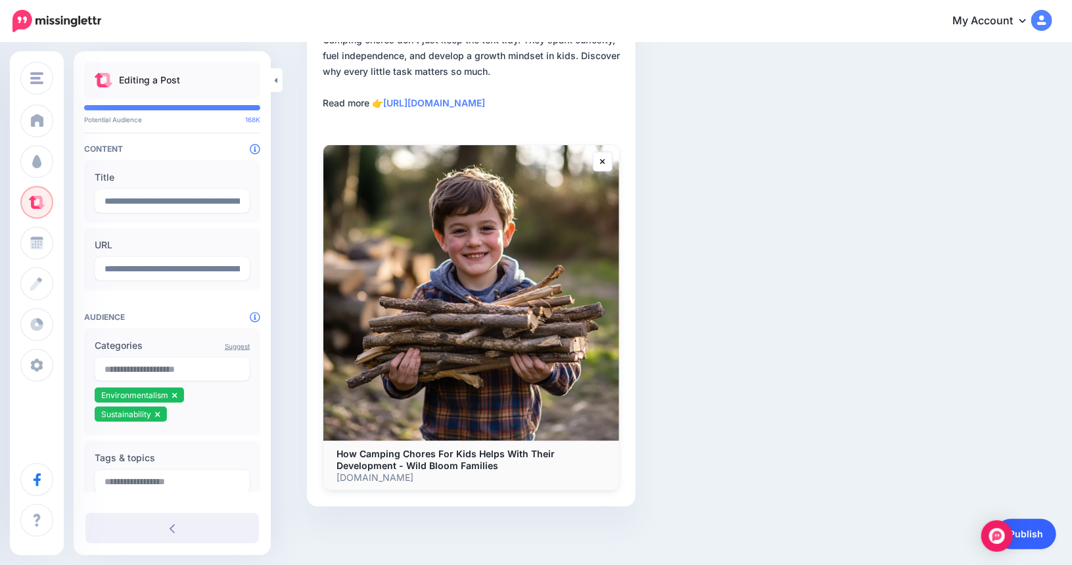
click at [1034, 527] on link "Publish" at bounding box center [1026, 534] width 60 height 30
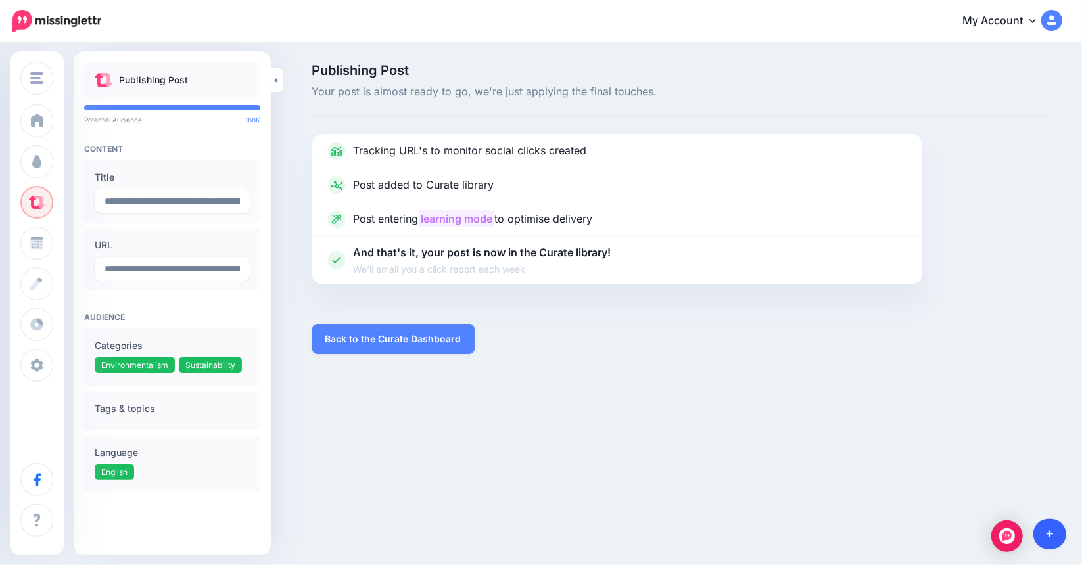
click at [1050, 528] on link at bounding box center [1050, 534] width 34 height 30
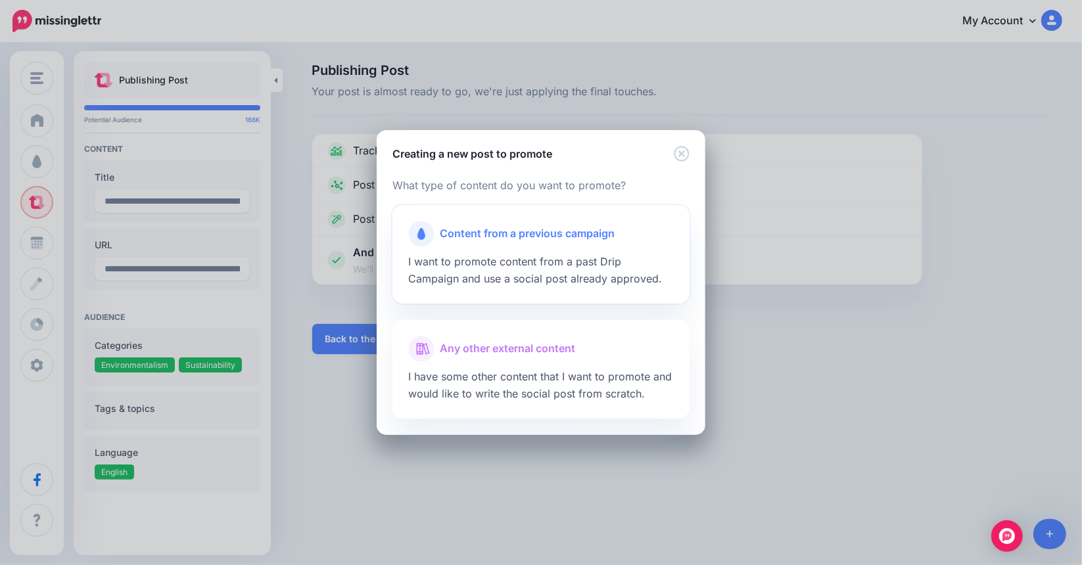
click at [591, 248] on div at bounding box center [541, 250] width 266 height 7
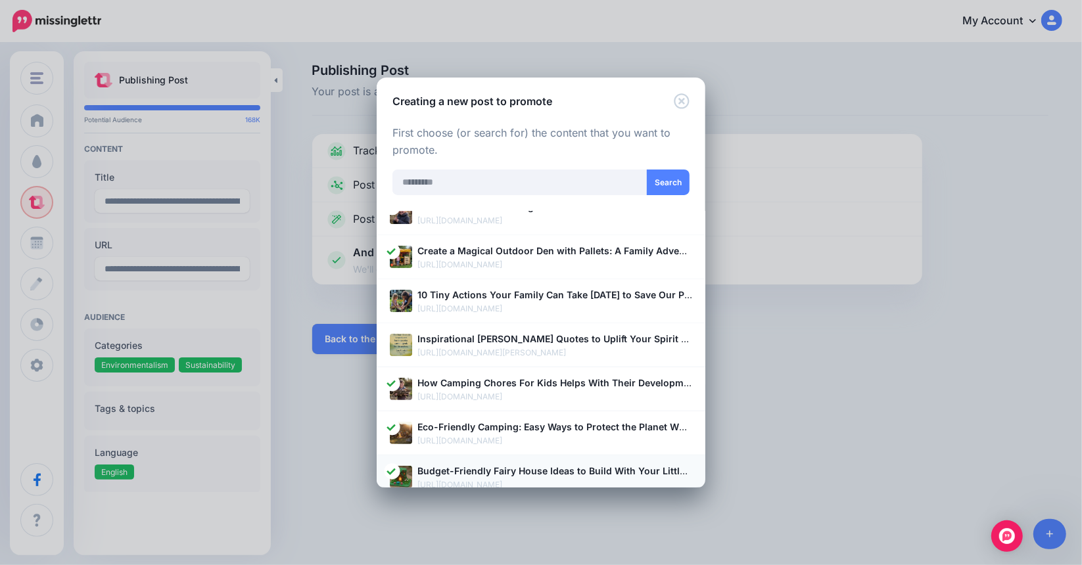
scroll to position [319, 0]
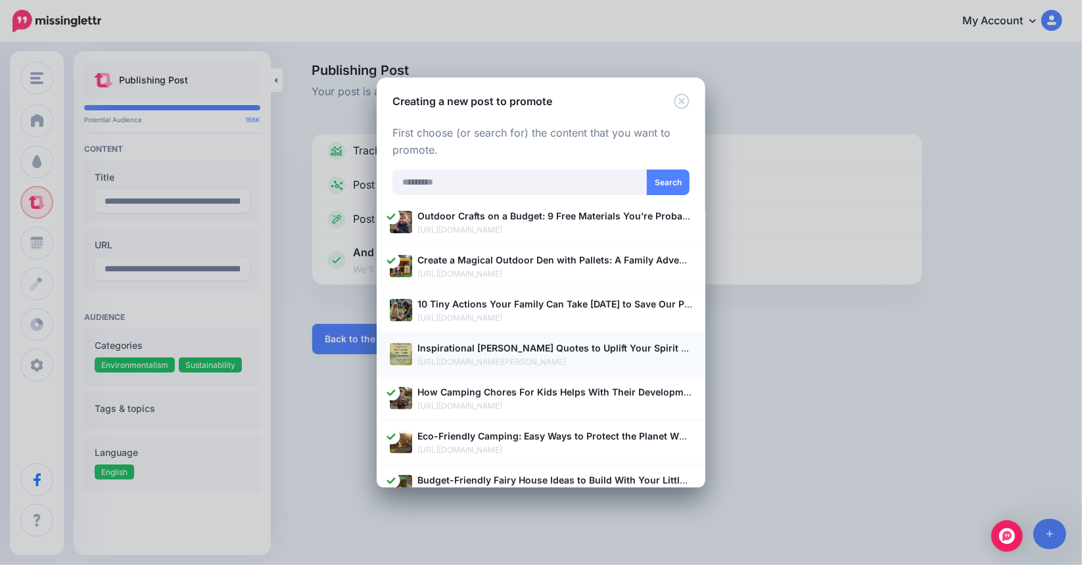
click at [514, 350] on b "Inspirational Jane Goodall Quotes to Uplift Your Spirit and Ignite Positive Cha…" at bounding box center [609, 347] width 385 height 11
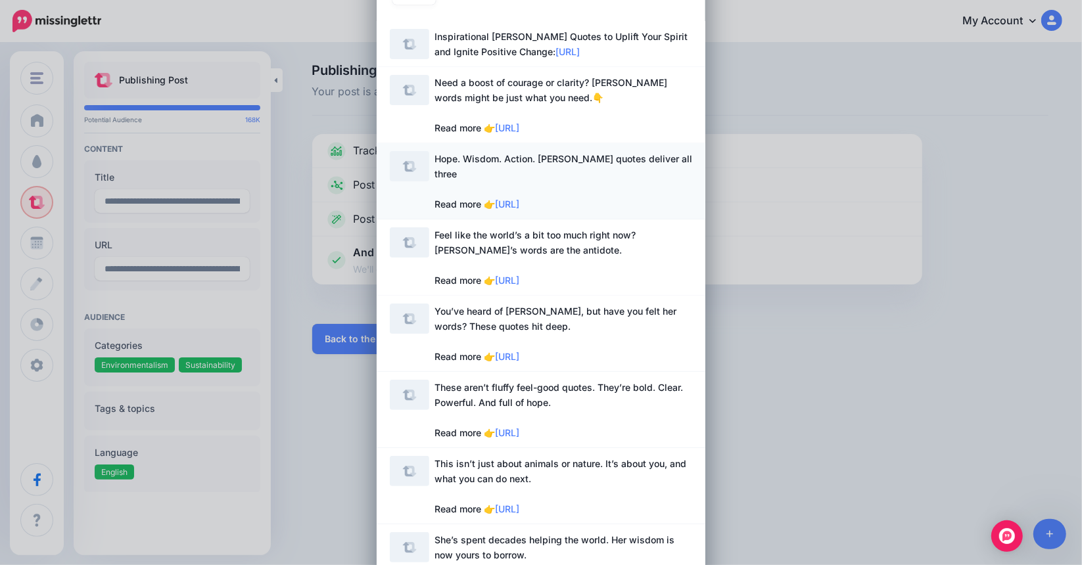
scroll to position [131, 0]
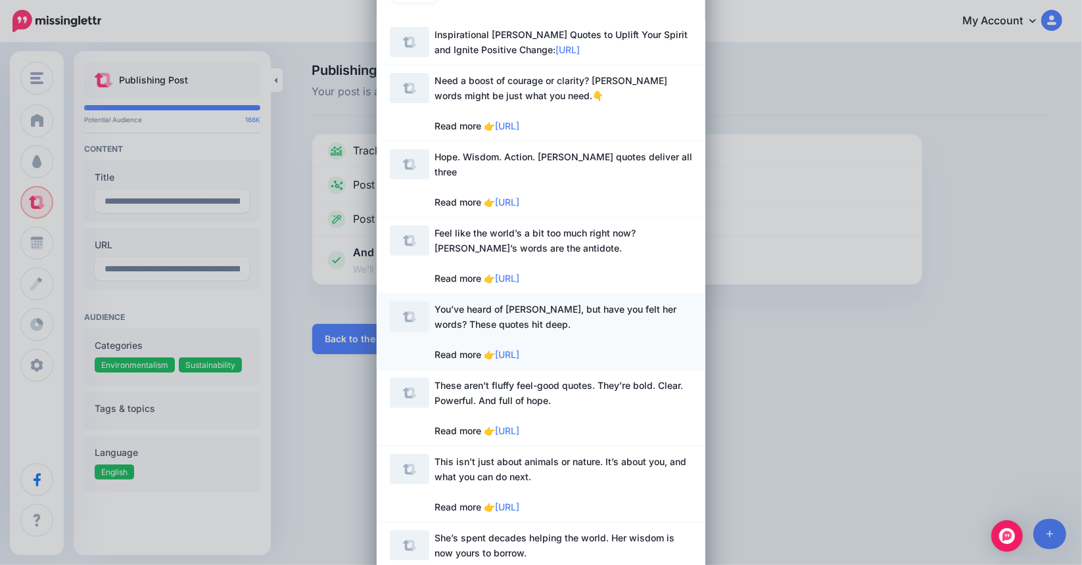
click at [532, 317] on span "You’ve heard of Jane Goodall, but have you felt her words? These quotes hit dee…" at bounding box center [563, 332] width 258 height 60
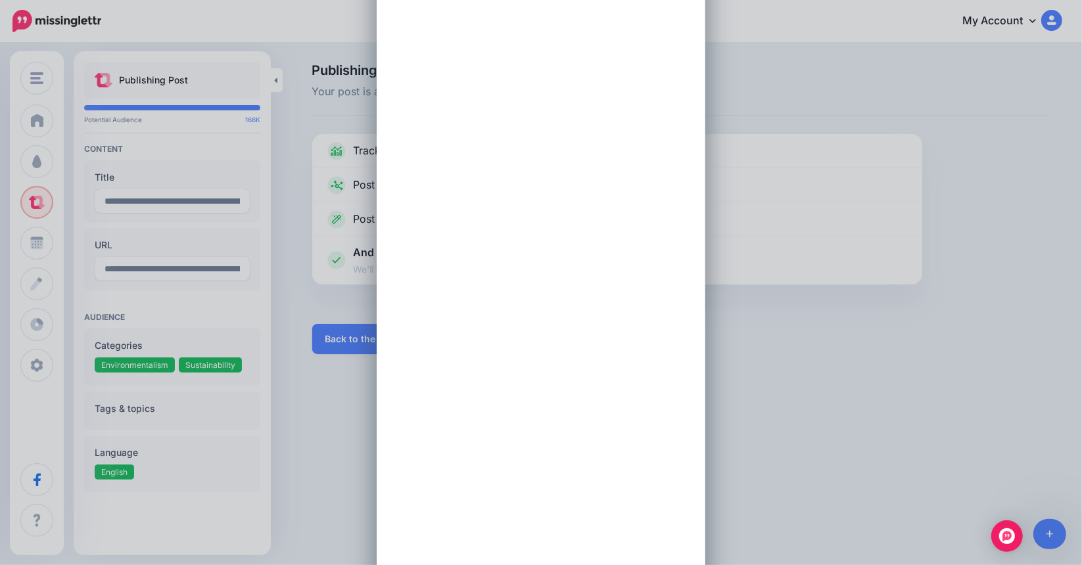
scroll to position [0, 0]
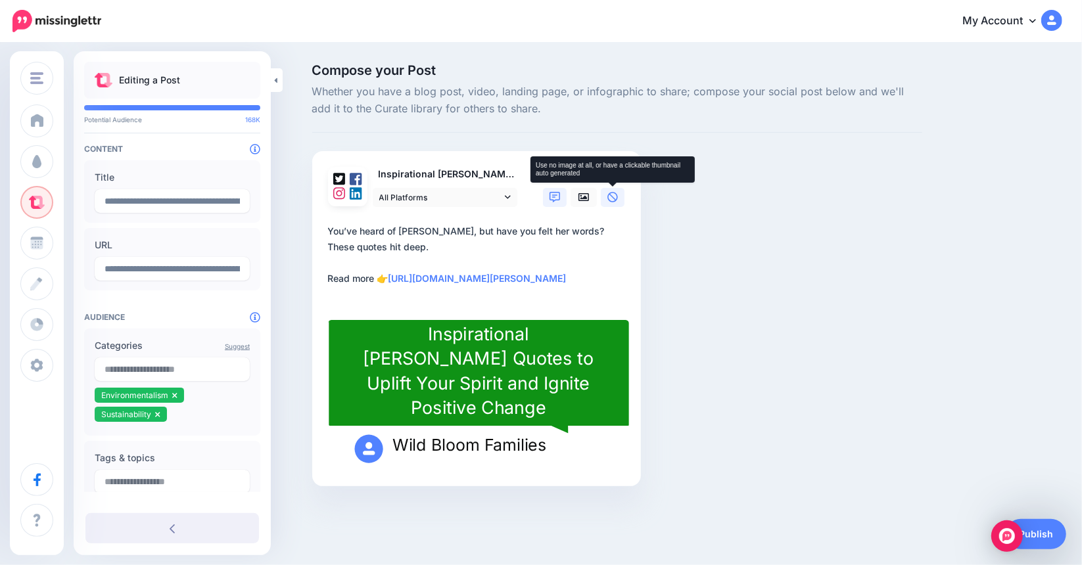
click at [612, 193] on icon at bounding box center [613, 197] width 10 height 10
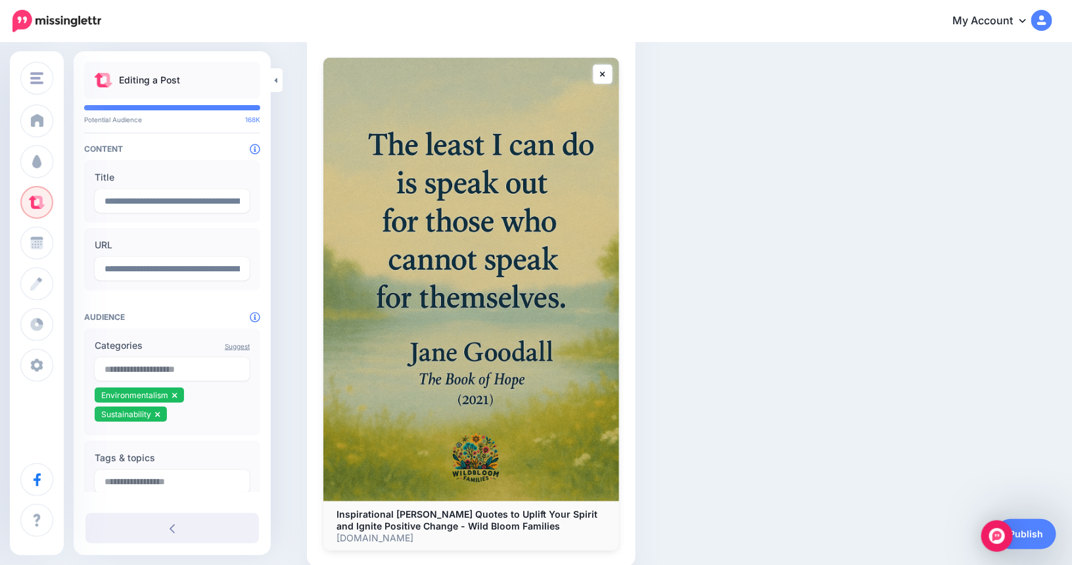
scroll to position [323, 0]
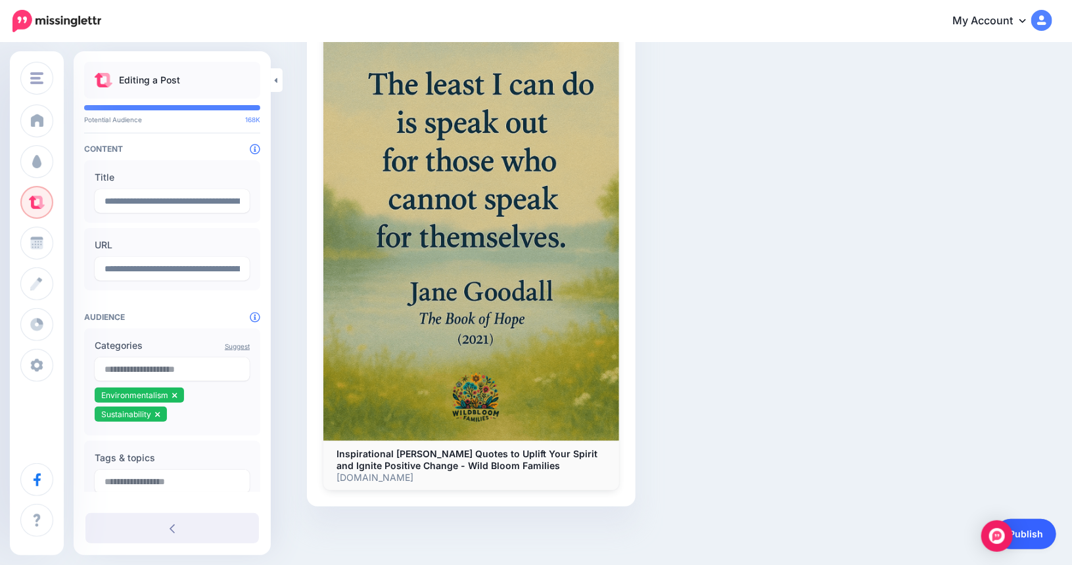
click at [1031, 533] on link "Publish" at bounding box center [1026, 534] width 60 height 30
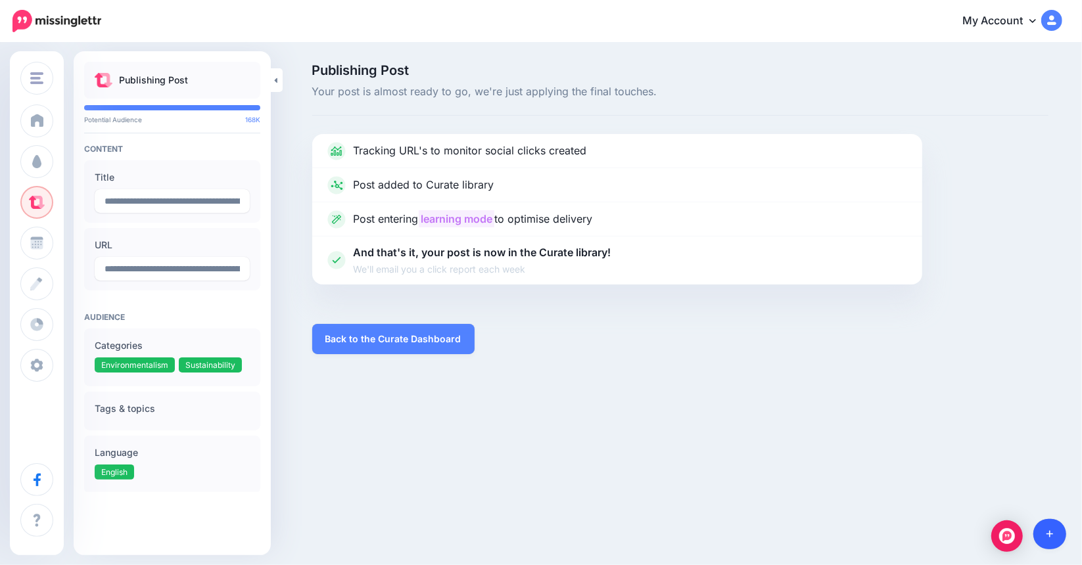
click at [1052, 533] on icon at bounding box center [1049, 534] width 7 height 9
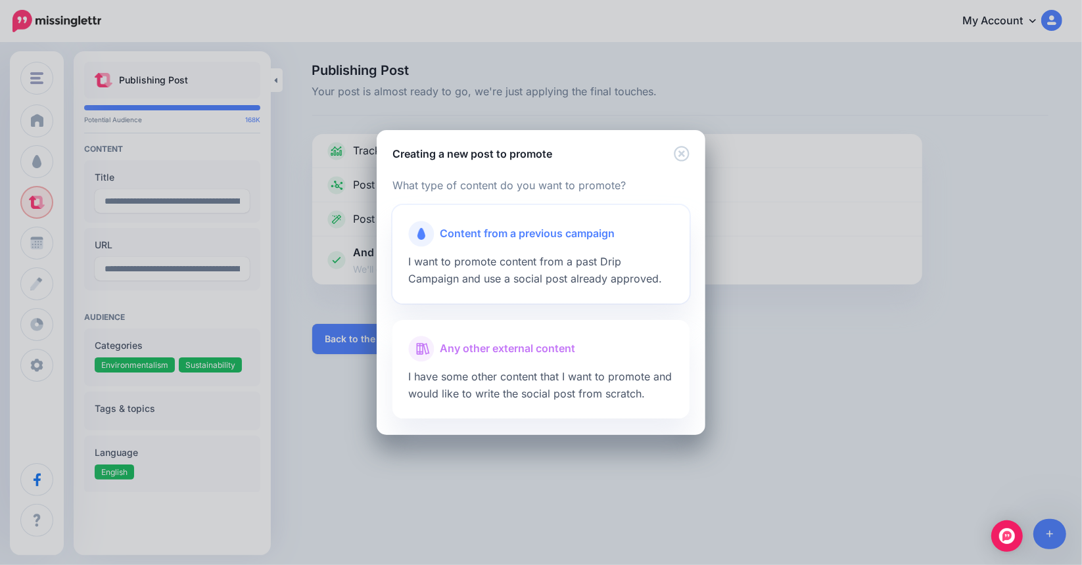
click at [568, 233] on span "Content from a previous campaign" at bounding box center [527, 233] width 175 height 17
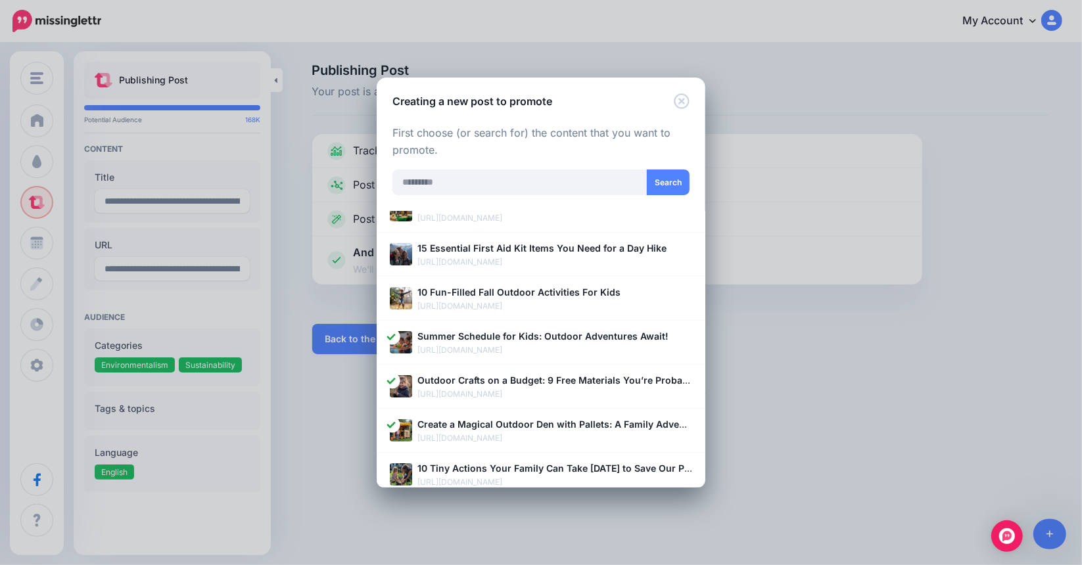
scroll to position [122, 0]
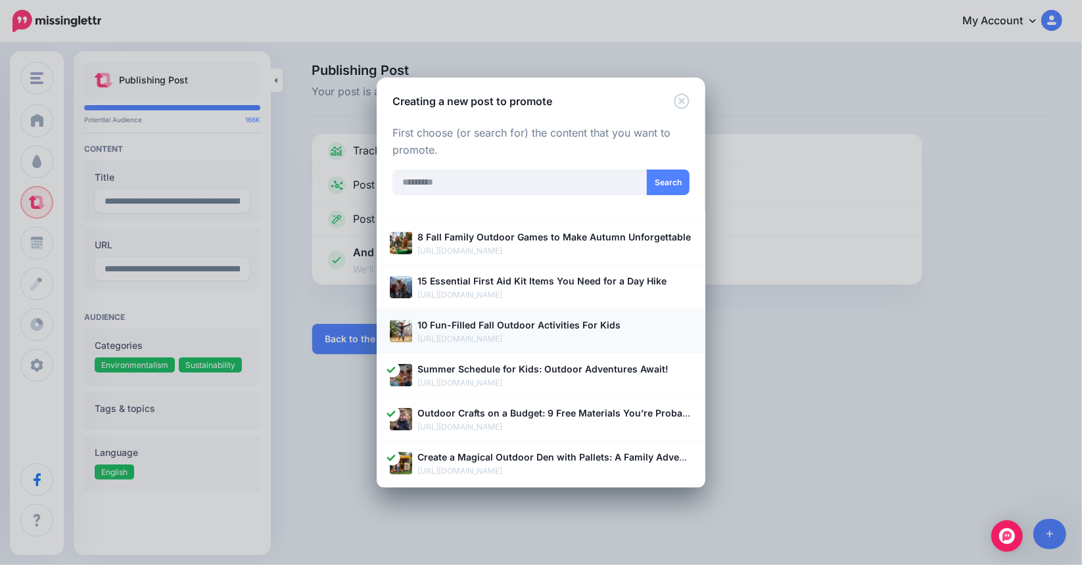
click at [517, 333] on p "https://wildbloomfamilies.com/fall-outdoor-activities-for-kids/" at bounding box center [554, 339] width 275 height 13
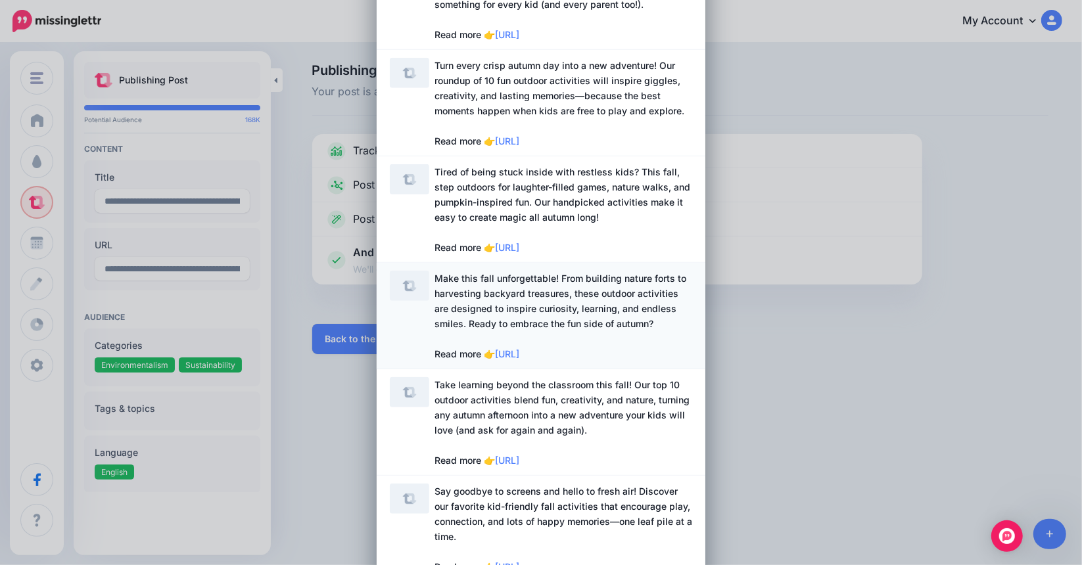
scroll to position [594, 0]
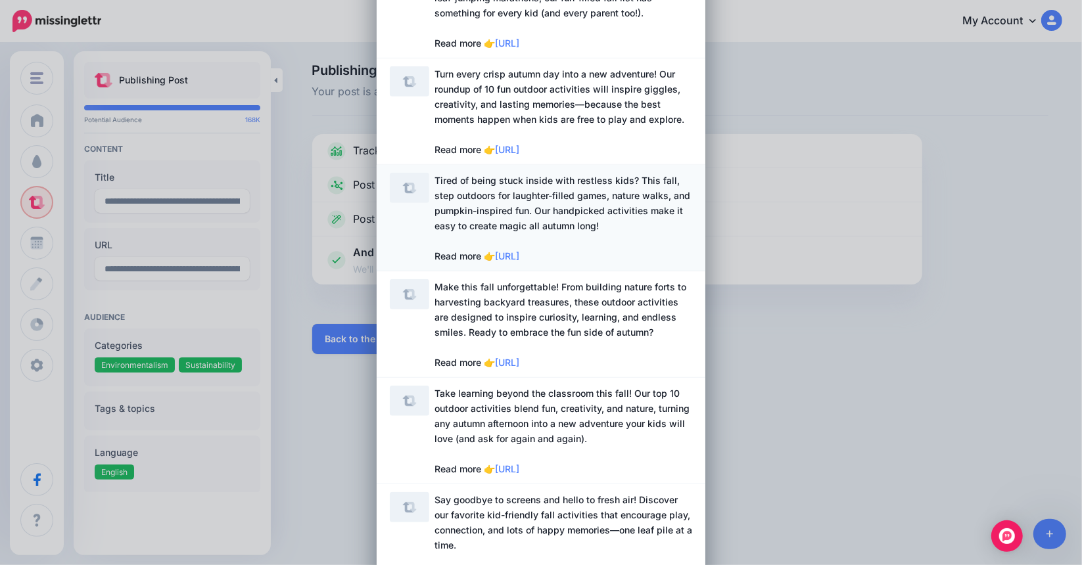
click at [558, 202] on span "Tired of being stuck inside with restless kids? This fall, step outdoors for la…" at bounding box center [563, 218] width 258 height 91
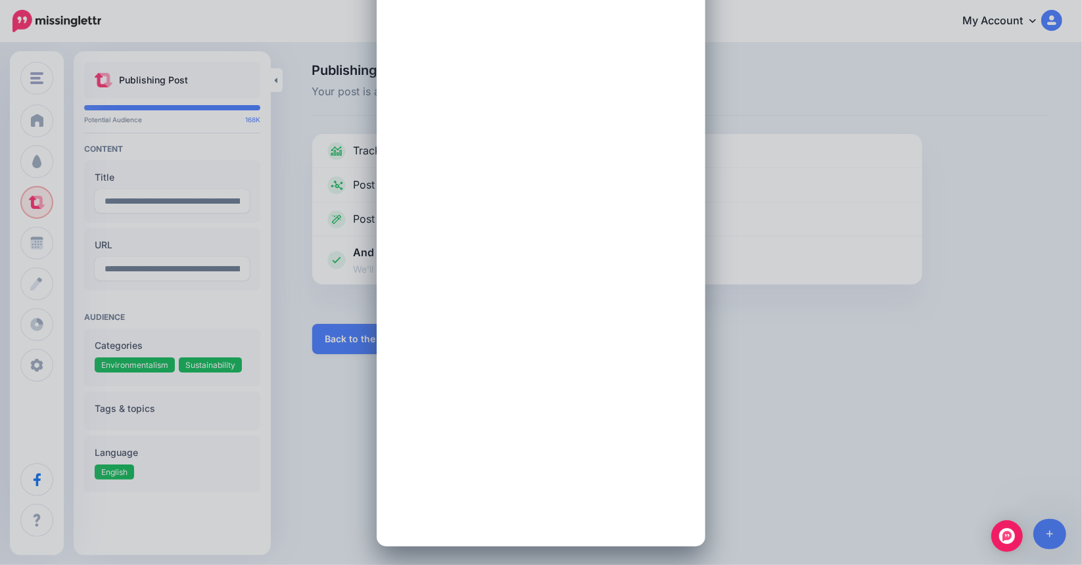
scroll to position [0, 0]
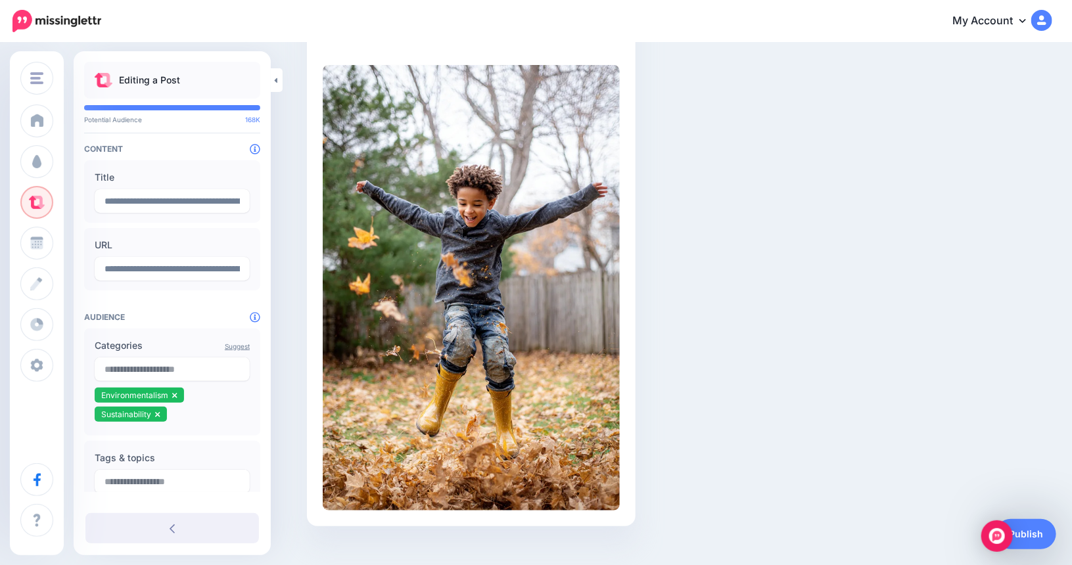
scroll to position [306, 0]
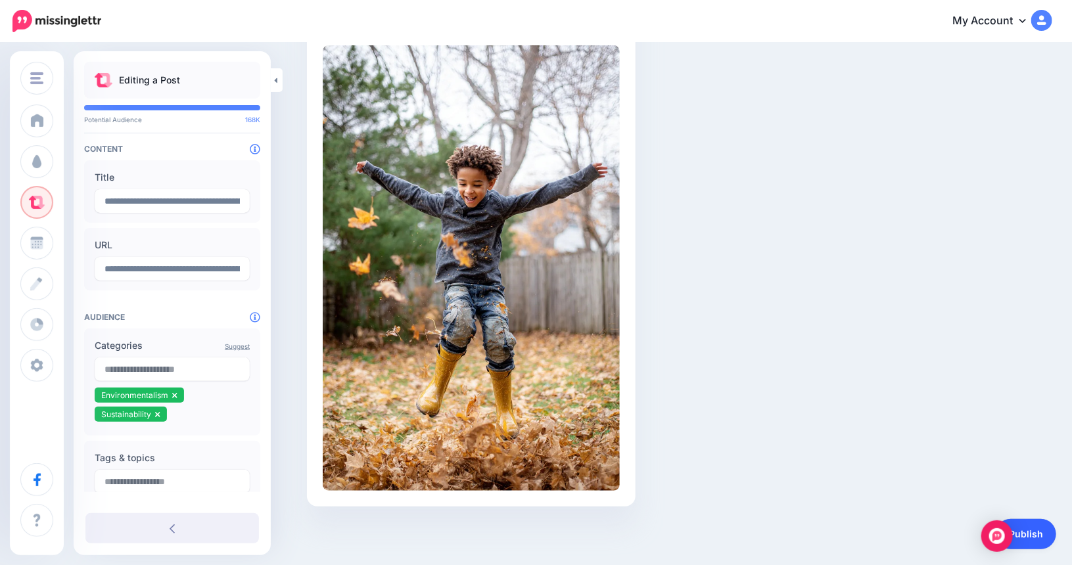
click at [1034, 531] on link "Publish" at bounding box center [1026, 534] width 60 height 30
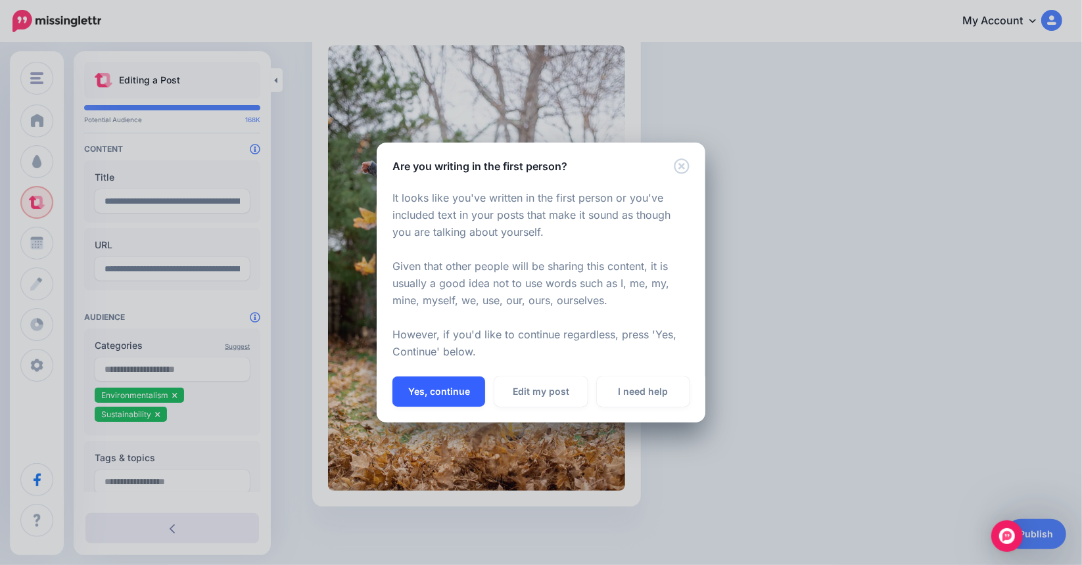
click at [448, 390] on button "Yes, continue" at bounding box center [438, 392] width 93 height 30
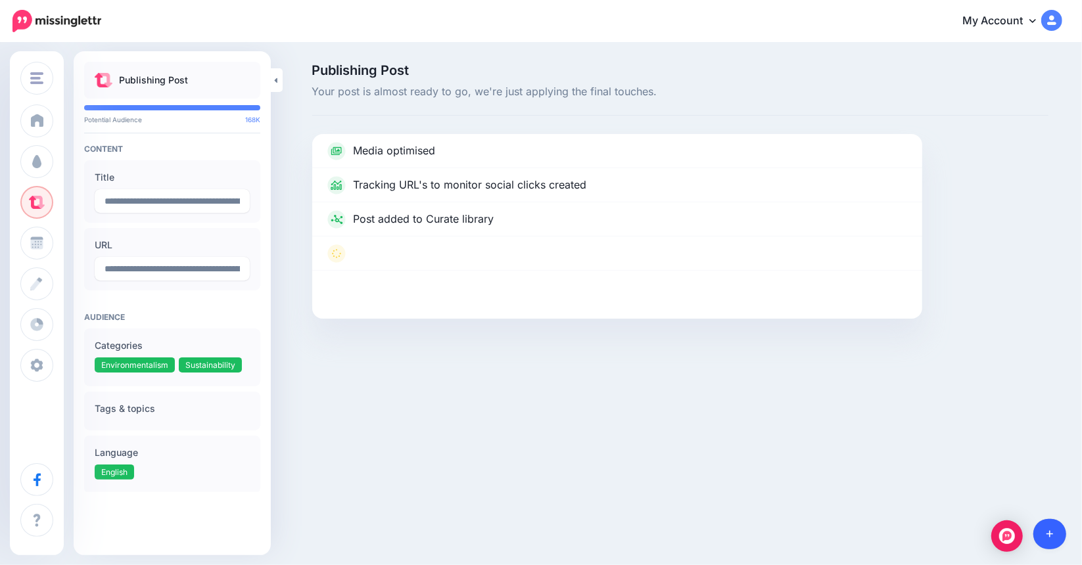
click at [1046, 533] on icon at bounding box center [1049, 534] width 7 height 9
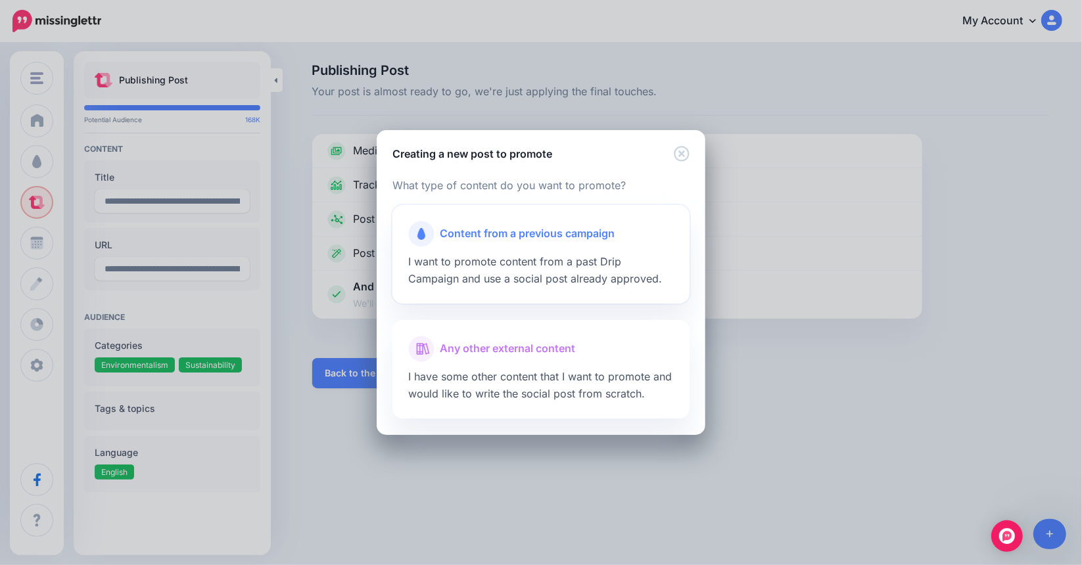
click at [563, 231] on span "Content from a previous campaign" at bounding box center [527, 233] width 175 height 17
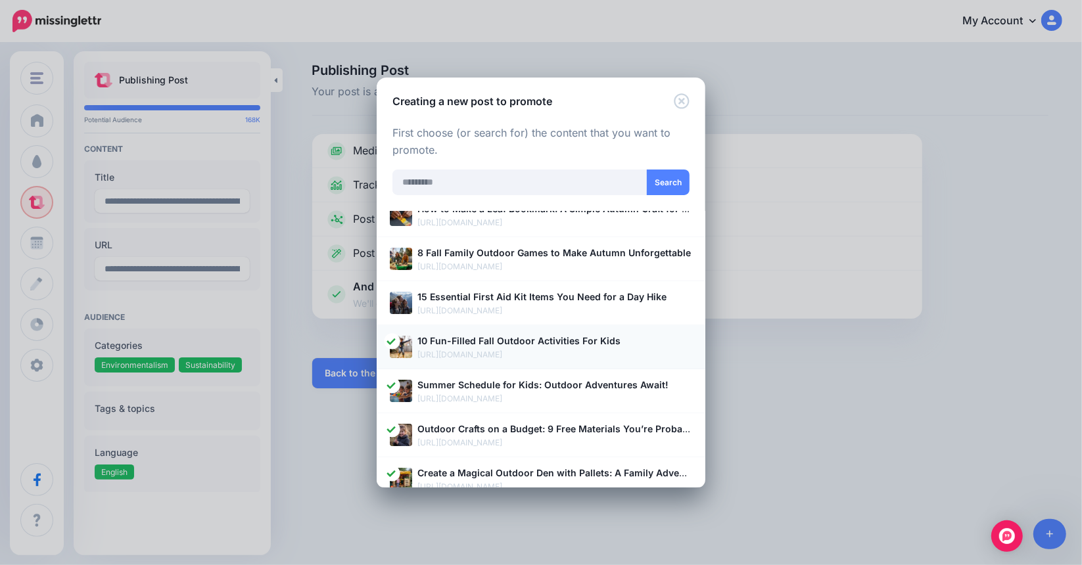
scroll to position [131, 0]
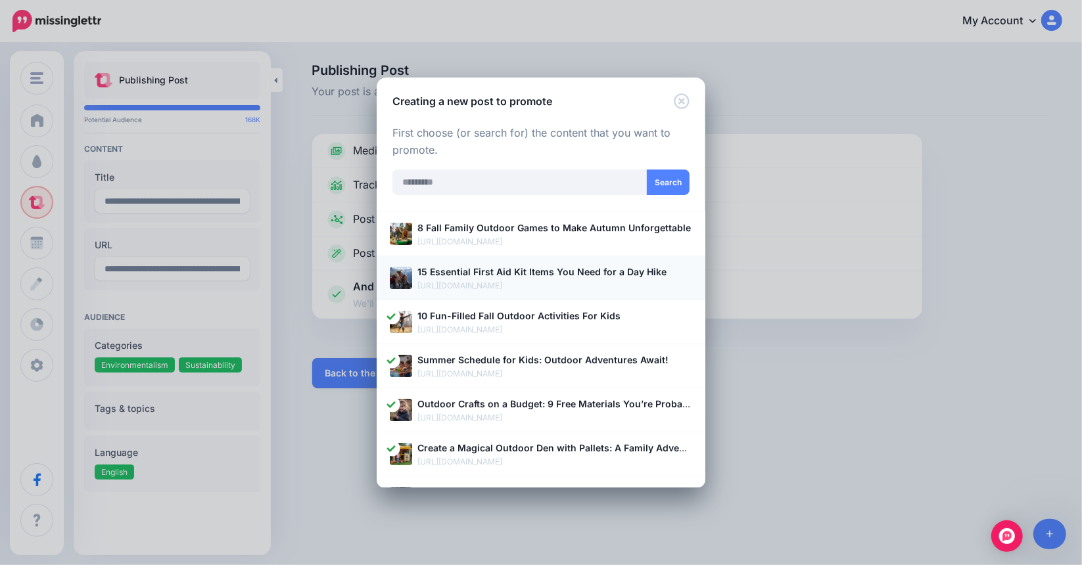
click at [499, 274] on b "15 Essential First Aid Kit Items You Need for a Day Hike" at bounding box center [541, 271] width 249 height 11
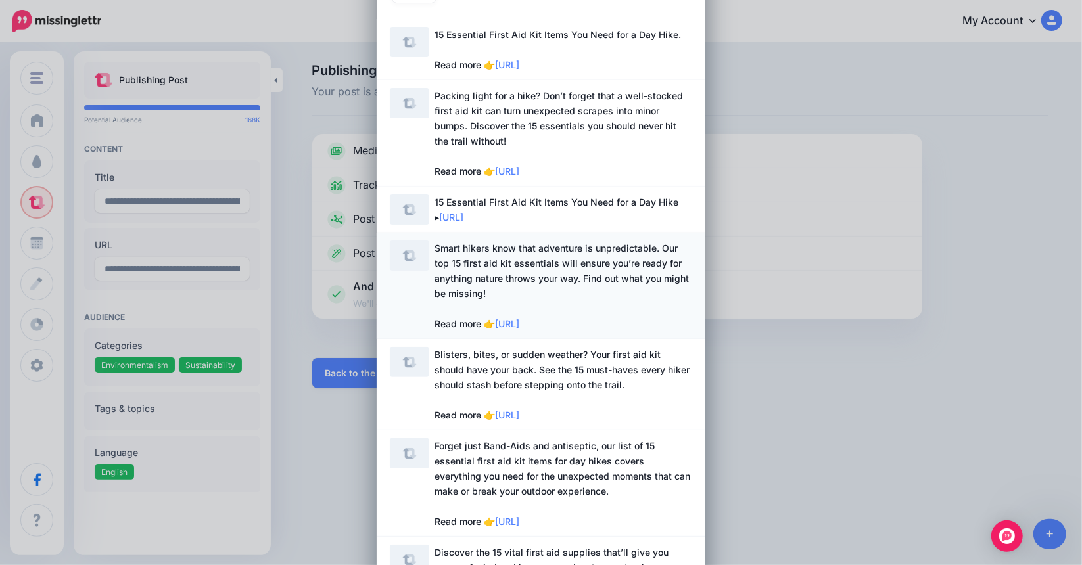
scroll to position [263, 0]
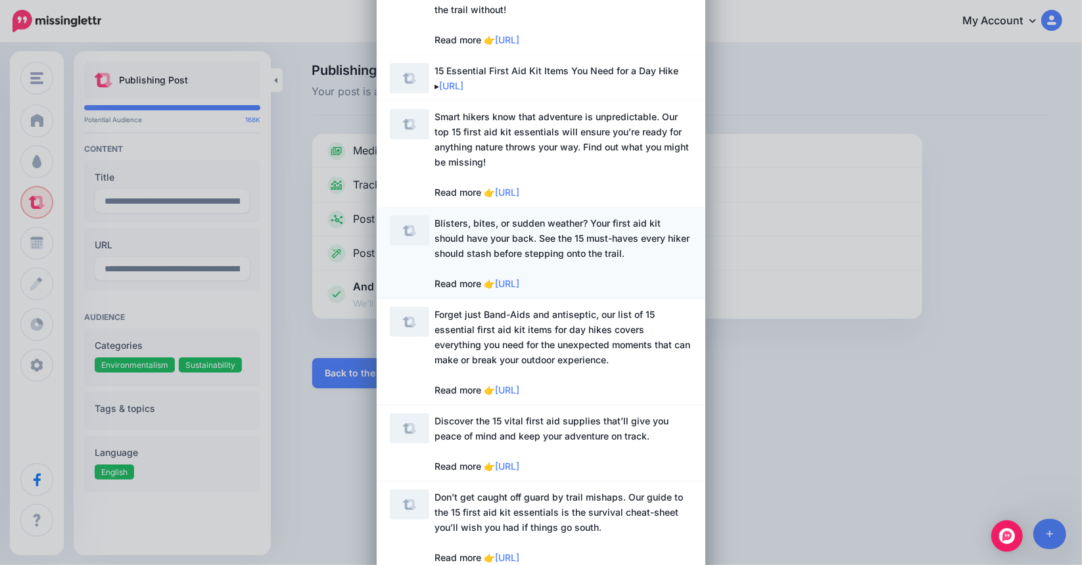
click at [484, 241] on span "Blisters, bites, or sudden weather? Your first aid kit should have your back. S…" at bounding box center [561, 254] width 255 height 72
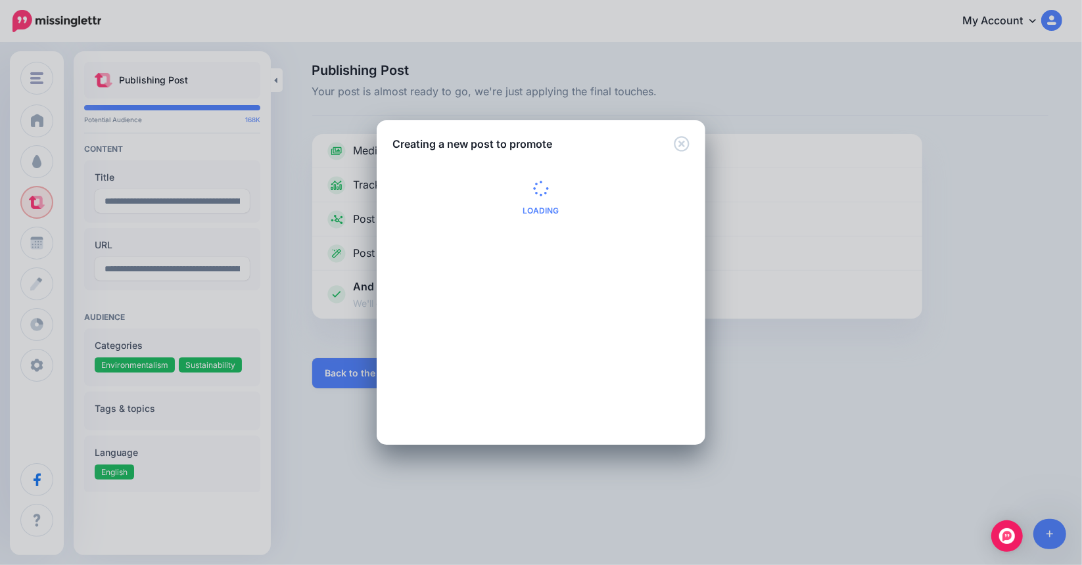
scroll to position [0, 0]
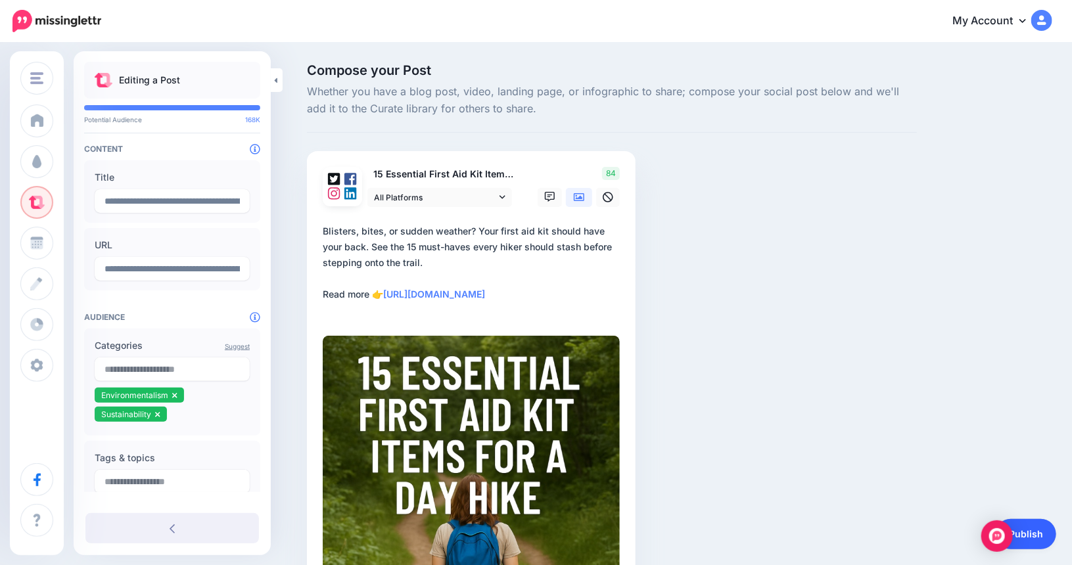
click at [1038, 528] on link "Publish" at bounding box center [1026, 534] width 60 height 30
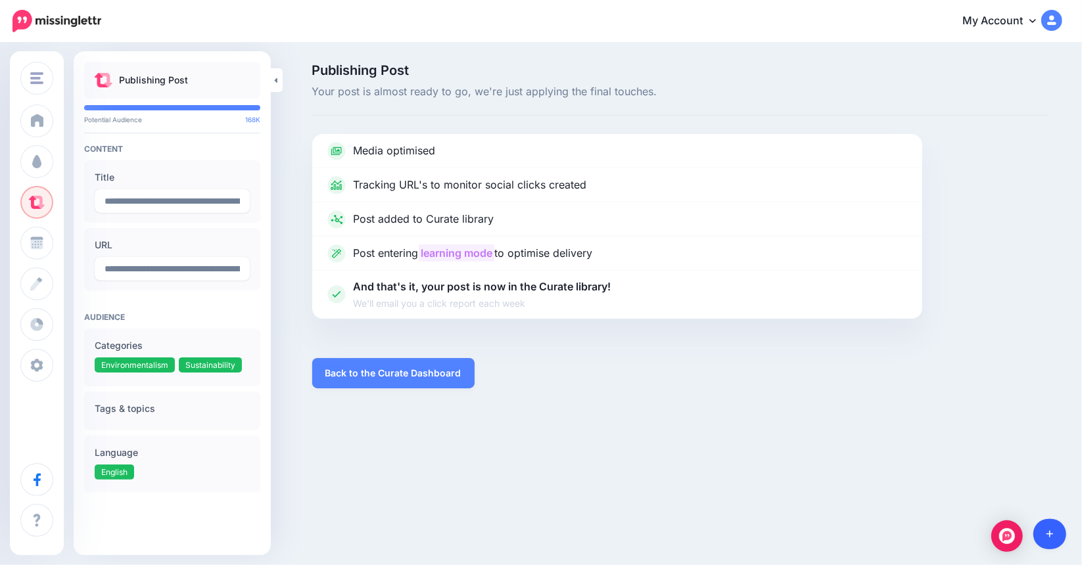
click at [1050, 537] on icon at bounding box center [1049, 534] width 7 height 7
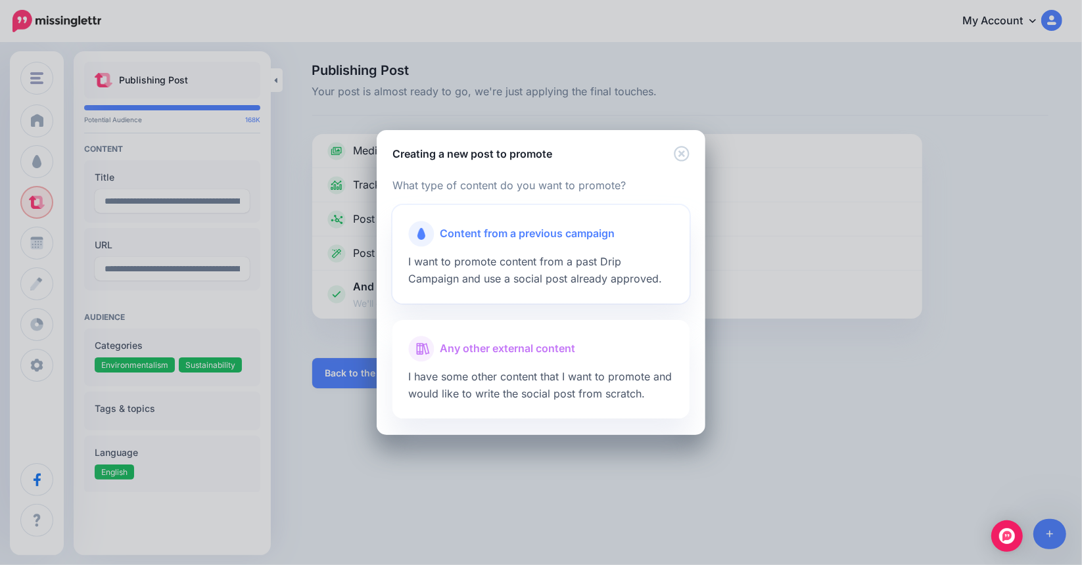
click at [555, 229] on span "Content from a previous campaign" at bounding box center [527, 233] width 175 height 17
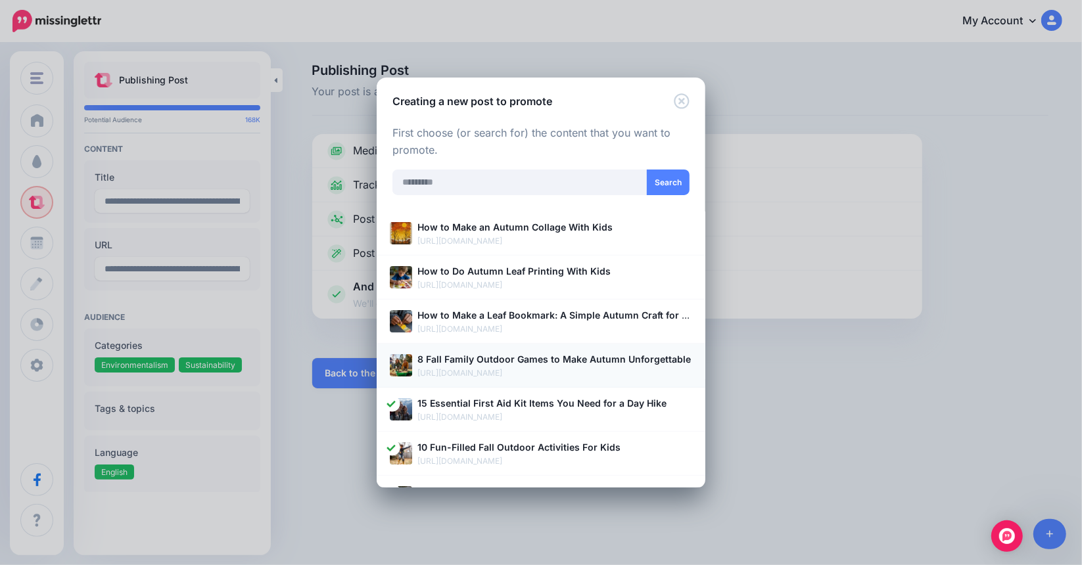
click at [518, 369] on p "https://wildbloomfamilies.com/fall-family-outdoor-games/" at bounding box center [554, 373] width 275 height 13
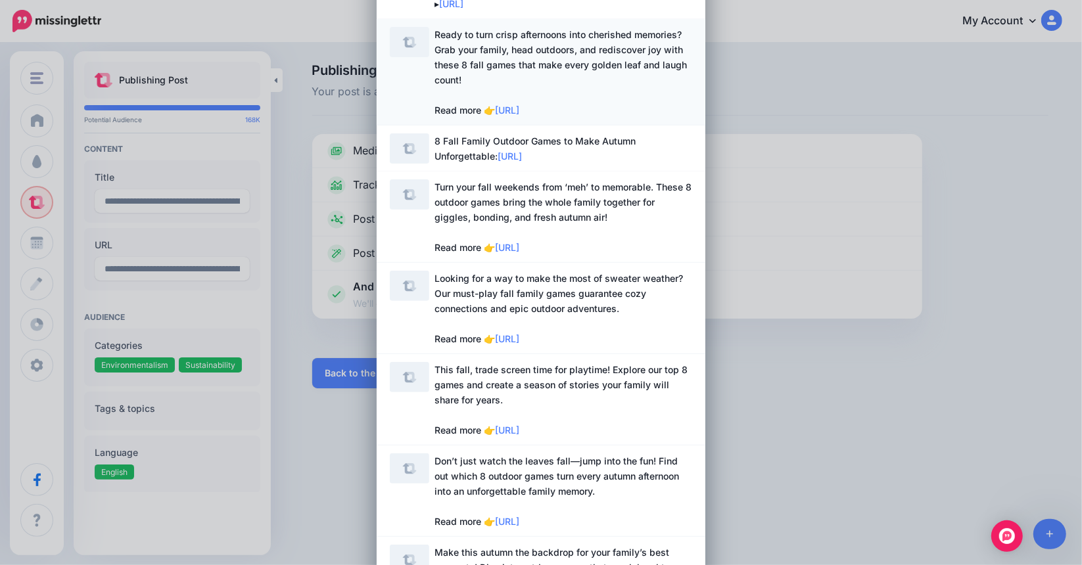
scroll to position [263, 0]
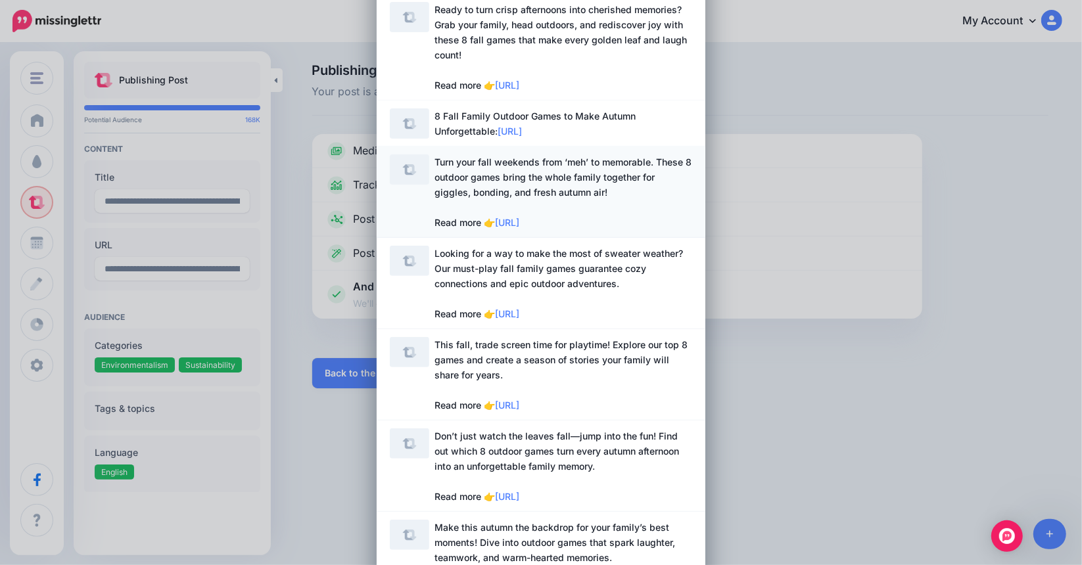
click at [522, 187] on span "Turn your fall weekends from ‘meh’ to memorable. These 8 outdoor games bring th…" at bounding box center [562, 192] width 257 height 72
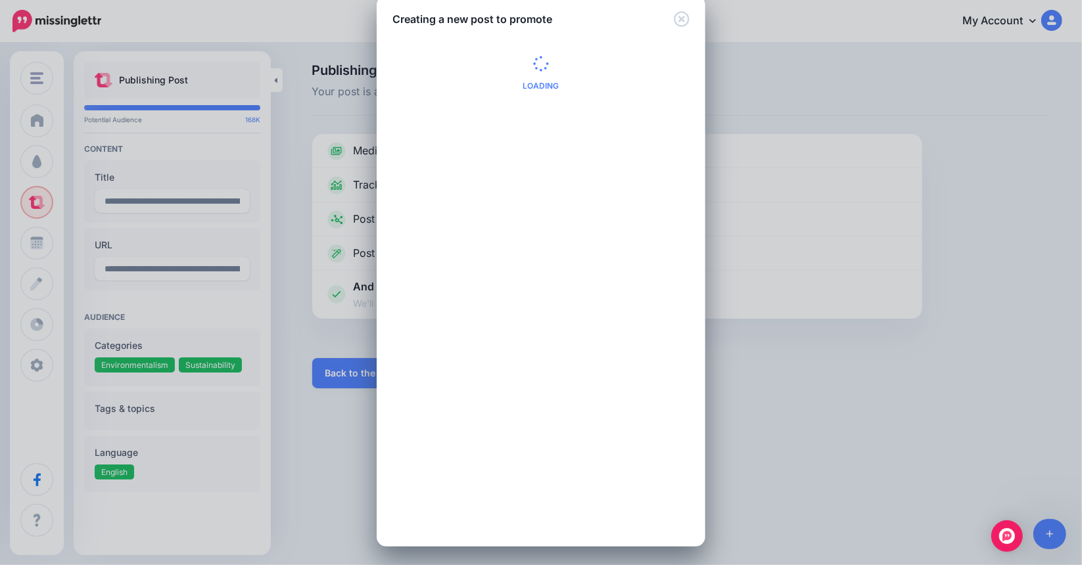
scroll to position [0, 0]
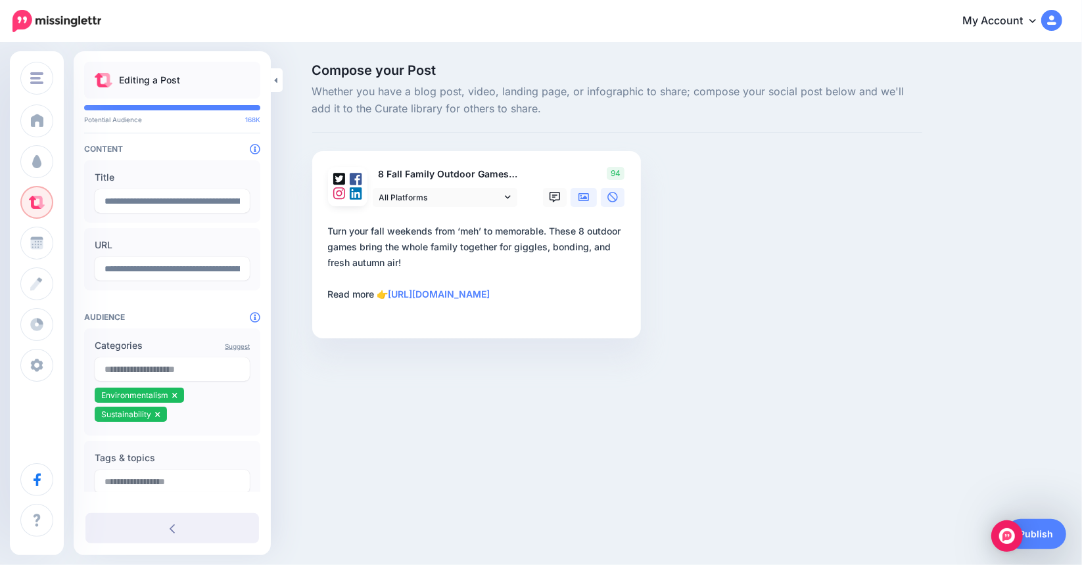
click at [589, 197] on icon at bounding box center [583, 197] width 11 height 8
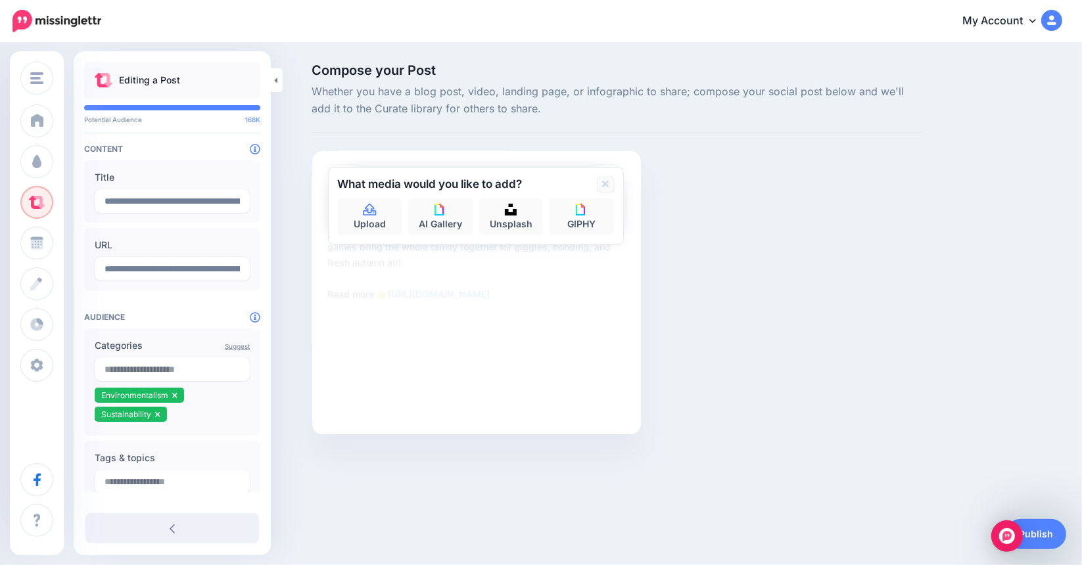
click at [605, 190] on link at bounding box center [605, 184] width 16 height 15
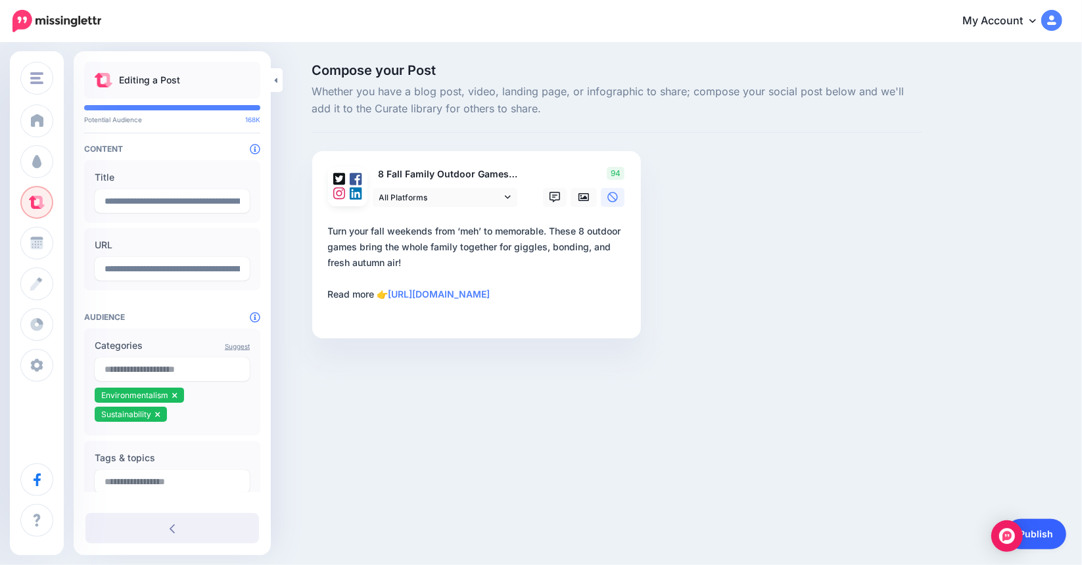
click at [1041, 537] on link "Publish" at bounding box center [1035, 534] width 60 height 30
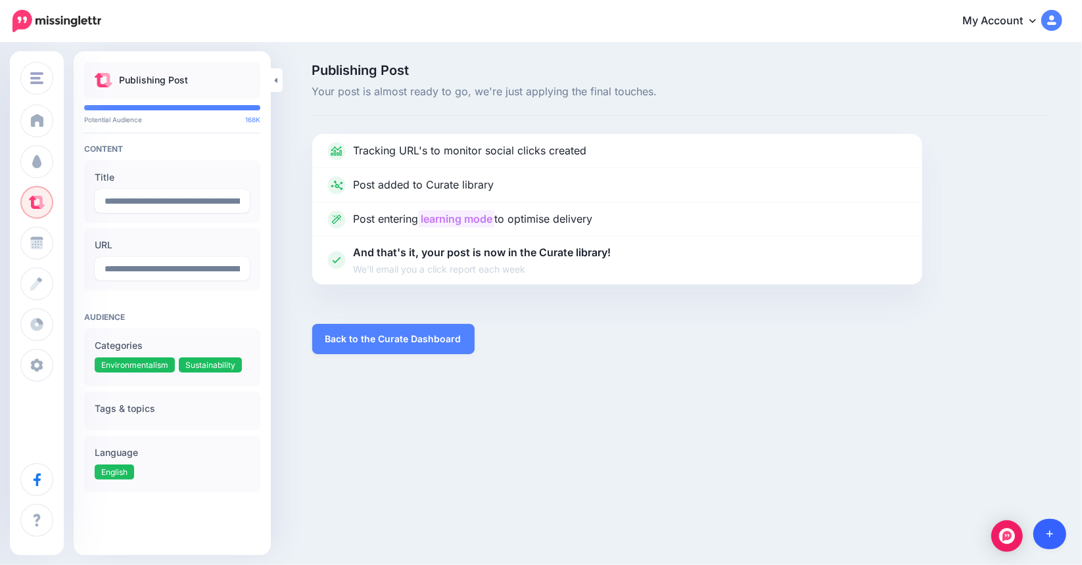
click at [1052, 531] on icon at bounding box center [1049, 534] width 7 height 9
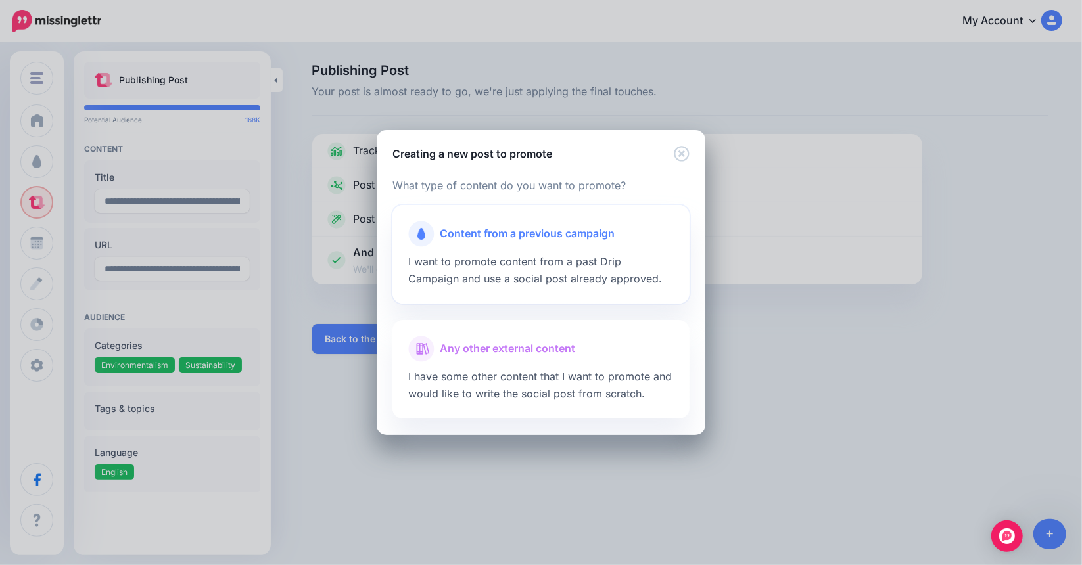
click at [549, 238] on span "Content from a previous campaign" at bounding box center [527, 233] width 175 height 17
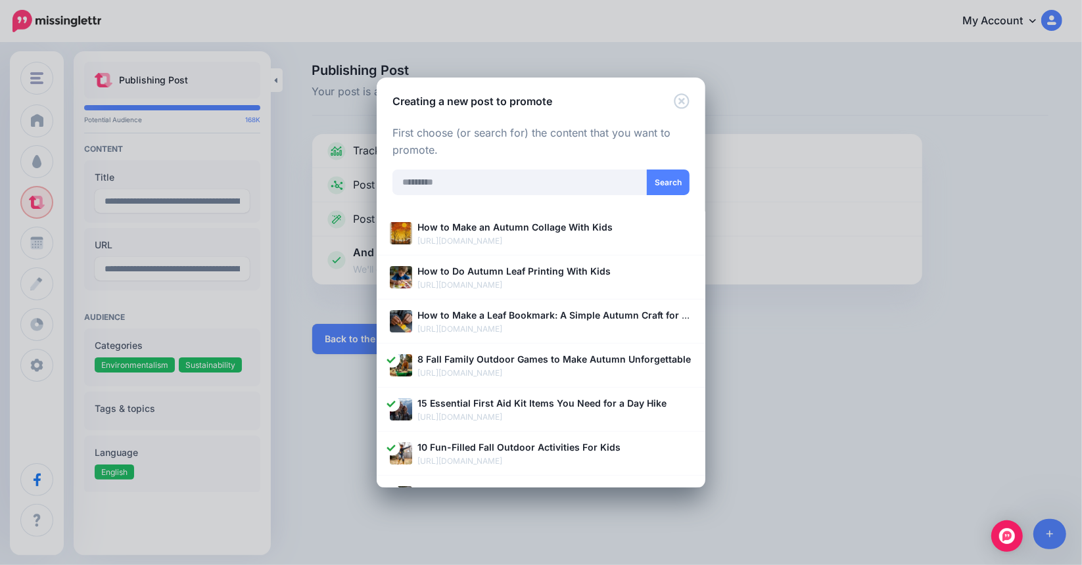
click at [193, 375] on div "Creating a new post to promote Loading Loading What type of content do you want…" at bounding box center [541, 282] width 1082 height 565
click at [535, 315] on b "How to Make a Leaf Bookmark: A Simple Autumn Craft for Kids" at bounding box center [559, 315] width 285 height 11
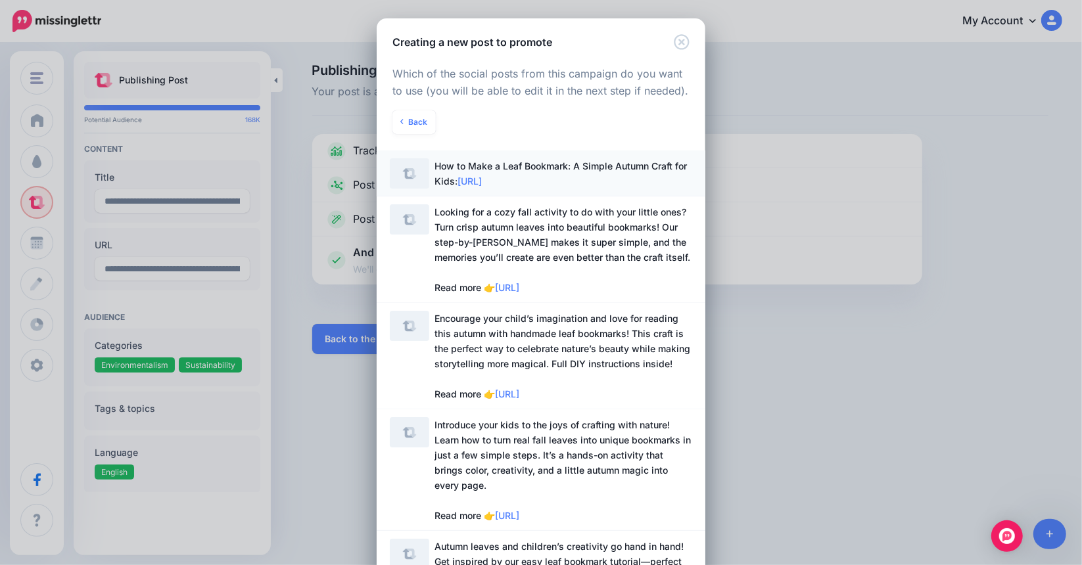
click at [457, 177] on span "https://lttr.ai/Ah3bj" at bounding box center [469, 180] width 24 height 11
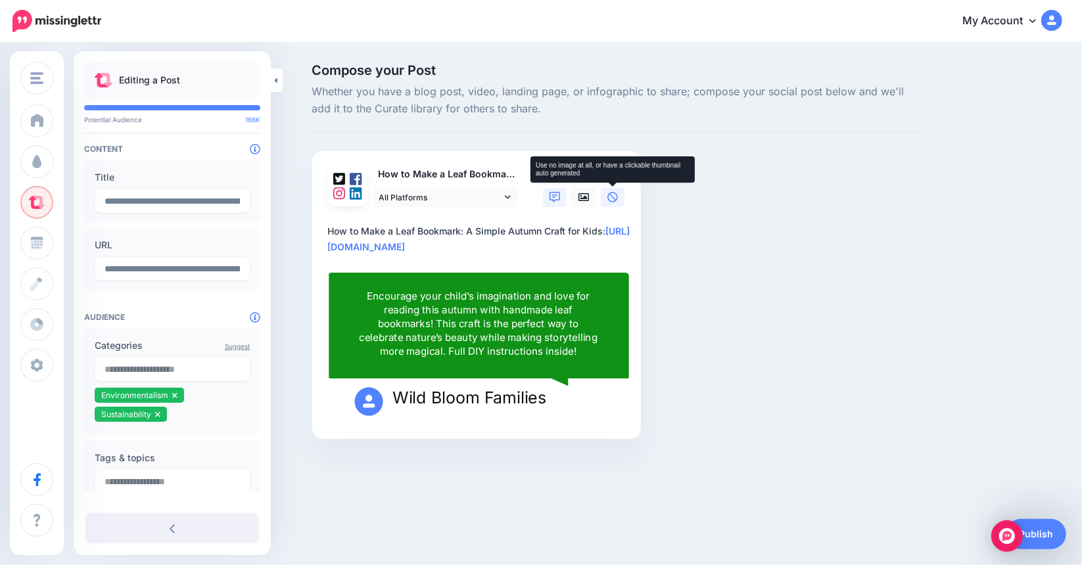
click at [619, 200] on link at bounding box center [613, 197] width 24 height 19
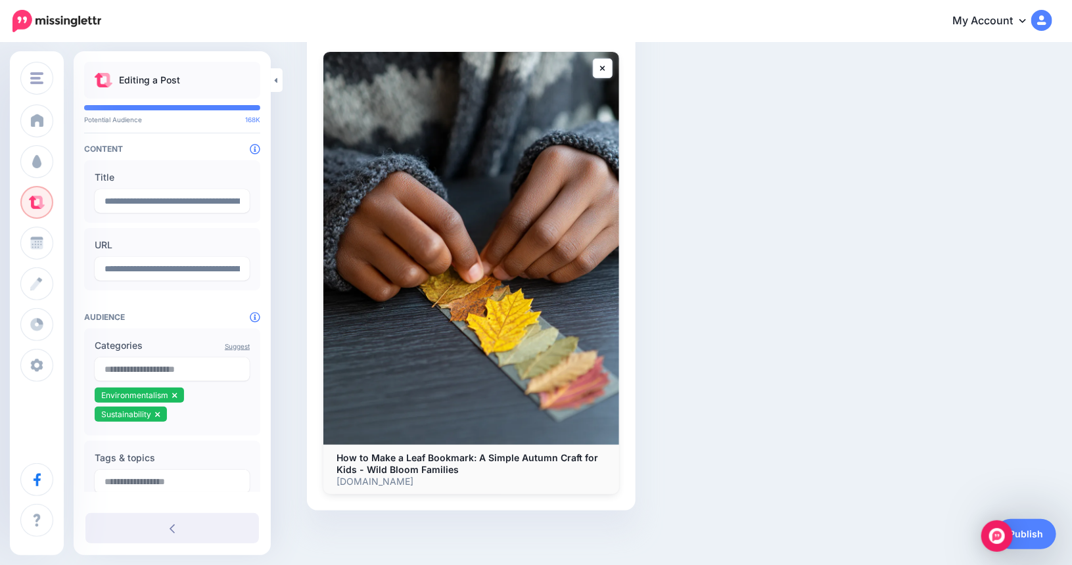
scroll to position [225, 0]
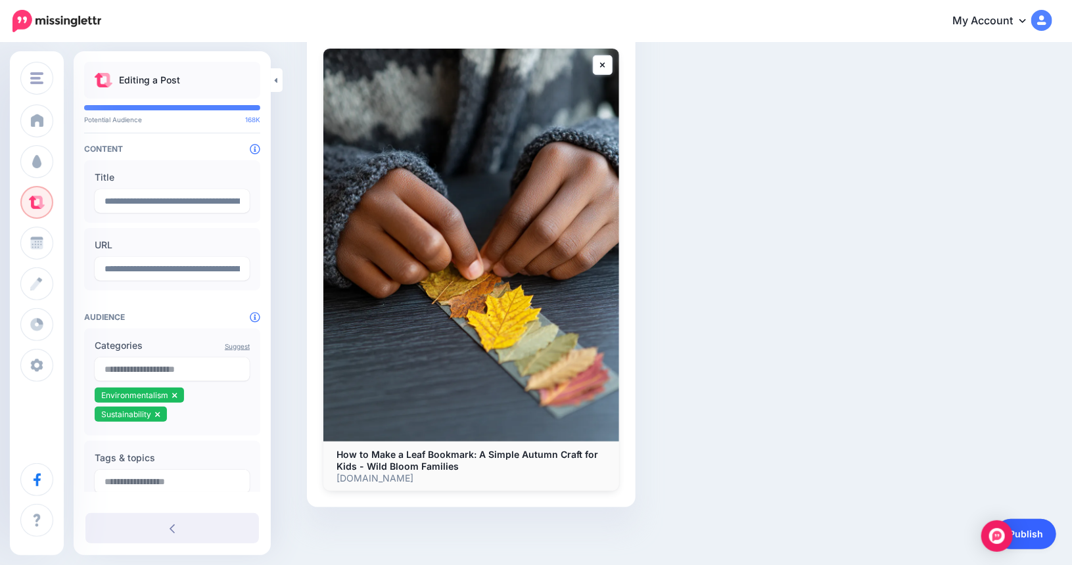
click at [1039, 532] on link "Publish" at bounding box center [1026, 534] width 60 height 30
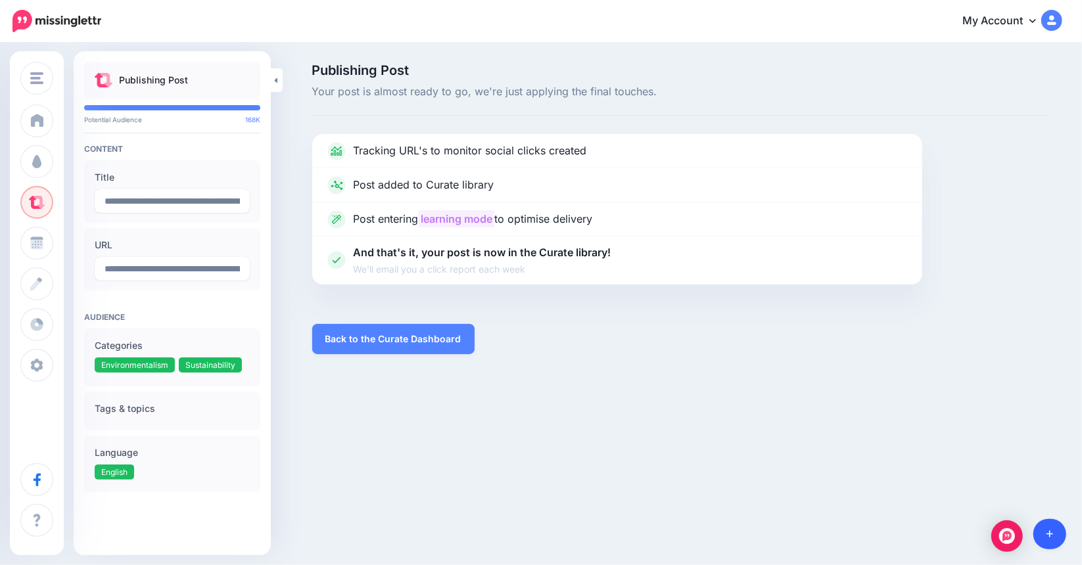
click at [1044, 530] on link at bounding box center [1050, 534] width 34 height 30
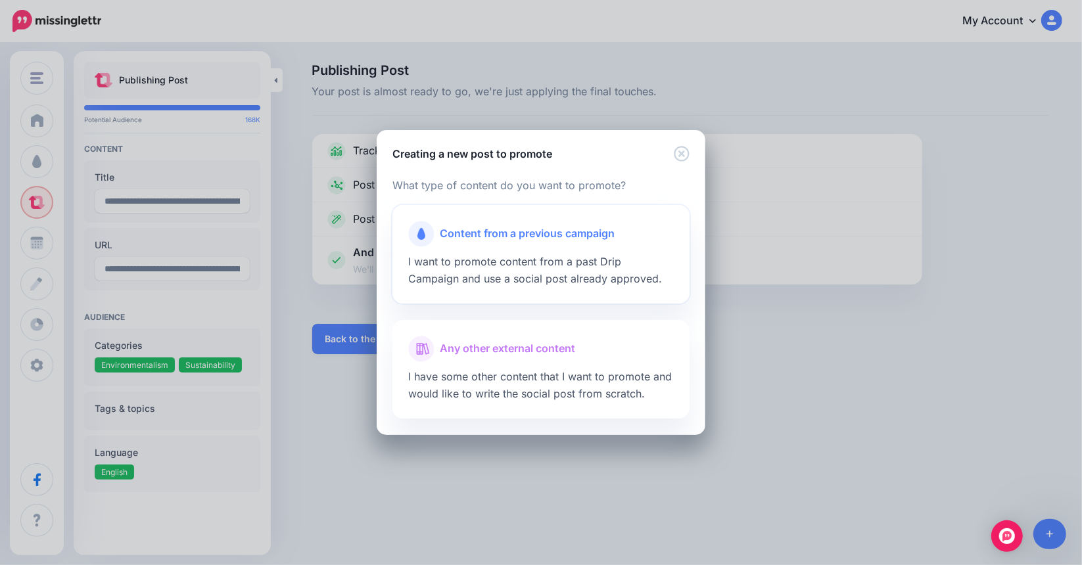
click at [538, 225] on span "Content from a previous campaign" at bounding box center [527, 233] width 175 height 17
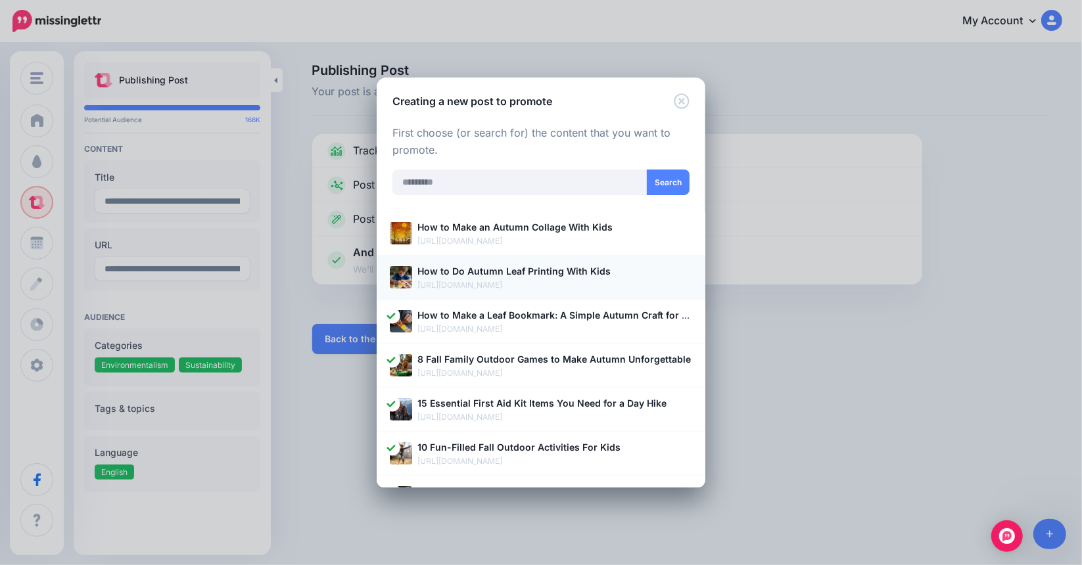
click at [530, 279] on p "[URL][DOMAIN_NAME]" at bounding box center [554, 285] width 275 height 13
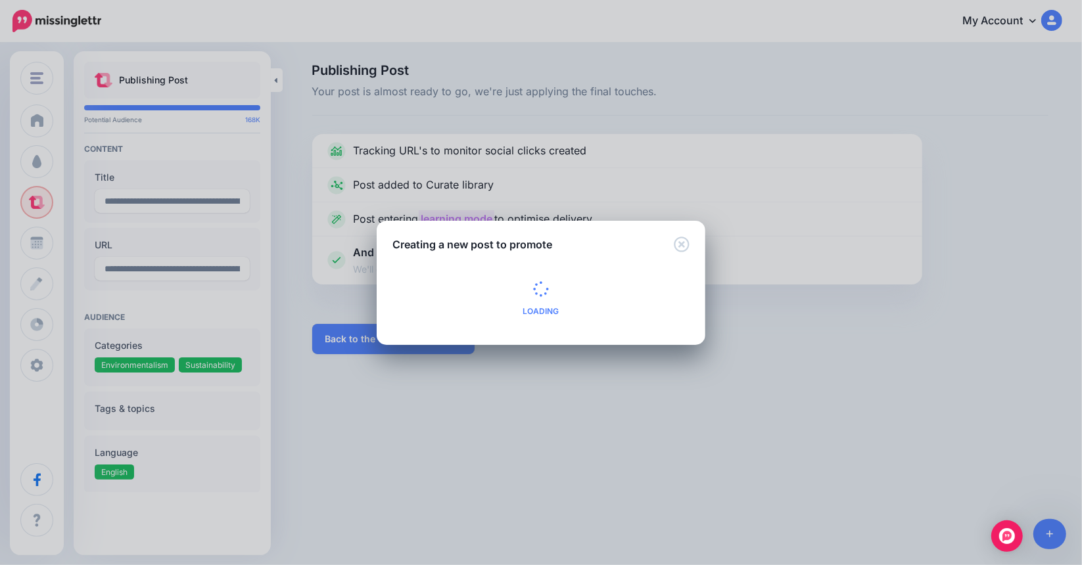
click at [210, 384] on div "Creating a new post to promote Loading Loading What type of content do you want…" at bounding box center [541, 282] width 1082 height 565
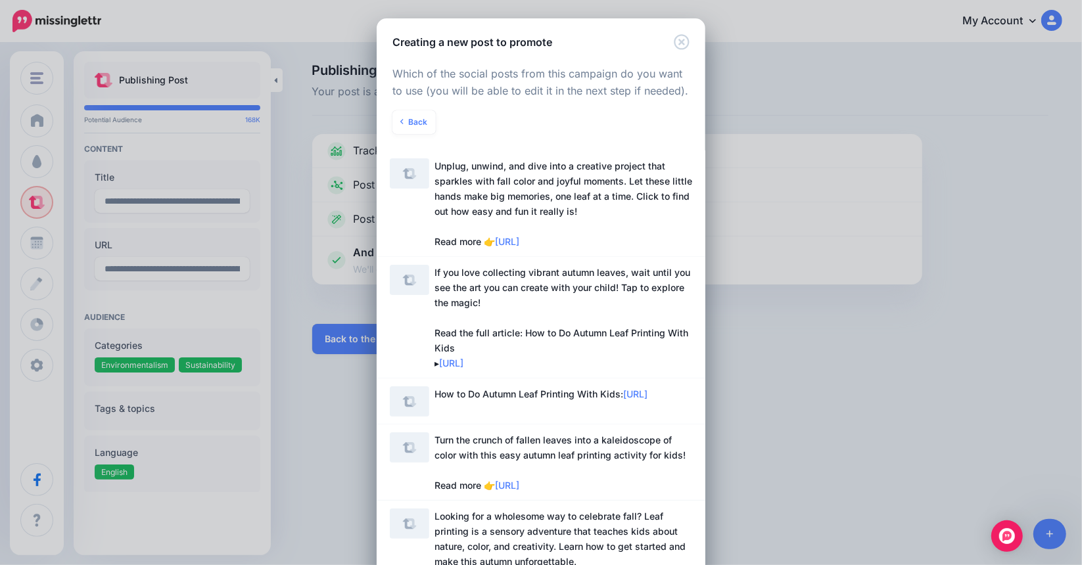
click at [171, 430] on div "Creating a new post to promote Loading Loading What type of content do you want…" at bounding box center [541, 282] width 1082 height 565
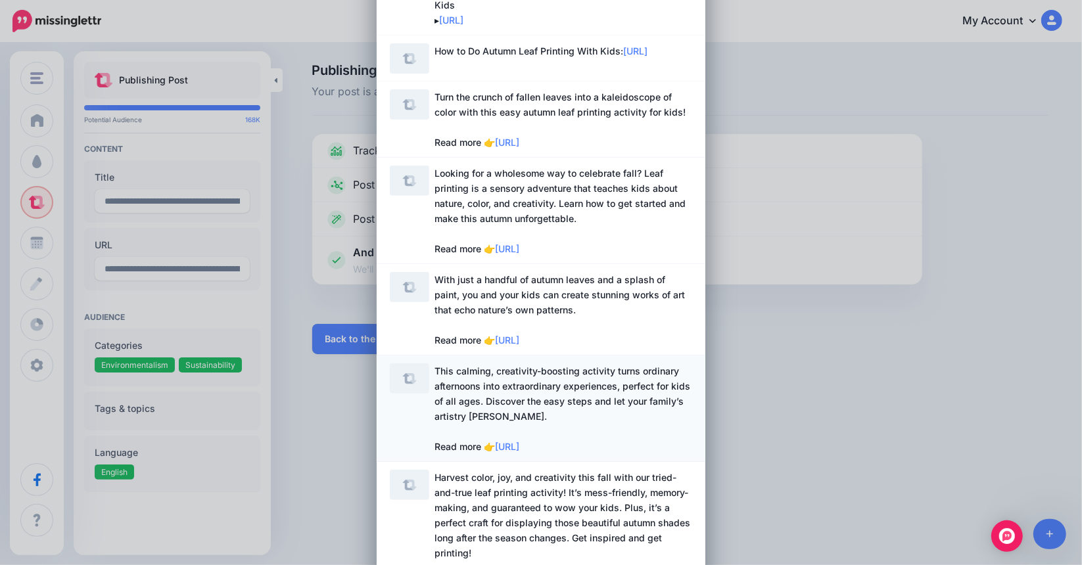
scroll to position [460, 0]
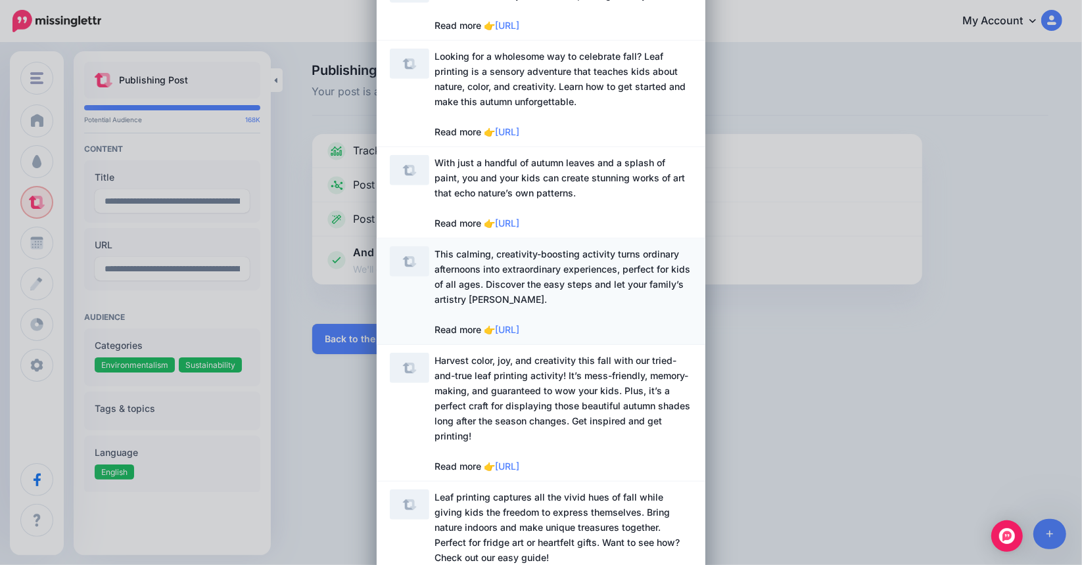
click at [600, 294] on span "This calming, creativity-boosting activity turns ordinary afternoons into extra…" at bounding box center [563, 291] width 258 height 91
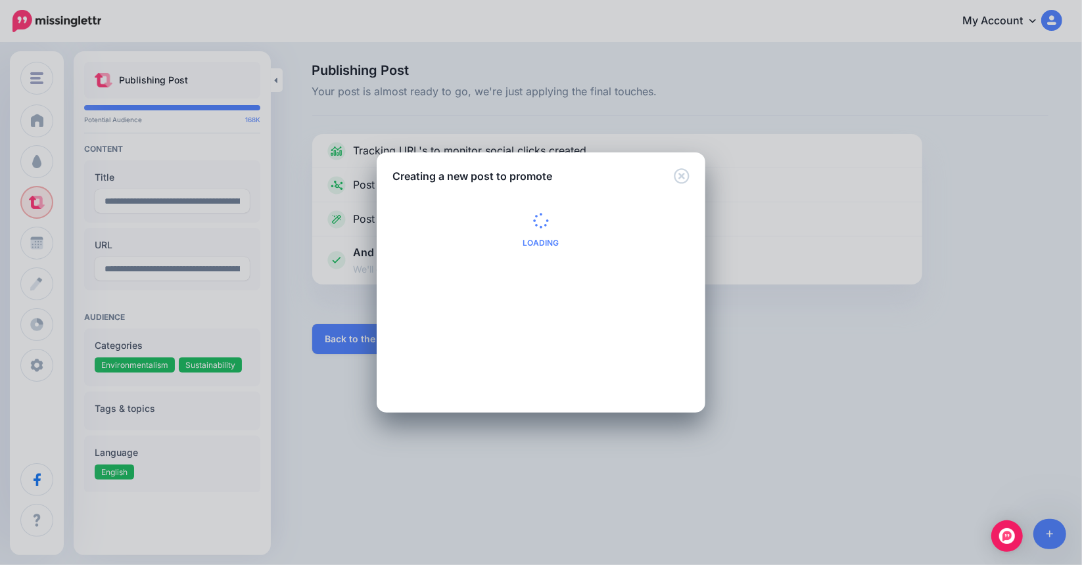
scroll to position [0, 0]
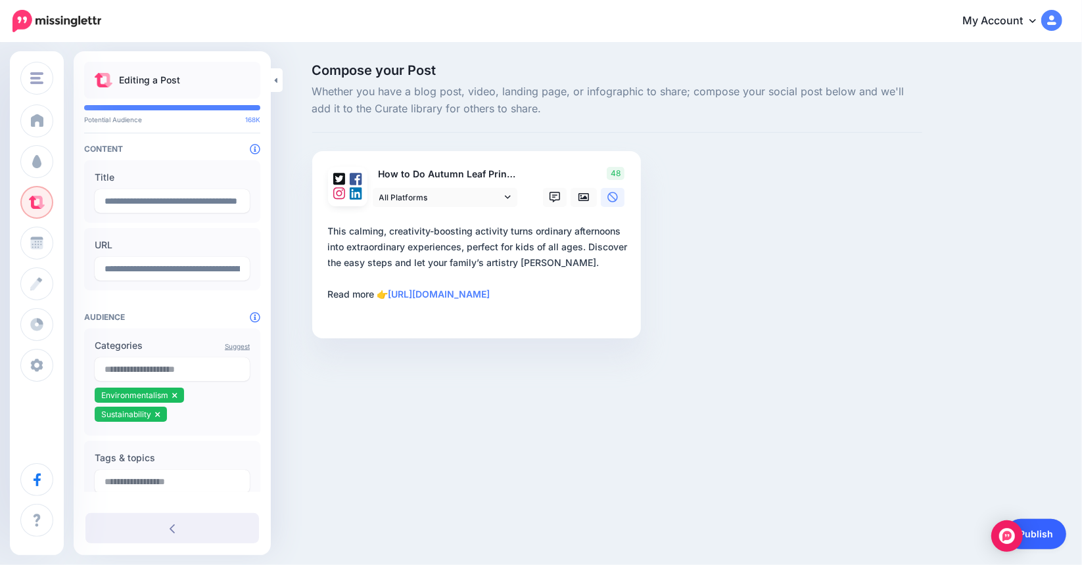
click at [1037, 538] on link "Publish" at bounding box center [1035, 534] width 60 height 30
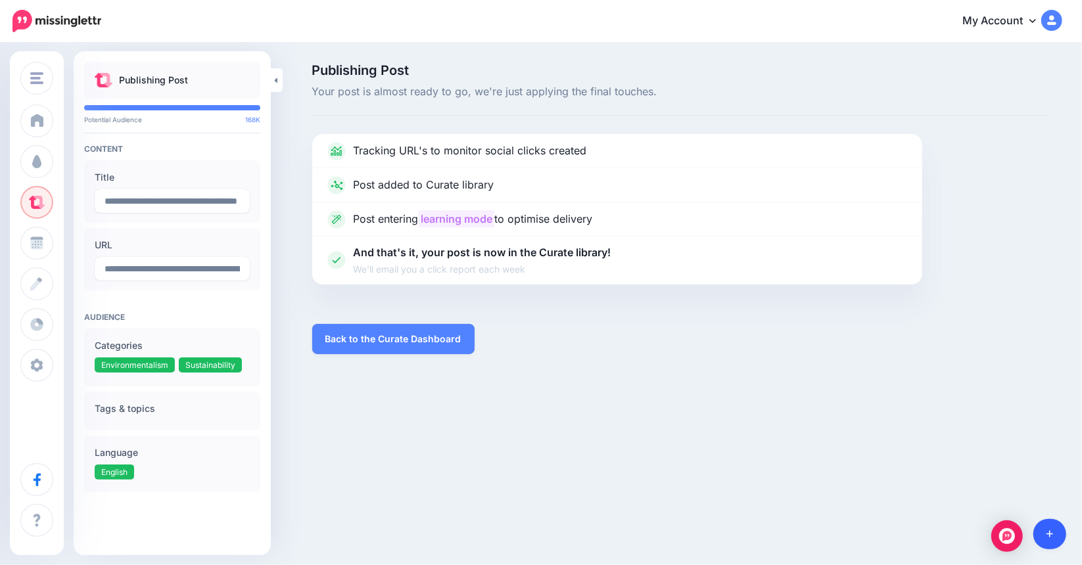
click at [1053, 532] on link at bounding box center [1050, 534] width 34 height 30
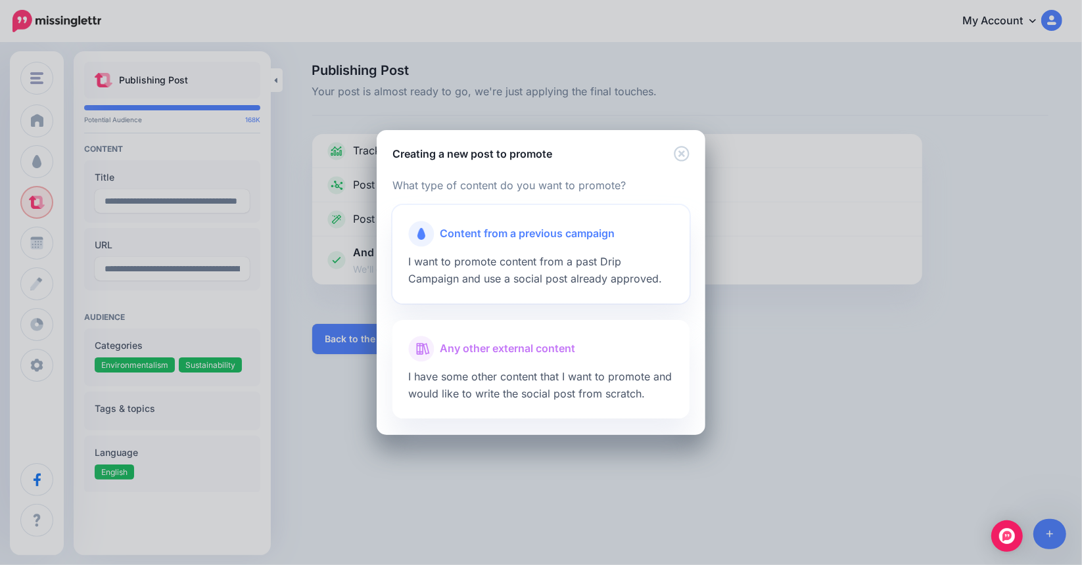
click at [597, 239] on span "Content from a previous campaign" at bounding box center [527, 233] width 175 height 17
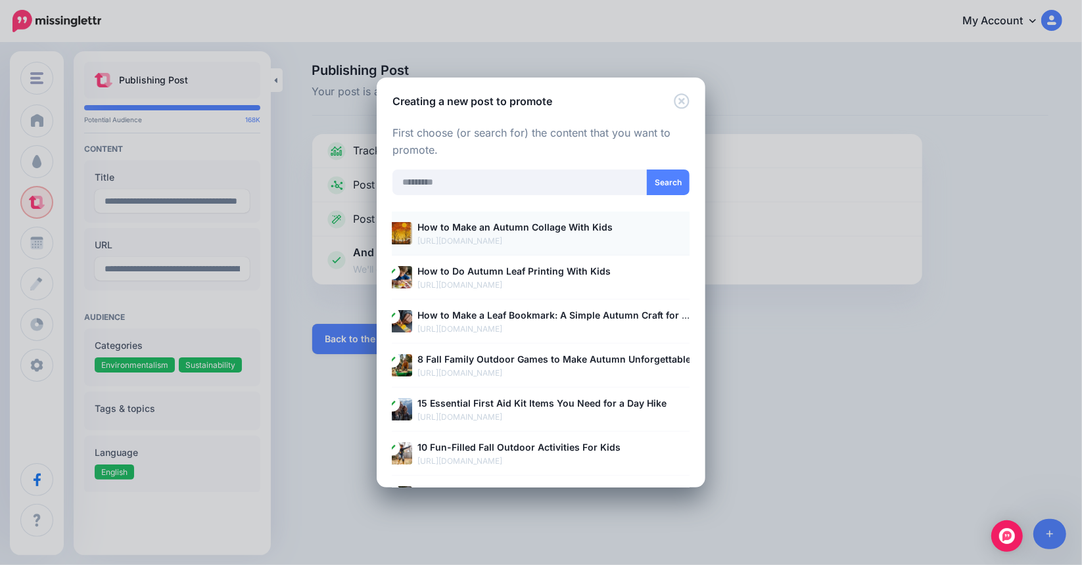
click at [580, 231] on b "How to Make an Autumn Collage With Kids" at bounding box center [514, 226] width 195 height 11
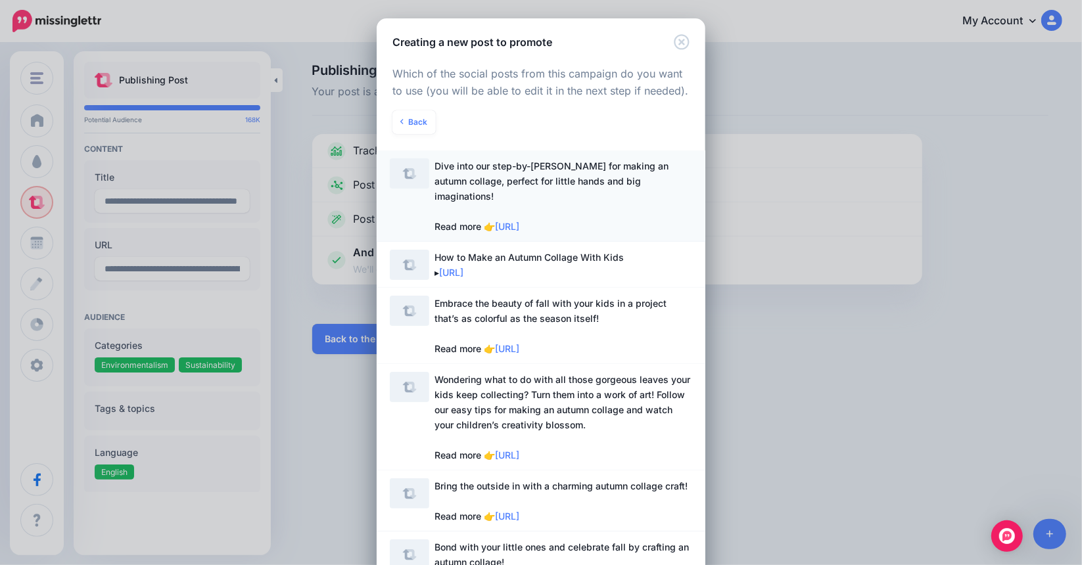
click at [572, 183] on span "Dive into our step-by-step guide for making an autumn collage, perfect for litt…" at bounding box center [551, 196] width 234 height 72
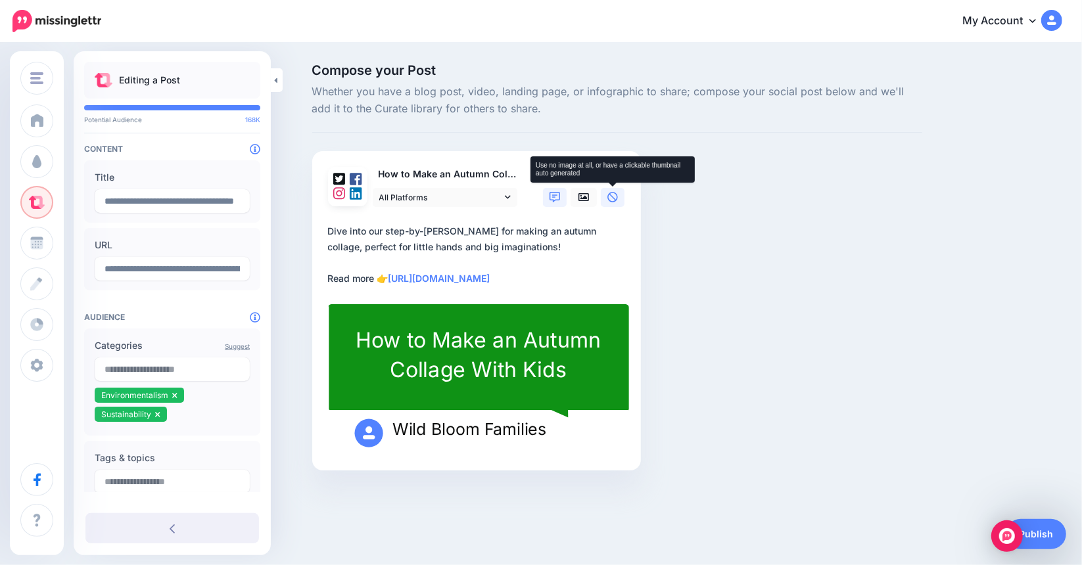
click at [618, 195] on link at bounding box center [613, 197] width 24 height 19
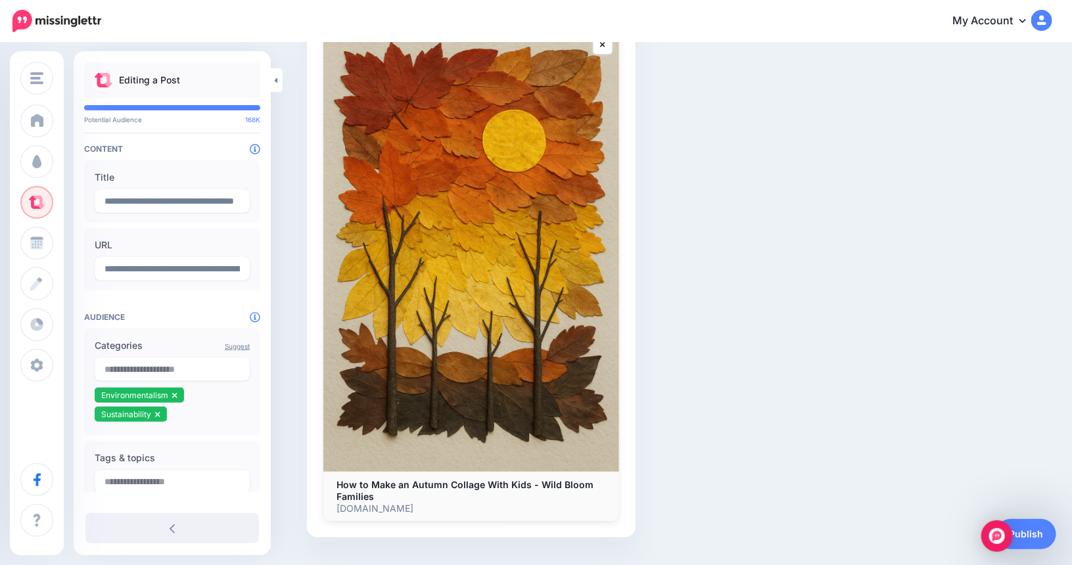
scroll to position [308, 0]
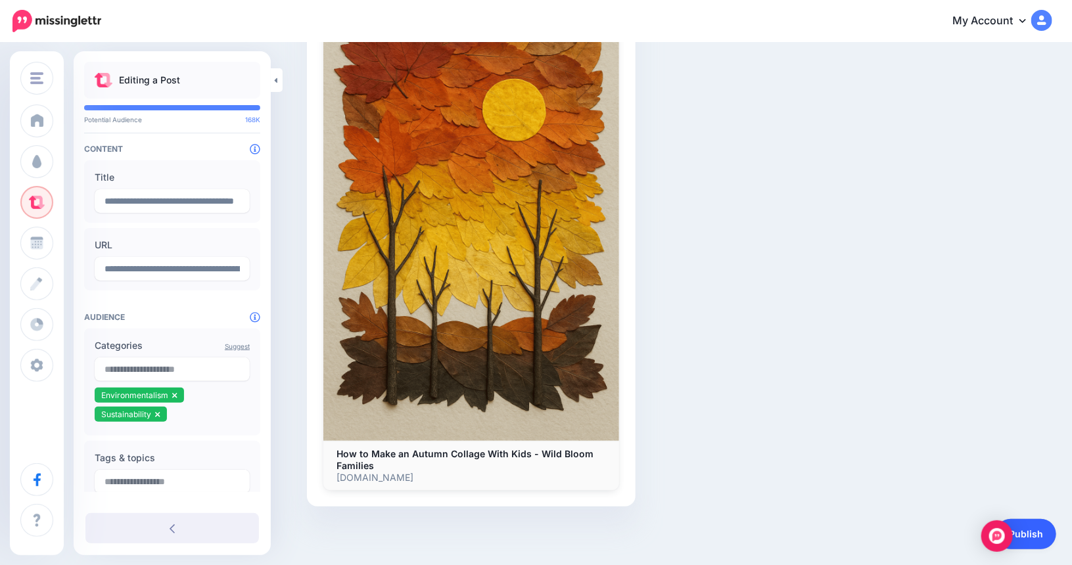
click at [1024, 534] on link "Publish" at bounding box center [1026, 534] width 60 height 30
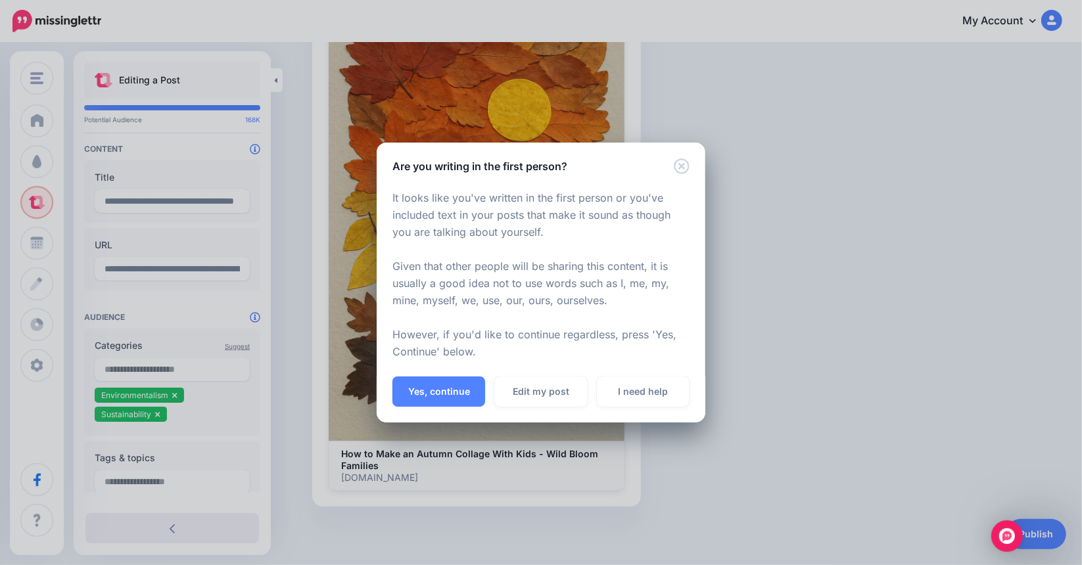
drag, startPoint x: 423, startPoint y: 388, endPoint x: 835, endPoint y: 287, distance: 424.3
click at [423, 389] on button "Yes, continue" at bounding box center [438, 392] width 93 height 30
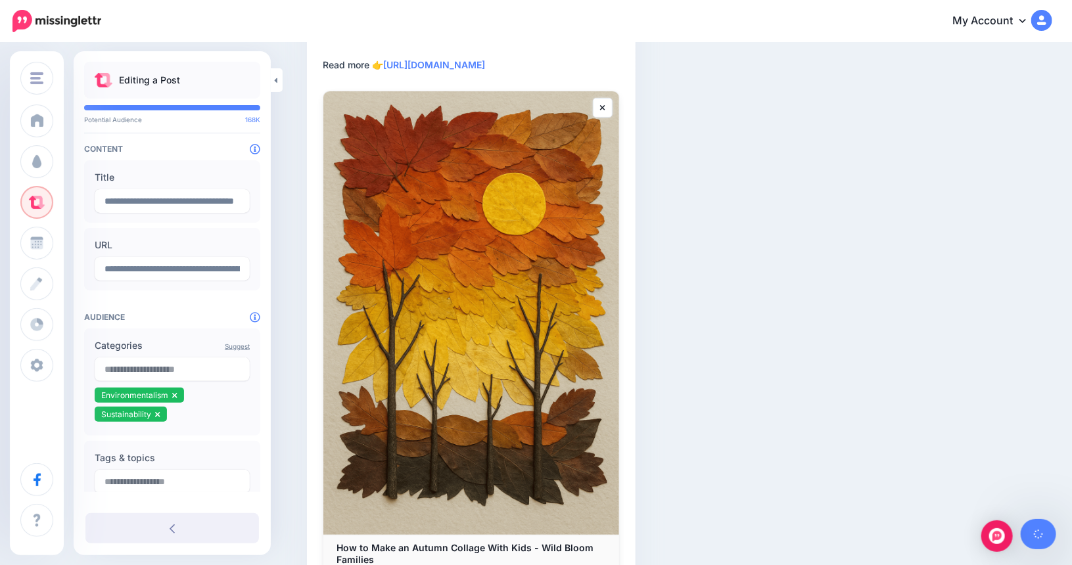
scroll to position [110, 0]
